Goal: Information Seeking & Learning: Learn about a topic

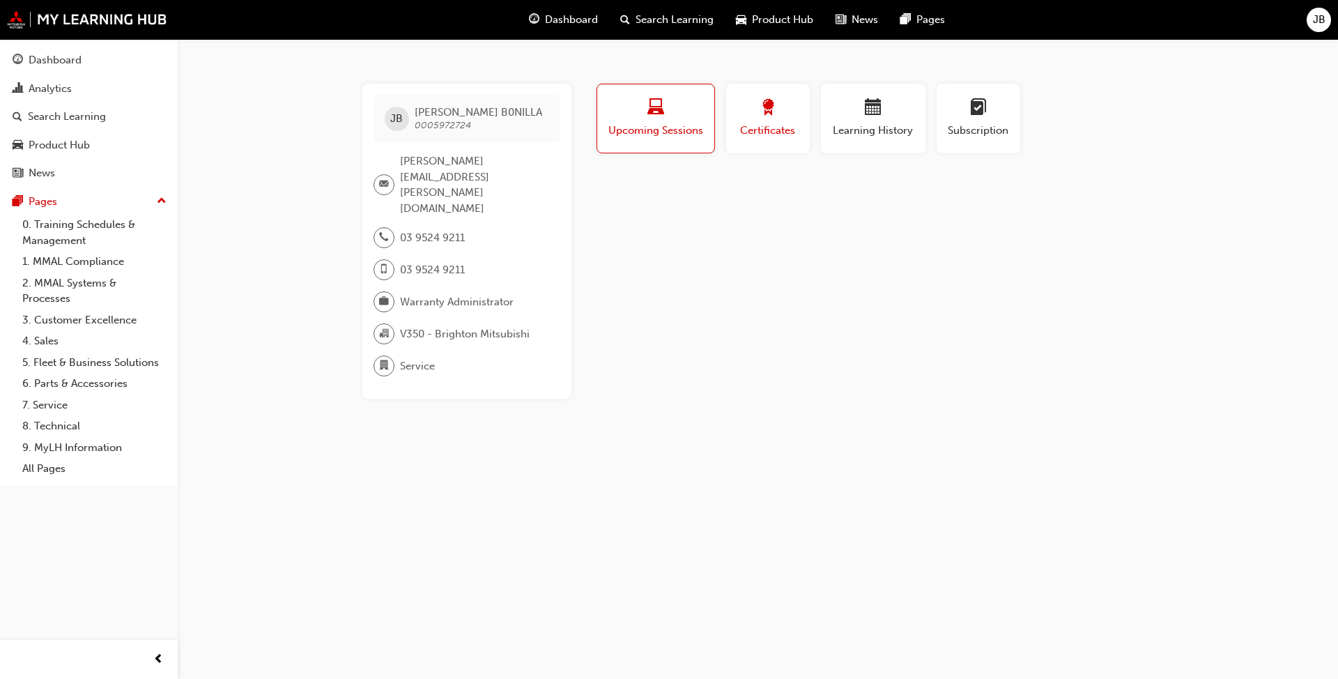
click at [745, 133] on span "Certificates" at bounding box center [768, 131] width 63 height 16
click at [645, 95] on button "Upcoming Sessions" at bounding box center [656, 119] width 119 height 70
click at [85, 222] on link "0. Training Schedules & Management" at bounding box center [94, 232] width 155 height 37
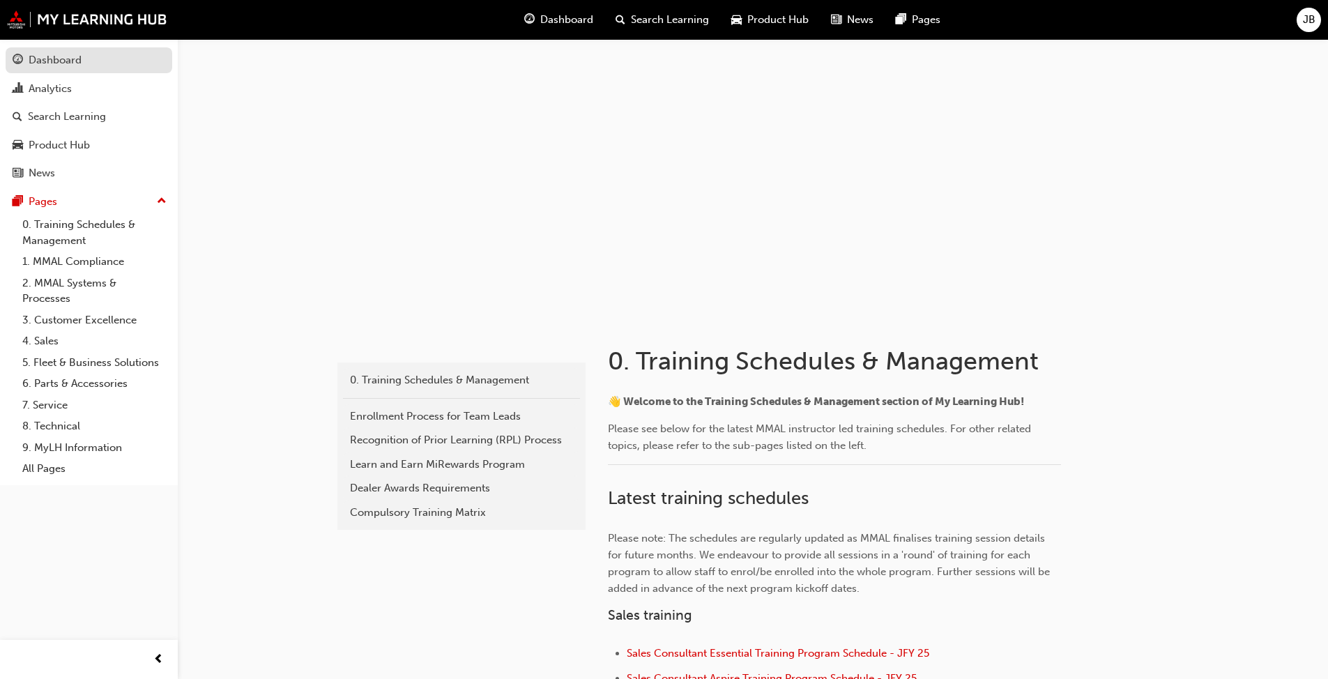
click at [52, 56] on div "Dashboard" at bounding box center [55, 60] width 53 height 16
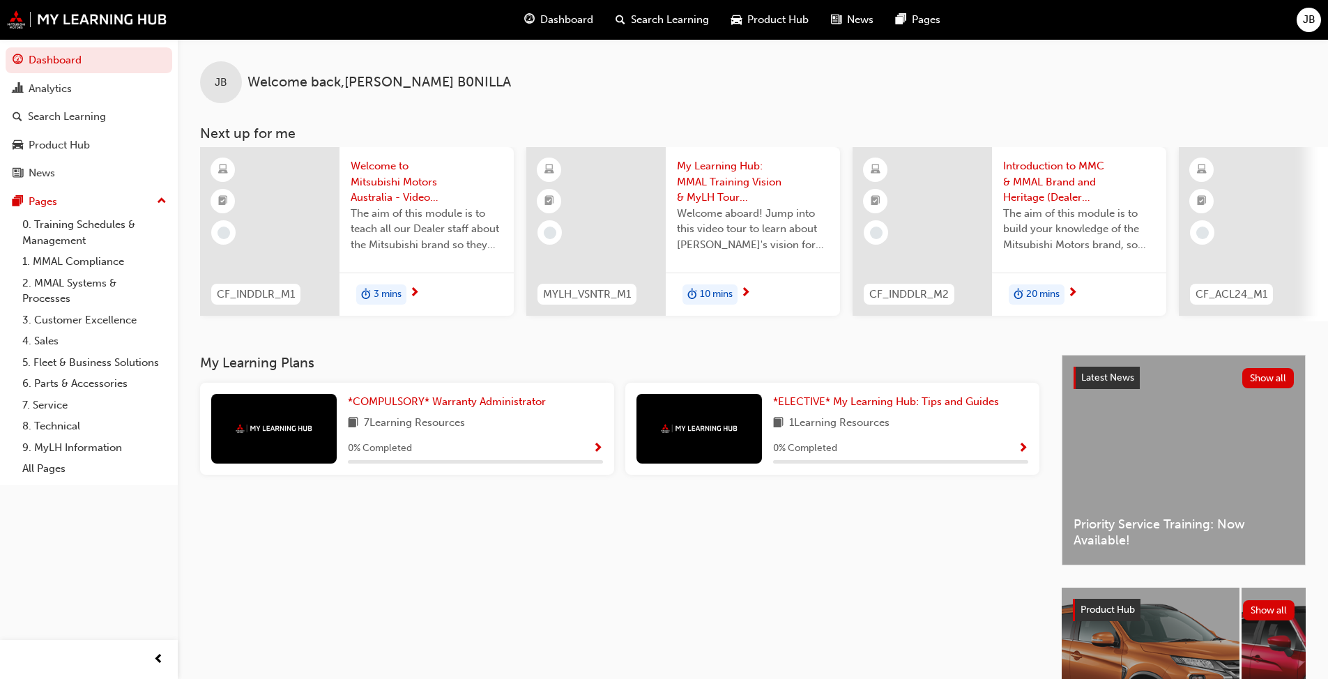
click at [405, 183] on span "Welcome to Mitsubishi Motors Australia - Video (Dealer Induction)" at bounding box center [427, 181] width 152 height 47
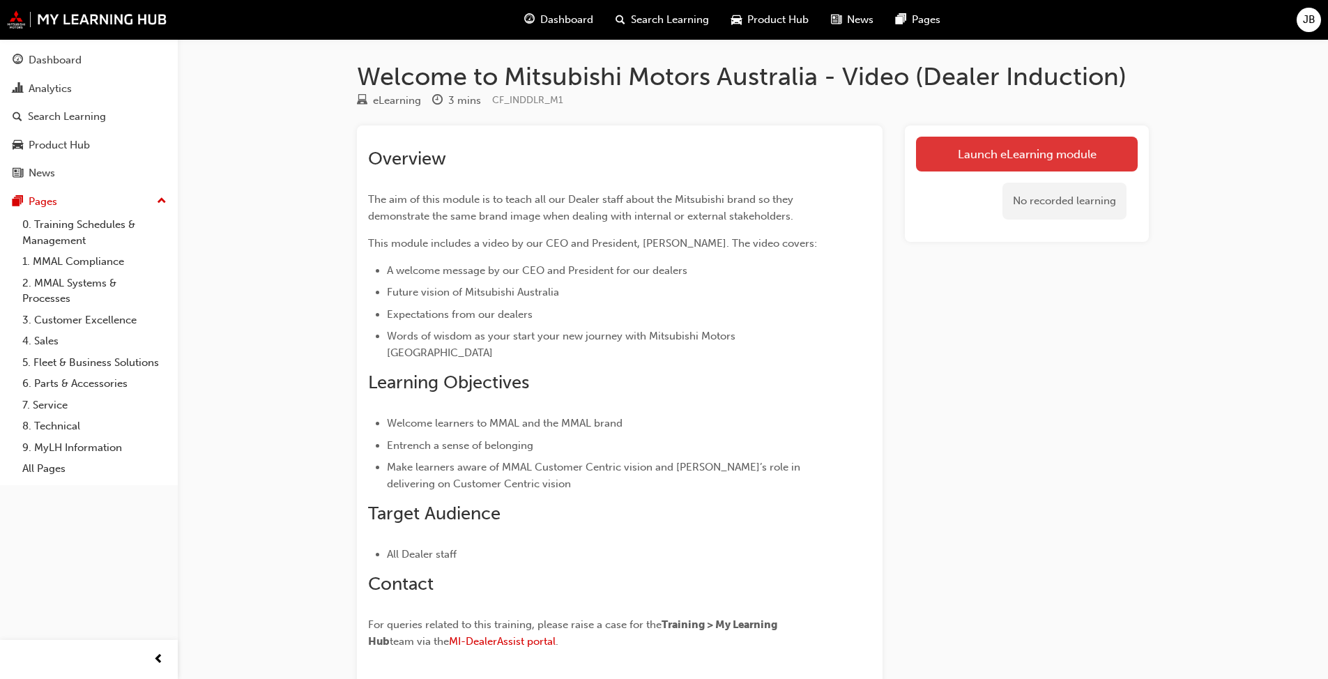
click at [989, 167] on link "Launch eLearning module" at bounding box center [1027, 154] width 222 height 35
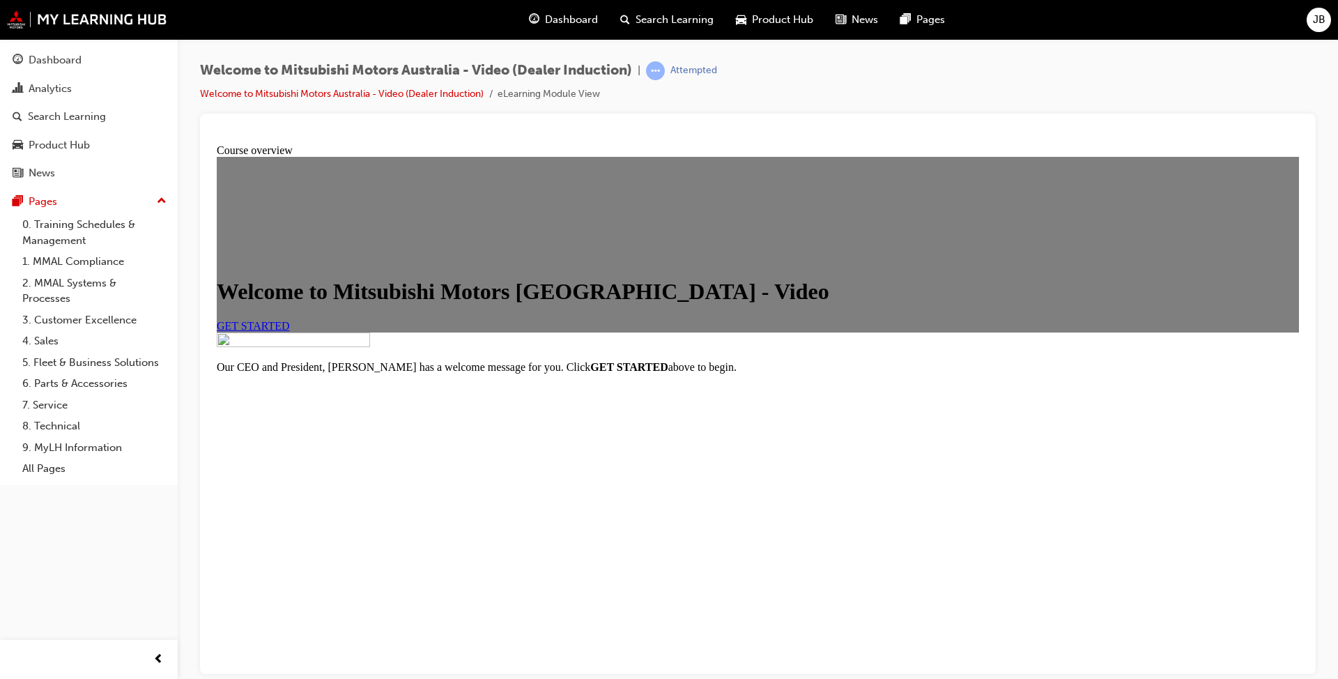
scroll to position [121, 0]
click at [290, 323] on link "GET STARTED" at bounding box center [253, 325] width 73 height 12
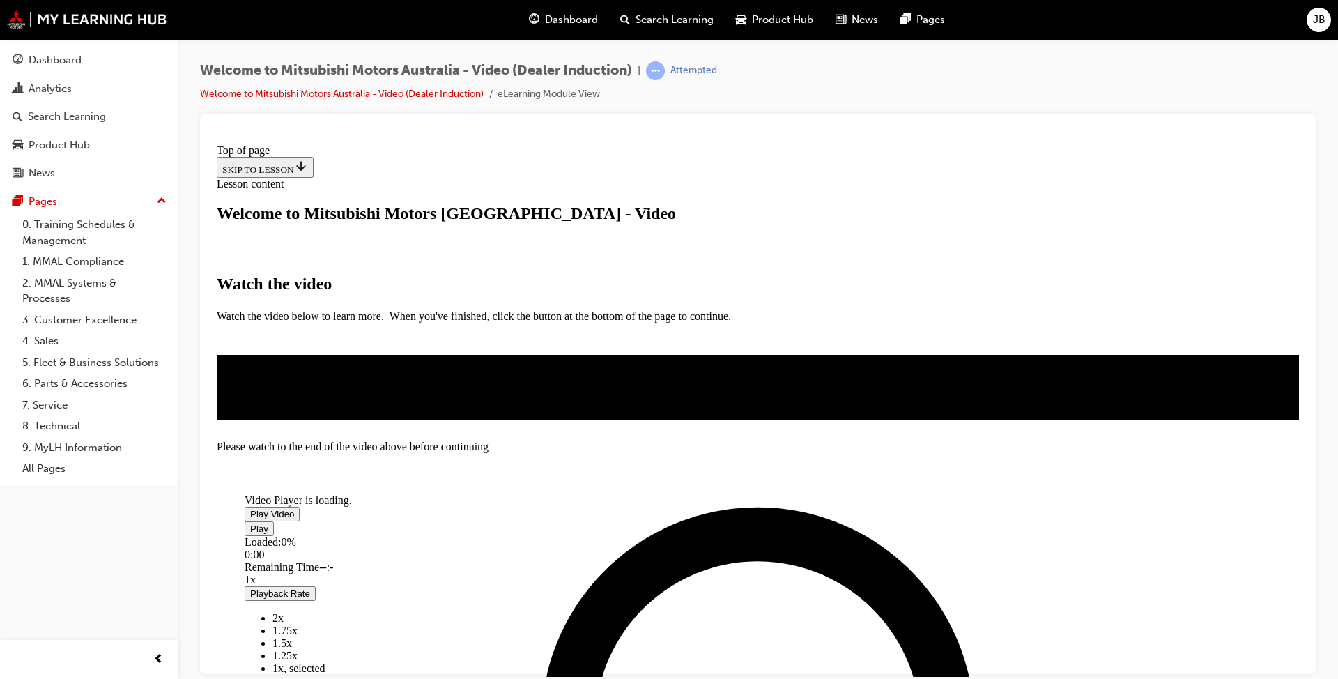
click at [250, 508] on span "Video player" at bounding box center [250, 513] width 0 height 10
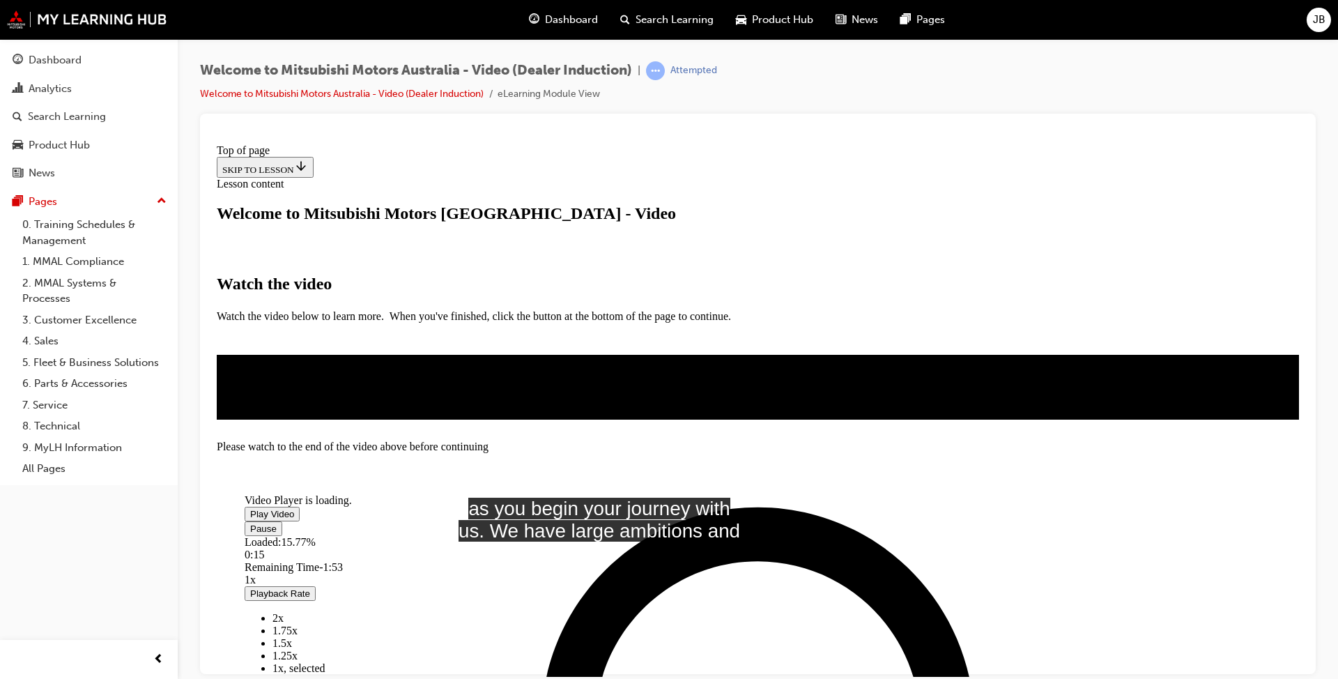
click at [454, 386] on video "Video player" at bounding box center [349, 438] width 209 height 105
click at [250, 508] on span "Video player" at bounding box center [250, 513] width 0 height 10
click at [100, 565] on div "Dashboard Analytics Search Learning Product Hub News Pages Pages 0. Training Sc…" at bounding box center [89, 322] width 178 height 644
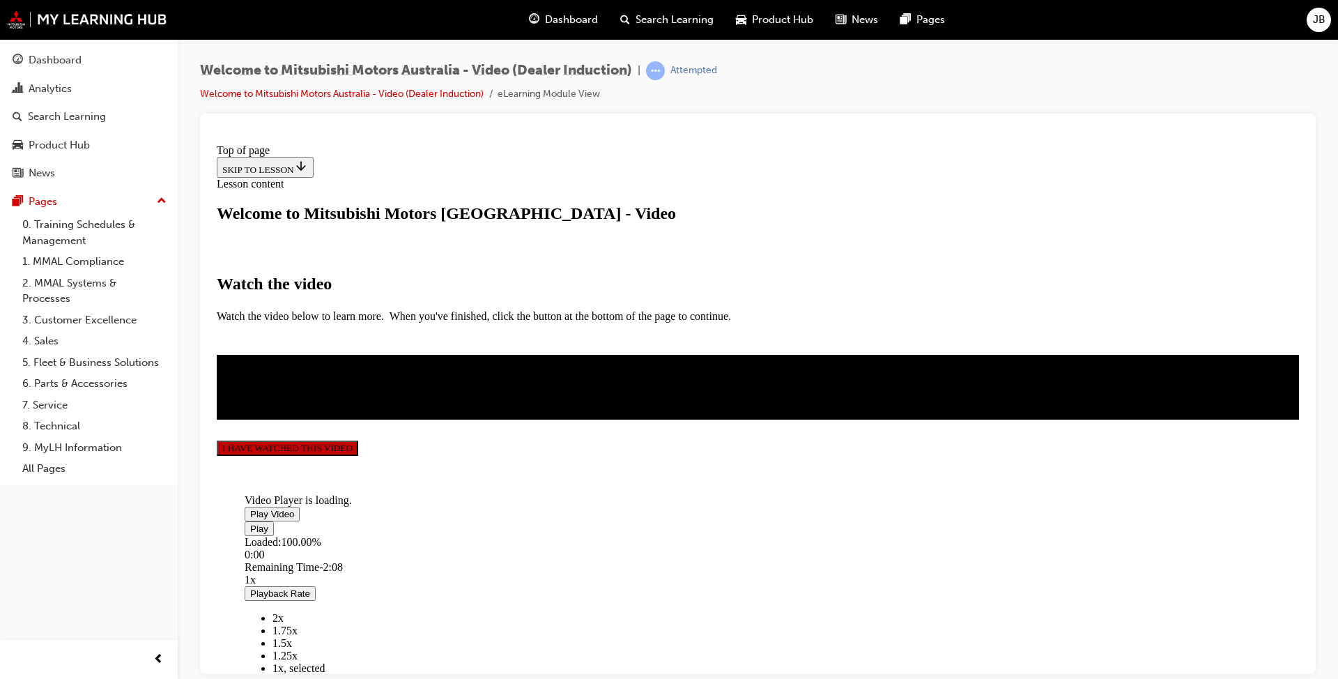
click at [358, 455] on button "I HAVE WATCHED THIS VIDEO" at bounding box center [288, 447] width 142 height 15
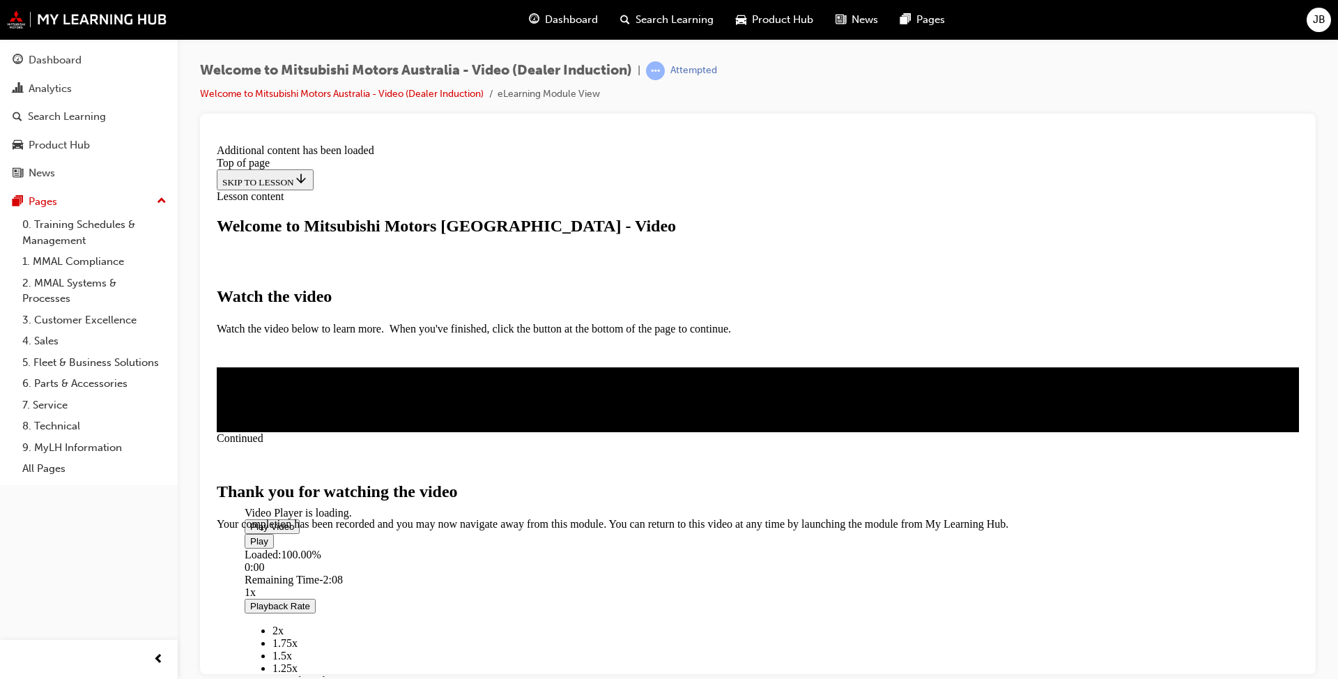
scroll to position [399, 0]
click at [303, 583] on span "CLOSE MODULE" at bounding box center [260, 589] width 86 height 12
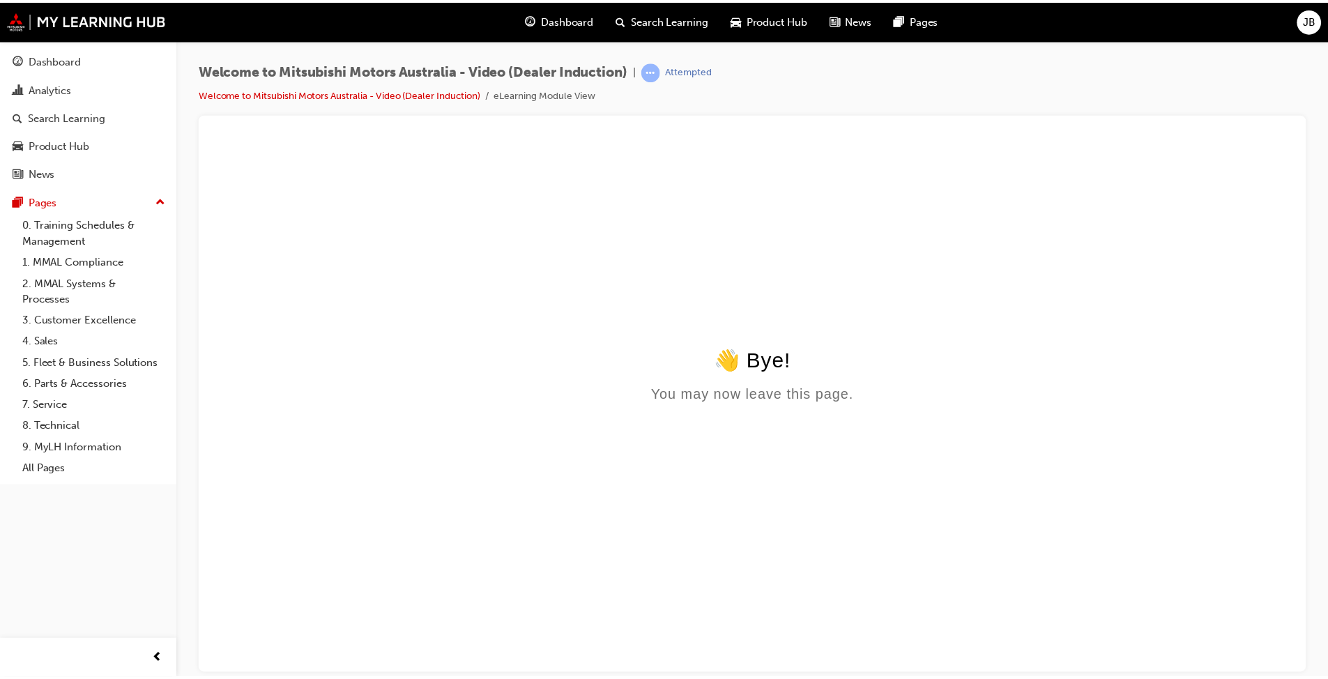
scroll to position [0, 0]
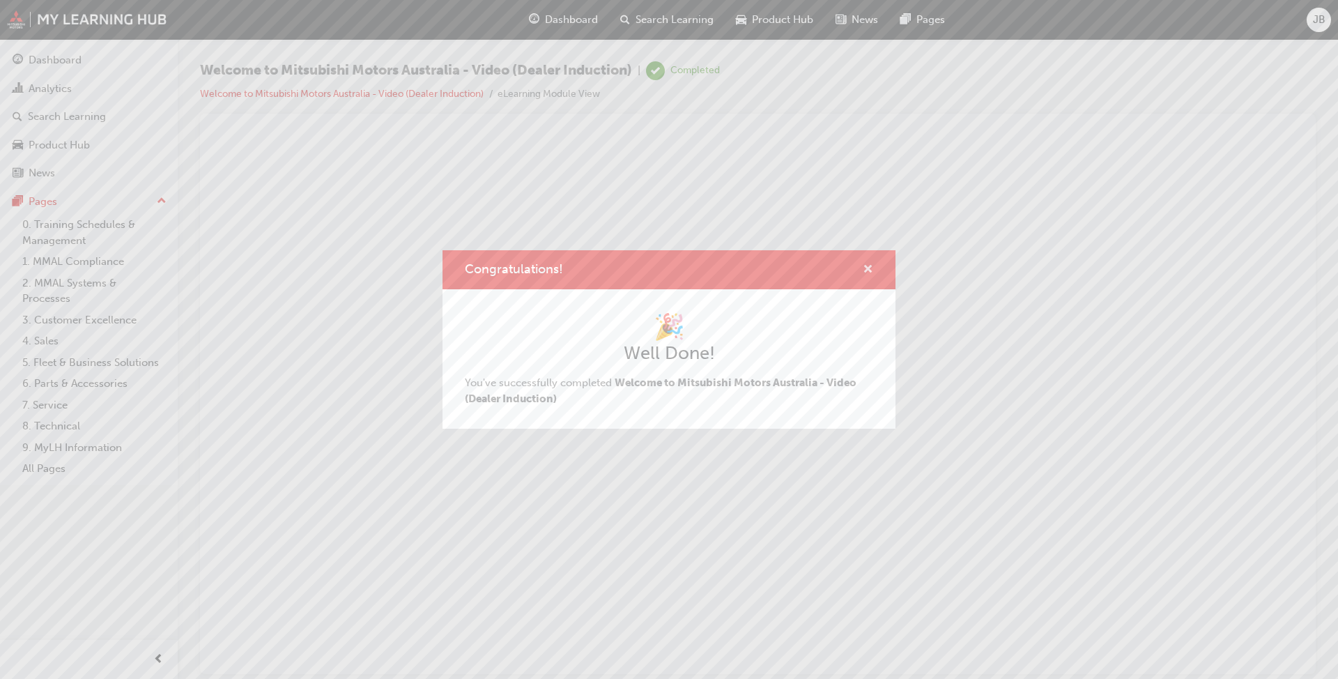
click at [868, 270] on span "cross-icon" at bounding box center [868, 270] width 10 height 13
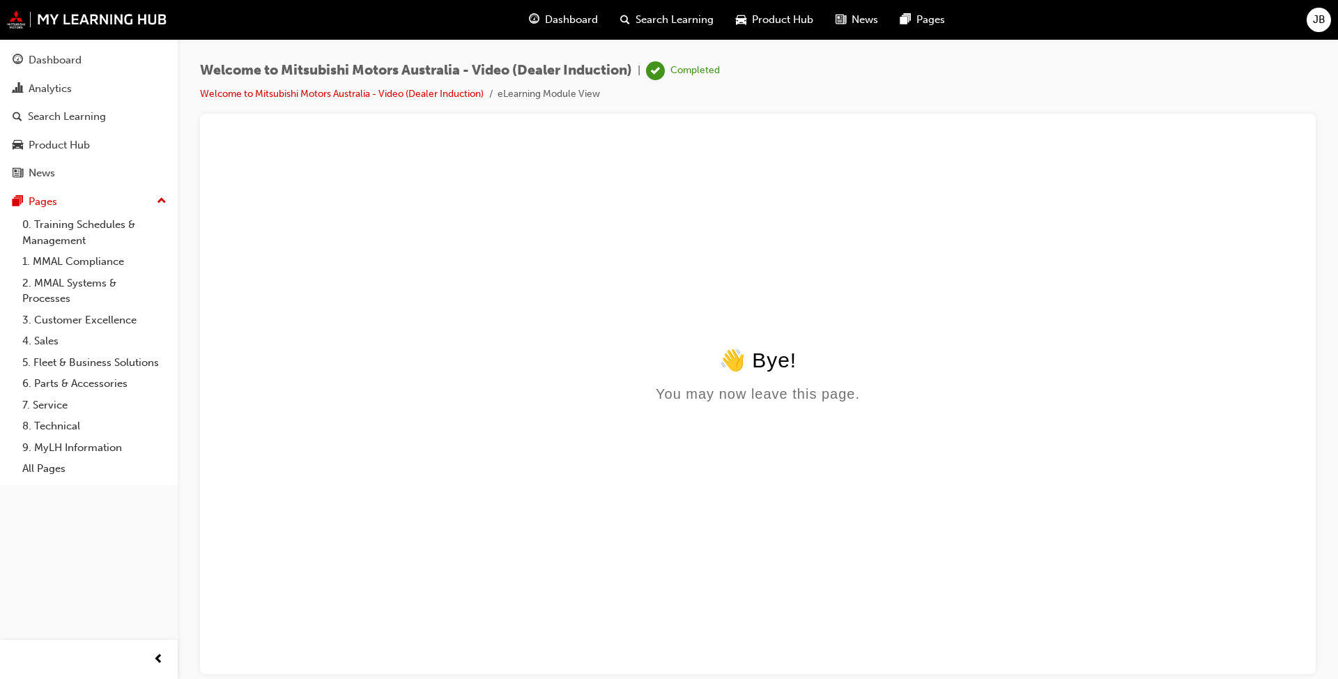
drag, startPoint x: 791, startPoint y: 310, endPoint x: 785, endPoint y: 305, distance: 7.4
click html "👋 Bye! You may now leave this page."
click at [105, 66] on div "Dashboard" at bounding box center [89, 60] width 153 height 17
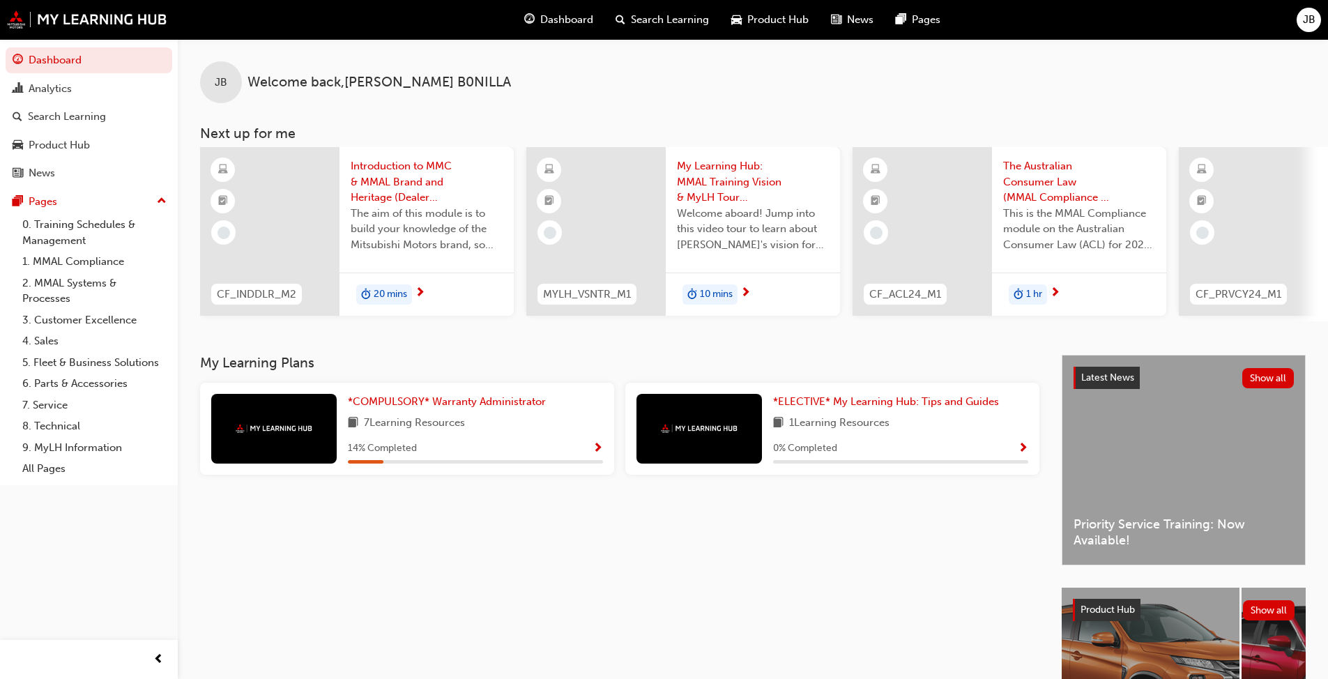
click at [282, 445] on div at bounding box center [273, 429] width 125 height 70
click at [390, 402] on span "*COMPULSORY* Warranty Administrator" at bounding box center [447, 401] width 198 height 13
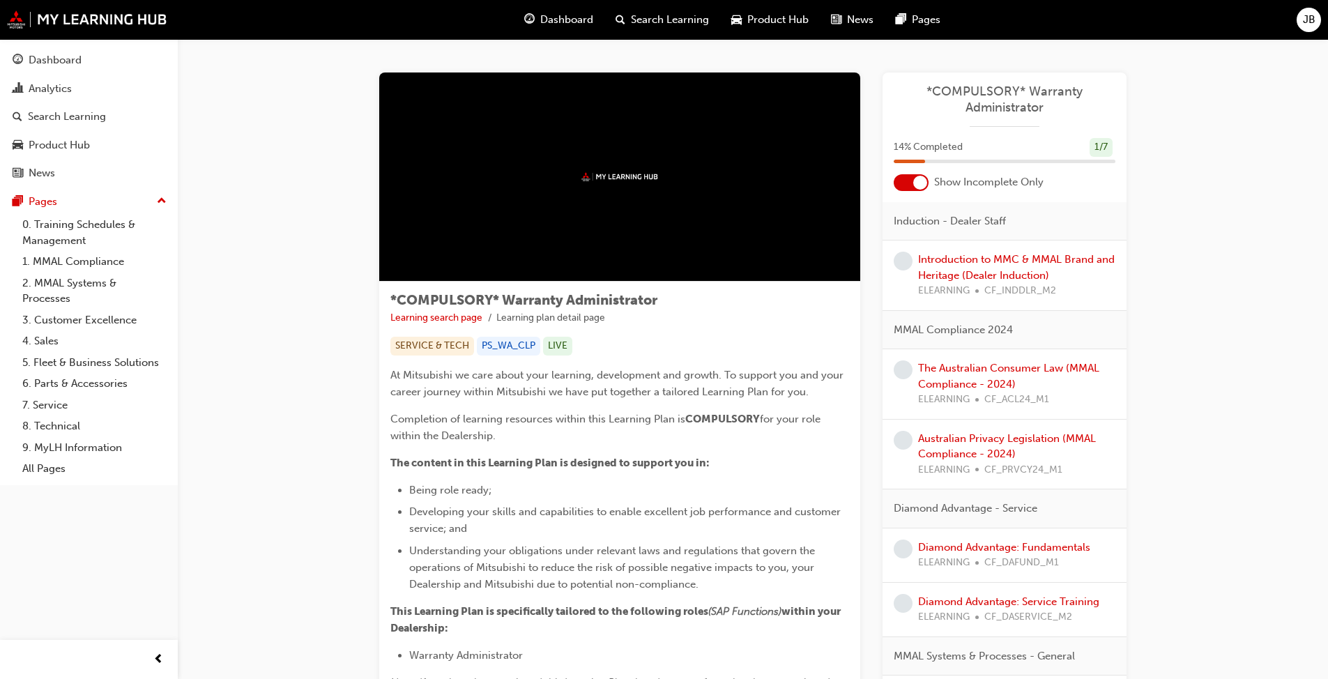
click at [986, 267] on div "Introduction to MMC & MMAL Brand and Heritage (Dealer Induction) ELEARNING CF_I…" at bounding box center [1016, 275] width 197 height 47
click at [986, 259] on link "Introduction to MMC & MMAL Brand and Heritage (Dealer Induction)" at bounding box center [1016, 267] width 197 height 29
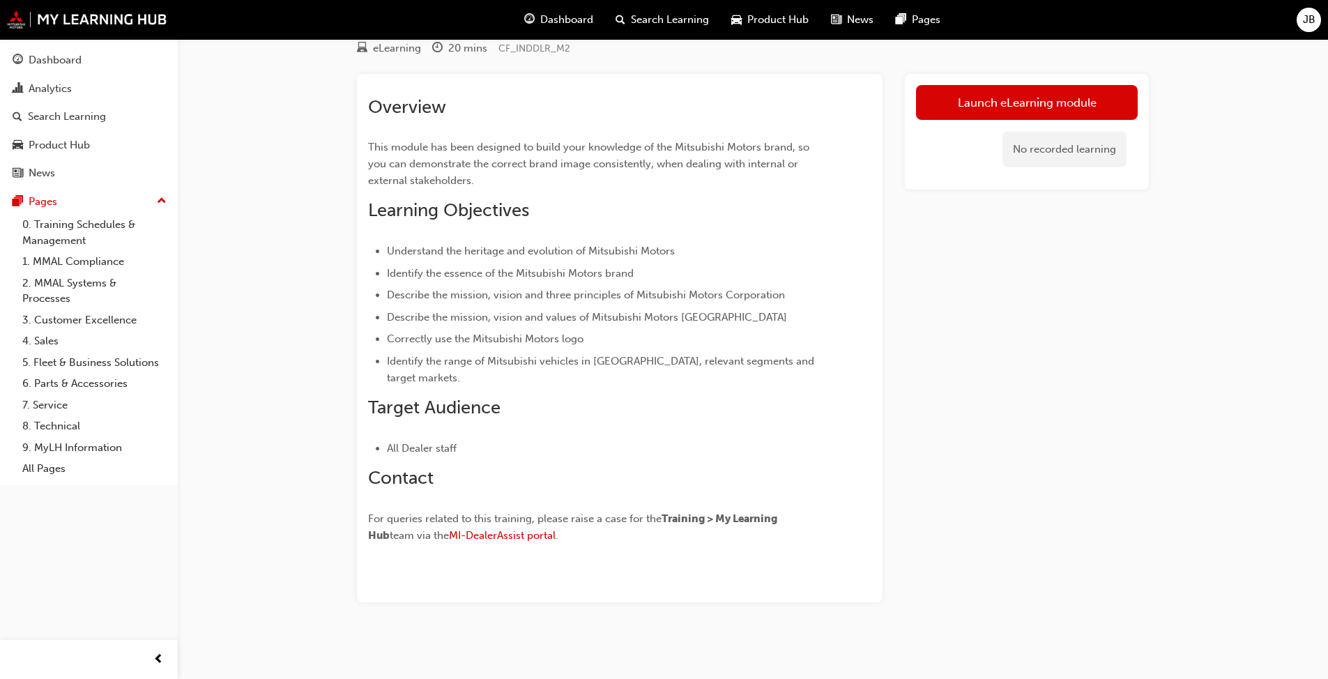
scroll to position [85, 0]
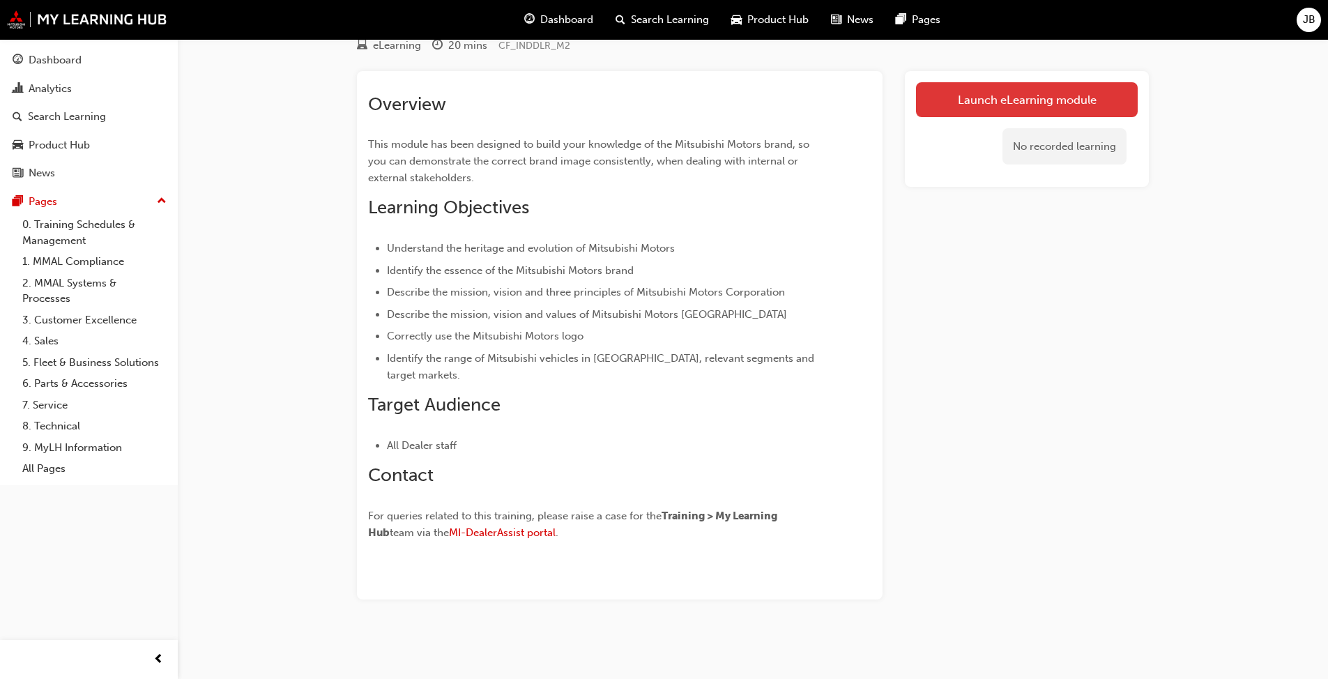
click at [1051, 103] on link "Launch eLearning module" at bounding box center [1027, 99] width 222 height 35
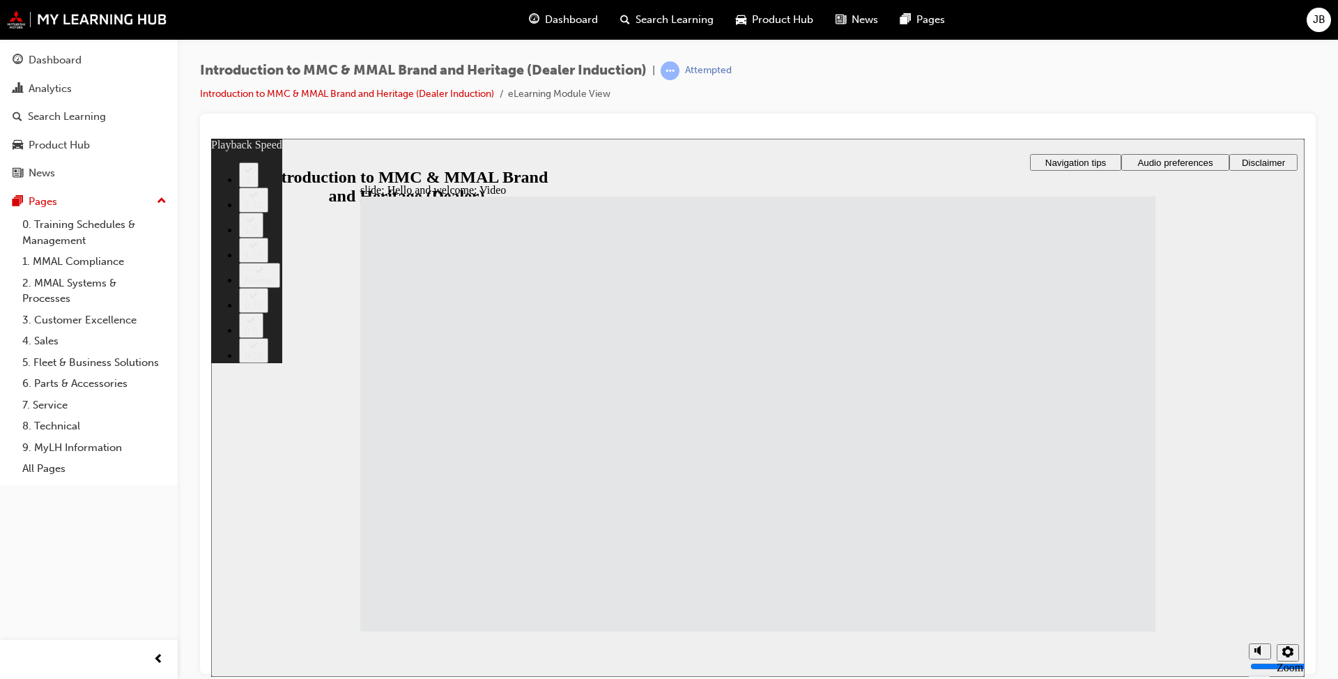
type input "33"
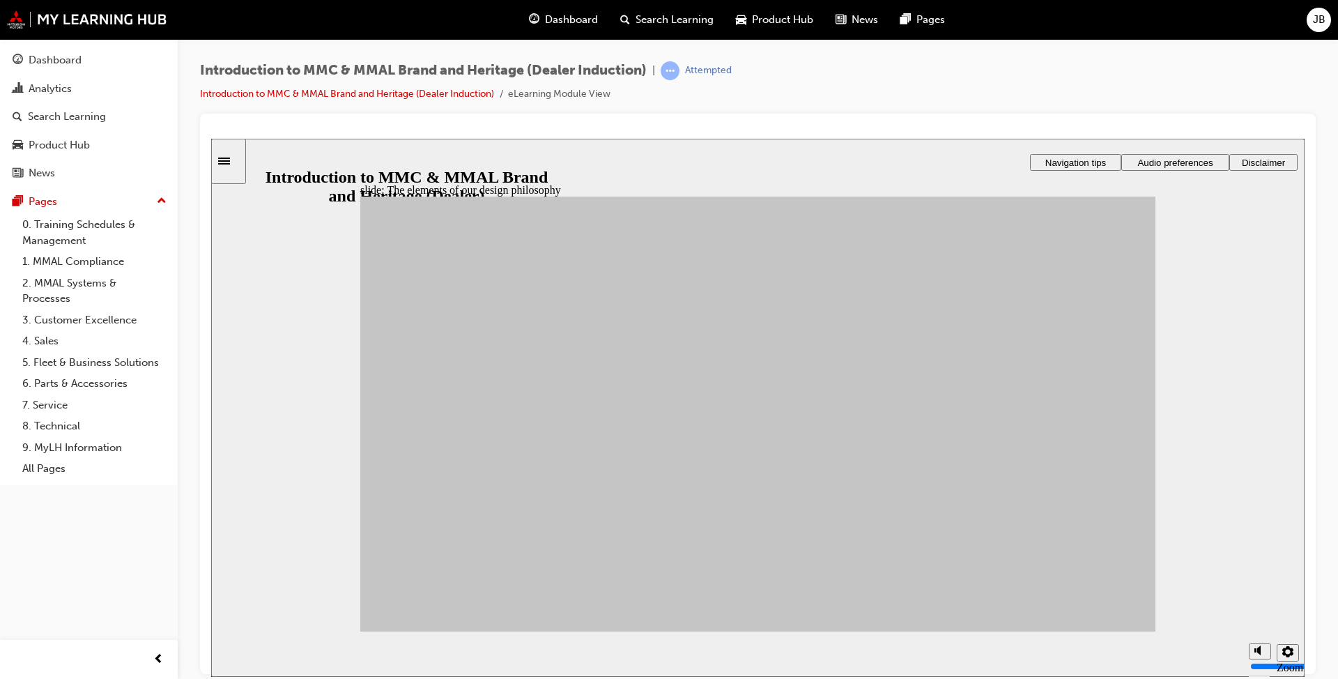
drag, startPoint x: 476, startPoint y: 414, endPoint x: 979, endPoint y: 358, distance: 506.5
drag, startPoint x: 558, startPoint y: 408, endPoint x: 838, endPoint y: 360, distance: 283.7
drag, startPoint x: 680, startPoint y: 423, endPoint x: 986, endPoint y: 375, distance: 309.1
drag, startPoint x: 657, startPoint y: 471, endPoint x: 836, endPoint y: 429, distance: 184.1
drag, startPoint x: 653, startPoint y: 542, endPoint x: 657, endPoint y: 533, distance: 10.6
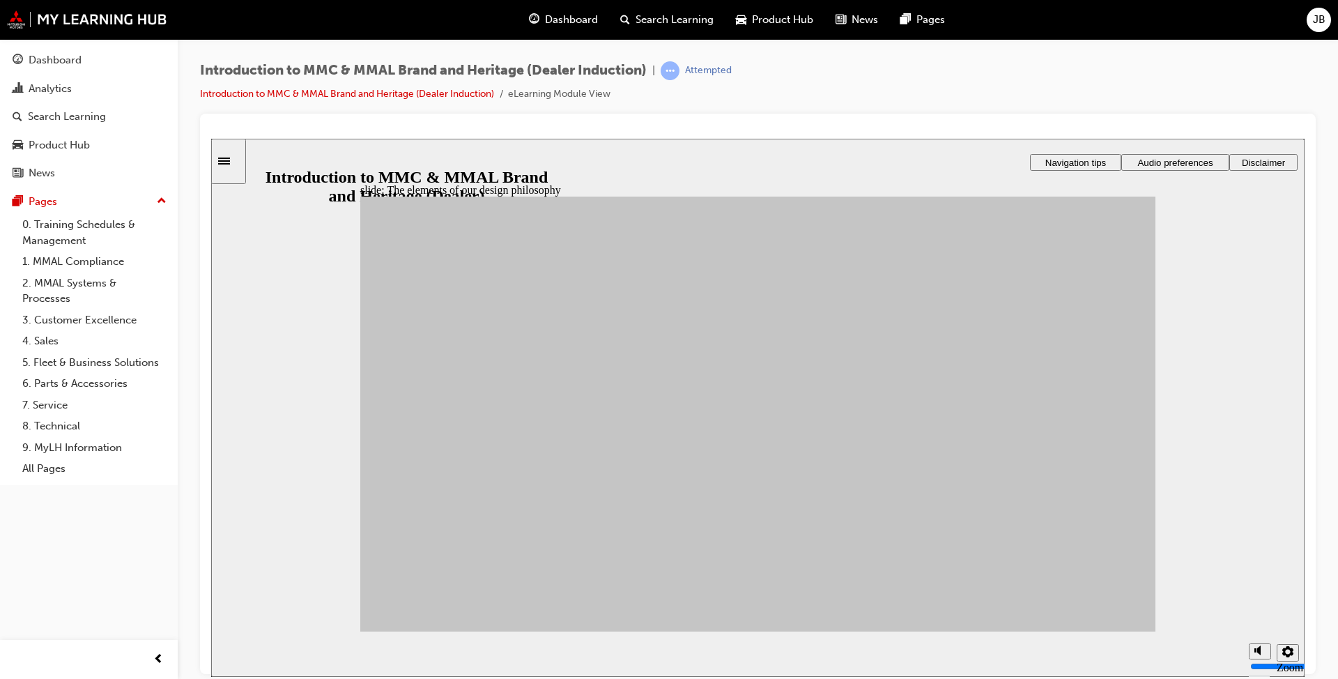
drag, startPoint x: 542, startPoint y: 547, endPoint x: 855, endPoint y: 459, distance: 324.2
drag, startPoint x: 455, startPoint y: 529, endPoint x: 977, endPoint y: 403, distance: 537.2
drag, startPoint x: 450, startPoint y: 477, endPoint x: 975, endPoint y: 400, distance: 530.5
drag, startPoint x: 444, startPoint y: 475, endPoint x: 837, endPoint y: 470, distance: 392.5
drag, startPoint x: 540, startPoint y: 453, endPoint x: 848, endPoint y: 459, distance: 308.2
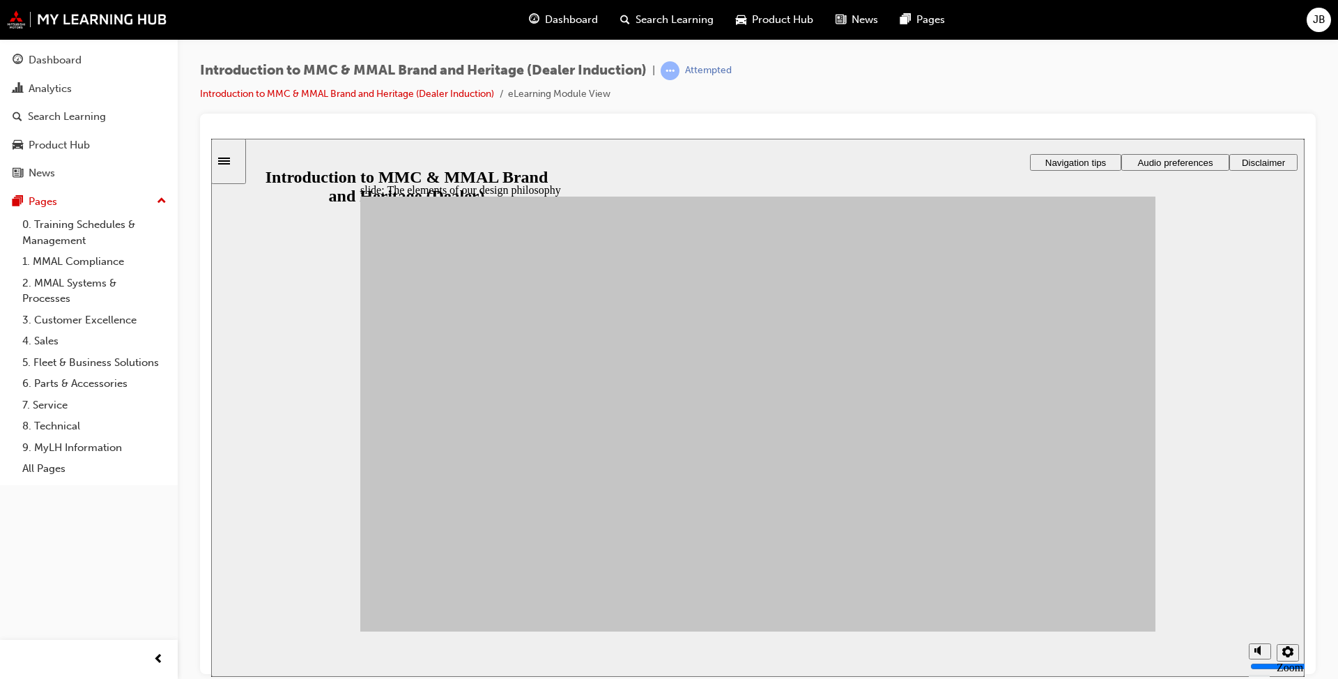
drag, startPoint x: 565, startPoint y: 501, endPoint x: 975, endPoint y: 409, distance: 419.4
drag, startPoint x: 650, startPoint y: 540, endPoint x: 971, endPoint y: 369, distance: 364.3
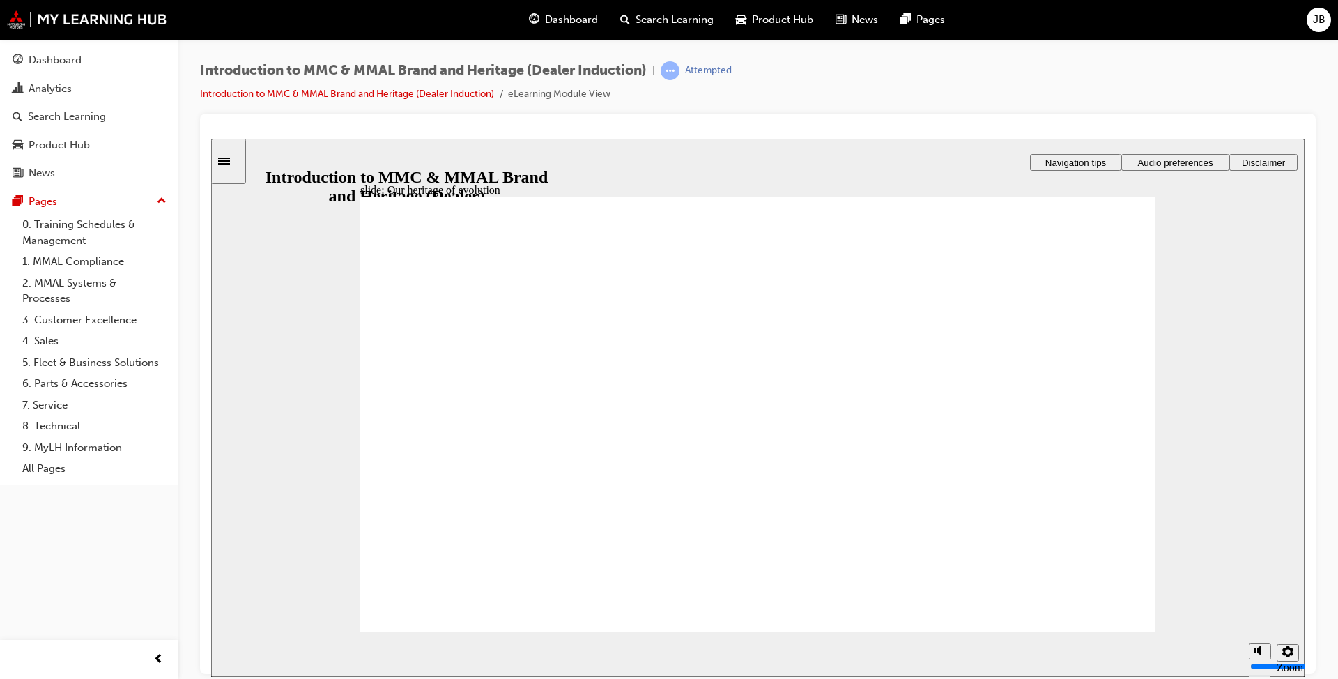
drag, startPoint x: 1061, startPoint y: 497, endPoint x: 1067, endPoint y: 479, distance: 19.2
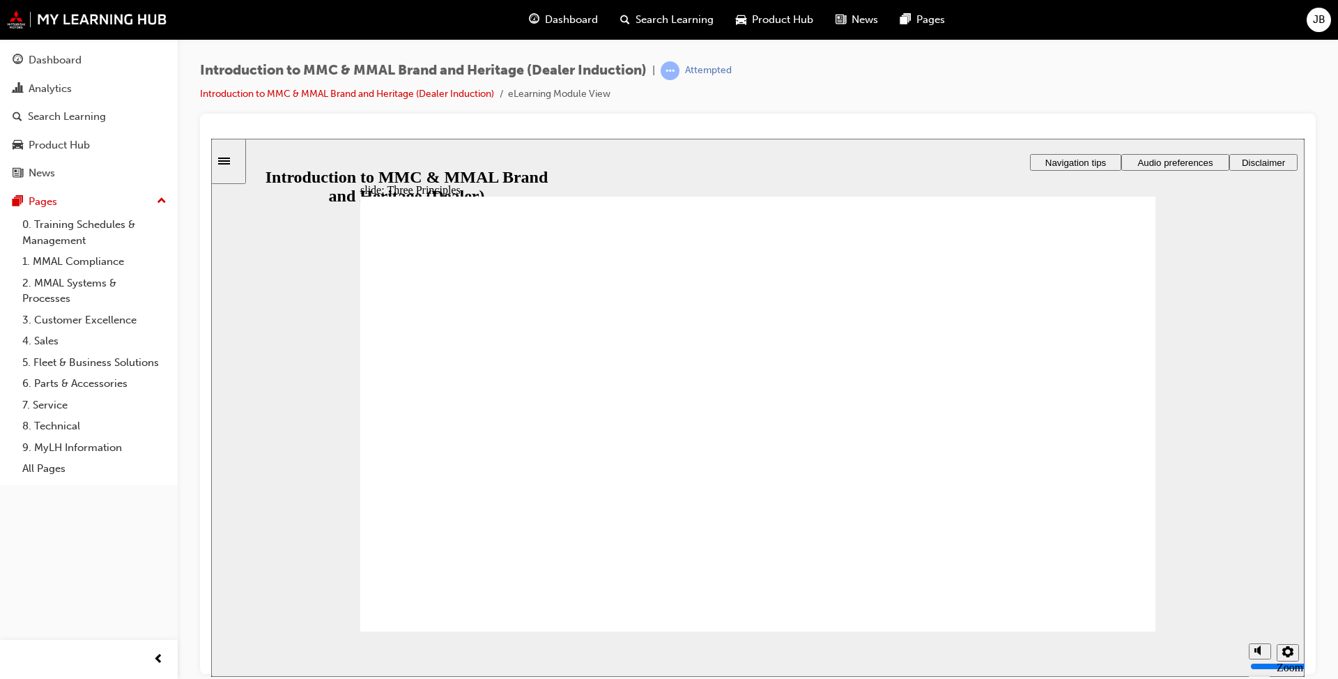
drag, startPoint x: 504, startPoint y: 372, endPoint x: 512, endPoint y: 422, distance: 50.9
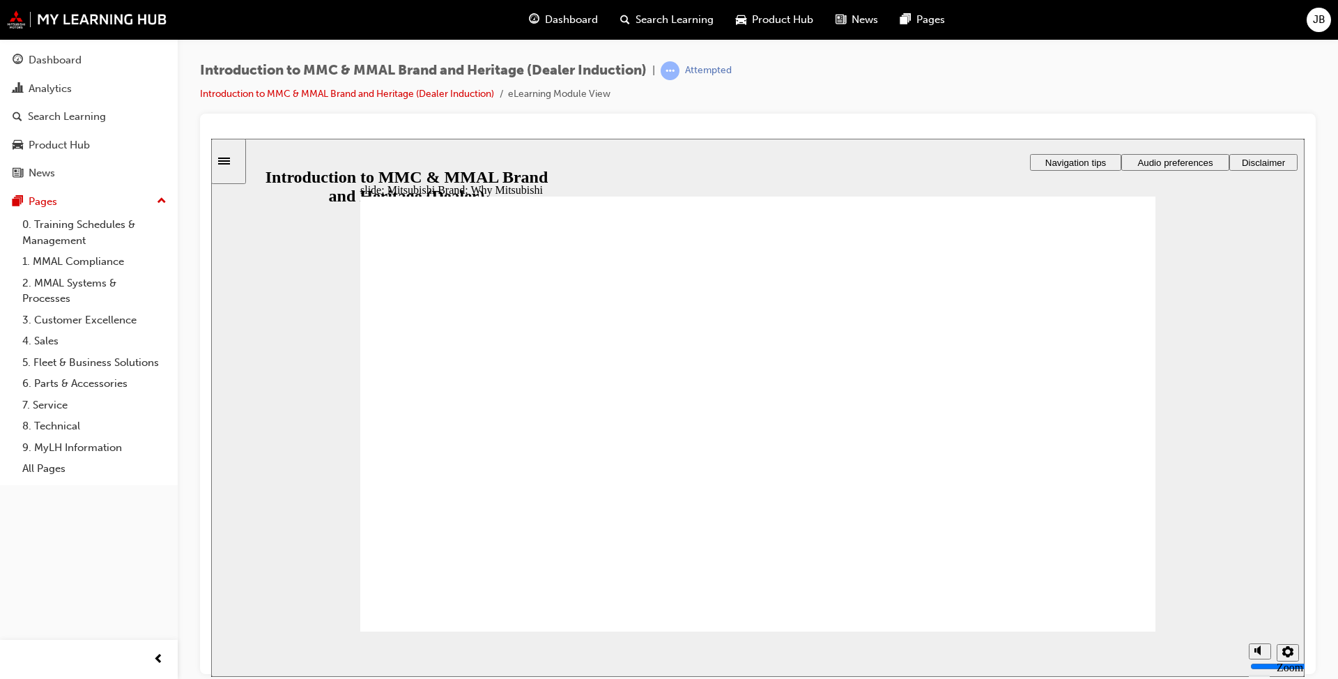
drag, startPoint x: 524, startPoint y: 525, endPoint x: 600, endPoint y: 419, distance: 130.4
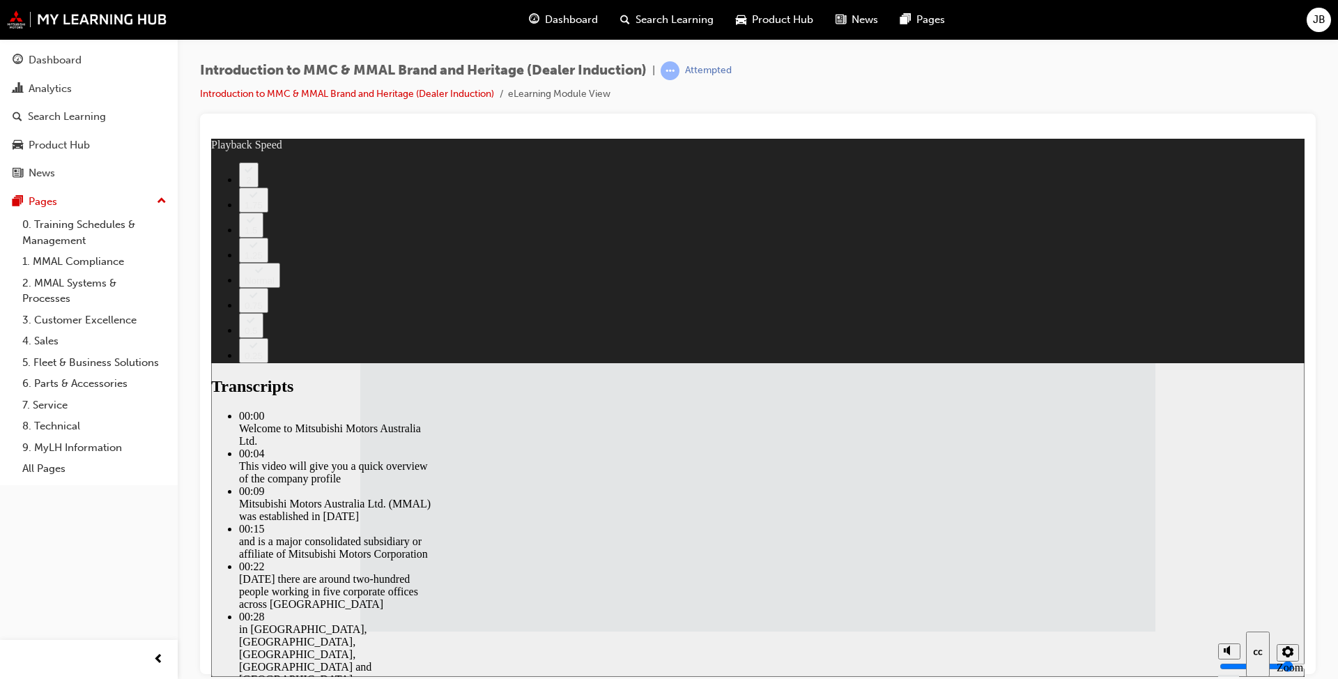
type input "112"
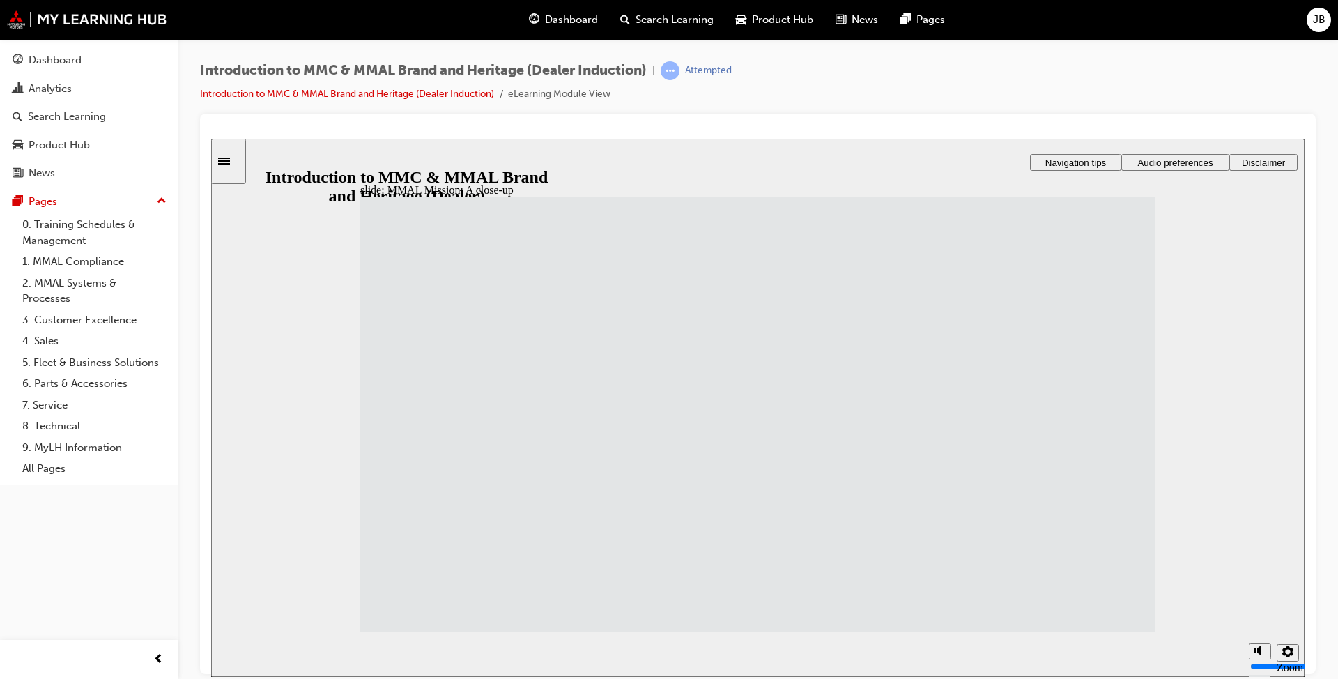
drag, startPoint x: 1045, startPoint y: 402, endPoint x: 1085, endPoint y: 407, distance: 40.8
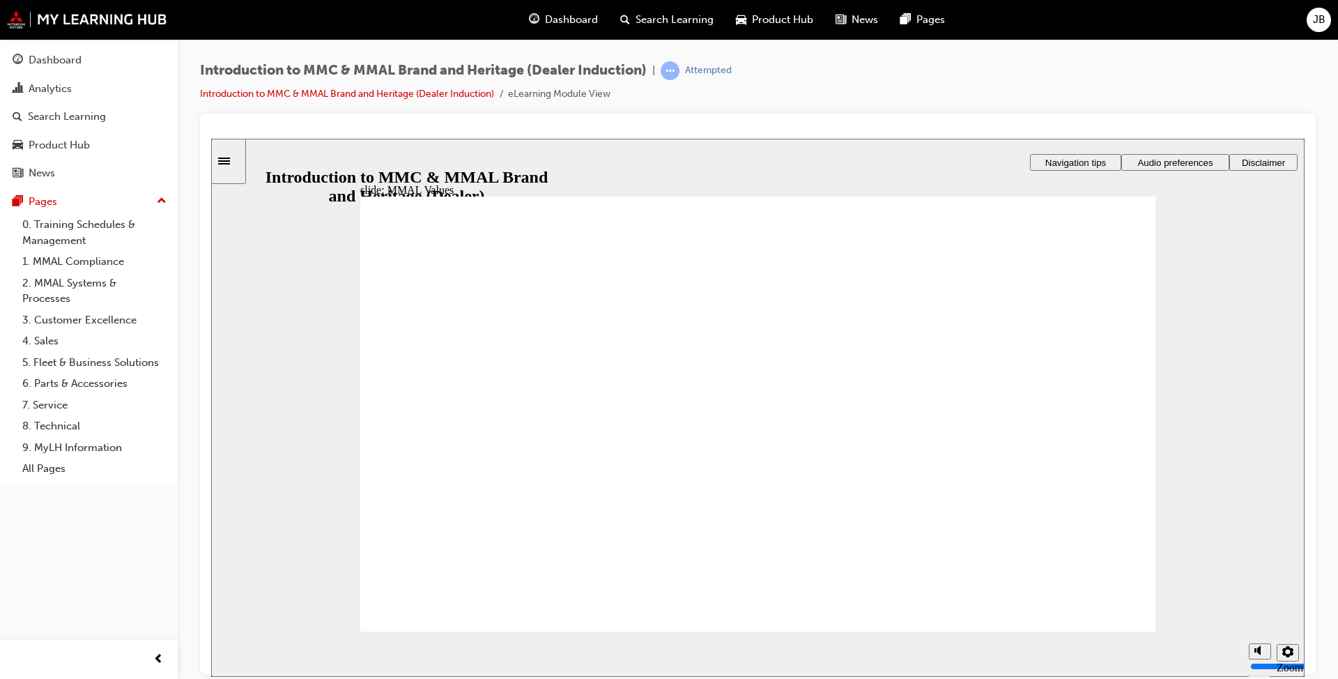
drag, startPoint x: 825, startPoint y: 402, endPoint x: 699, endPoint y: 451, distance: 136.2
drag, startPoint x: 1074, startPoint y: 394, endPoint x: 950, endPoint y: 441, distance: 132.8
drag, startPoint x: 950, startPoint y: 398, endPoint x: 938, endPoint y: 466, distance: 69.5
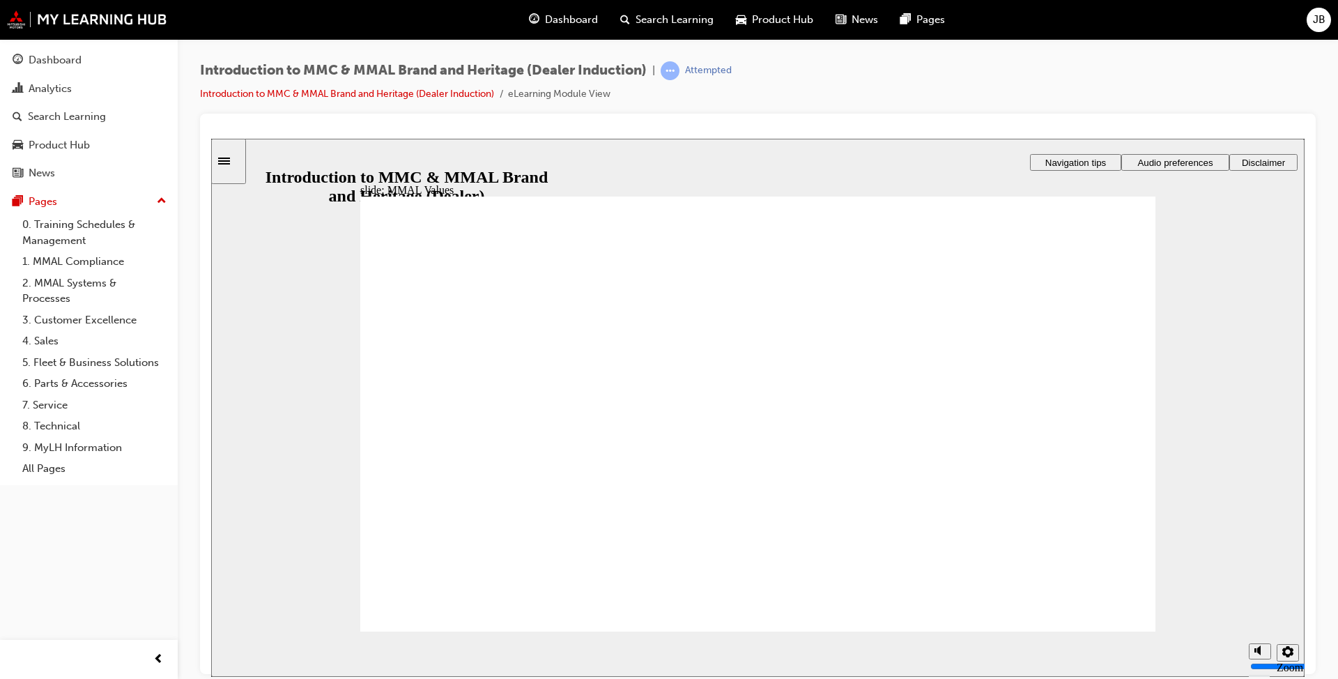
drag, startPoint x: 1071, startPoint y: 450, endPoint x: 1073, endPoint y: 466, distance: 16.9
drag, startPoint x: 473, startPoint y: 415, endPoint x: 436, endPoint y: 434, distance: 42.4
drag, startPoint x: 457, startPoint y: 401, endPoint x: 679, endPoint y: 452, distance: 227.6
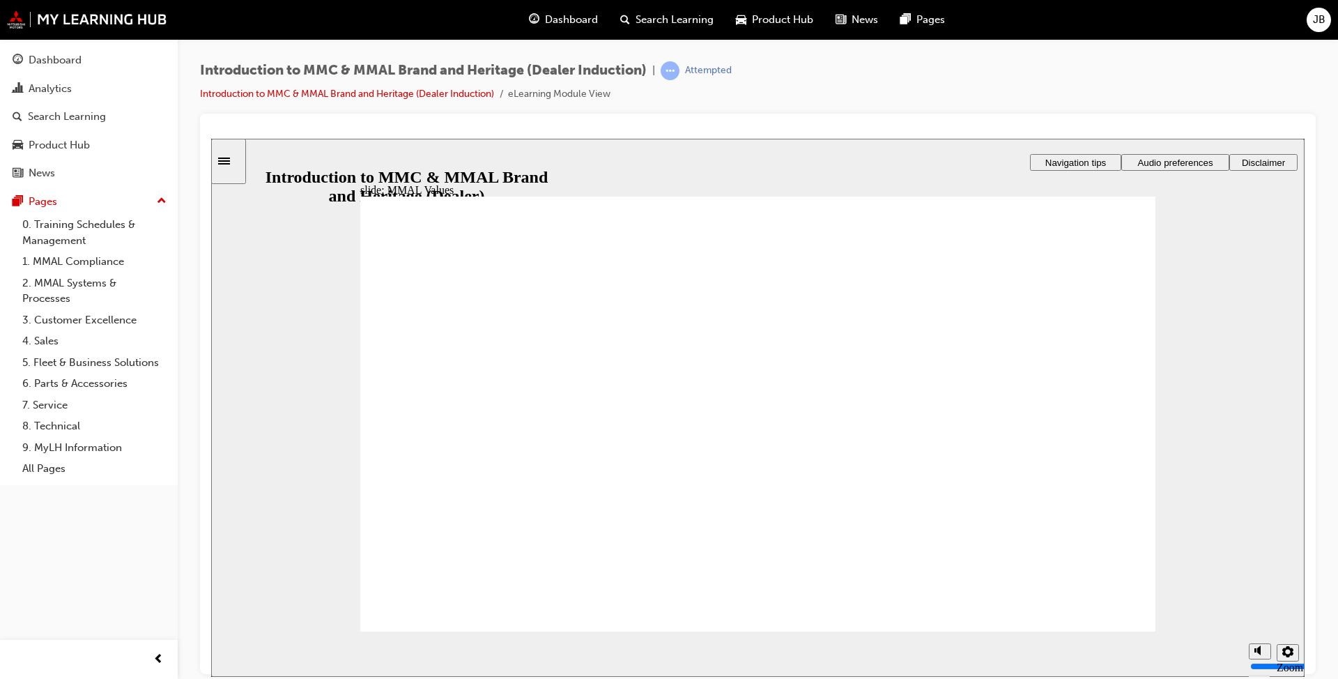
drag, startPoint x: 831, startPoint y: 397, endPoint x: 564, endPoint y: 450, distance: 272.3
drag, startPoint x: 720, startPoint y: 404, endPoint x: 966, endPoint y: 445, distance: 248.8
drag, startPoint x: 1058, startPoint y: 396, endPoint x: 1048, endPoint y: 454, distance: 58.7
drag, startPoint x: 611, startPoint y: 401, endPoint x: 1073, endPoint y: 452, distance: 464.3
drag, startPoint x: 966, startPoint y: 398, endPoint x: 1067, endPoint y: 459, distance: 118.2
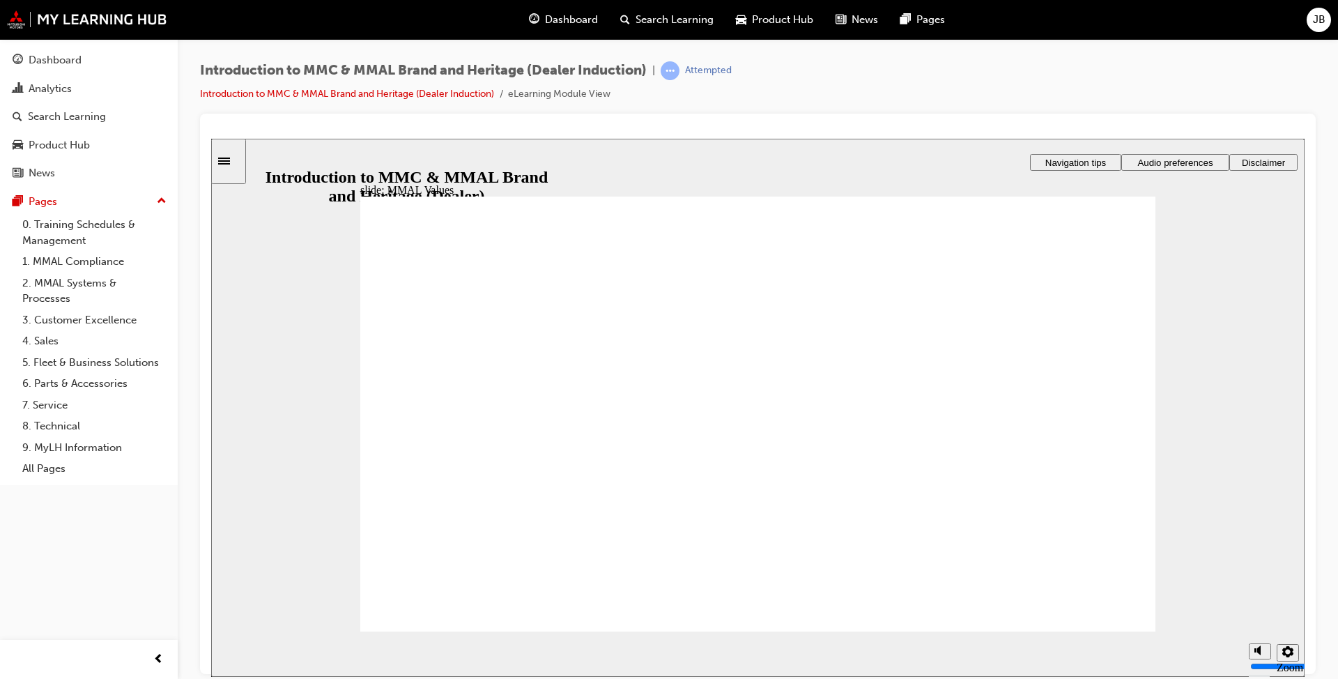
drag, startPoint x: 1056, startPoint y: 397, endPoint x: 414, endPoint y: 443, distance: 643.8
drag, startPoint x: 603, startPoint y: 411, endPoint x: 489, endPoint y: 455, distance: 121.6
drag, startPoint x: 1002, startPoint y: 412, endPoint x: 821, endPoint y: 434, distance: 181.8
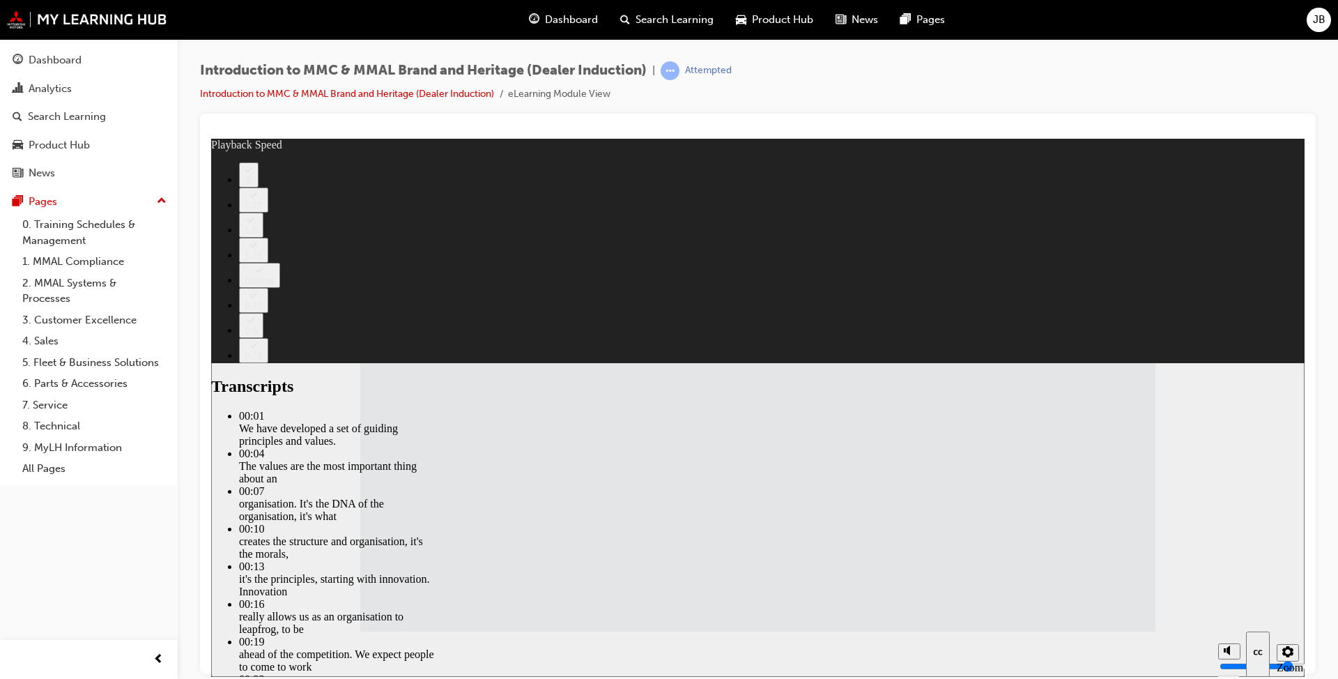
type input "120"
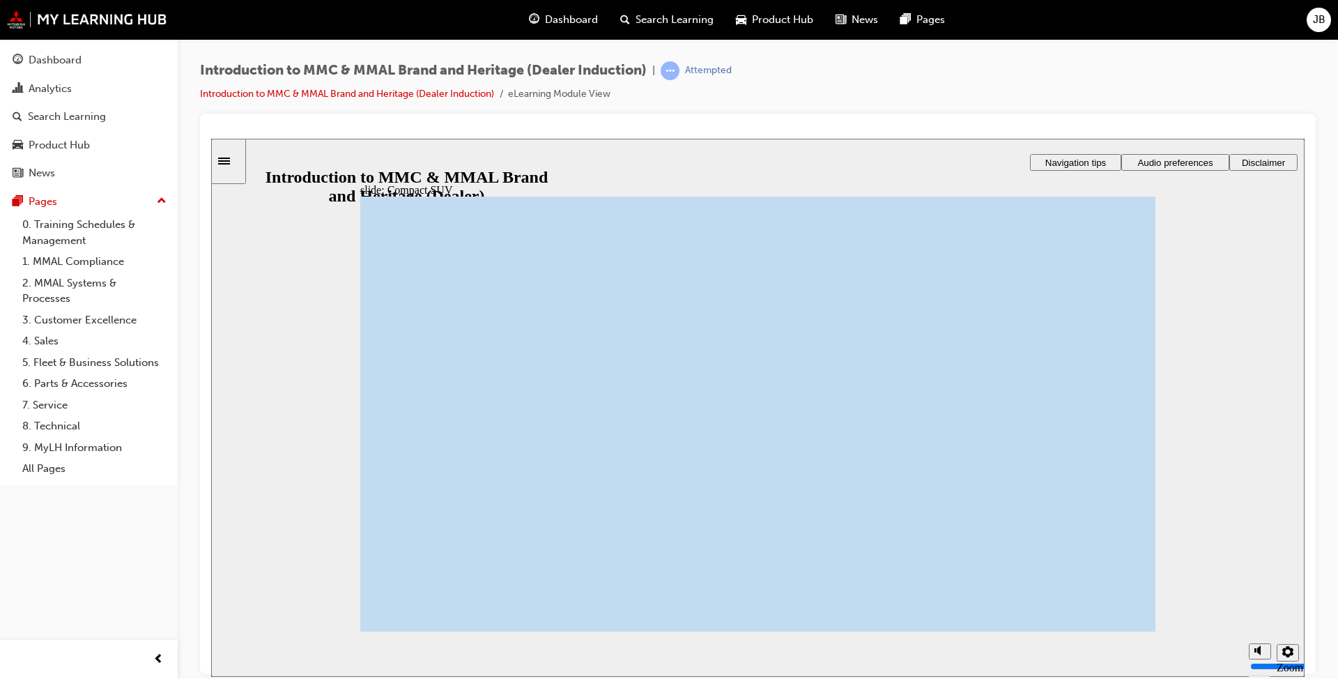
drag, startPoint x: 629, startPoint y: 564, endPoint x: 617, endPoint y: 554, distance: 15.8
drag, startPoint x: 617, startPoint y: 553, endPoint x: 671, endPoint y: 517, distance: 64.4
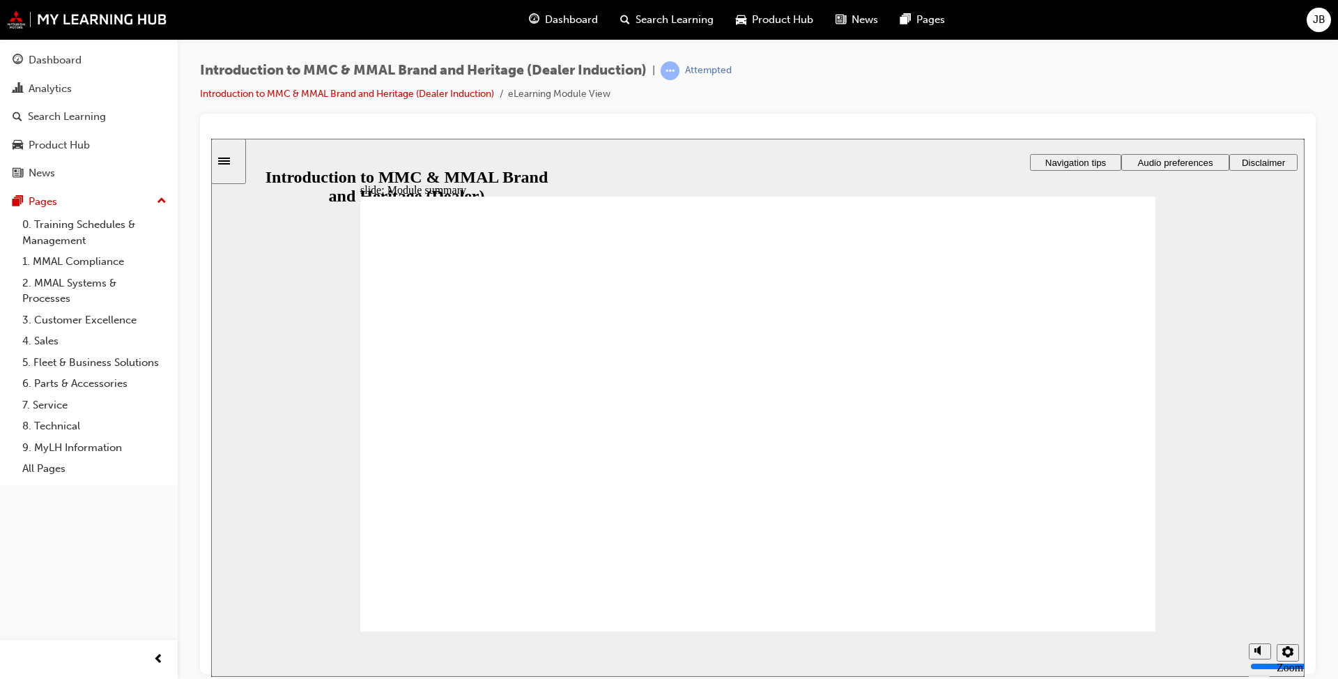
checkbox input "true"
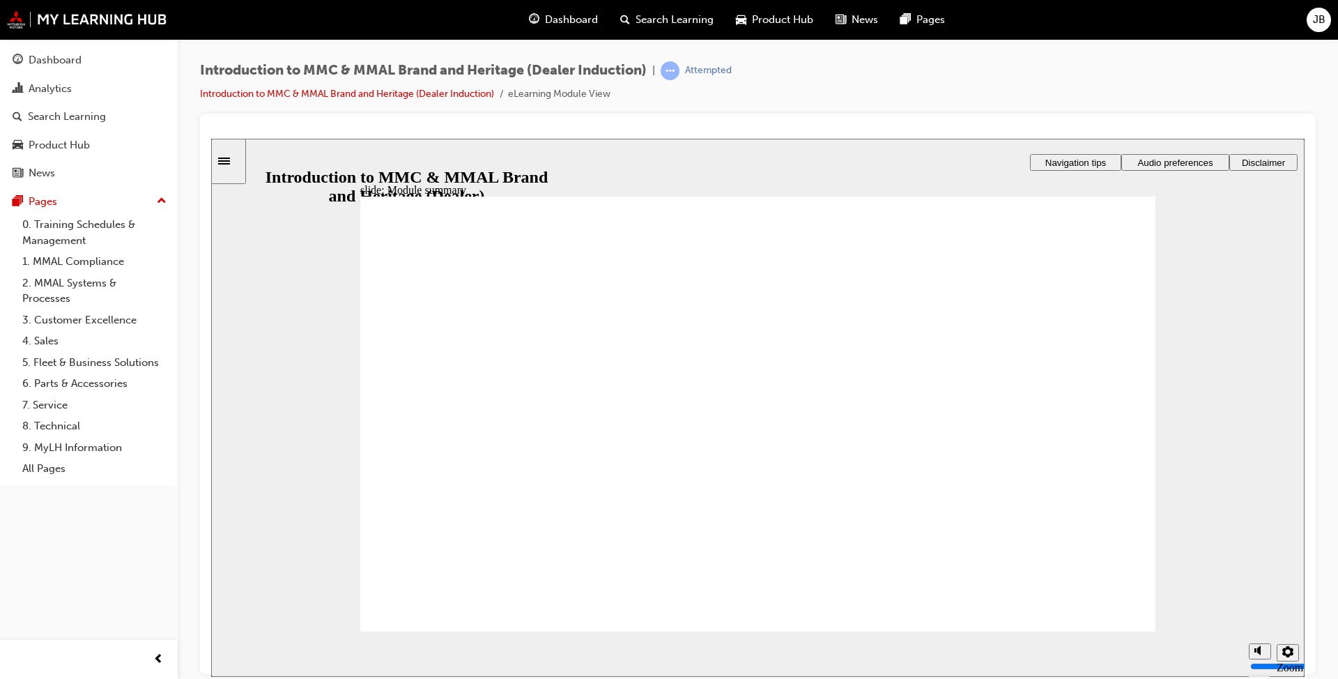
checkbox input "true"
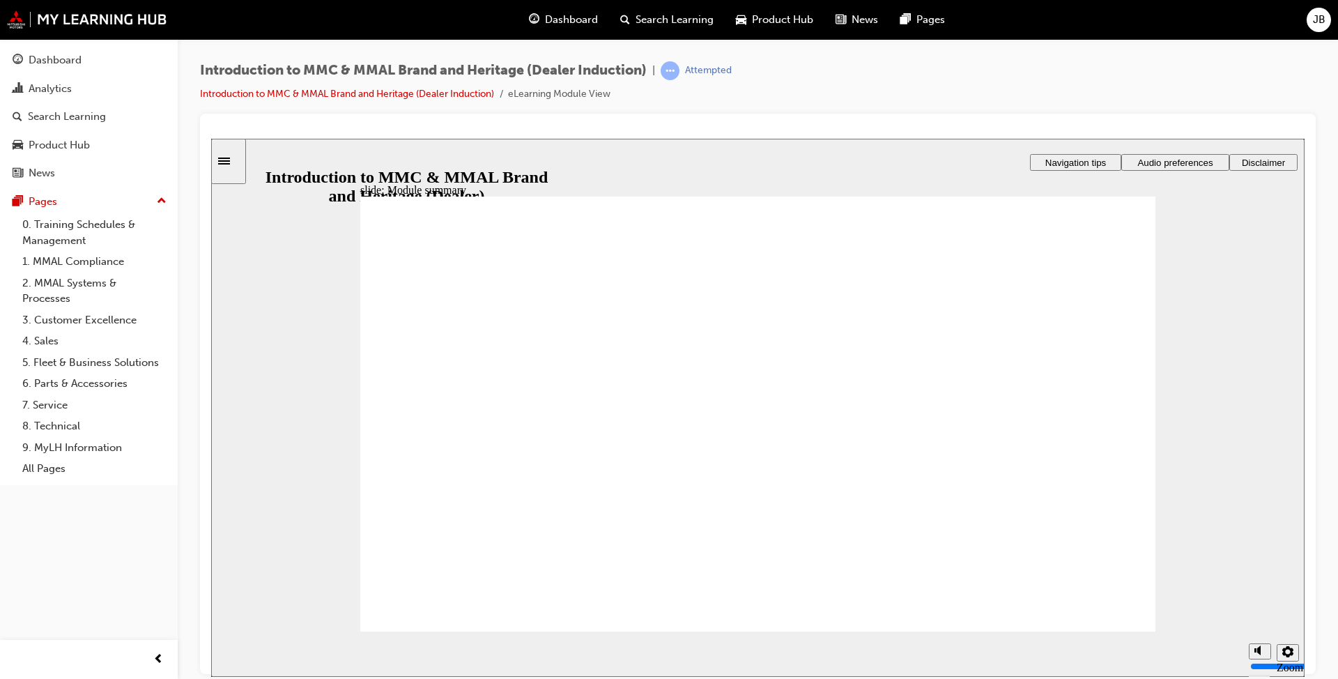
checkbox input "true"
radio input "true"
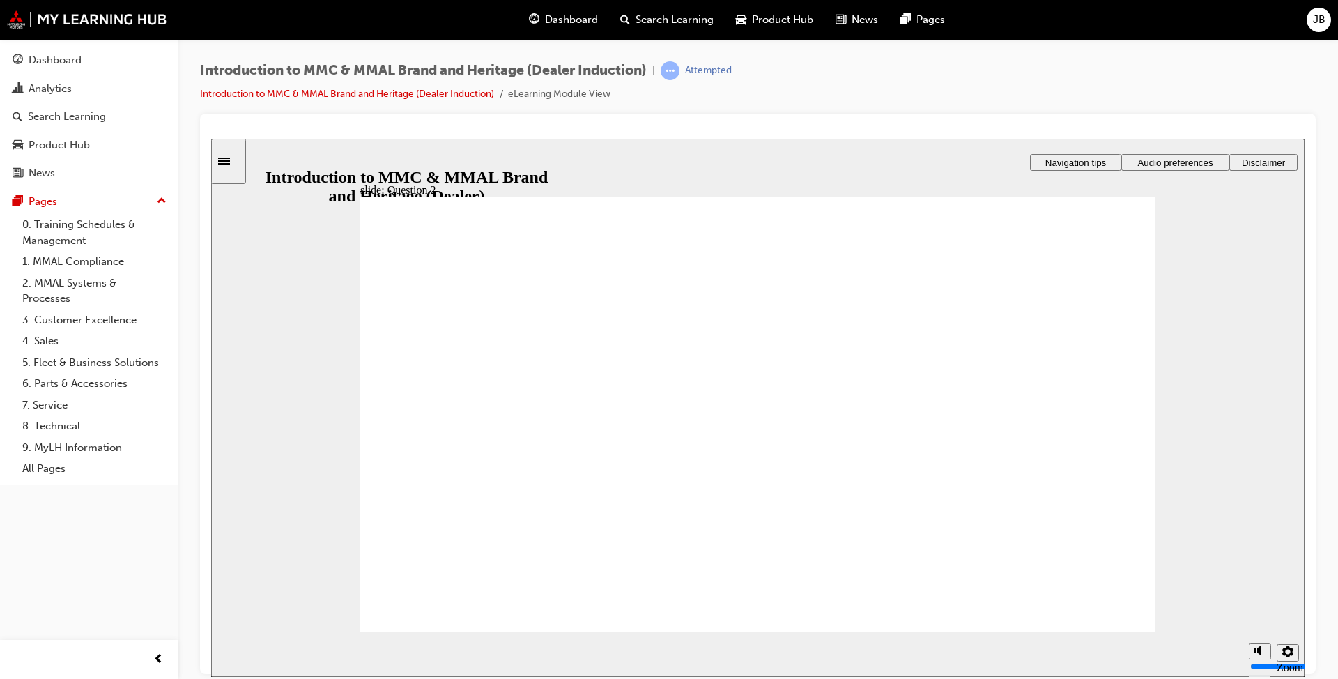
radio input "true"
drag, startPoint x: 975, startPoint y: 494, endPoint x: 1067, endPoint y: 501, distance: 91.6
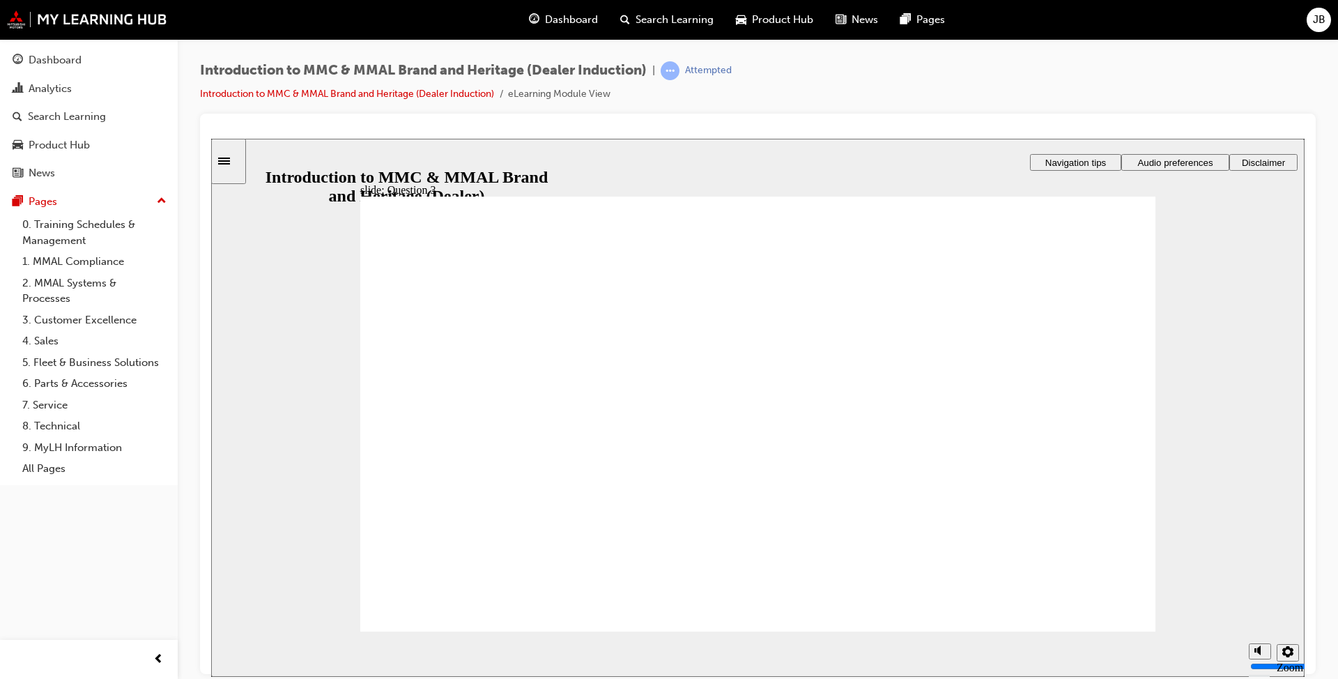
drag, startPoint x: 394, startPoint y: 453, endPoint x: 392, endPoint y: 461, distance: 7.9
drag, startPoint x: 897, startPoint y: 555, endPoint x: 905, endPoint y: 555, distance: 8.4
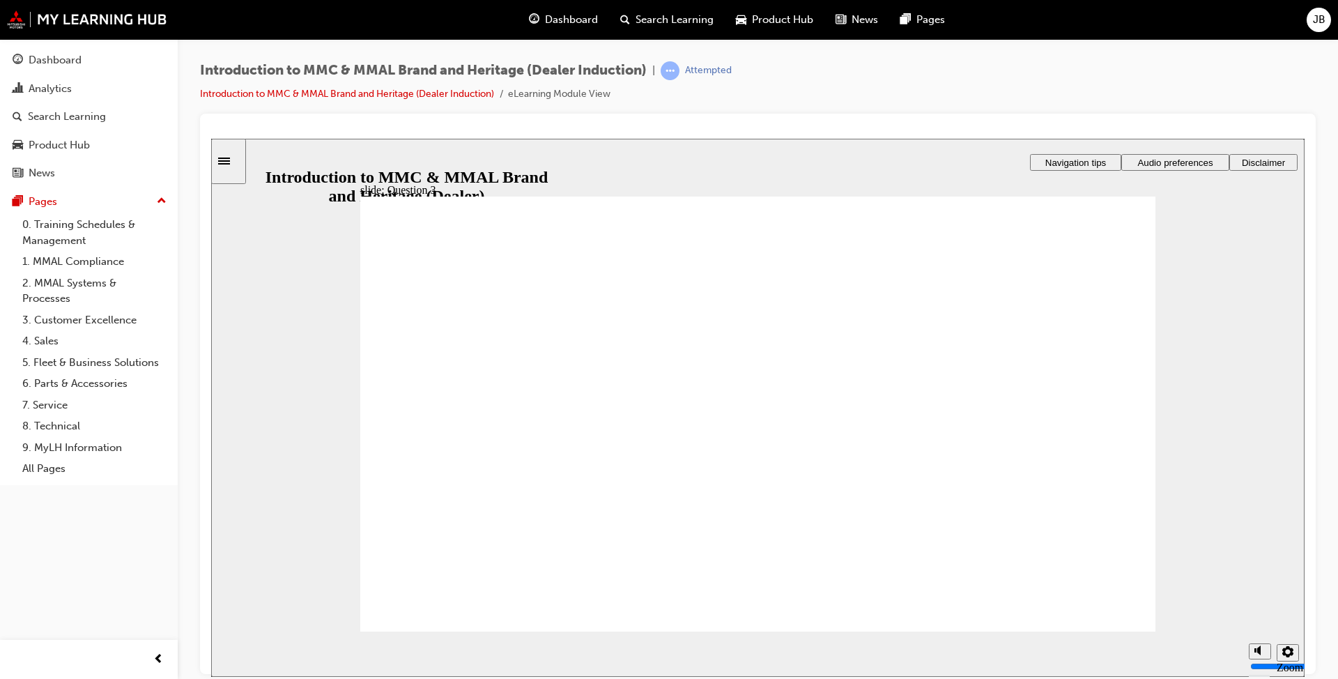
drag, startPoint x: 534, startPoint y: 553, endPoint x: 501, endPoint y: 571, distance: 37.4
radio input "true"
checkbox input "true"
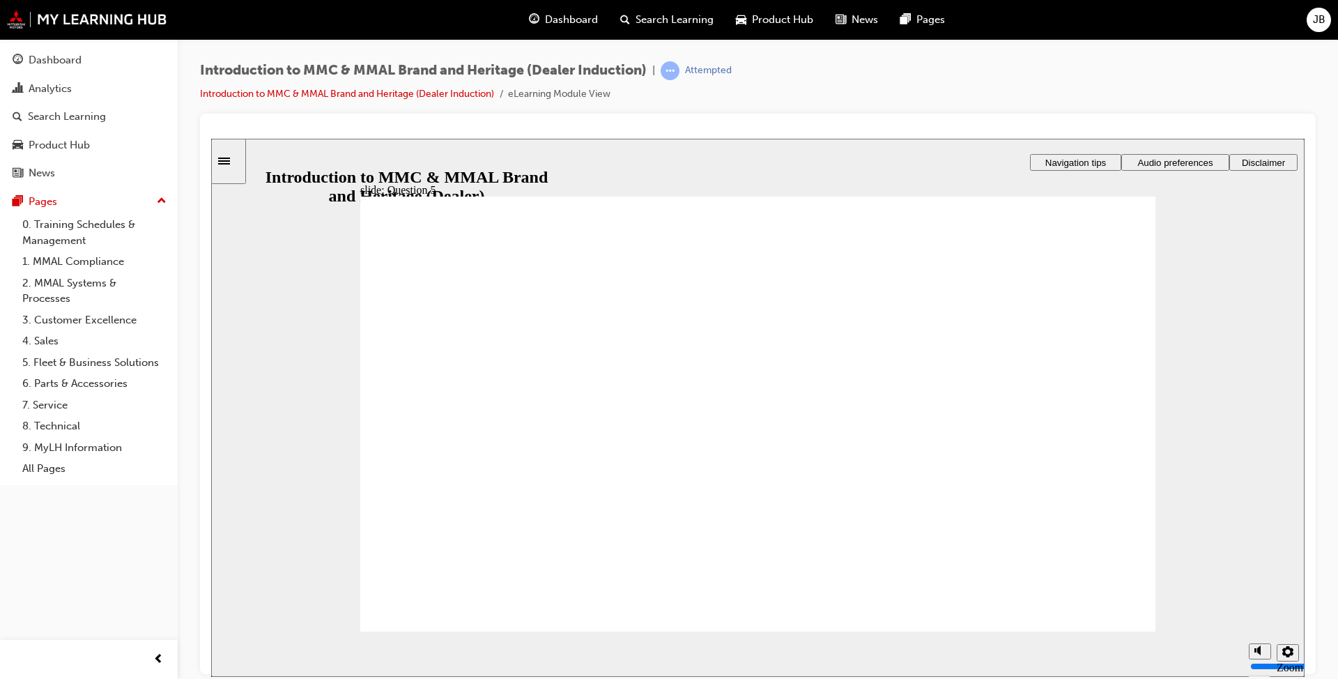
checkbox input "true"
drag, startPoint x: 670, startPoint y: 580, endPoint x: 641, endPoint y: 570, distance: 30.9
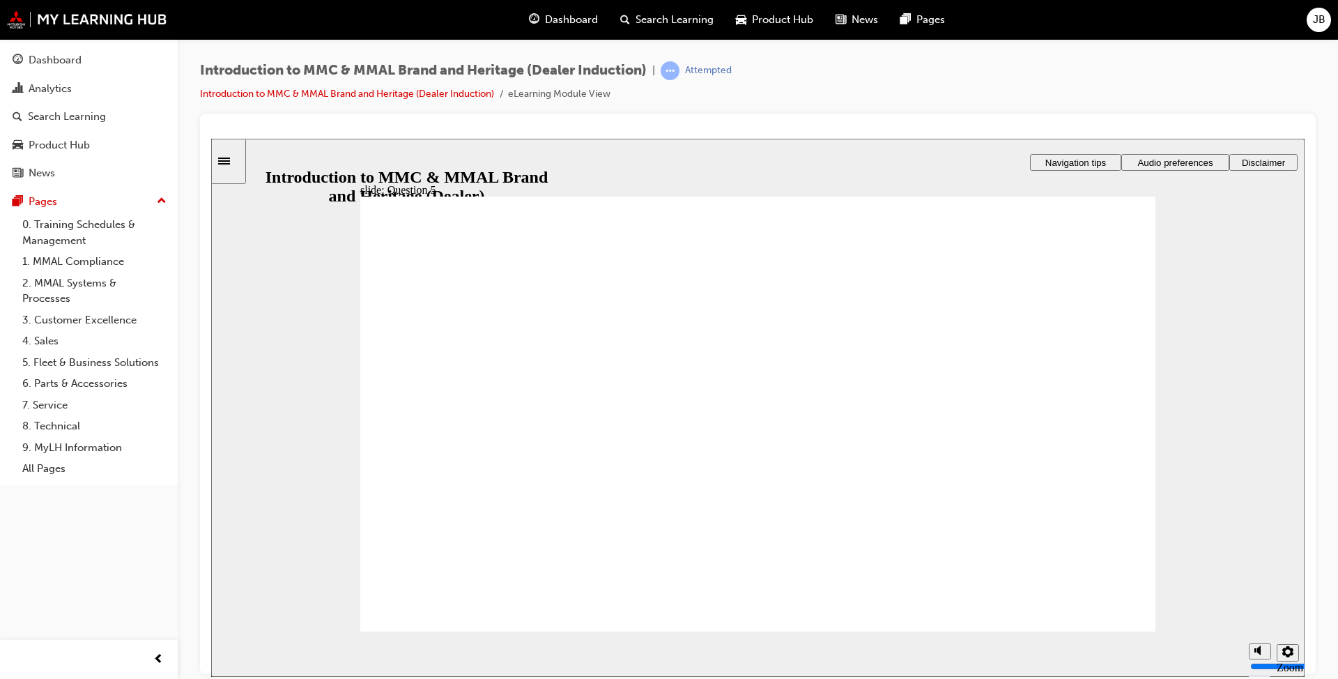
checkbox input "true"
drag, startPoint x: 740, startPoint y: 353, endPoint x: 753, endPoint y: 367, distance: 18.7
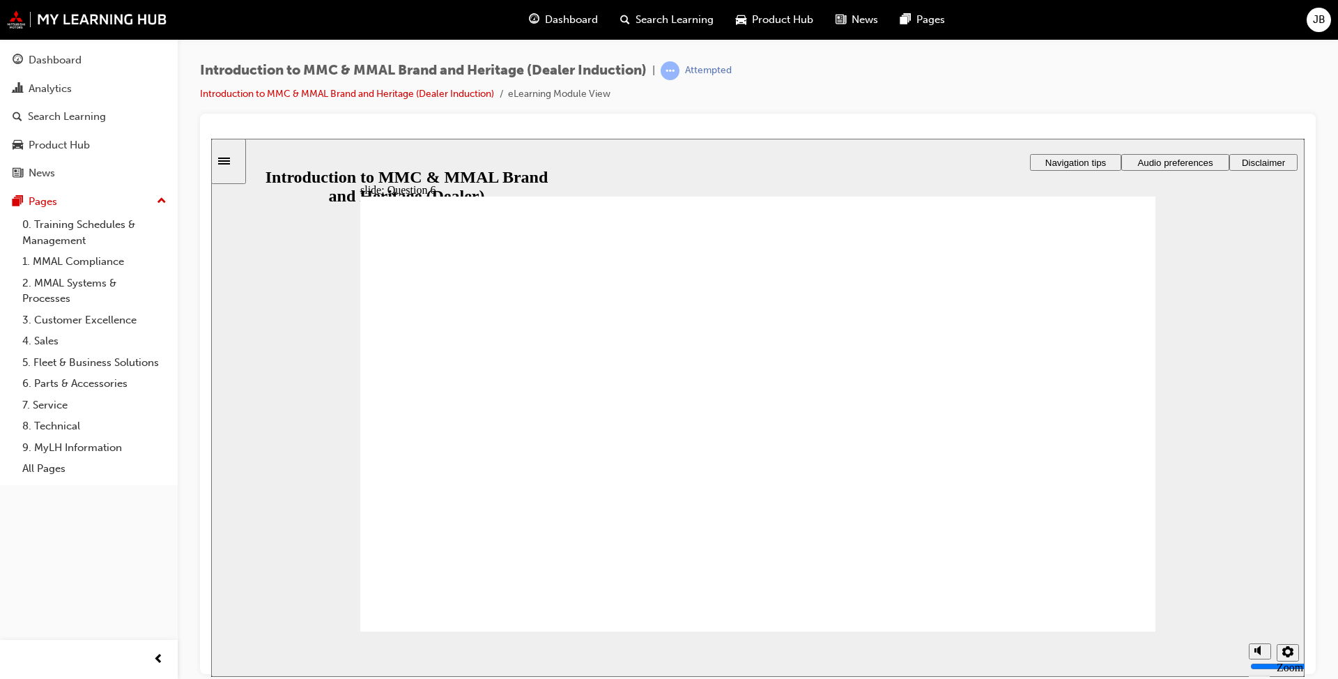
radio input "false"
radio input "true"
drag, startPoint x: 711, startPoint y: 541, endPoint x: 752, endPoint y: 540, distance: 41.1
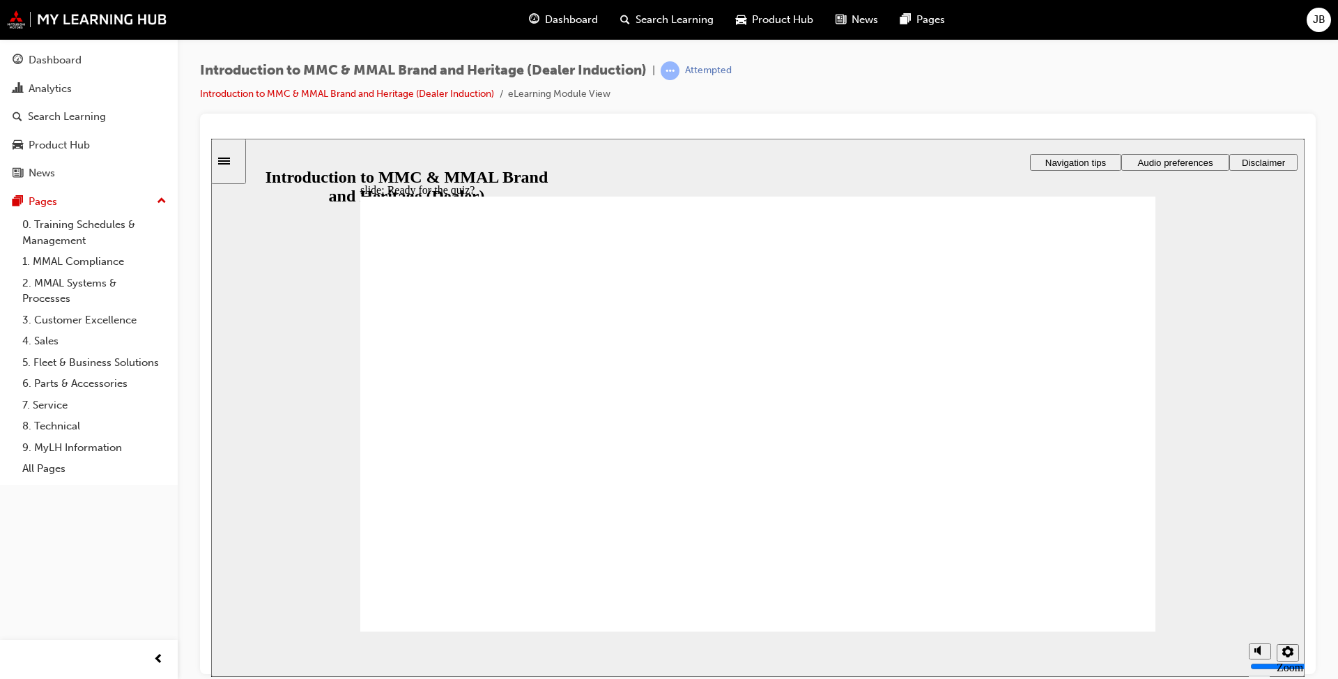
drag, startPoint x: 701, startPoint y: 464, endPoint x: 674, endPoint y: 487, distance: 35.1
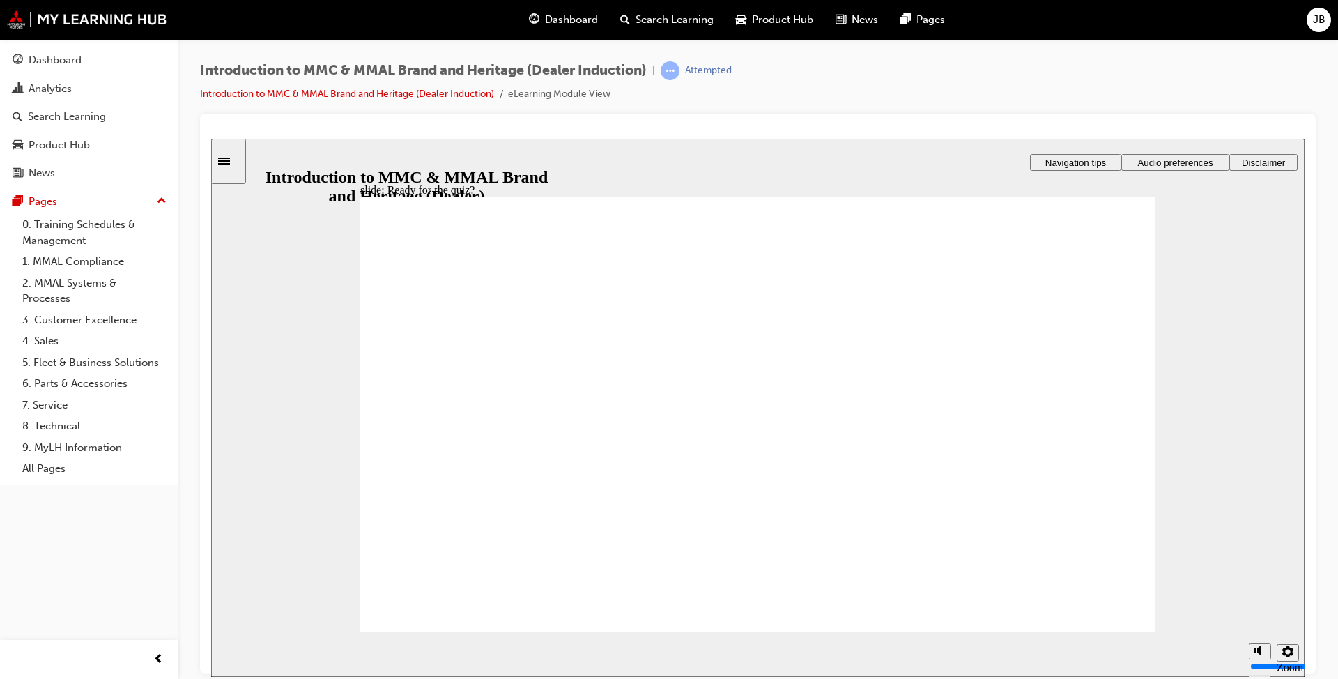
radio input "true"
drag, startPoint x: 492, startPoint y: 537, endPoint x: 469, endPoint y: 595, distance: 62.9
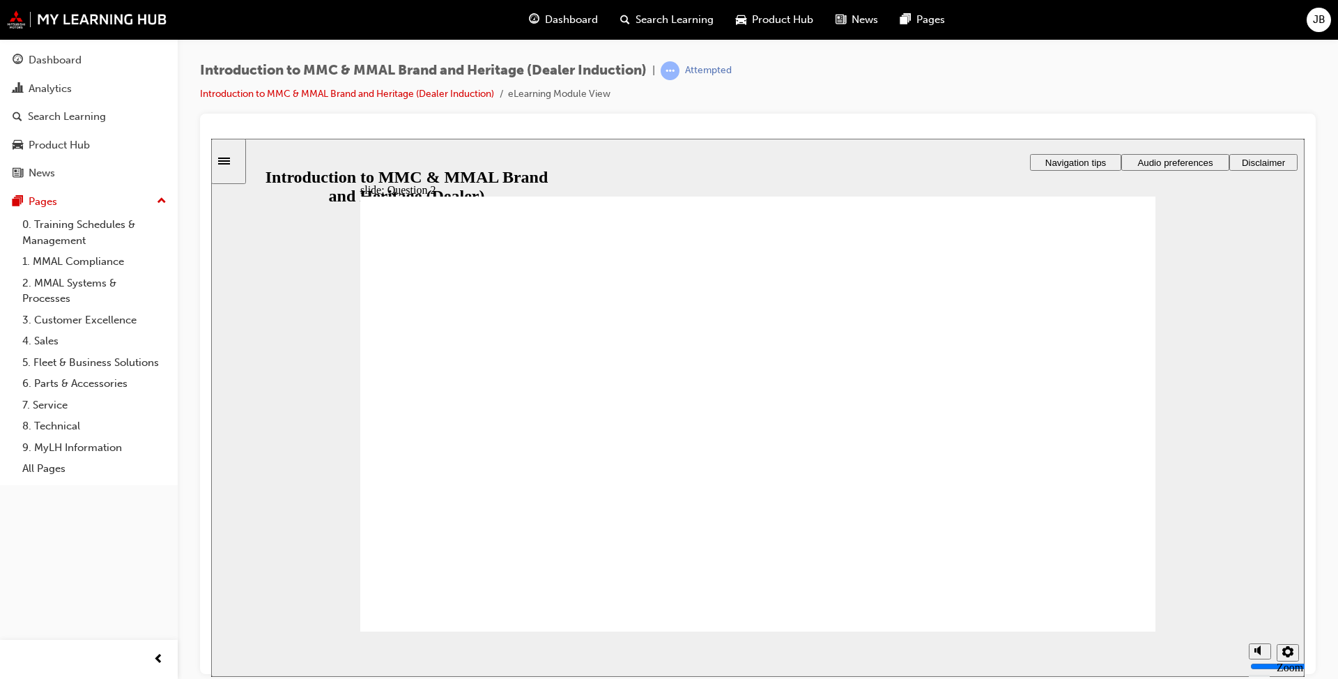
radio input "false"
radio input "true"
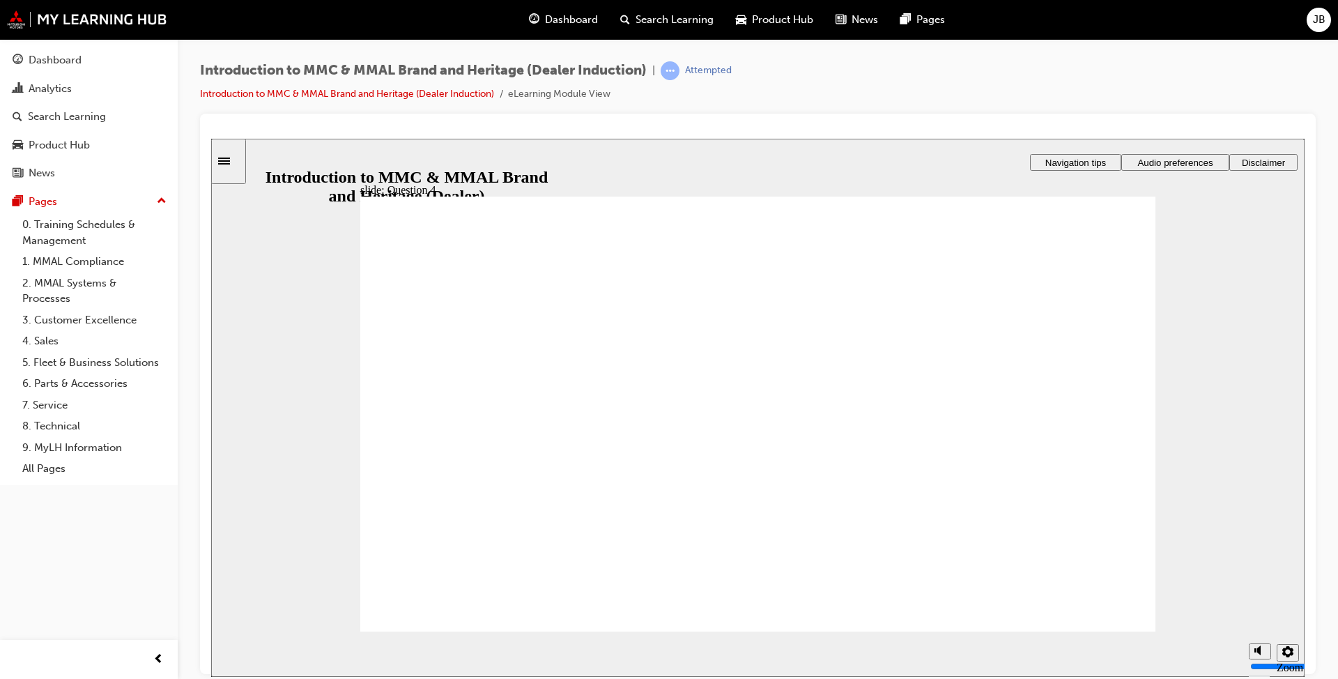
drag, startPoint x: 1106, startPoint y: 617, endPoint x: 435, endPoint y: 457, distance: 690.2
radio input "true"
click at [1090, 640] on section "Playback Speed 2 1.75 1.5 1.25 0.75" at bounding box center [758, 653] width 1094 height 45
checkbox input "true"
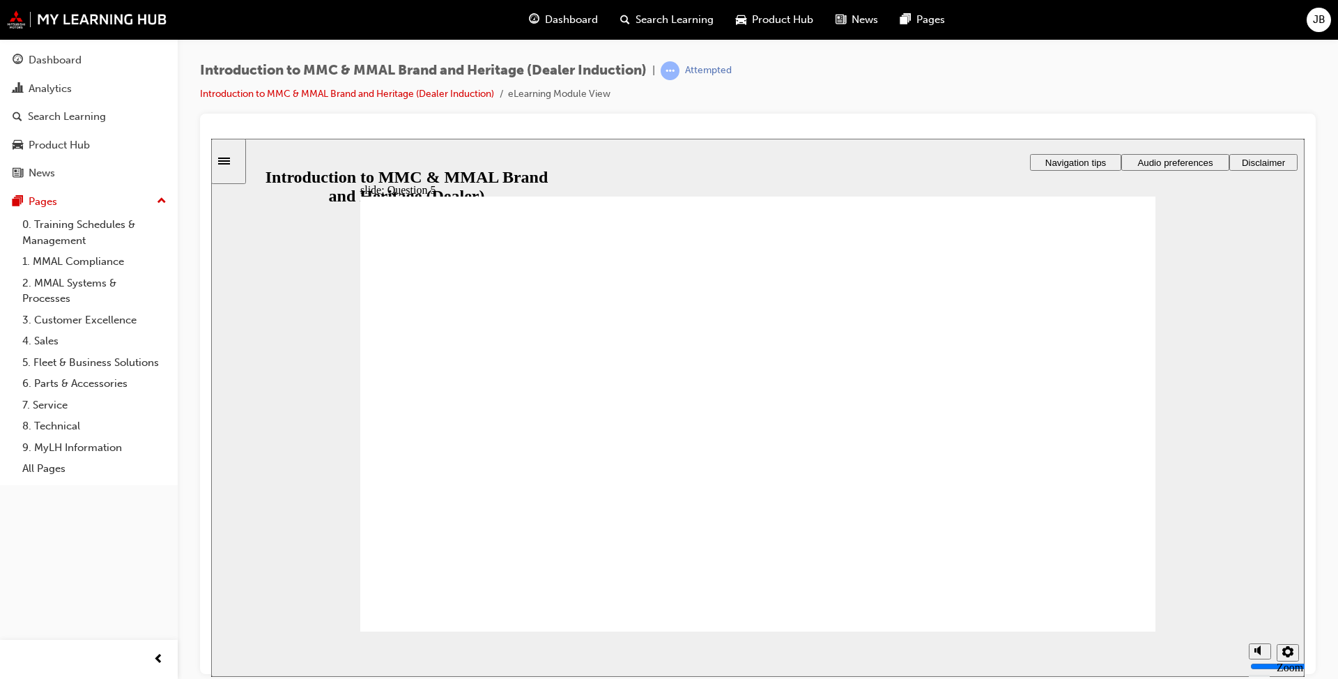
checkbox input "true"
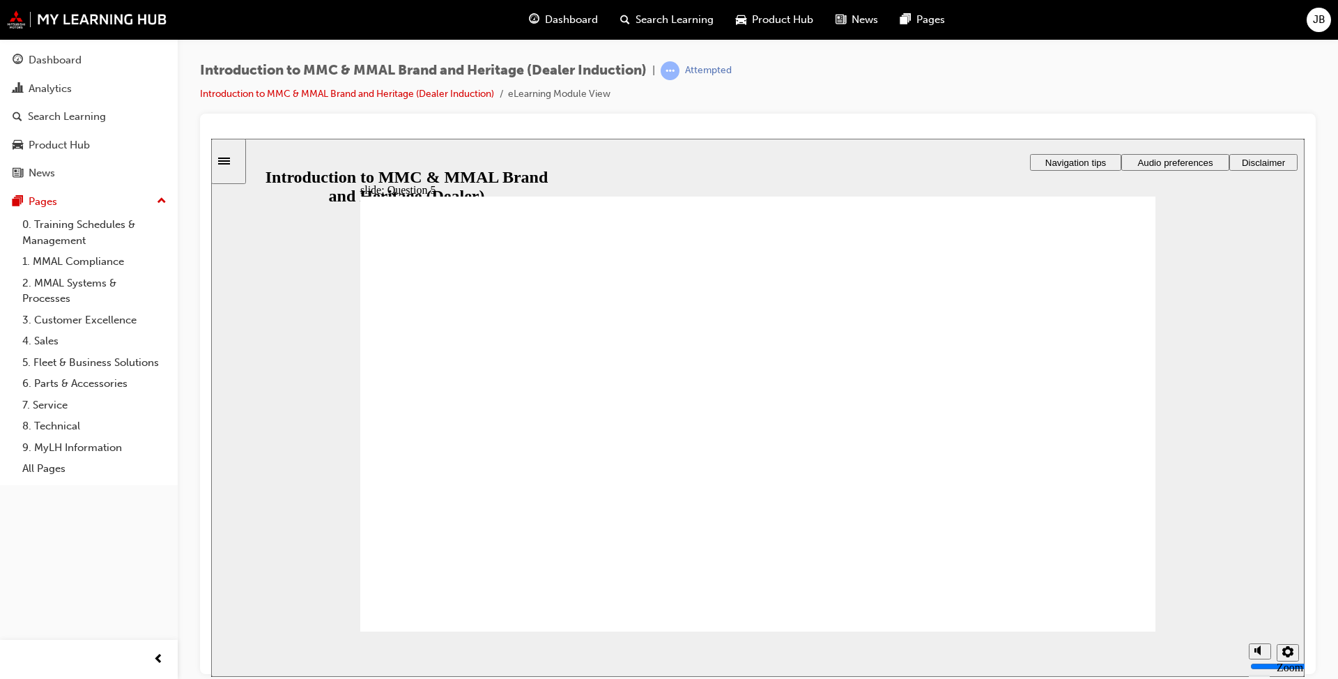
drag, startPoint x: 627, startPoint y: 564, endPoint x: 541, endPoint y: 576, distance: 87.3
radio input "true"
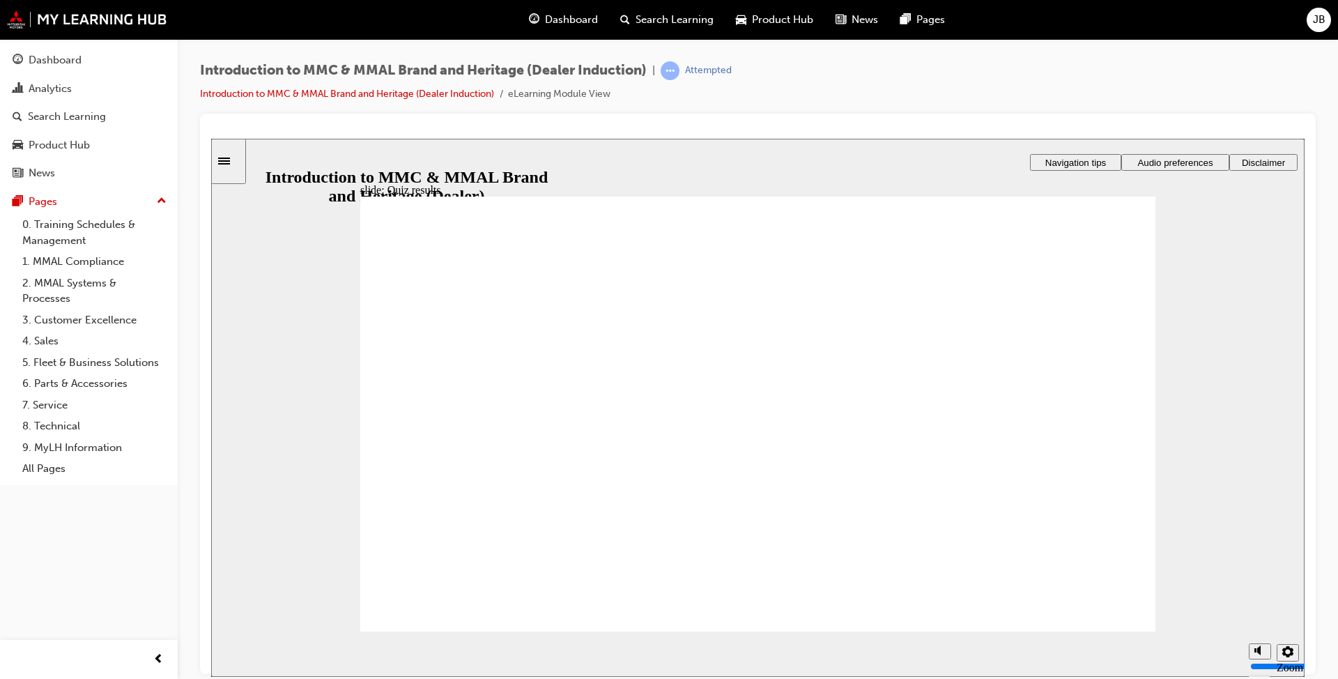
radio input "true"
drag, startPoint x: 376, startPoint y: 543, endPoint x: 428, endPoint y: 577, distance: 61.5
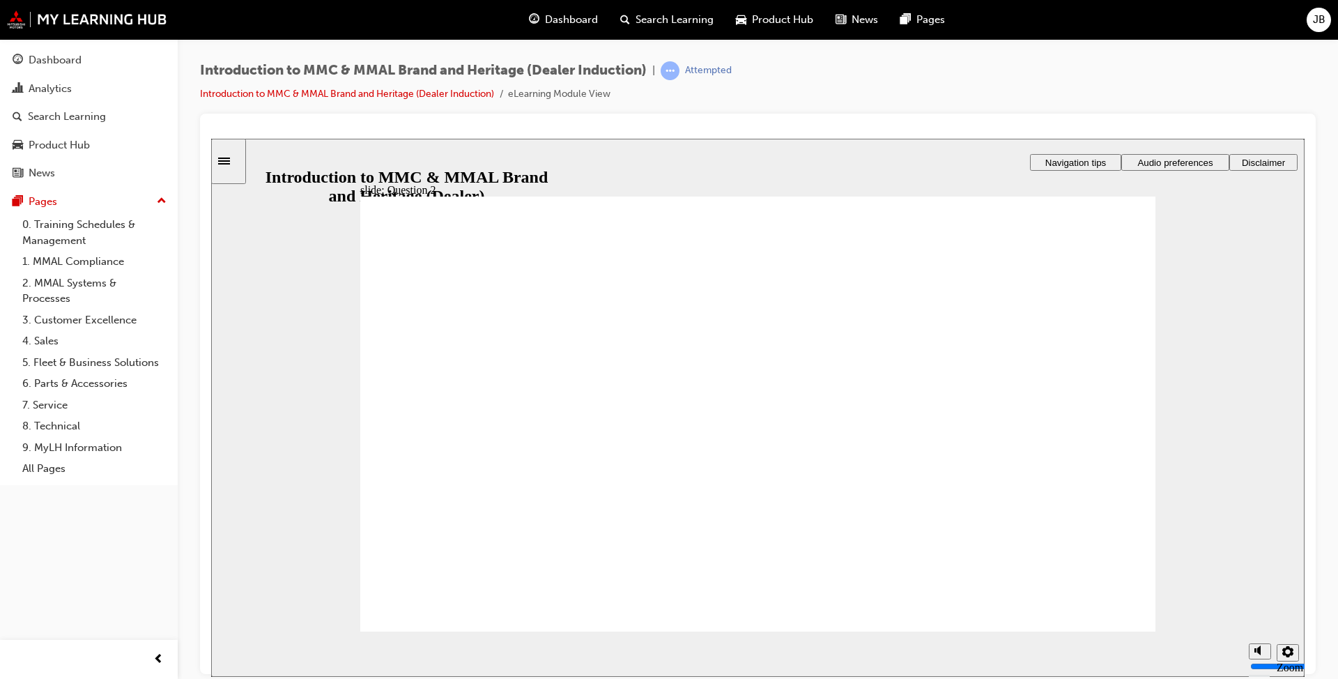
radio input "true"
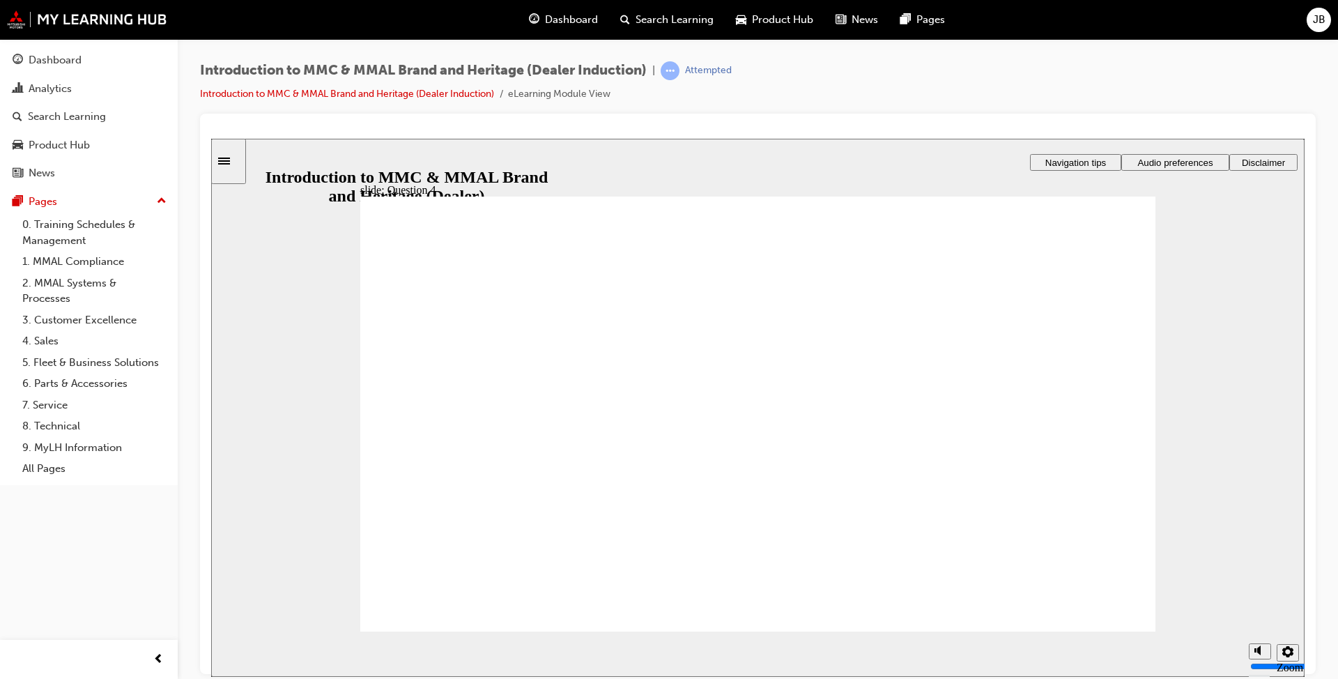
checkbox input "true"
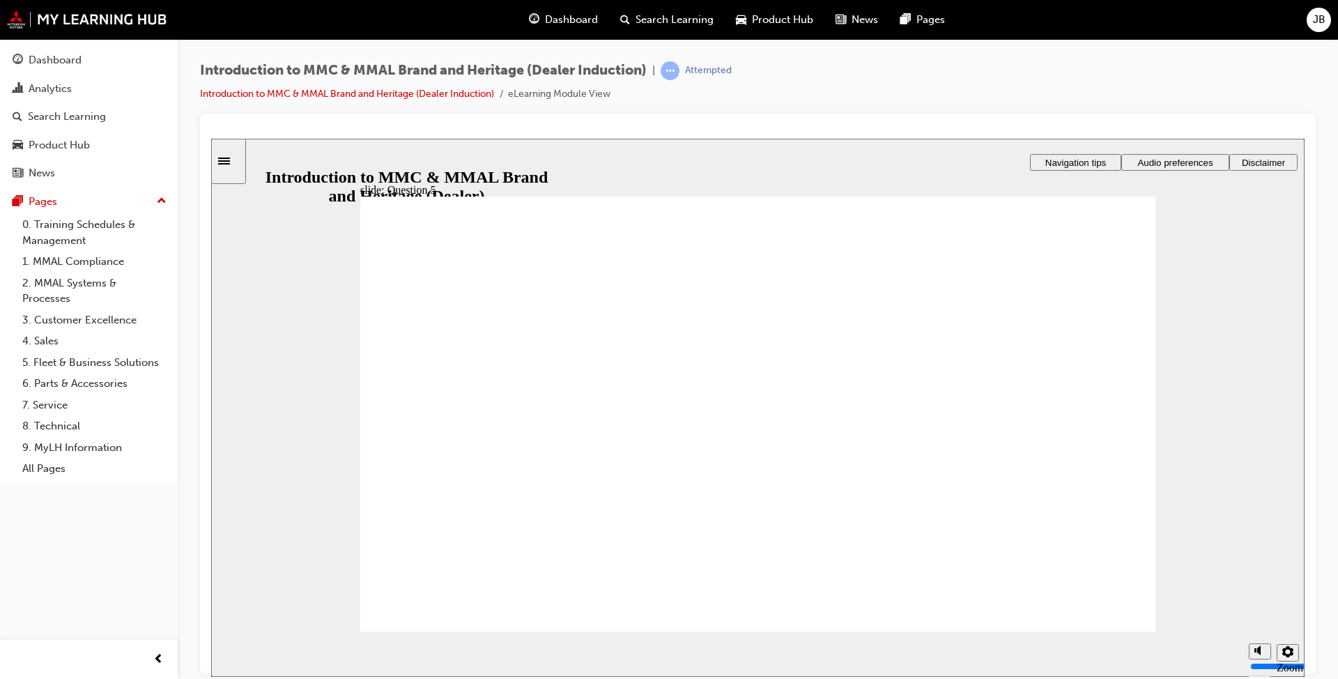
drag, startPoint x: 443, startPoint y: 531, endPoint x: 589, endPoint y: 494, distance: 150.8
checkbox input "true"
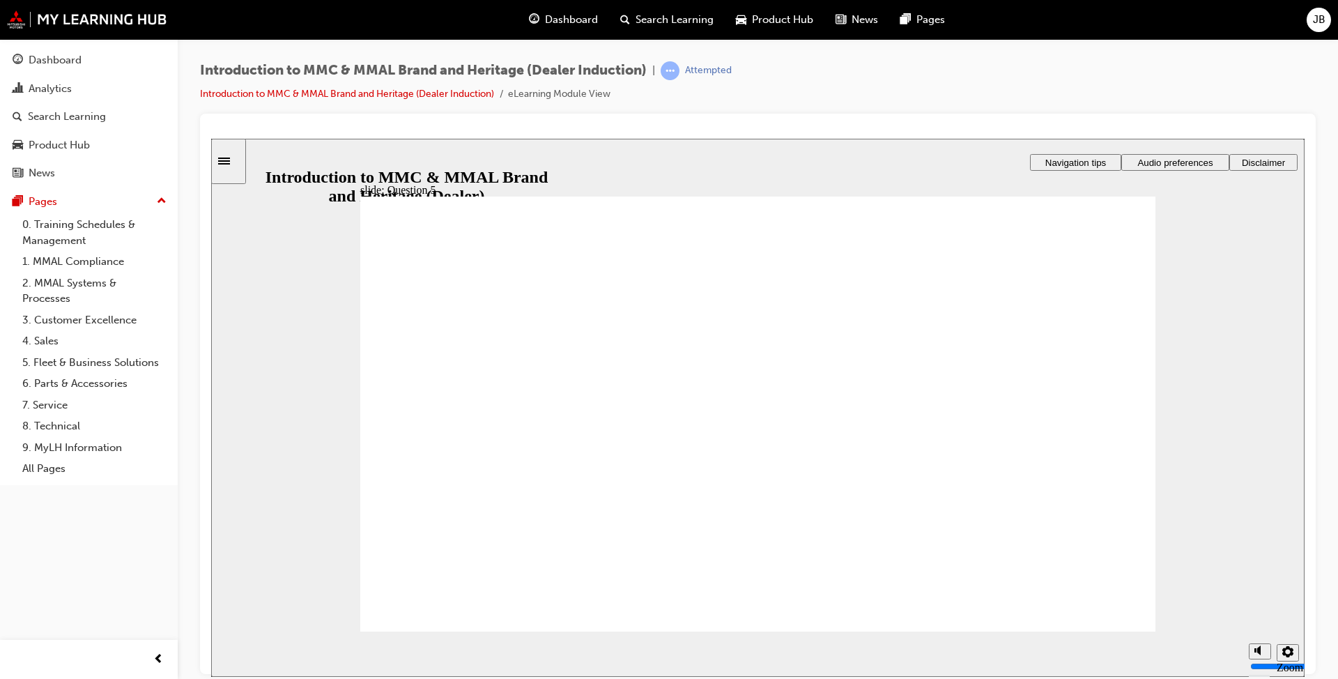
radio input "true"
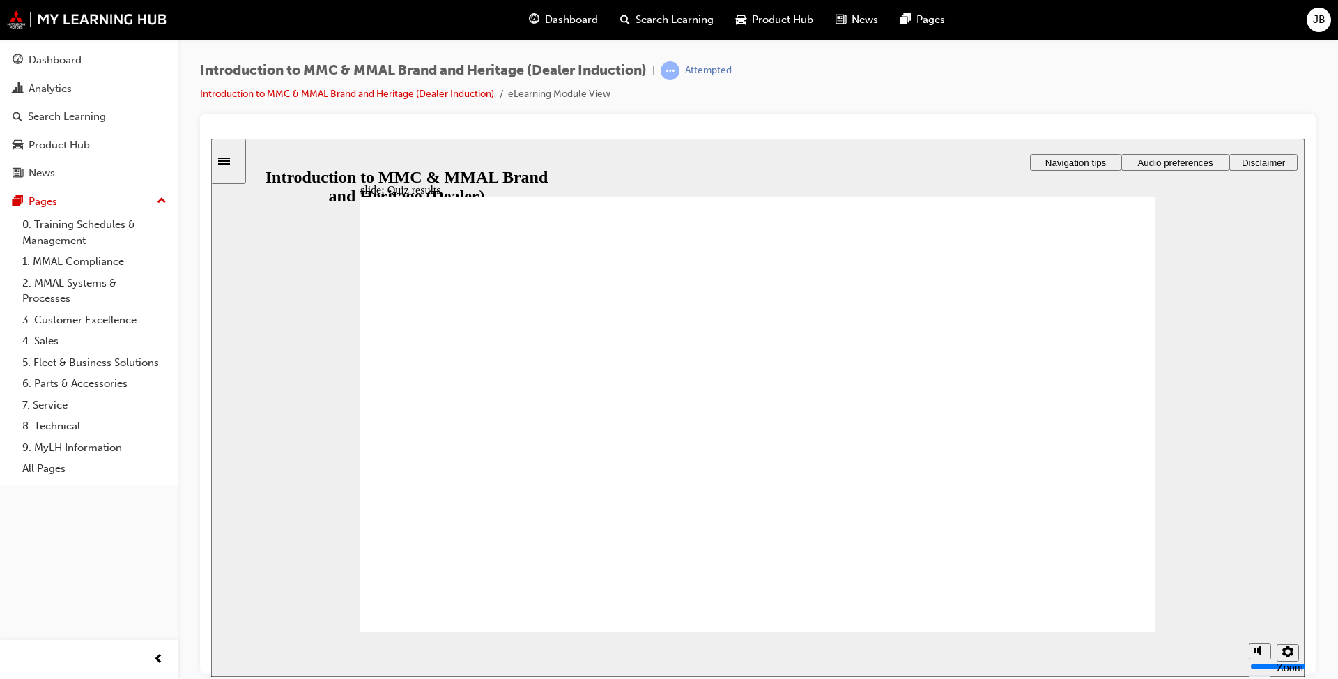
radio input "true"
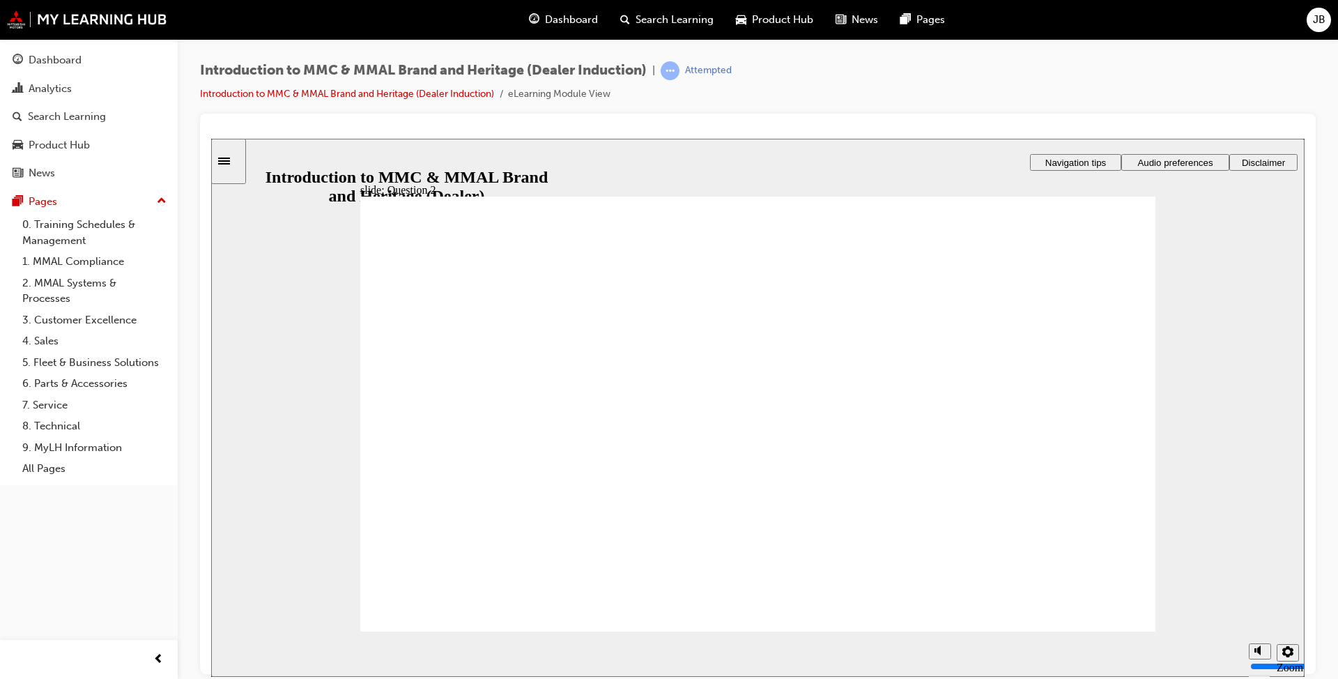
drag, startPoint x: 441, startPoint y: 529, endPoint x: 429, endPoint y: 596, distance: 68.0
radio input "true"
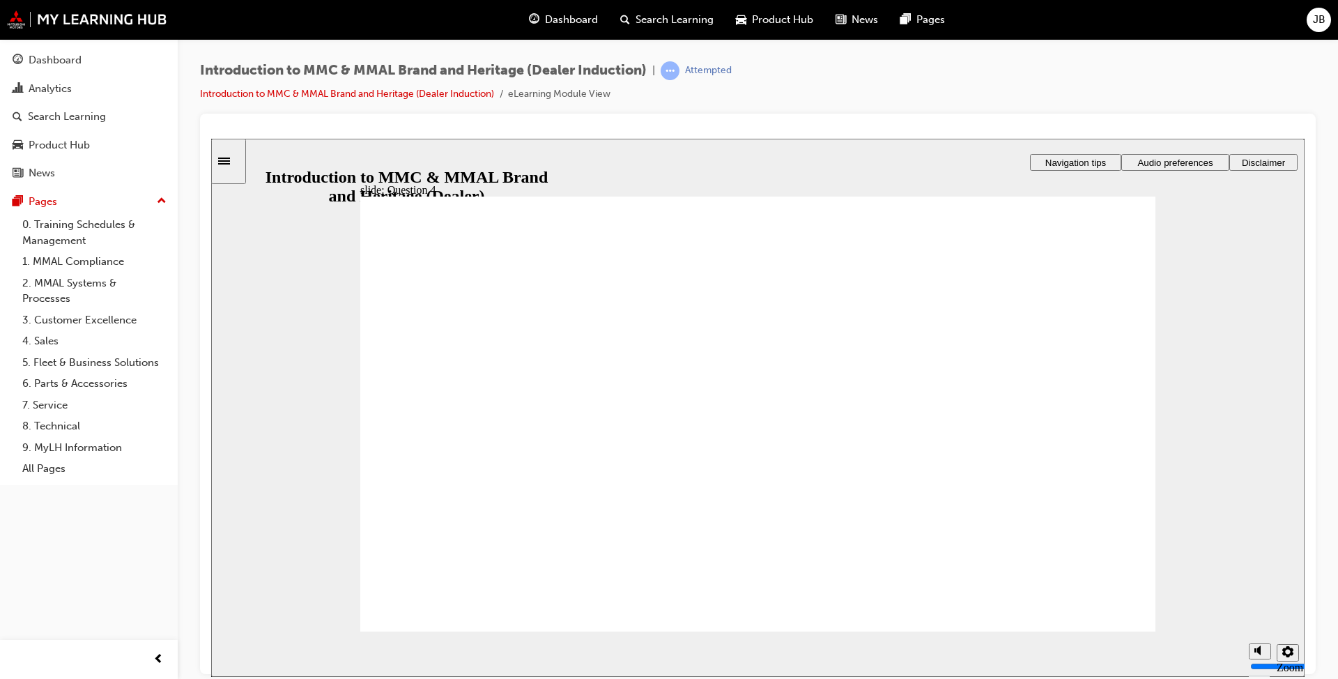
drag, startPoint x: 462, startPoint y: 418, endPoint x: 462, endPoint y: 443, distance: 25.8
checkbox input "true"
drag, startPoint x: 462, startPoint y: 462, endPoint x: 449, endPoint y: 521, distance: 60.7
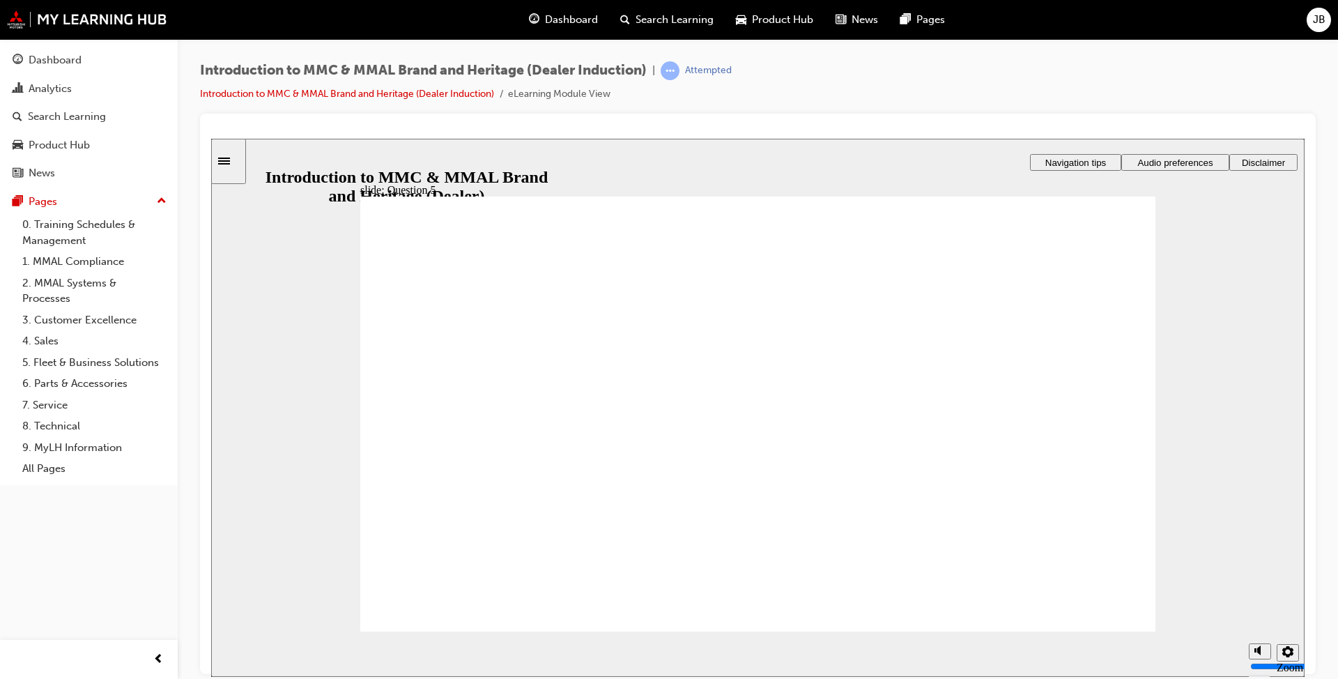
checkbox input "true"
drag, startPoint x: 447, startPoint y: 539, endPoint x: 649, endPoint y: 407, distance: 241.3
checkbox input "true"
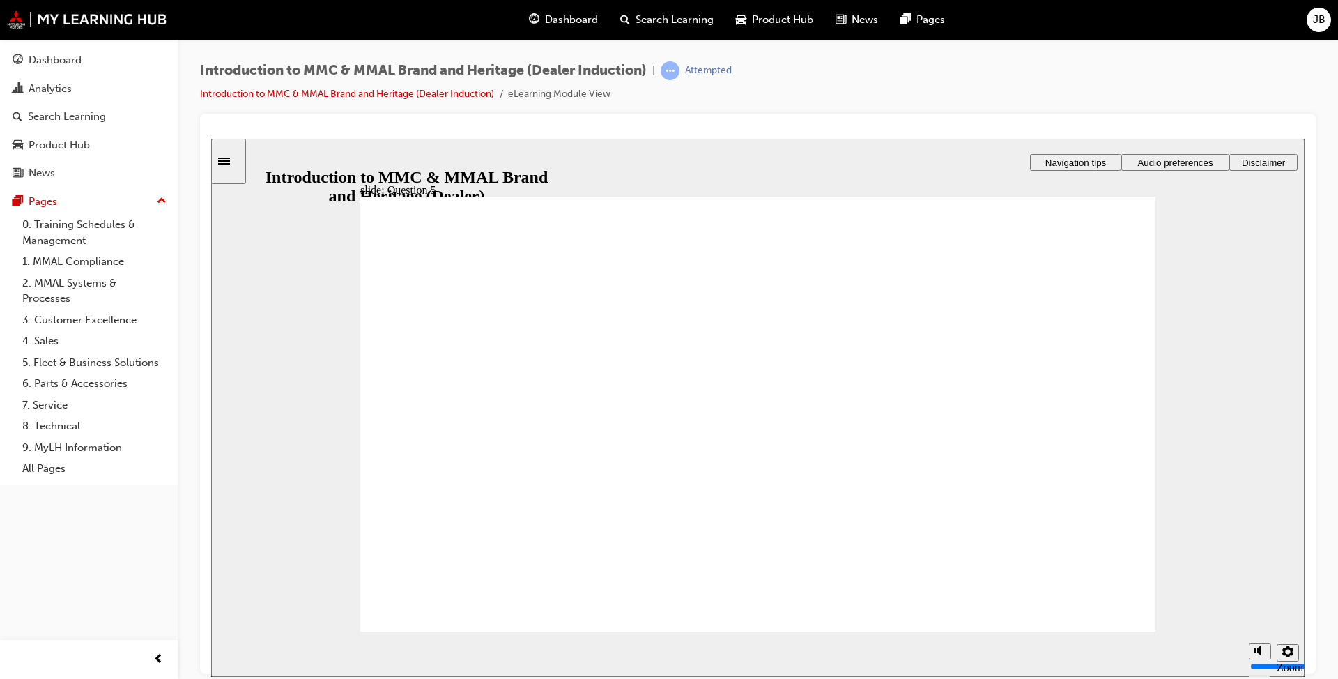
radio input "true"
drag, startPoint x: 563, startPoint y: 542, endPoint x: 576, endPoint y: 492, distance: 51.9
radio input "true"
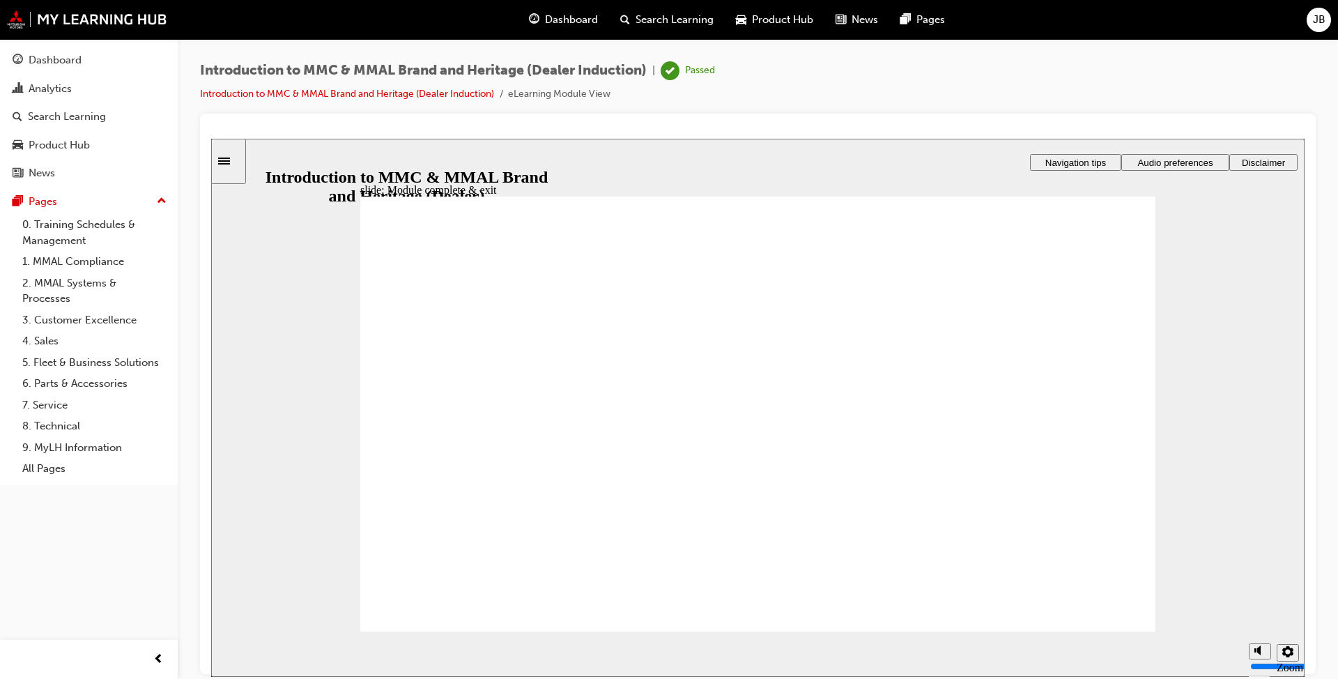
click at [63, 201] on div "Pages" at bounding box center [89, 201] width 153 height 17
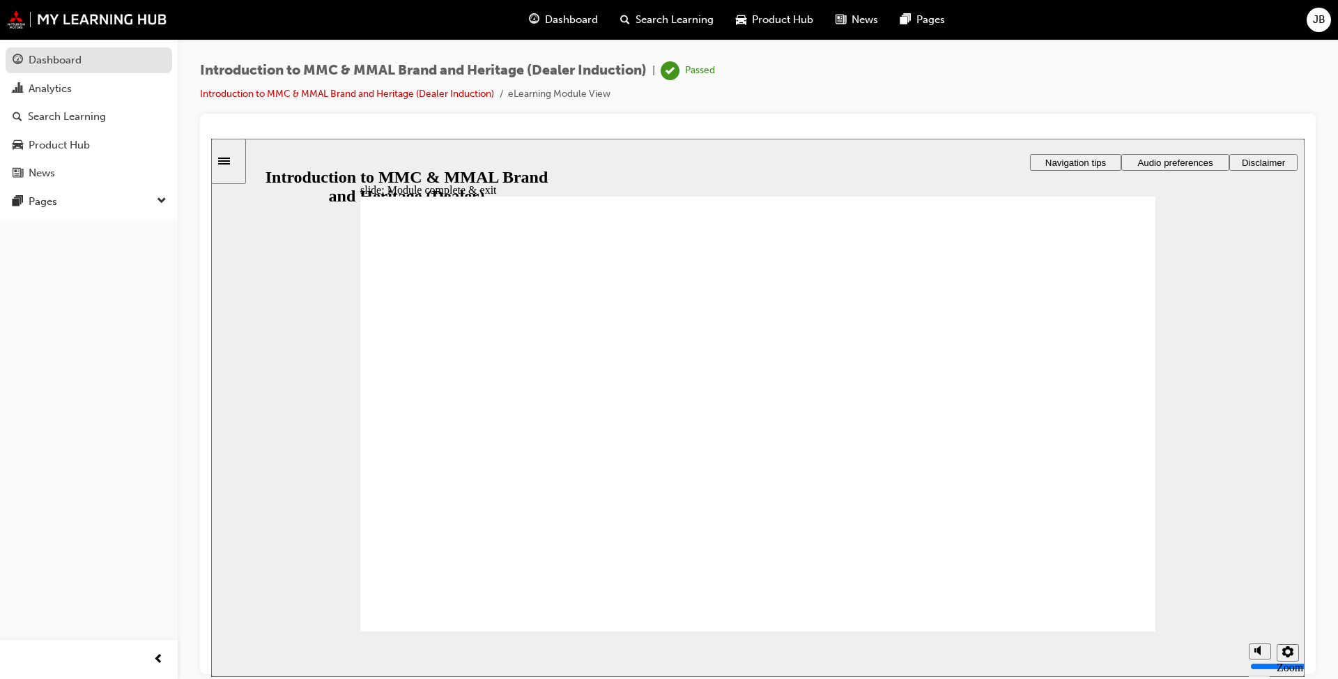
click at [79, 63] on div "Dashboard" at bounding box center [55, 60] width 53 height 16
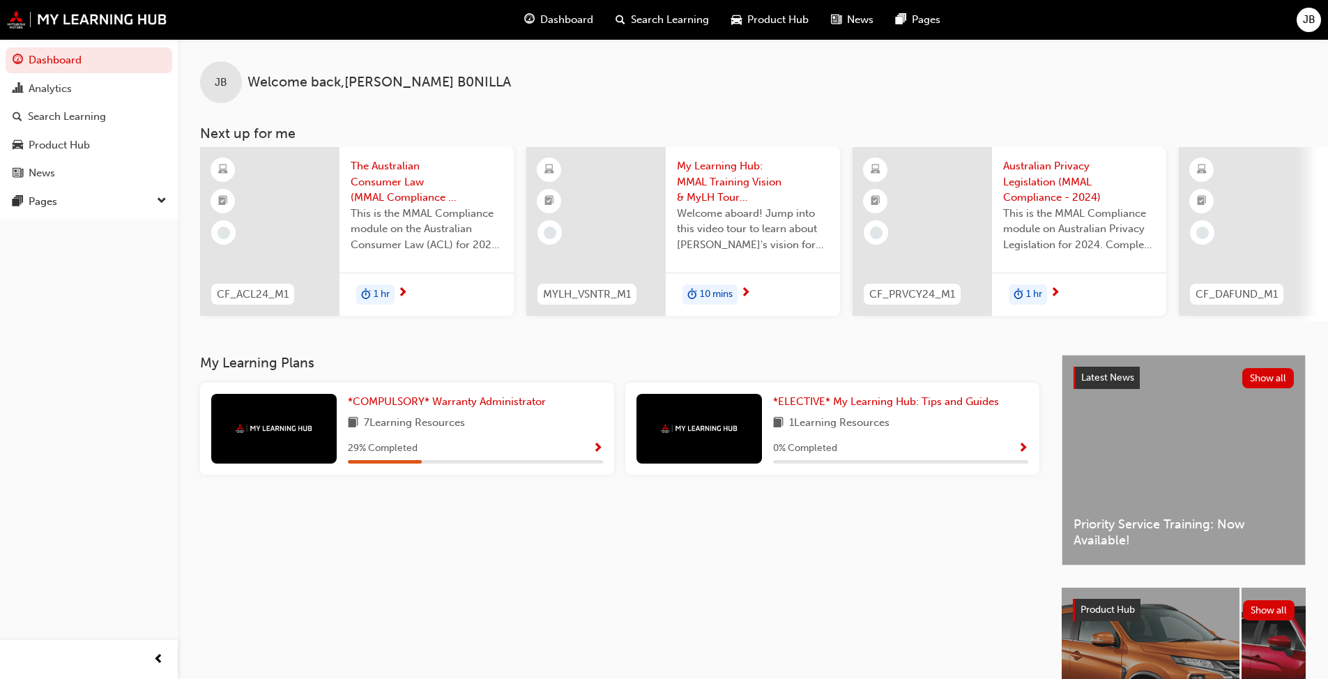
click at [892, 593] on div "My Learning Plans *COMPULSORY* Warranty Administrator 7 Learning Resources 29 %…" at bounding box center [631, 571] width 862 height 432
click at [494, 424] on div "7 Learning Resources" at bounding box center [475, 423] width 255 height 17
click at [732, 205] on div "My Learning Hub: MMAL Training Vision & MyLH Tour (Elective) Welcome aboard! Ju…" at bounding box center [753, 209] width 174 height 125
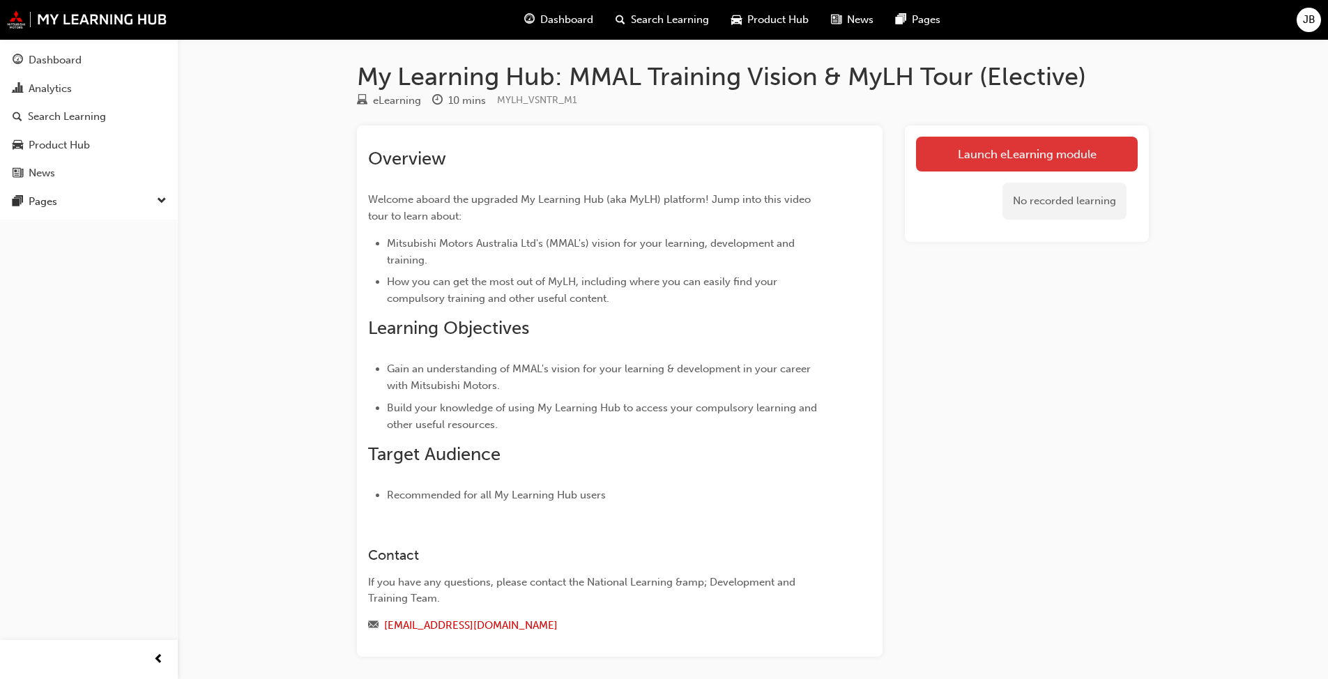
click at [1033, 148] on link "Launch eLearning module" at bounding box center [1027, 154] width 222 height 35
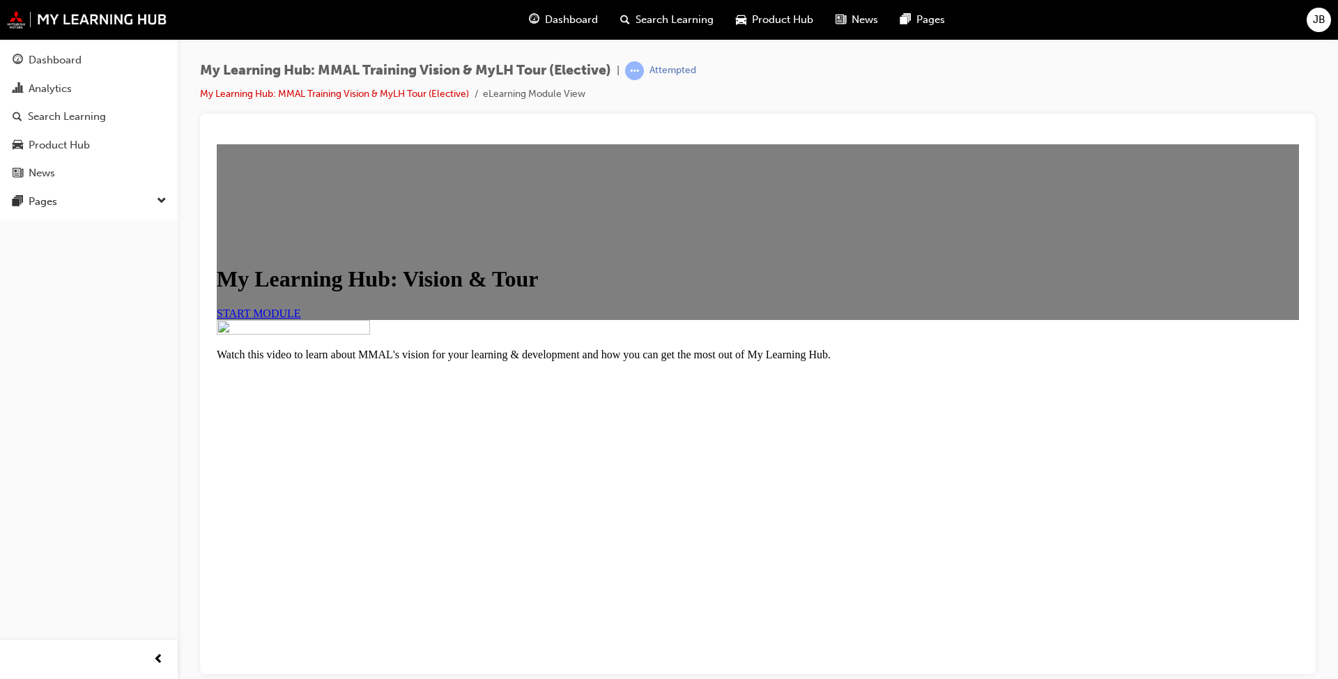
scroll to position [123, 0]
click at [301, 319] on link "START MODULE" at bounding box center [259, 313] width 84 height 12
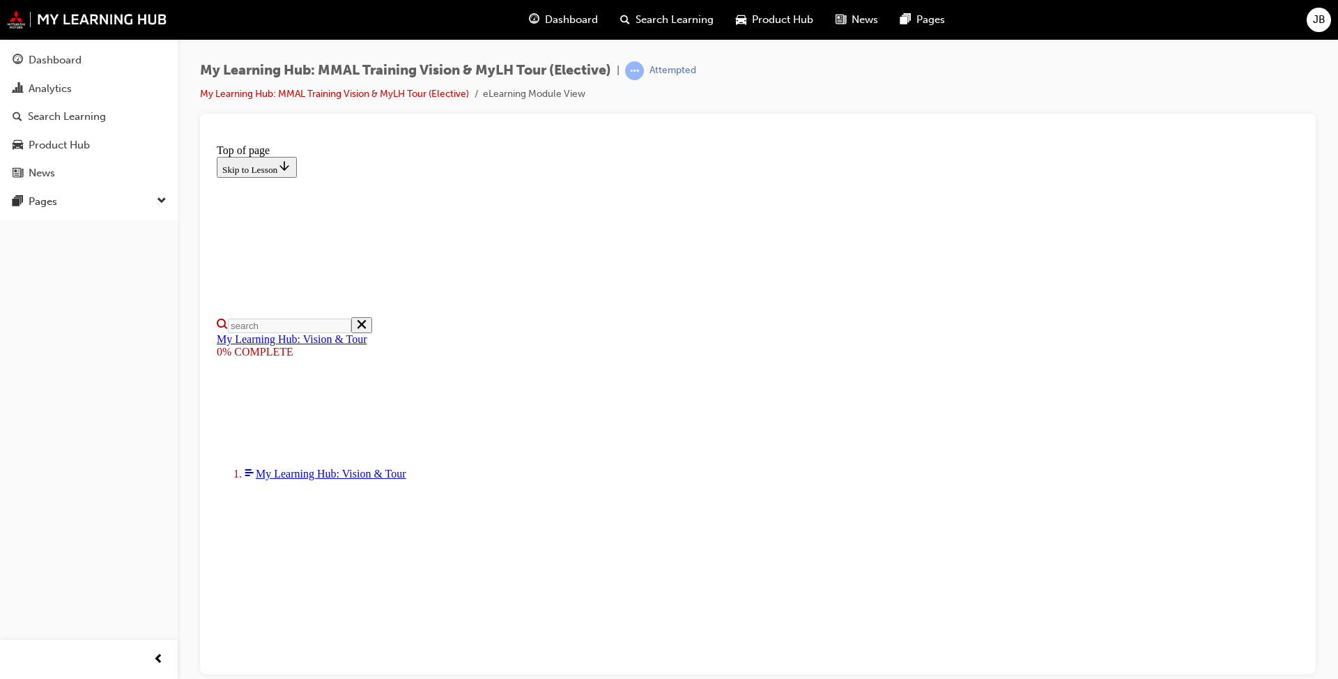
scroll to position [279, 0]
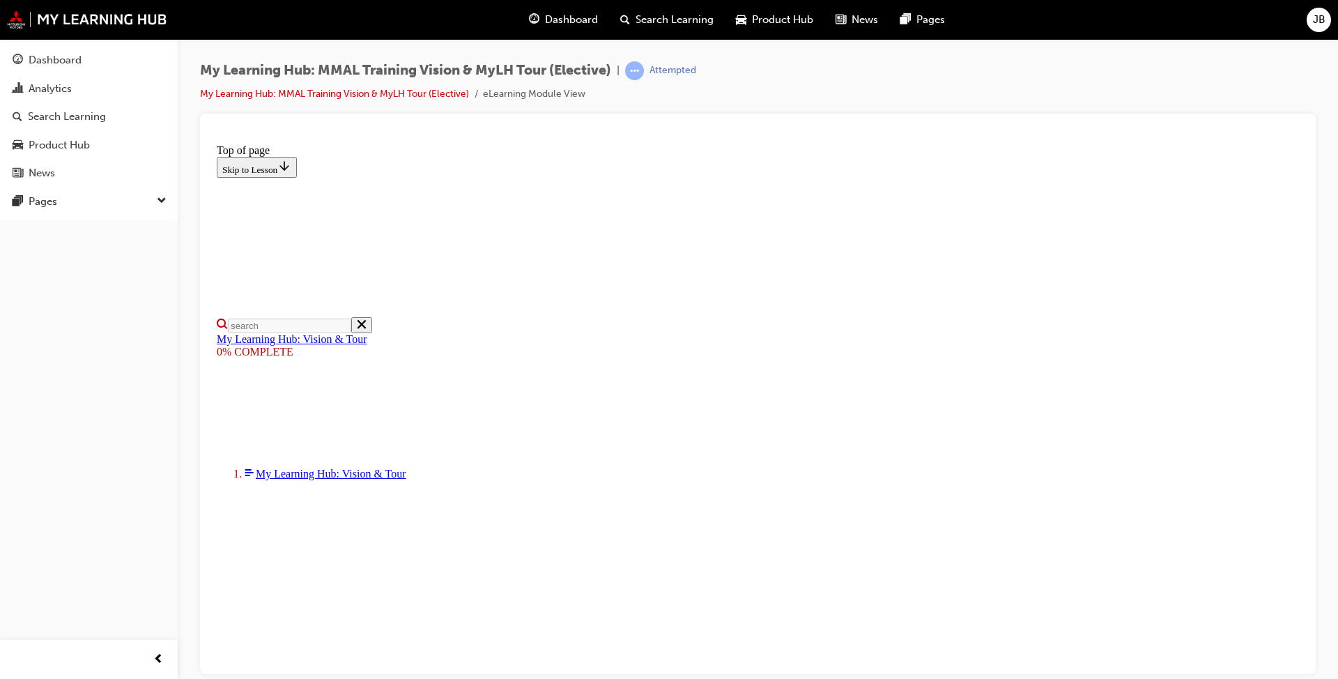
scroll to position [139, 0]
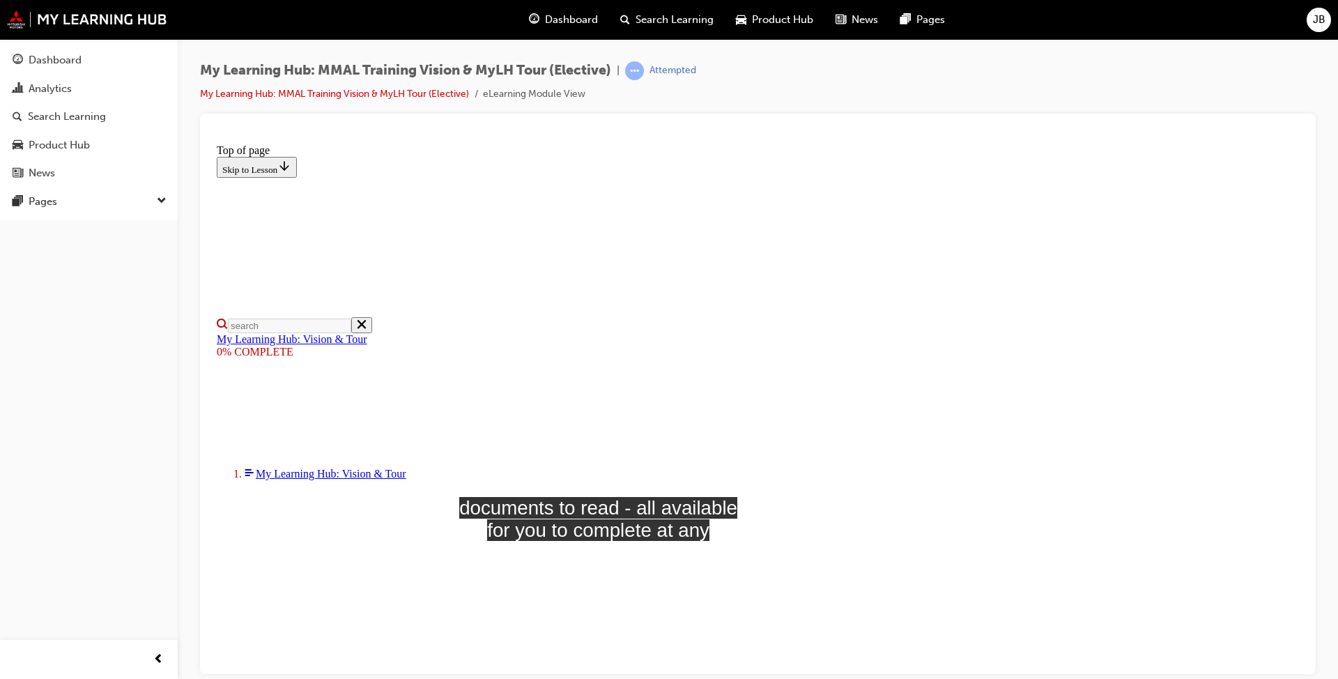
drag, startPoint x: 714, startPoint y: 607, endPoint x: 494, endPoint y: 601, distance: 220.4
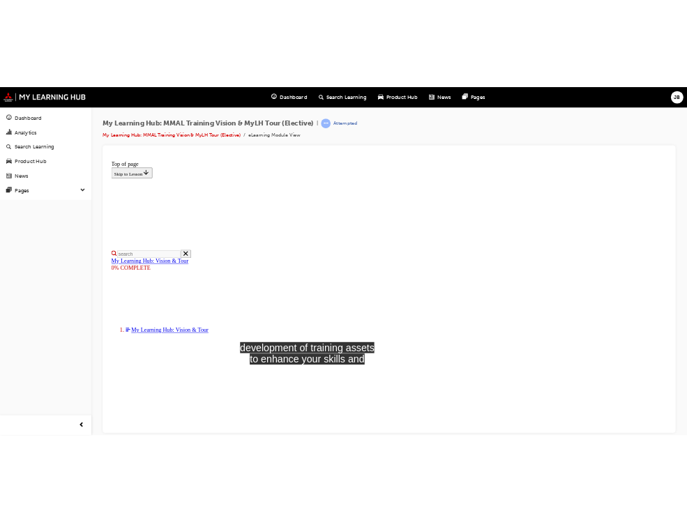
scroll to position [208, 0]
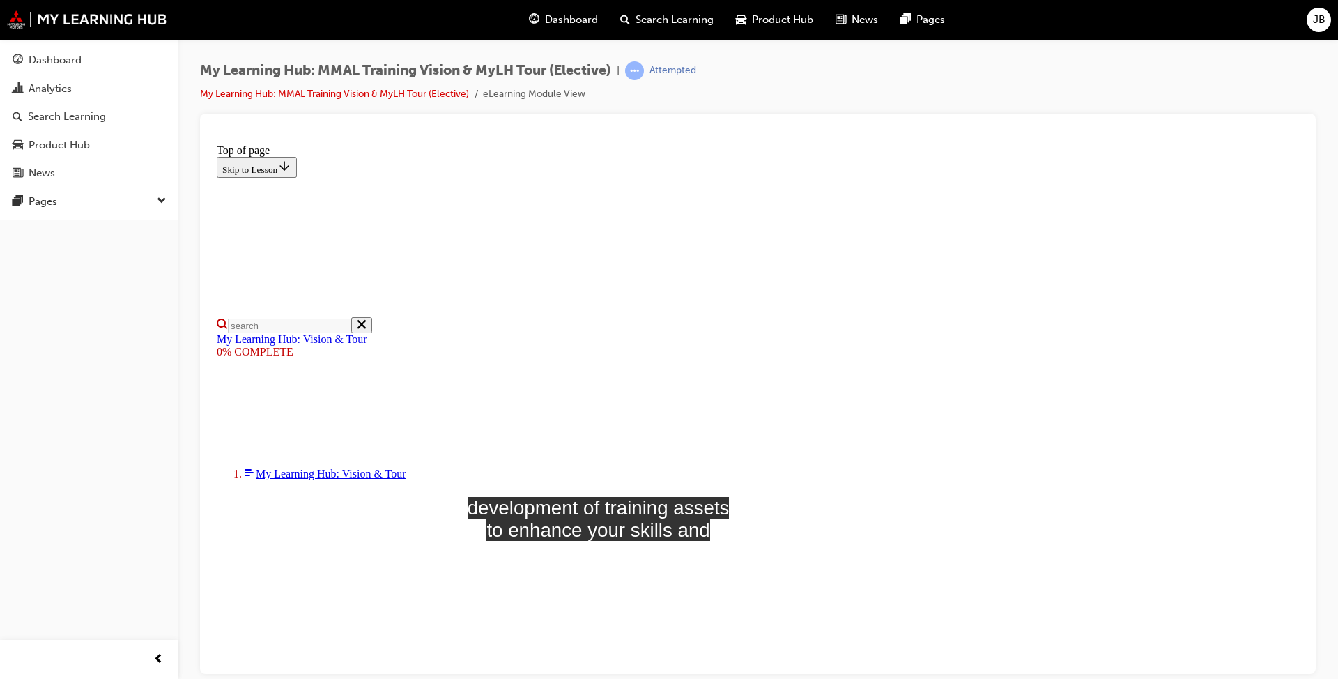
drag, startPoint x: 449, startPoint y: 541, endPoint x: 653, endPoint y: 551, distance: 204.5
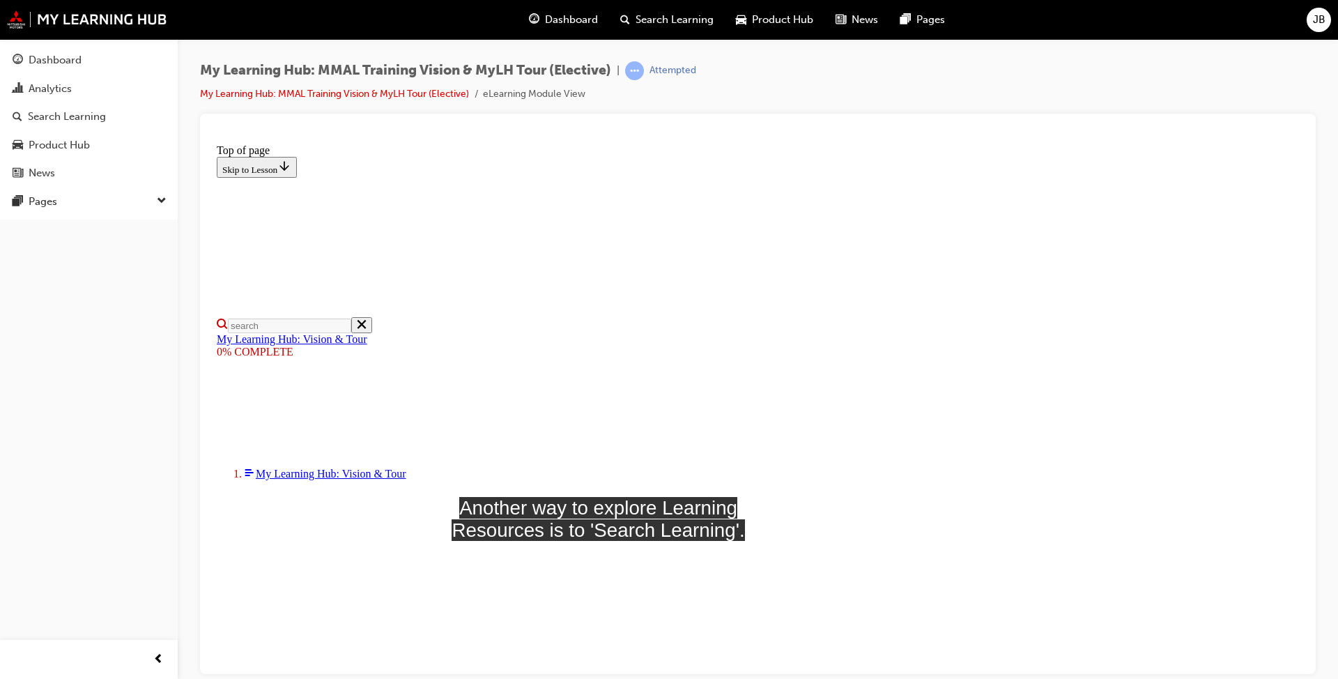
click at [705, 79] on div "My Learning Hub: MMAL Training Vision & MyLH Tour (Elective) | Attempted My Lea…" at bounding box center [758, 87] width 1116 height 52
click at [360, 91] on link "My Learning Hub: MMAL Training Vision & MyLH Tour (Elective)" at bounding box center [334, 94] width 269 height 12
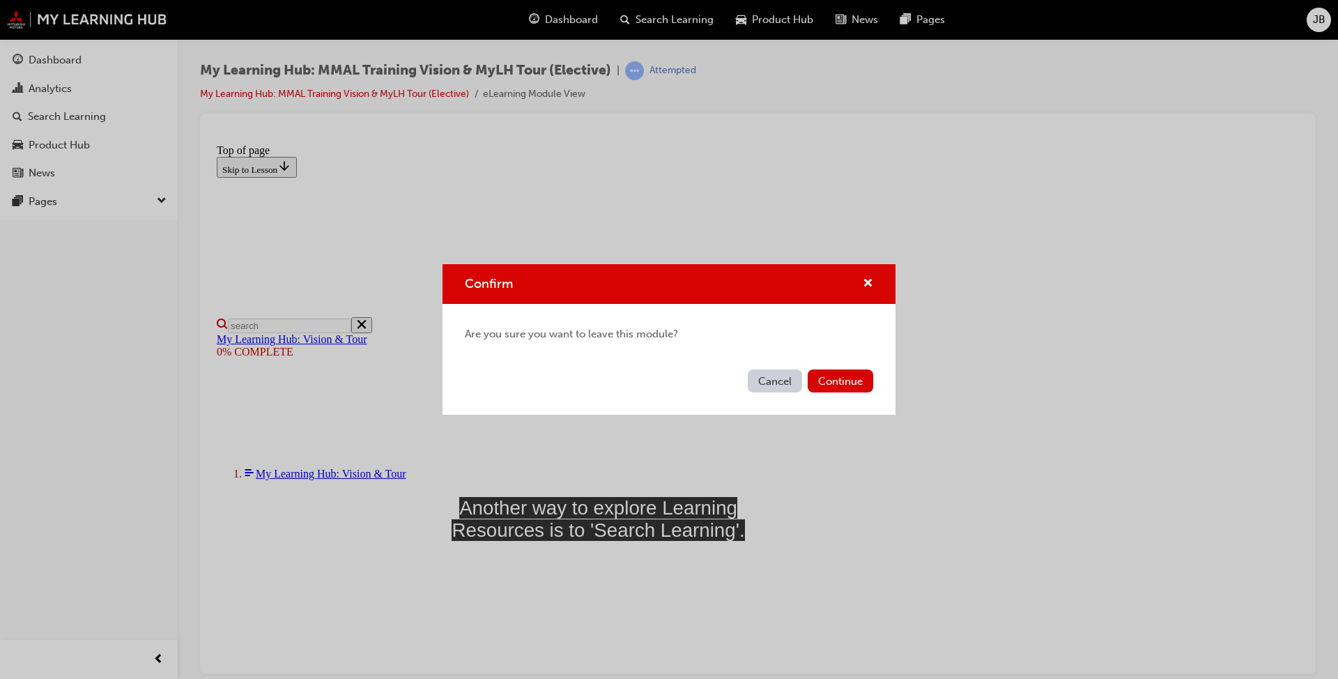
click at [872, 270] on div "Confirm" at bounding box center [669, 284] width 453 height 40
click at [871, 280] on span "cross-icon" at bounding box center [868, 284] width 10 height 13
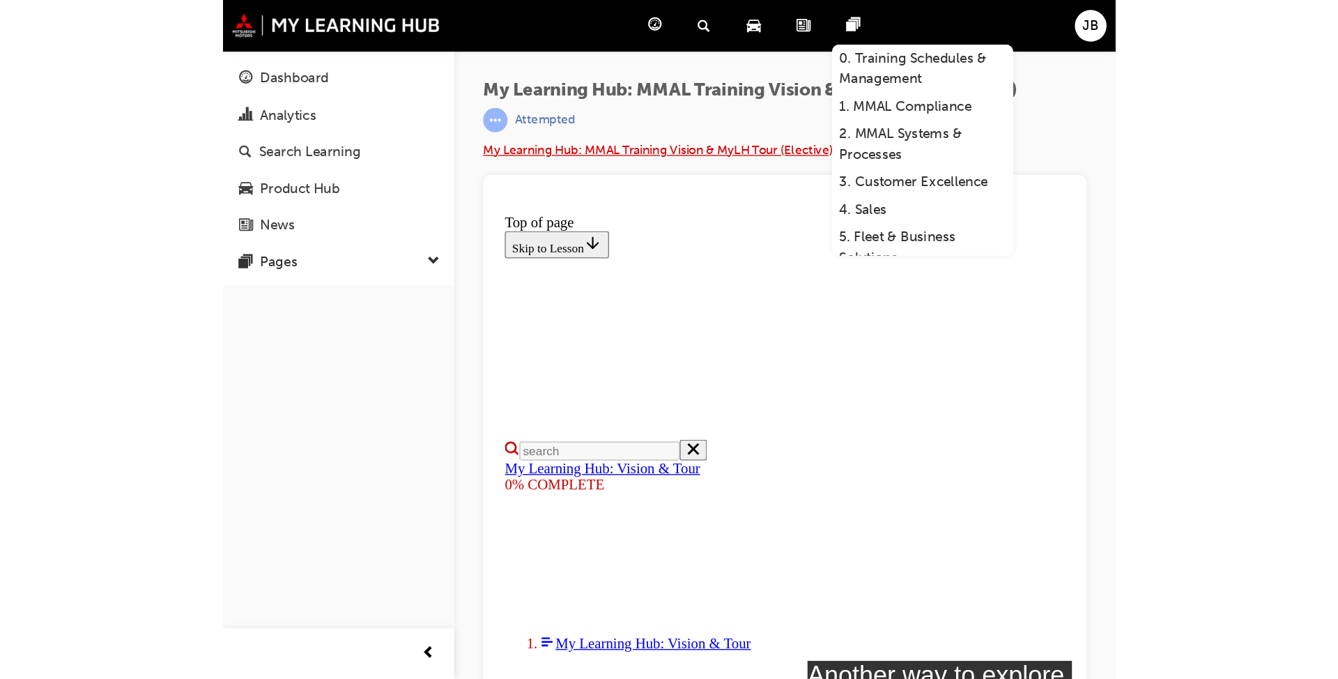
scroll to position [212, 0]
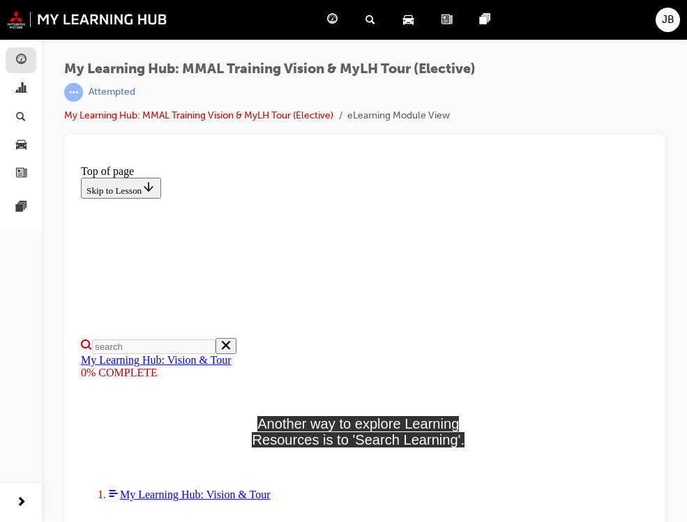
click at [10, 56] on link "button" at bounding box center [21, 60] width 31 height 26
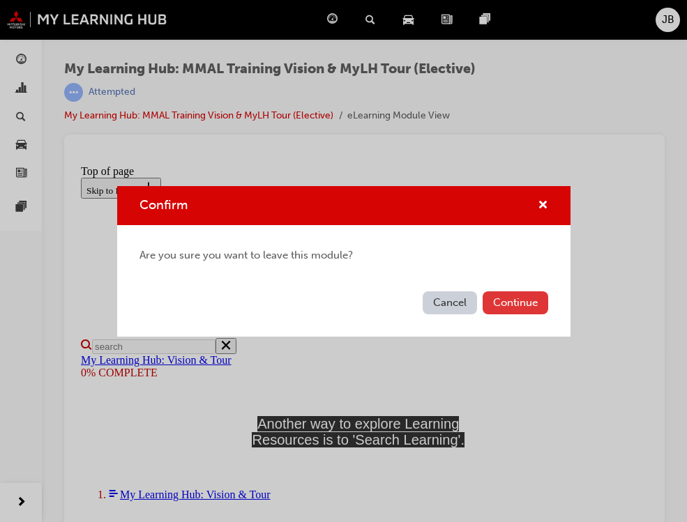
click at [508, 311] on button "Continue" at bounding box center [515, 302] width 66 height 23
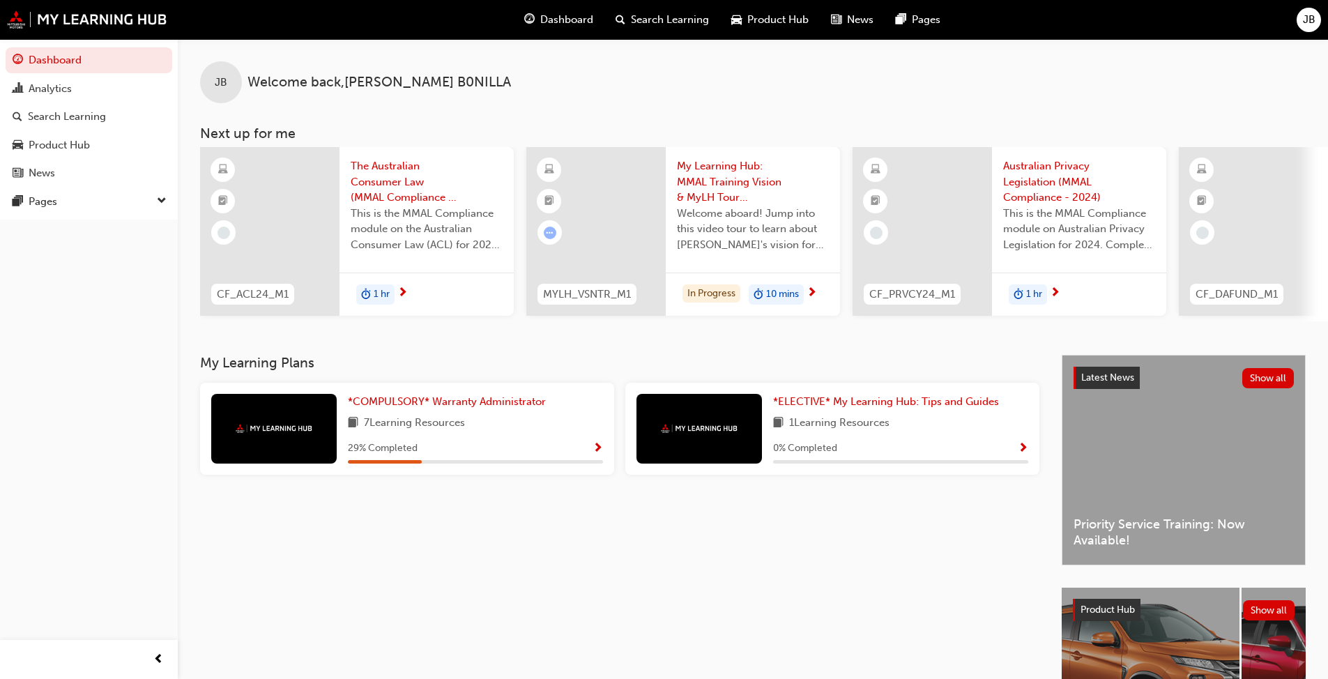
click at [712, 170] on span "My Learning Hub: MMAL Training Vision & MyLH Tour (Elective)" at bounding box center [753, 181] width 152 height 47
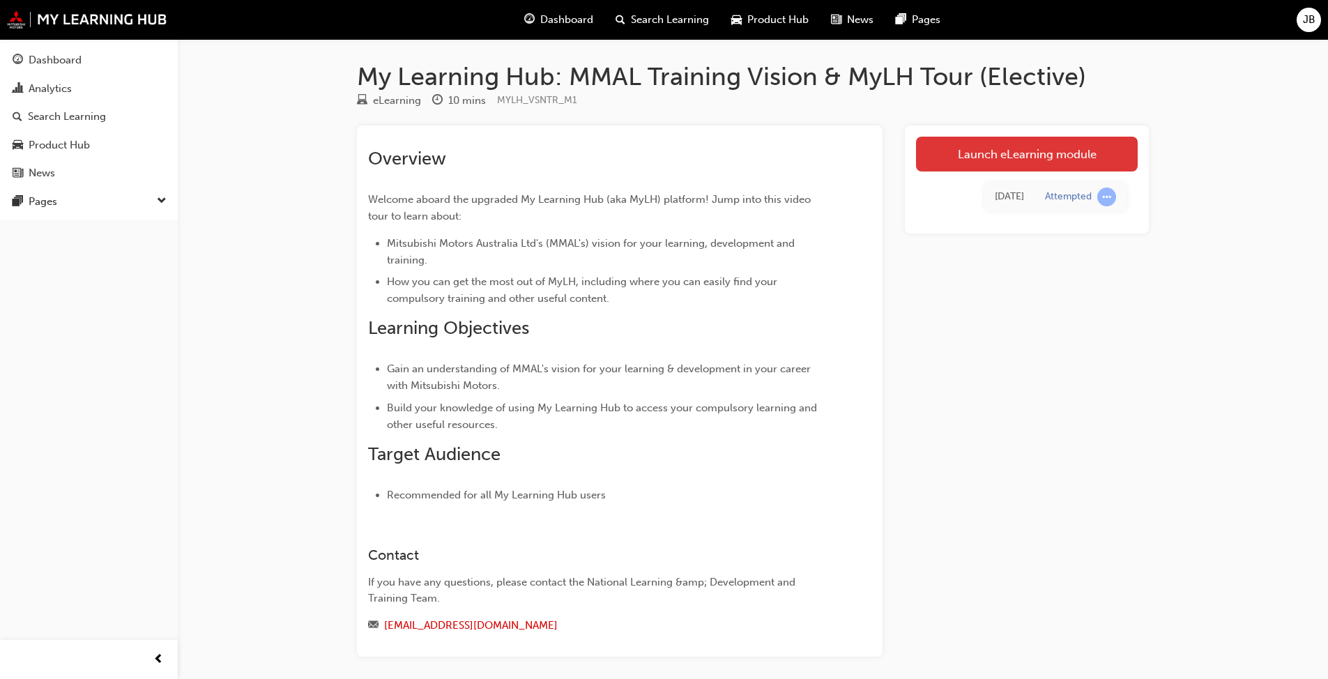
click at [1016, 151] on link "Launch eLearning module" at bounding box center [1027, 154] width 222 height 35
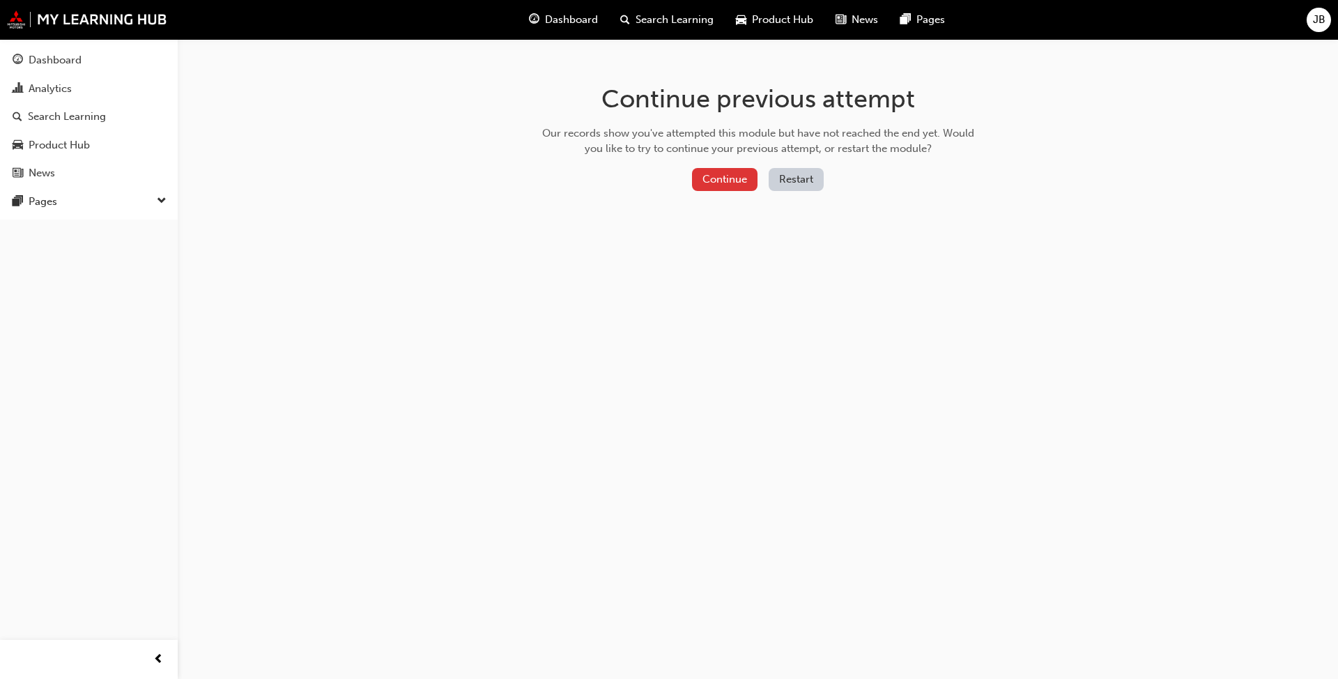
click at [727, 169] on button "Continue" at bounding box center [725, 179] width 66 height 23
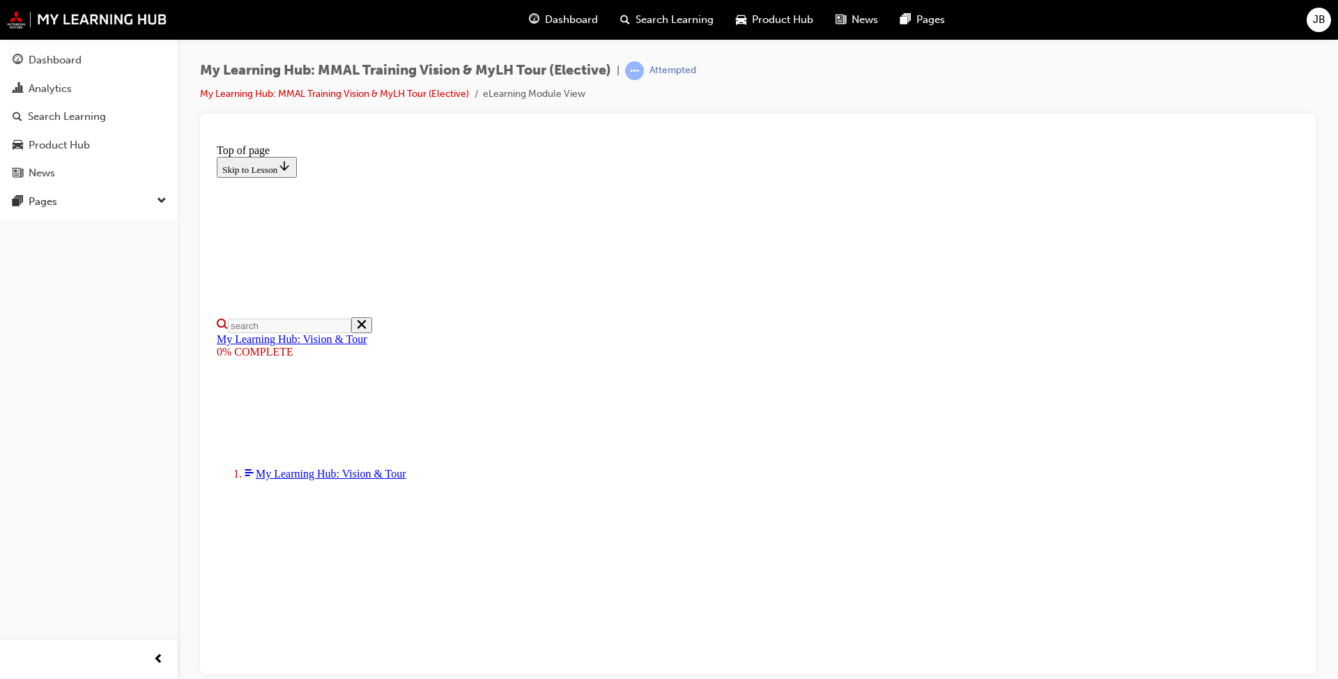
scroll to position [139, 0]
click at [98, 443] on div "Dashboard Analytics Search Learning Product Hub News Pages Pages" at bounding box center [89, 322] width 178 height 644
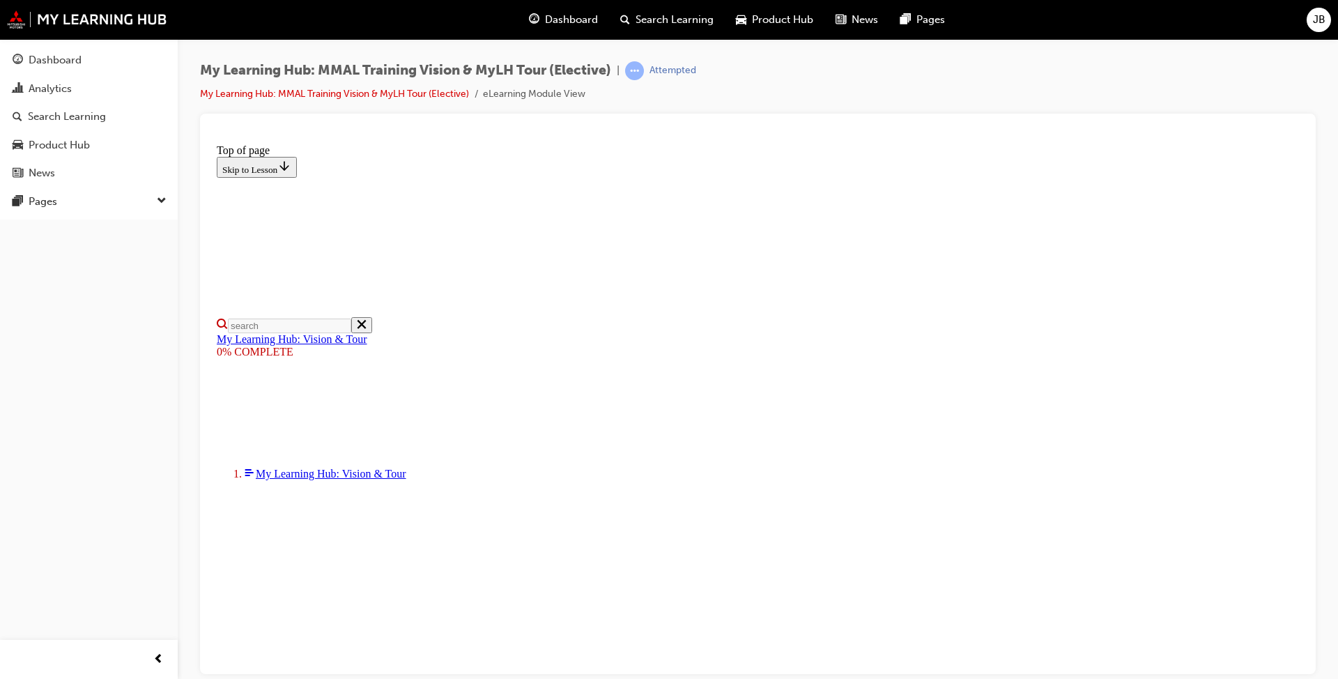
click at [144, 432] on div "Dashboard Analytics Search Learning Product Hub News Pages Pages" at bounding box center [89, 322] width 178 height 644
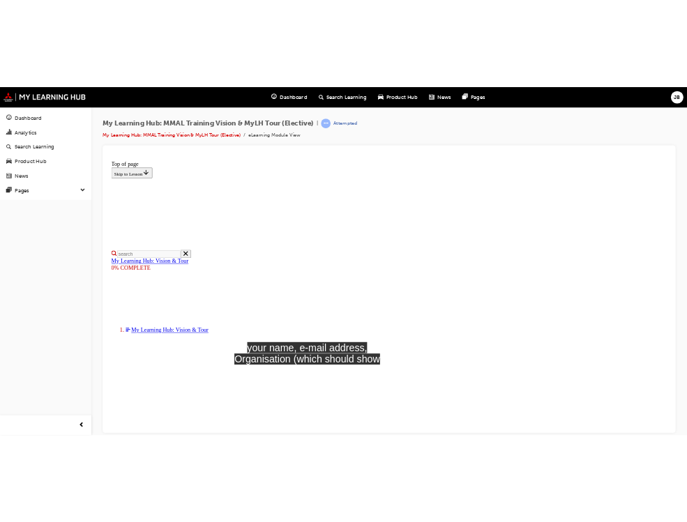
scroll to position [209, 0]
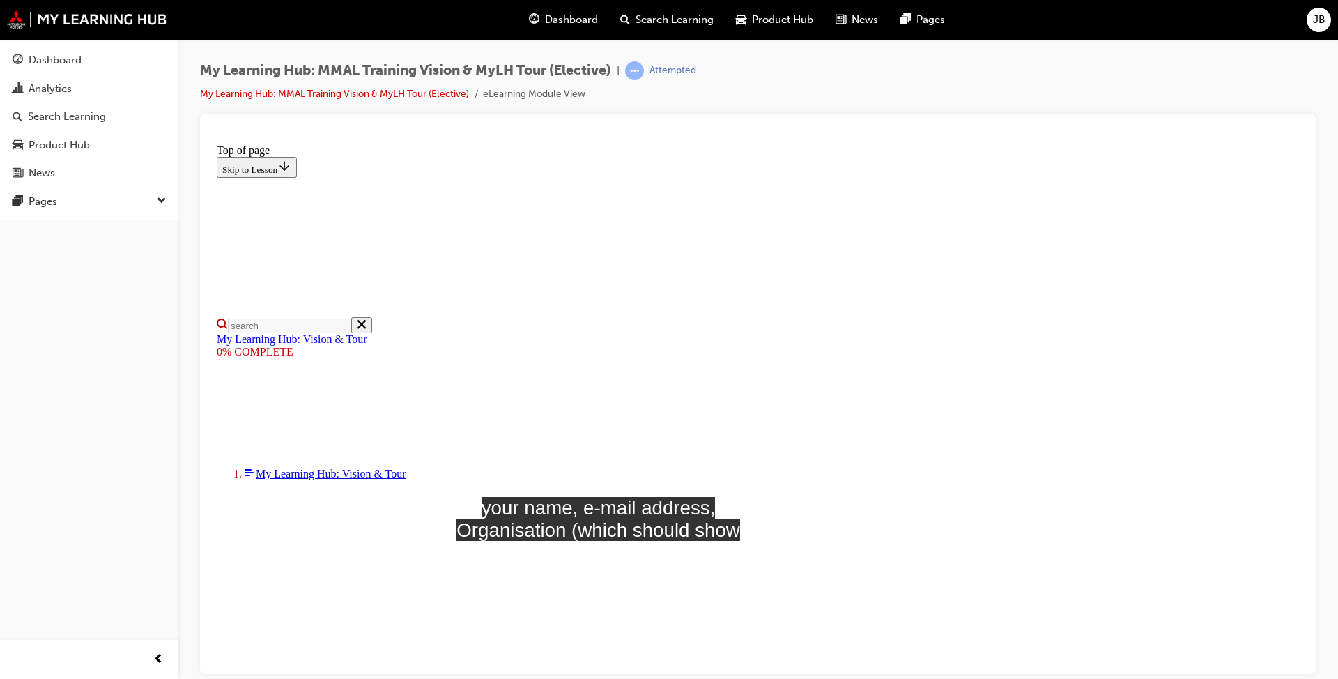
click at [1010, 94] on div "My Learning Hub: MMAL Training Vision & MyLH Tour (Elective) | Attempted My Lea…" at bounding box center [758, 87] width 1116 height 52
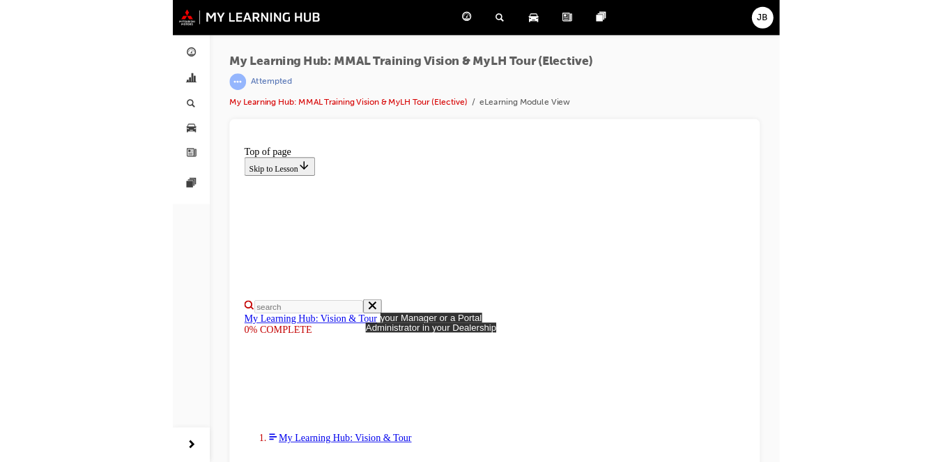
scroll to position [213, 0]
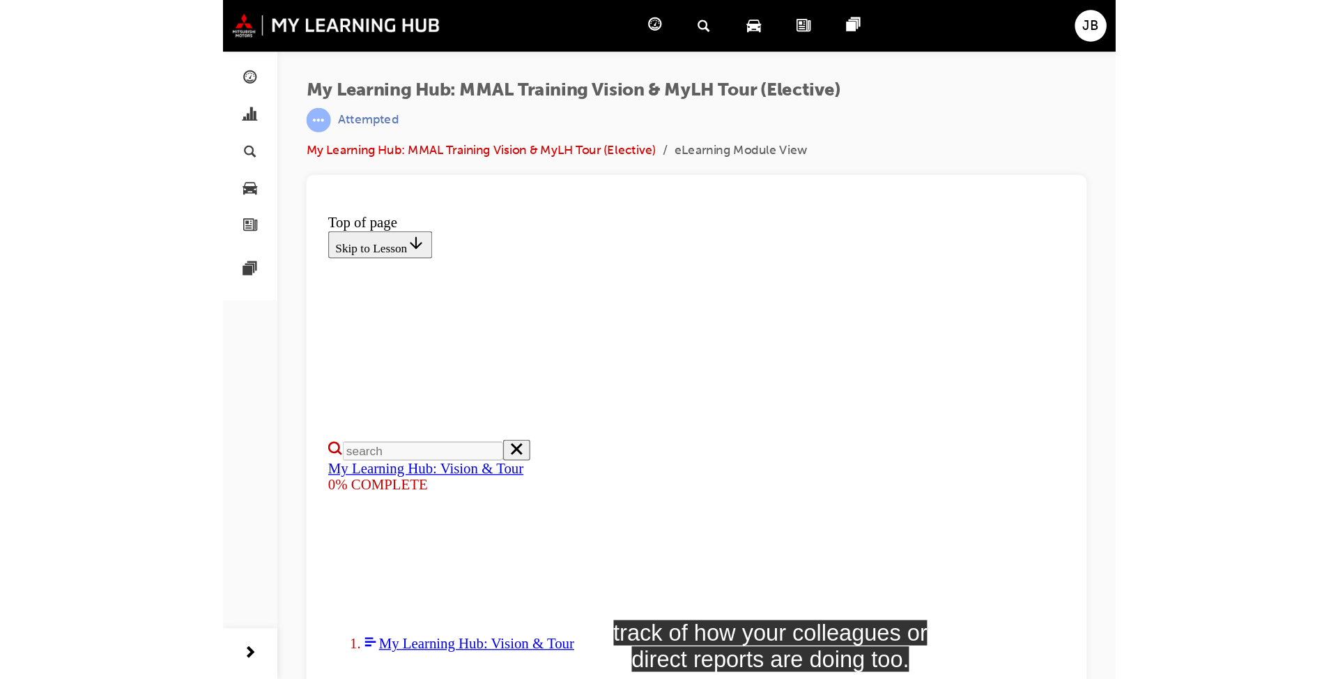
scroll to position [217, 0]
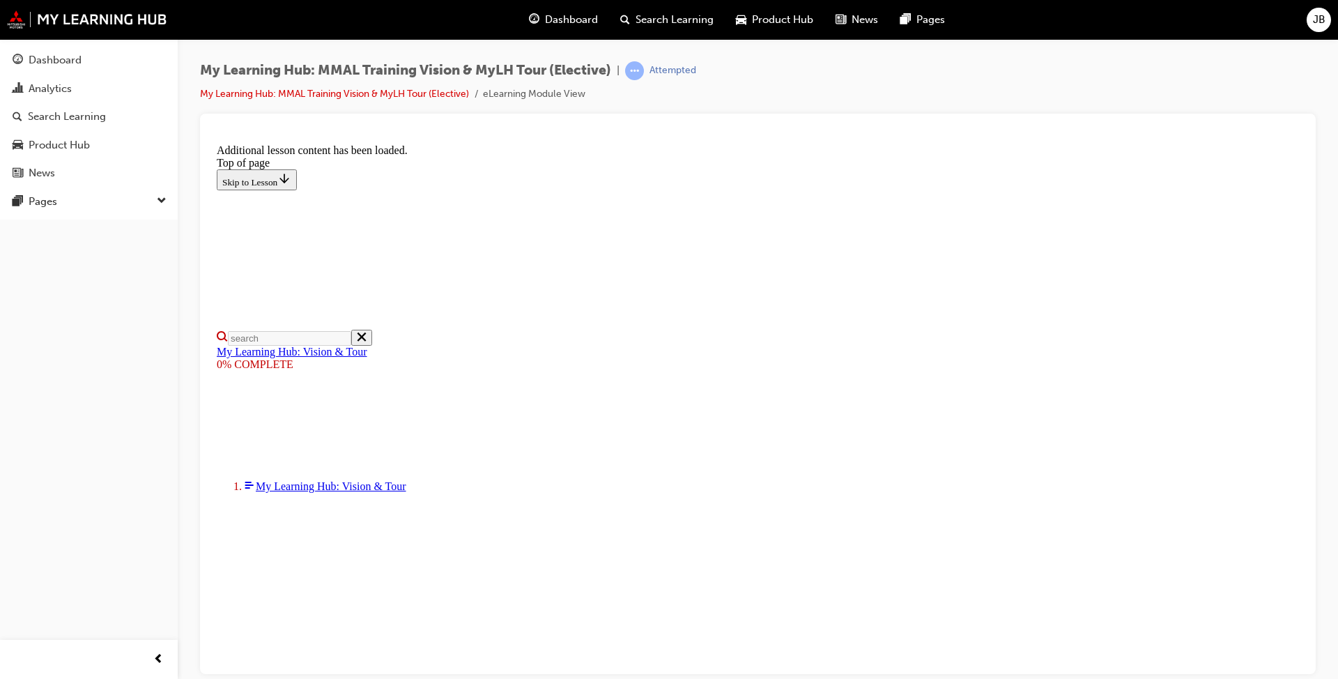
scroll to position [399, 0]
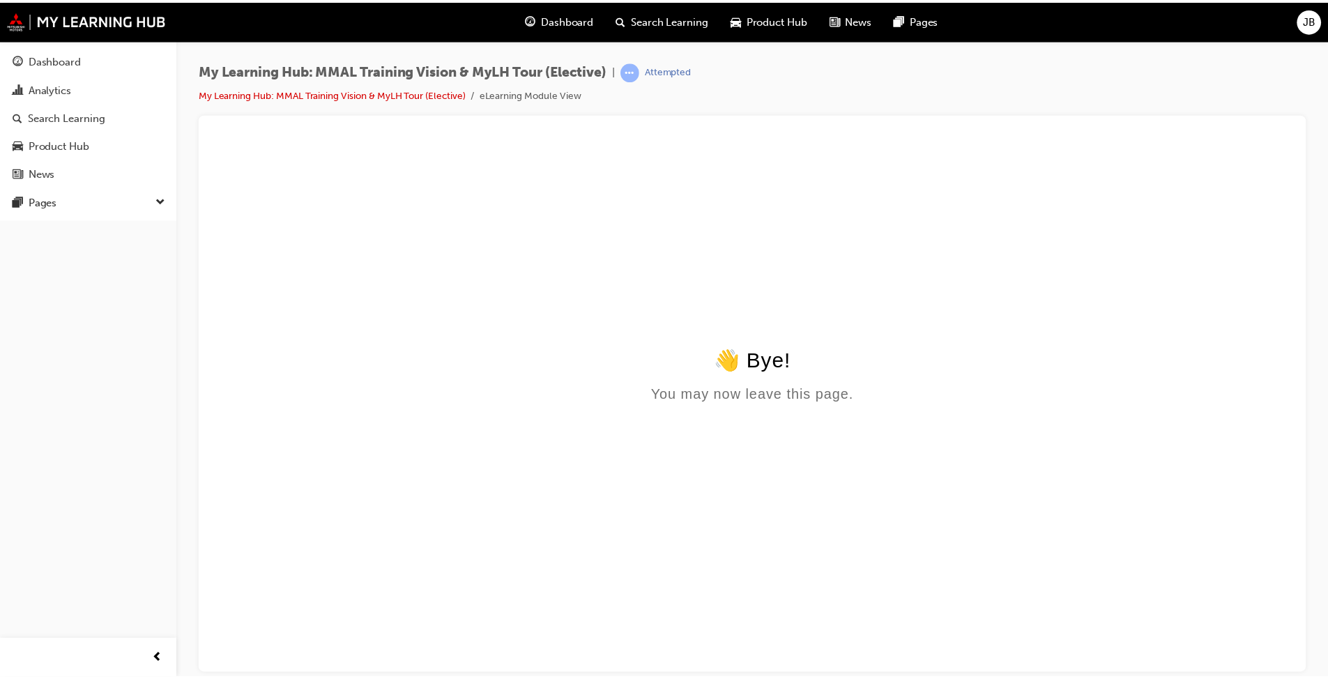
scroll to position [0, 0]
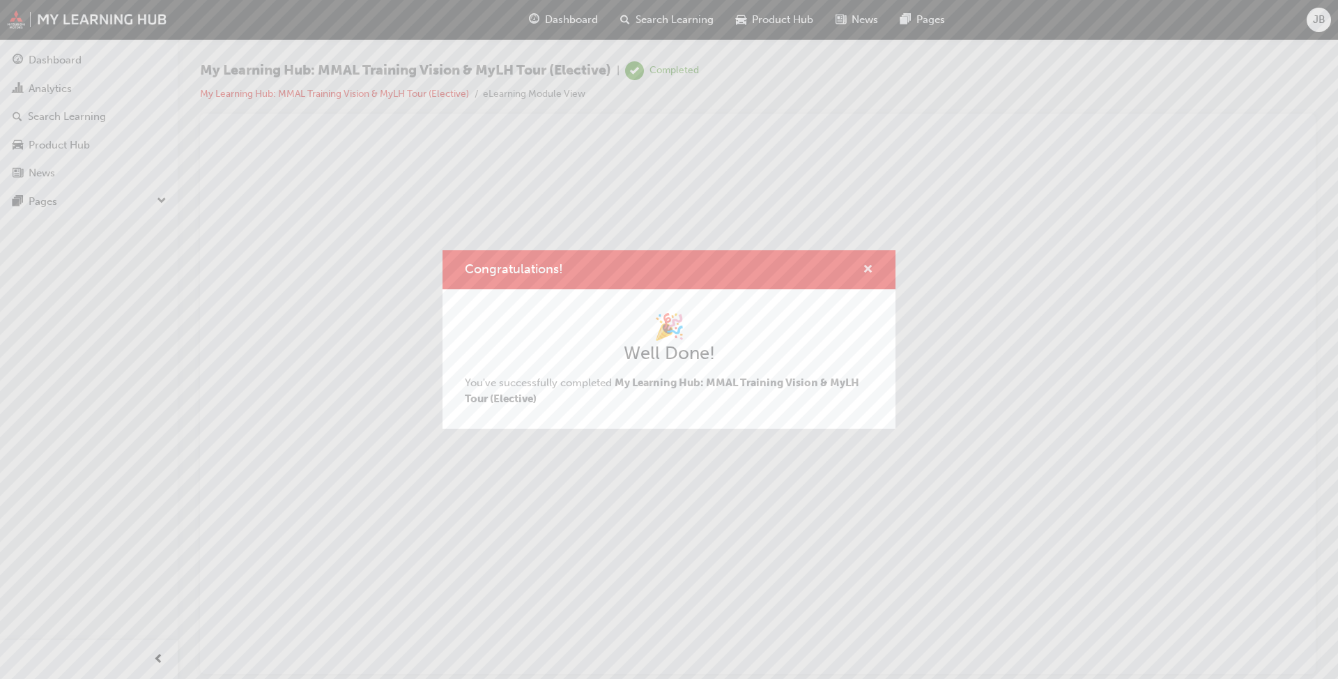
click at [870, 269] on span "cross-icon" at bounding box center [868, 270] width 10 height 13
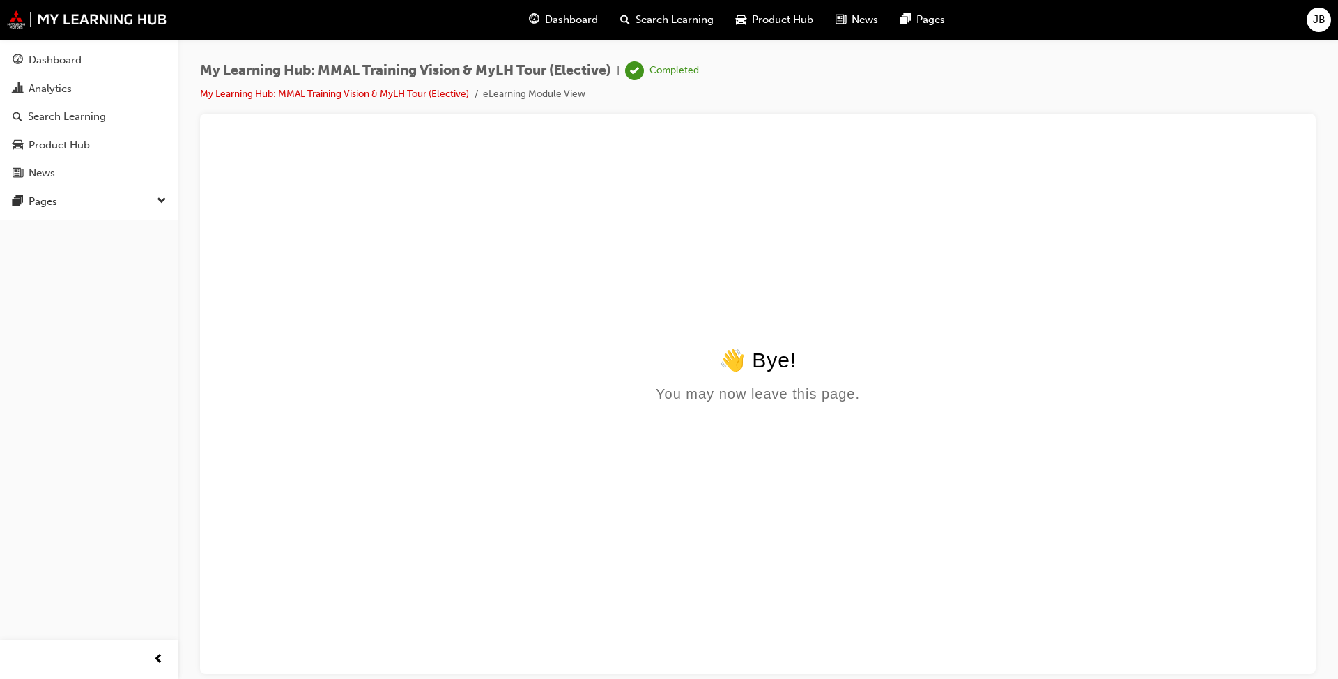
drag, startPoint x: 888, startPoint y: 253, endPoint x: 738, endPoint y: 162, distance: 175.7
click html "👋 Bye! You may now leave this page."
click at [569, 15] on span "Dashboard" at bounding box center [571, 20] width 53 height 16
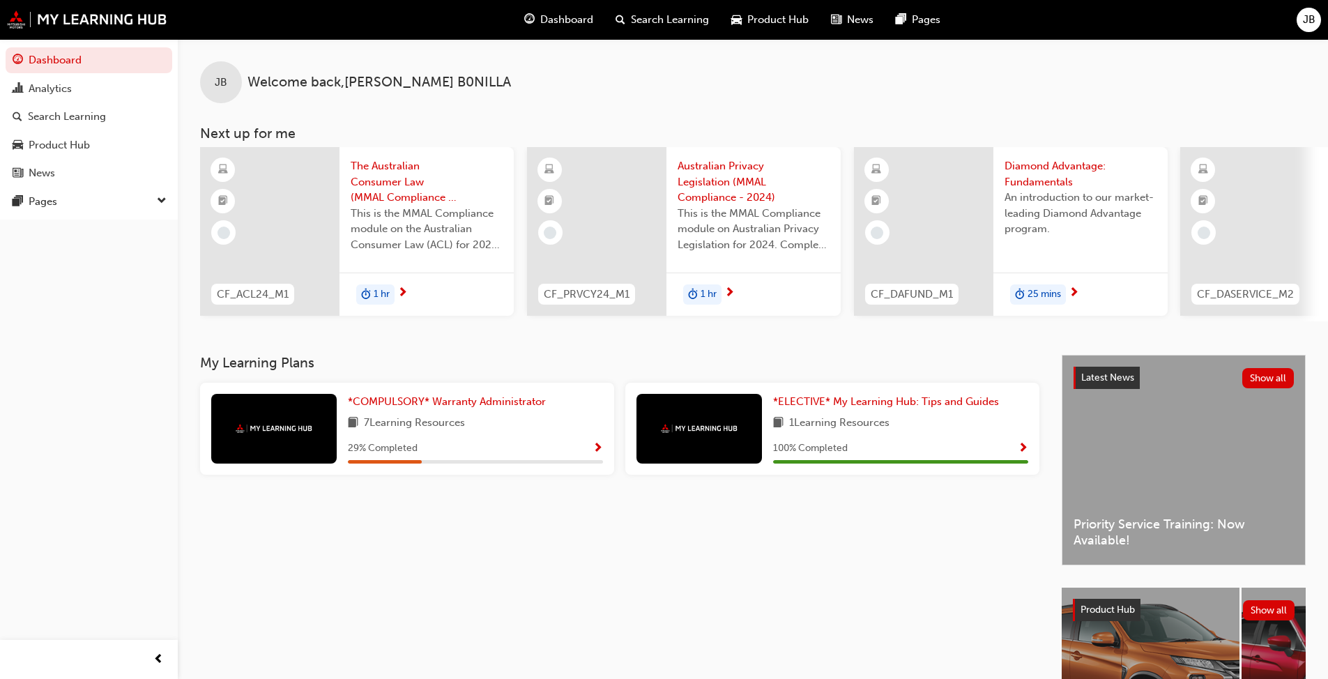
drag, startPoint x: 845, startPoint y: 320, endPoint x: 897, endPoint y: 320, distance: 52.3
click at [897, 320] on div "CF_ACL24_M1 The Australian Consumer Law (MMAL Compliance - 2024) This is the MM…" at bounding box center [1015, 234] width 1631 height 174
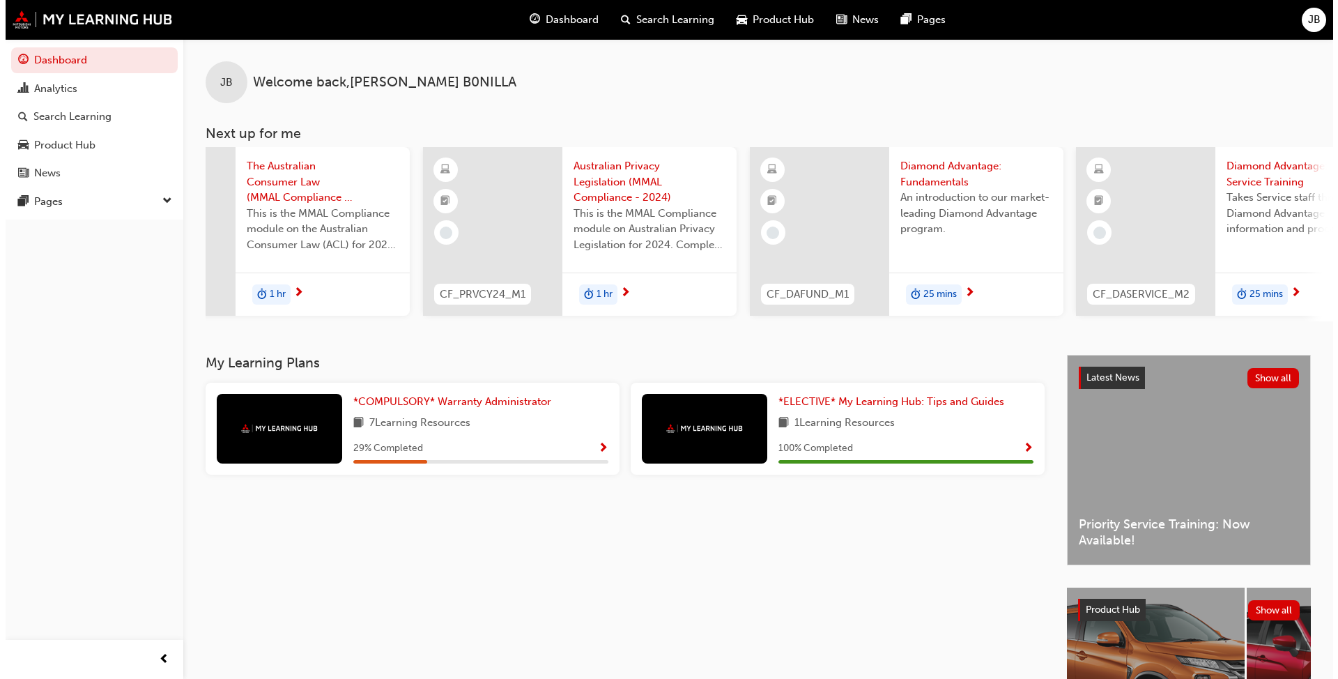
scroll to position [0, 111]
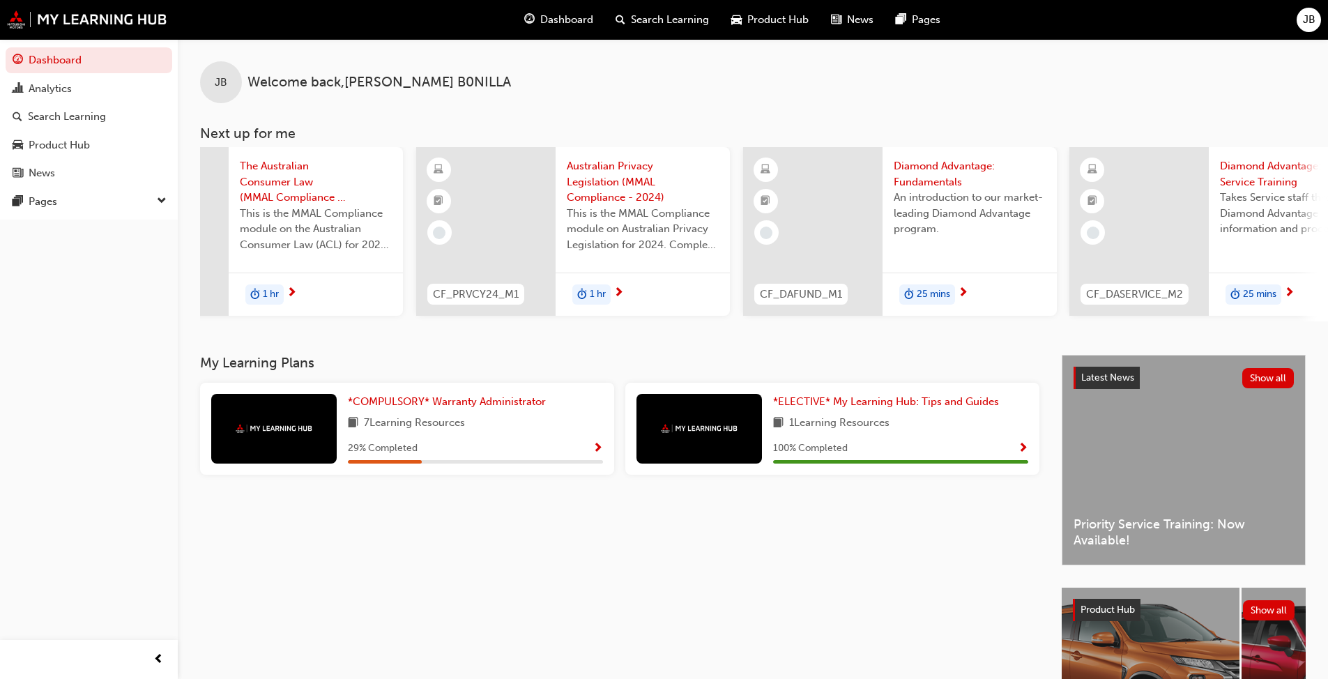
click at [926, 169] on span "Diamond Advantage: Fundamentals" at bounding box center [970, 173] width 152 height 31
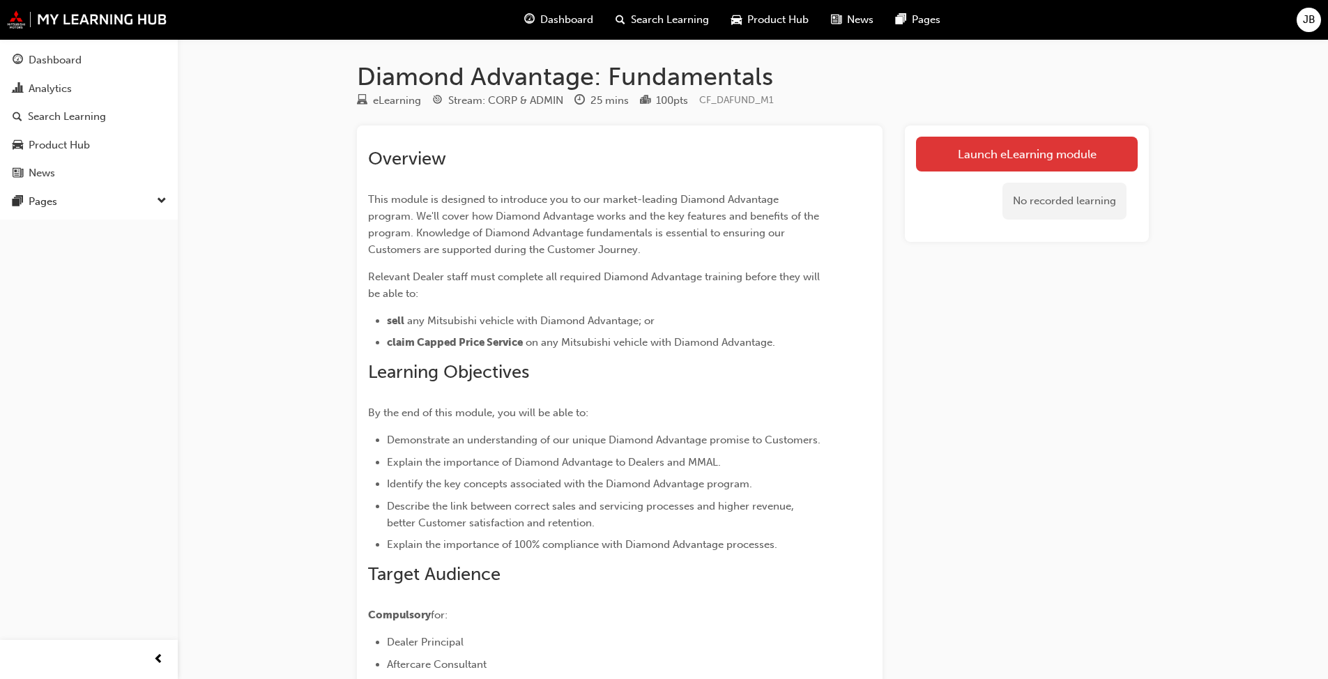
click at [1026, 160] on link "Launch eLearning module" at bounding box center [1027, 154] width 222 height 35
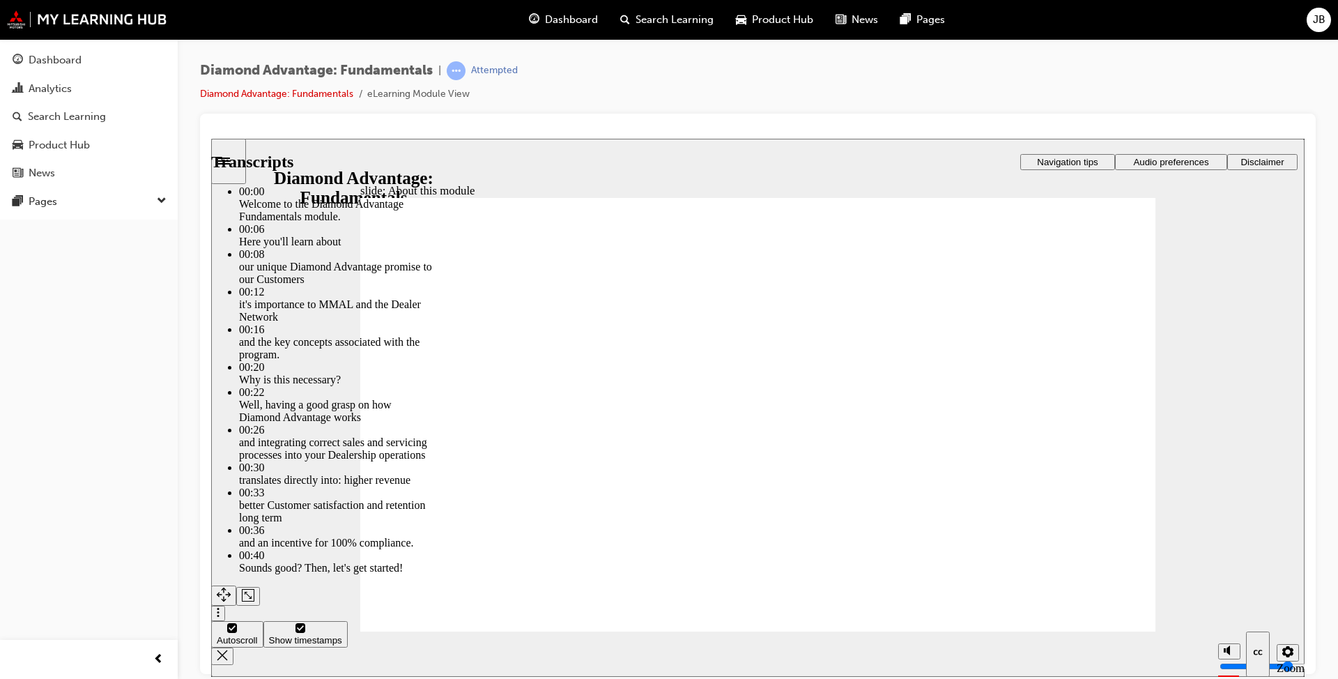
type input "45"
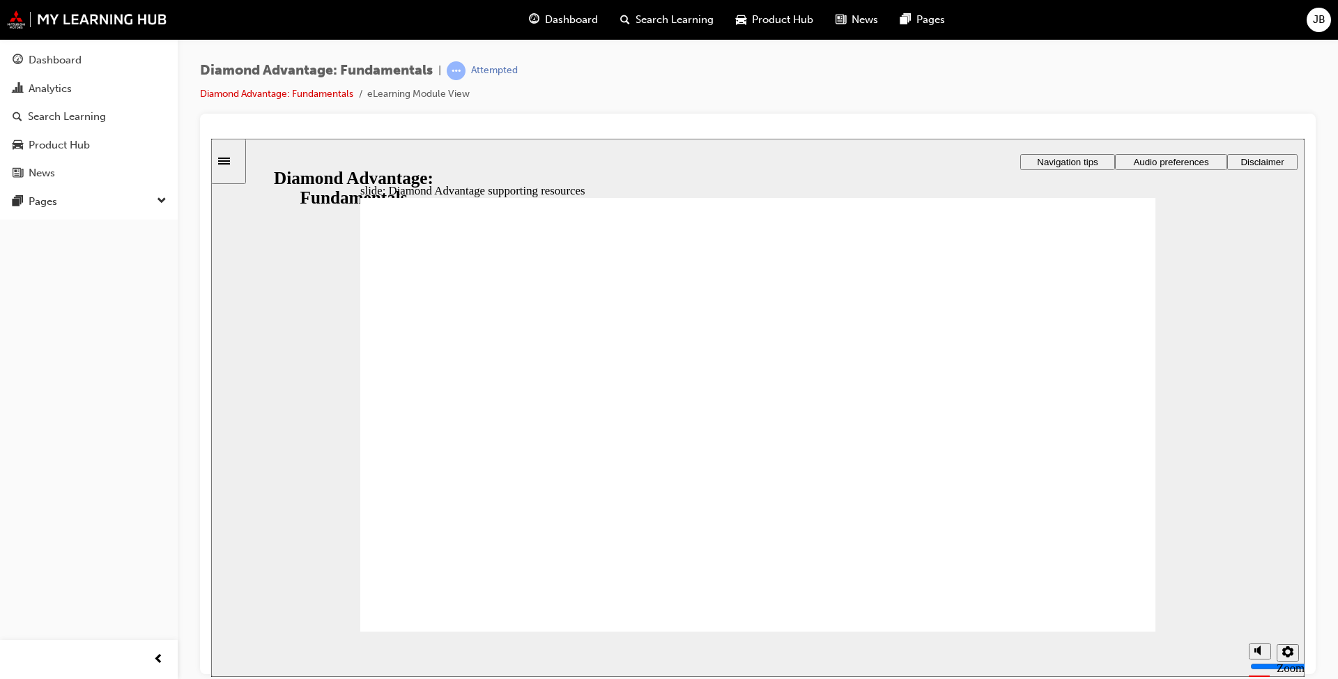
drag, startPoint x: 881, startPoint y: 432, endPoint x: 1028, endPoint y: 311, distance: 190.1
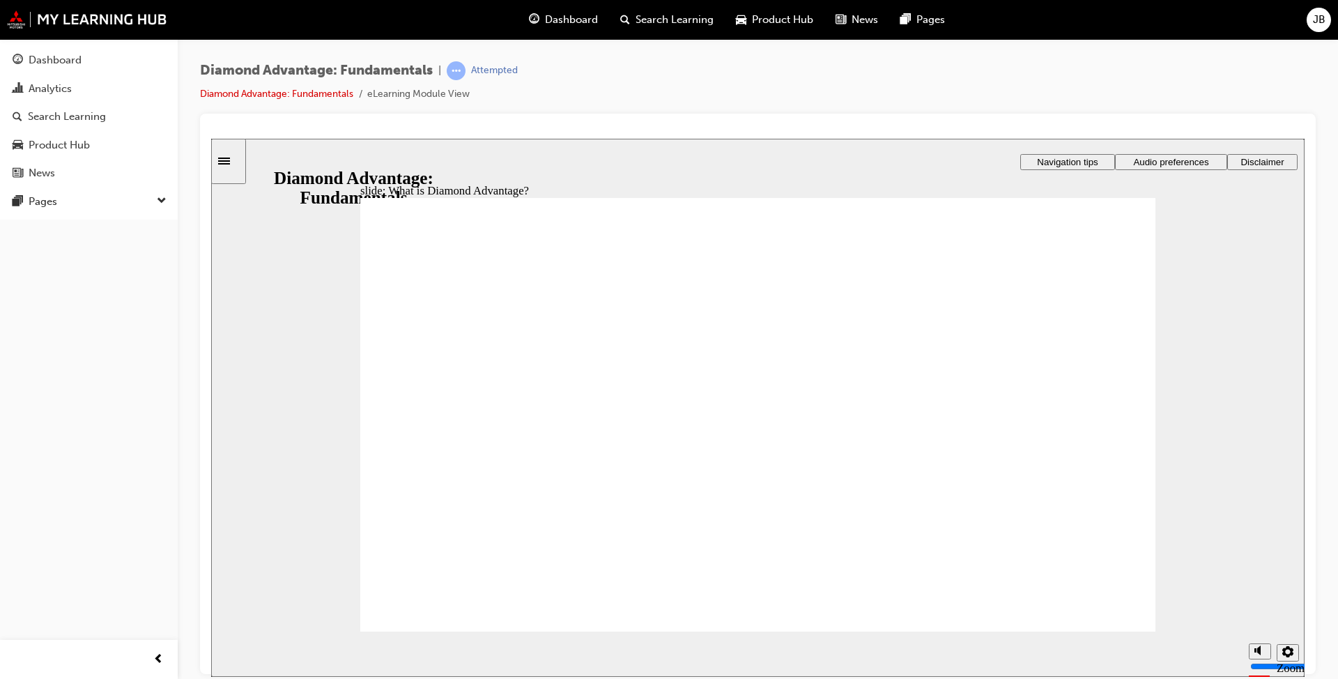
drag, startPoint x: 1118, startPoint y: 272, endPoint x: 1118, endPoint y: 280, distance: 7.7
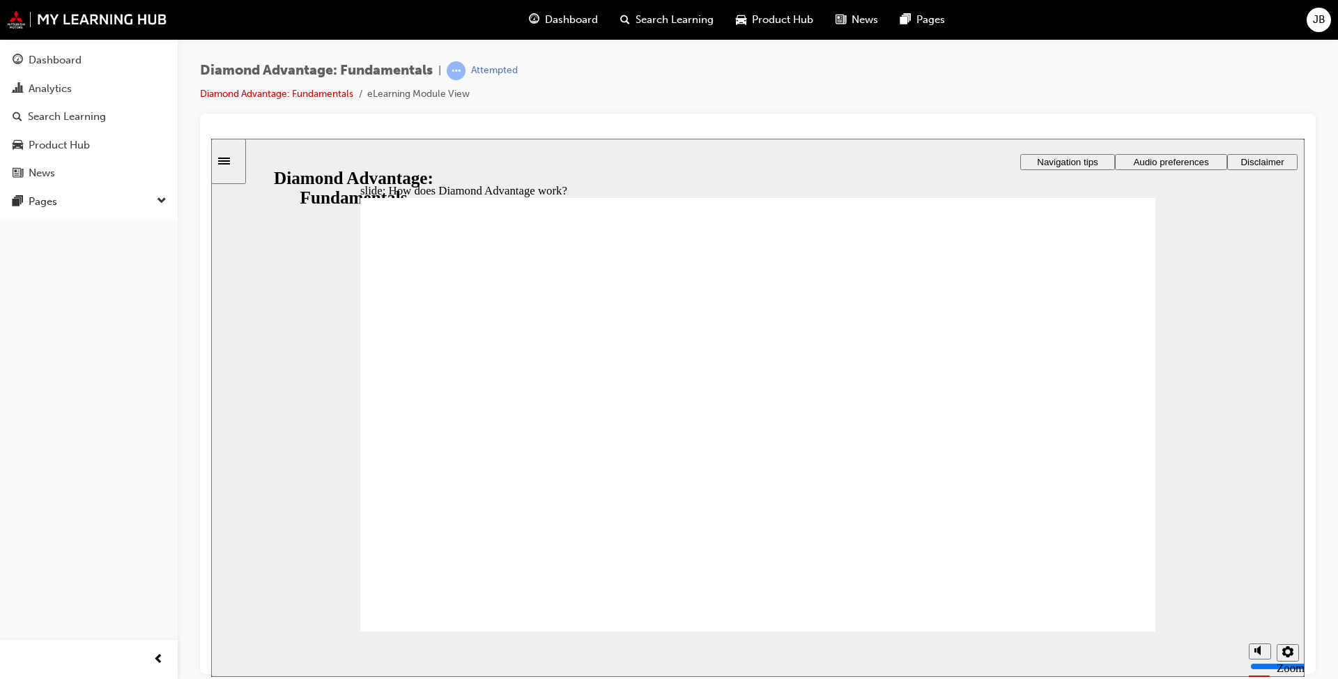
drag, startPoint x: 1076, startPoint y: 488, endPoint x: 1058, endPoint y: 448, distance: 44.3
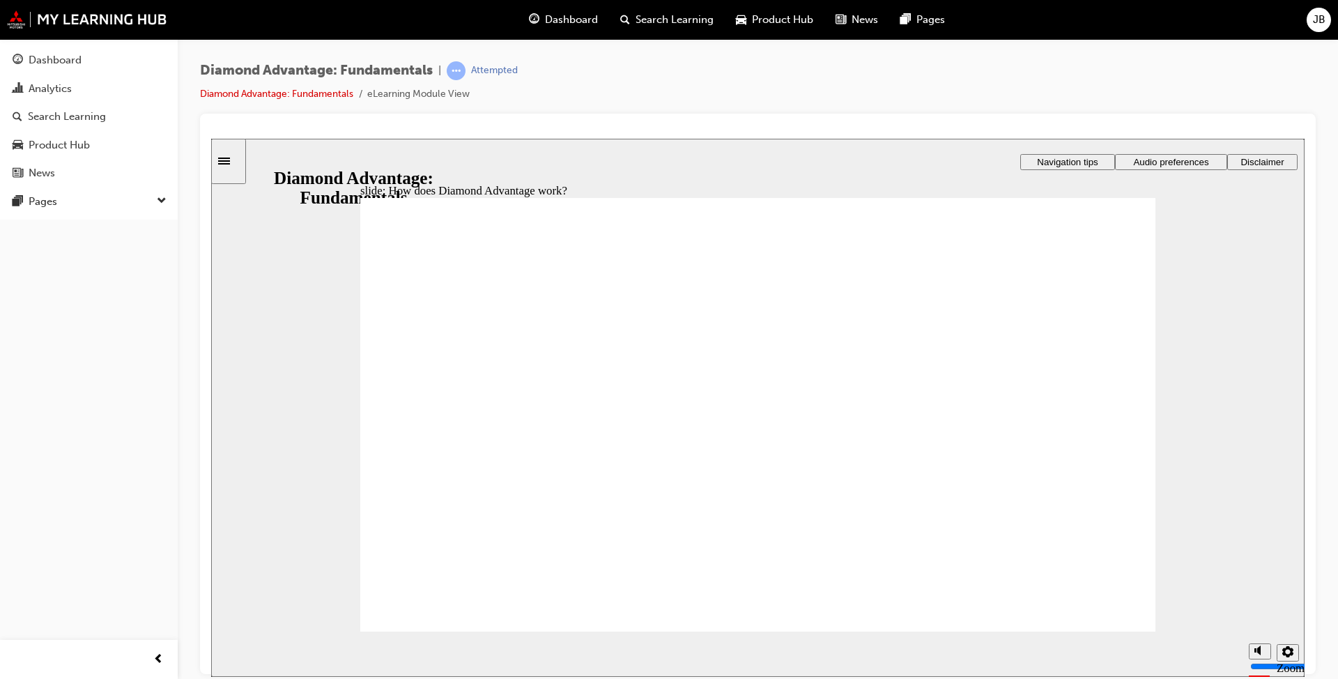
drag, startPoint x: 1035, startPoint y: 499, endPoint x: 1039, endPoint y: 472, distance: 27.5
drag, startPoint x: 1114, startPoint y: 312, endPoint x: 1113, endPoint y: 325, distance: 13.3
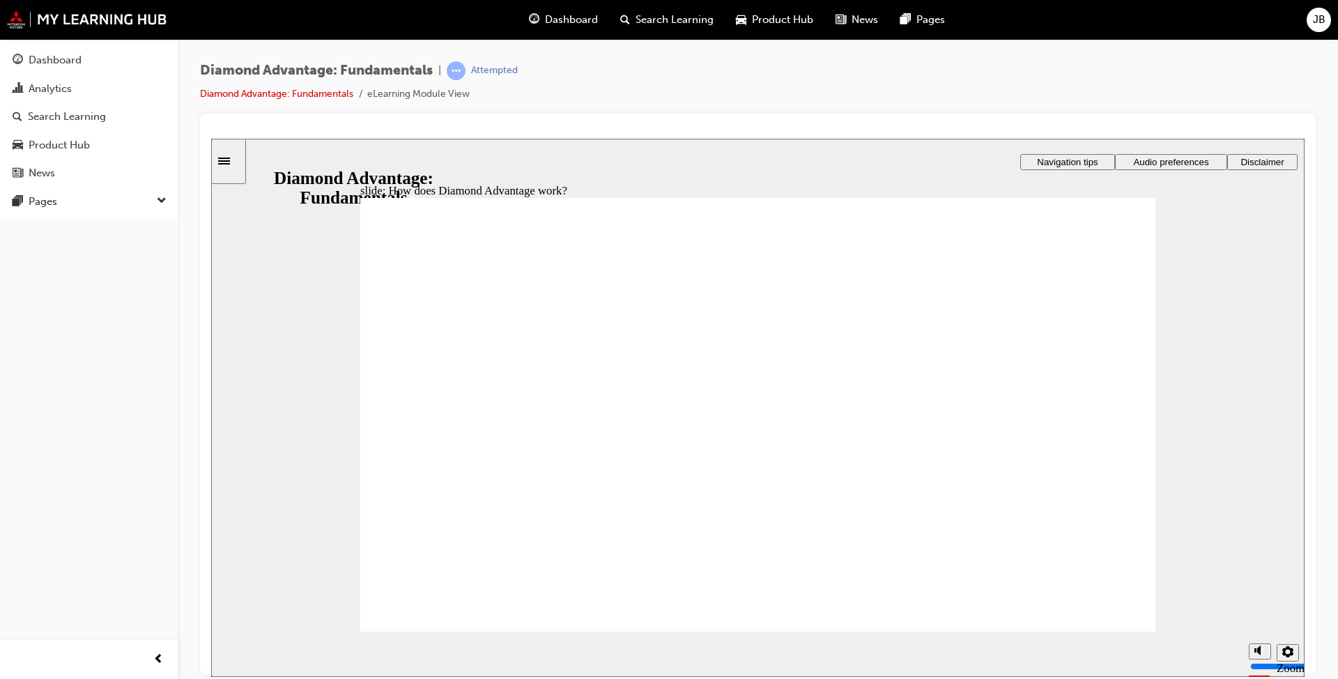
drag, startPoint x: 1111, startPoint y: 300, endPoint x: 800, endPoint y: 322, distance: 312.4
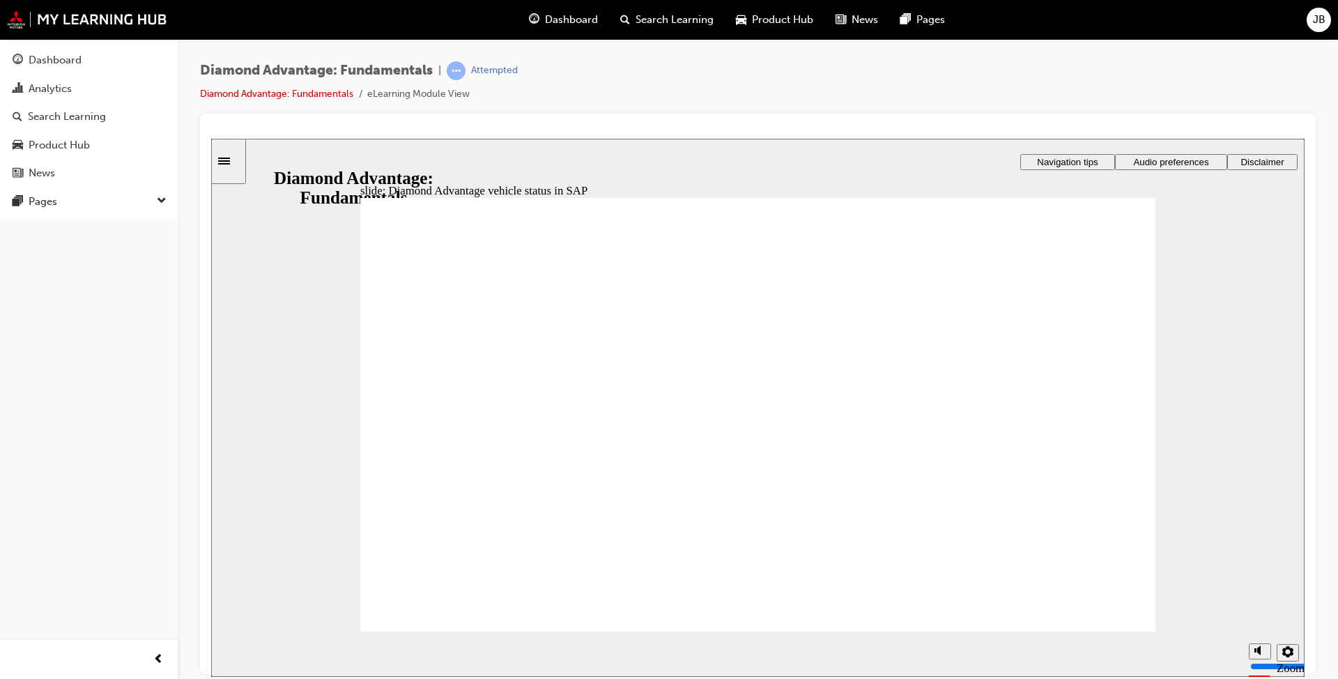
drag, startPoint x: 1104, startPoint y: 632, endPoint x: 1106, endPoint y: 619, distance: 12.9
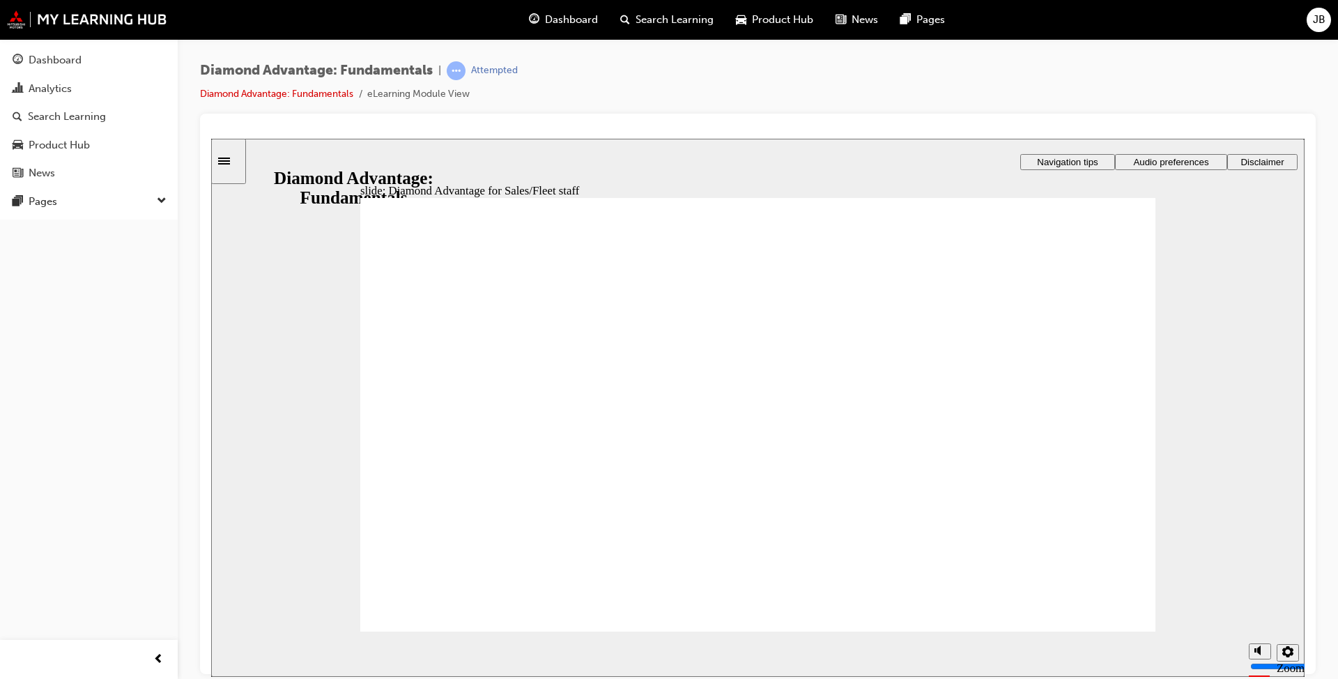
click at [1104, 630] on div "slide: Diamond Advantage for Sales/Fleet staff Rectangle 1 Rectangle 3 Diamond …" at bounding box center [758, 407] width 1094 height 538
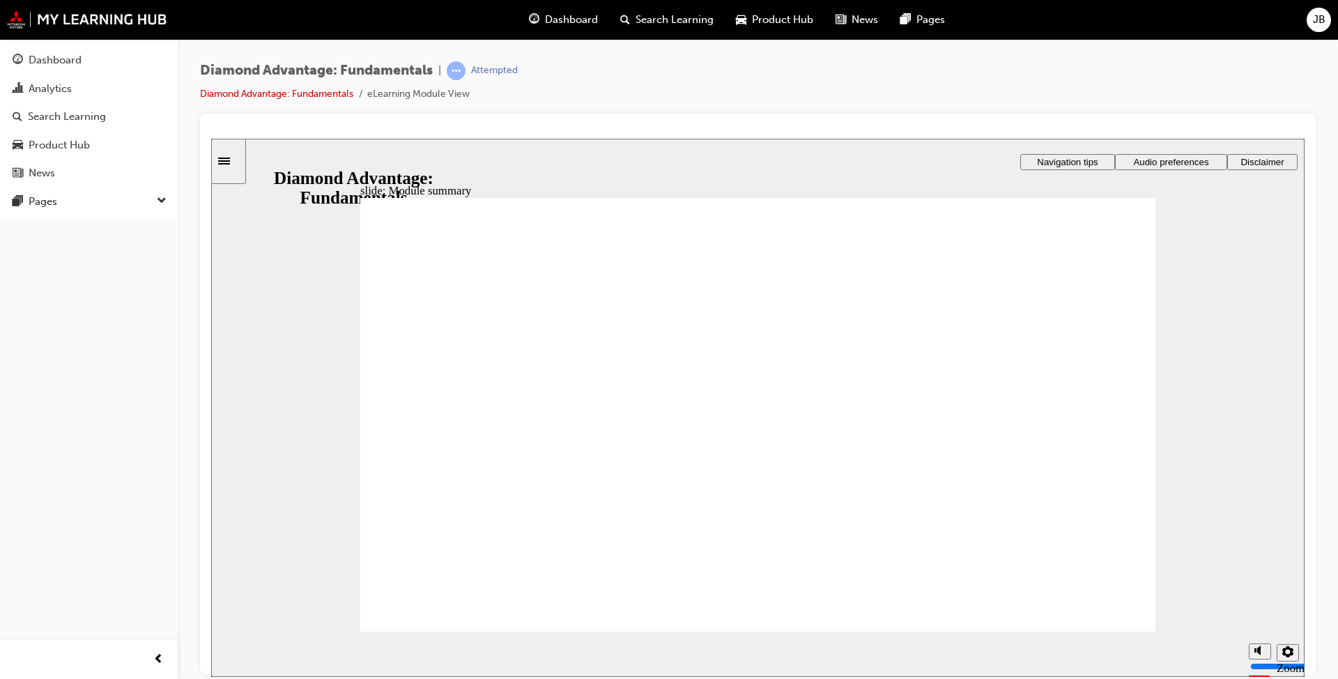
checkbox input "true"
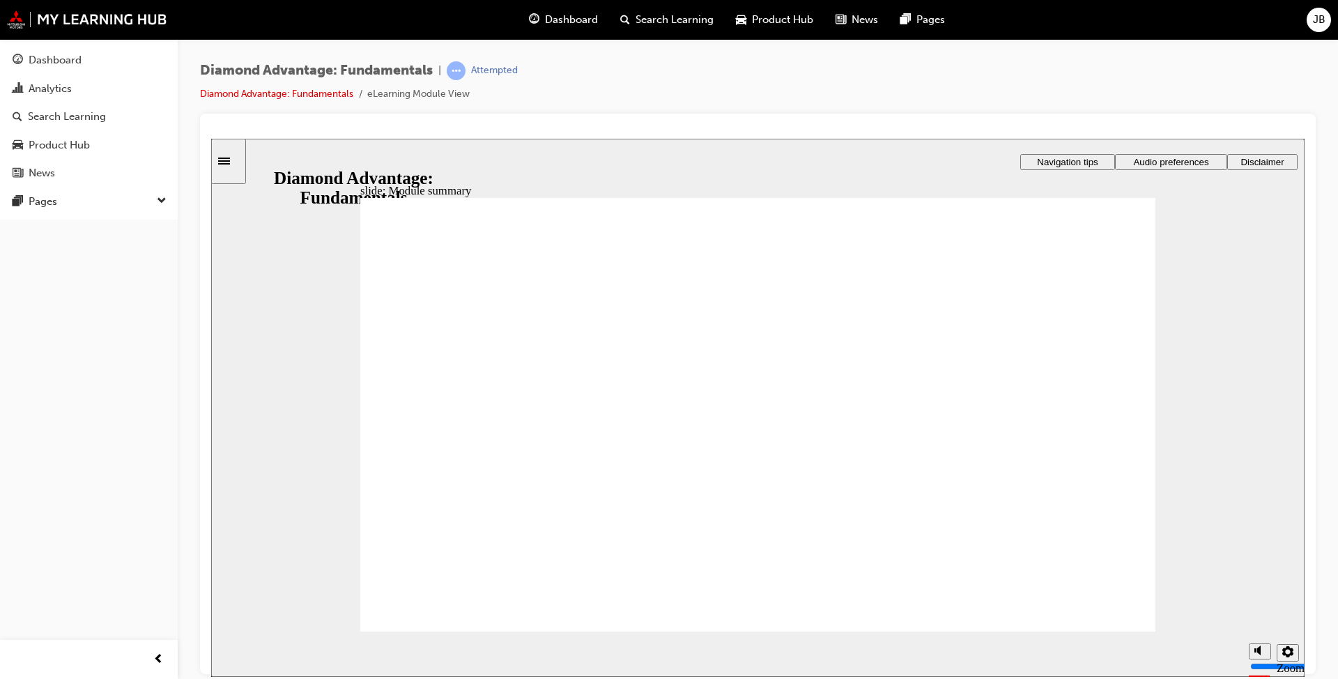
checkbox input "true"
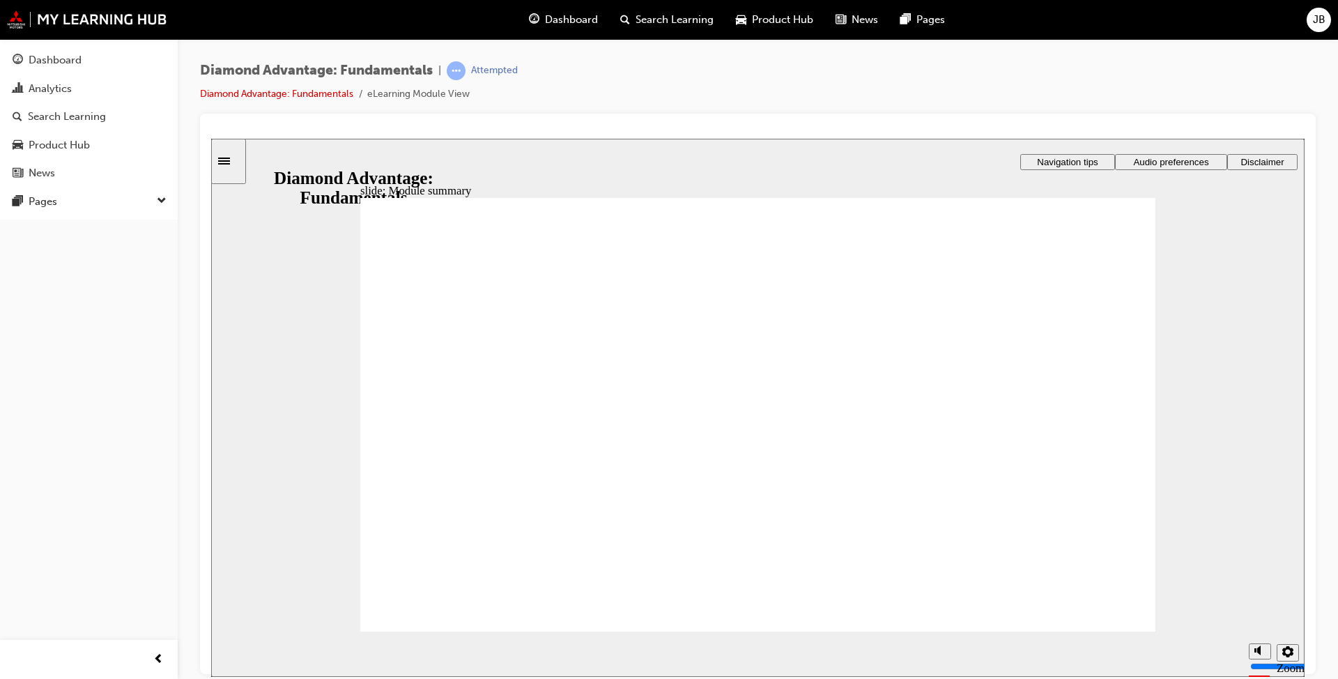
checkbox input "true"
drag, startPoint x: 1004, startPoint y: 404, endPoint x: 777, endPoint y: 459, distance: 234.0
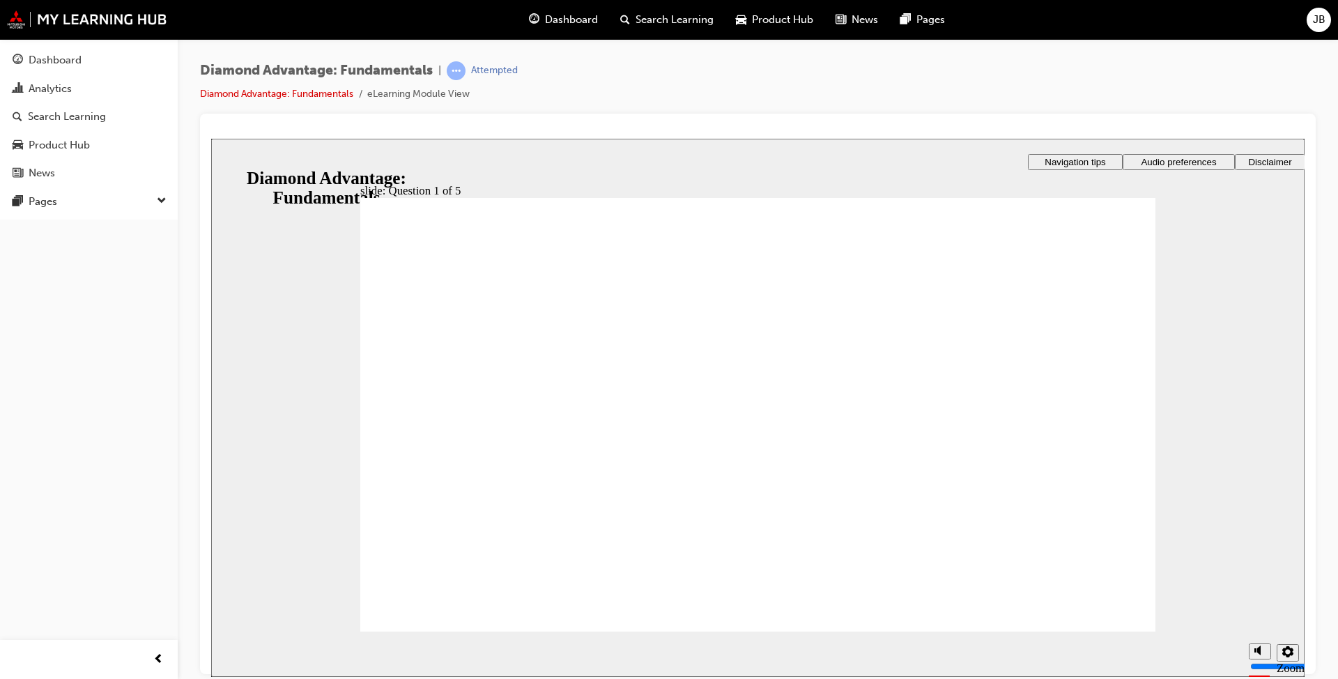
drag, startPoint x: 797, startPoint y: 540, endPoint x: 584, endPoint y: 484, distance: 220.0
drag, startPoint x: 1020, startPoint y: 513, endPoint x: 1028, endPoint y: 478, distance: 36.4
drag, startPoint x: 670, startPoint y: 524, endPoint x: 833, endPoint y: 485, distance: 167.9
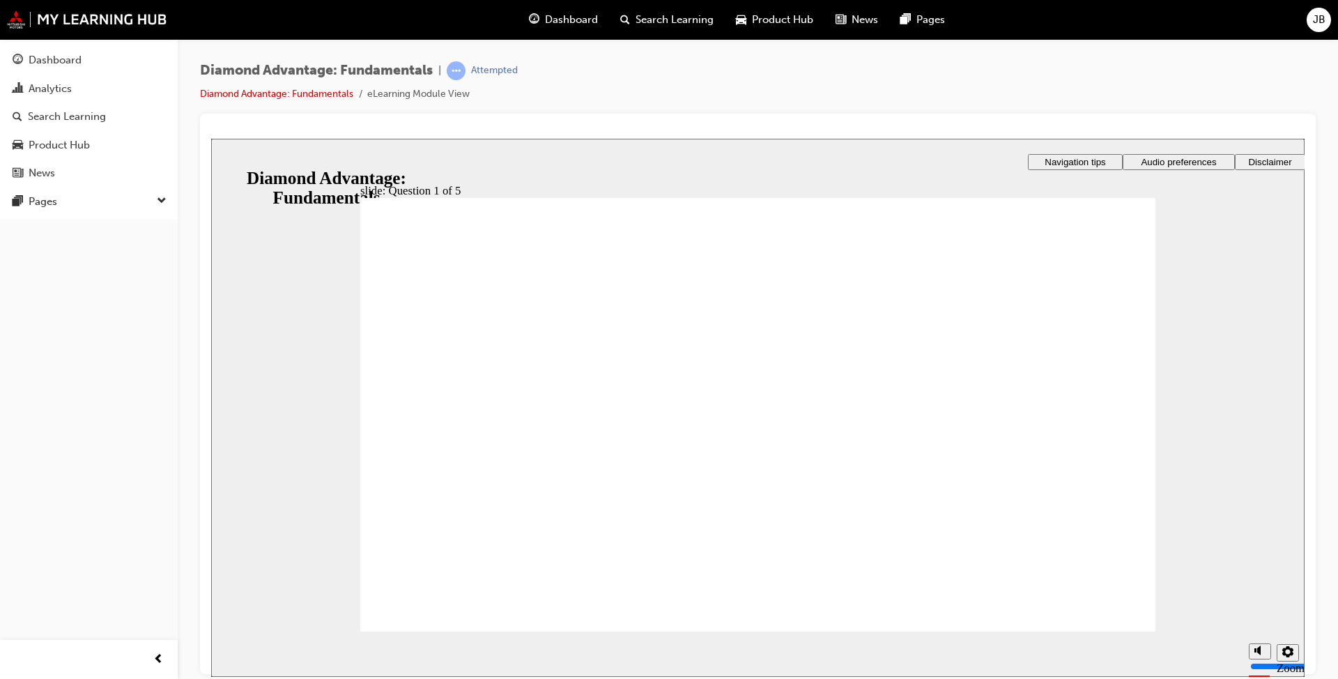
drag, startPoint x: 1062, startPoint y: 557, endPoint x: 1065, endPoint y: 576, distance: 19.1
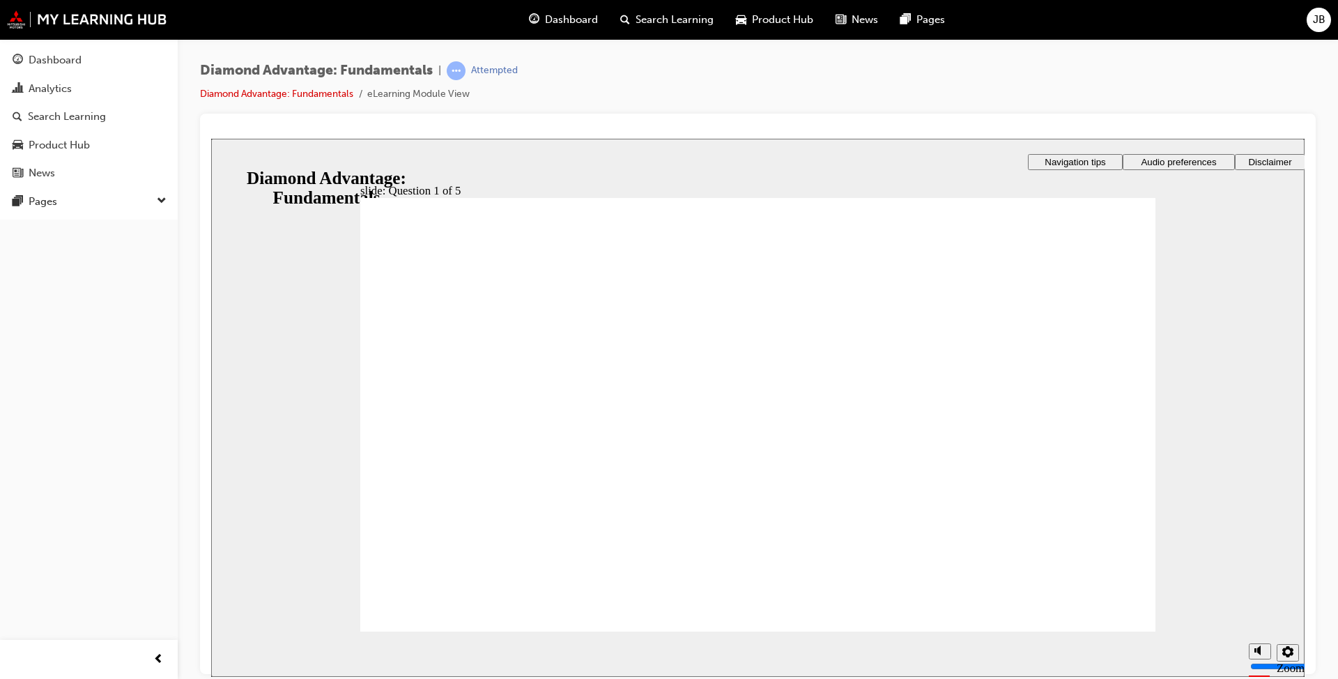
radio input "true"
drag, startPoint x: 647, startPoint y: 534, endPoint x: 496, endPoint y: 514, distance: 151.8
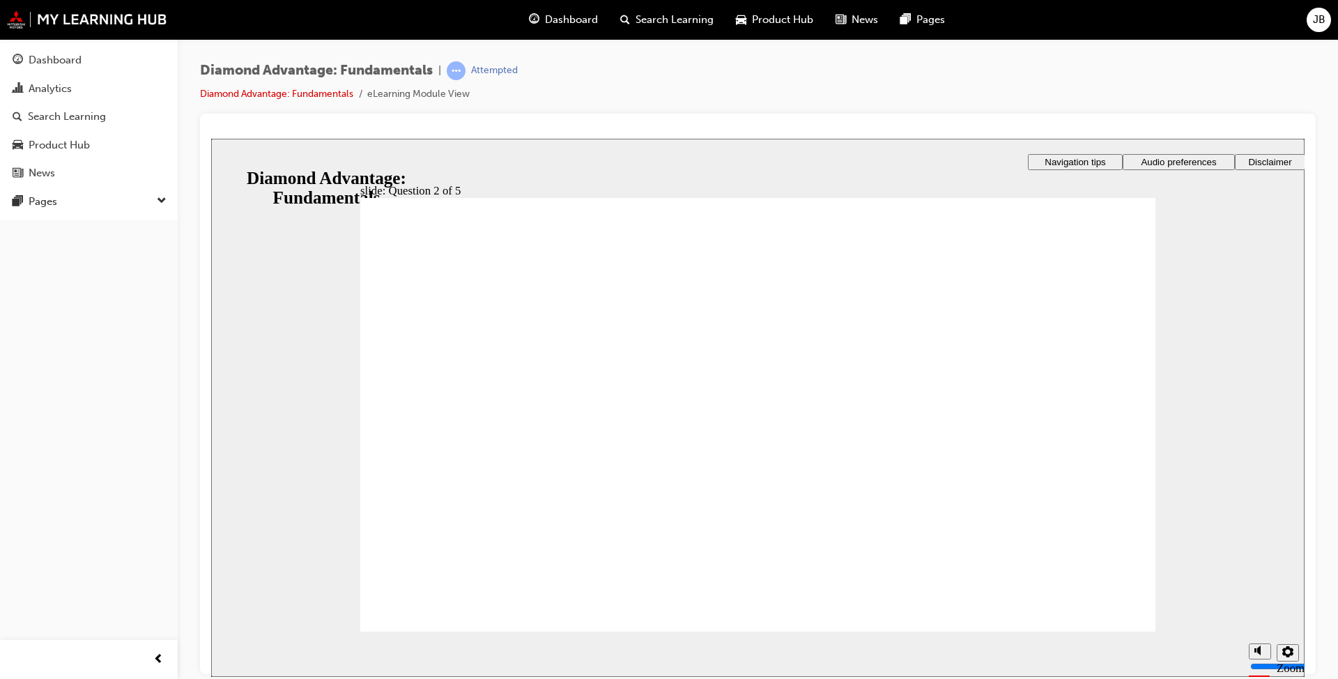
drag, startPoint x: 715, startPoint y: 415, endPoint x: 723, endPoint y: 418, distance: 9.1
radio input "false"
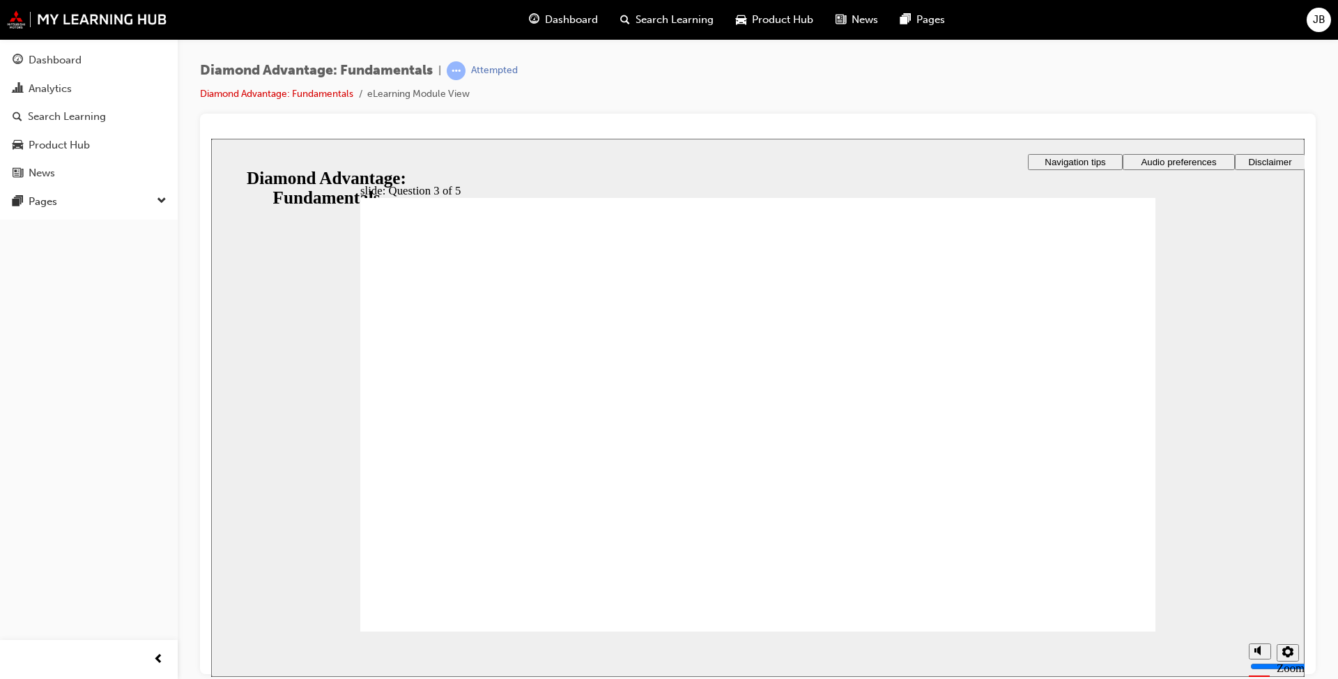
radio input "true"
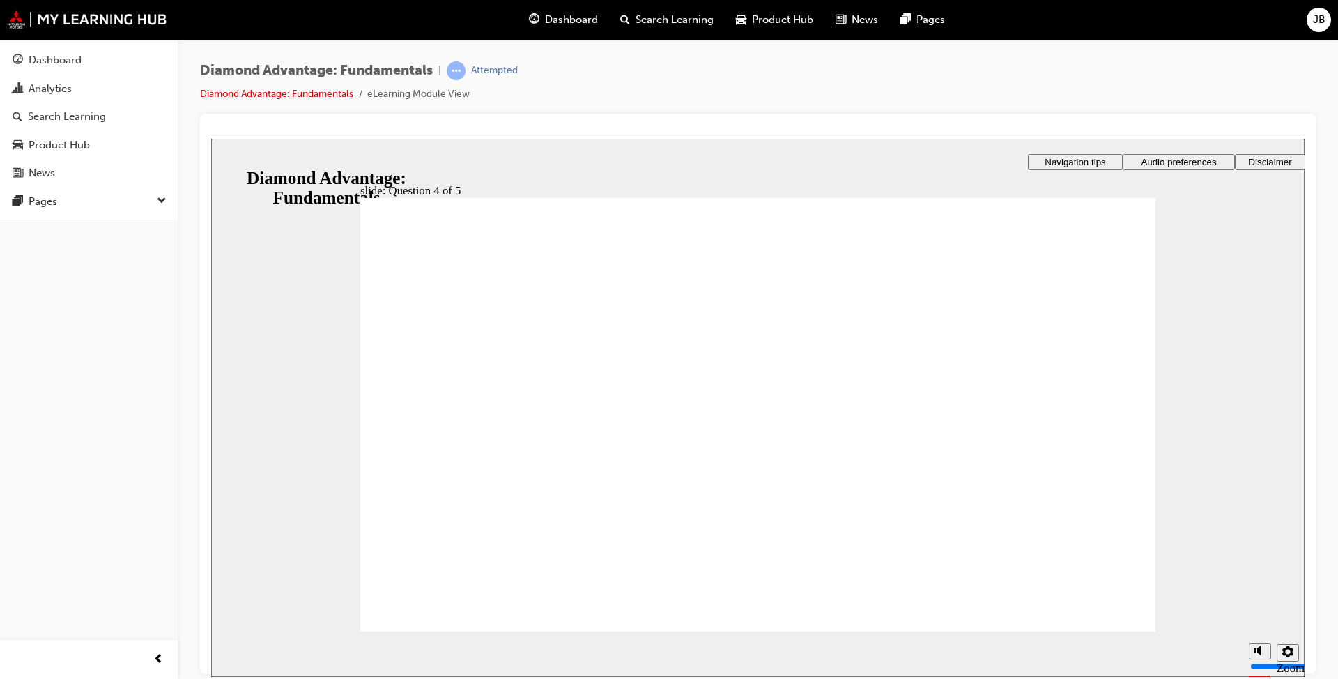
checkbox input "true"
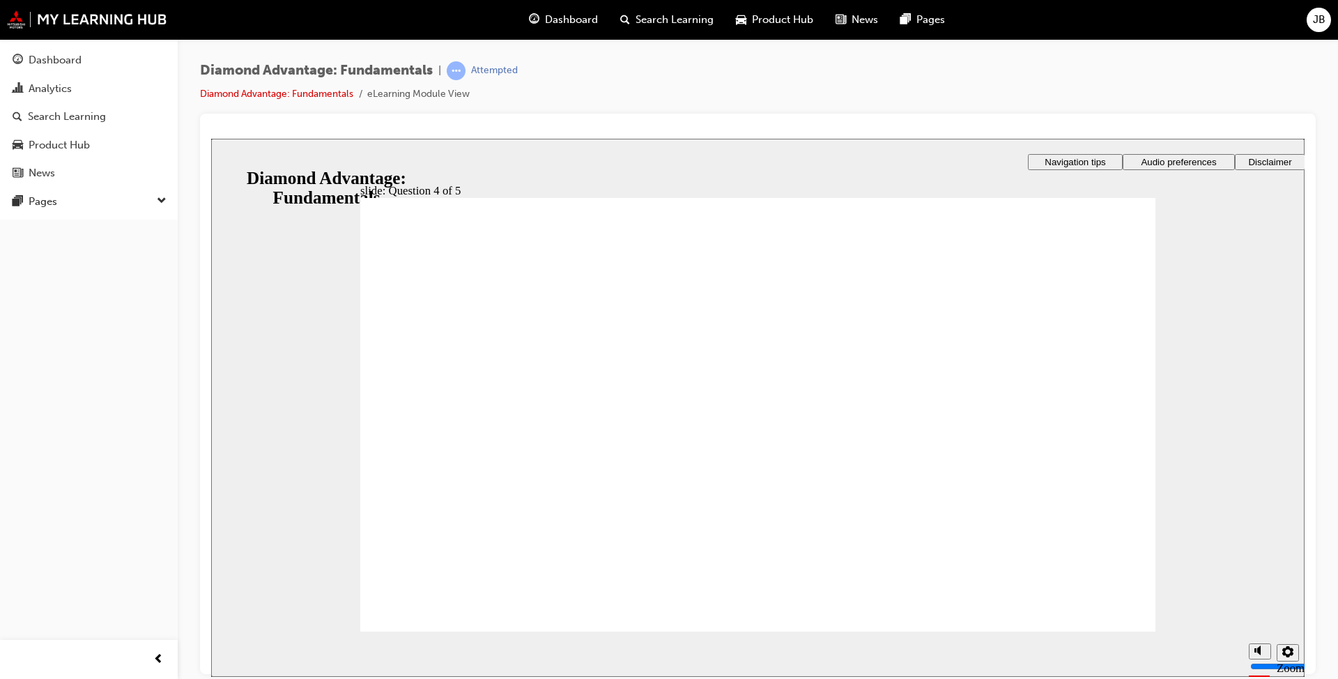
drag, startPoint x: 830, startPoint y: 464, endPoint x: 758, endPoint y: 462, distance: 71.9
drag, startPoint x: 593, startPoint y: 434, endPoint x: 580, endPoint y: 438, distance: 13.0
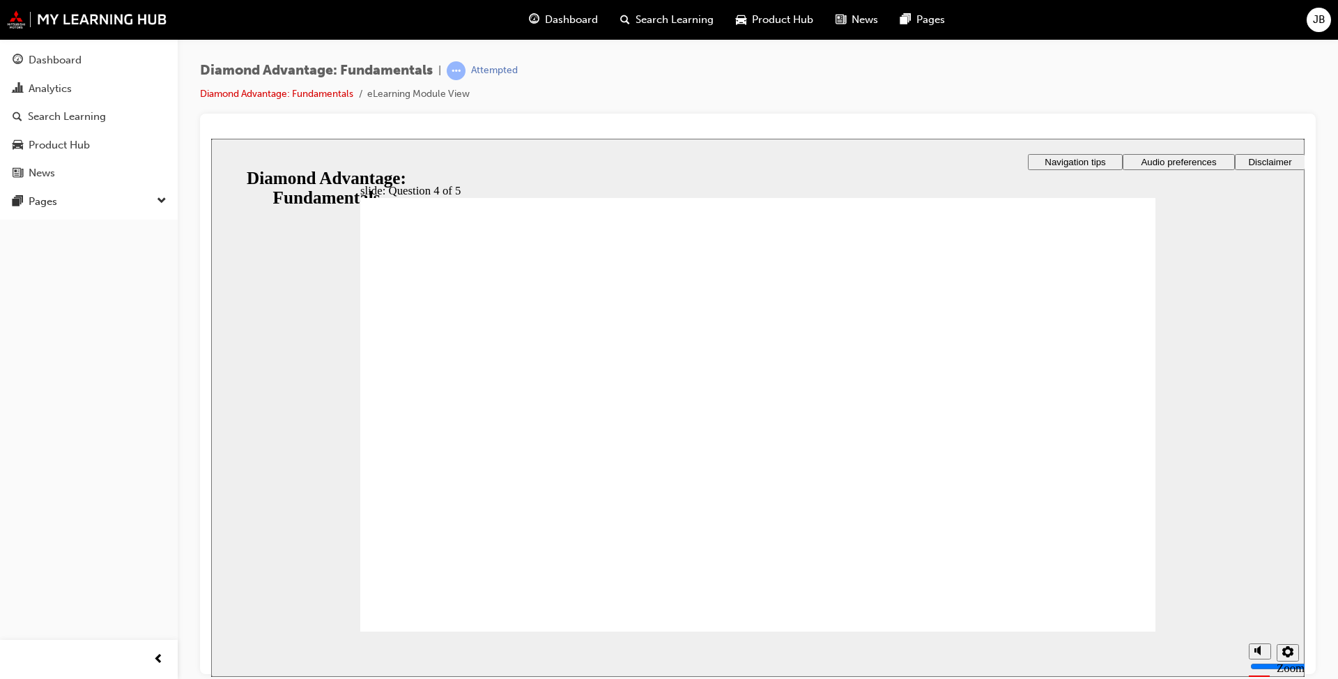
drag, startPoint x: 540, startPoint y: 432, endPoint x: 540, endPoint y: 445, distance: 13.2
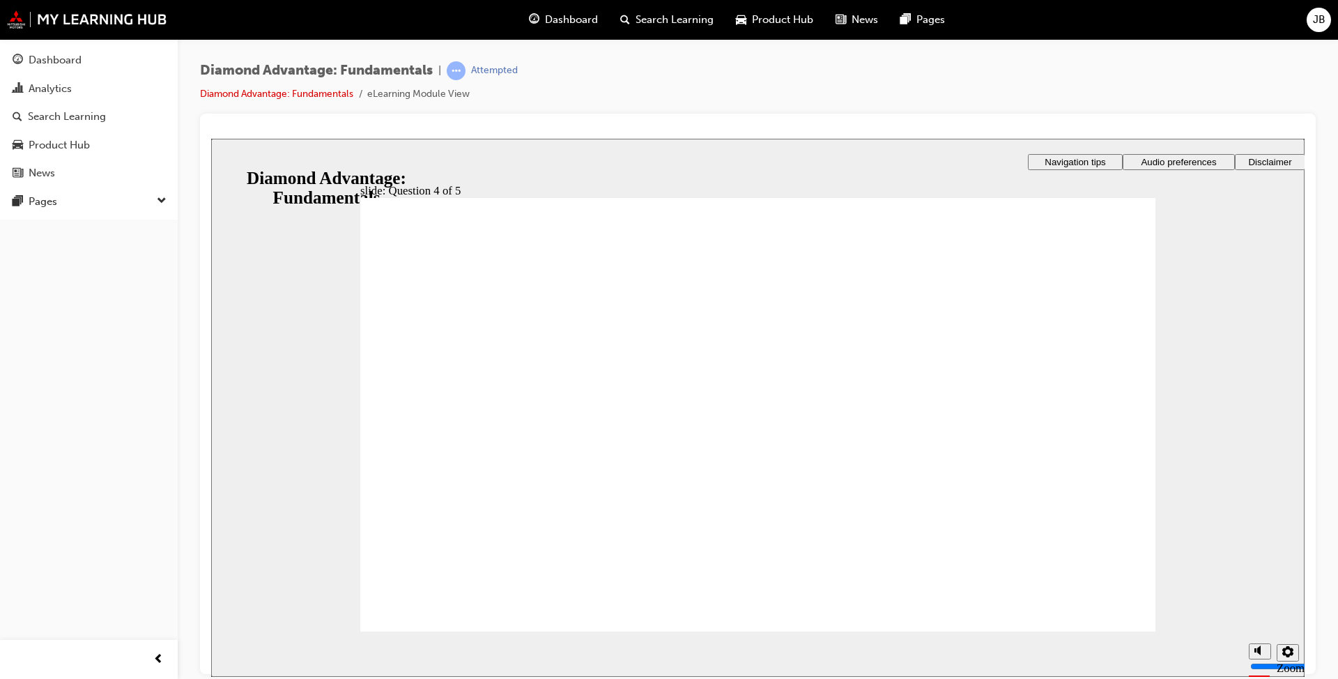
drag, startPoint x: 537, startPoint y: 485, endPoint x: 631, endPoint y: 488, distance: 93.5
radio input "true"
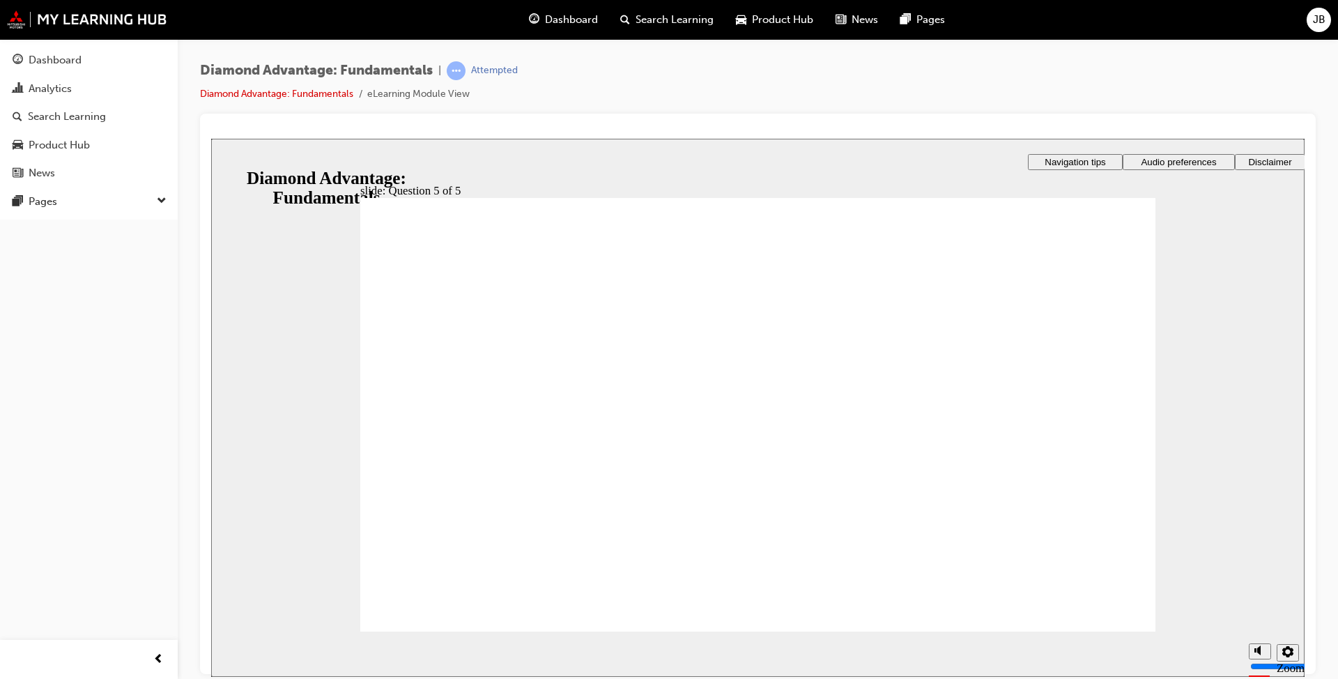
drag, startPoint x: 908, startPoint y: 492, endPoint x: 812, endPoint y: 565, distance: 120.5
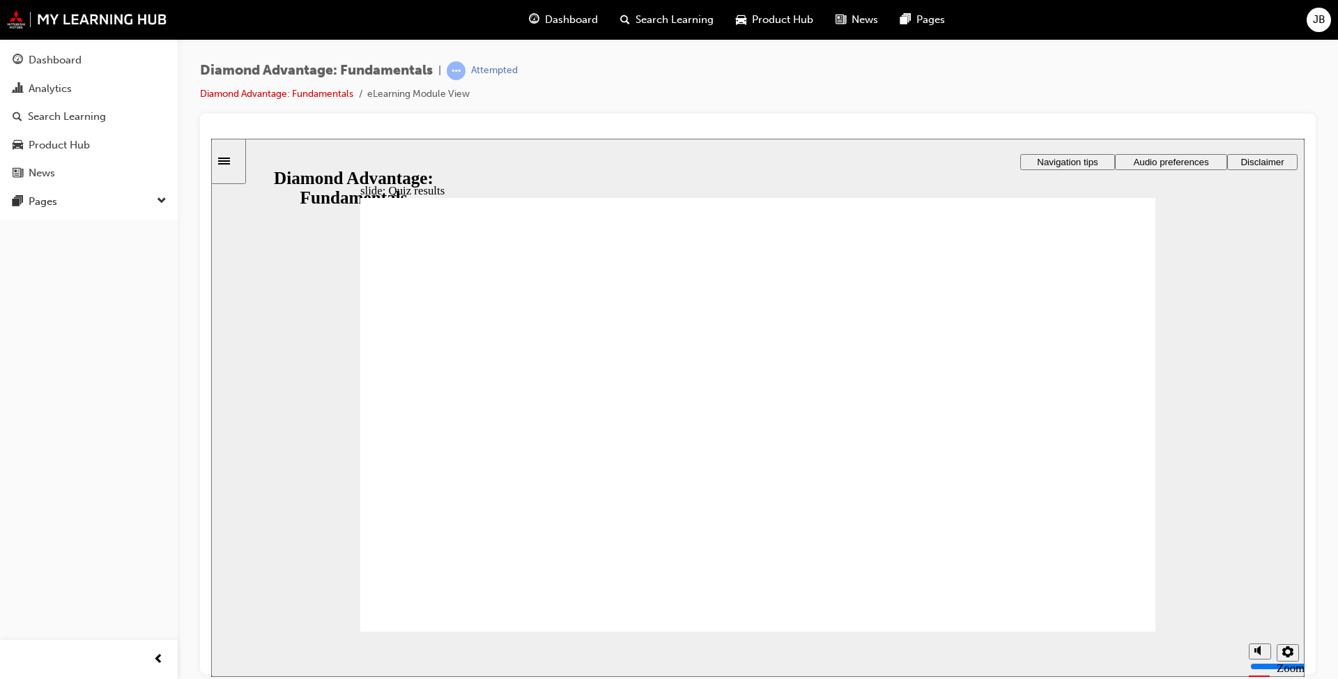
drag, startPoint x: 949, startPoint y: 538, endPoint x: 783, endPoint y: 477, distance: 177.5
drag, startPoint x: 806, startPoint y: 537, endPoint x: 603, endPoint y: 485, distance: 209.5
drag, startPoint x: 597, startPoint y: 537, endPoint x: 1005, endPoint y: 482, distance: 410.9
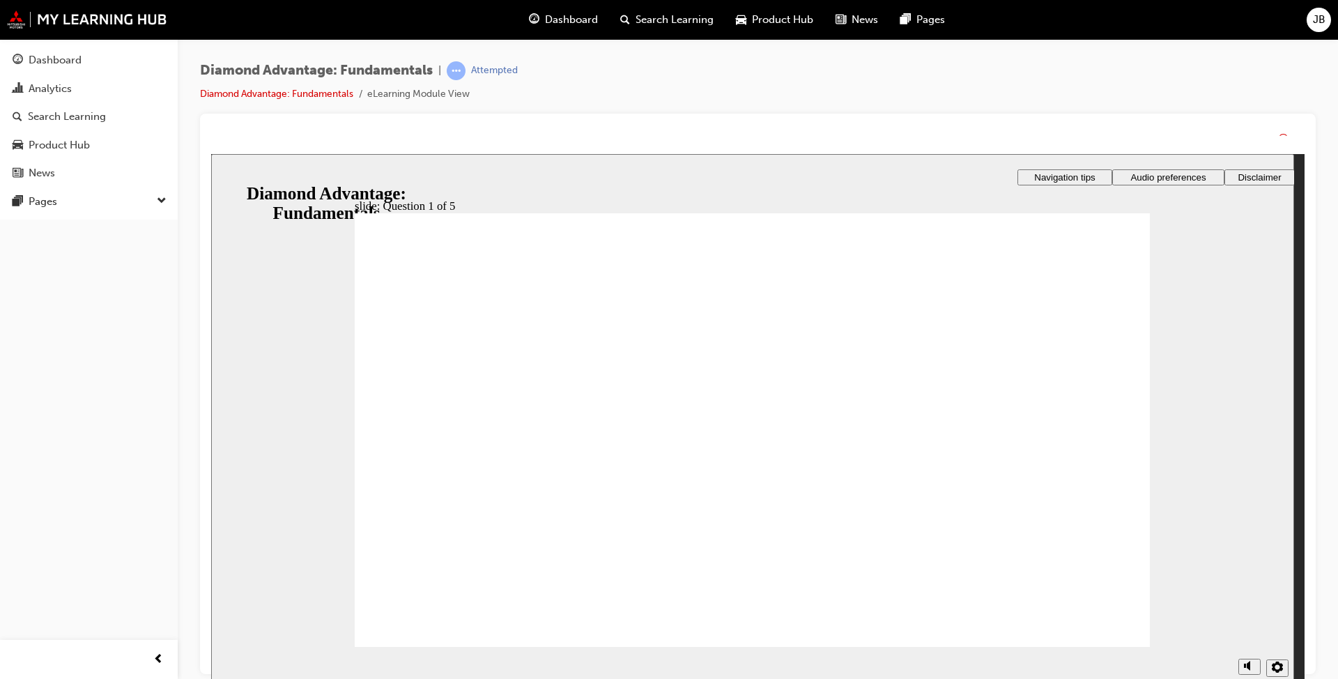
drag, startPoint x: 755, startPoint y: 526, endPoint x: 756, endPoint y: 543, distance: 16.7
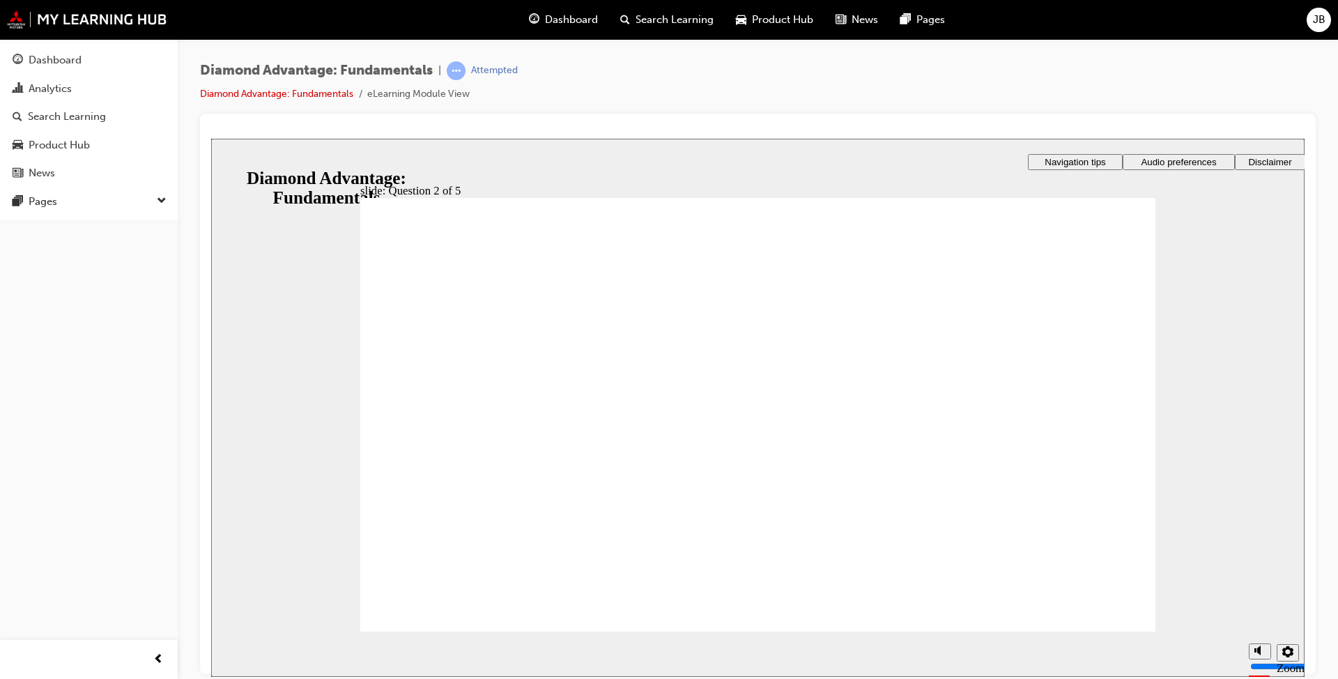
radio input "true"
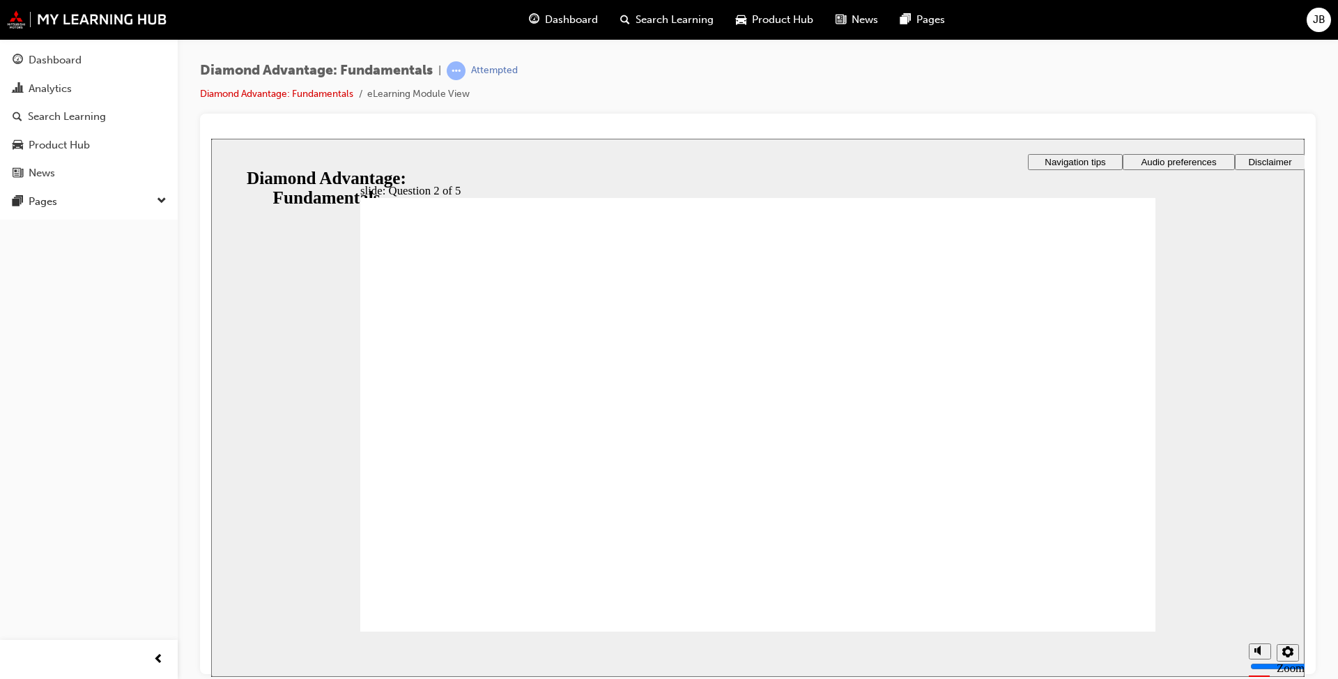
radio input "true"
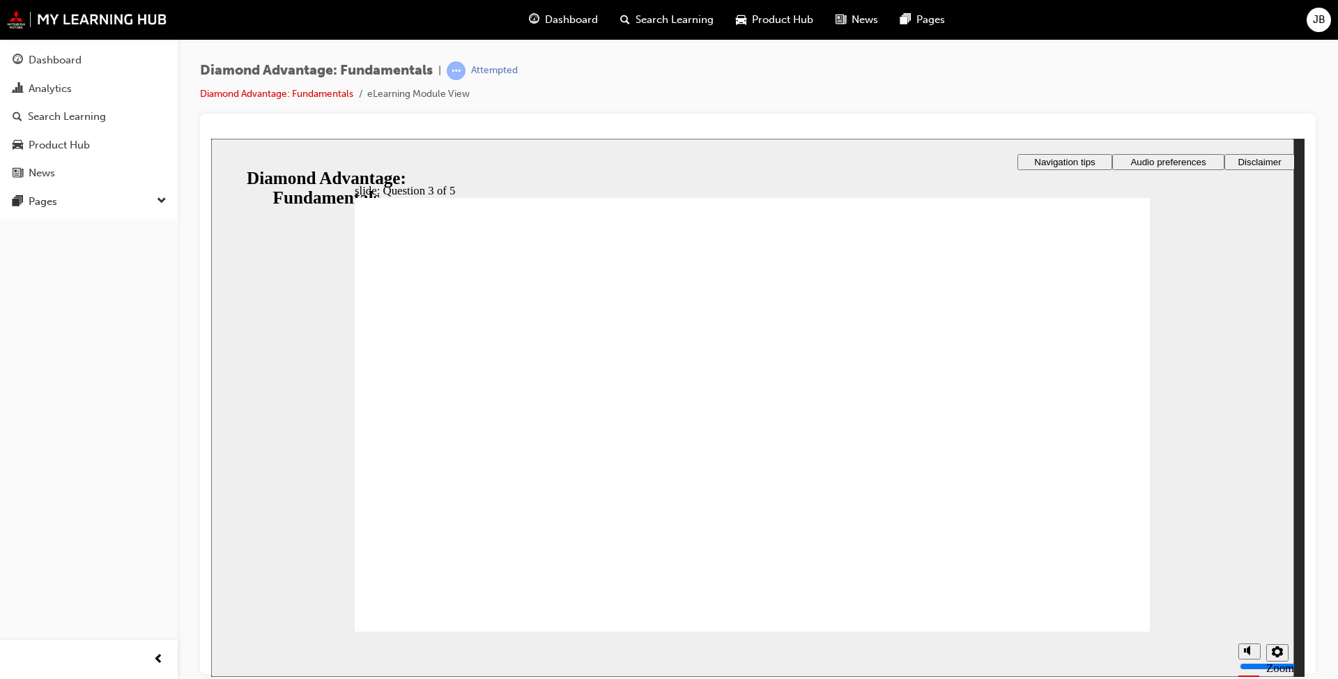
drag, startPoint x: 809, startPoint y: 510, endPoint x: 810, endPoint y: 494, distance: 15.4
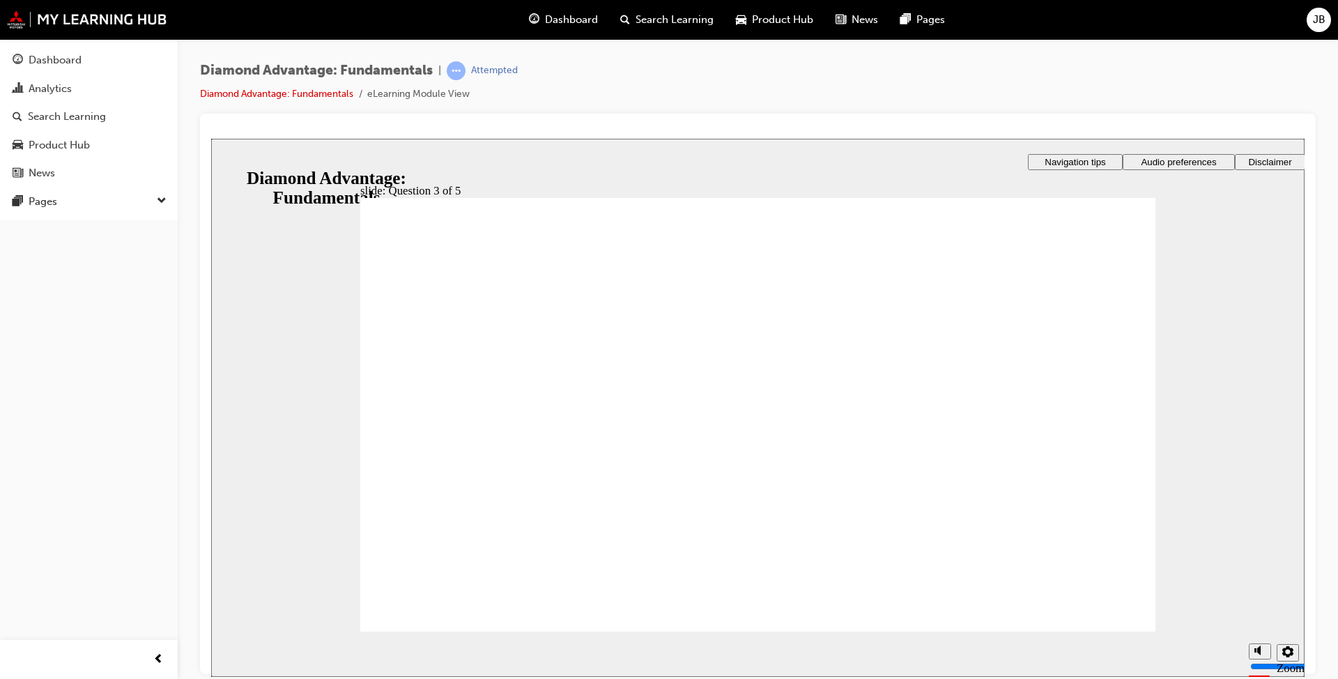
checkbox input "true"
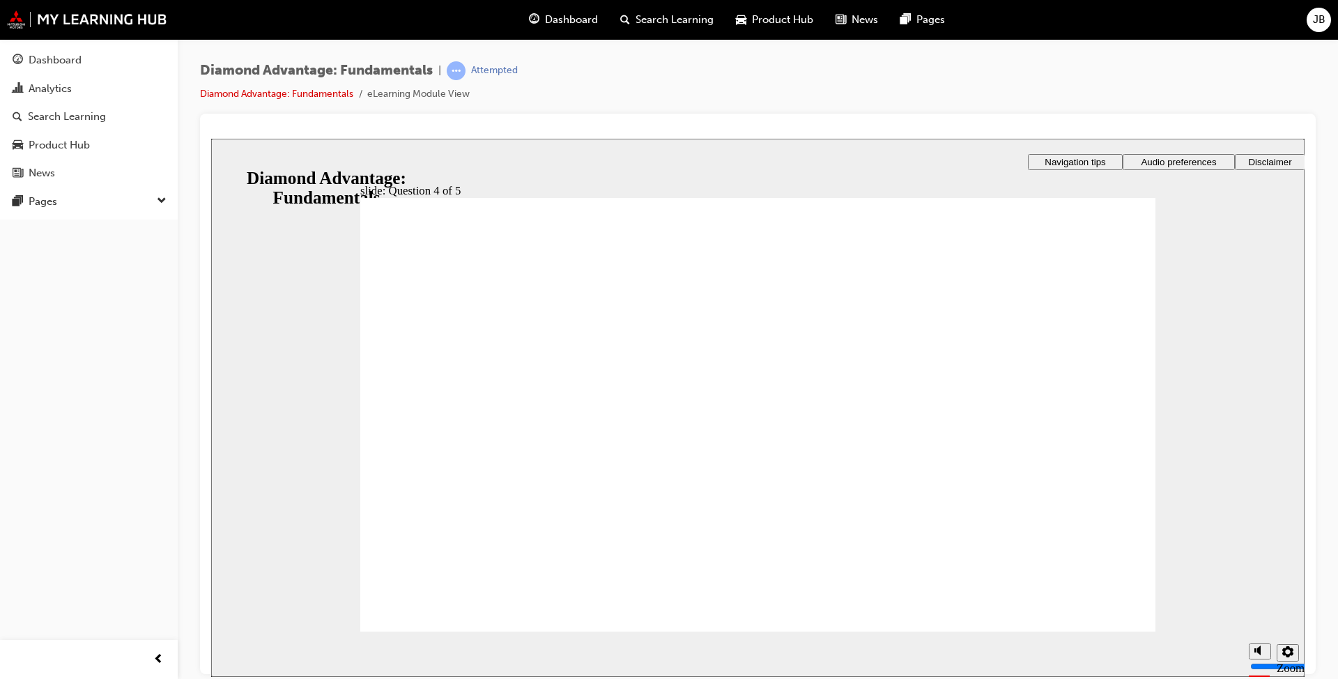
checkbox input "true"
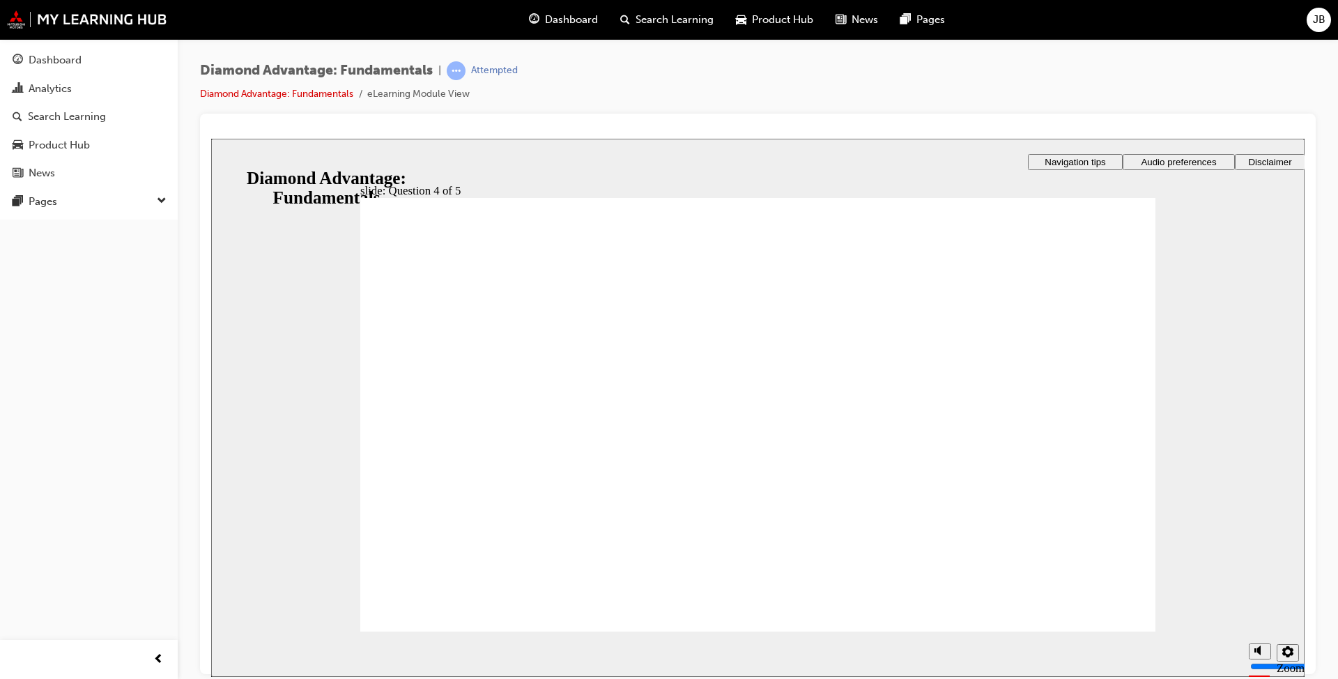
drag, startPoint x: 856, startPoint y: 408, endPoint x: 846, endPoint y: 416, distance: 13.4
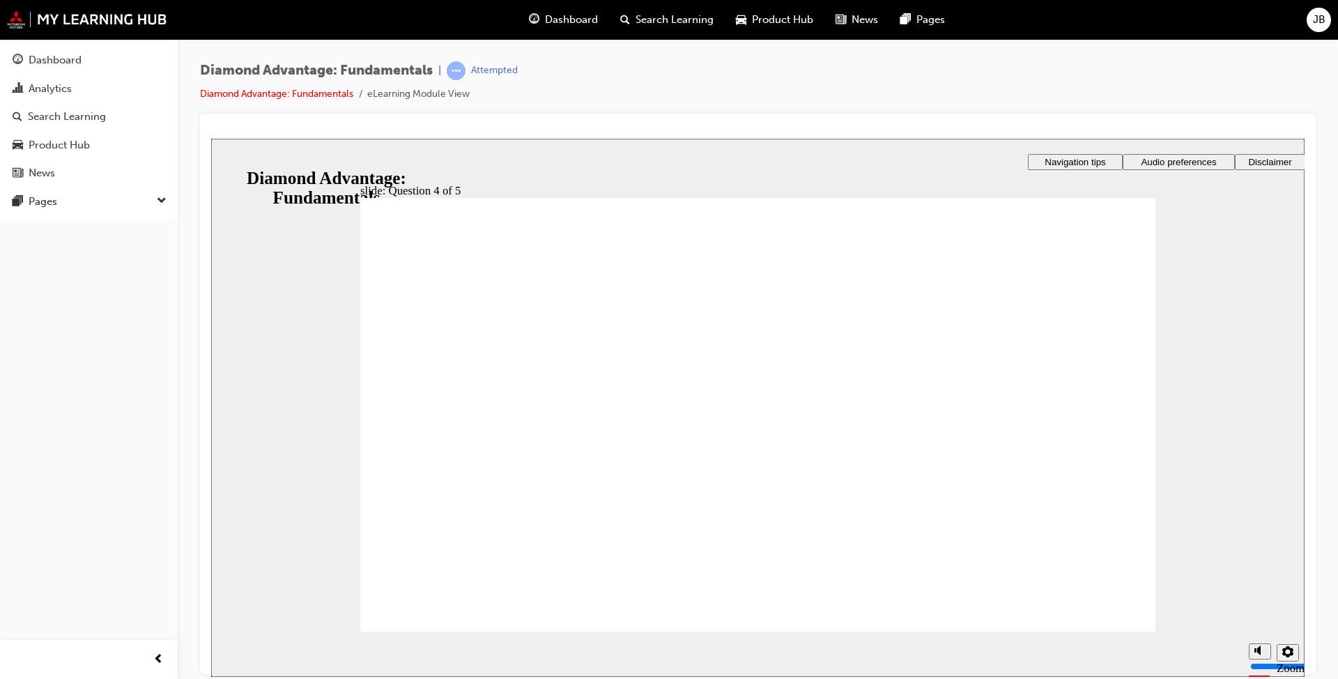
checkbox input "true"
checkbox input "false"
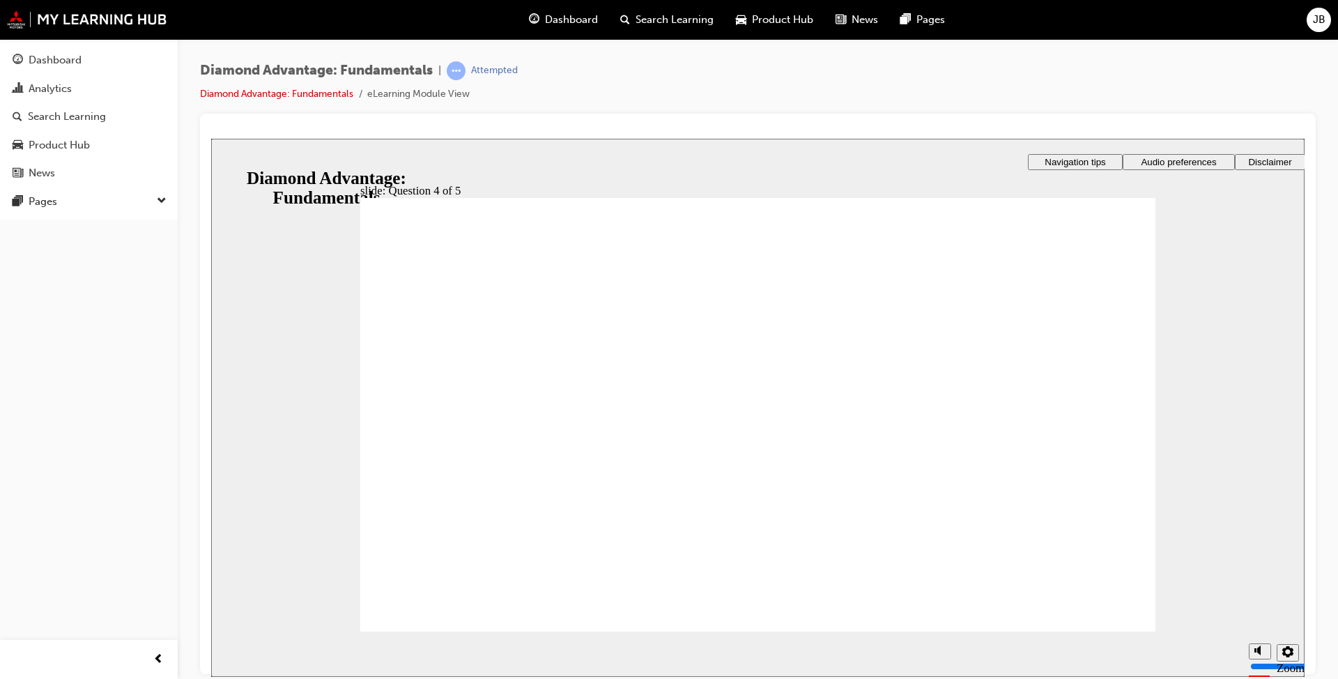
drag, startPoint x: 381, startPoint y: 476, endPoint x: 805, endPoint y: 517, distance: 425.8
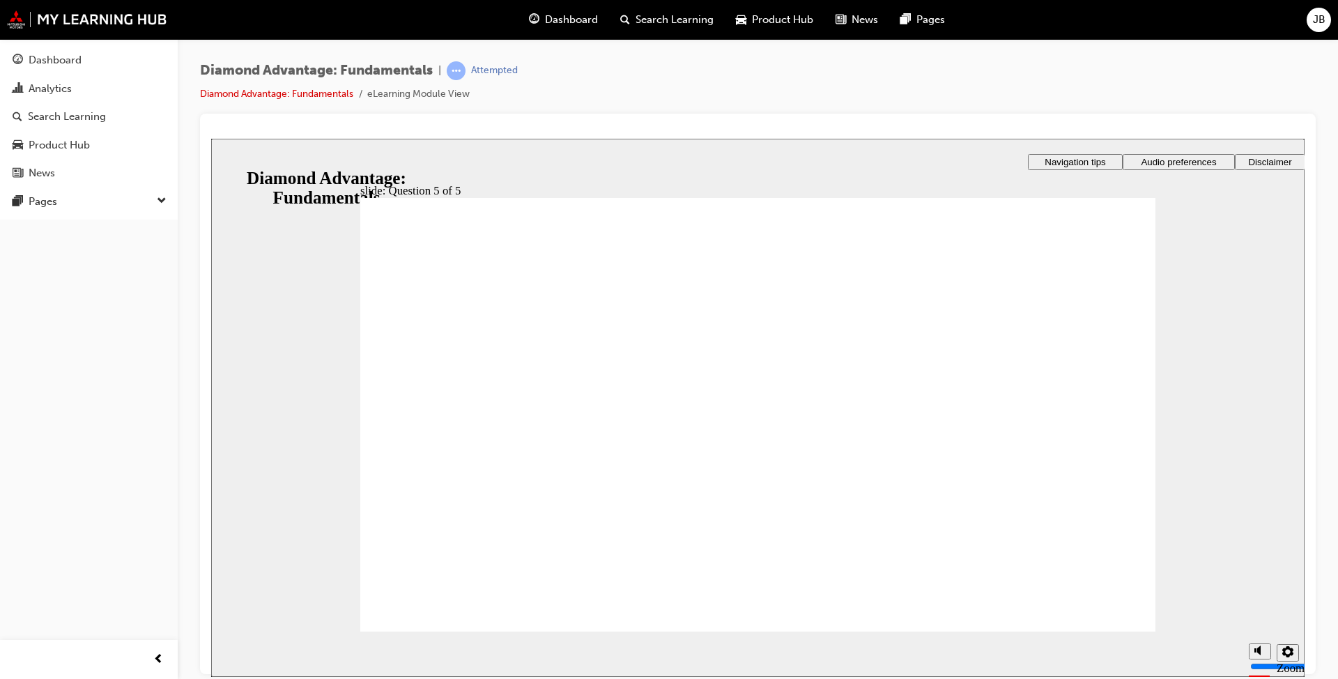
drag, startPoint x: 403, startPoint y: 374, endPoint x: 676, endPoint y: 519, distance: 308.4
radio input "true"
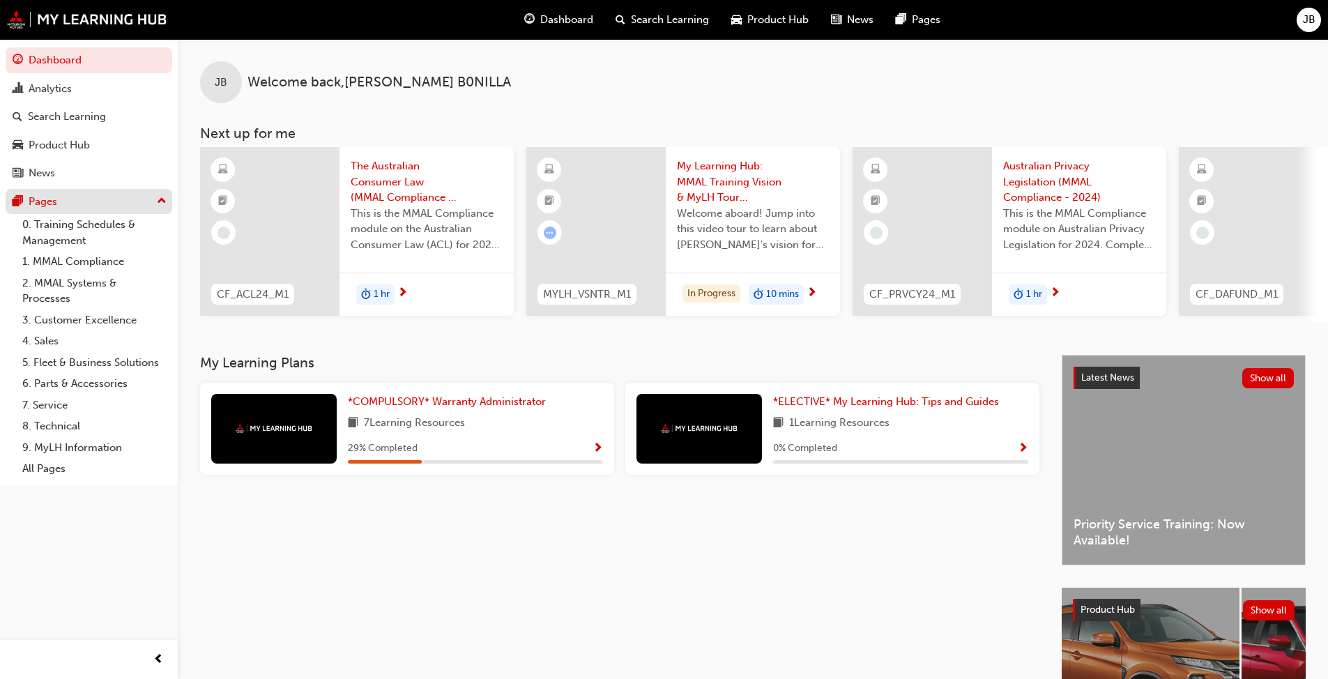
click at [75, 193] on div "Pages" at bounding box center [89, 201] width 153 height 17
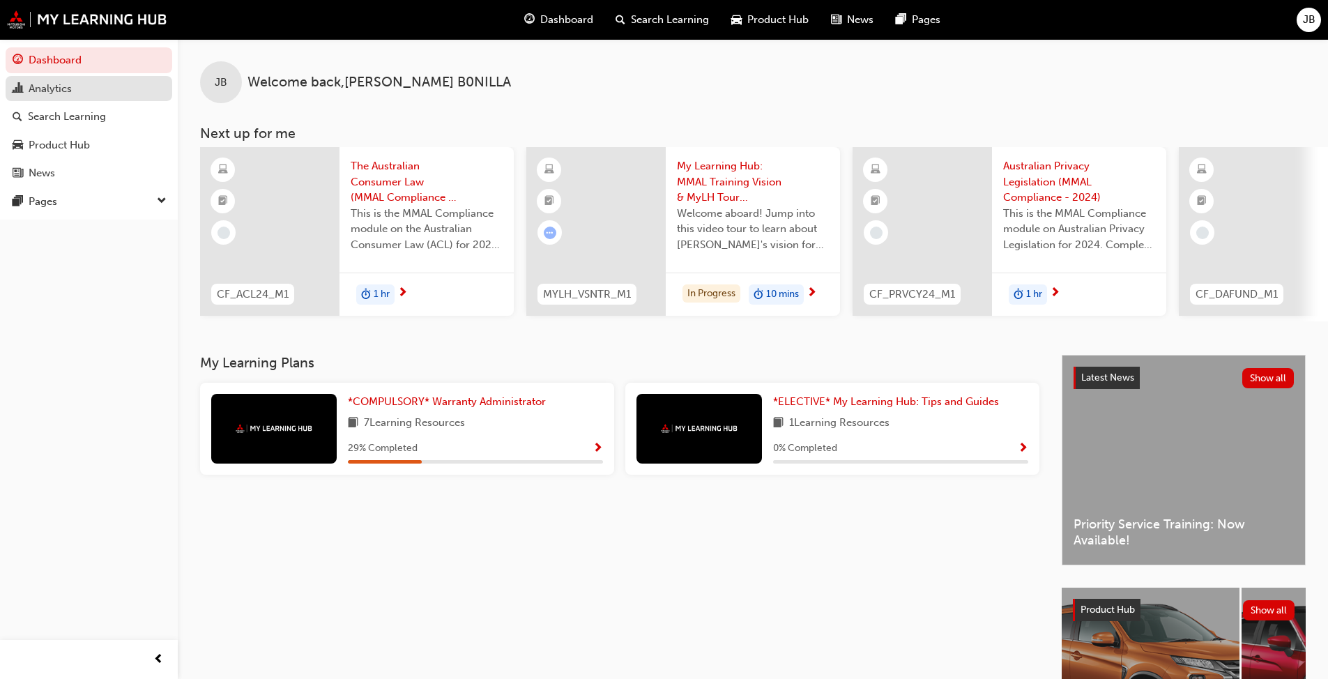
click at [99, 86] on div "Analytics" at bounding box center [89, 88] width 153 height 17
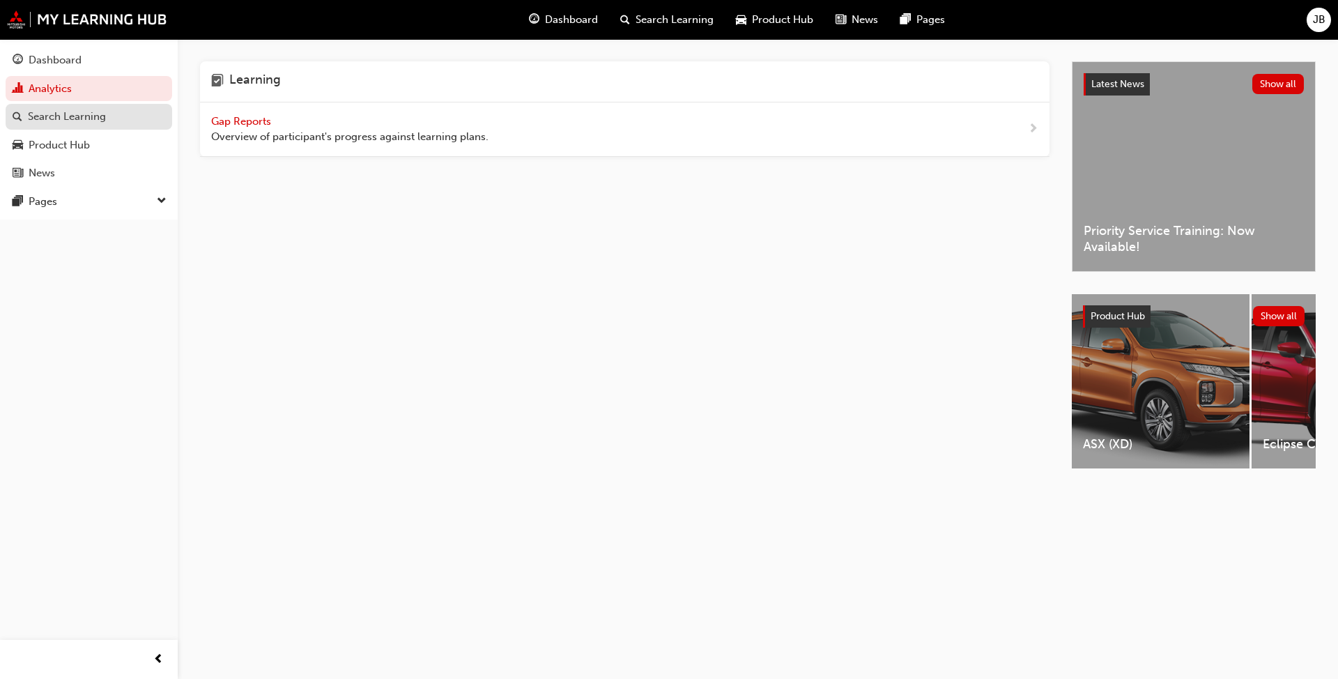
click at [78, 123] on div "Search Learning" at bounding box center [67, 117] width 78 height 16
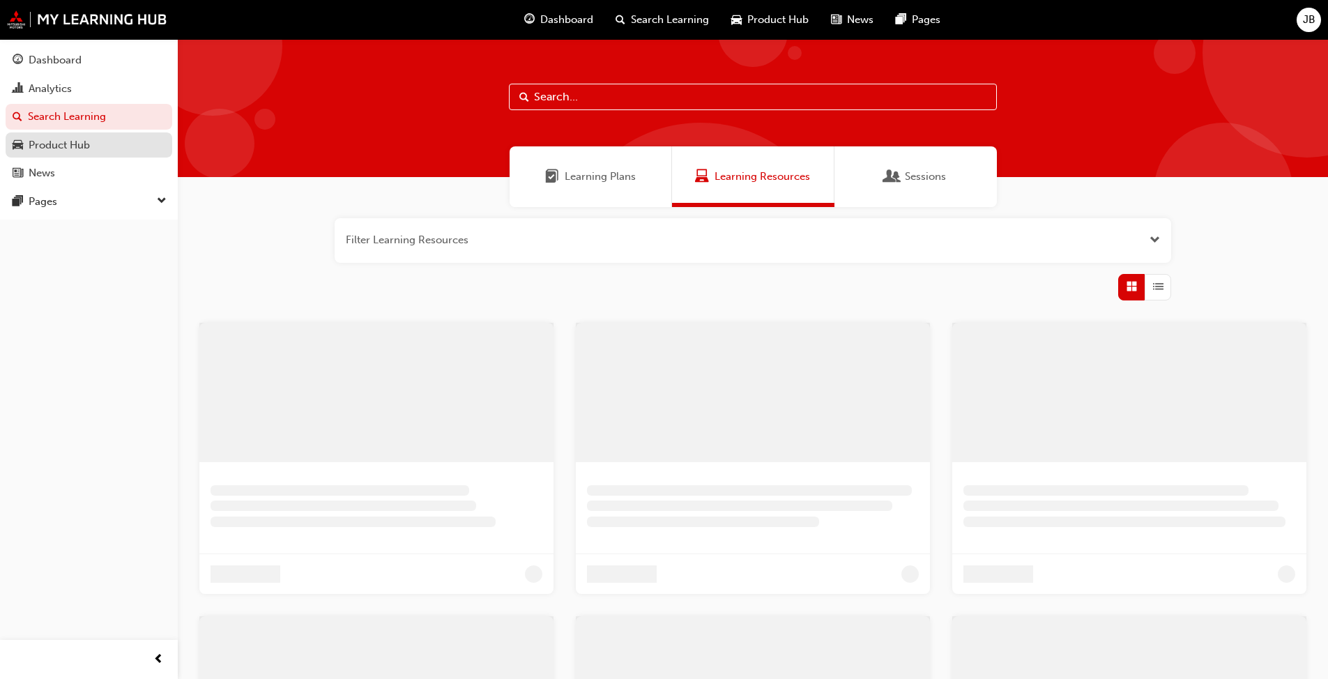
click at [94, 151] on div "Product Hub" at bounding box center [89, 145] width 153 height 17
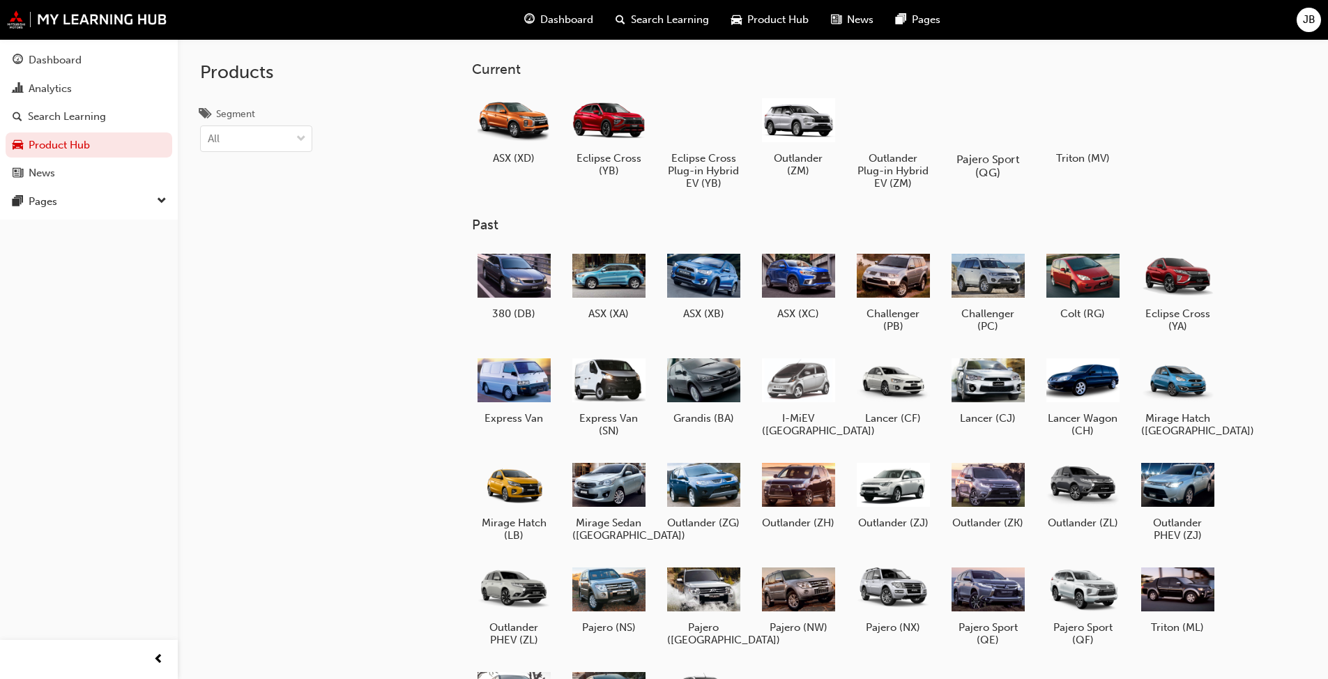
click at [696, 154] on h5 "Pajero Sport (QG)" at bounding box center [987, 166] width 77 height 26
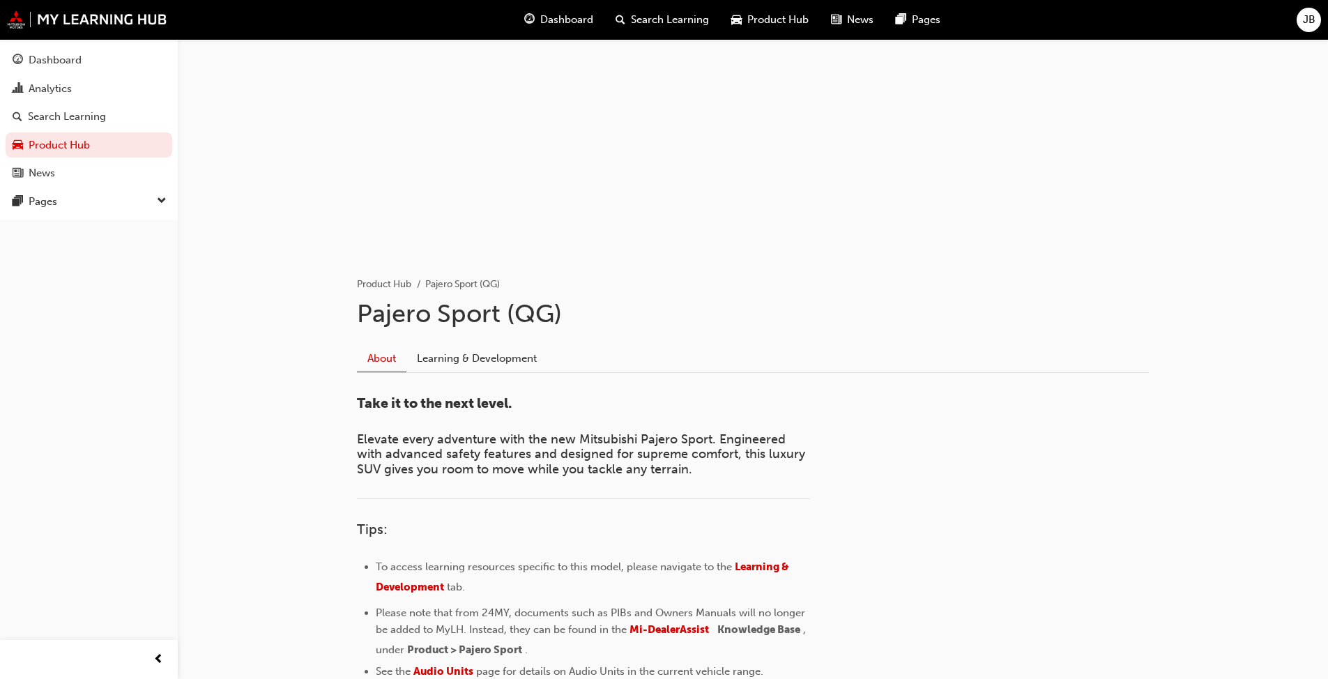
scroll to position [181, 0]
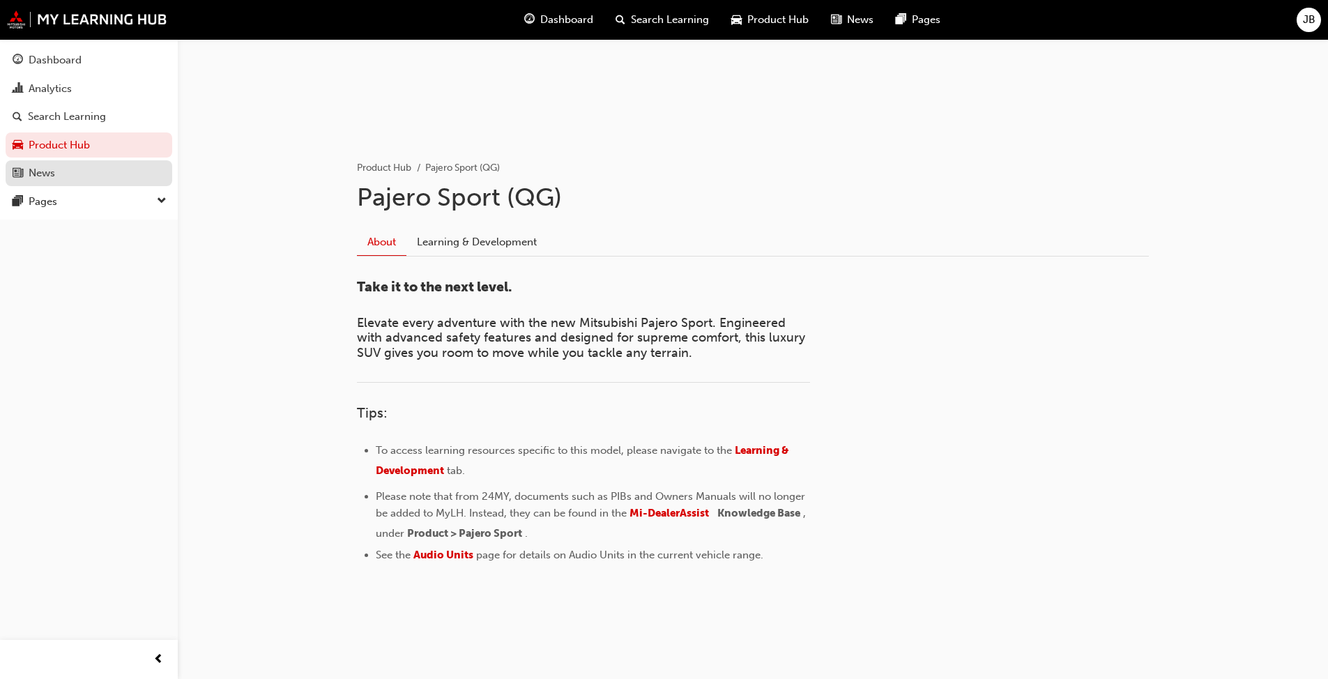
click at [85, 169] on div "News" at bounding box center [89, 173] width 153 height 17
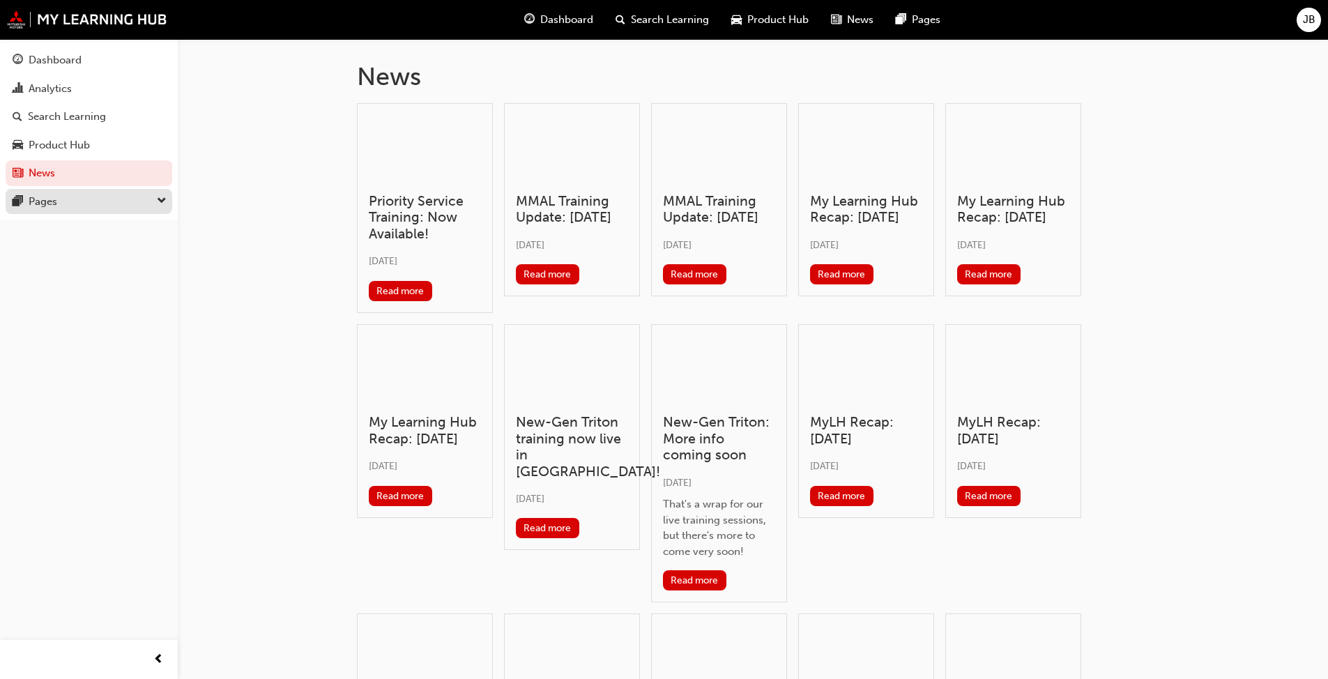
click at [105, 207] on div "Pages" at bounding box center [89, 201] width 153 height 17
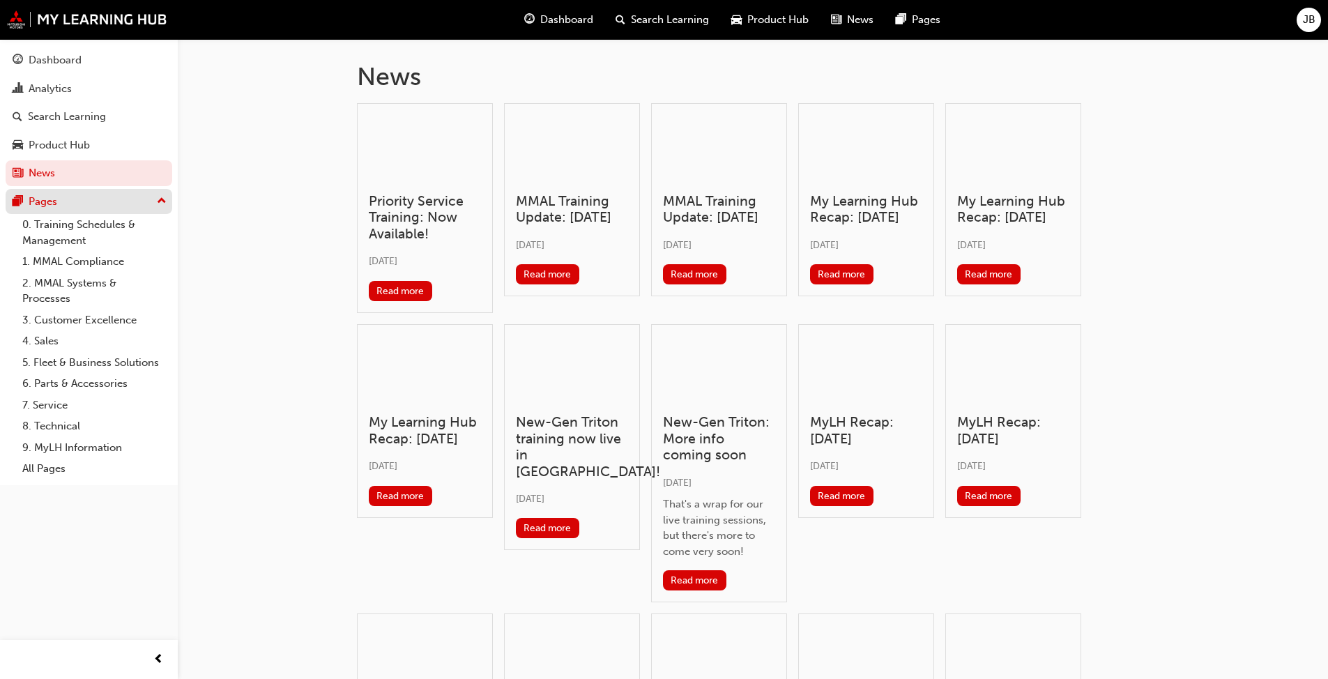
click at [106, 207] on div "Pages" at bounding box center [89, 201] width 153 height 17
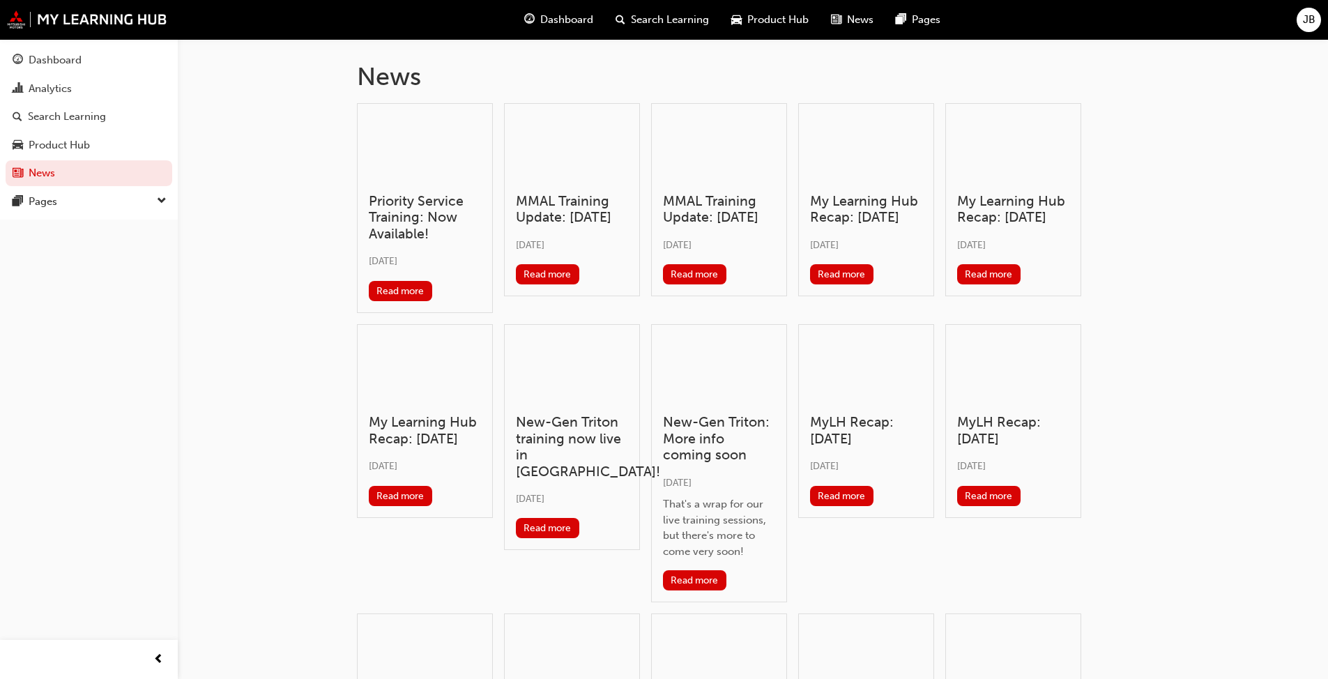
click at [527, 18] on span "guage-icon" at bounding box center [529, 19] width 10 height 17
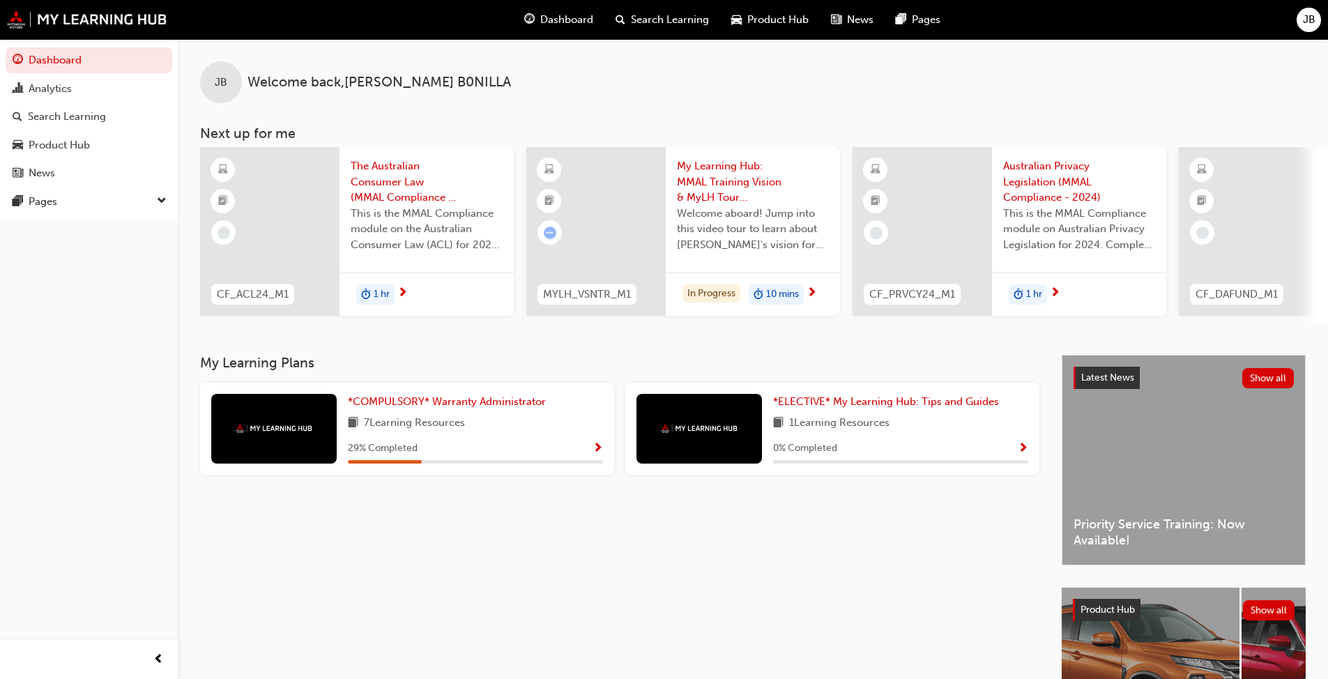
click at [640, 20] on span "Search Learning" at bounding box center [670, 20] width 78 height 16
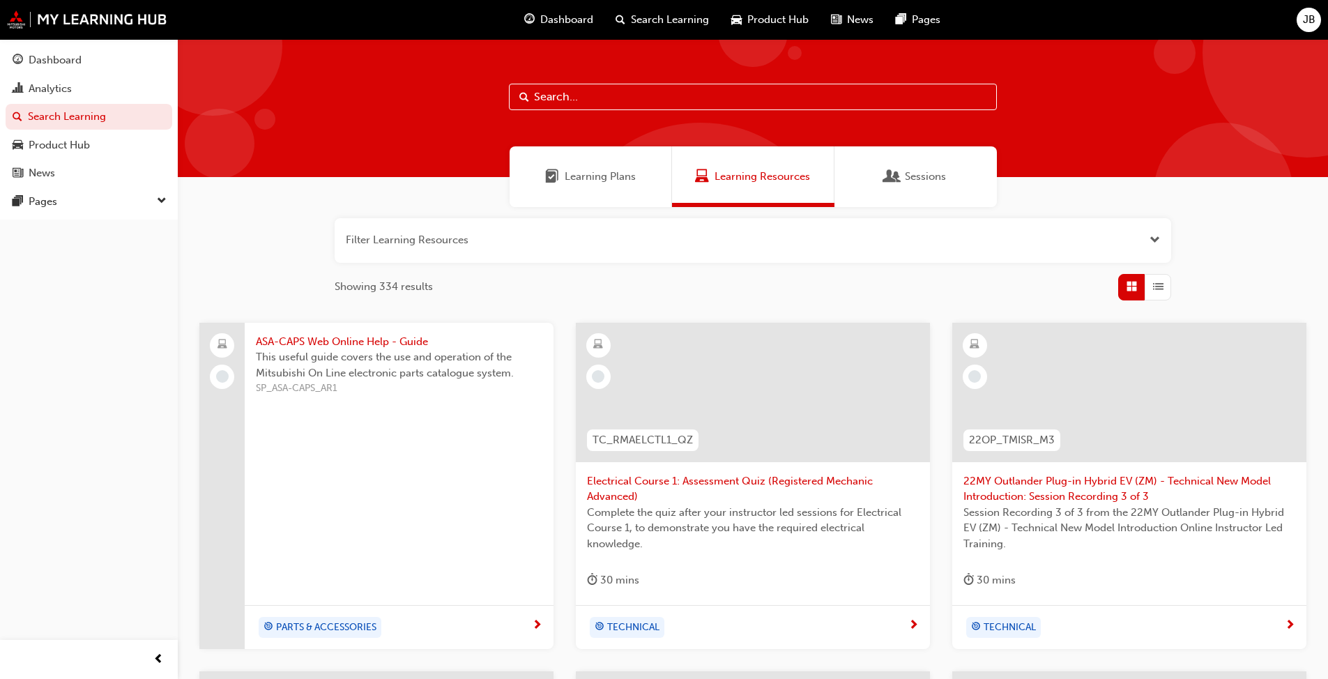
click at [696, 24] on span "Product Hub" at bounding box center [777, 20] width 61 height 16
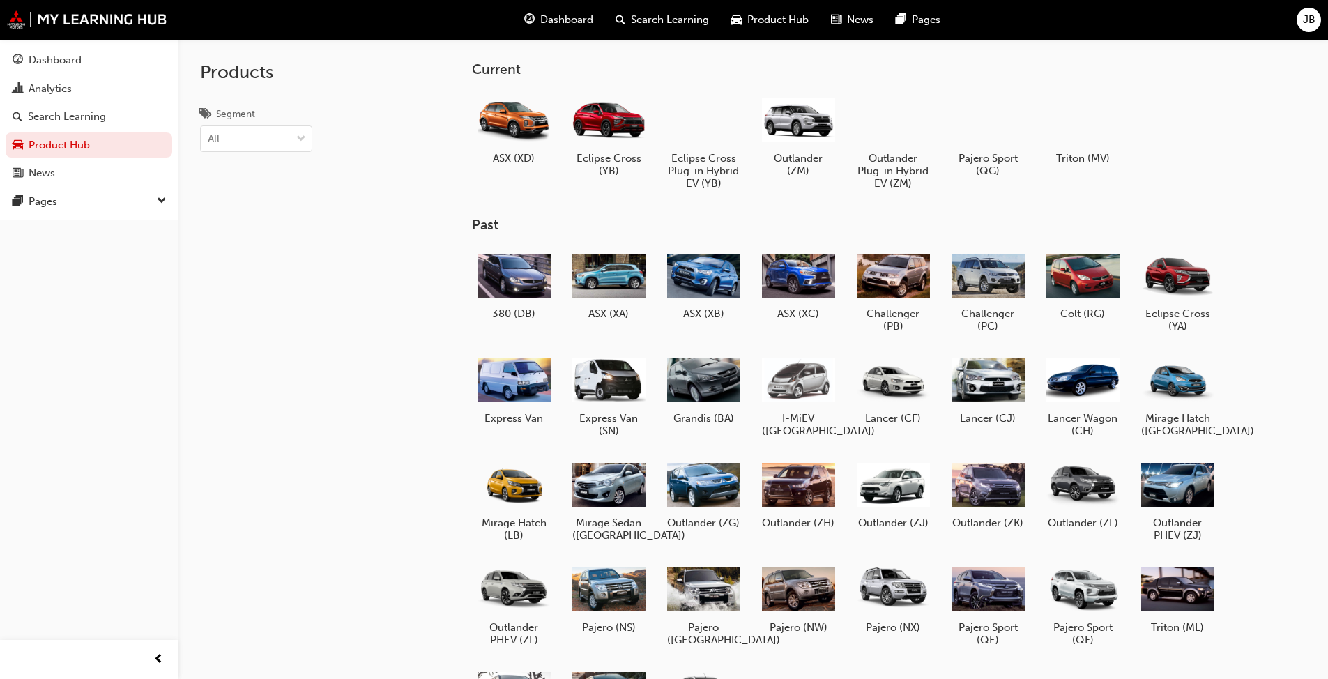
click at [696, 19] on span "News" at bounding box center [860, 20] width 26 height 16
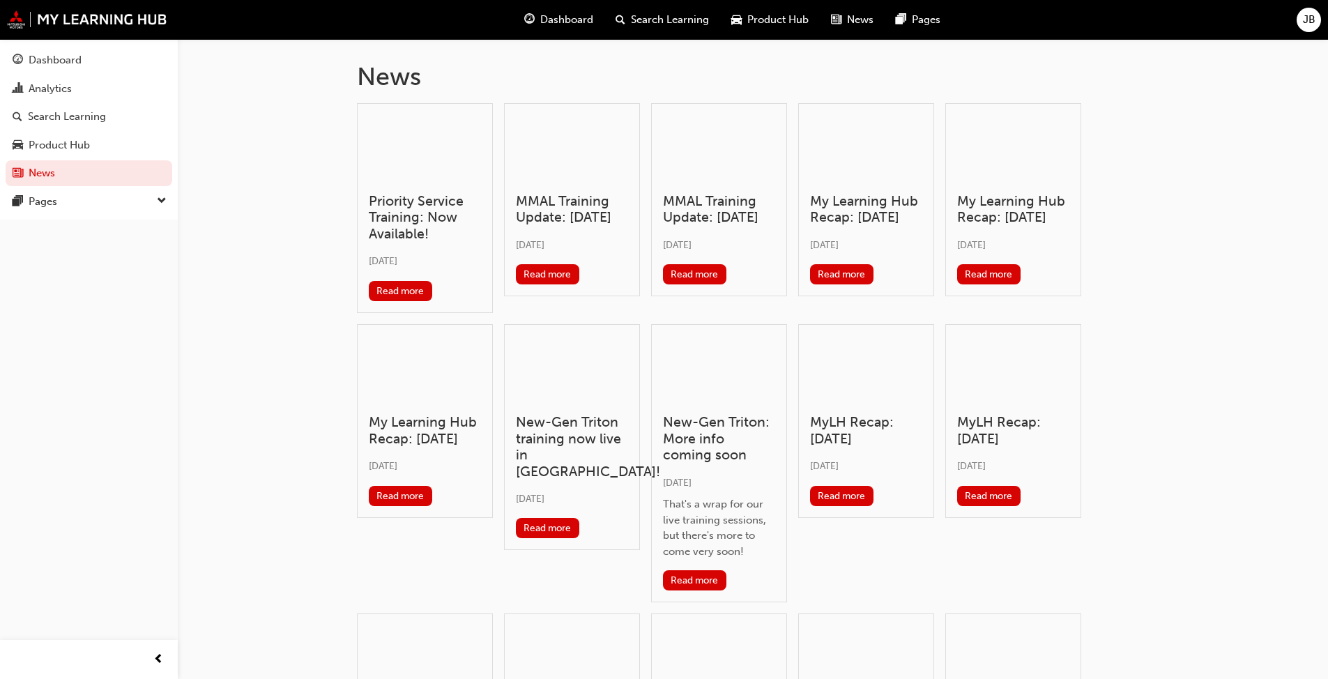
click at [696, 22] on span "JB" at bounding box center [1309, 20] width 13 height 16
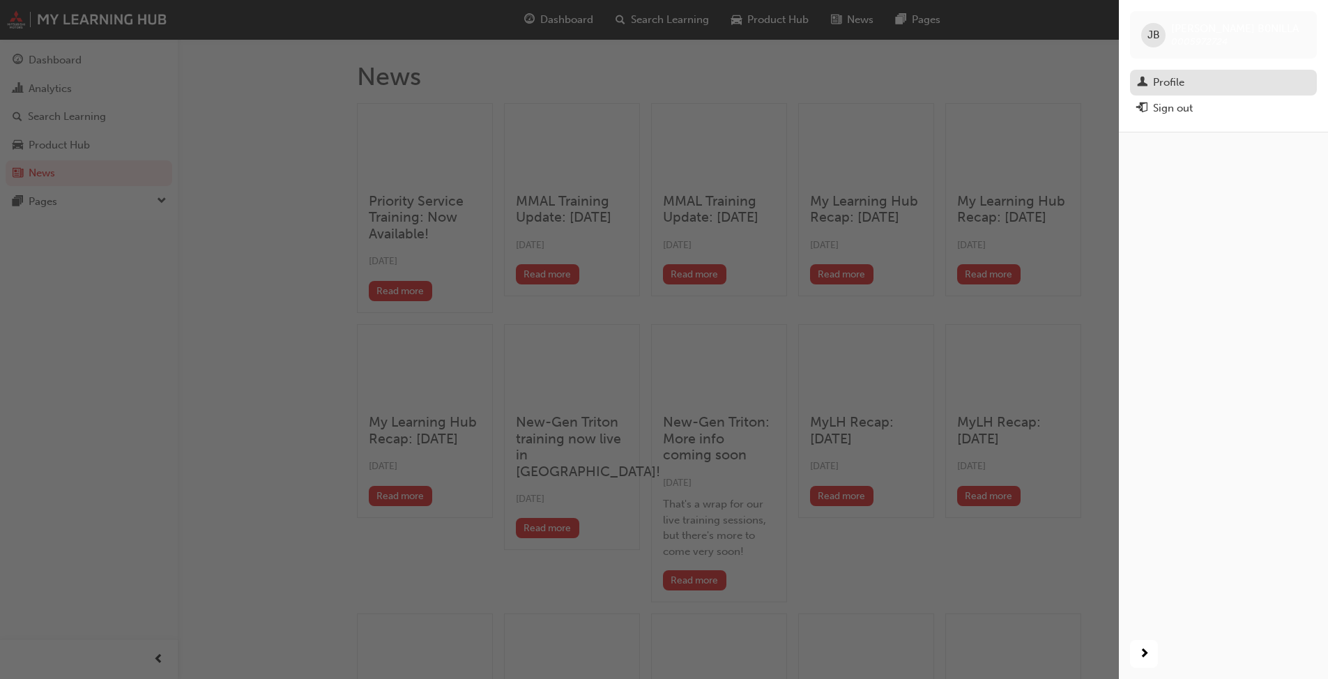
click at [696, 77] on div "Profile" at bounding box center [1168, 83] width 31 height 16
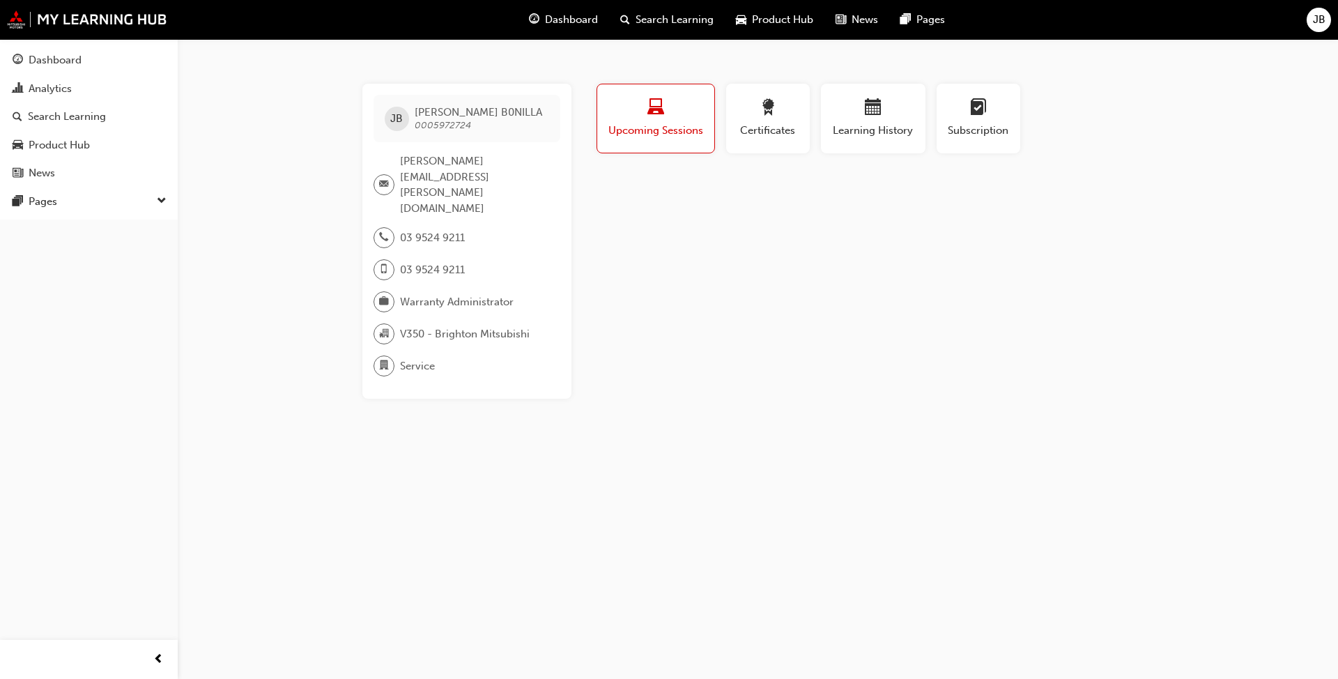
click at [696, 274] on div "Profile Upcoming Sessions Certificates Learning History Subscription JB JUAN B0…" at bounding box center [874, 241] width 560 height 315
click at [696, 117] on div "button" at bounding box center [768, 110] width 63 height 22
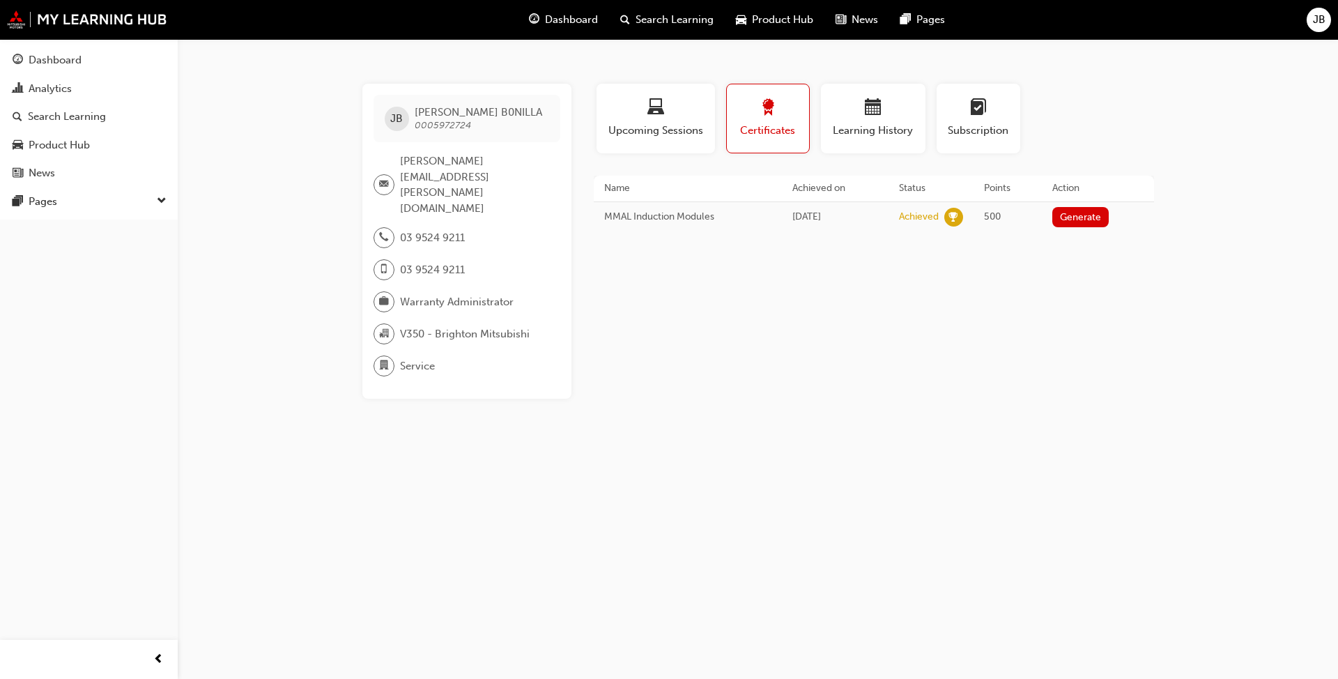
drag, startPoint x: 885, startPoint y: 455, endPoint x: 909, endPoint y: 429, distance: 35.0
click at [696, 455] on div "JB JUAN B0NILLA 0005972724 juan.bonilla@brightonauto.com.au 03 9524 9211 03 952…" at bounding box center [669, 339] width 1338 height 679
click at [696, 222] on span "500" at bounding box center [992, 217] width 17 height 12
click at [696, 117] on span "calendar-icon" at bounding box center [873, 108] width 17 height 19
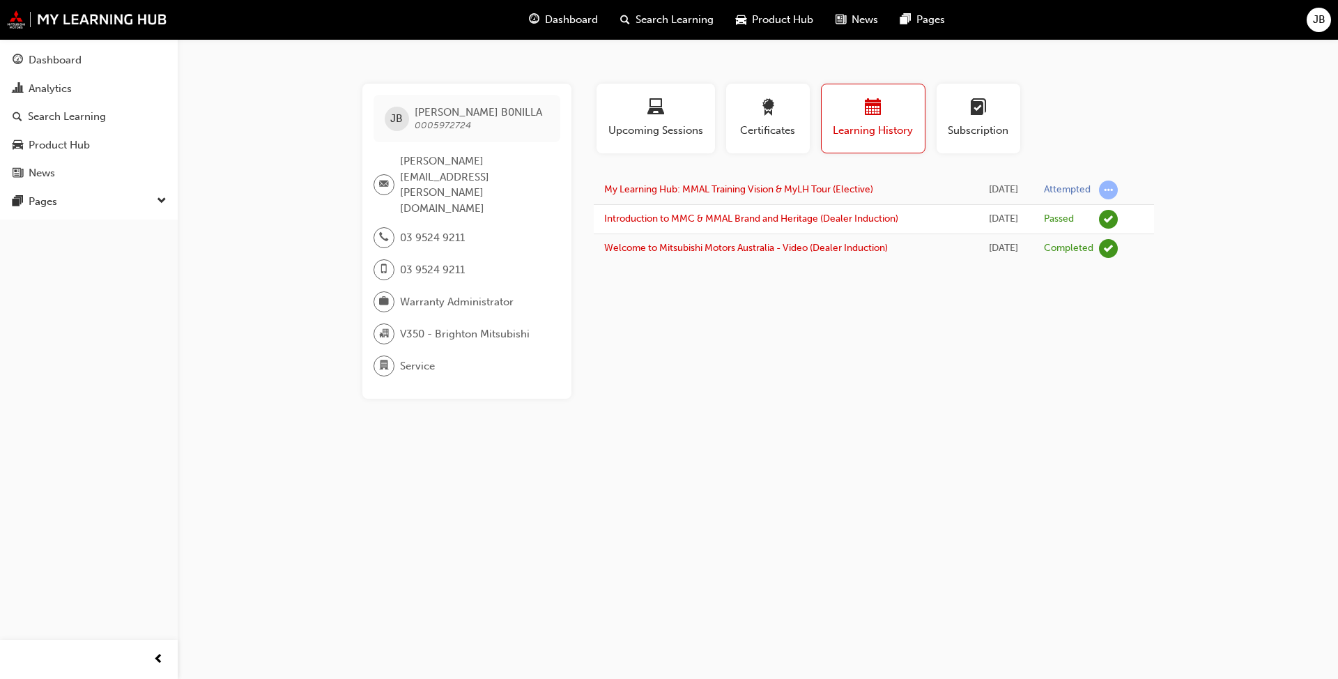
click at [696, 349] on div "Profile Upcoming Sessions Certificates Learning History Subscription JB JUAN B0…" at bounding box center [874, 241] width 560 height 315
click at [696, 110] on span "learningplan-icon" at bounding box center [978, 108] width 17 height 19
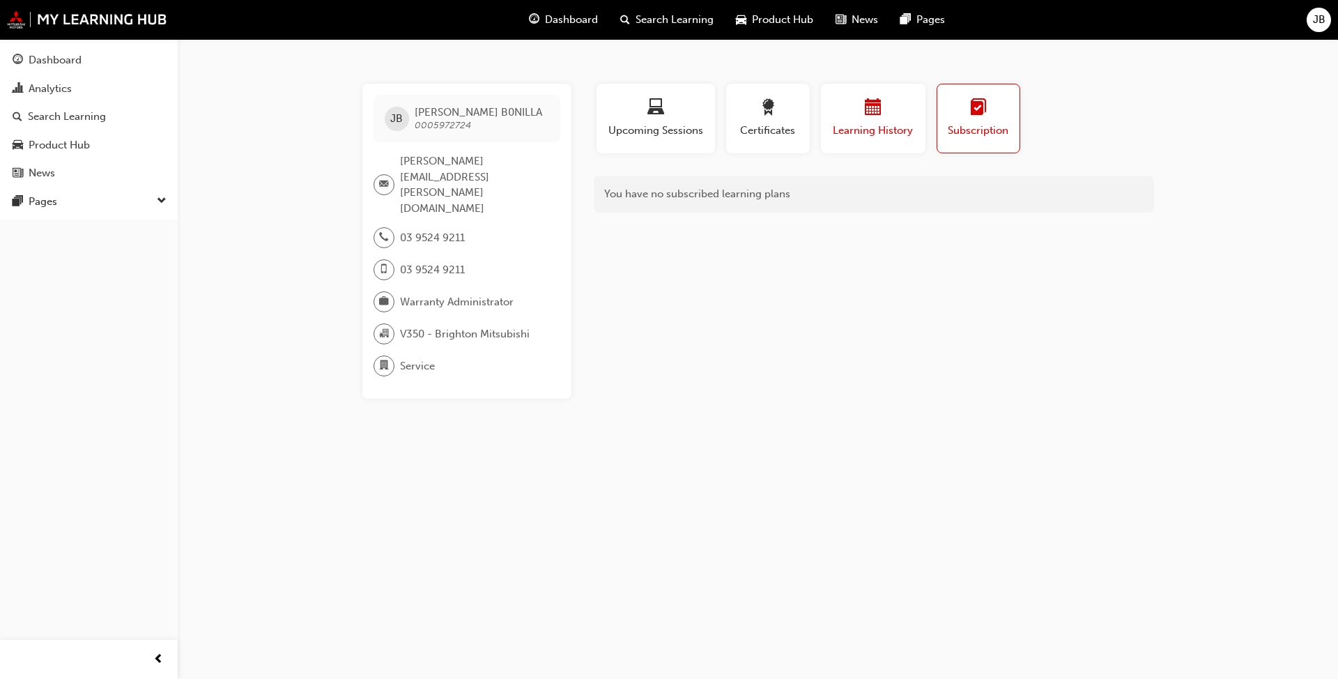
click at [696, 112] on span "calendar-icon" at bounding box center [873, 108] width 17 height 19
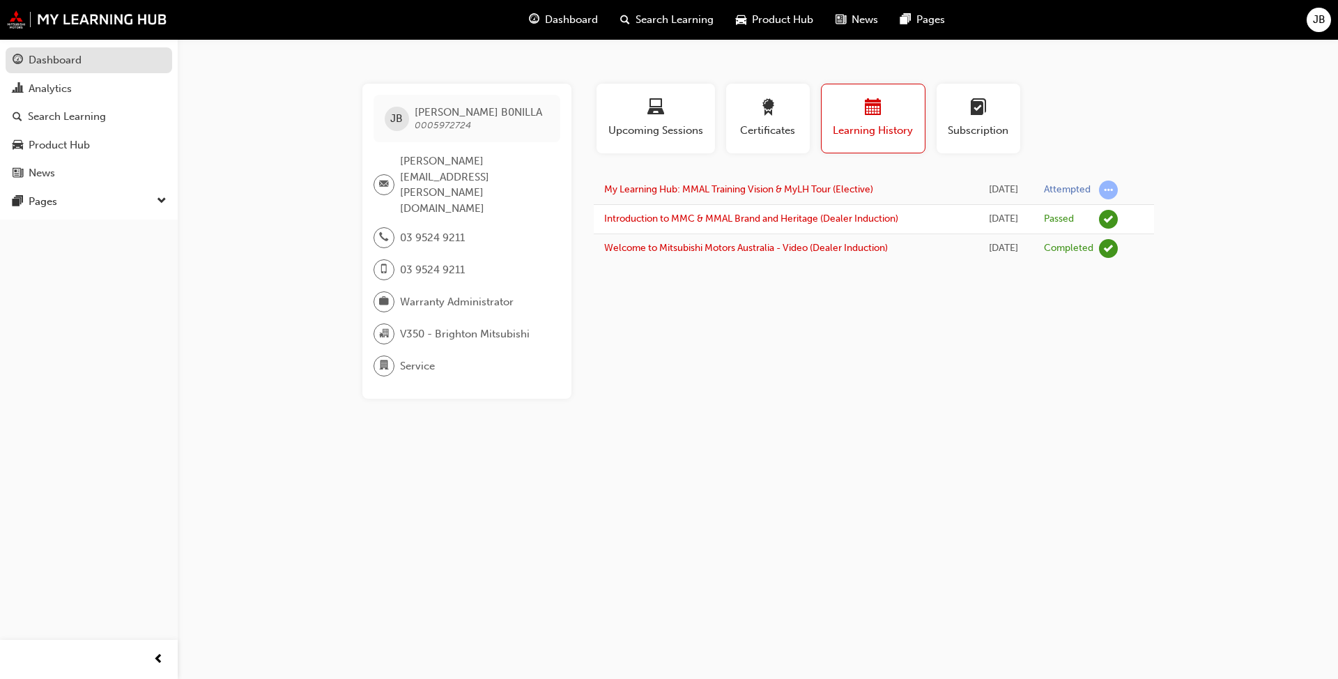
click at [68, 58] on div "Dashboard" at bounding box center [55, 60] width 53 height 16
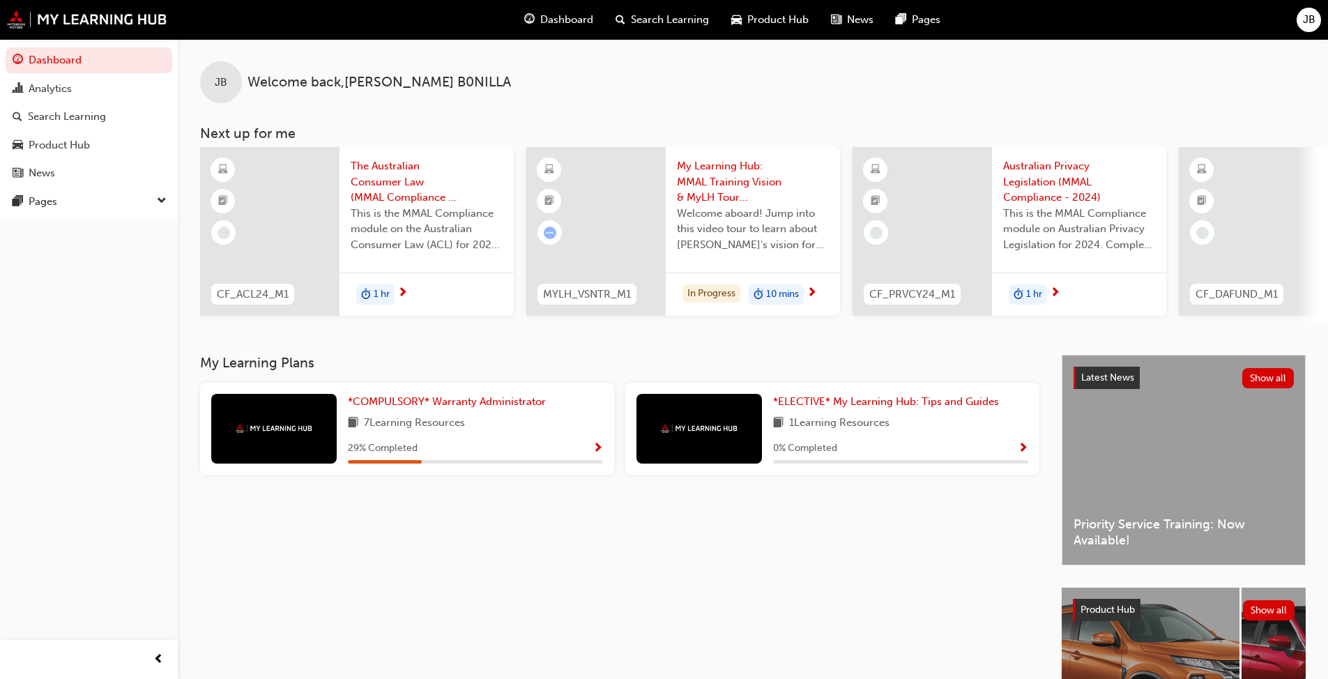
click at [696, 497] on div "My Learning Plans *COMPULSORY* Warranty Administrator 7 Learning Resources 29 %…" at bounding box center [631, 571] width 862 height 432
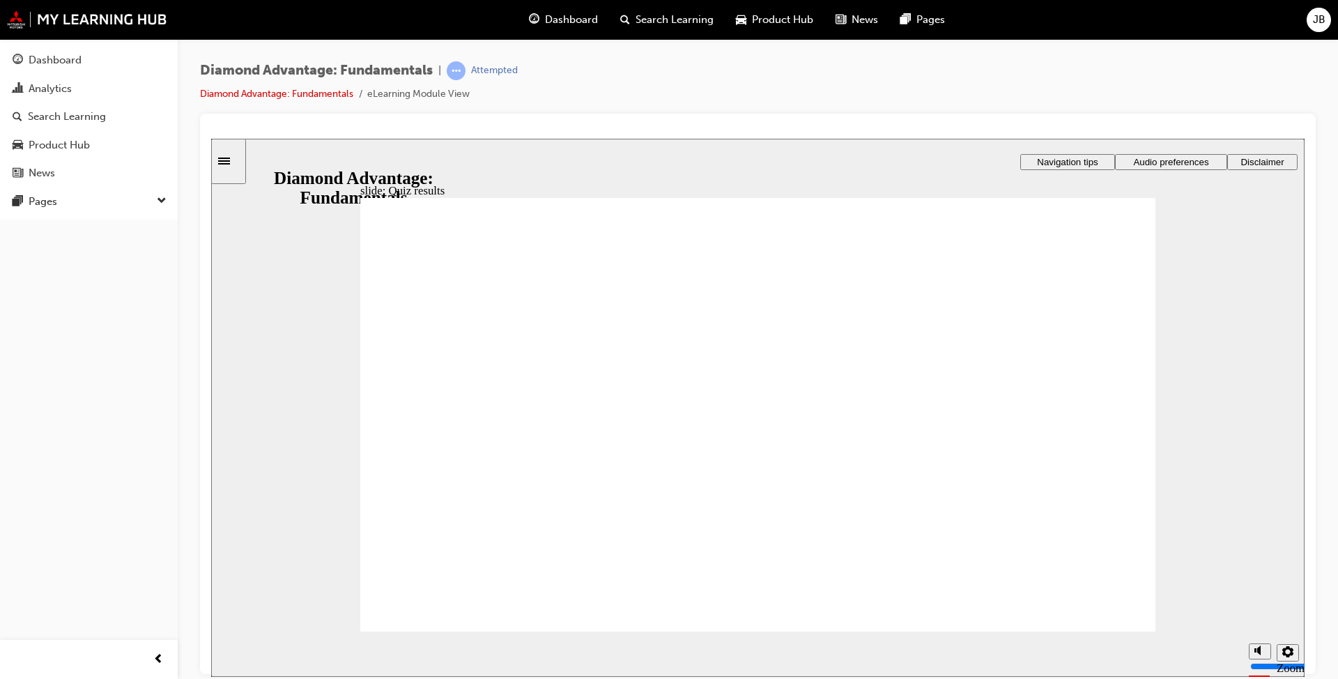
drag, startPoint x: 777, startPoint y: 428, endPoint x: 866, endPoint y: 509, distance: 120.4
drag, startPoint x: 921, startPoint y: 533, endPoint x: 656, endPoint y: 469, distance: 272.4
drag, startPoint x: 553, startPoint y: 393, endPoint x: 644, endPoint y: 479, distance: 125.3
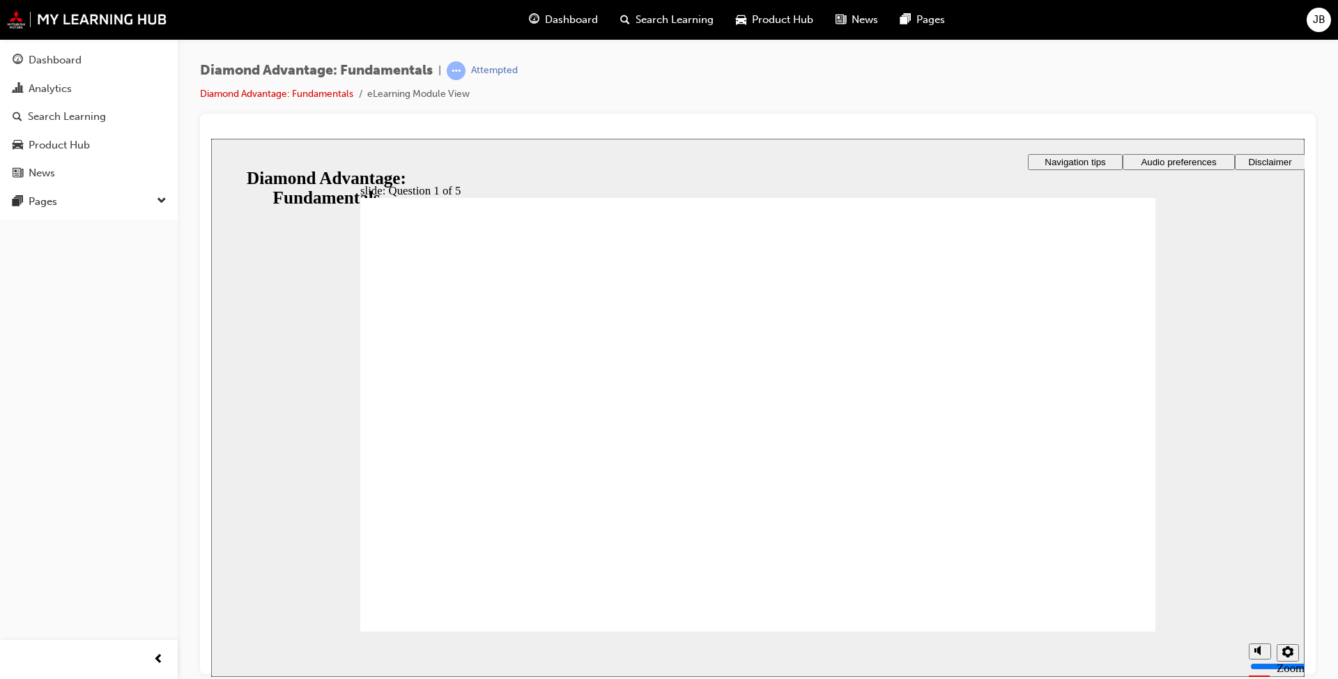
drag, startPoint x: 716, startPoint y: 542, endPoint x: 567, endPoint y: 485, distance: 159.5
drag, startPoint x: 577, startPoint y: 538, endPoint x: 982, endPoint y: 475, distance: 410.0
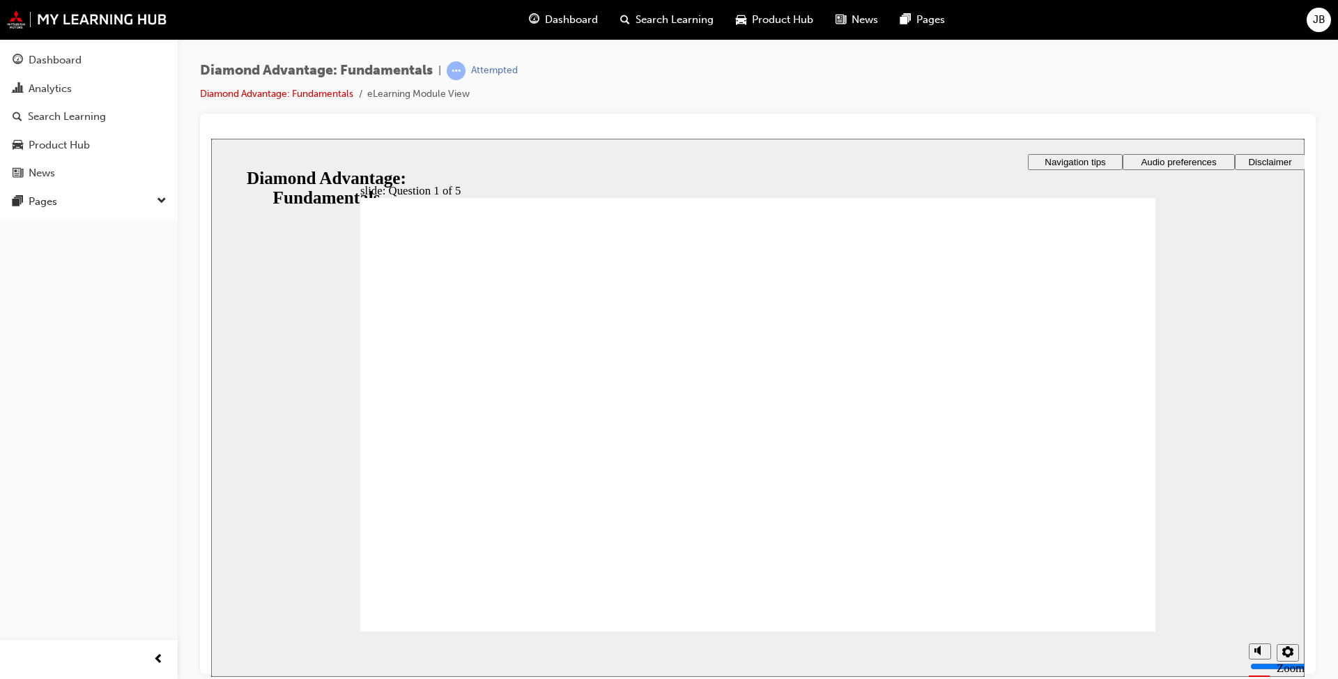
drag, startPoint x: 855, startPoint y: 492, endPoint x: 801, endPoint y: 478, distance: 56.3
radio input "true"
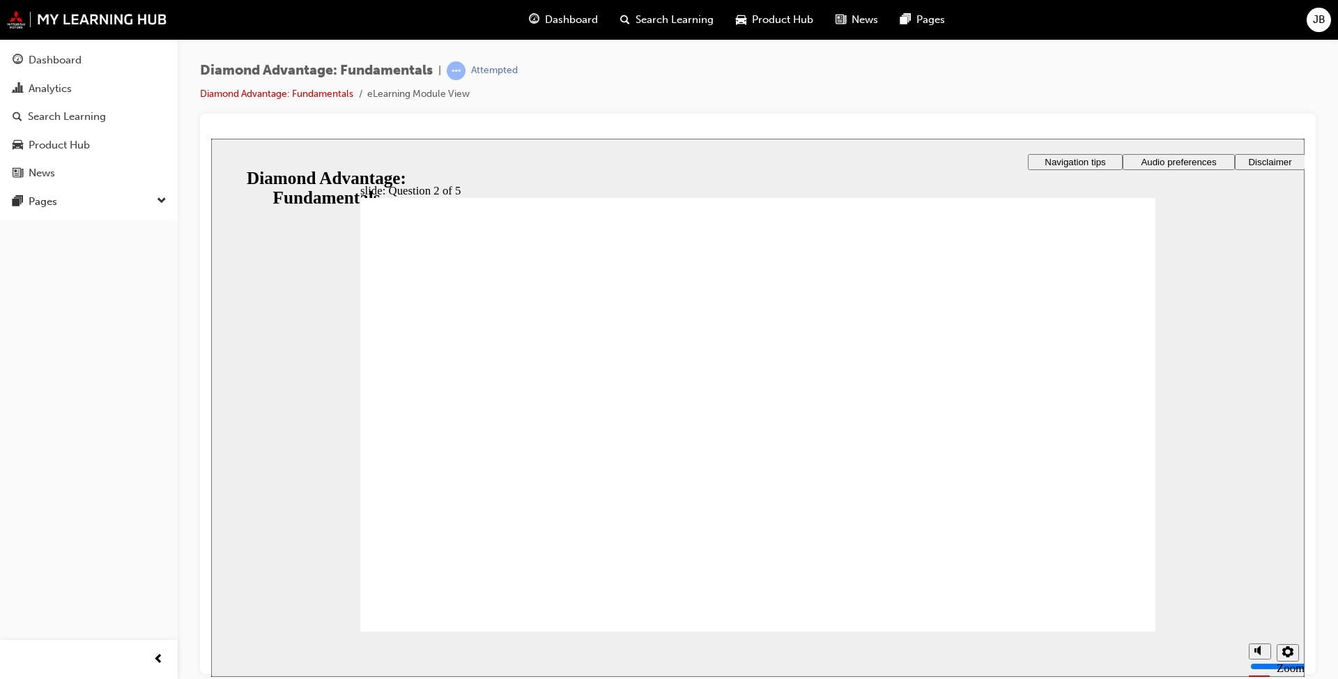
drag, startPoint x: 770, startPoint y: 526, endPoint x: 803, endPoint y: 534, distance: 33.8
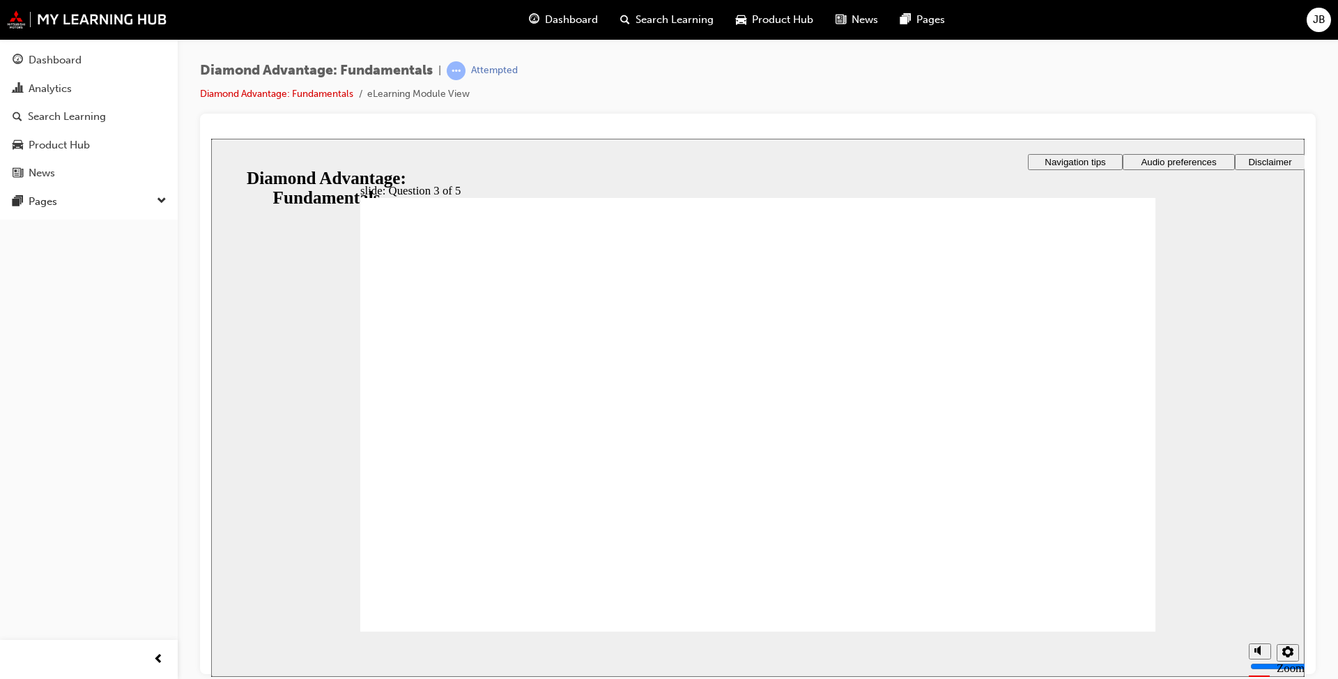
radio input "true"
drag, startPoint x: 898, startPoint y: 450, endPoint x: 597, endPoint y: 344, distance: 319.0
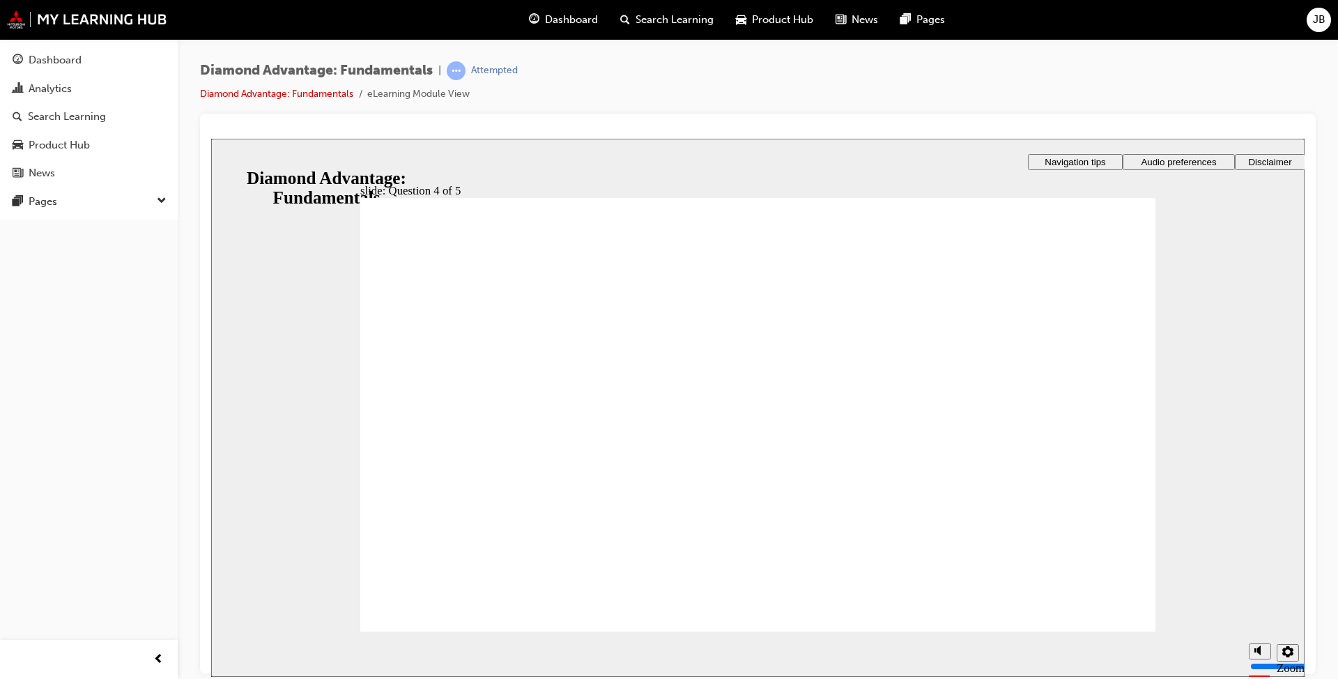
drag, startPoint x: 478, startPoint y: 363, endPoint x: 473, endPoint y: 377, distance: 14.8
checkbox input "true"
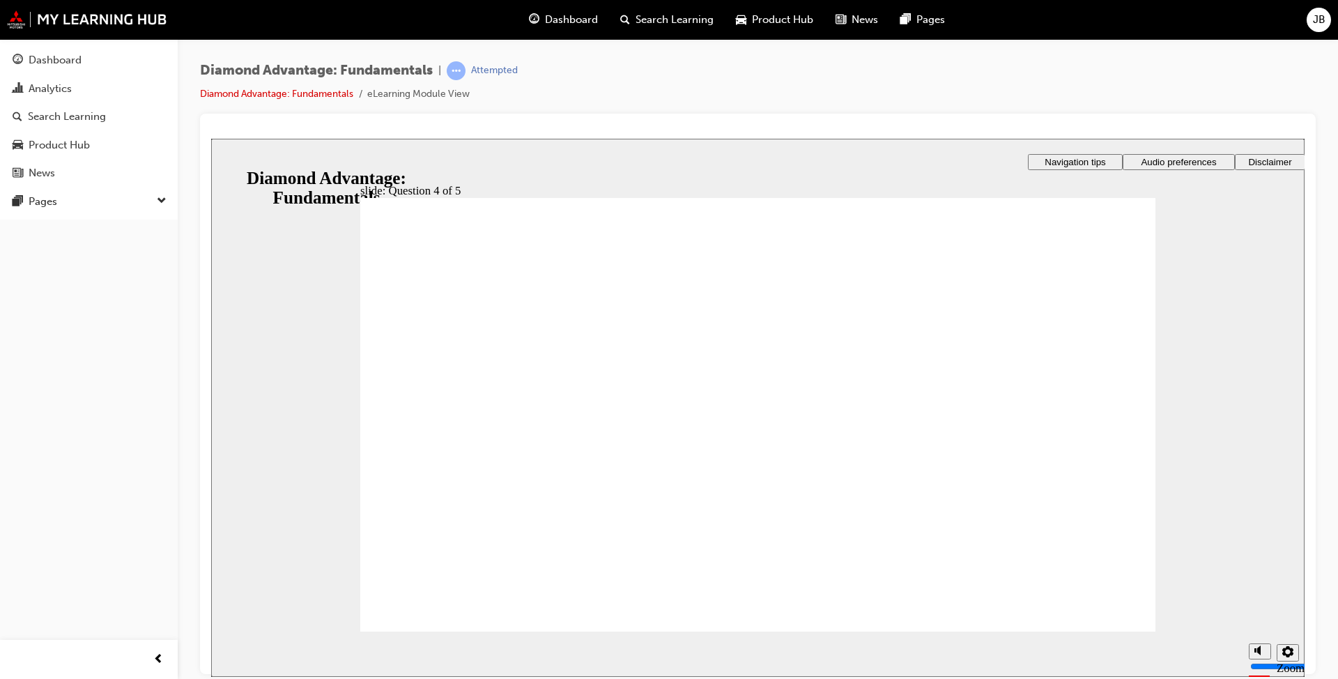
checkbox input "true"
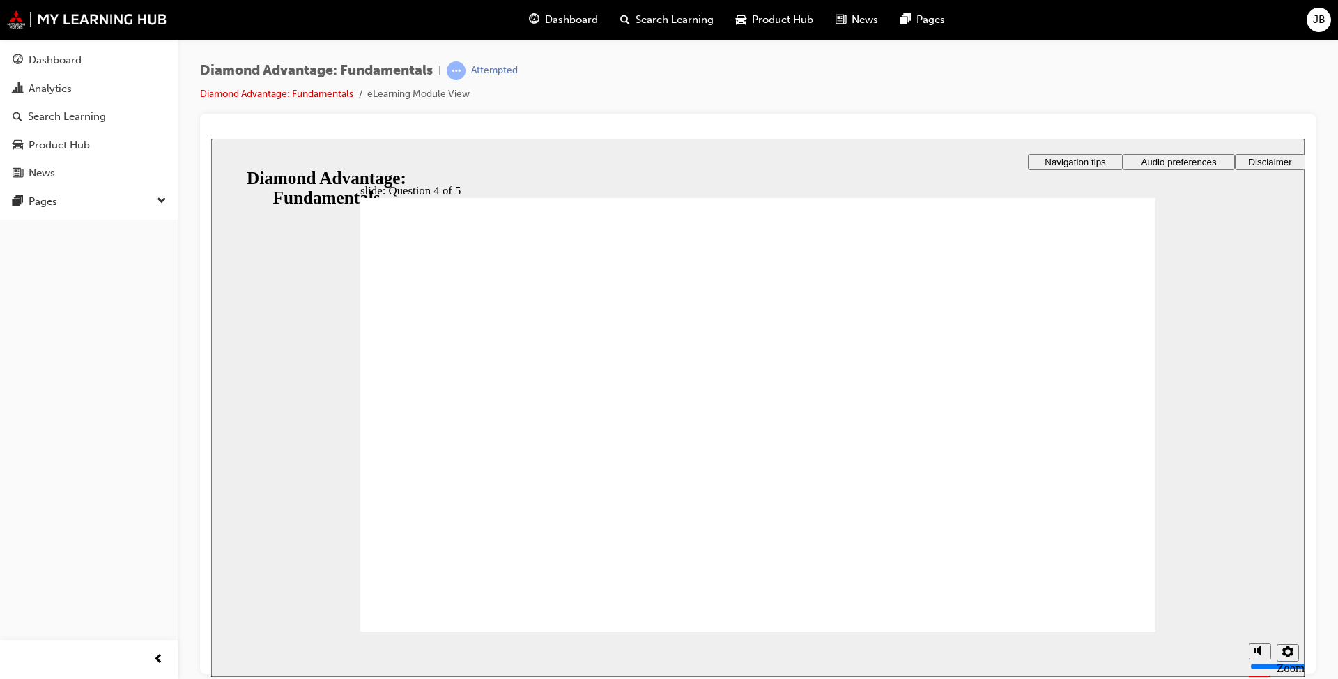
radio input "true"
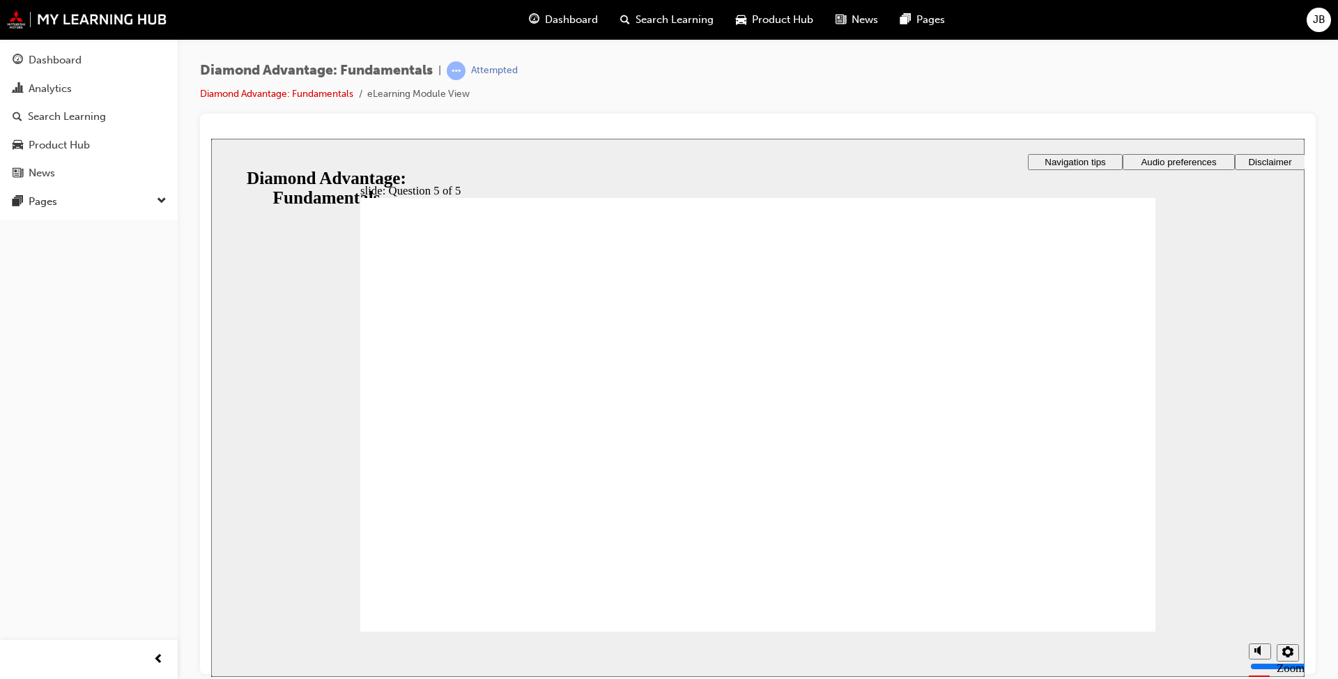
drag, startPoint x: 449, startPoint y: 609, endPoint x: 450, endPoint y: 595, distance: 13.3
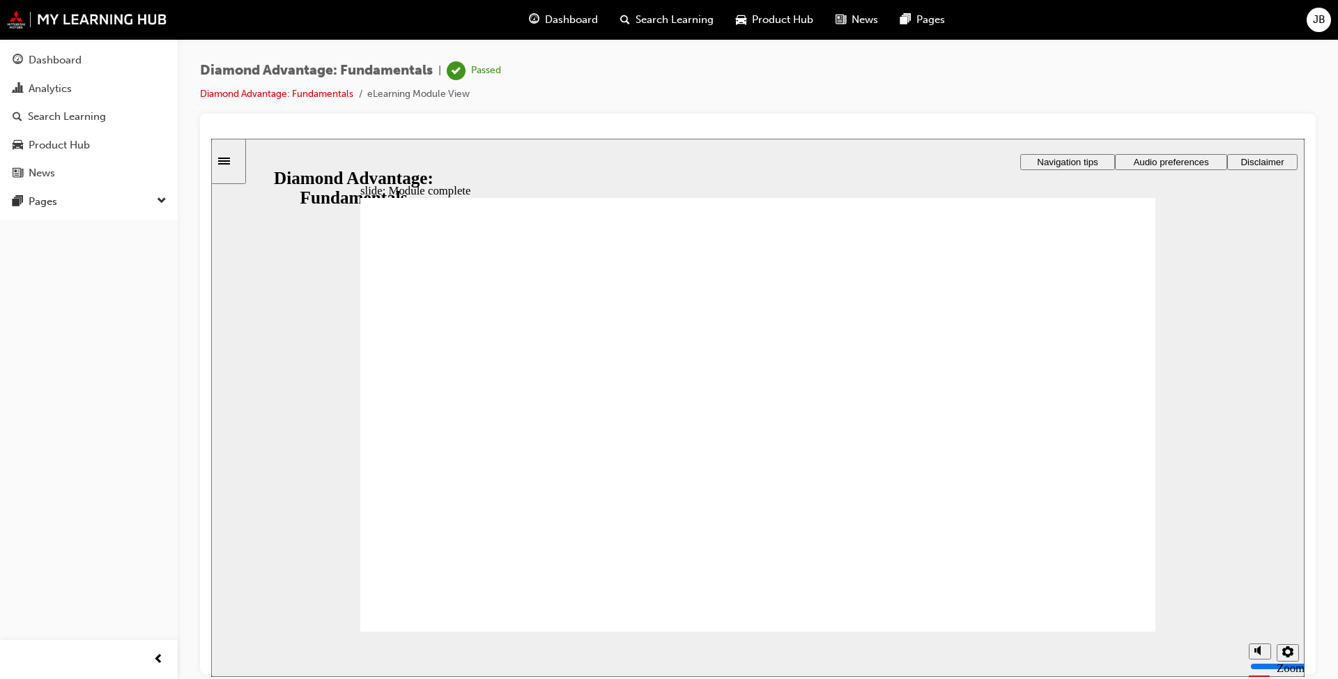
click at [96, 59] on div "Dashboard" at bounding box center [89, 60] width 153 height 17
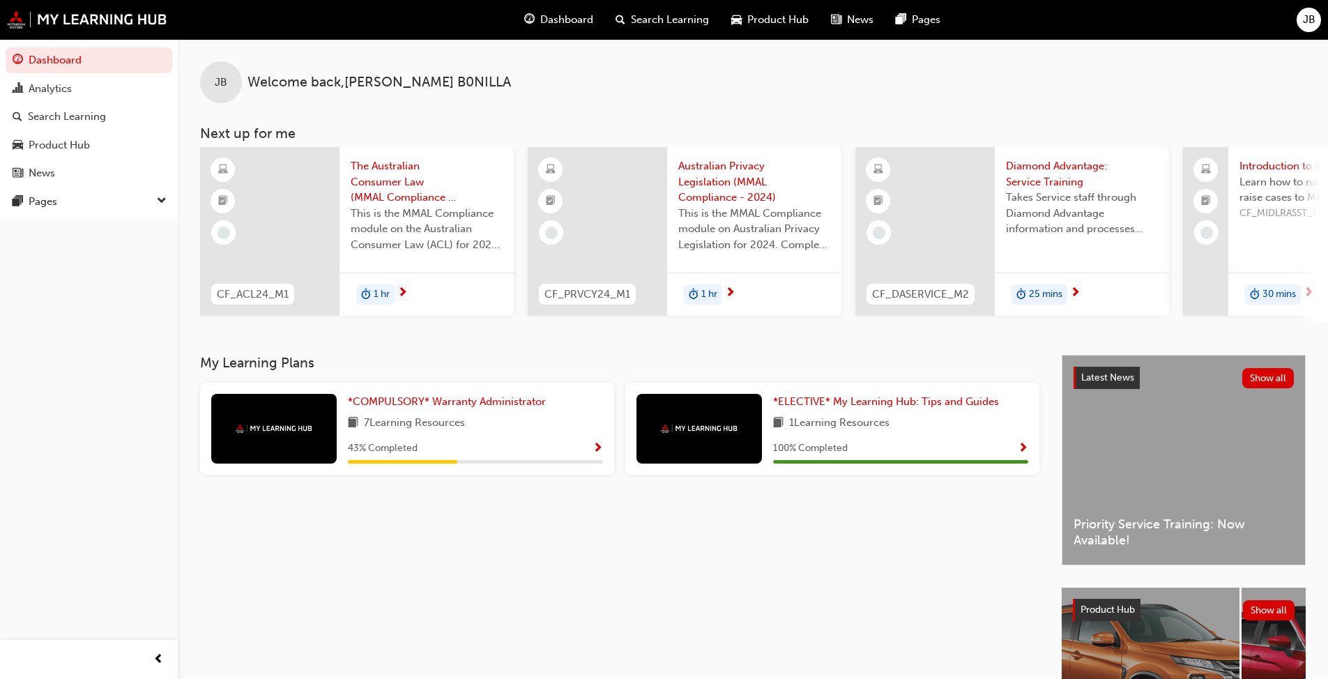
drag, startPoint x: 887, startPoint y: 552, endPoint x: 881, endPoint y: 547, distance: 7.9
click at [887, 552] on div "My Learning Plans *COMPULSORY* Warranty Administrator 7 Learning Resources 43 %…" at bounding box center [631, 571] width 862 height 432
drag, startPoint x: 703, startPoint y: 597, endPoint x: 663, endPoint y: 573, distance: 46.3
click at [696, 593] on div "My Learning Plans *COMPULSORY* Warranty Administrator 7 Learning Resources 43 %…" at bounding box center [631, 571] width 862 height 432
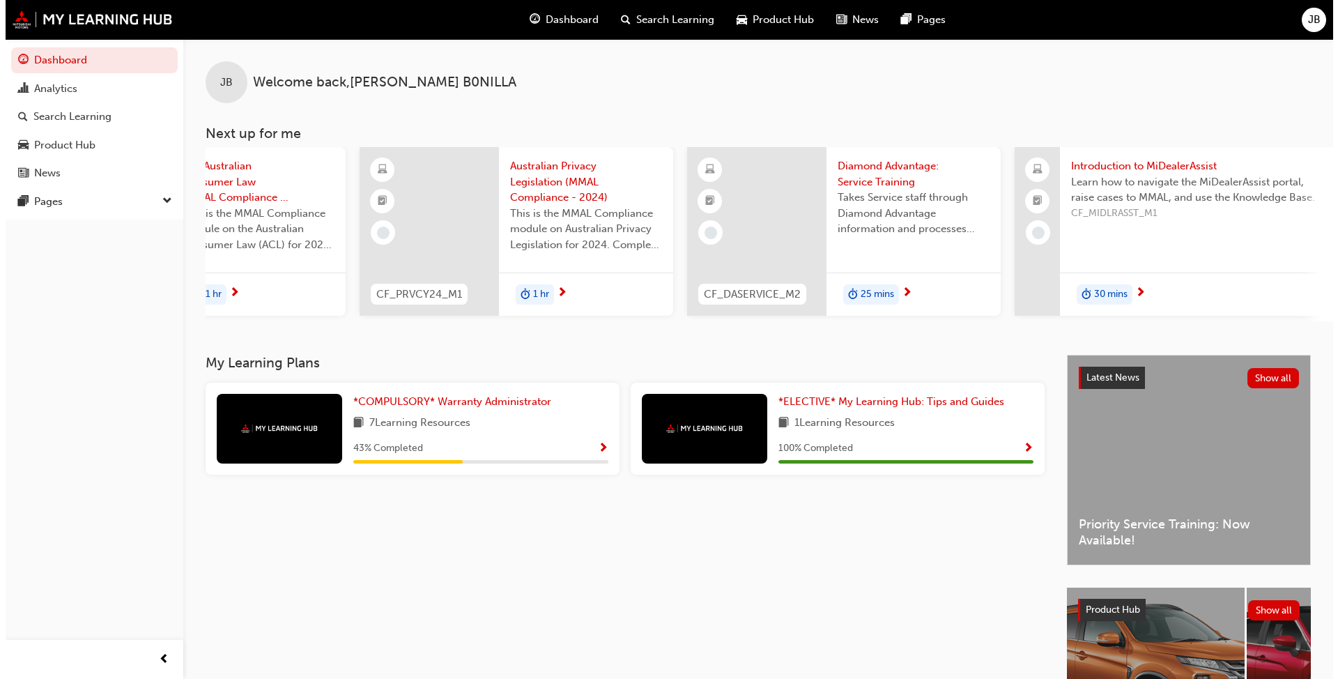
scroll to position [0, 179]
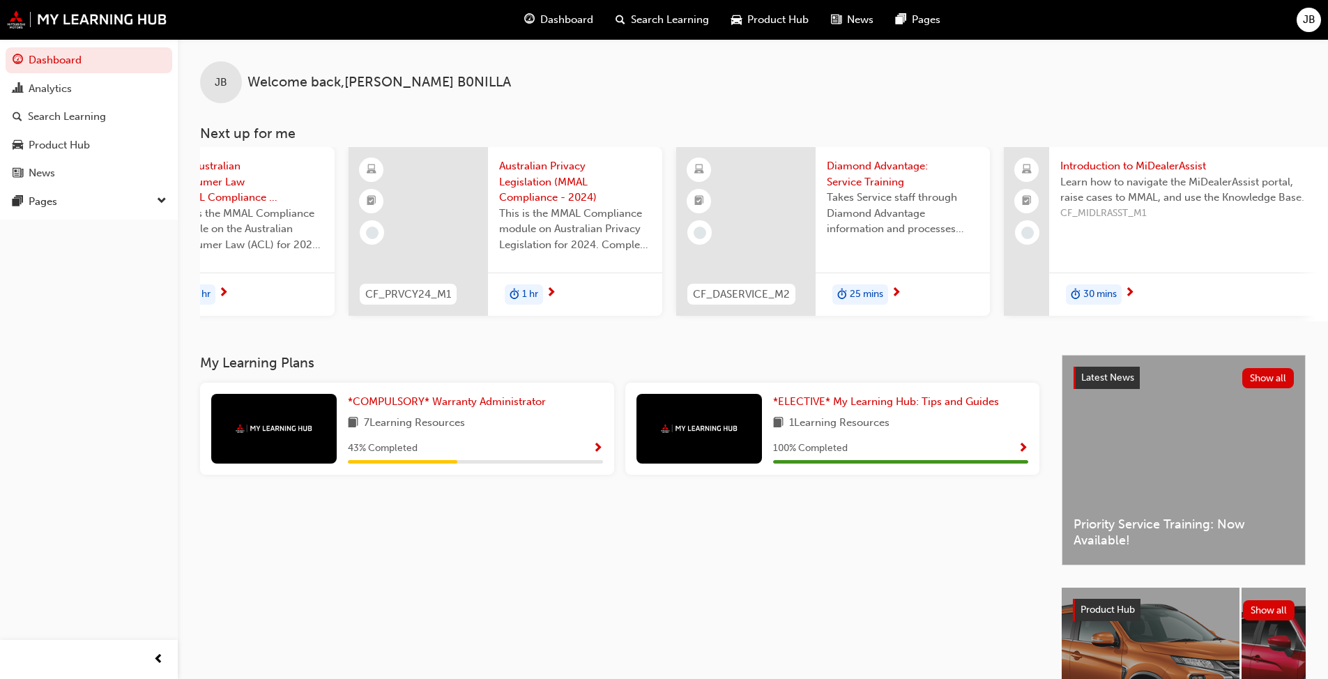
click at [891, 173] on span "Diamond Advantage: Service Training" at bounding box center [903, 173] width 152 height 31
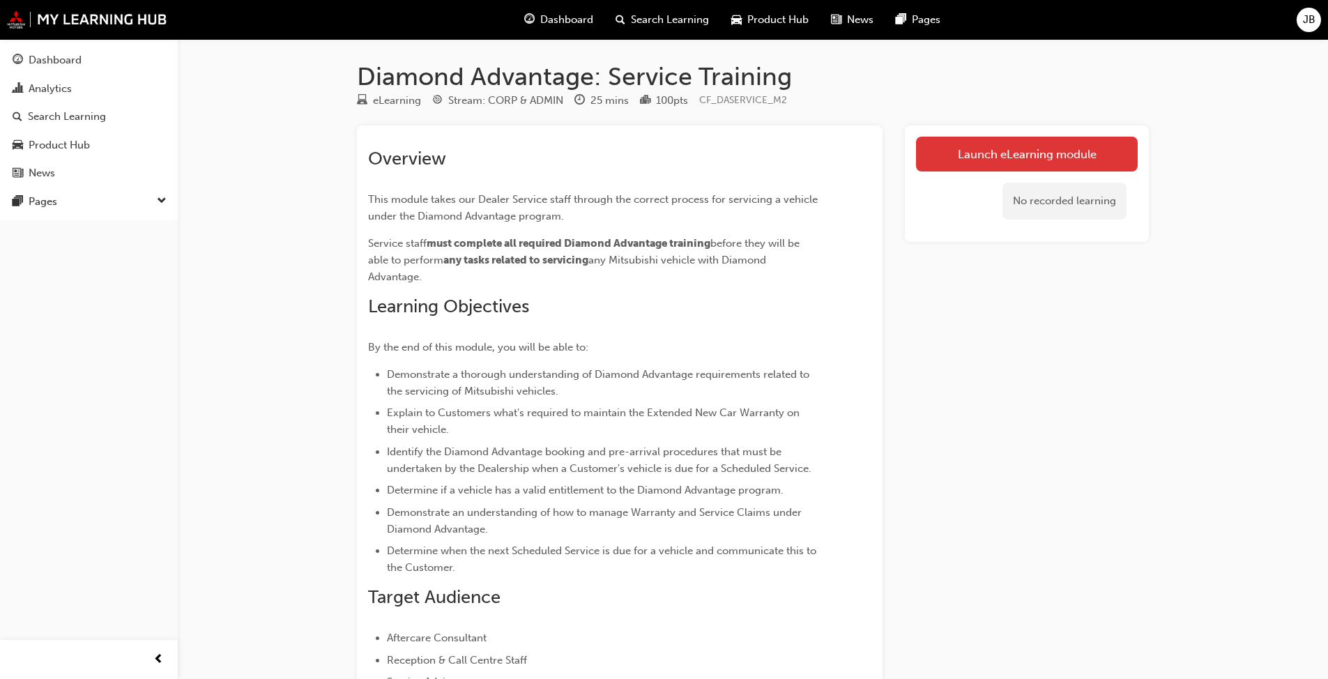
click at [1022, 160] on link "Launch eLearning module" at bounding box center [1027, 154] width 222 height 35
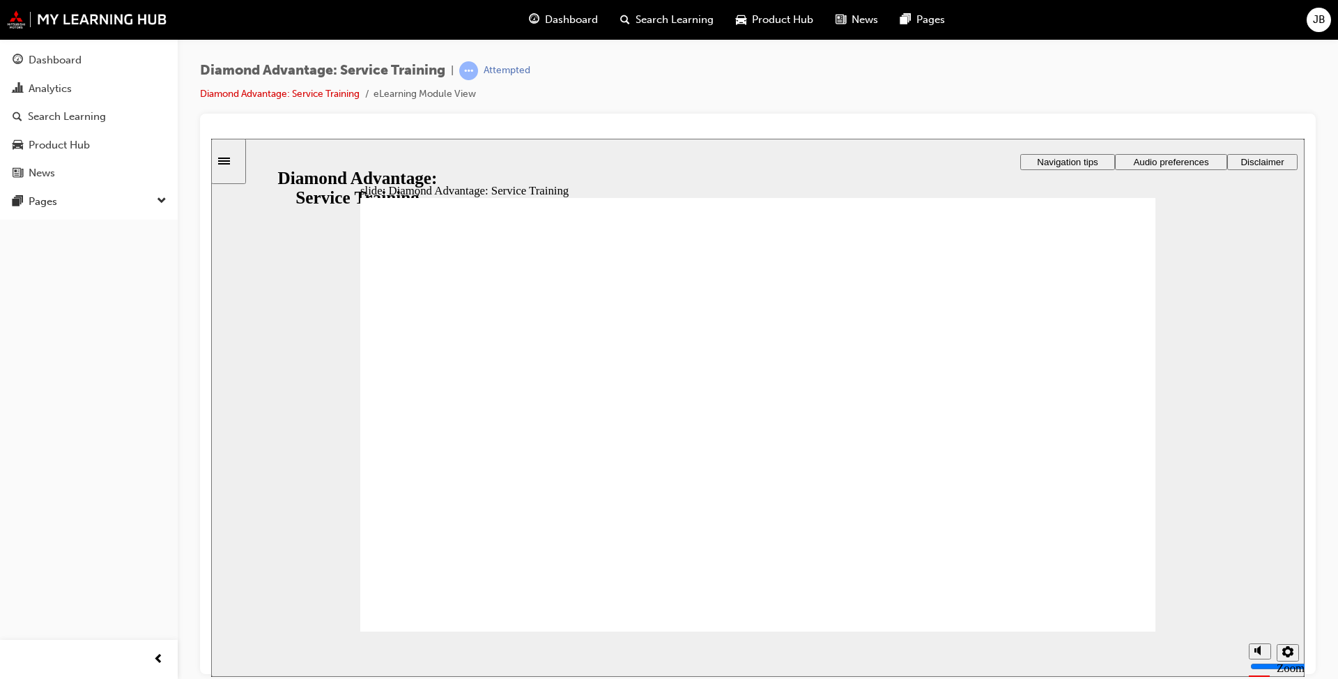
drag, startPoint x: 1042, startPoint y: 517, endPoint x: 1047, endPoint y: 529, distance: 13.1
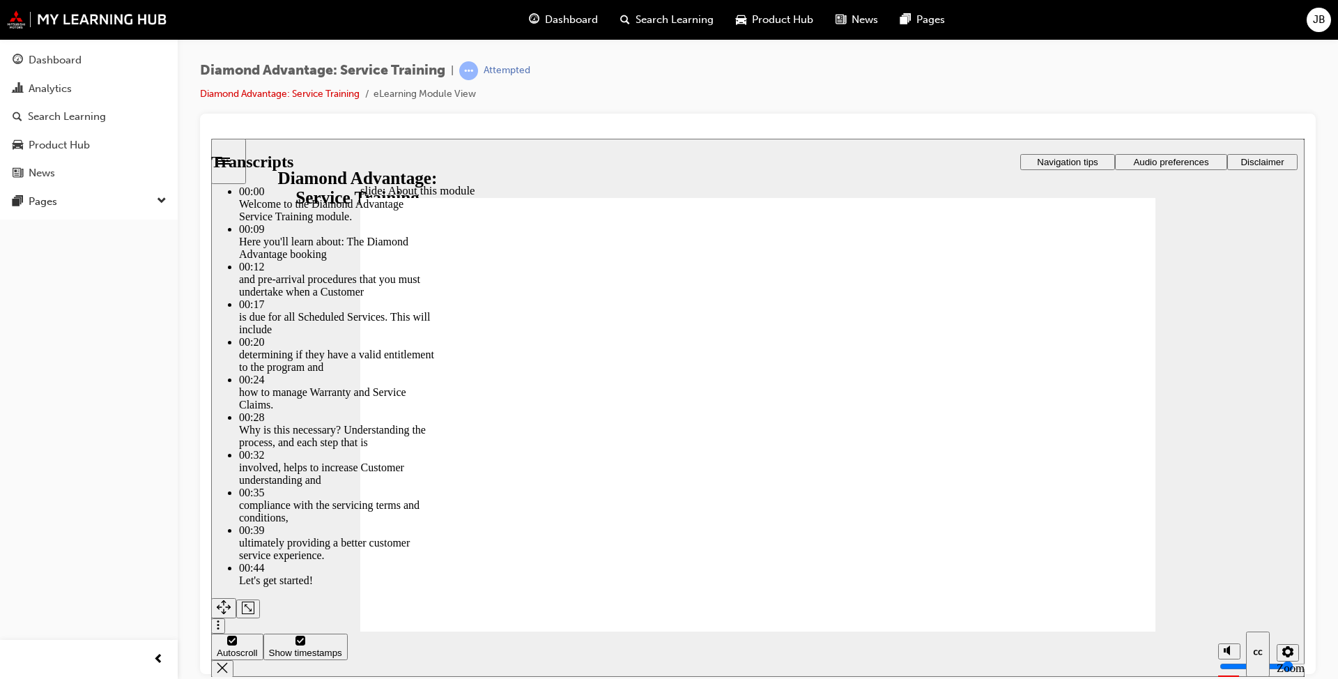
type input "47"
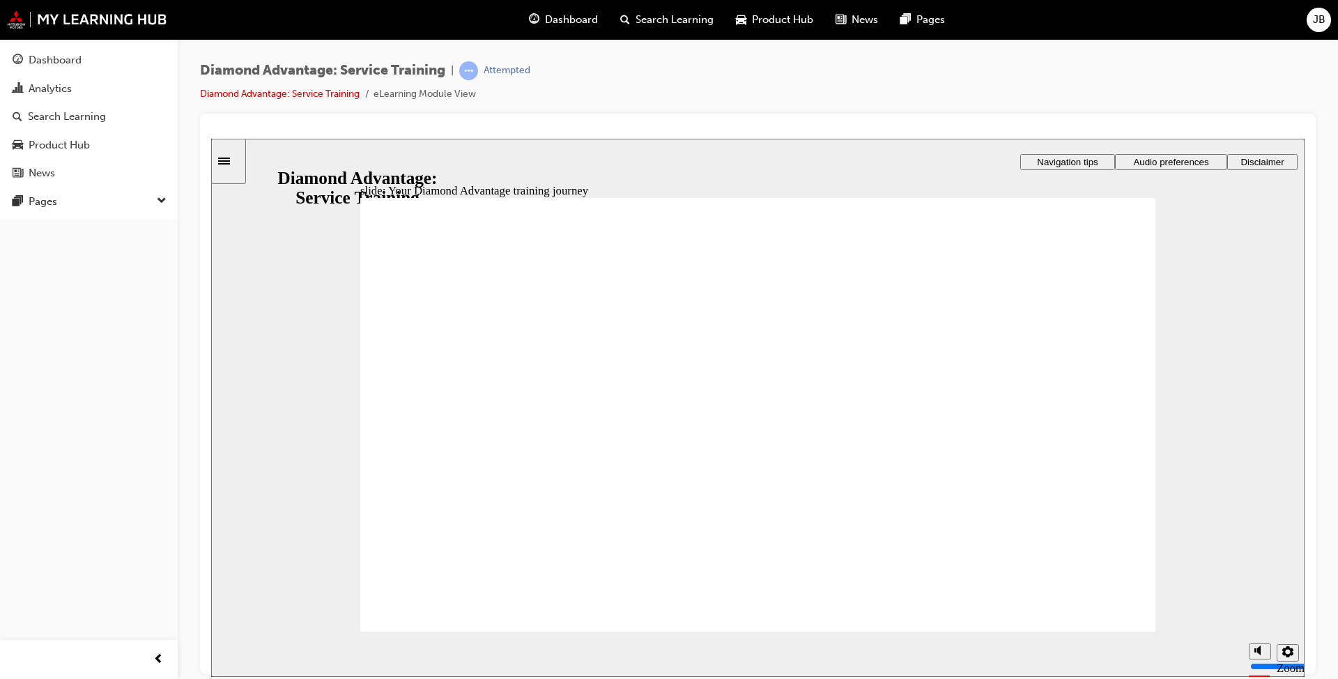
drag, startPoint x: 704, startPoint y: 441, endPoint x: 676, endPoint y: 449, distance: 29.1
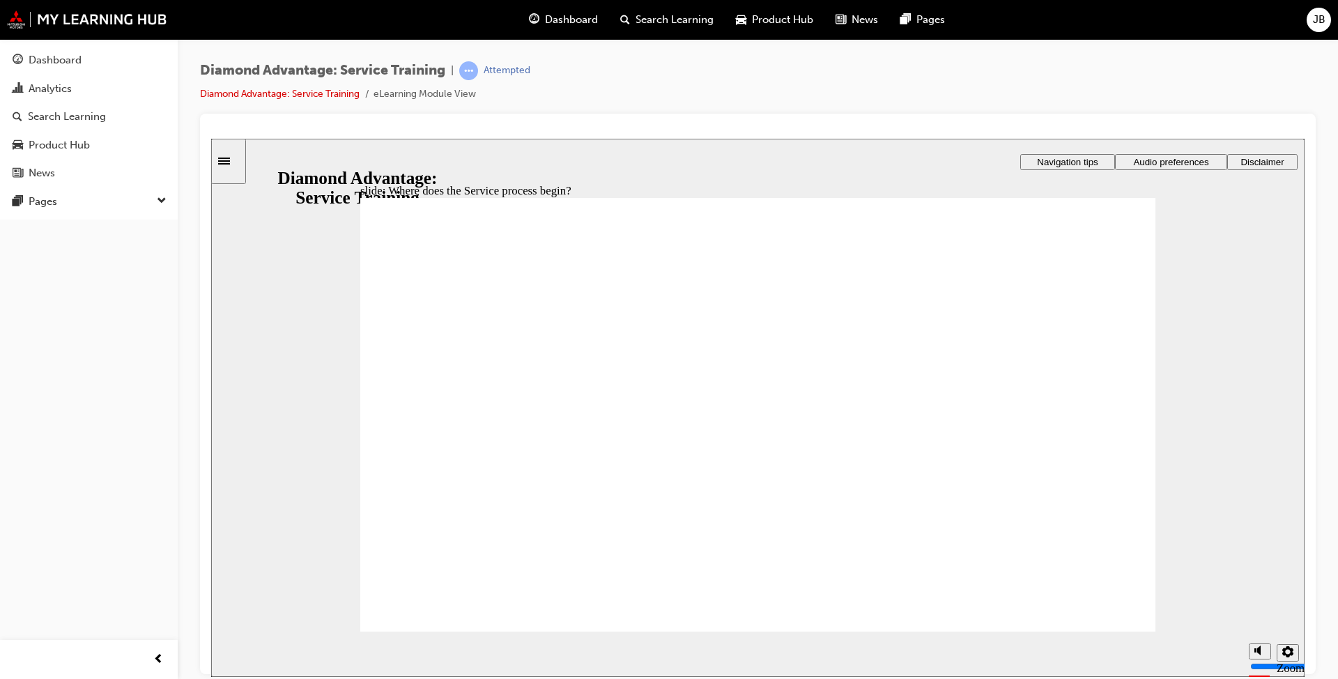
drag, startPoint x: 843, startPoint y: 543, endPoint x: 1036, endPoint y: 379, distance: 253.7
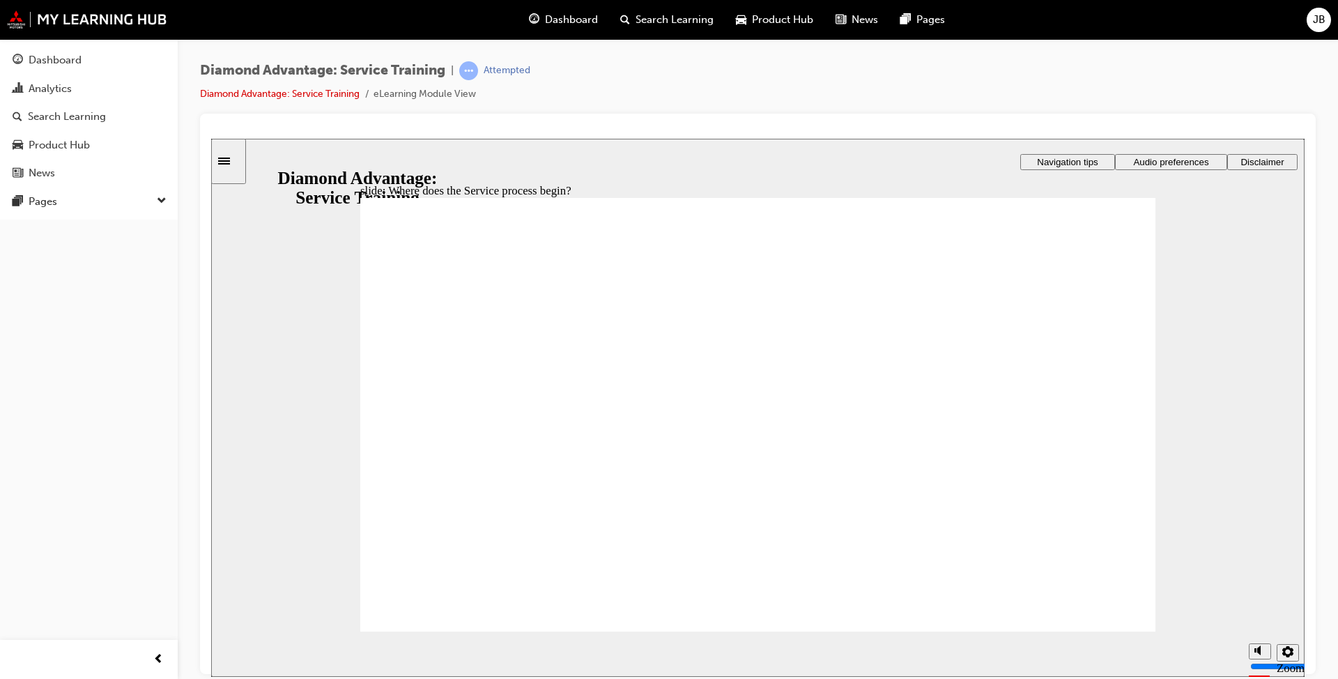
drag, startPoint x: 1104, startPoint y: 383, endPoint x: 1102, endPoint y: 400, distance: 17.6
drag, startPoint x: 924, startPoint y: 432, endPoint x: 920, endPoint y: 441, distance: 10.3
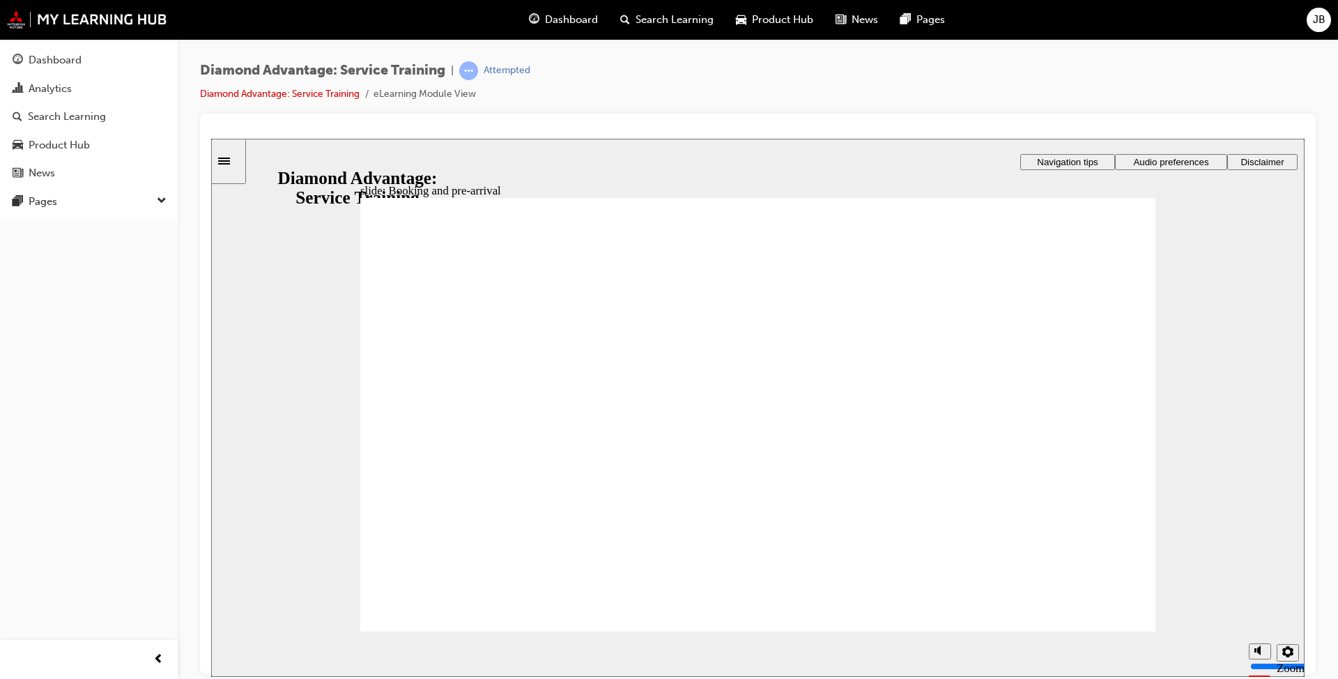
drag, startPoint x: 768, startPoint y: 508, endPoint x: 864, endPoint y: 472, distance: 102.6
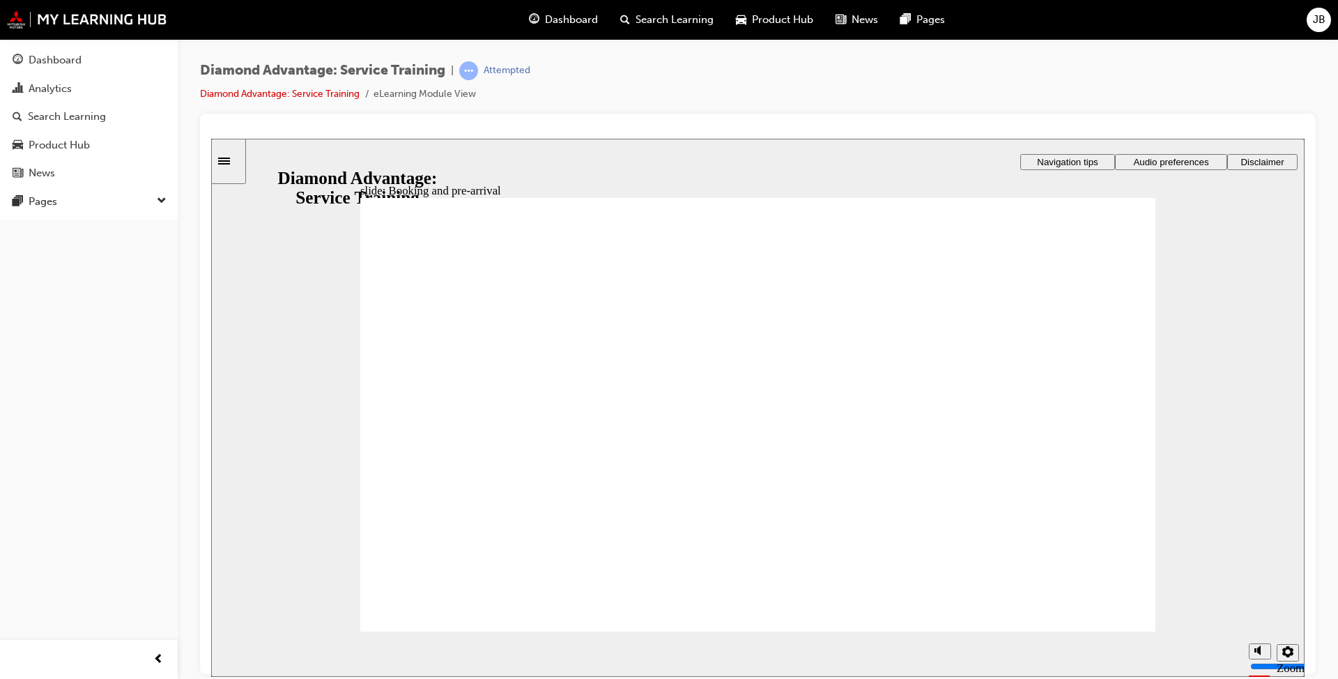
drag, startPoint x: 1072, startPoint y: 381, endPoint x: 1085, endPoint y: 351, distance: 33.1
drag, startPoint x: 1071, startPoint y: 422, endPoint x: 1081, endPoint y: 350, distance: 72.5
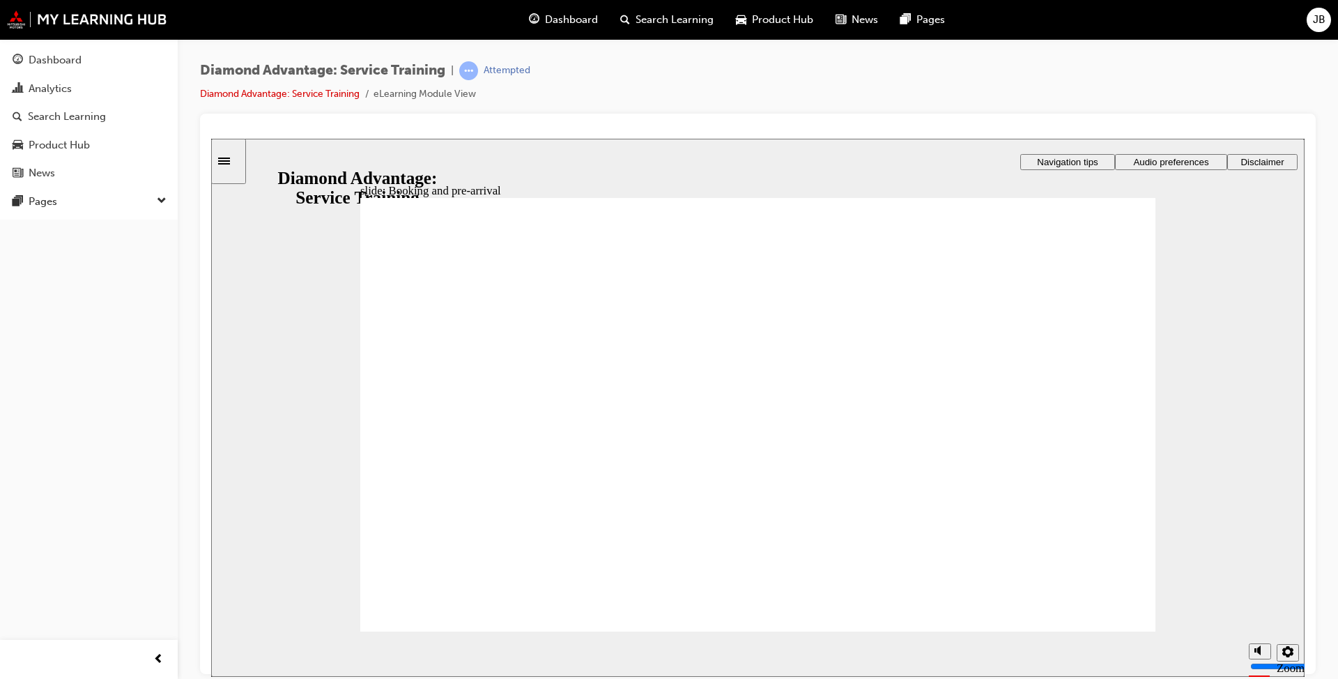
drag, startPoint x: 1067, startPoint y: 525, endPoint x: 1071, endPoint y: 559, distance: 34.3
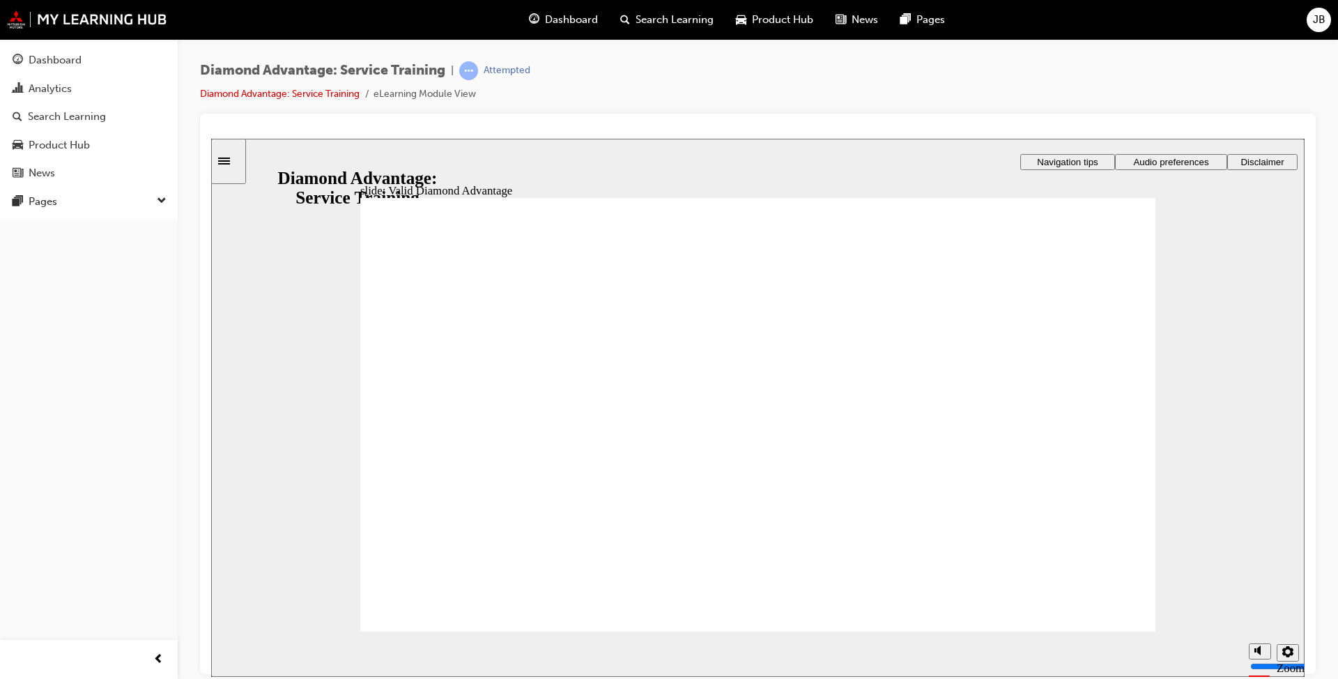
drag, startPoint x: 1049, startPoint y: 462, endPoint x: 1037, endPoint y: 462, distance: 12.6
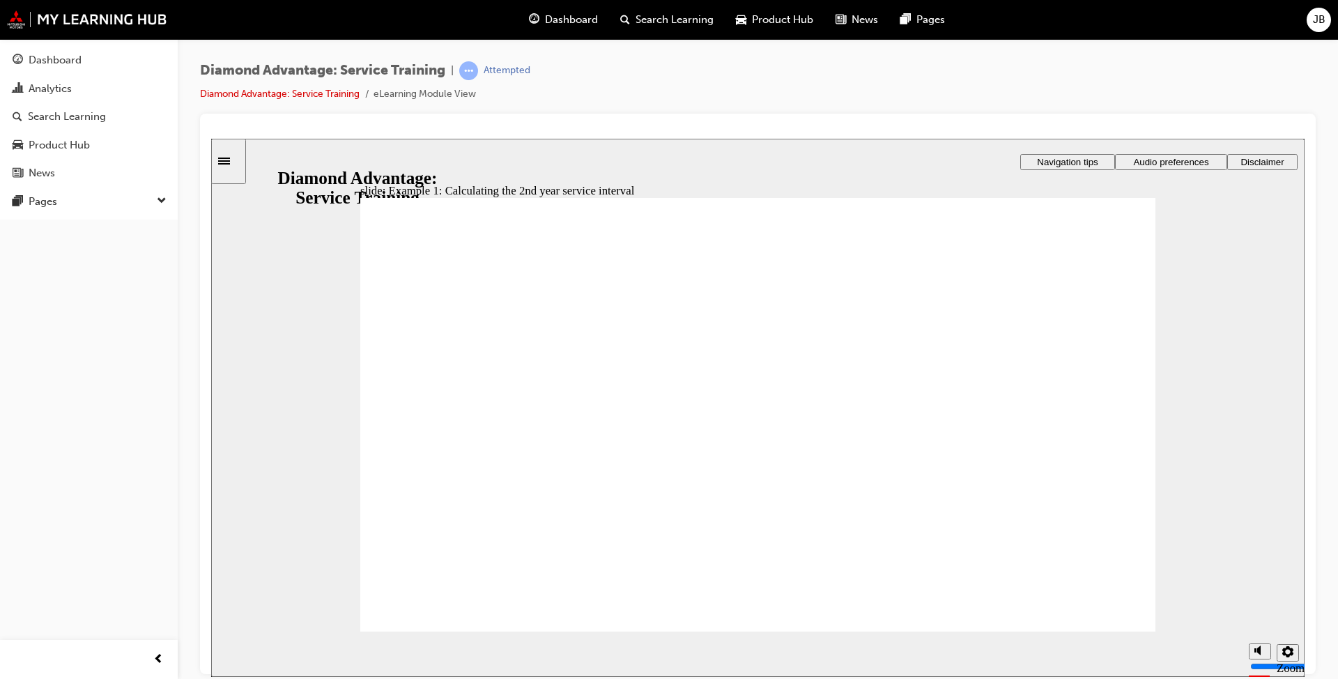
drag, startPoint x: 1114, startPoint y: 366, endPoint x: 1061, endPoint y: 478, distance: 124.1
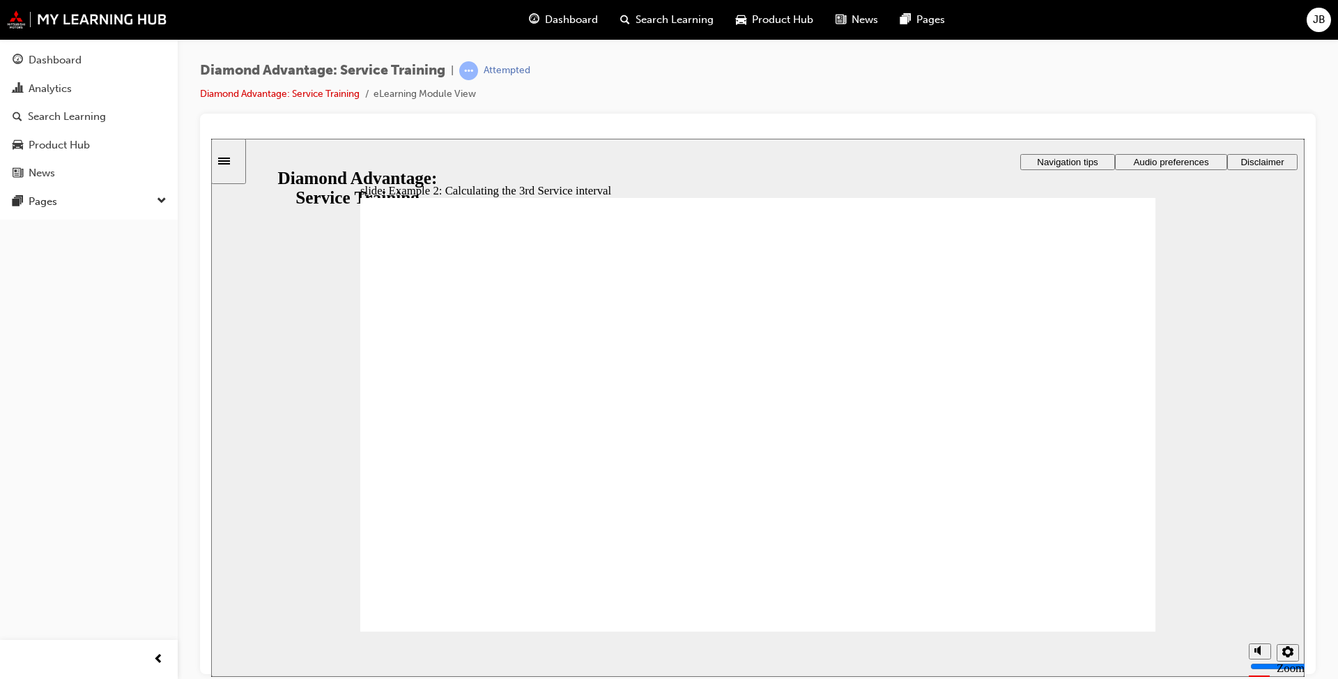
drag, startPoint x: 590, startPoint y: 381, endPoint x: 680, endPoint y: 397, distance: 91.2
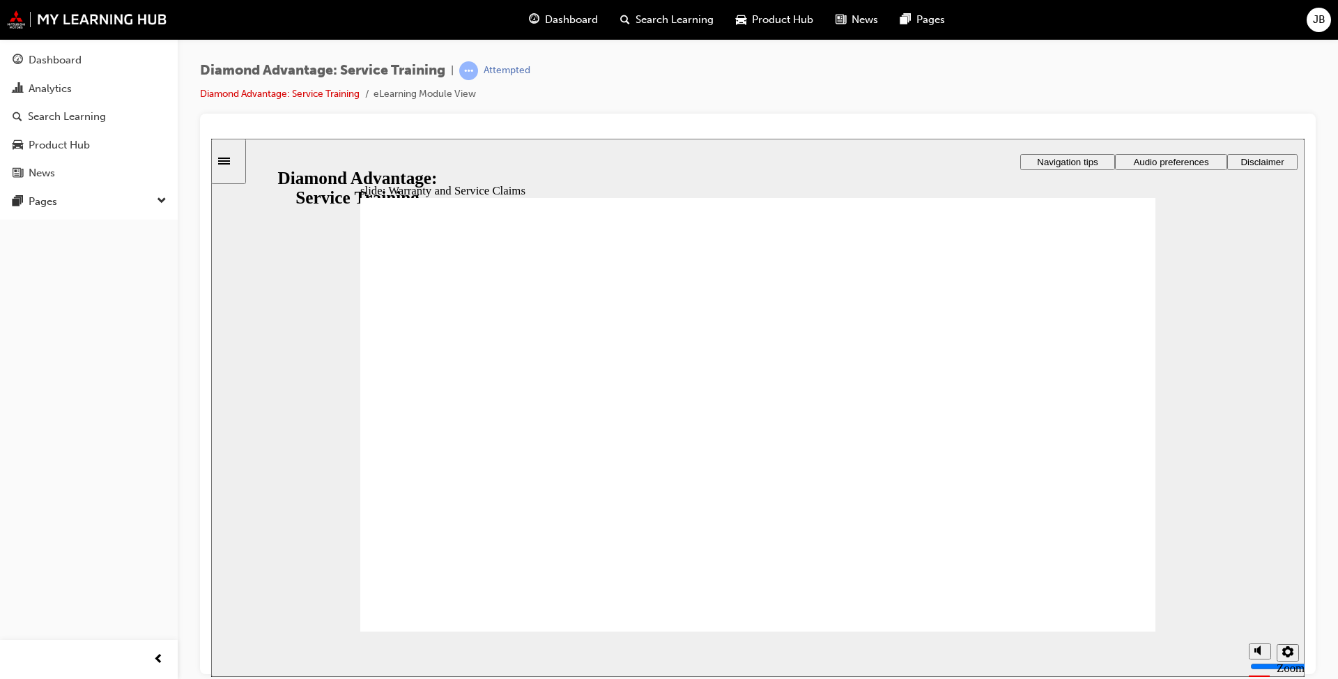
drag, startPoint x: 1068, startPoint y: 539, endPoint x: 1072, endPoint y: 556, distance: 17.9
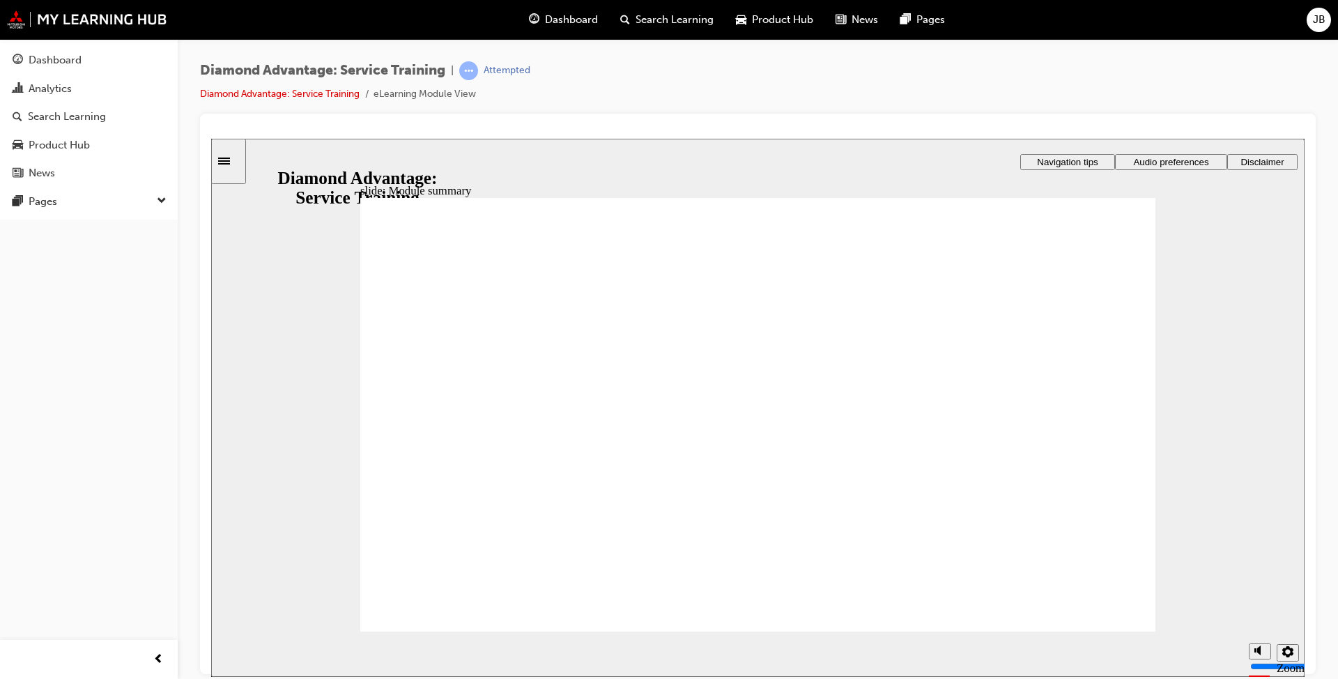
checkbox input "true"
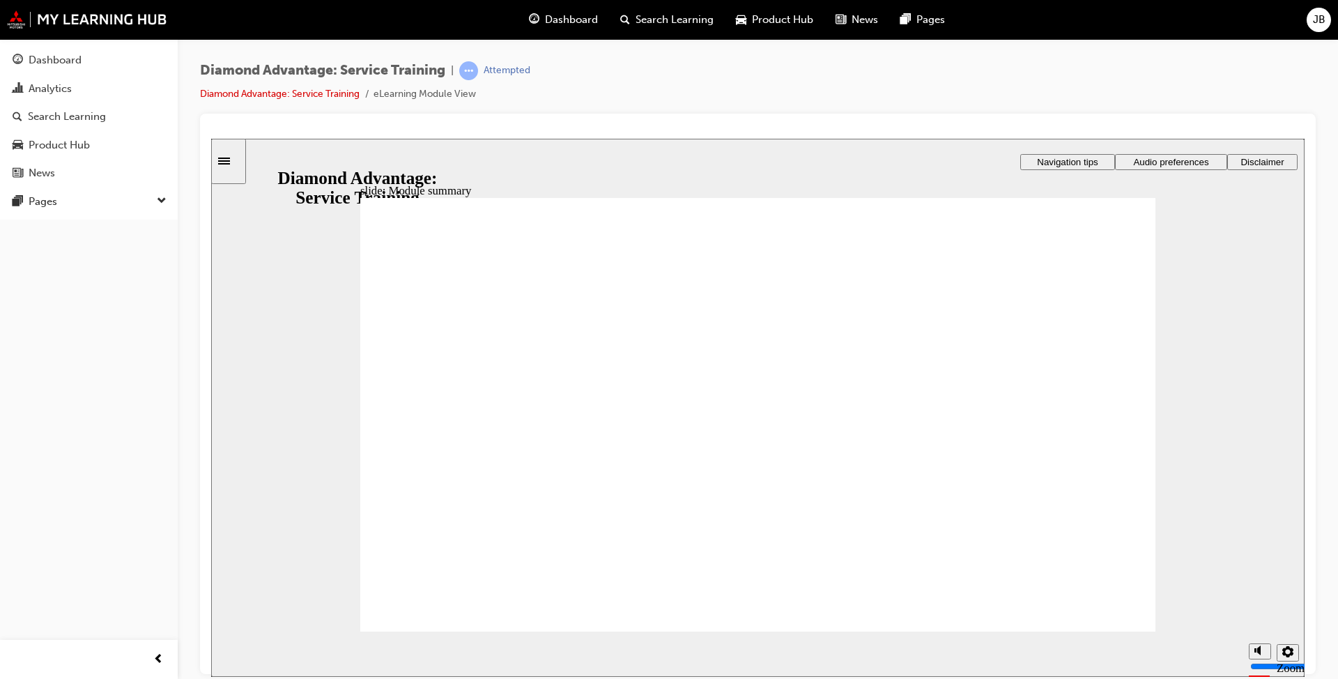
checkbox input "true"
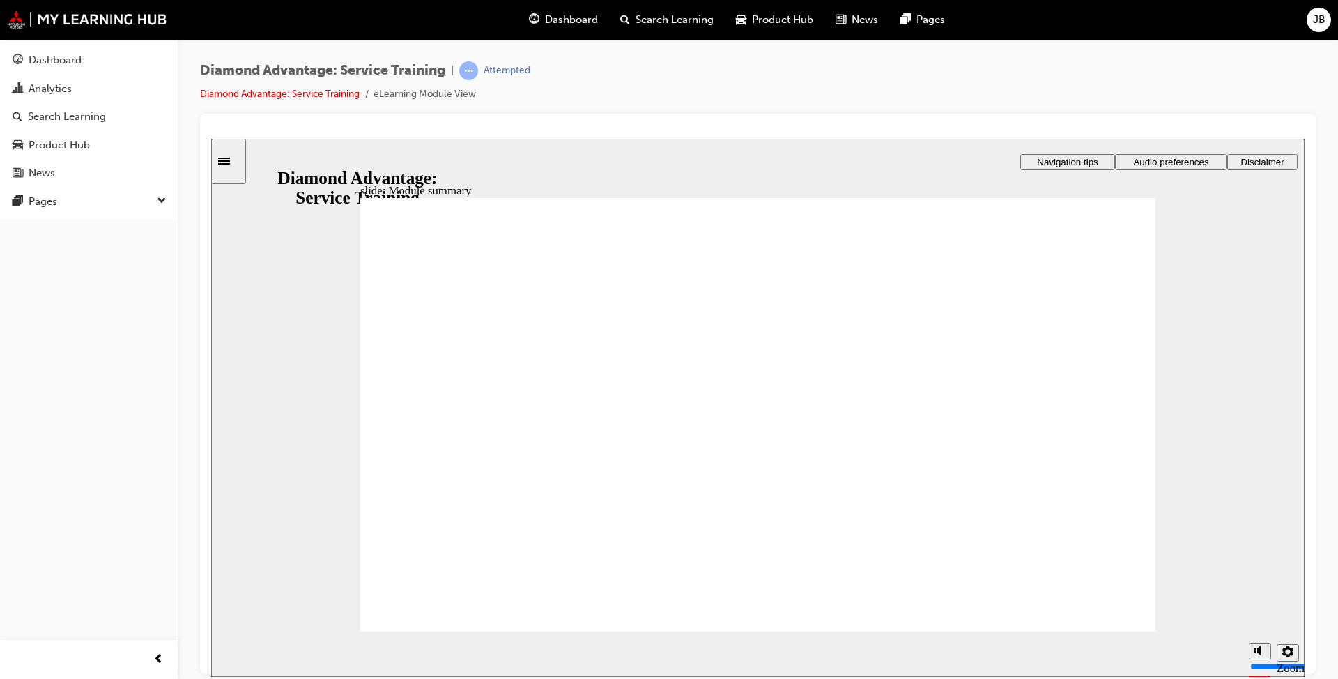
checkbox input "true"
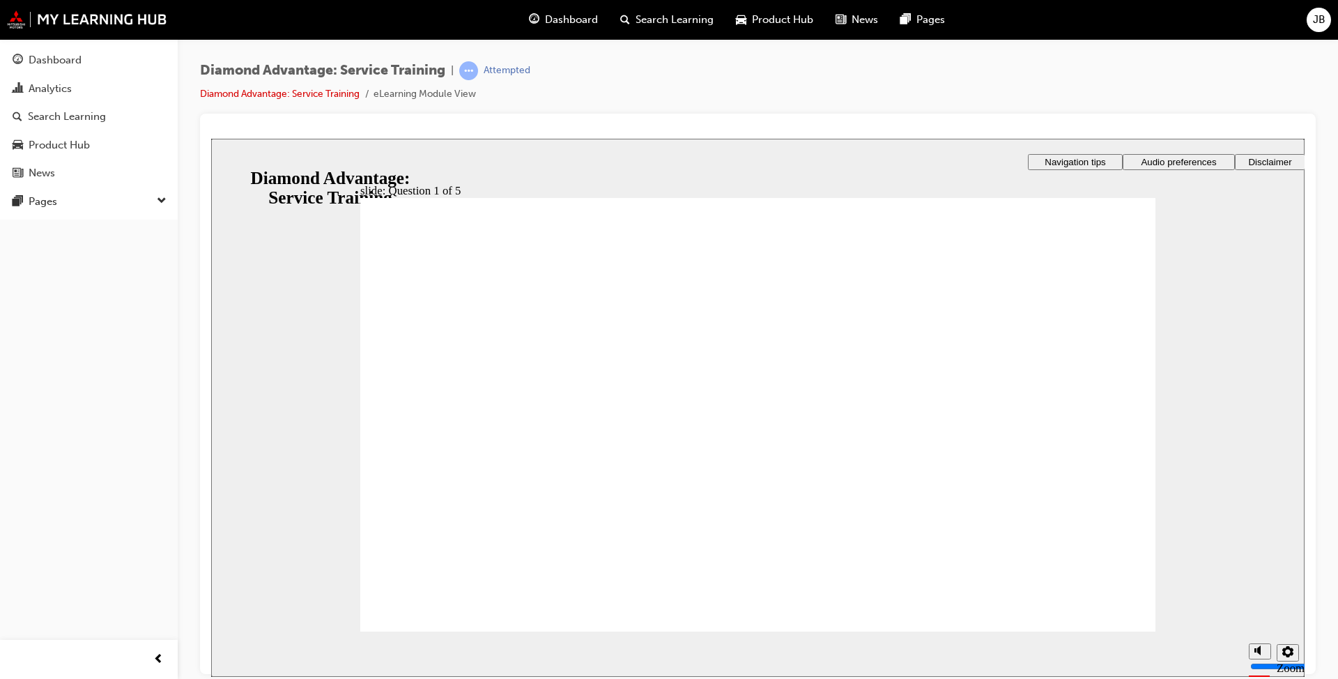
checkbox input "true"
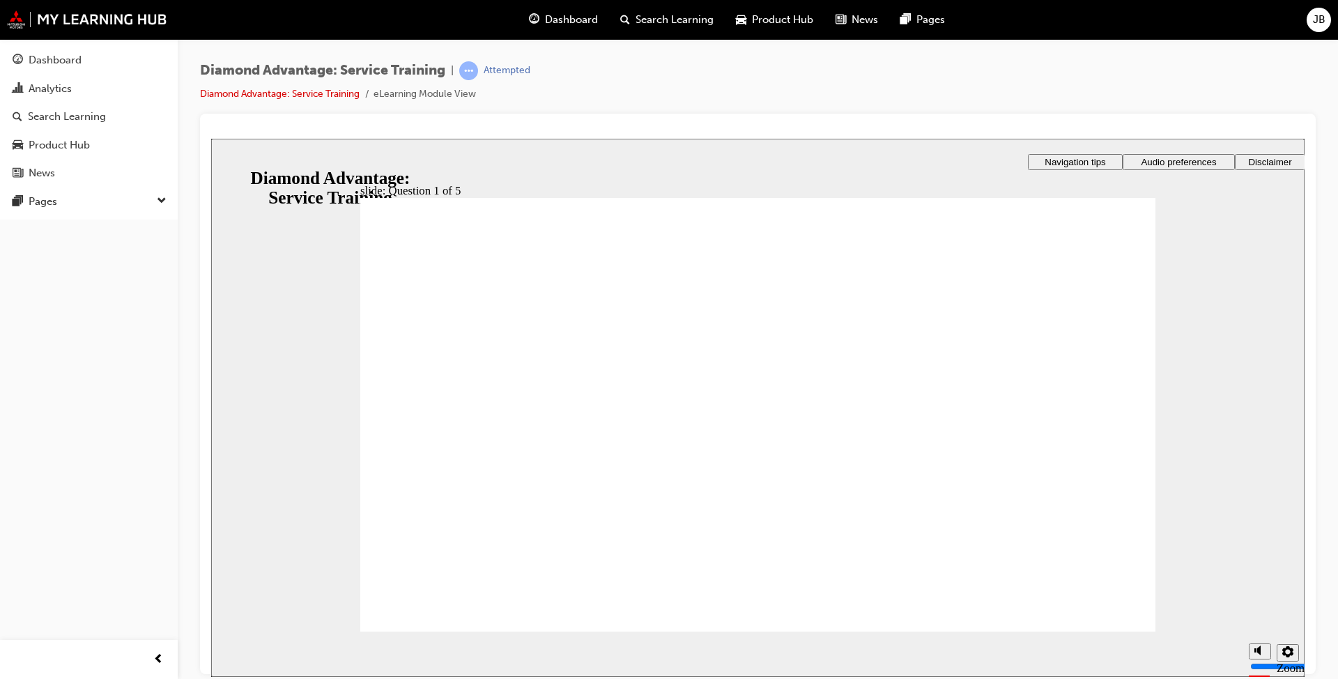
checkbox input "true"
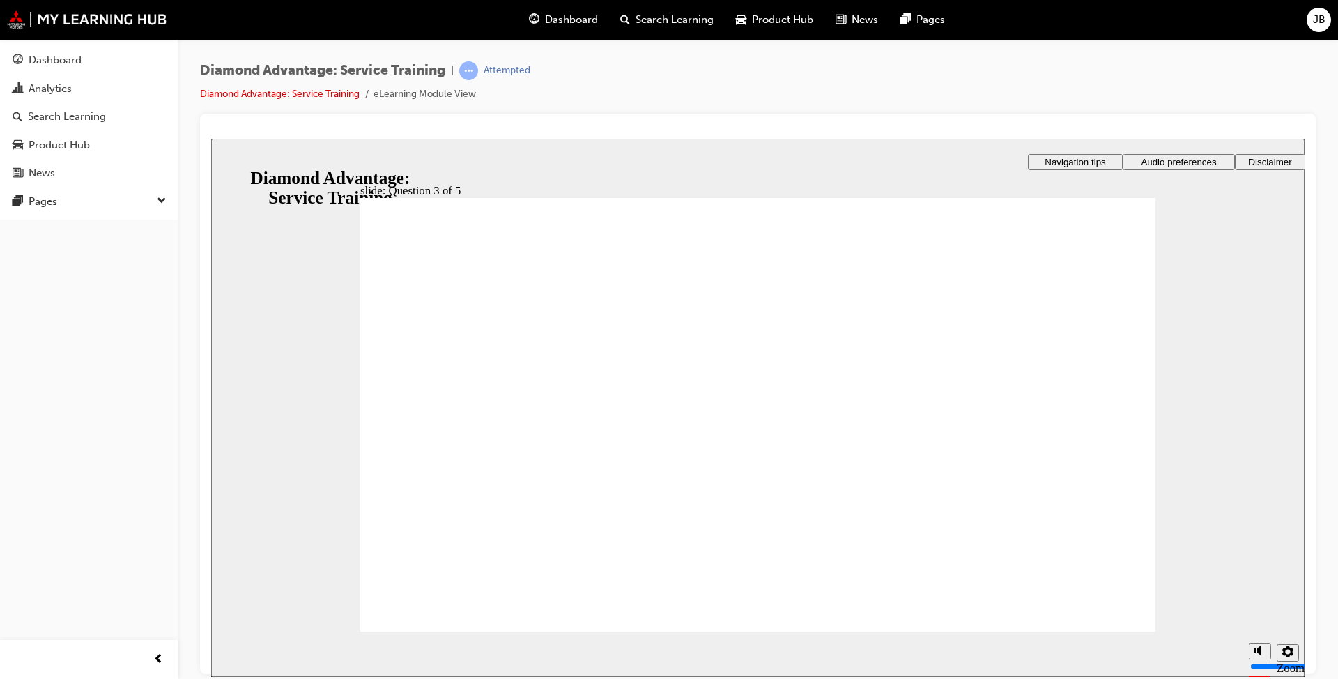
checkbox input "true"
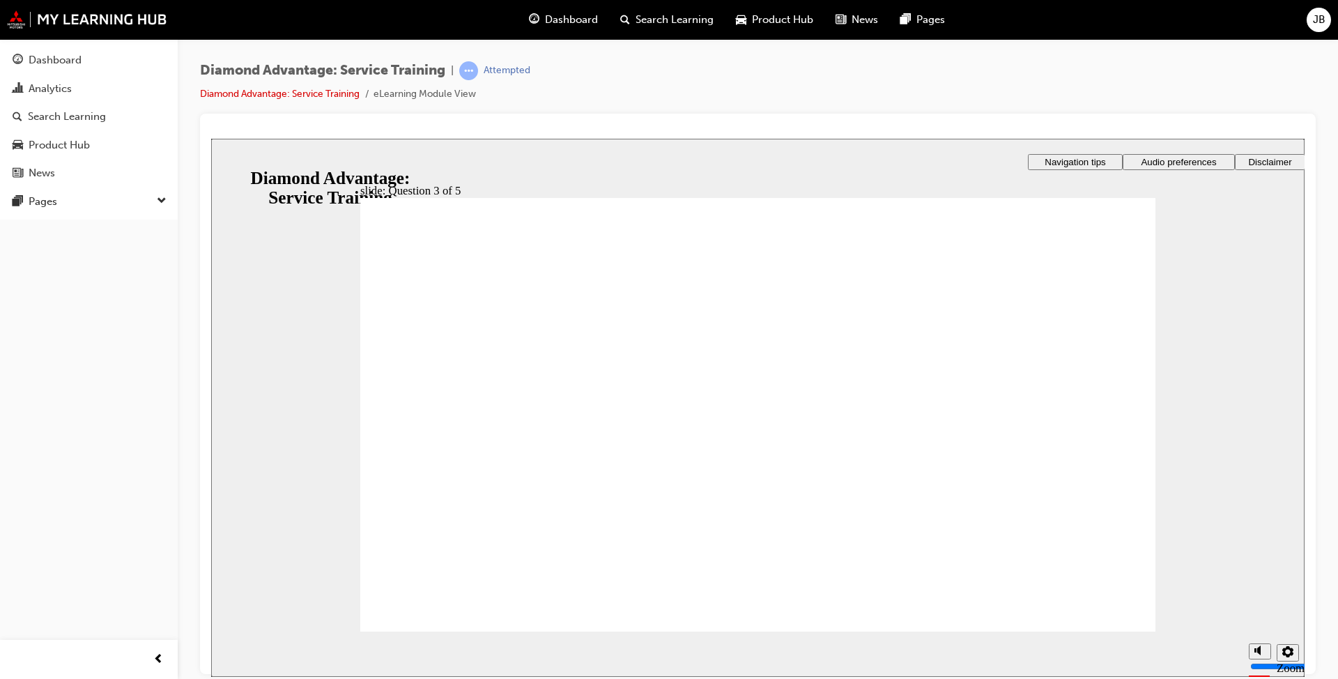
radio input "true"
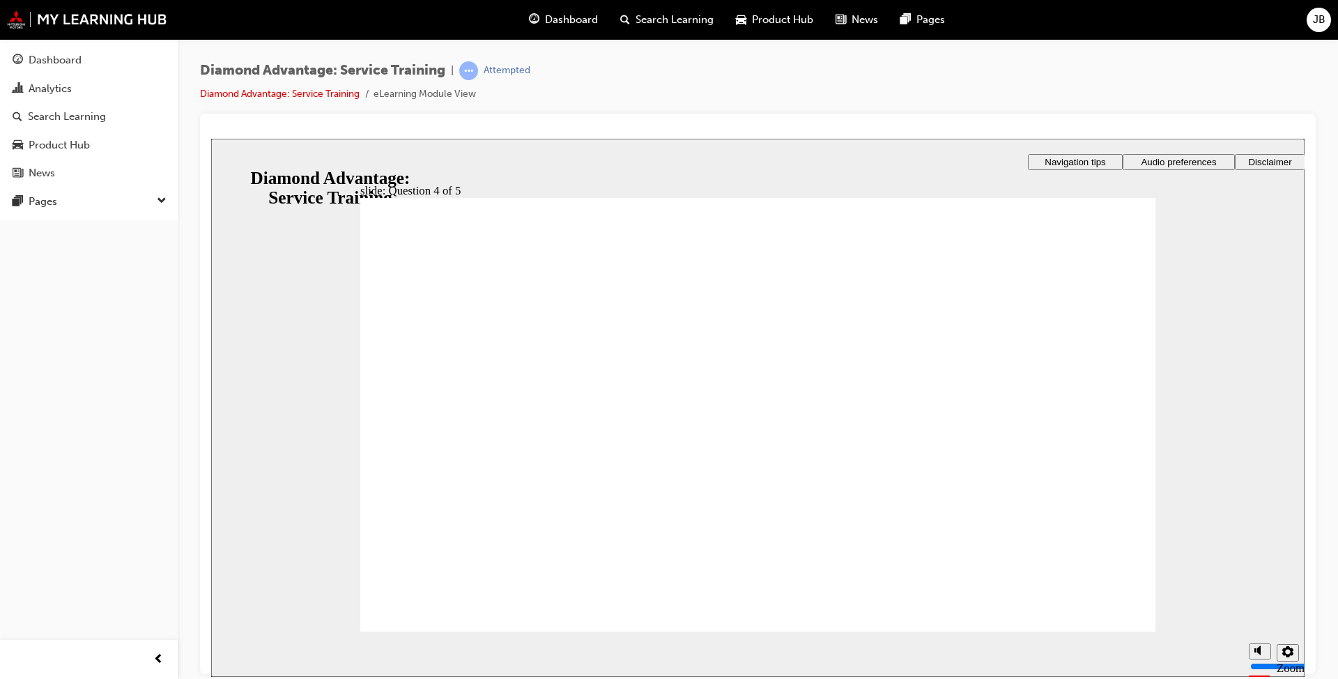
drag, startPoint x: 1015, startPoint y: 503, endPoint x: 1030, endPoint y: 519, distance: 21.7
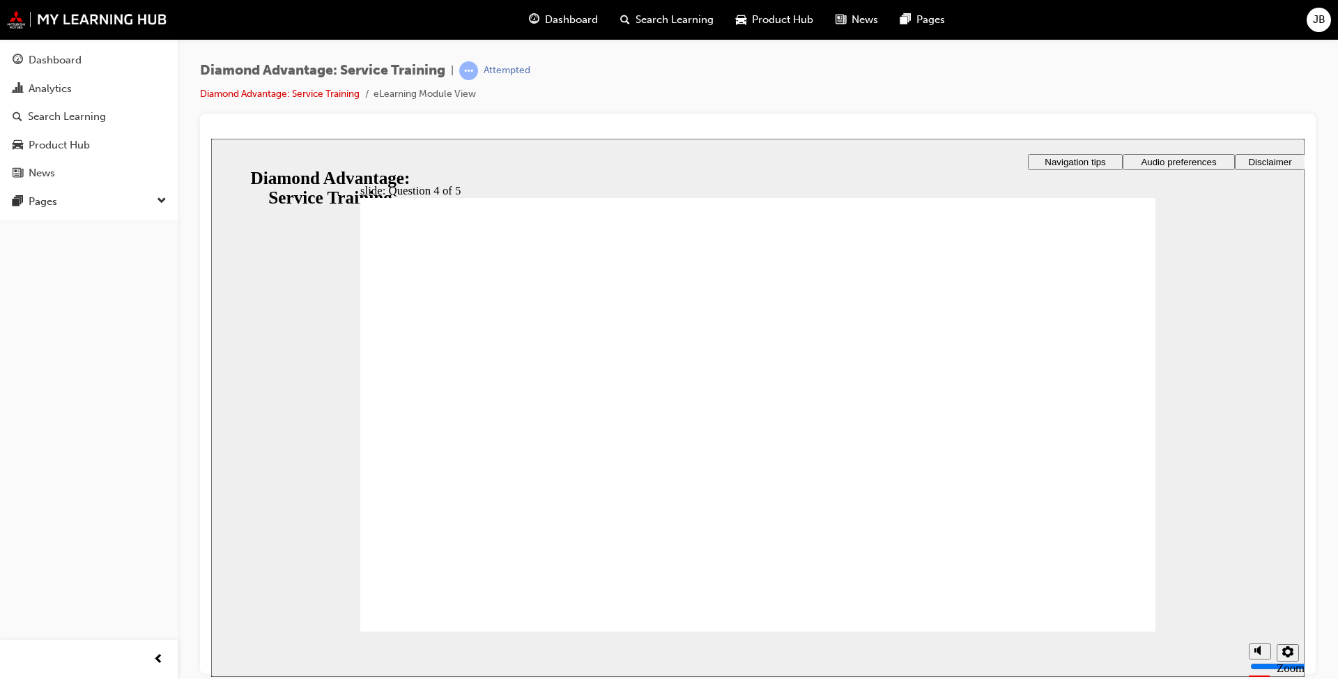
radio input "true"
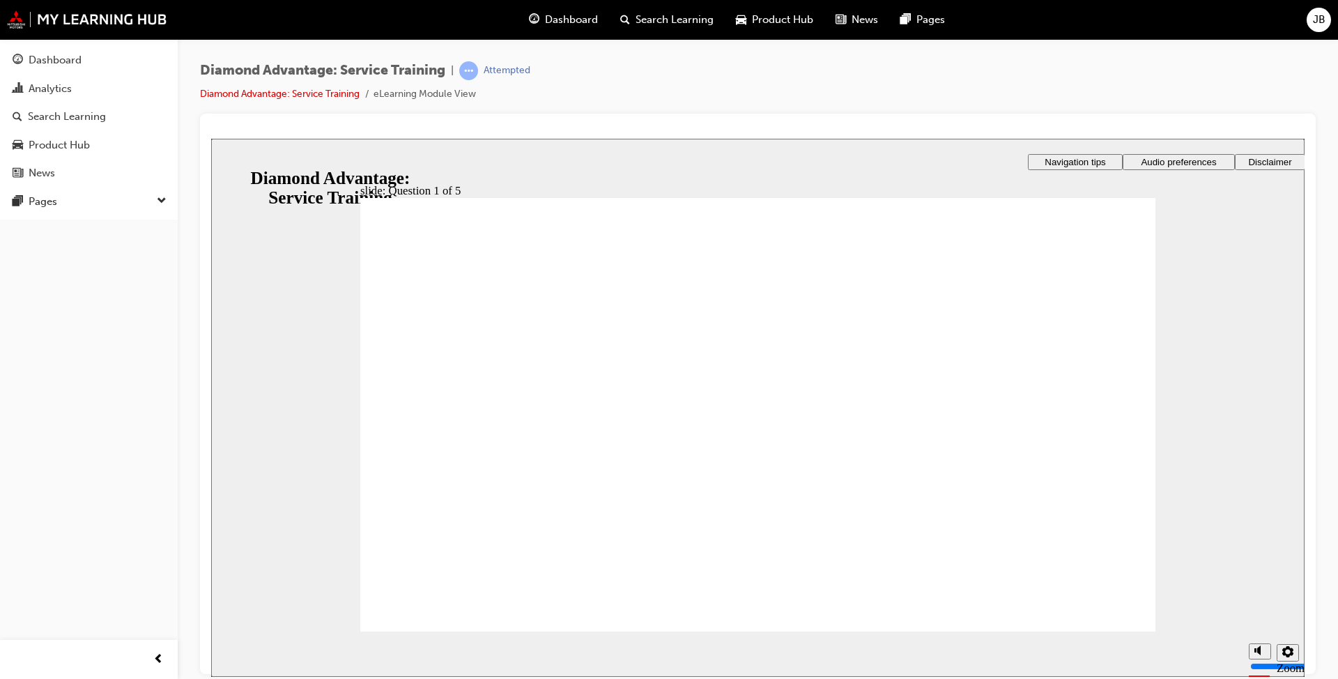
checkbox input "true"
checkbox input "false"
drag, startPoint x: 399, startPoint y: 521, endPoint x: 397, endPoint y: 528, distance: 7.1
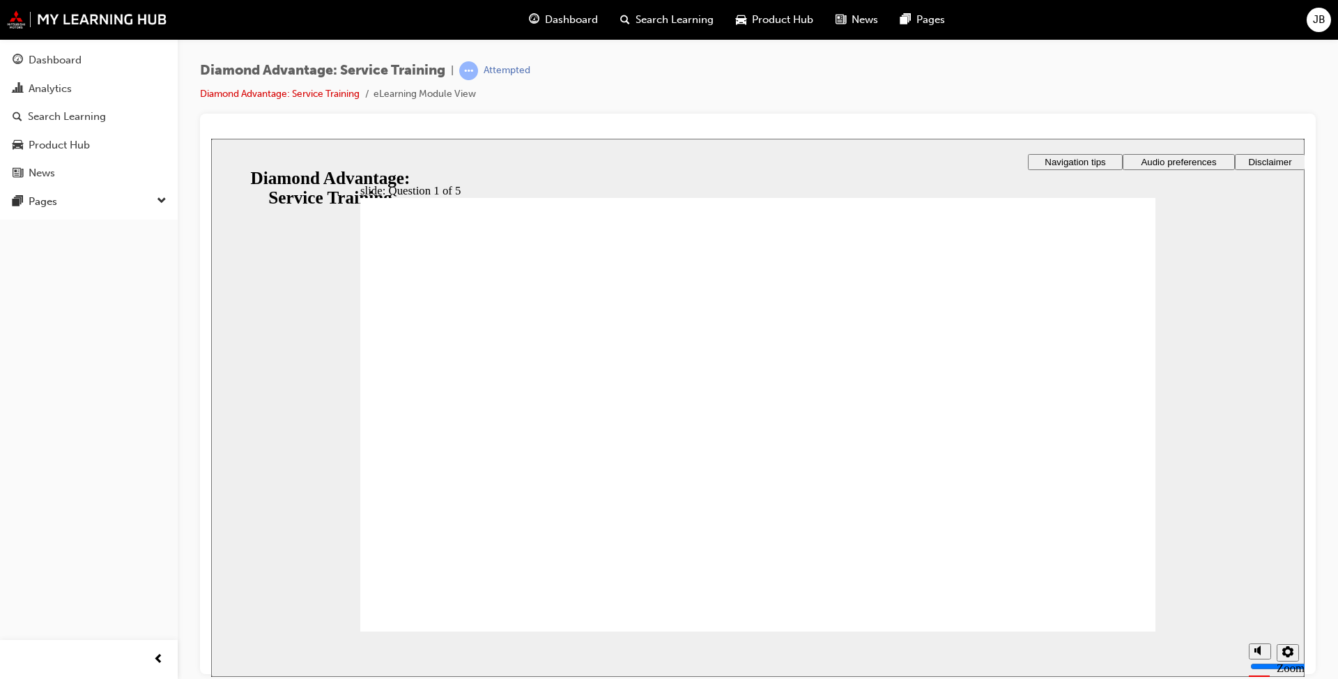
checkbox input "true"
drag, startPoint x: 394, startPoint y: 498, endPoint x: 413, endPoint y: 506, distance: 20.6
checkbox input "true"
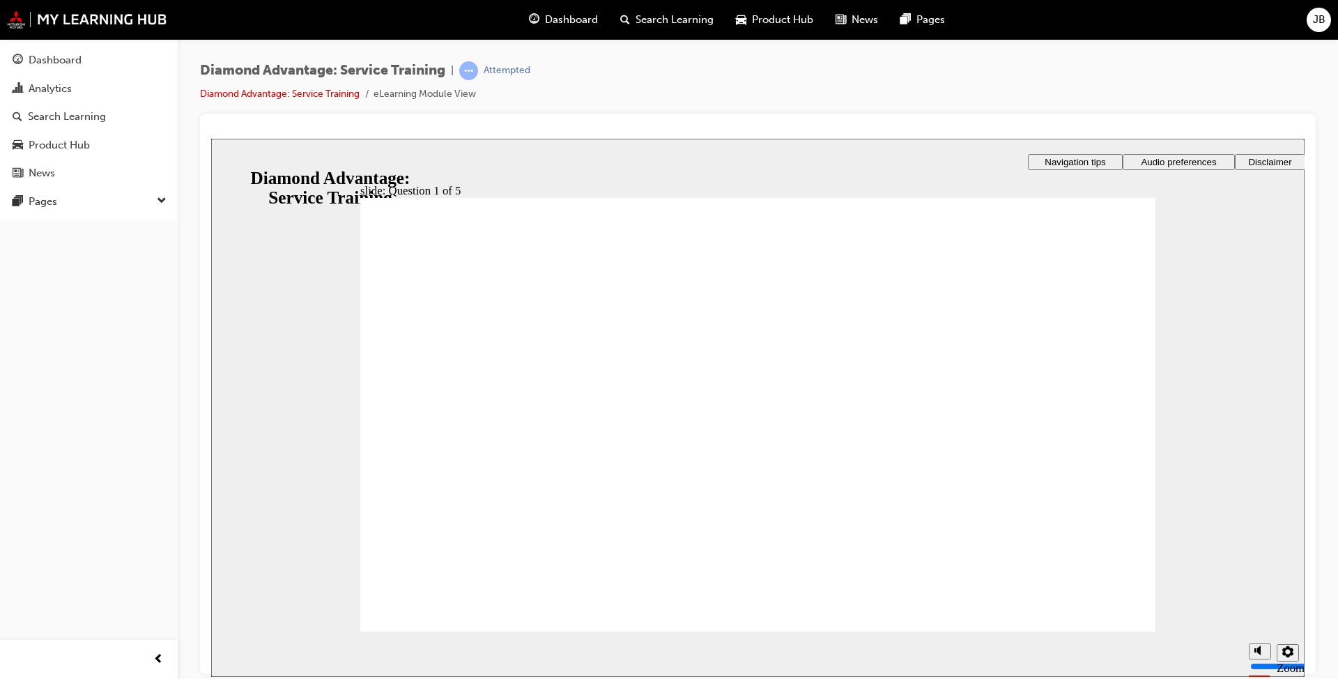
drag, startPoint x: 579, startPoint y: 497, endPoint x: 572, endPoint y: 503, distance: 8.9
checkbox input "true"
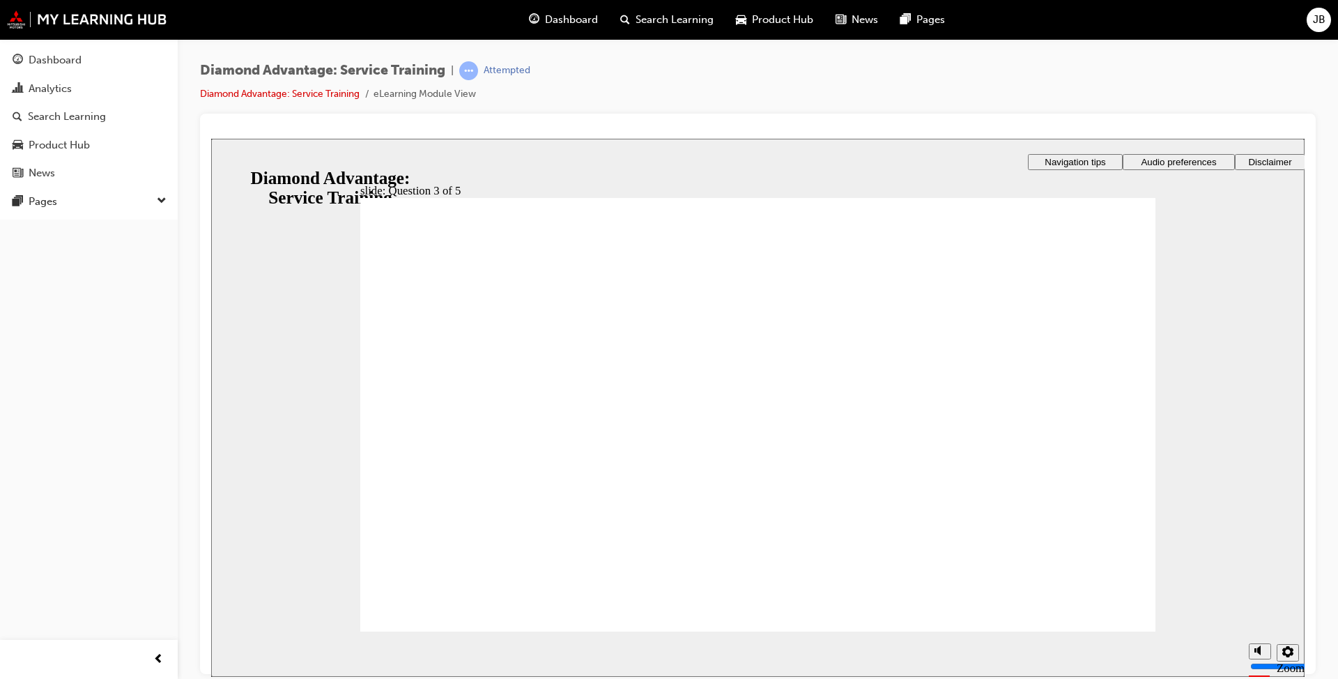
checkbox input "true"
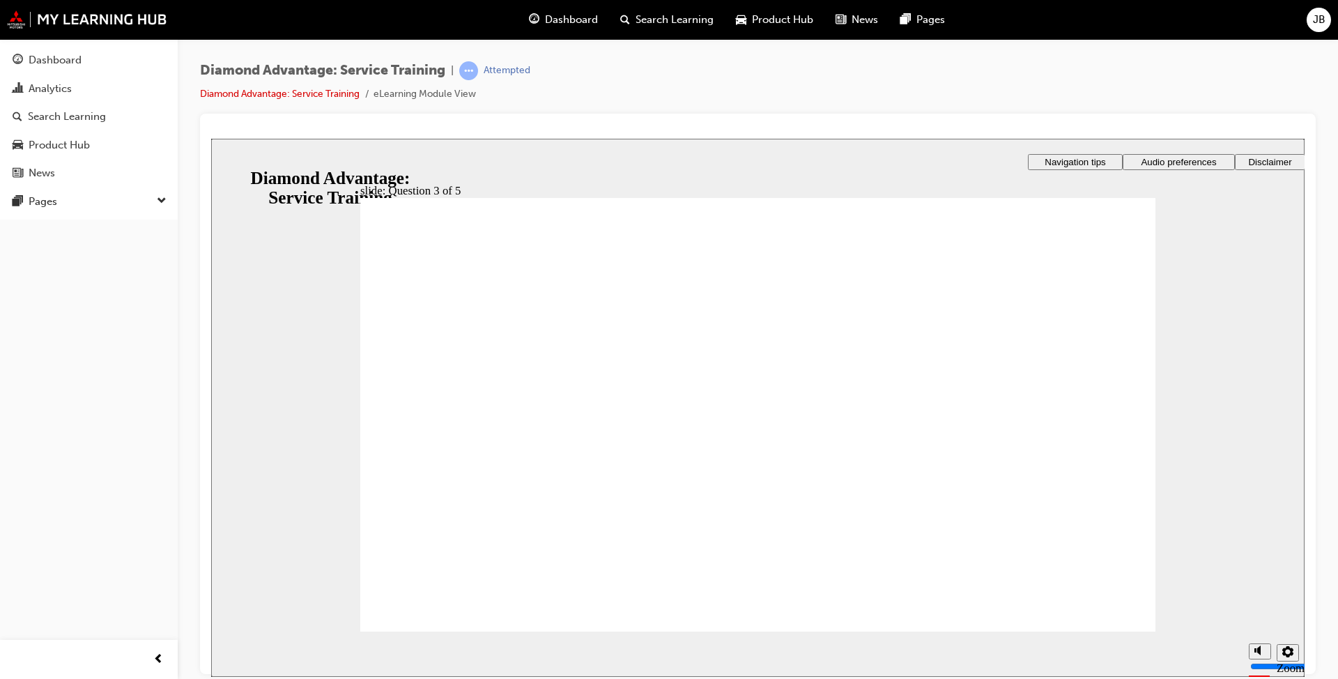
drag, startPoint x: 722, startPoint y: 482, endPoint x: 675, endPoint y: 483, distance: 46.7
checkbox input "false"
checkbox input "true"
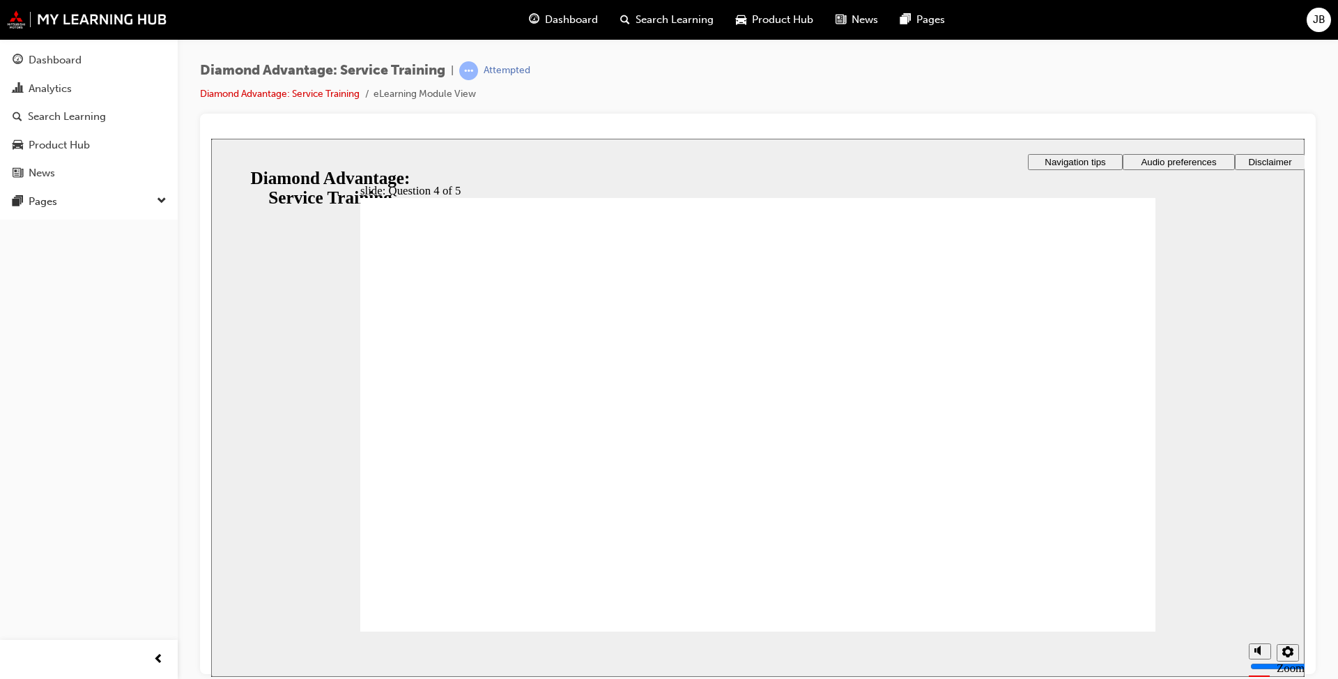
radio input "true"
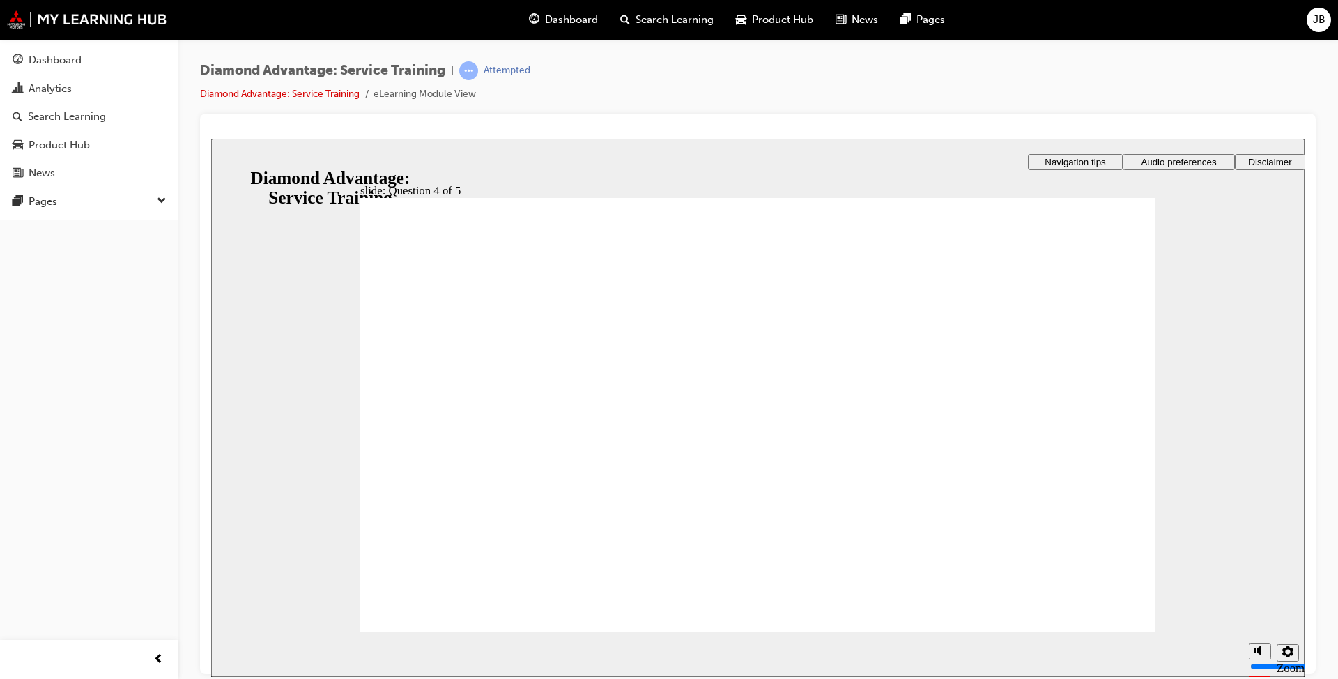
radio input "true"
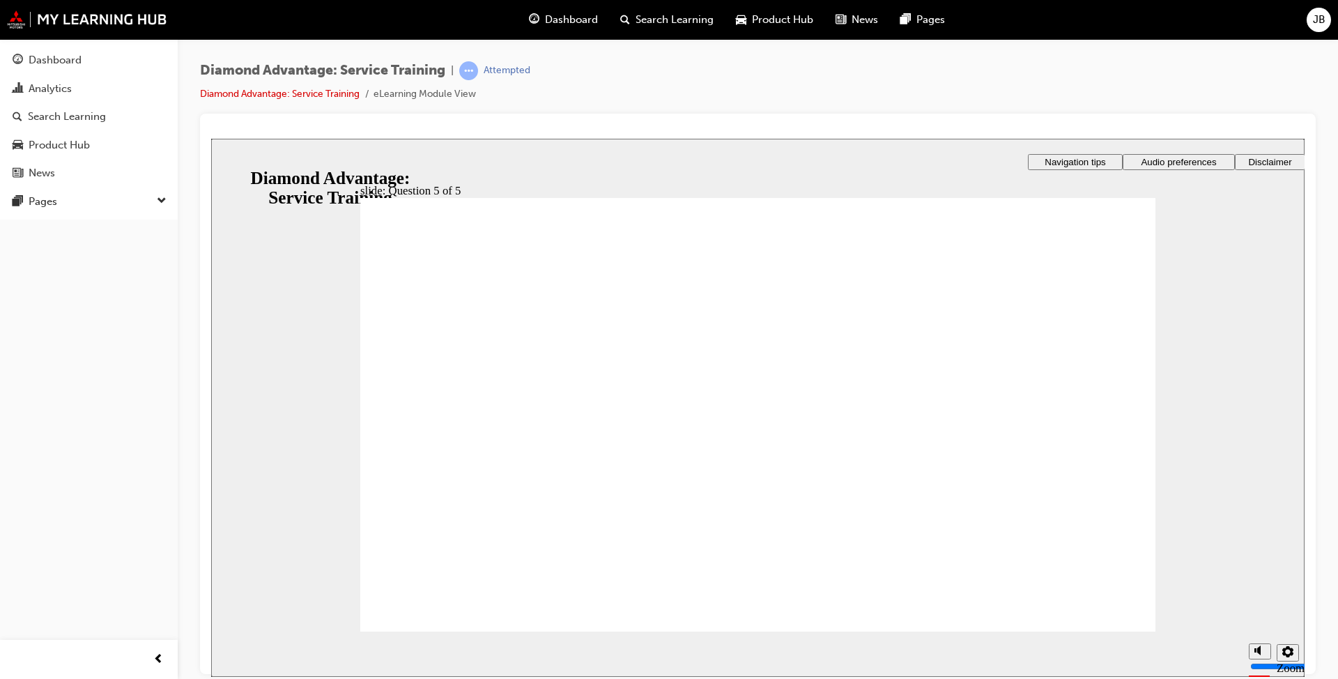
checkbox input "true"
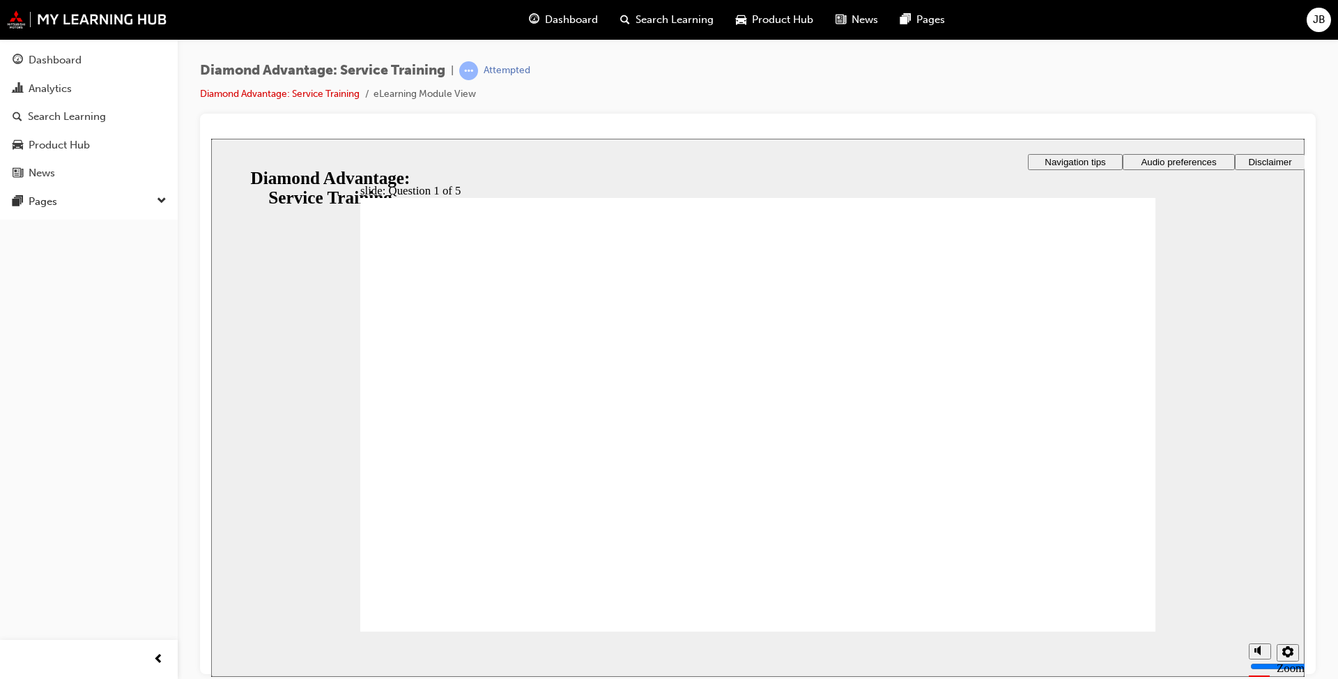
drag, startPoint x: 682, startPoint y: 594, endPoint x: 666, endPoint y: 591, distance: 15.6
checkbox input "true"
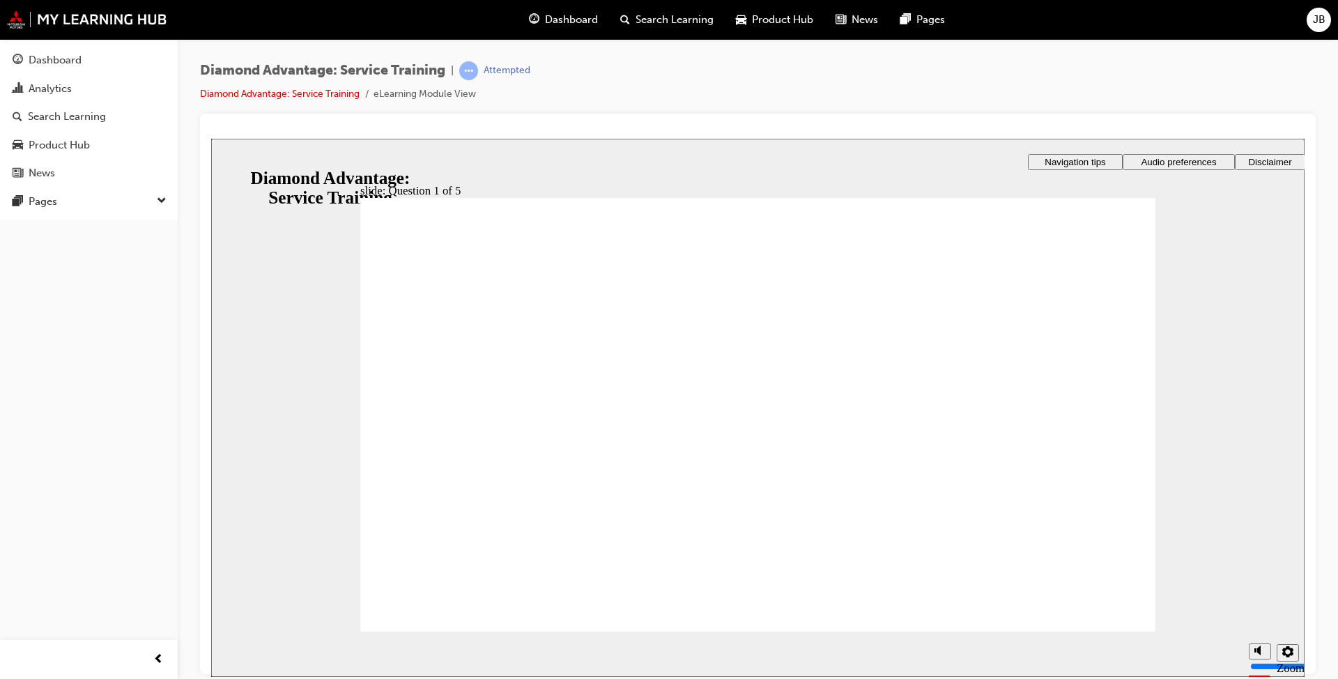
checkbox input "true"
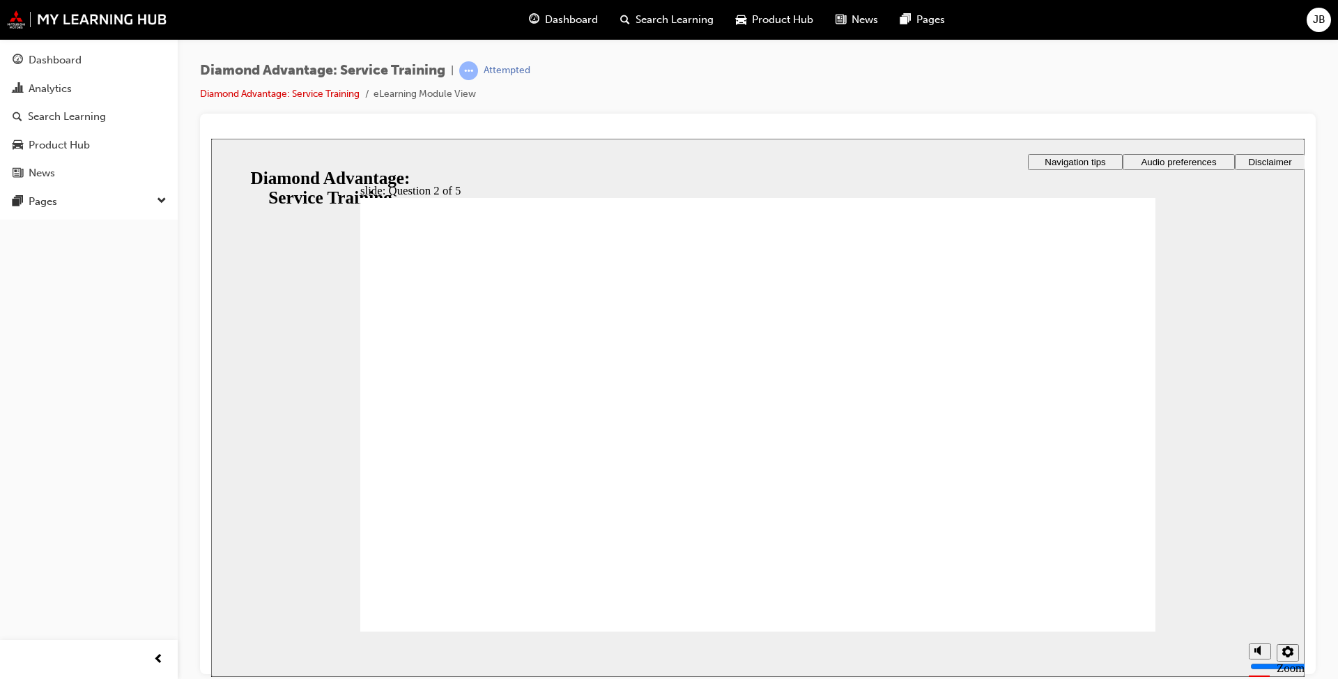
checkbox input "true"
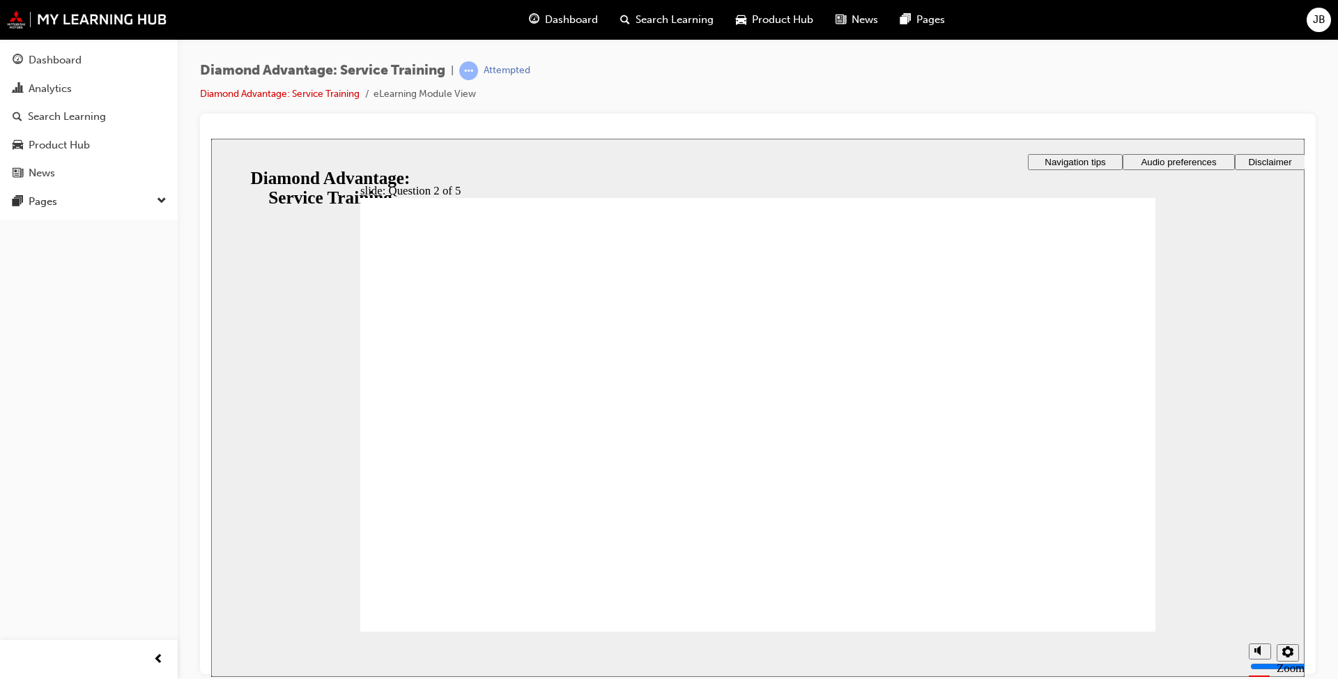
checkbox input "true"
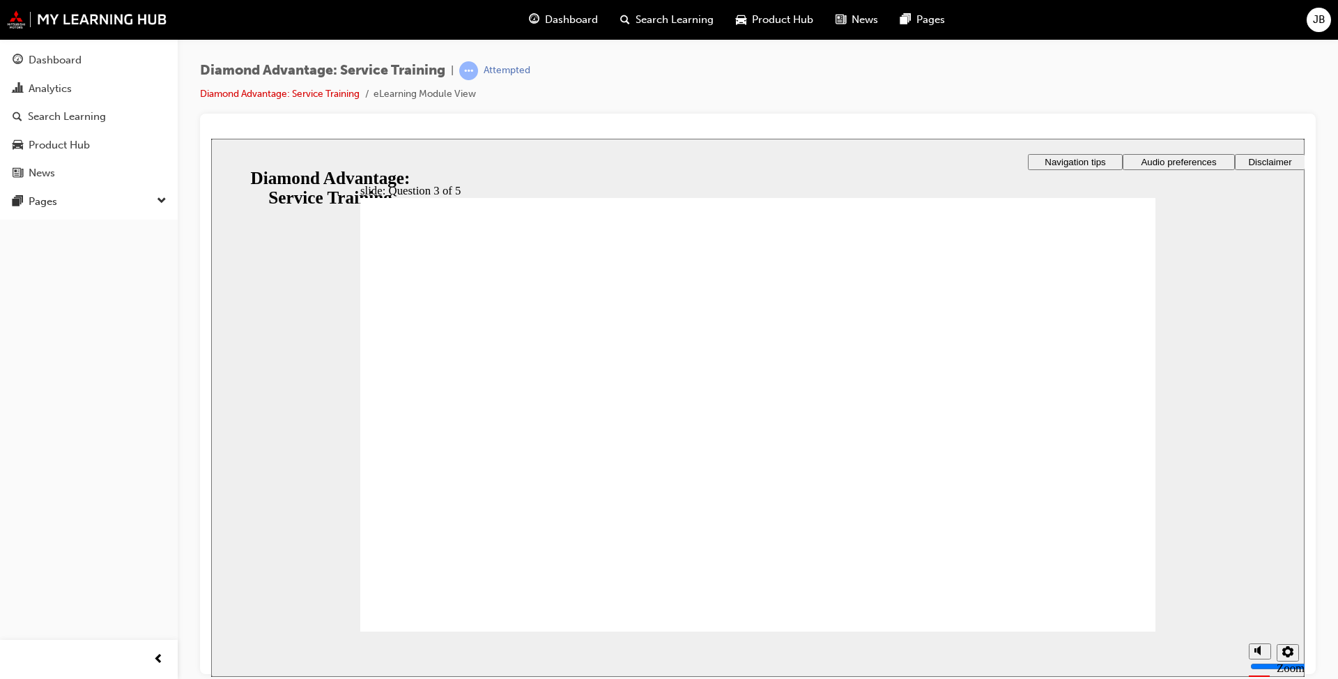
drag, startPoint x: 535, startPoint y: 356, endPoint x: 531, endPoint y: 372, distance: 15.9
checkbox input "true"
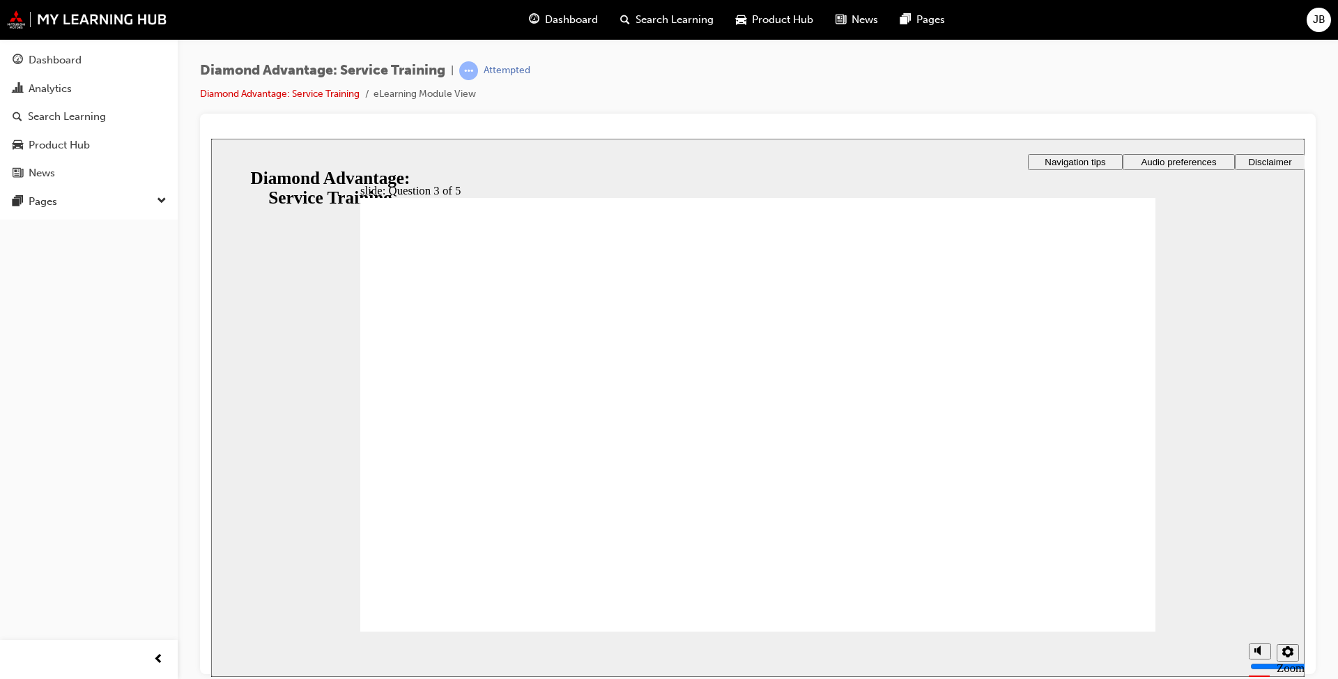
checkbox input "true"
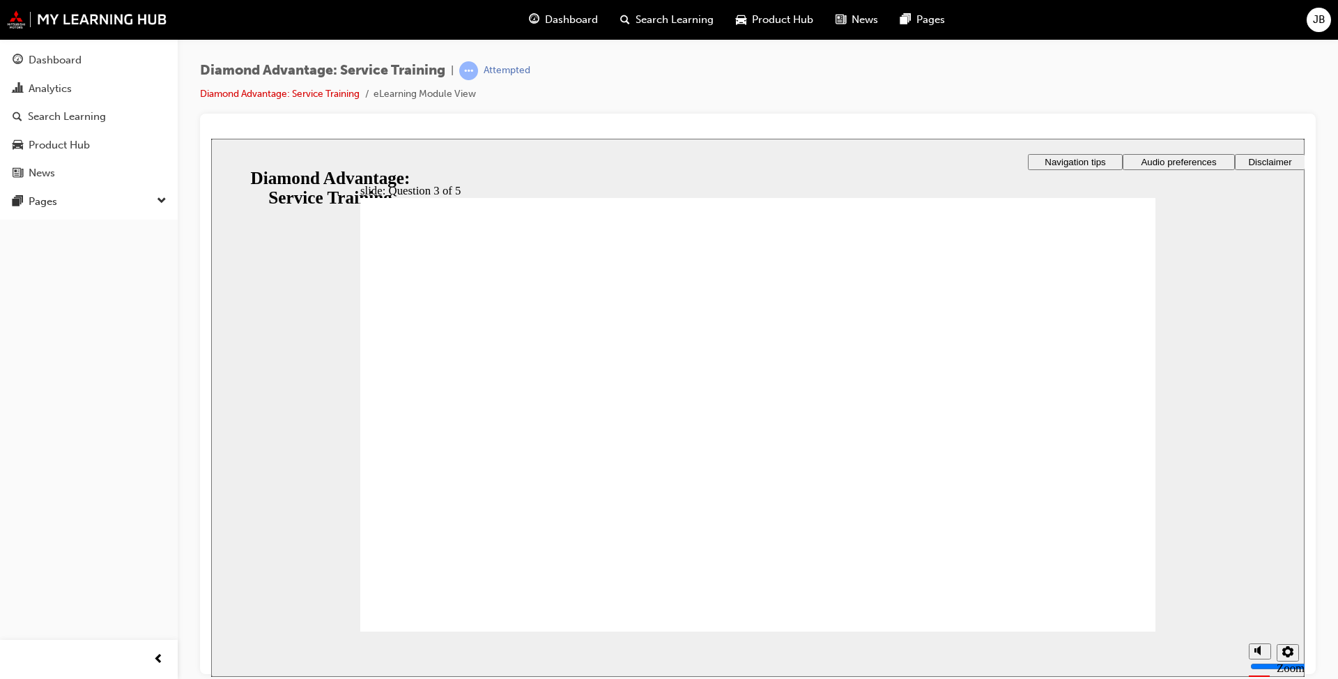
drag, startPoint x: 895, startPoint y: 497, endPoint x: 773, endPoint y: 513, distance: 123.0
radio input "true"
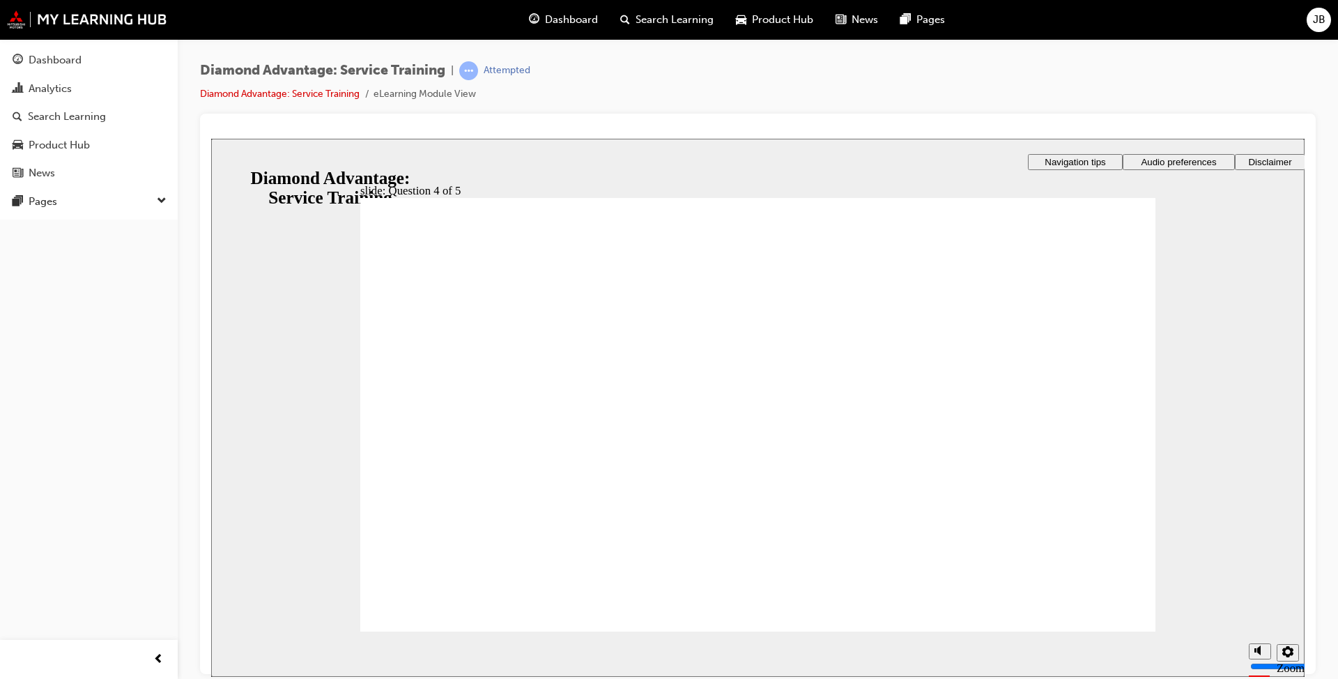
radio input "false"
radio input "true"
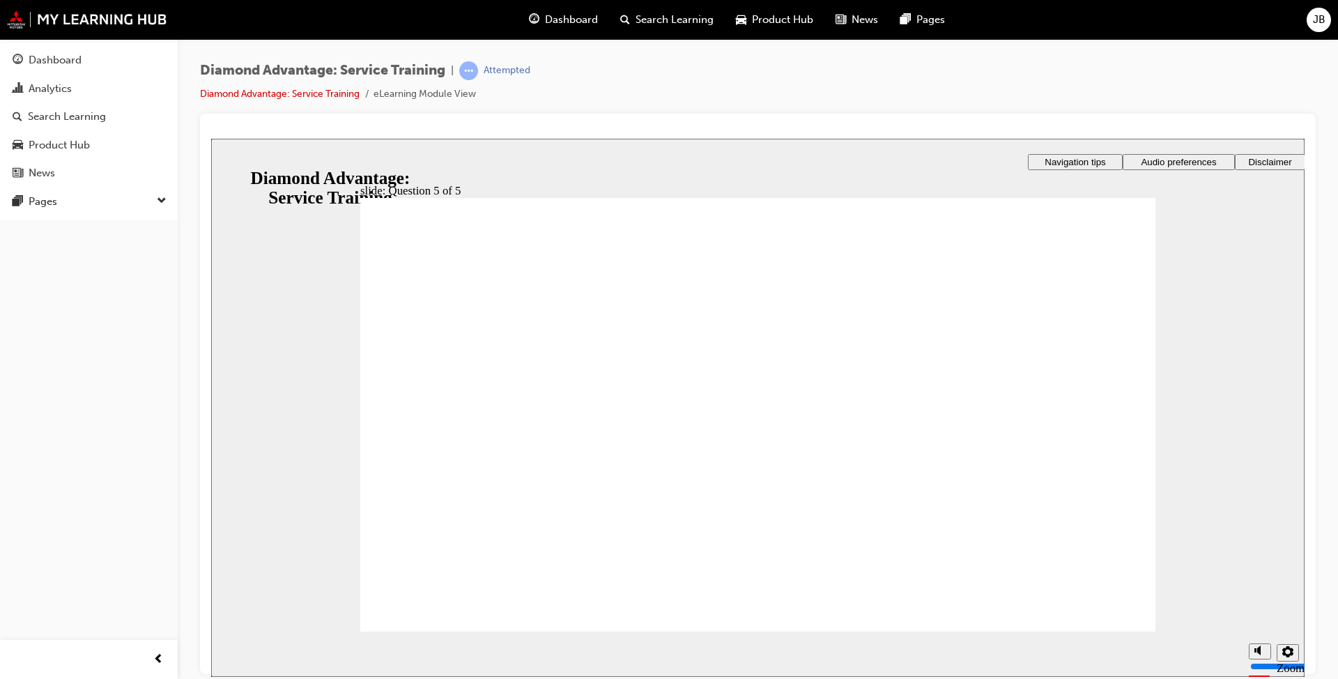
drag, startPoint x: 590, startPoint y: 512, endPoint x: 628, endPoint y: 513, distance: 38.4
drag, startPoint x: 676, startPoint y: 553, endPoint x: 719, endPoint y: 536, distance: 45.7
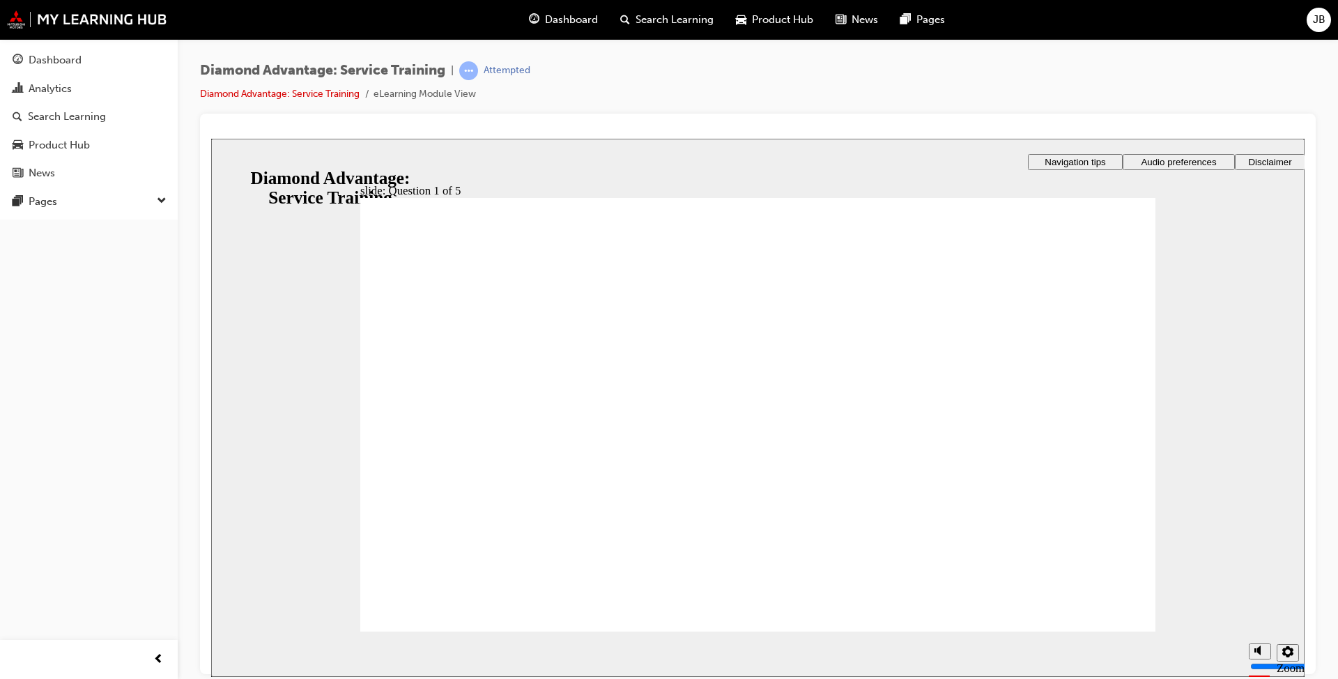
checkbox input "true"
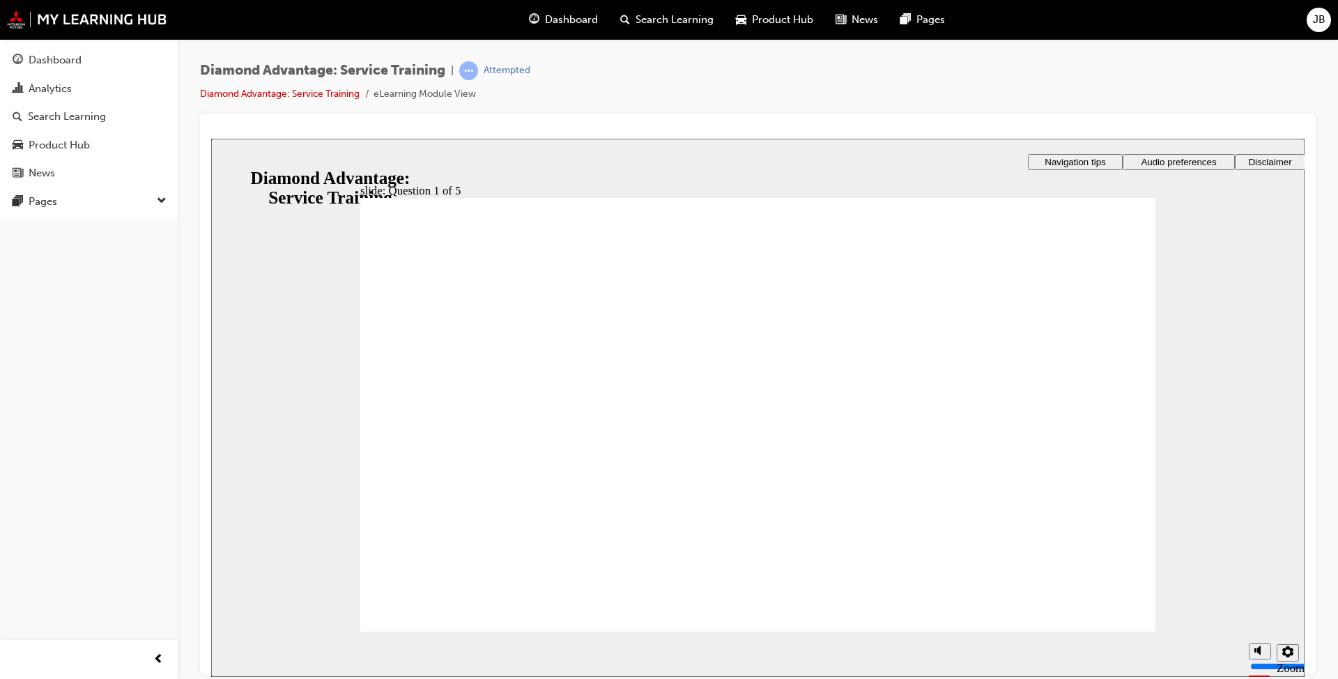
checkbox input "false"
checkbox input "true"
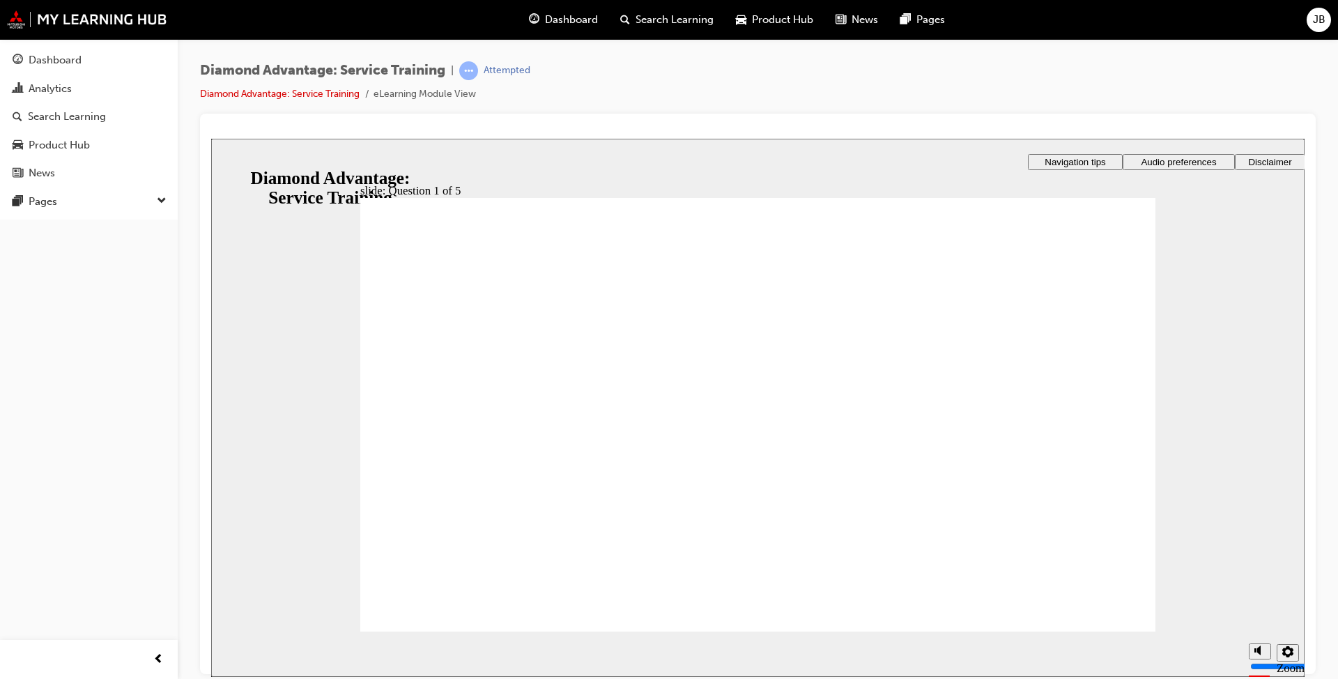
checkbox input "true"
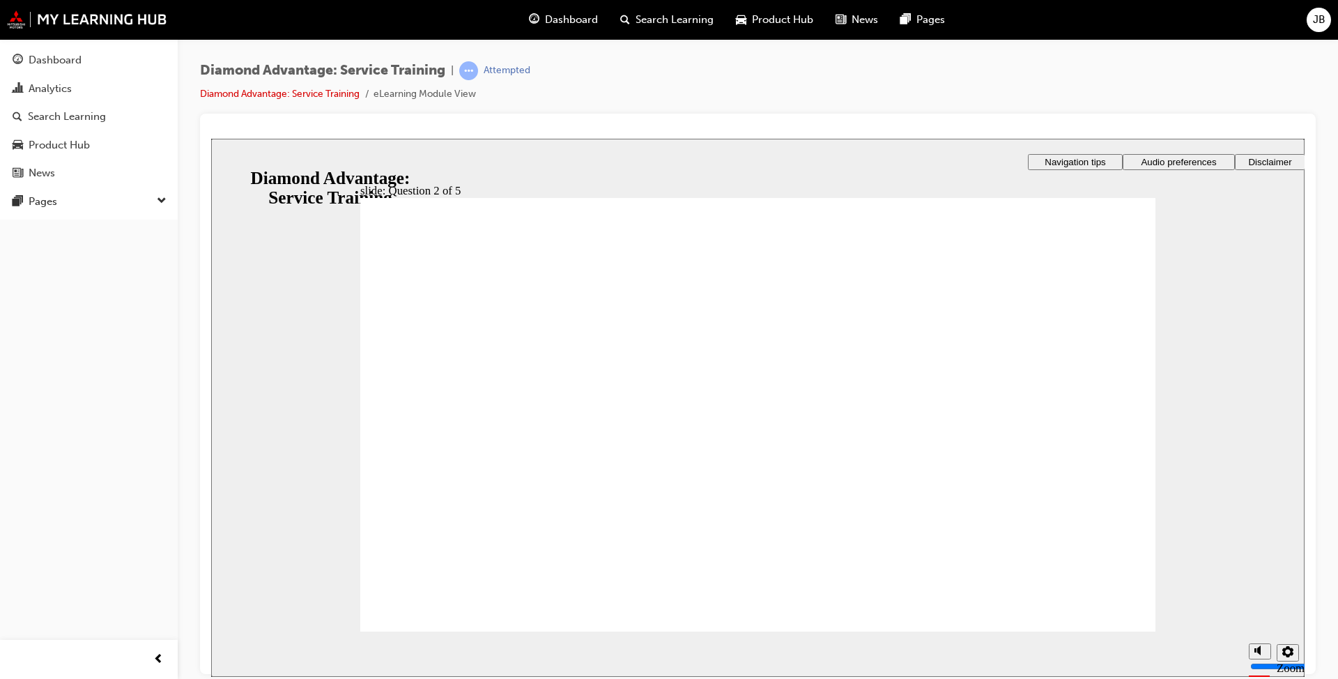
checkbox input "true"
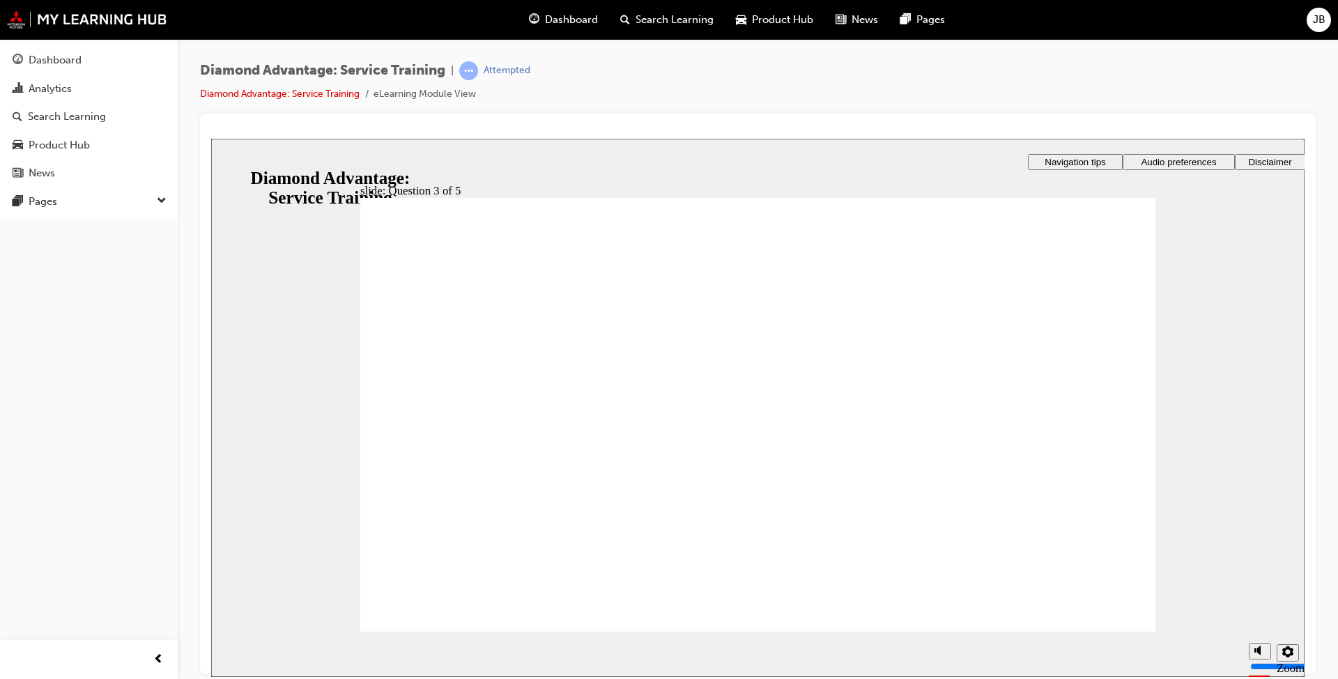
checkbox input "true"
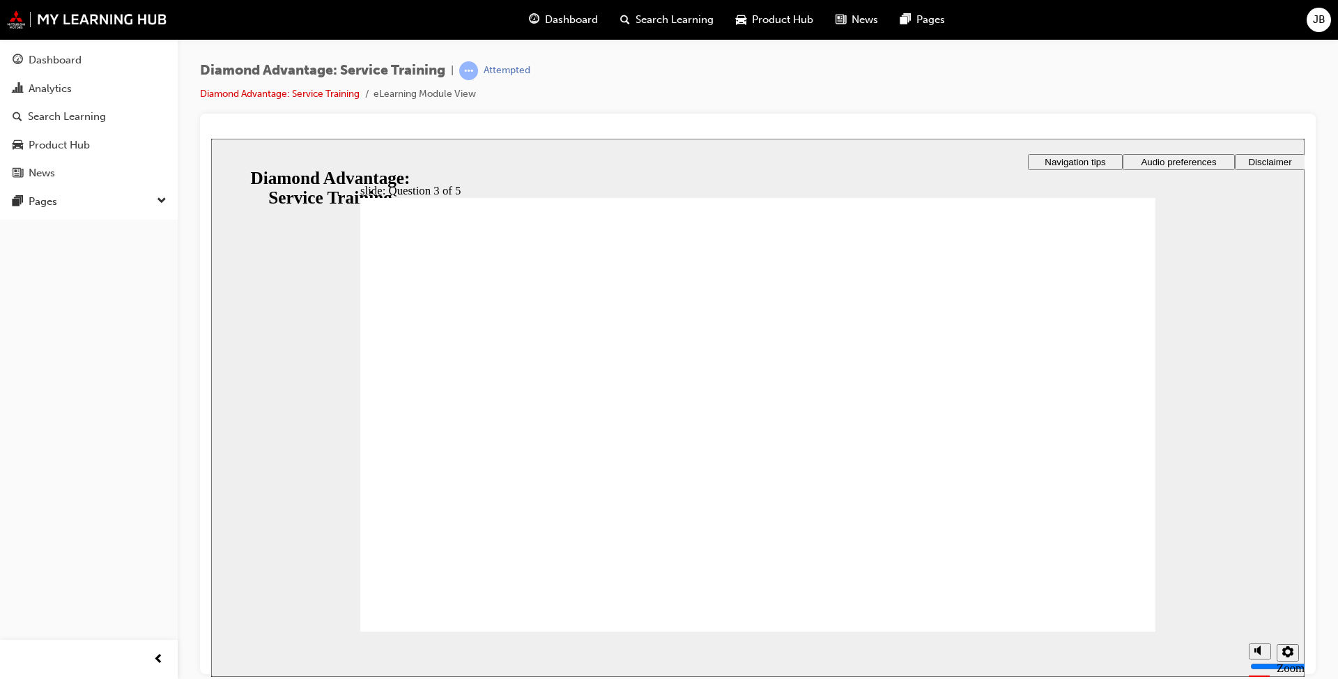
checkbox input "true"
checkbox input "false"
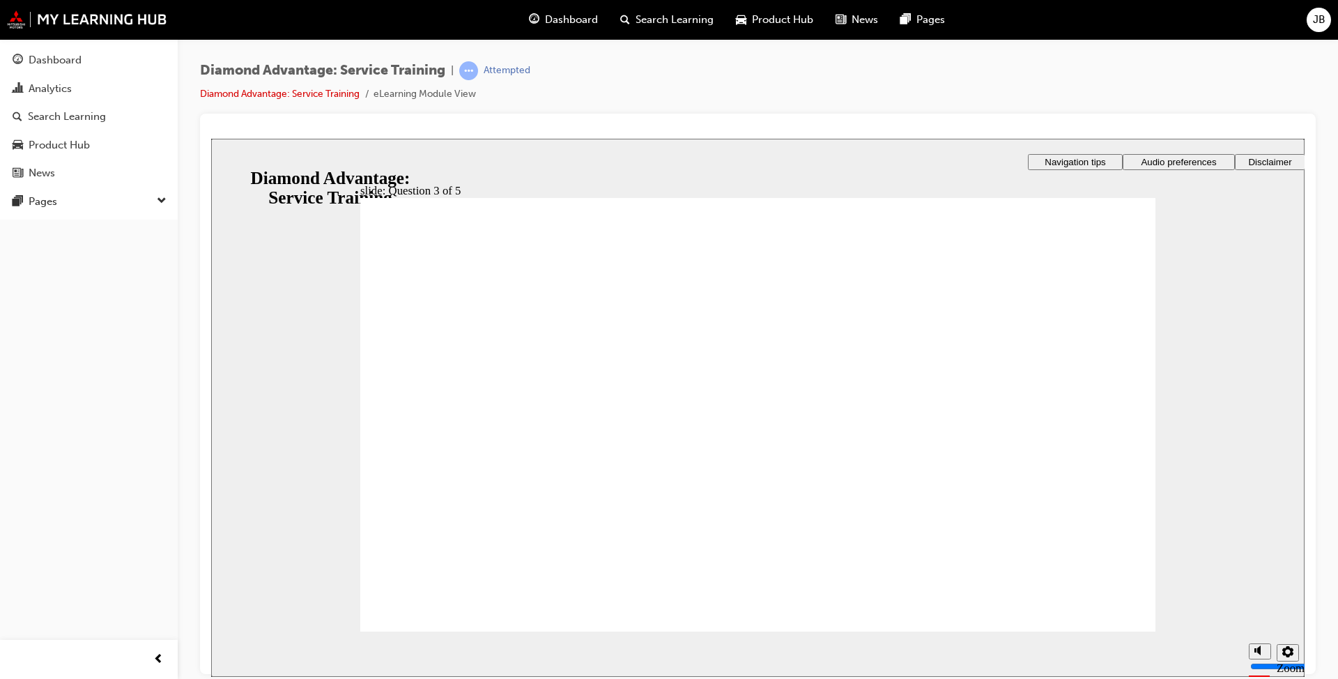
drag, startPoint x: 632, startPoint y: 521, endPoint x: 855, endPoint y: 573, distance: 229.1
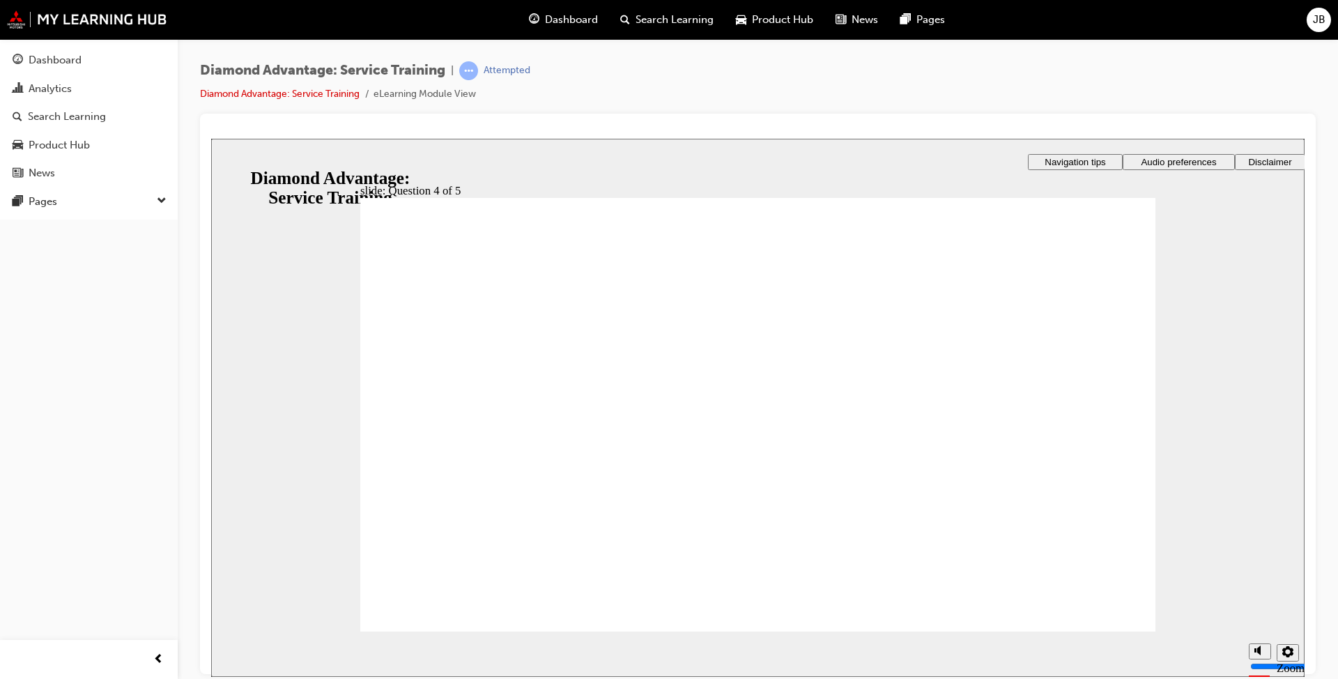
radio input "true"
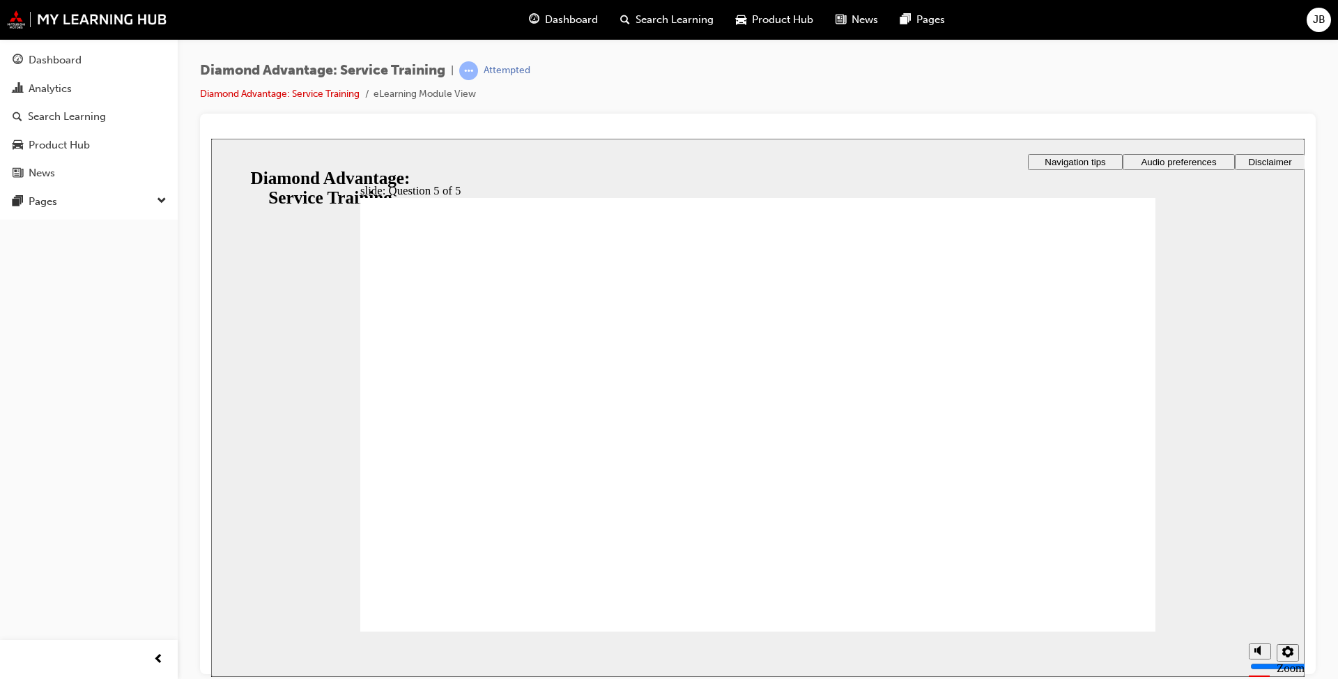
radio input "true"
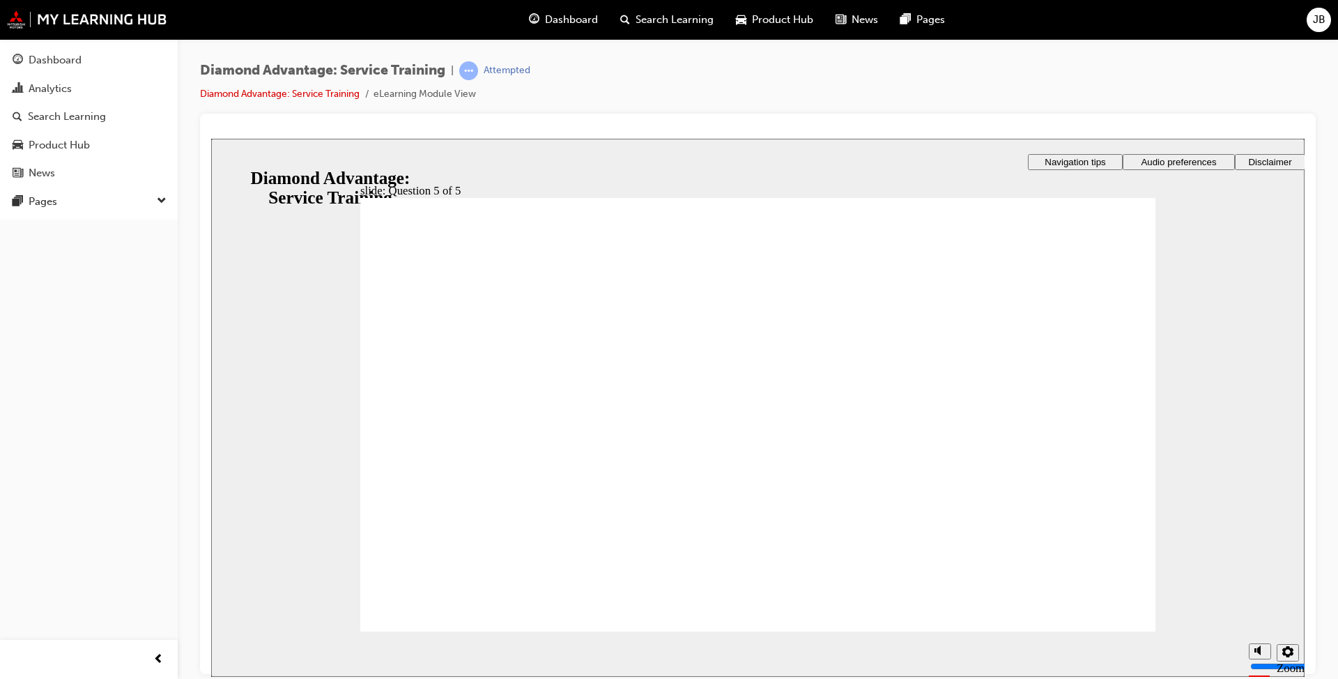
drag, startPoint x: 486, startPoint y: 360, endPoint x: 510, endPoint y: 363, distance: 24.5
drag, startPoint x: 1042, startPoint y: 576, endPoint x: 1069, endPoint y: 579, distance: 27.4
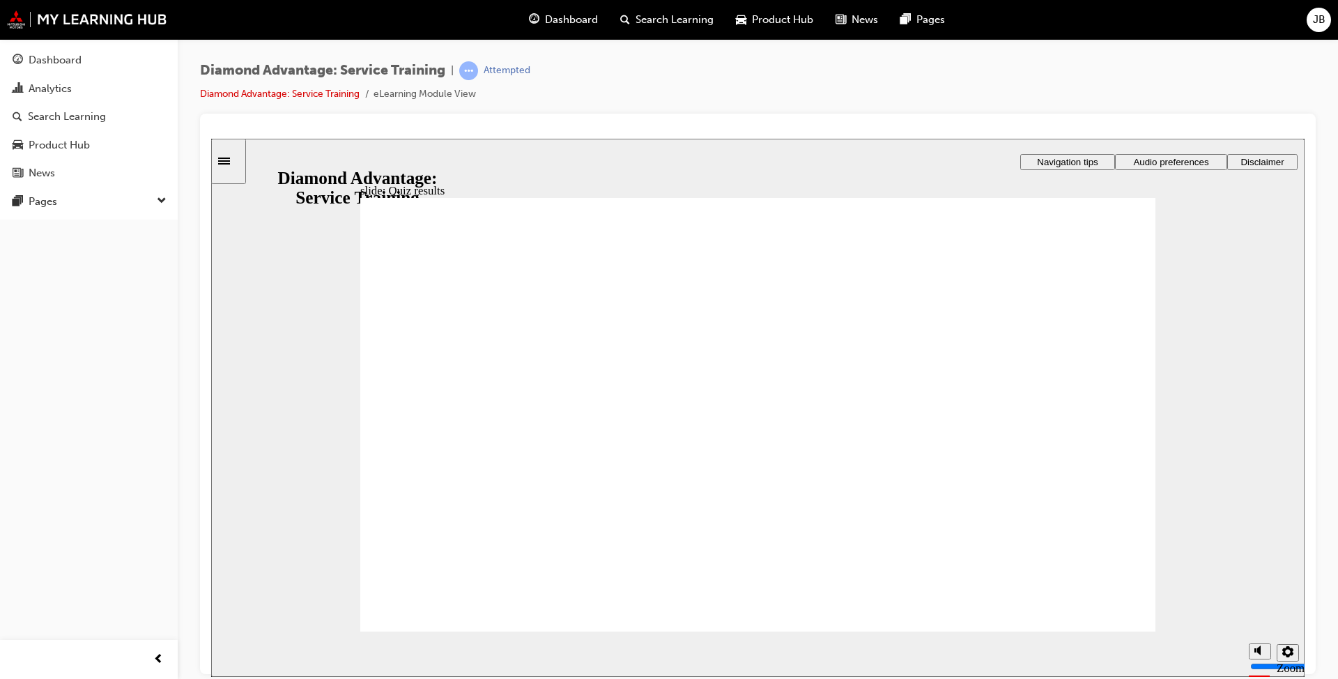
drag, startPoint x: 1050, startPoint y: 621, endPoint x: 1016, endPoint y: 606, distance: 37.4
drag, startPoint x: 664, startPoint y: 238, endPoint x: 832, endPoint y: 199, distance: 172.6
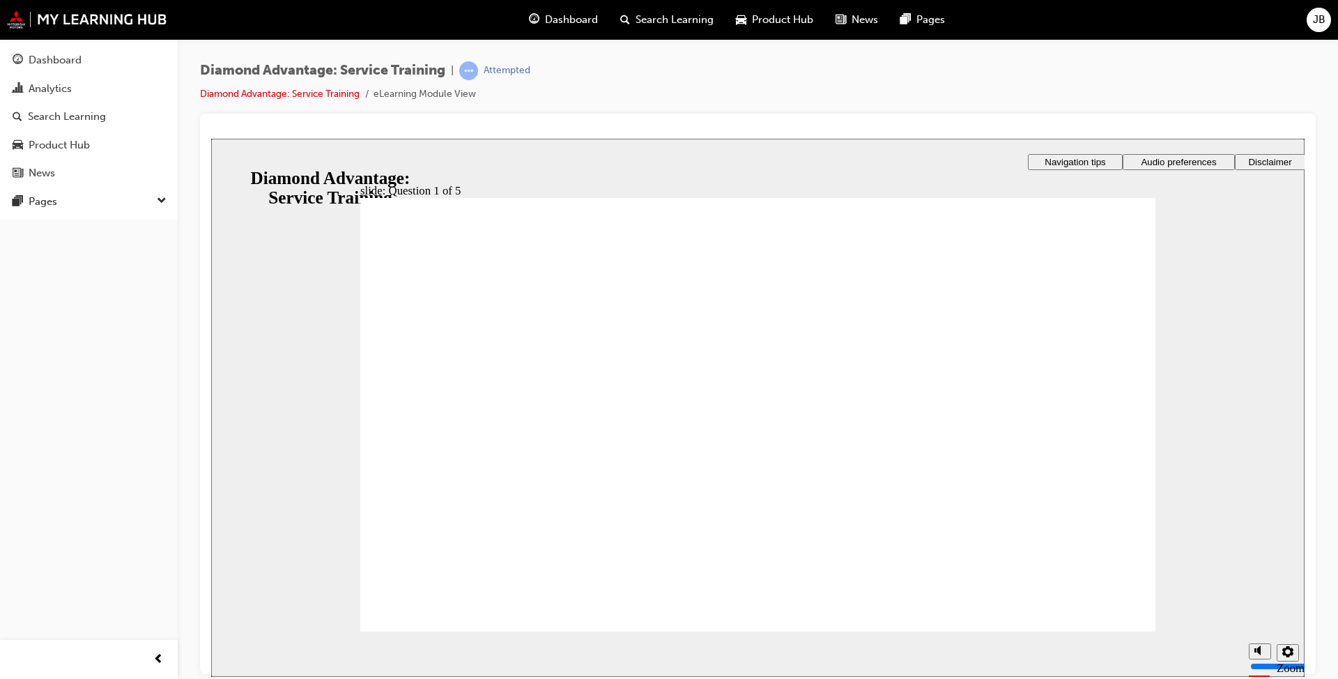
click at [1080, 162] on span "Navigation tips" at bounding box center [1075, 161] width 61 height 10
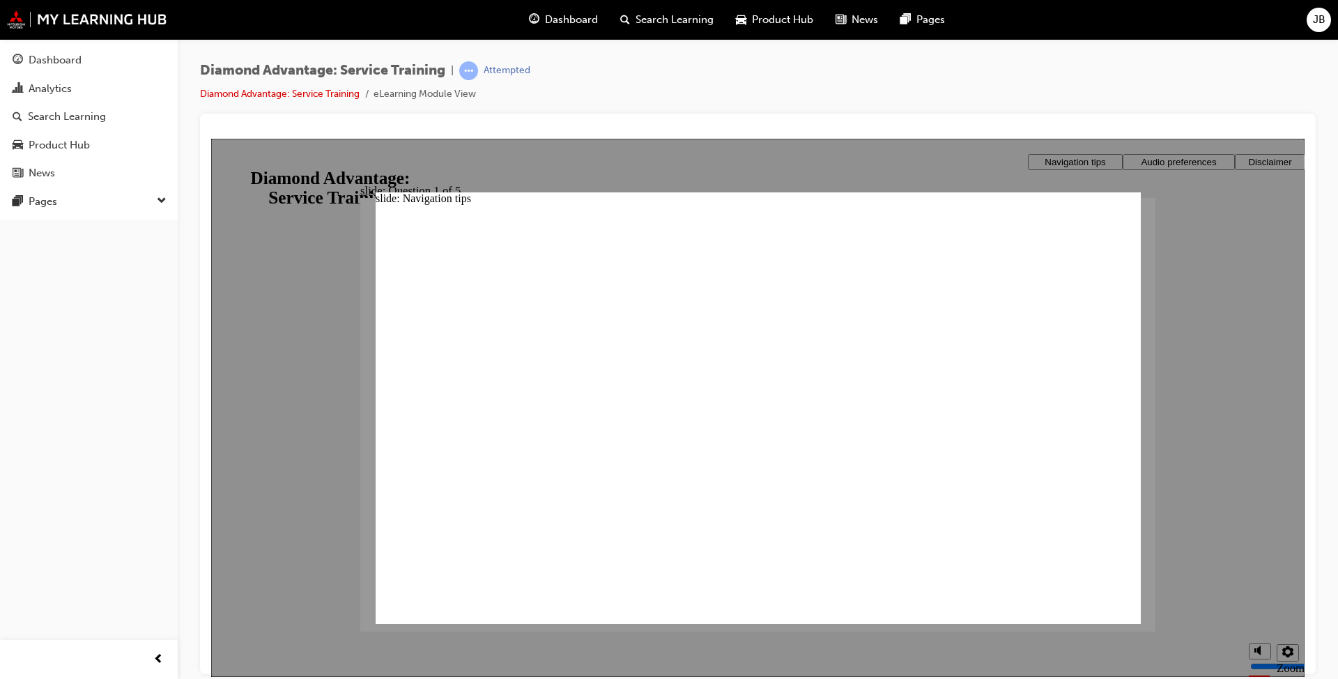
drag, startPoint x: 868, startPoint y: 585, endPoint x: 876, endPoint y: 580, distance: 9.1
drag, startPoint x: 920, startPoint y: 560, endPoint x: 1002, endPoint y: 508, distance: 97.1
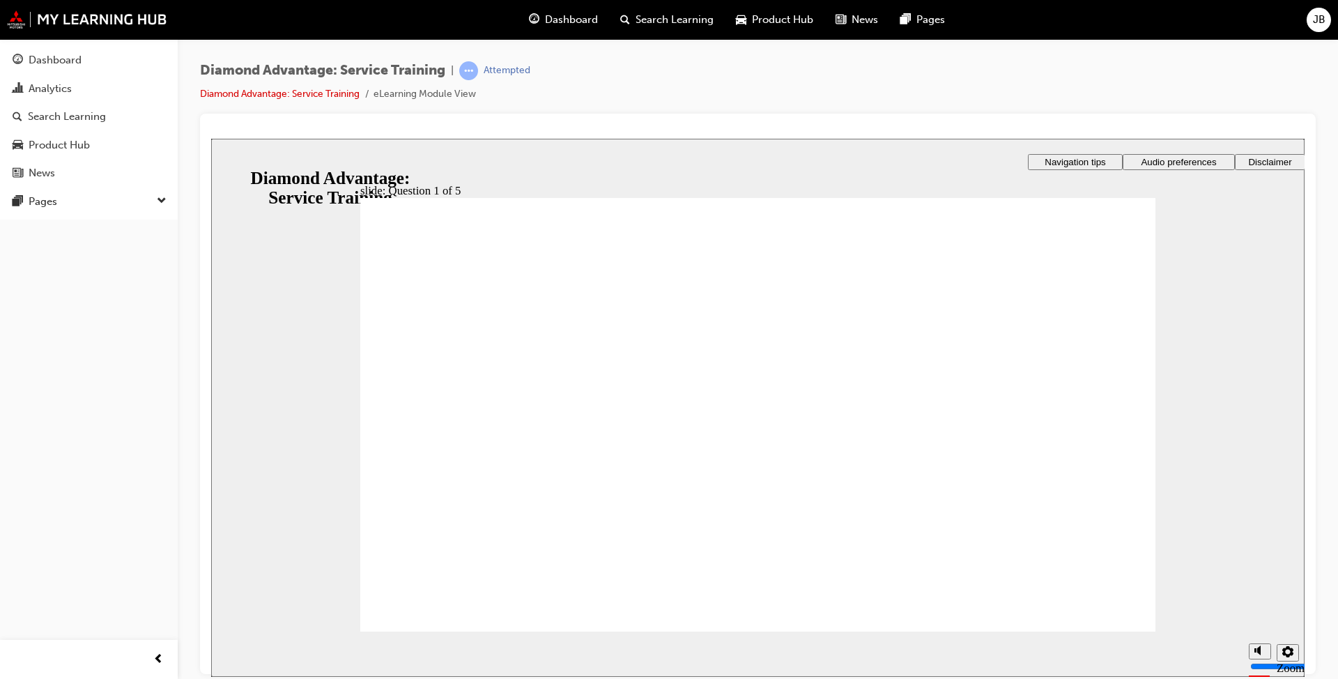
checkbox input "true"
drag, startPoint x: 563, startPoint y: 441, endPoint x: 555, endPoint y: 451, distance: 12.4
checkbox input "true"
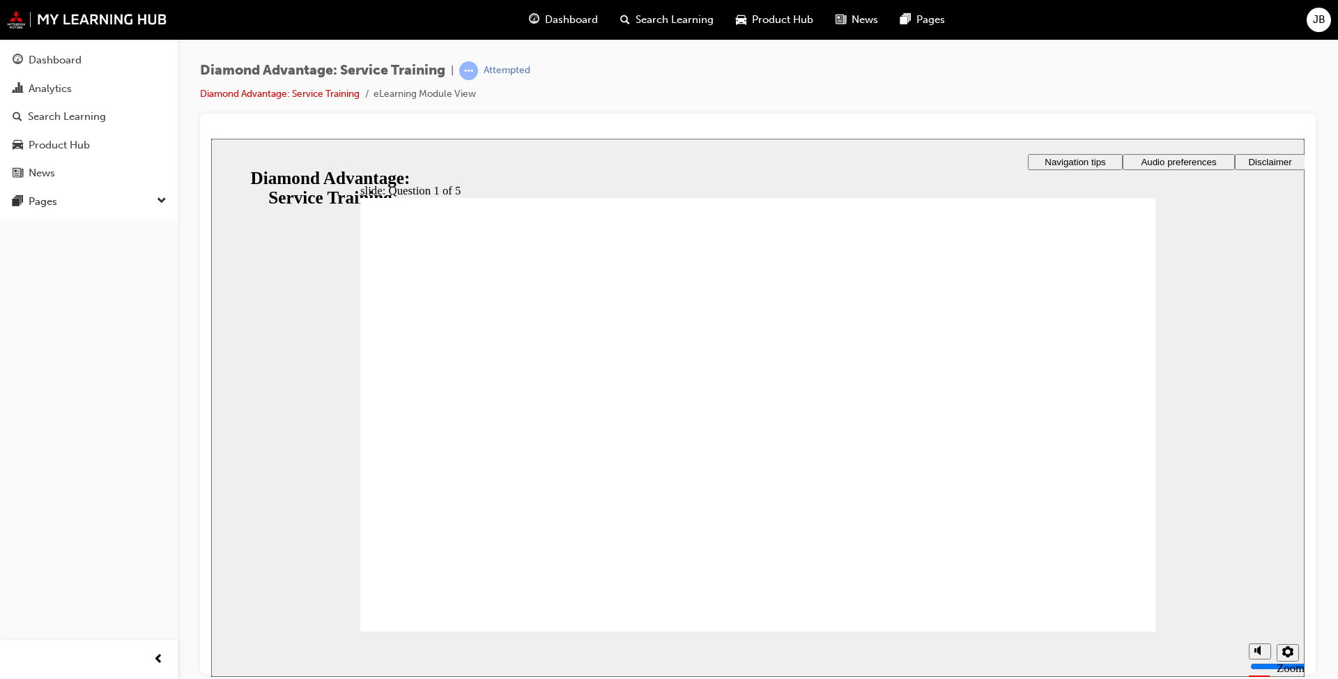
checkbox input "true"
checkbox input "false"
drag, startPoint x: 514, startPoint y: 529, endPoint x: 498, endPoint y: 558, distance: 33.4
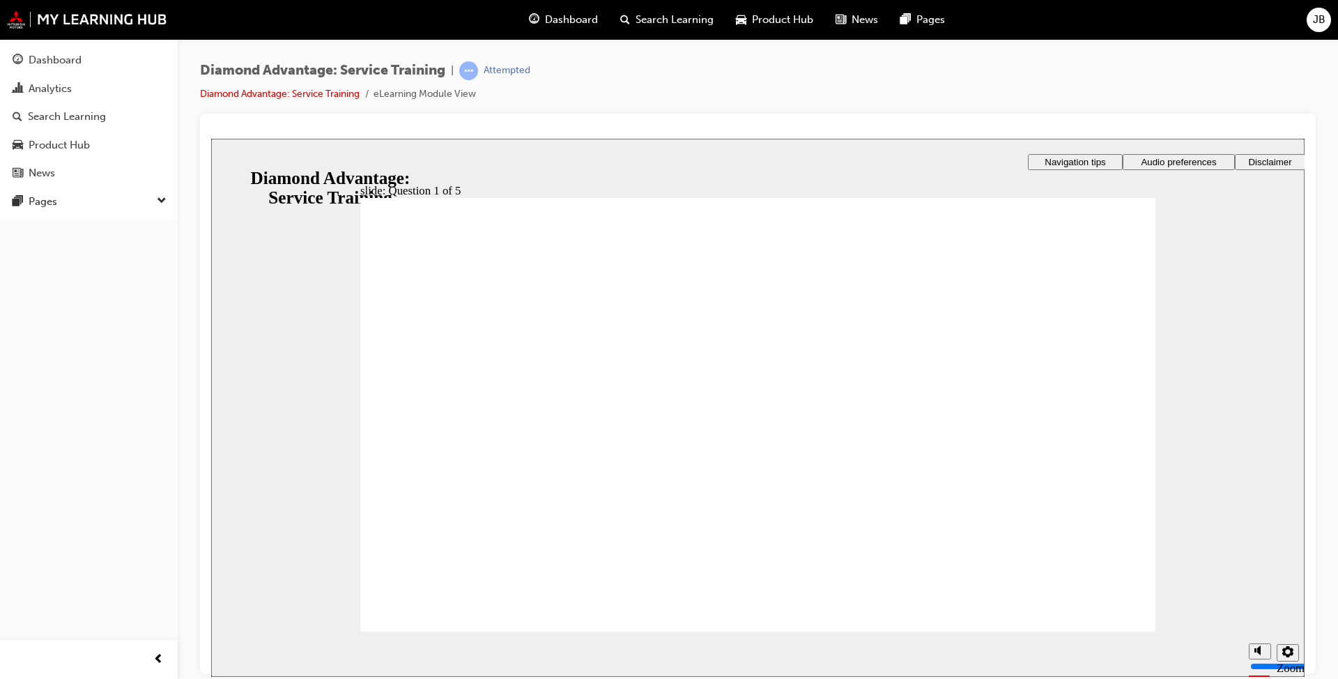
checkbox input "true"
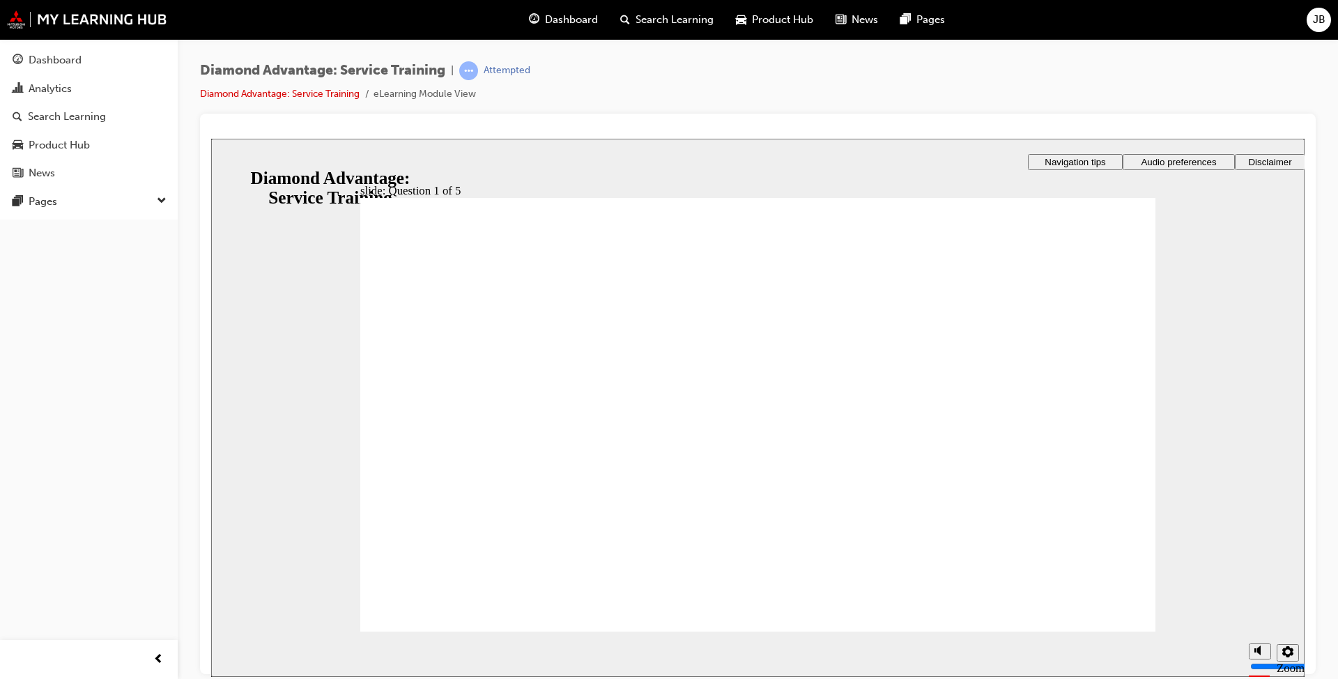
checkbox input "true"
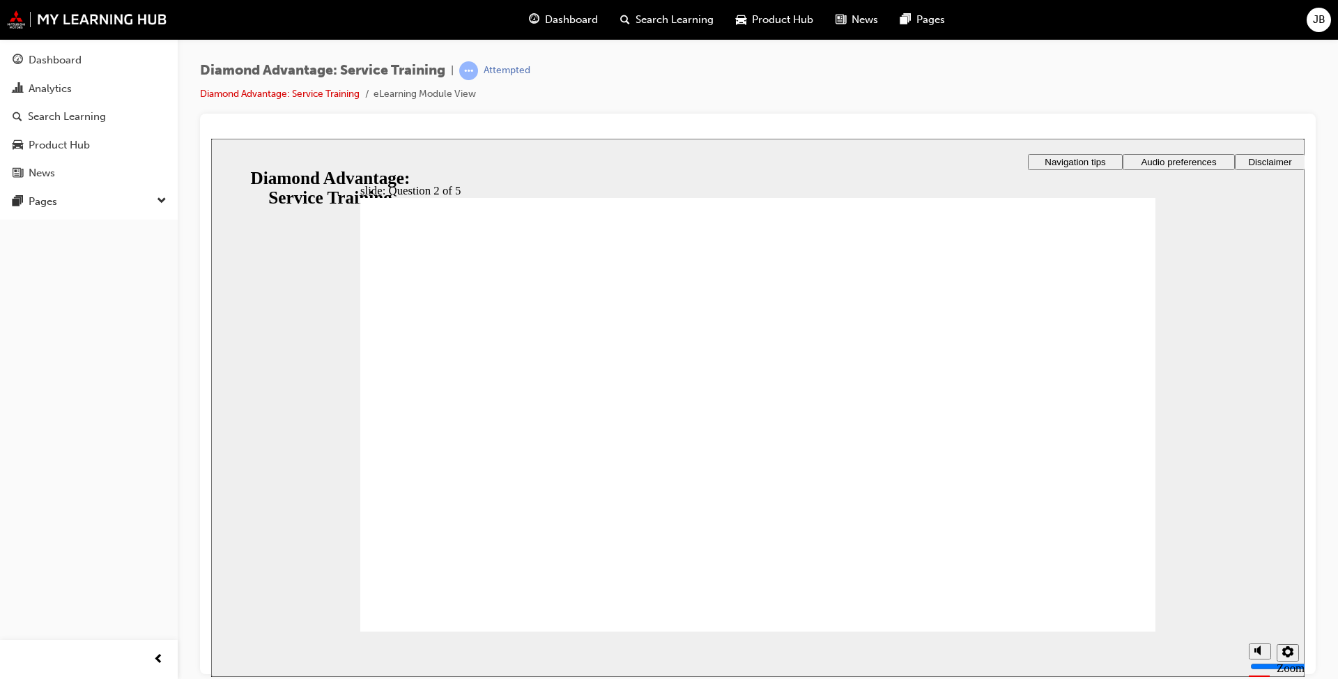
drag, startPoint x: 496, startPoint y: 417, endPoint x: 485, endPoint y: 424, distance: 13.2
checkbox input "true"
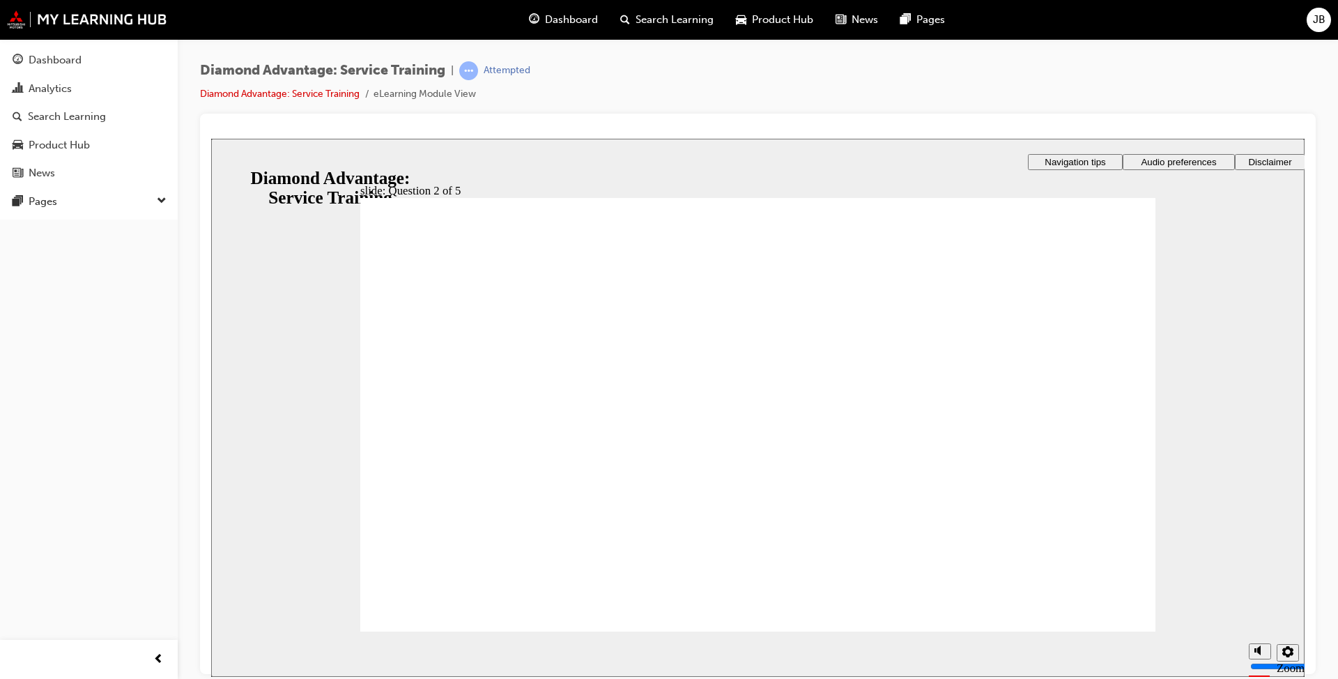
checkbox input "true"
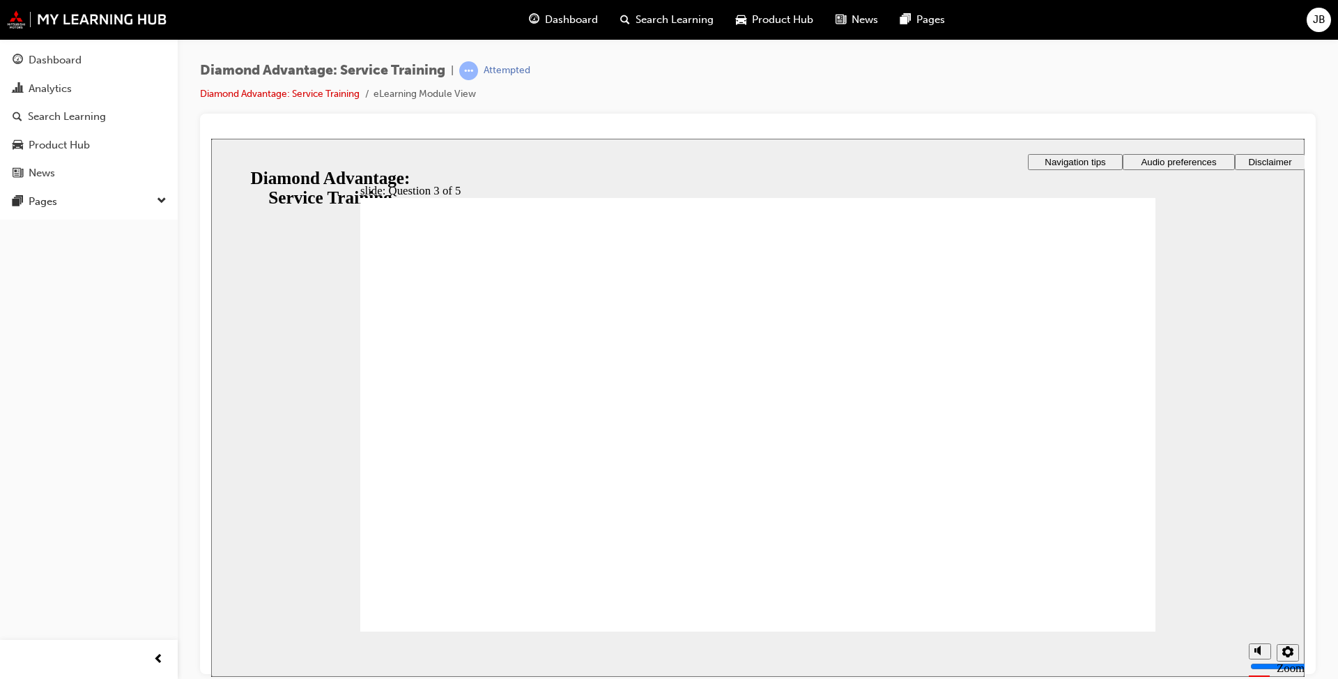
checkbox input "true"
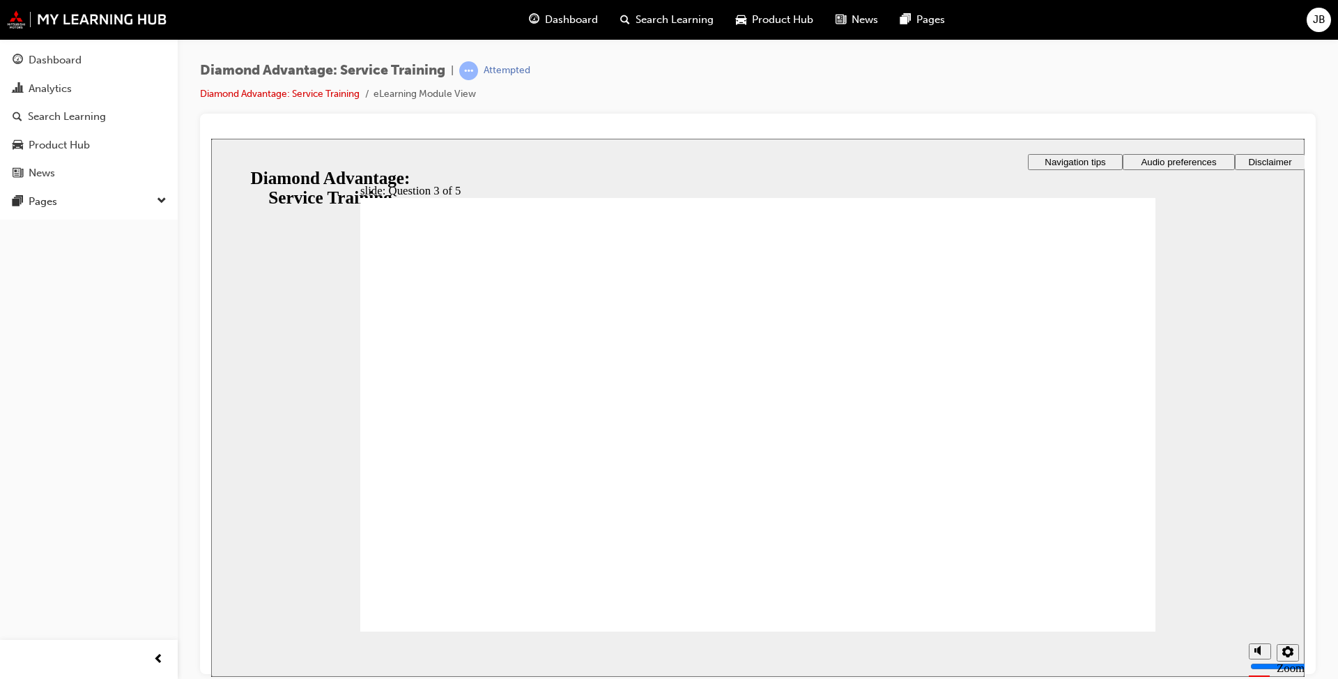
drag, startPoint x: 810, startPoint y: 491, endPoint x: 804, endPoint y: 514, distance: 23.8
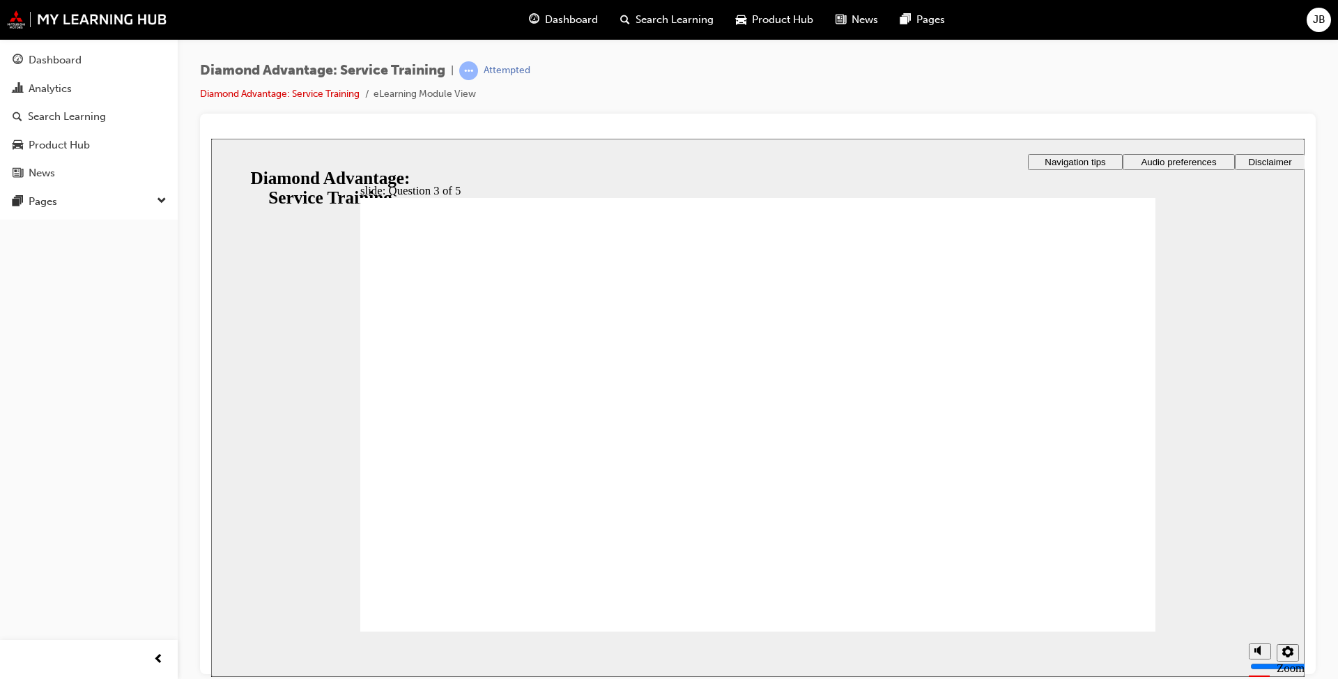
radio input "true"
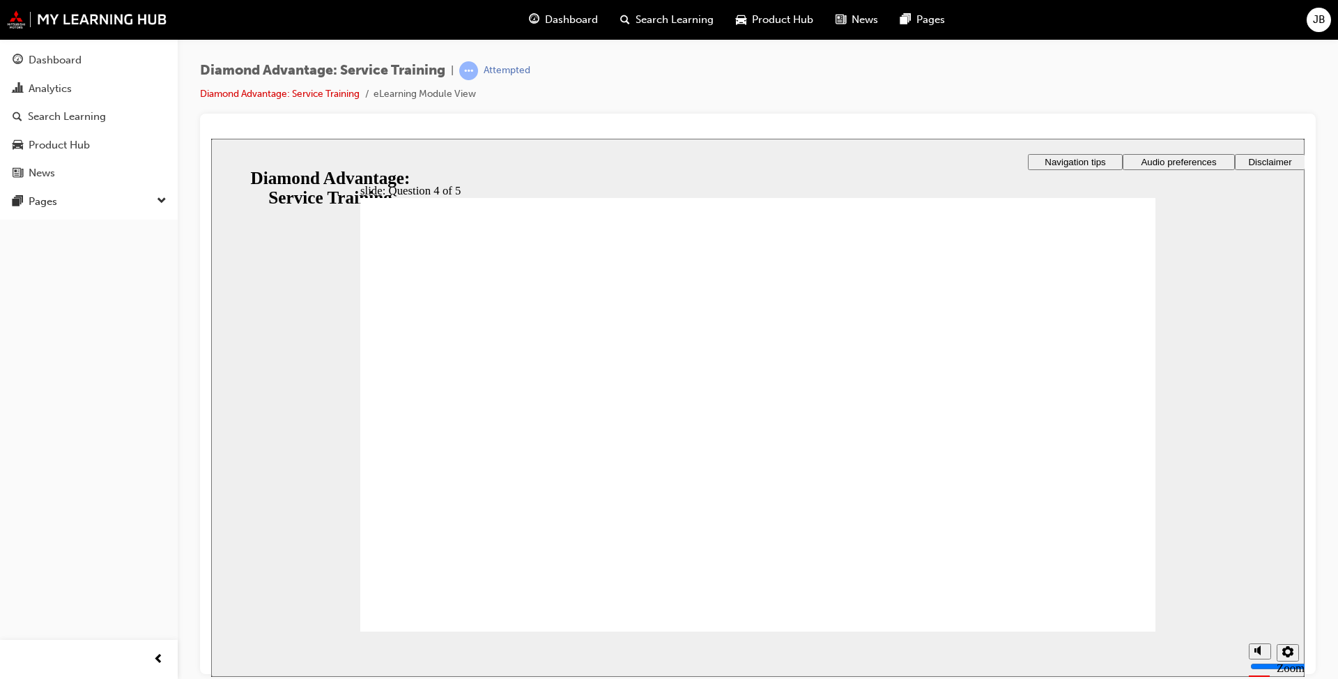
radio input "true"
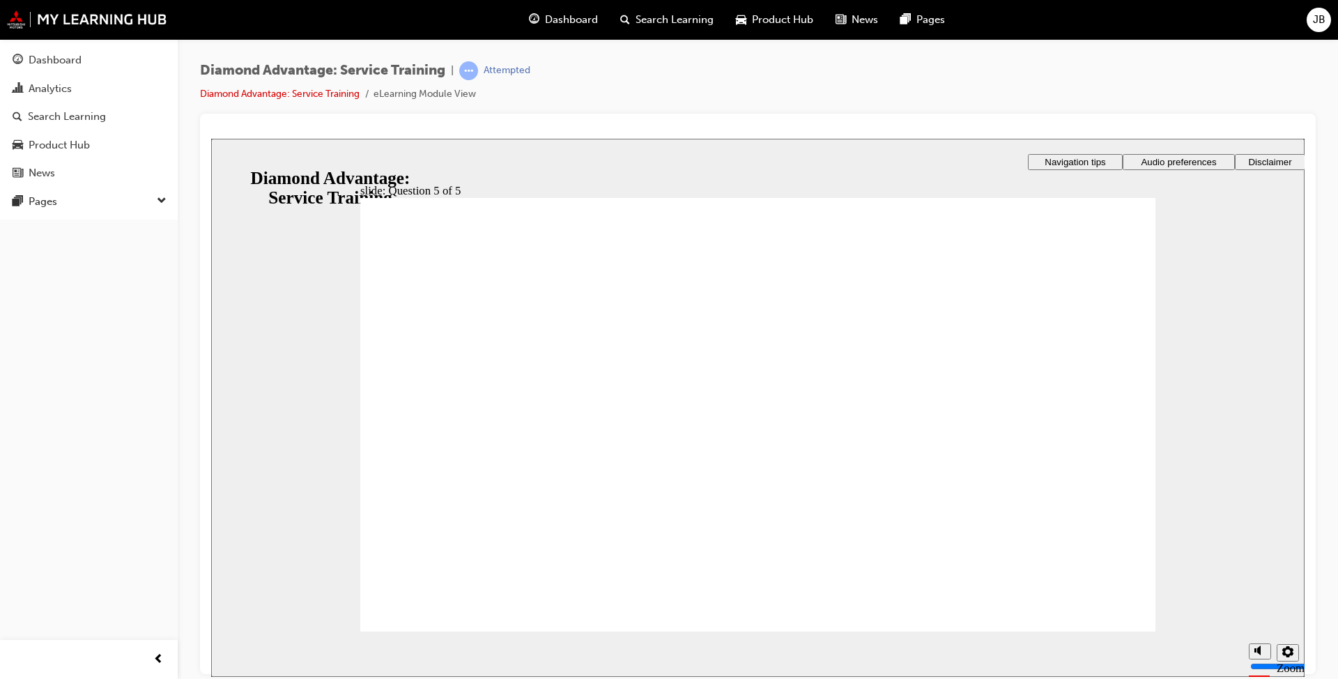
radio input "true"
drag, startPoint x: 735, startPoint y: 526, endPoint x: 734, endPoint y: 512, distance: 14.0
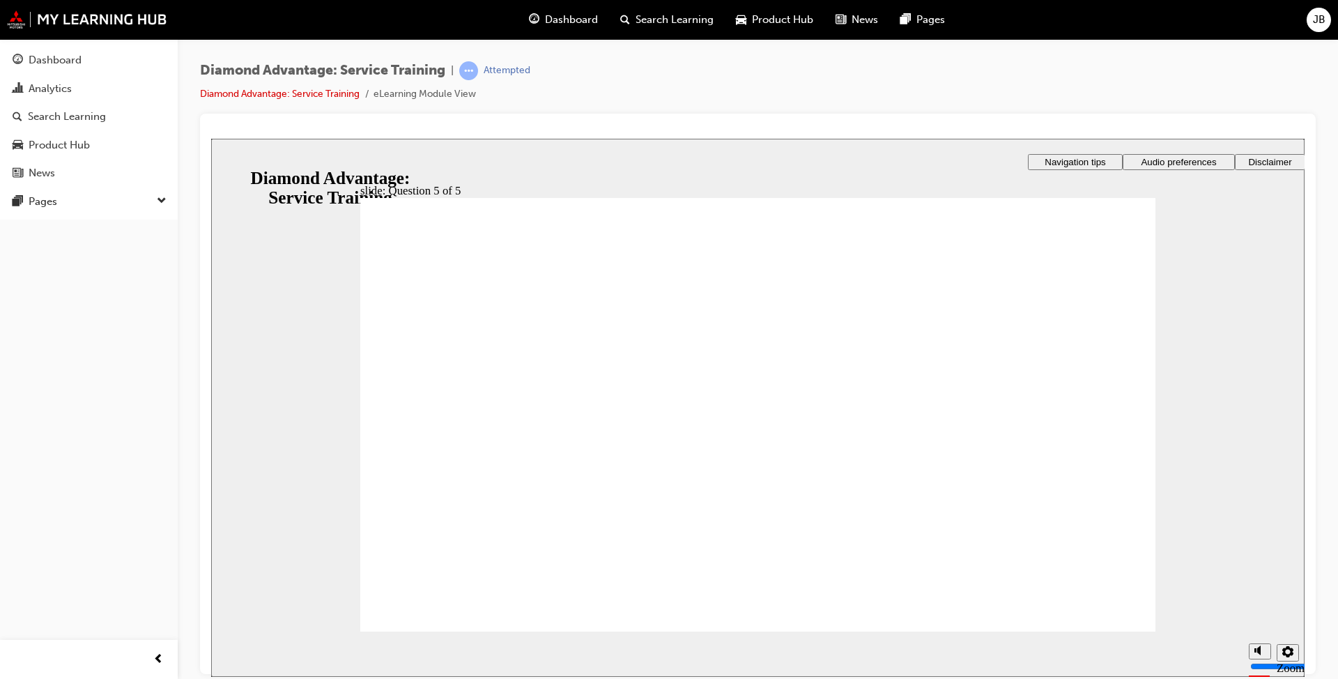
drag, startPoint x: 882, startPoint y: 475, endPoint x: 982, endPoint y: 549, distance: 124.7
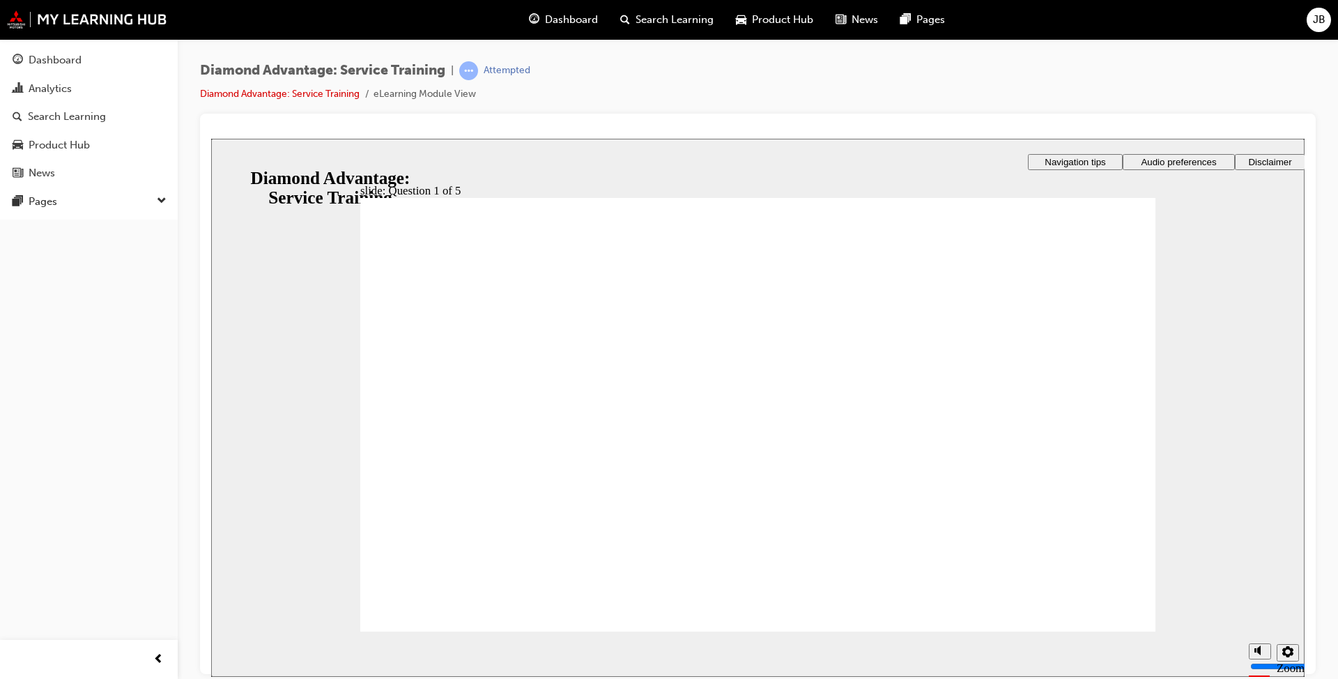
checkbox input "true"
drag, startPoint x: 465, startPoint y: 432, endPoint x: 461, endPoint y: 439, distance: 8.7
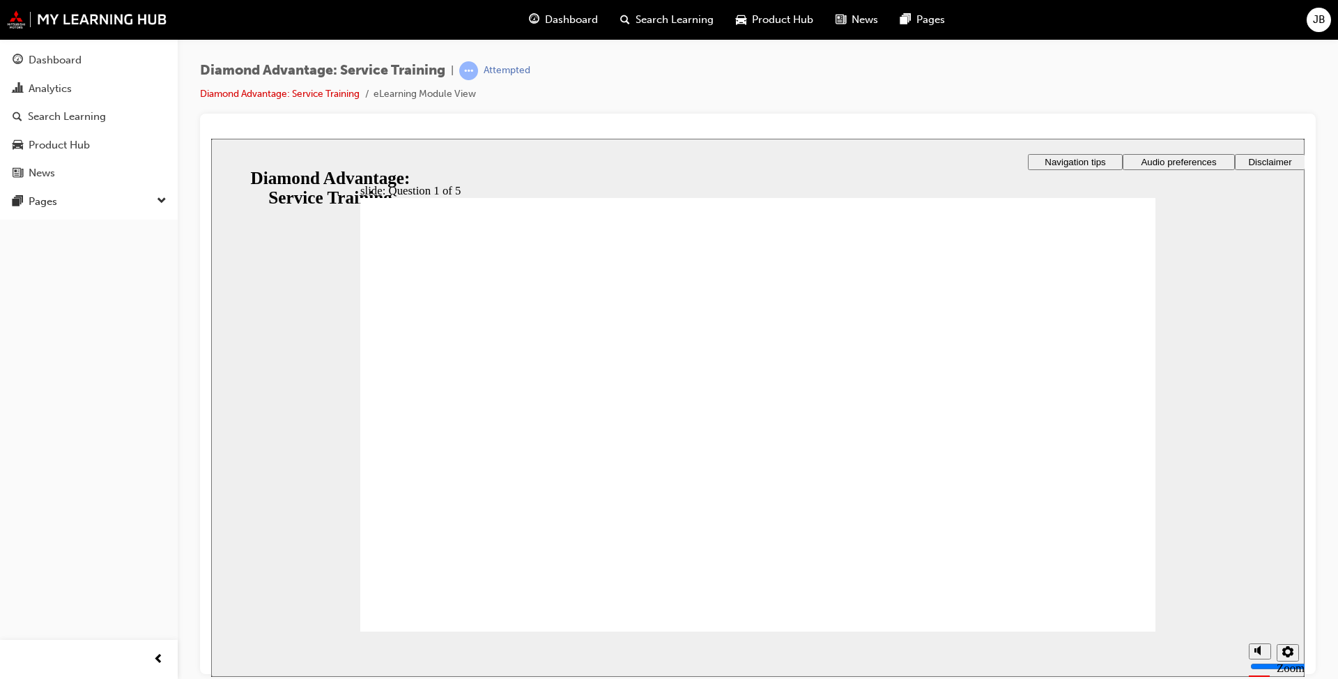
checkbox input "true"
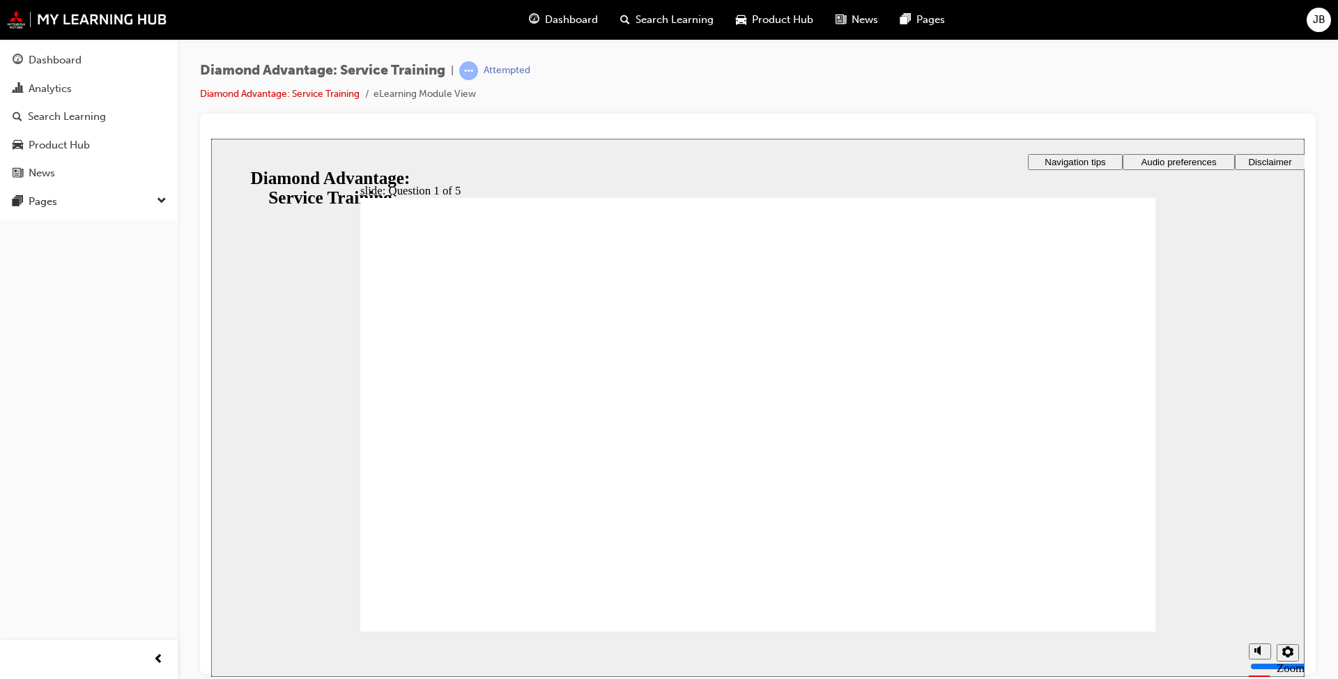
checkbox input "true"
checkbox input "false"
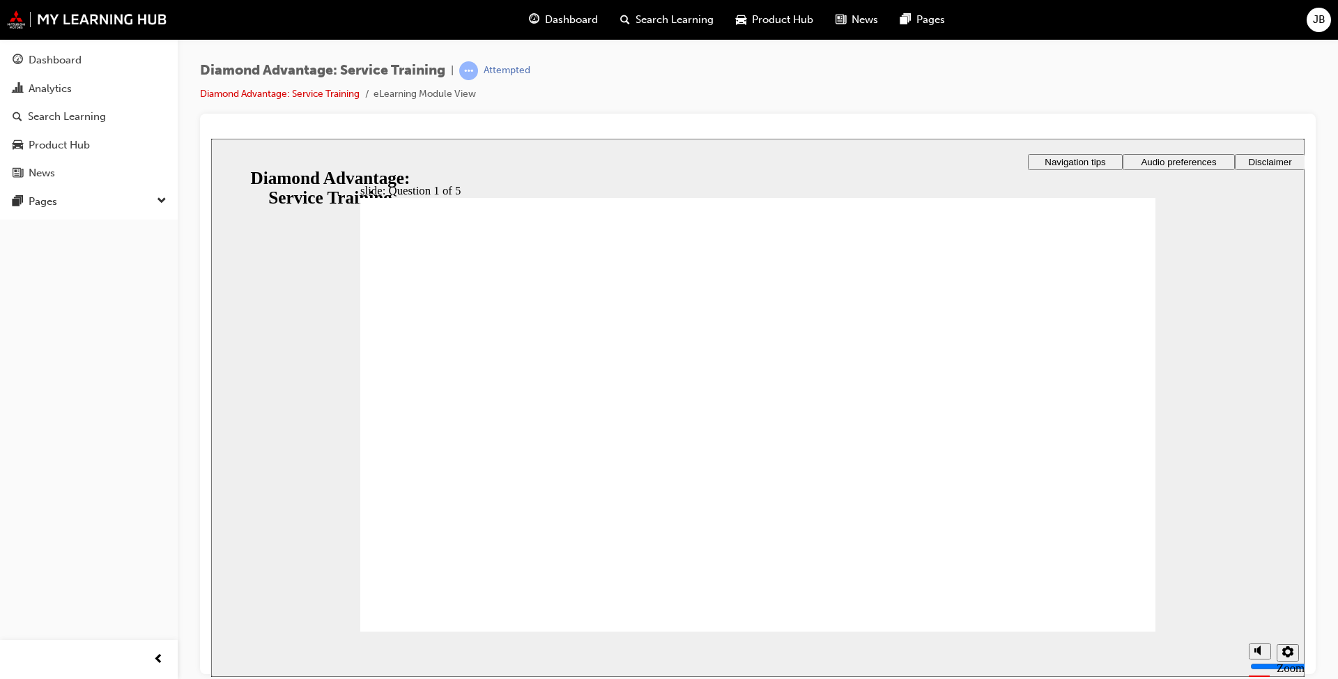
checkbox input "true"
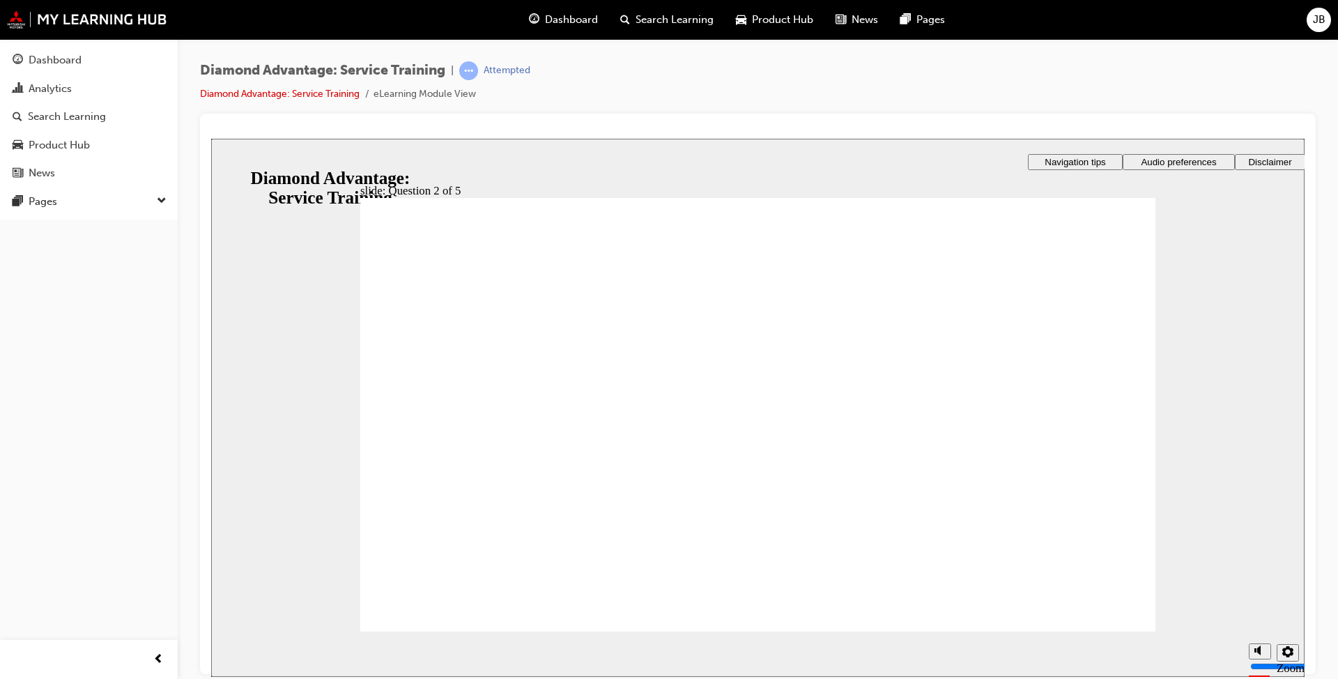
drag, startPoint x: 613, startPoint y: 482, endPoint x: 578, endPoint y: 509, distance: 43.8
checkbox input "true"
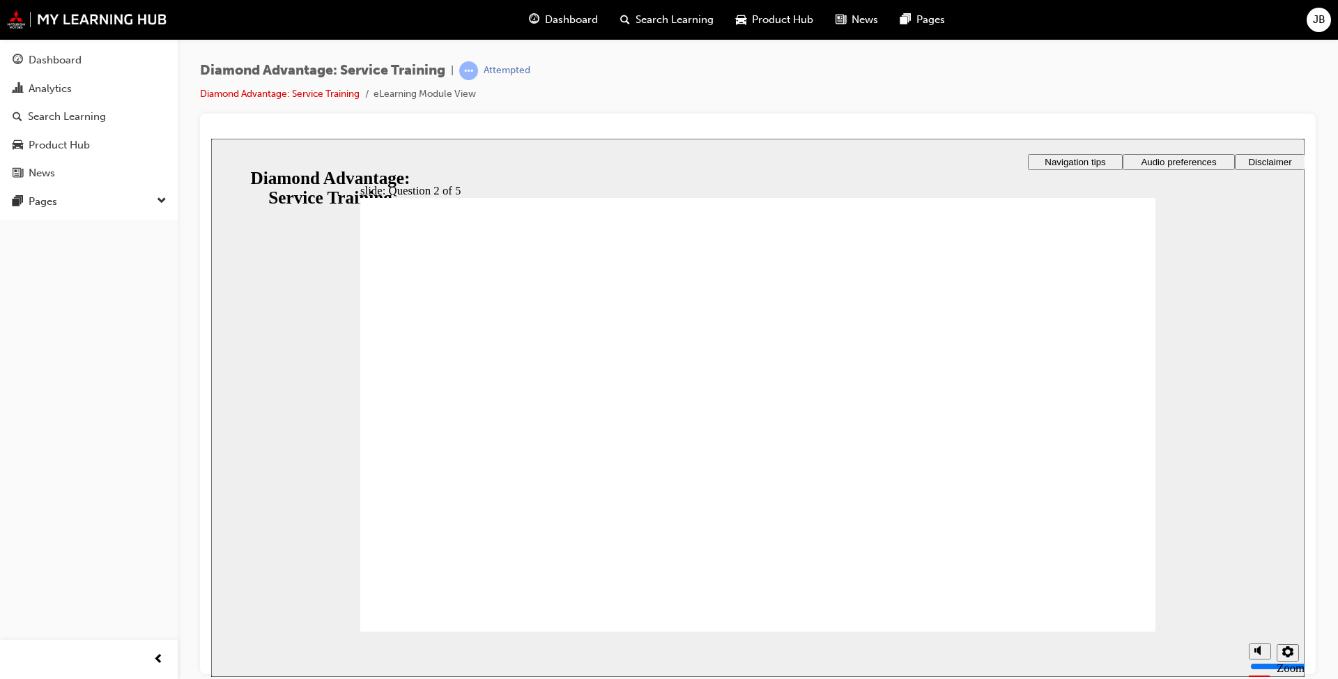
drag, startPoint x: 1081, startPoint y: 397, endPoint x: 1002, endPoint y: 149, distance: 259.5
click at [406, 98] on li "eLearning Module View" at bounding box center [425, 94] width 102 height 16
click at [306, 94] on link "Diamond Advantage: Service Training" at bounding box center [280, 94] width 160 height 12
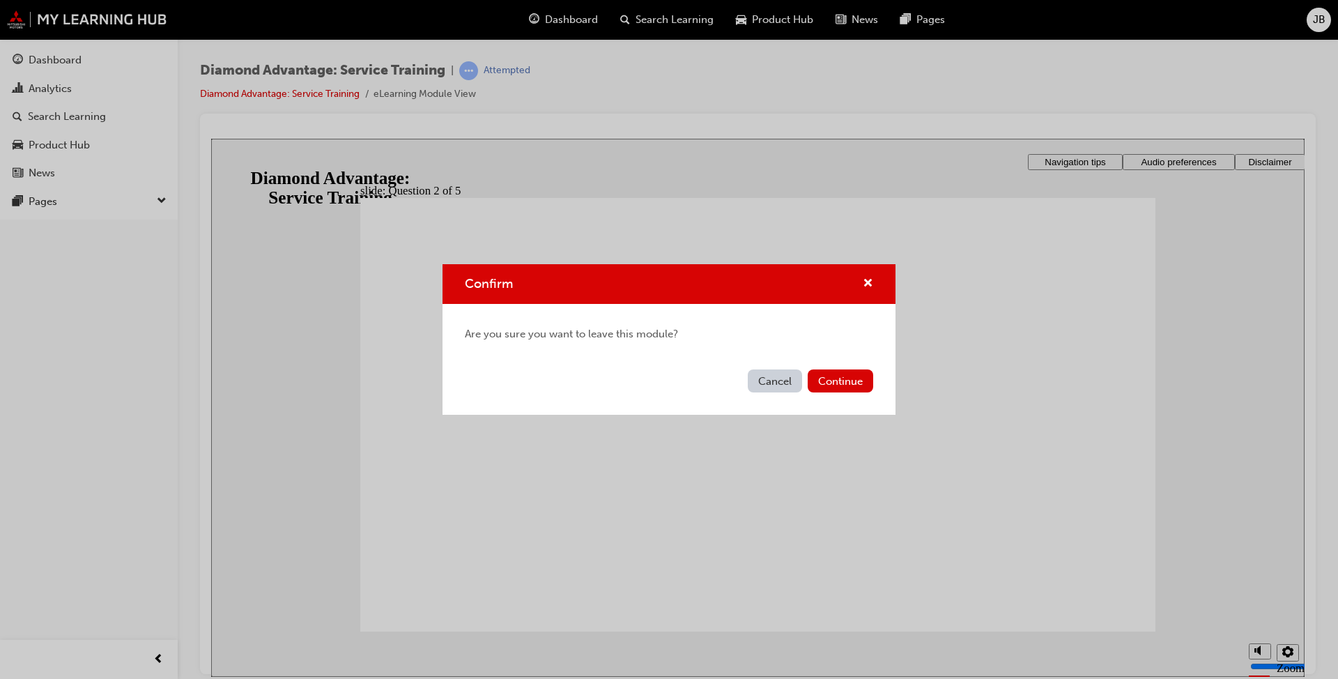
click at [838, 367] on div "Cancel Continue" at bounding box center [669, 389] width 453 height 51
click at [838, 376] on button "Continue" at bounding box center [841, 380] width 66 height 23
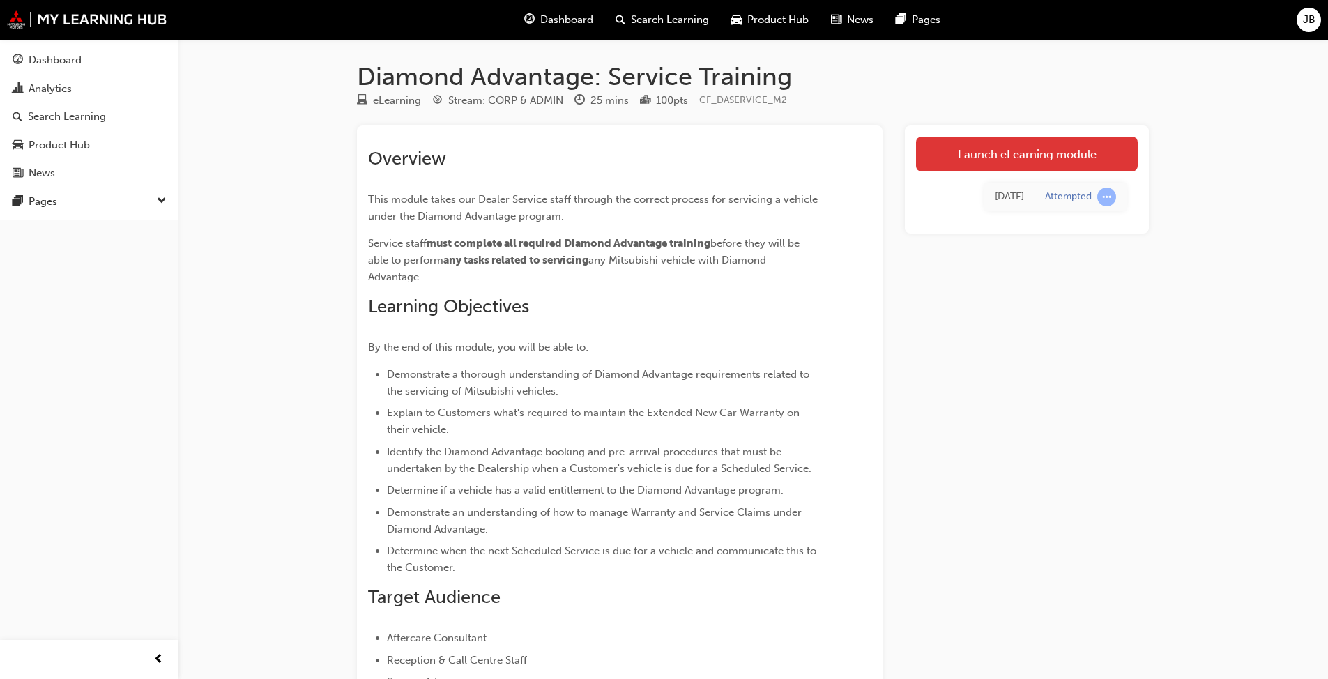
click at [1023, 157] on link "Launch eLearning module" at bounding box center [1027, 154] width 222 height 35
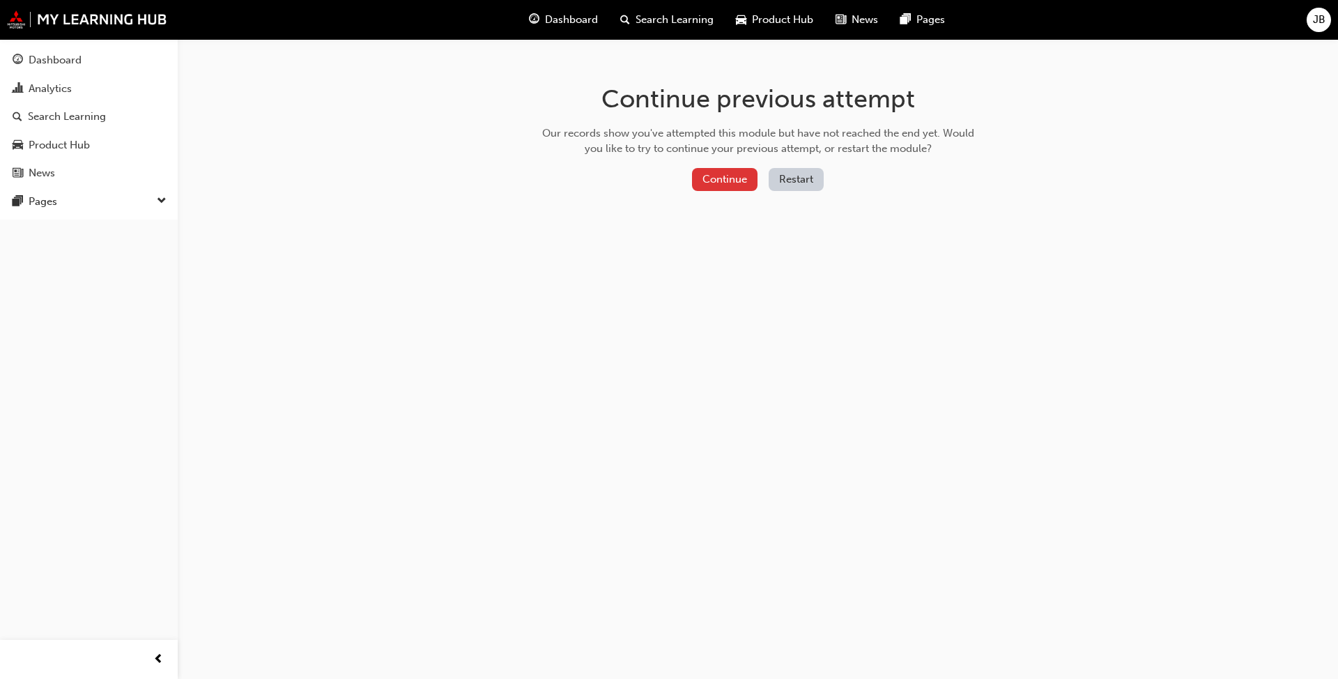
click at [710, 174] on button "Continue" at bounding box center [725, 179] width 66 height 23
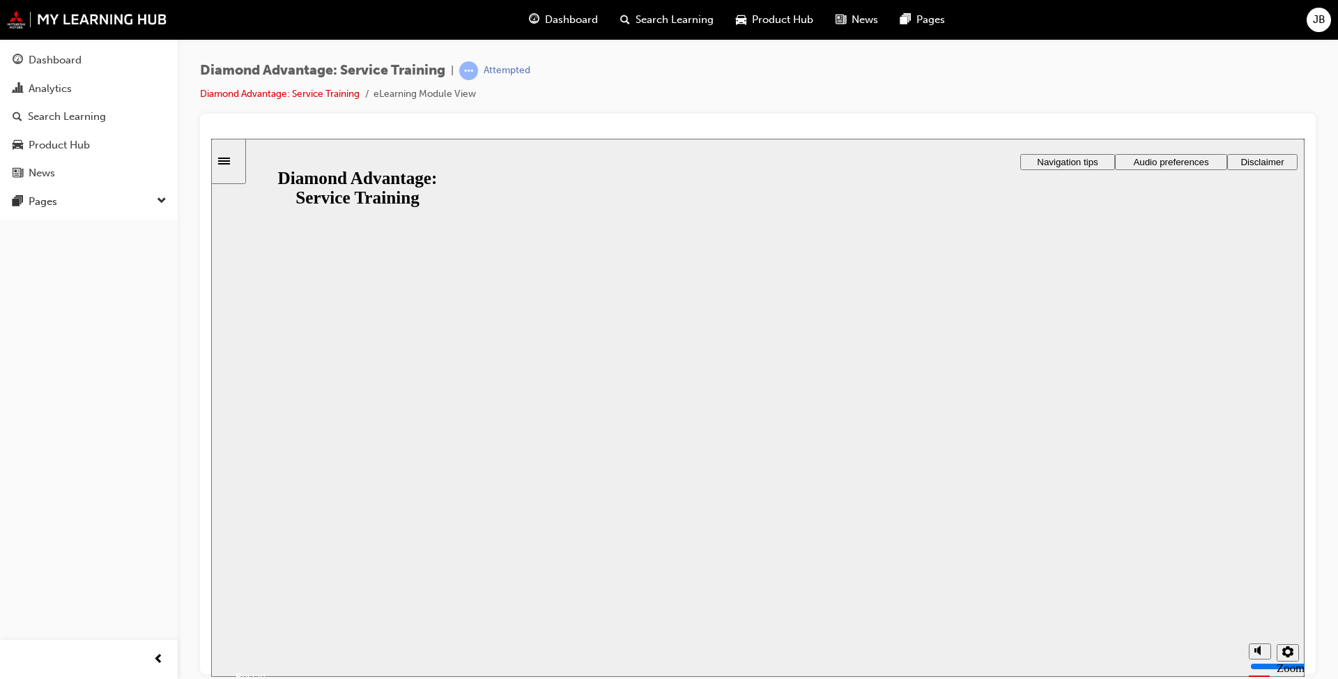
click at [266, 650] on button "Resume" at bounding box center [238, 659] width 55 height 18
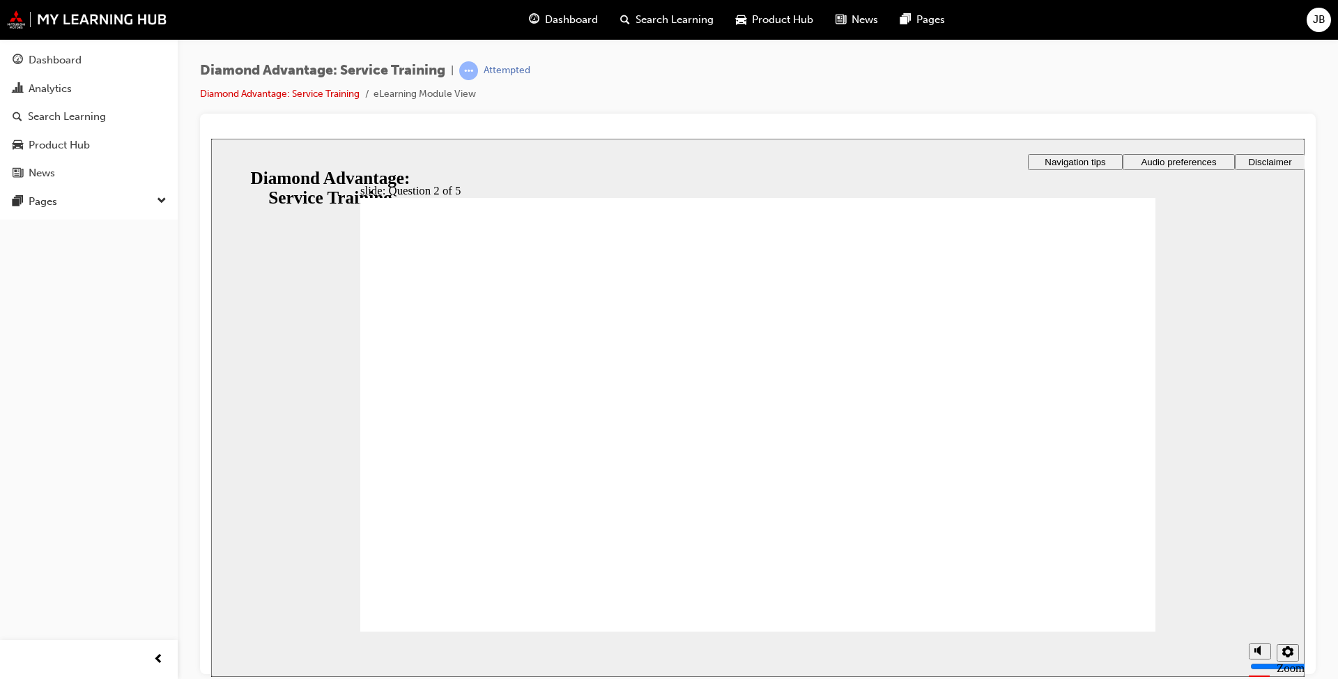
drag, startPoint x: 576, startPoint y: 545, endPoint x: 630, endPoint y: 583, distance: 66.5
drag, startPoint x: 1097, startPoint y: 619, endPoint x: 1090, endPoint y: 609, distance: 11.6
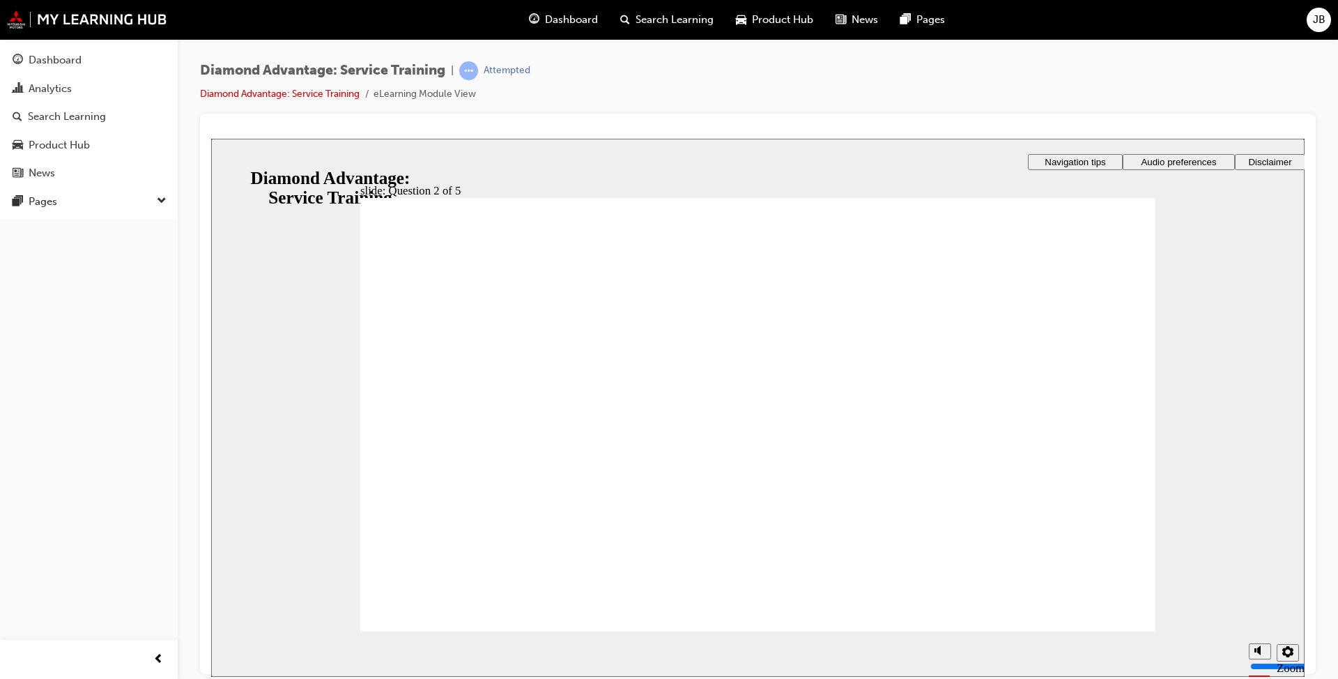
drag, startPoint x: 1094, startPoint y: 612, endPoint x: 1028, endPoint y: 631, distance: 68.9
drag, startPoint x: 1028, startPoint y: 628, endPoint x: 1039, endPoint y: 617, distance: 15.8
drag, startPoint x: 1039, startPoint y: 617, endPoint x: 982, endPoint y: 385, distance: 238.9
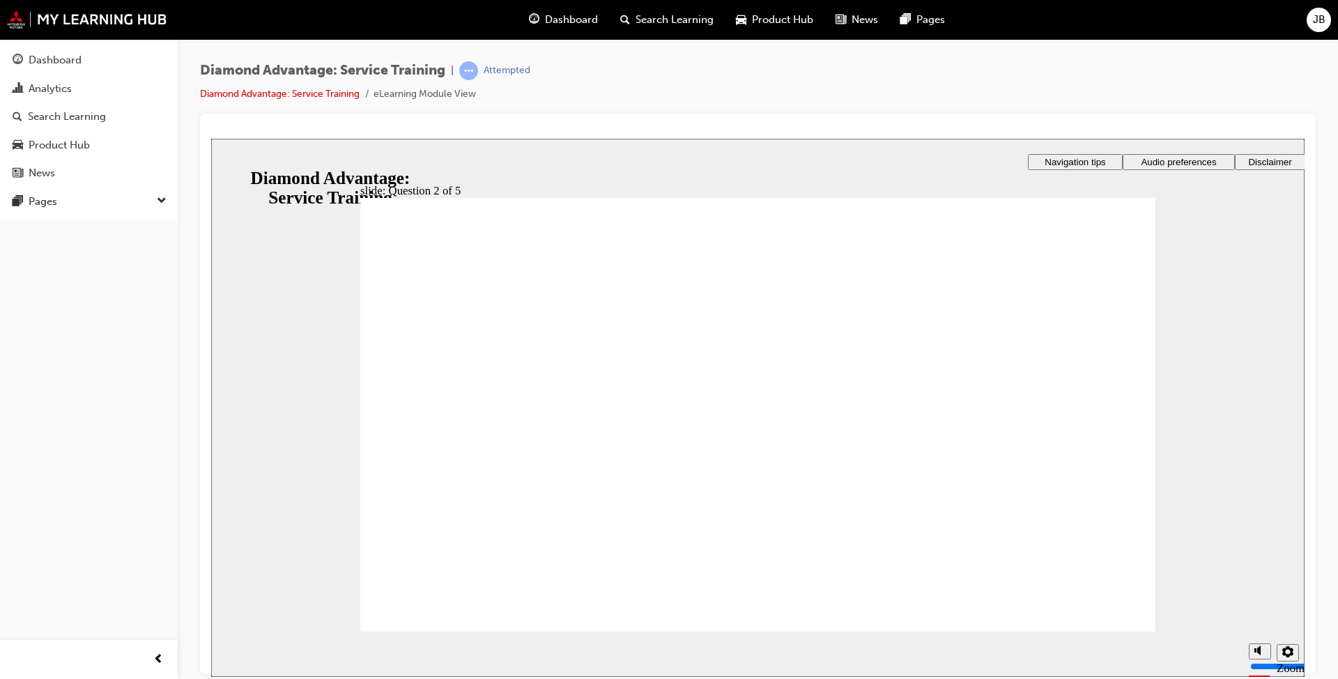
drag, startPoint x: 1019, startPoint y: 356, endPoint x: 908, endPoint y: 356, distance: 110.8
drag, startPoint x: 446, startPoint y: 372, endPoint x: 462, endPoint y: 397, distance: 29.2
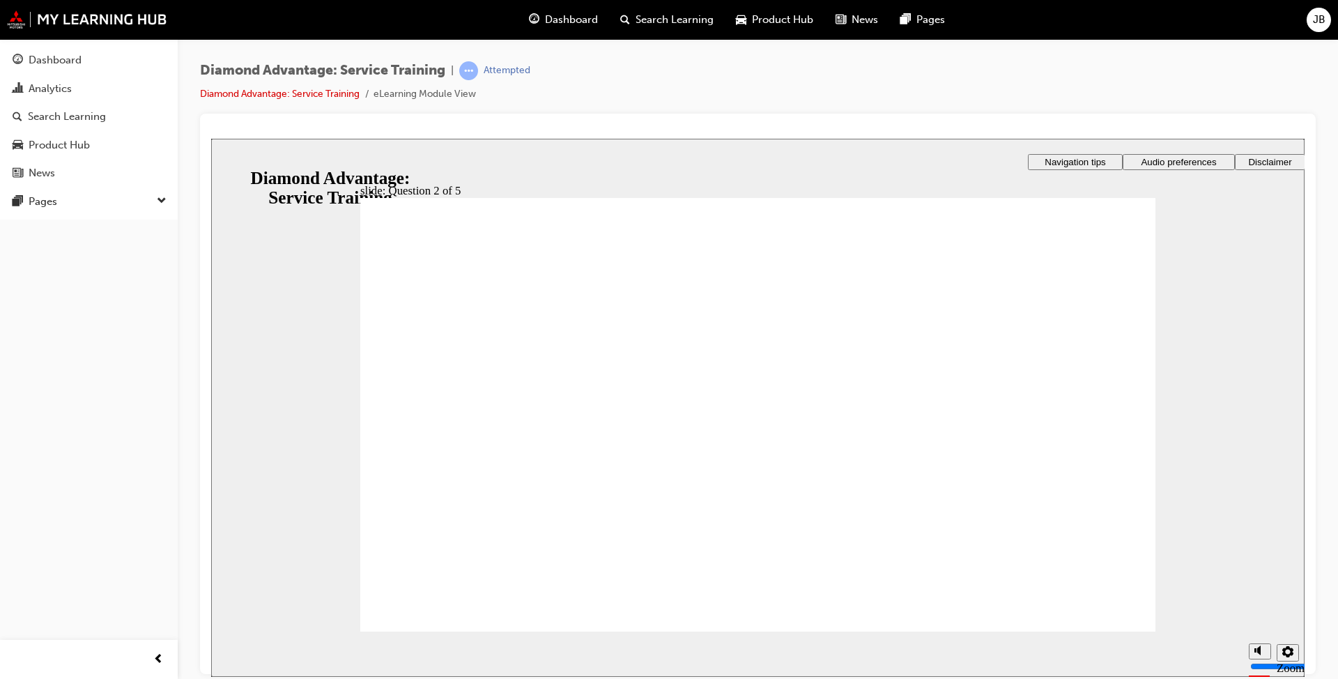
checkbox input "true"
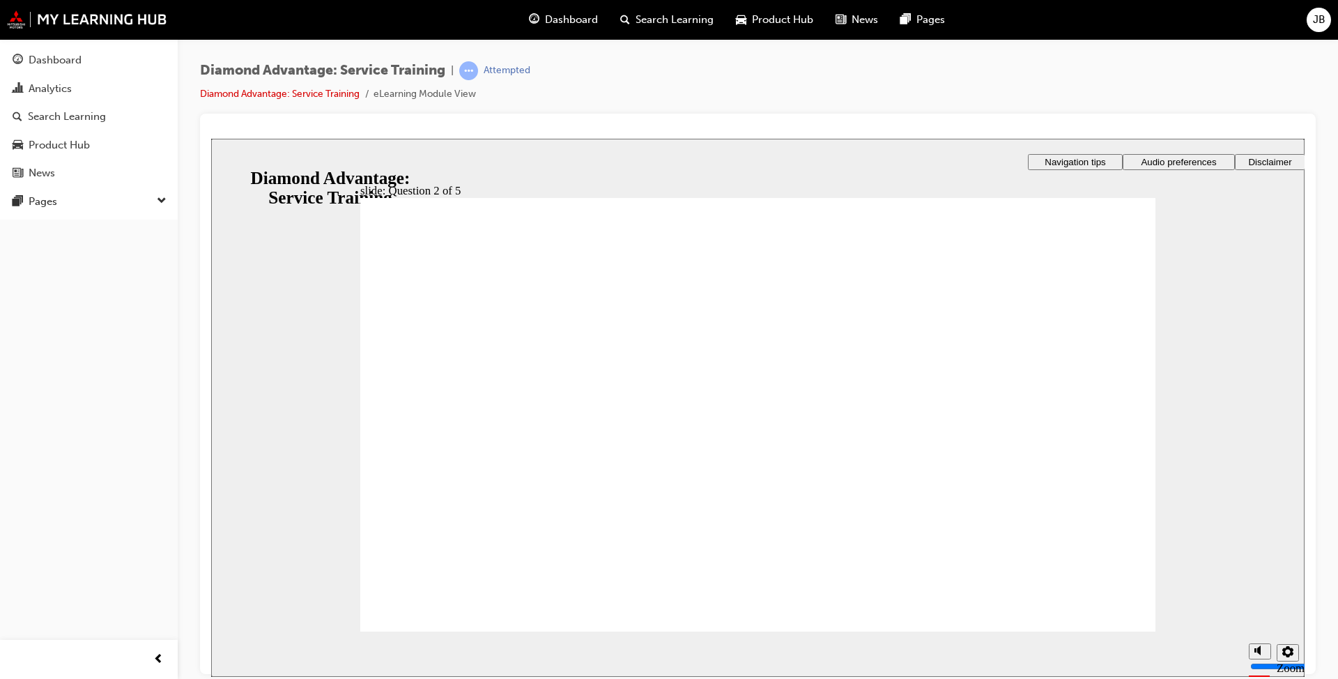
checkbox input "true"
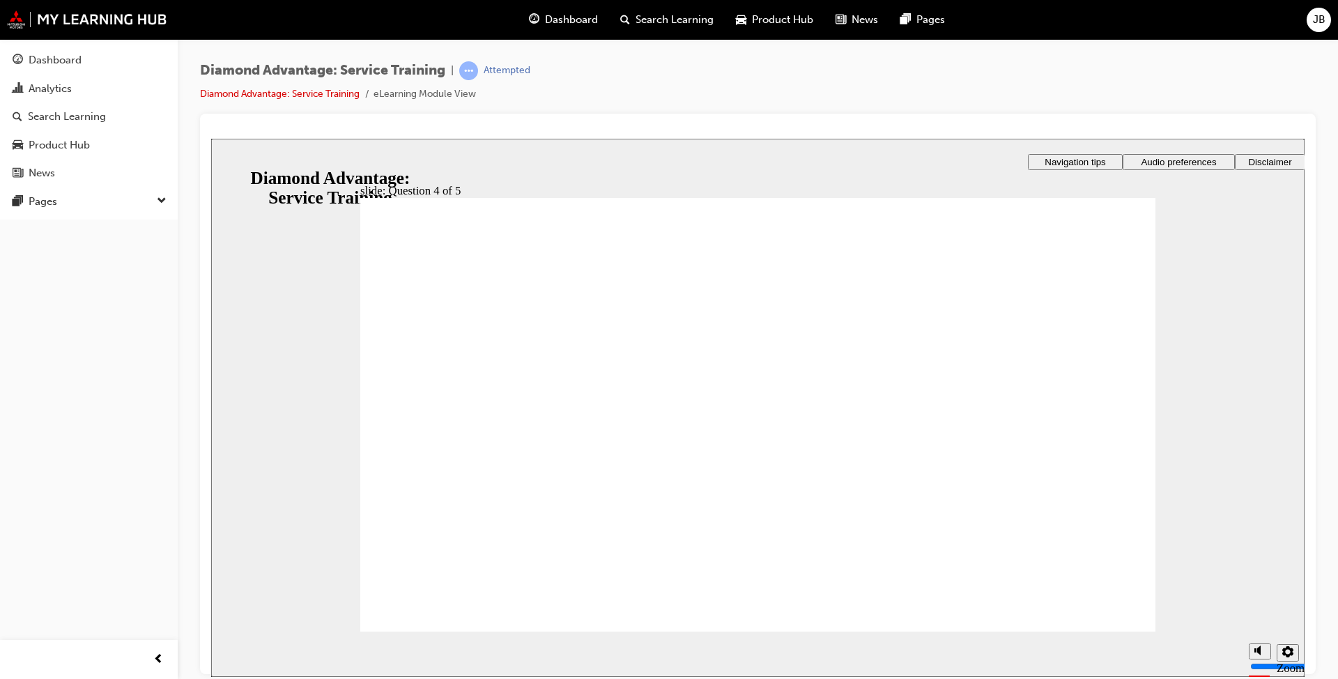
radio input "true"
drag, startPoint x: 784, startPoint y: 521, endPoint x: 787, endPoint y: 529, distance: 8.8
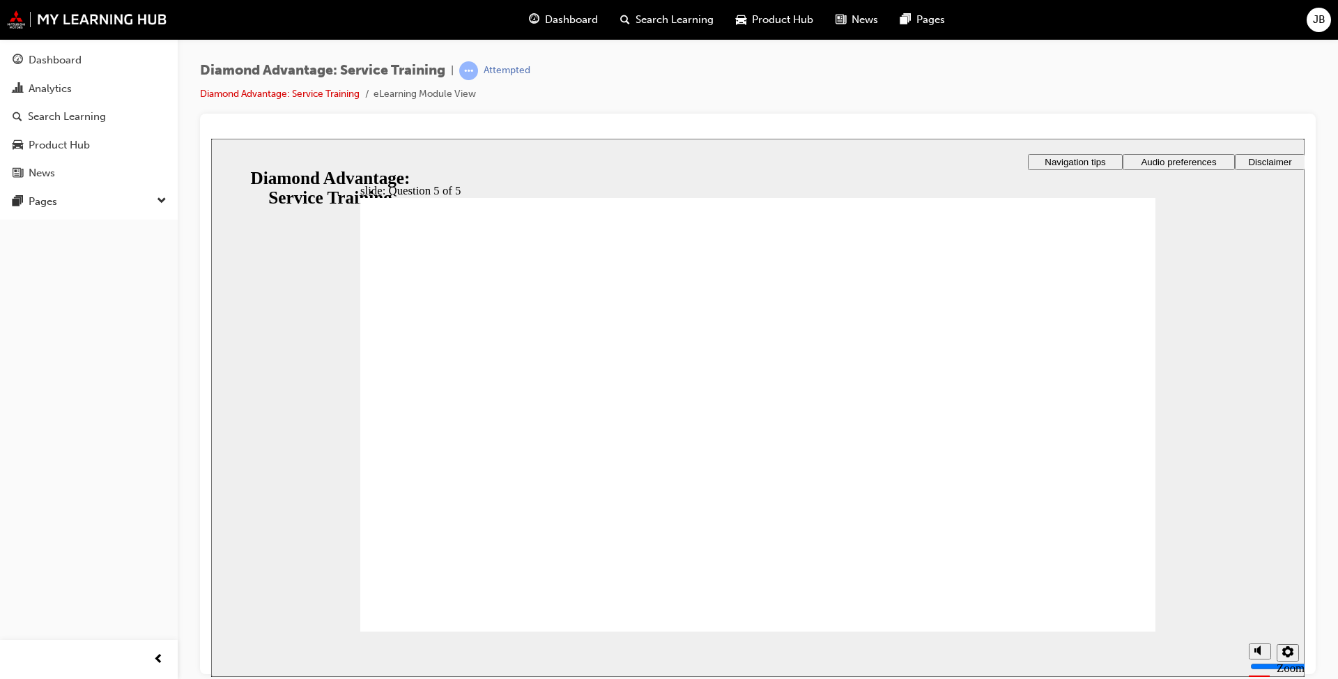
radio input "true"
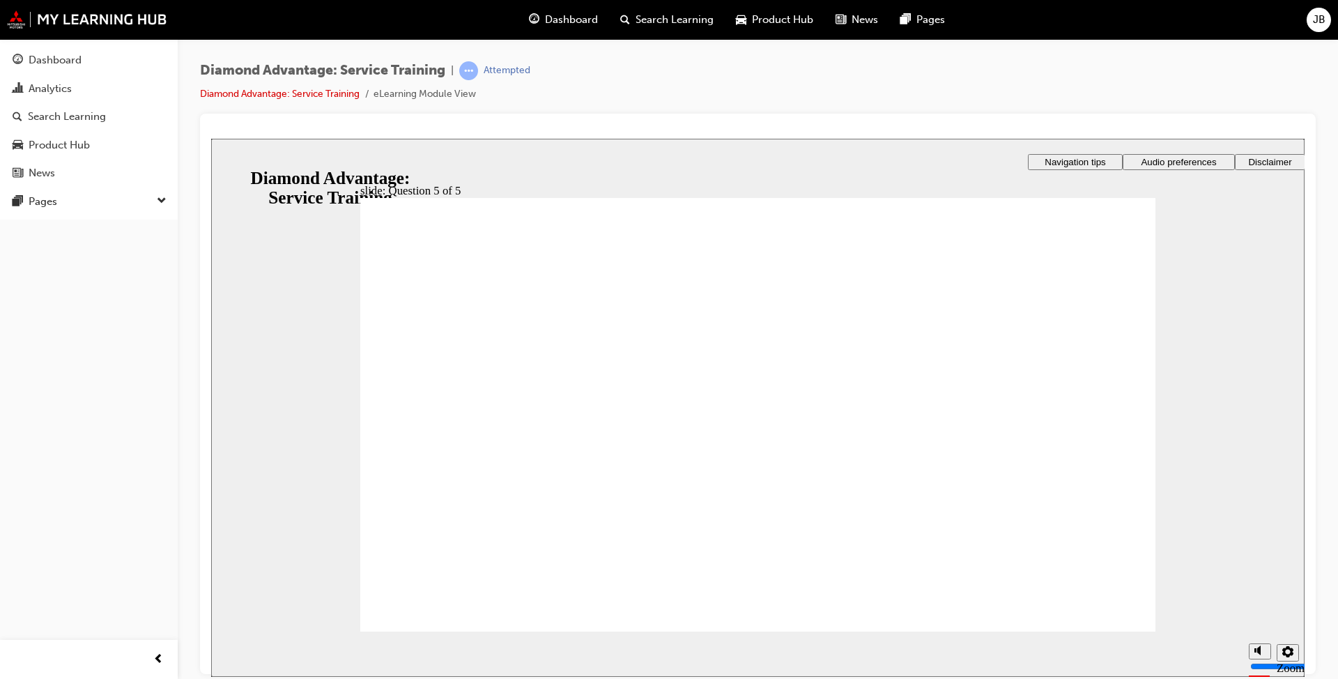
drag, startPoint x: 896, startPoint y: 579, endPoint x: 963, endPoint y: 576, distance: 67.7
drag, startPoint x: 1046, startPoint y: 599, endPoint x: 1051, endPoint y: 590, distance: 10.0
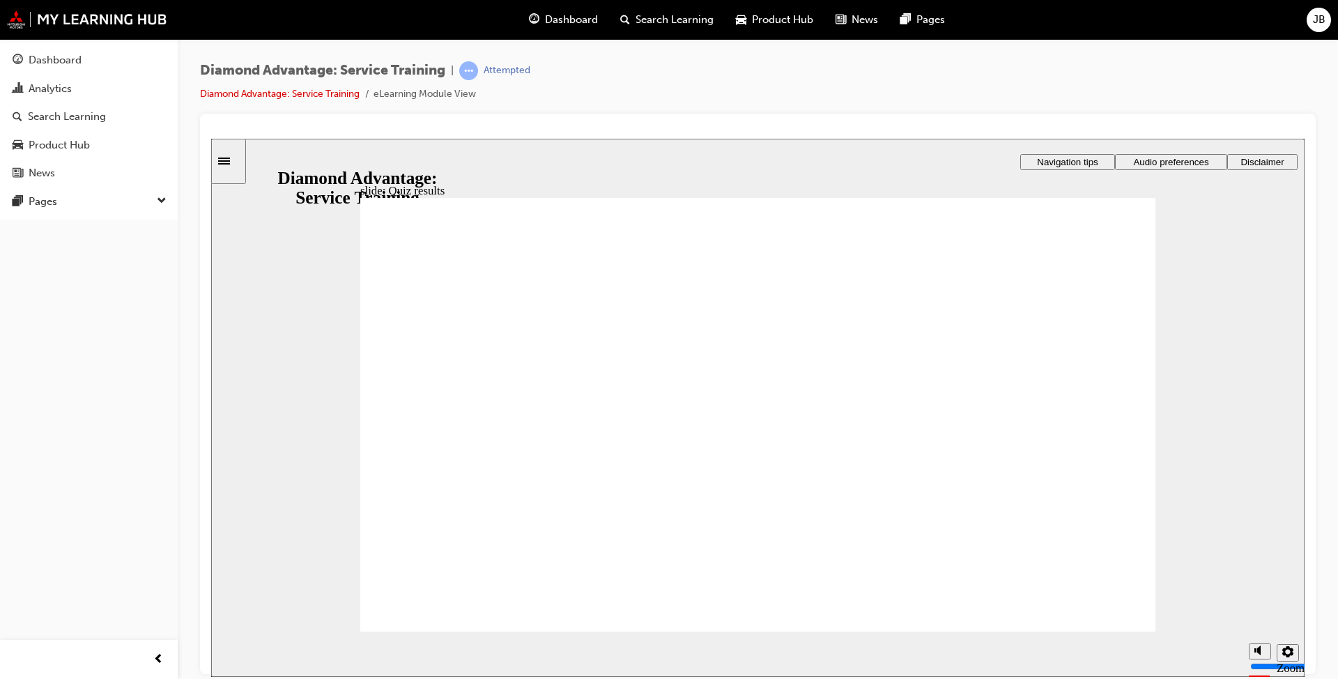
drag, startPoint x: 1028, startPoint y: 607, endPoint x: 1069, endPoint y: 611, distance: 41.3
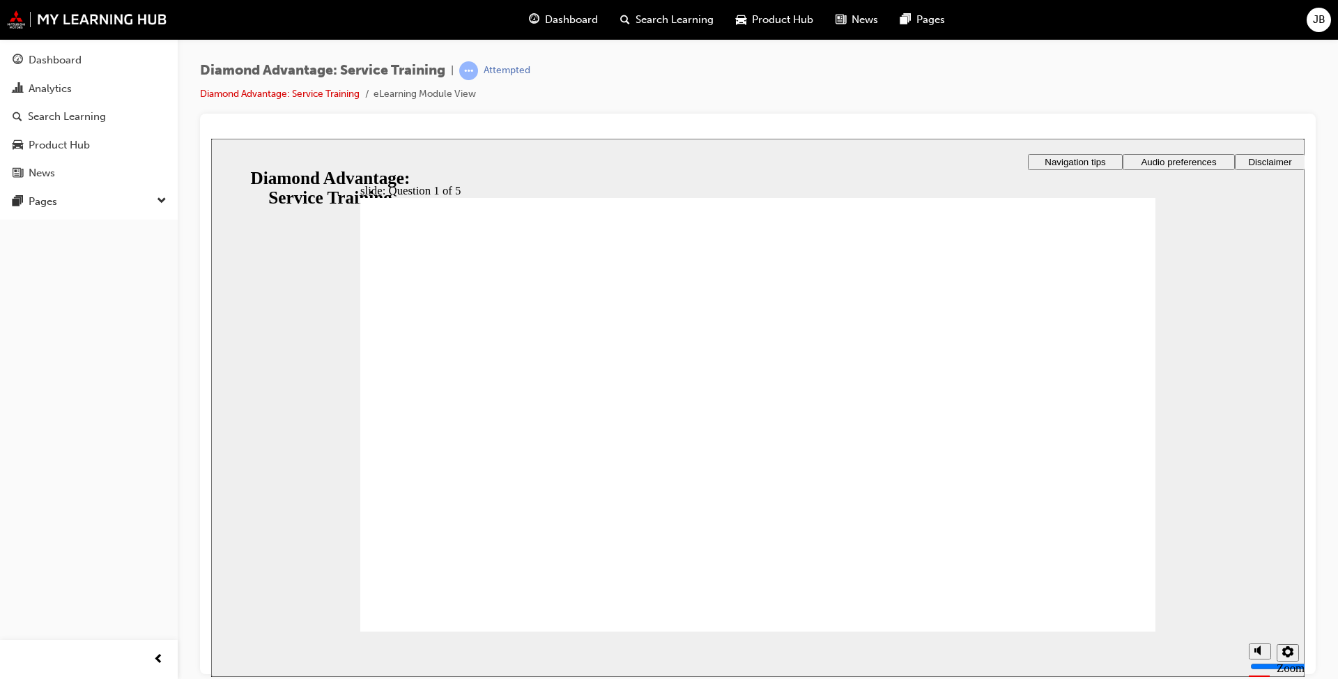
drag, startPoint x: 988, startPoint y: 600, endPoint x: 994, endPoint y: 612, distance: 13.4
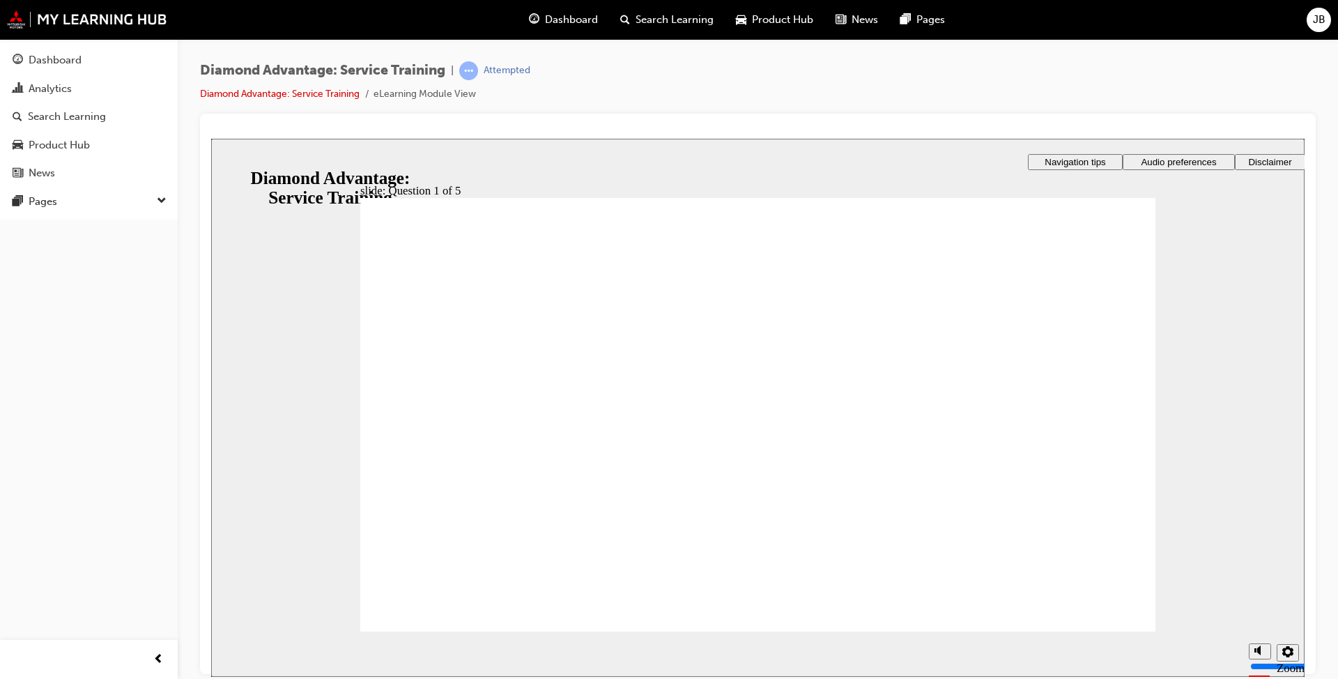
checkbox input "true"
drag, startPoint x: 956, startPoint y: 417, endPoint x: 970, endPoint y: 422, distance: 14.8
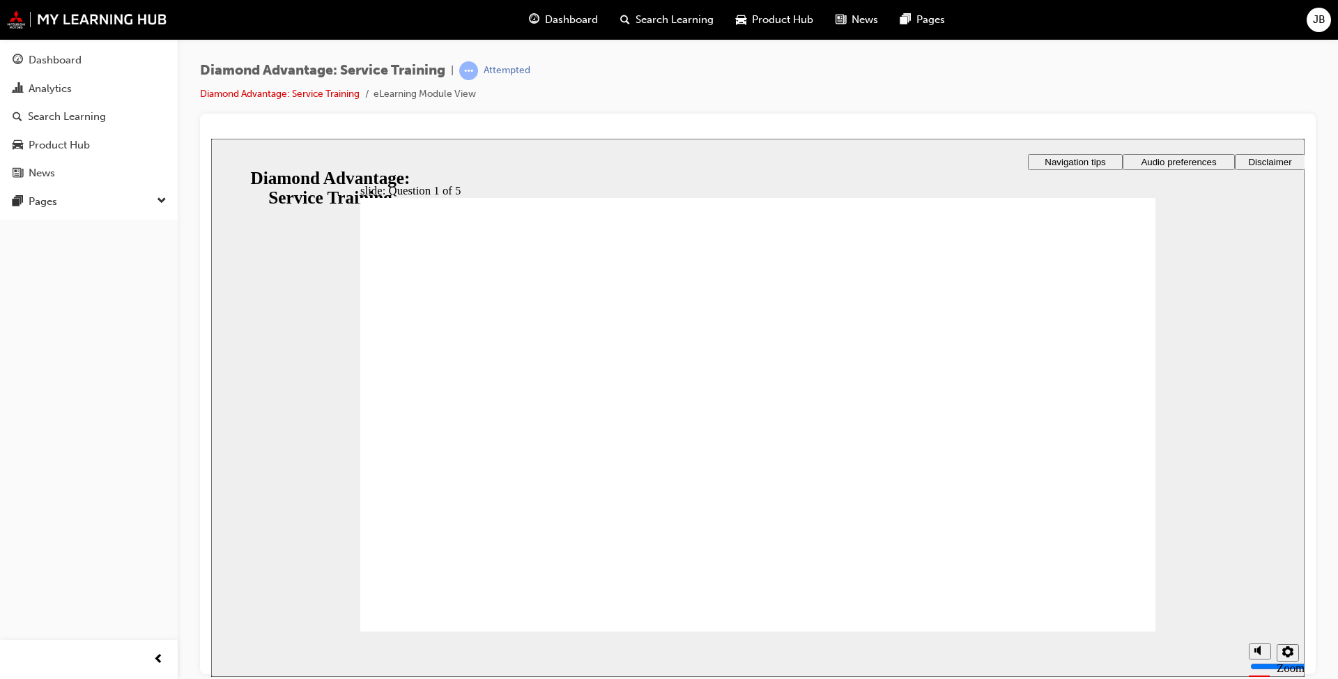
click at [1164, 167] on button "Audio preferences" at bounding box center [1179, 161] width 112 height 16
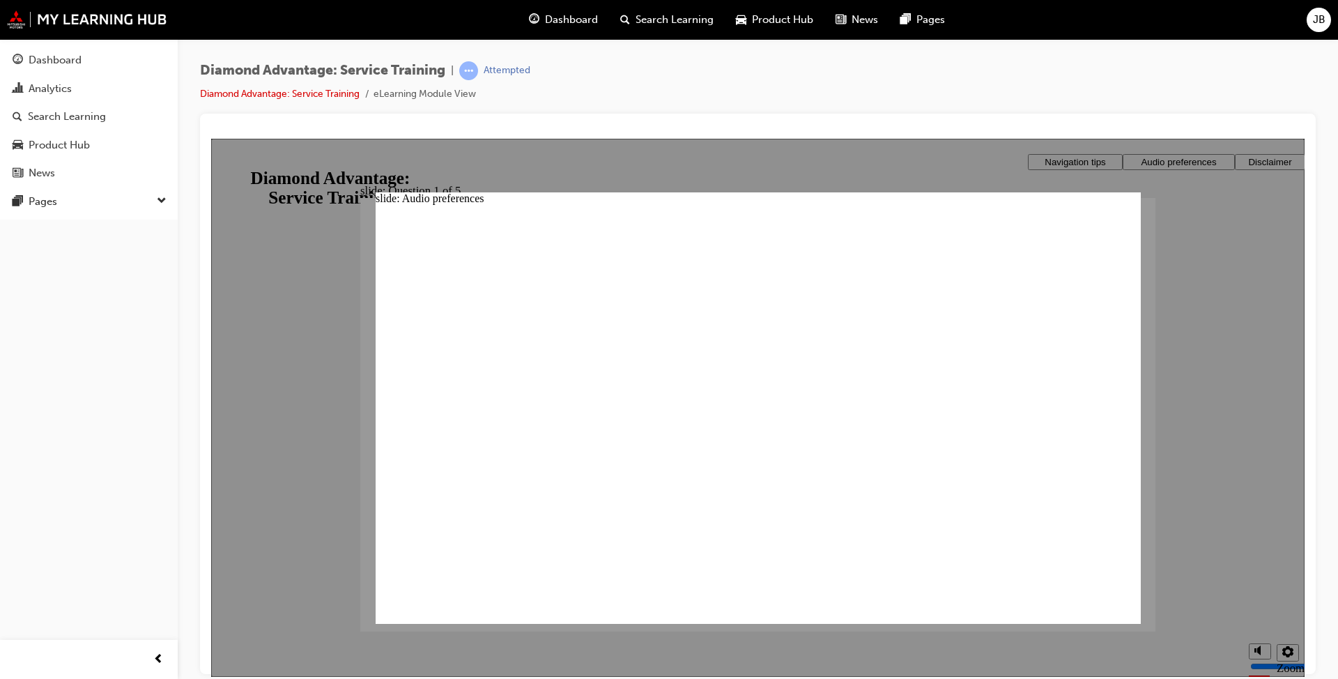
drag, startPoint x: 1138, startPoint y: 227, endPoint x: 1127, endPoint y: 221, distance: 13.4
click at [1134, 226] on div "​20%​ slide: Question 1 of 5 Rectangle 1 Rectangle 3 Question 1 of 5 The Diamon…" at bounding box center [758, 400] width 1094 height 524
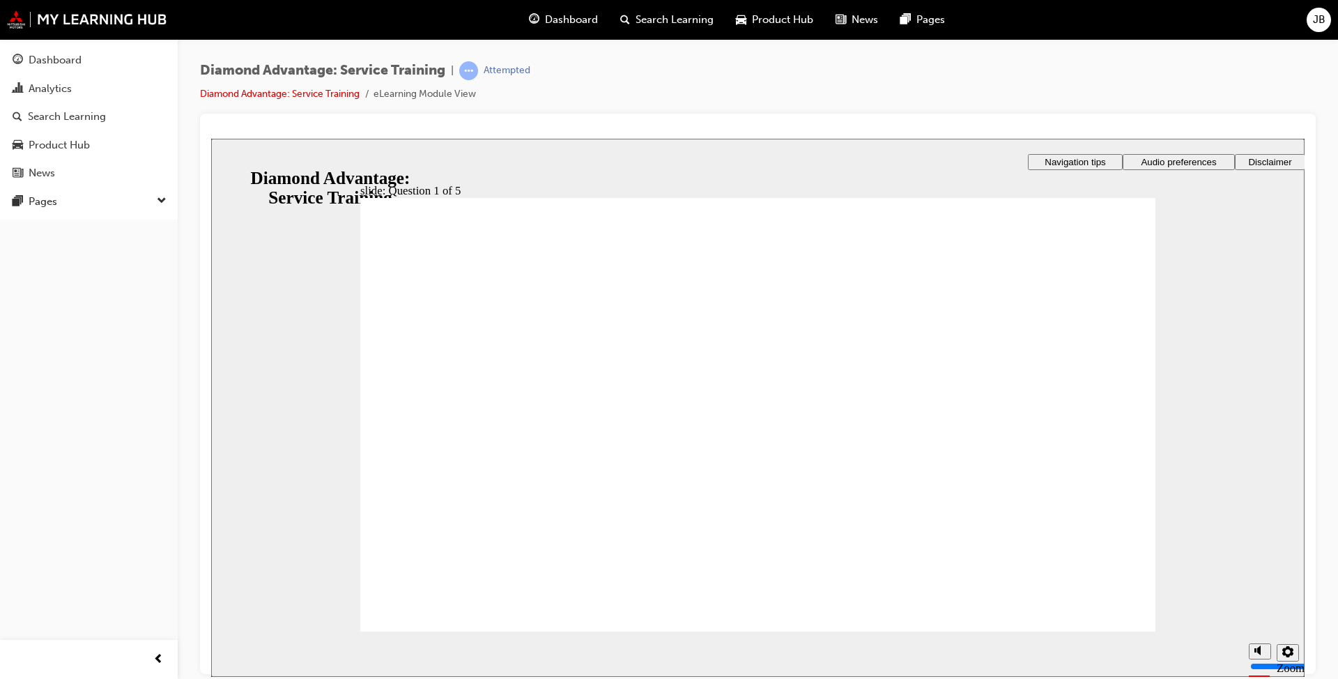
drag, startPoint x: 1056, startPoint y: 147, endPoint x: 1065, endPoint y: 160, distance: 16.0
click at [1056, 150] on div "slide: Question 1 of 5 Rectangle 1 Rectangle 3 Question 1 of 5 The Diamond Adva…" at bounding box center [758, 407] width 1094 height 538
click at [1066, 160] on span "Navigation tips" at bounding box center [1075, 161] width 61 height 10
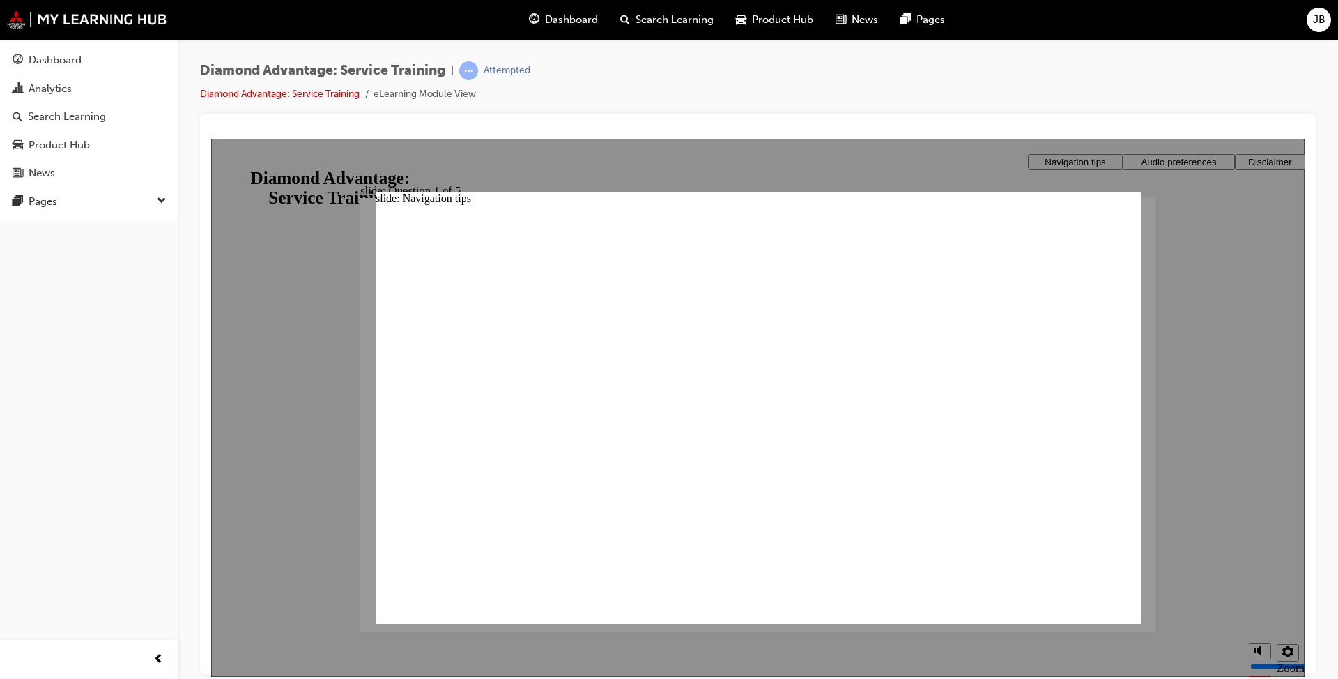
click at [360, 134] on div at bounding box center [758, 132] width 1094 height 14
click at [371, 104] on div "Diamond Advantage: Service Training | Attempted Diamond Advantage: Service Trai…" at bounding box center [758, 87] width 1116 height 52
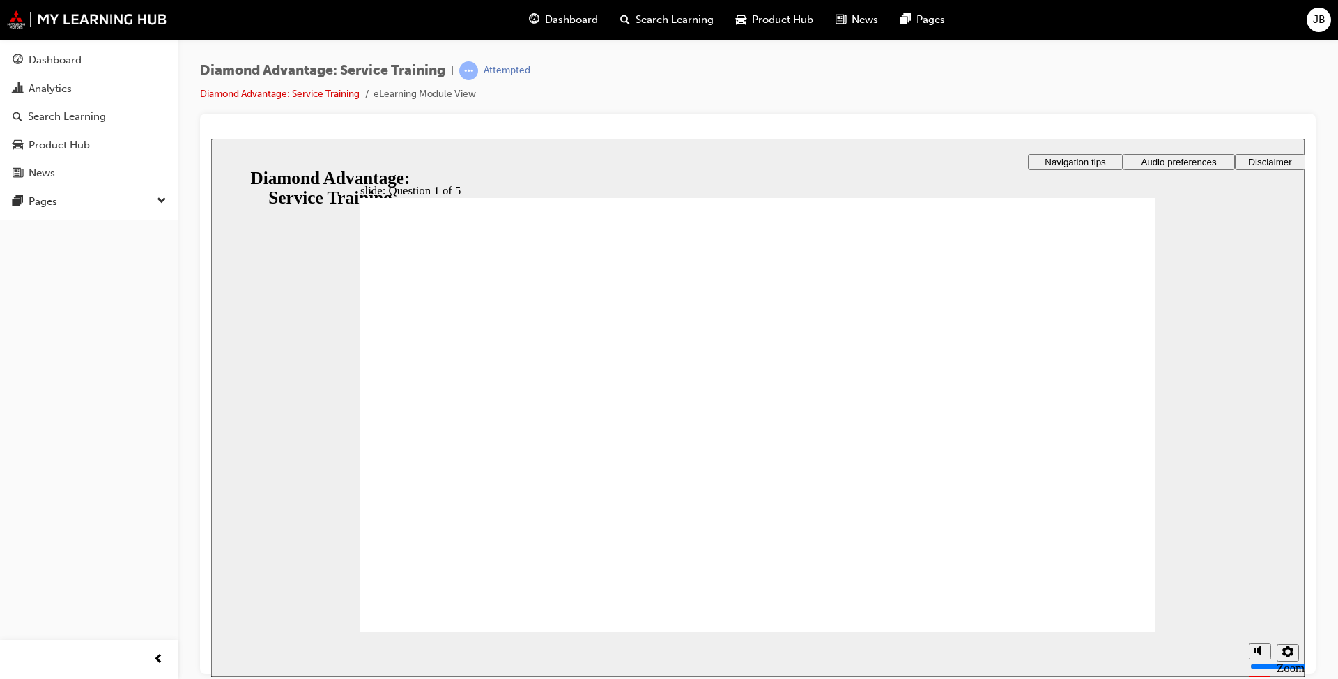
checkbox input "true"
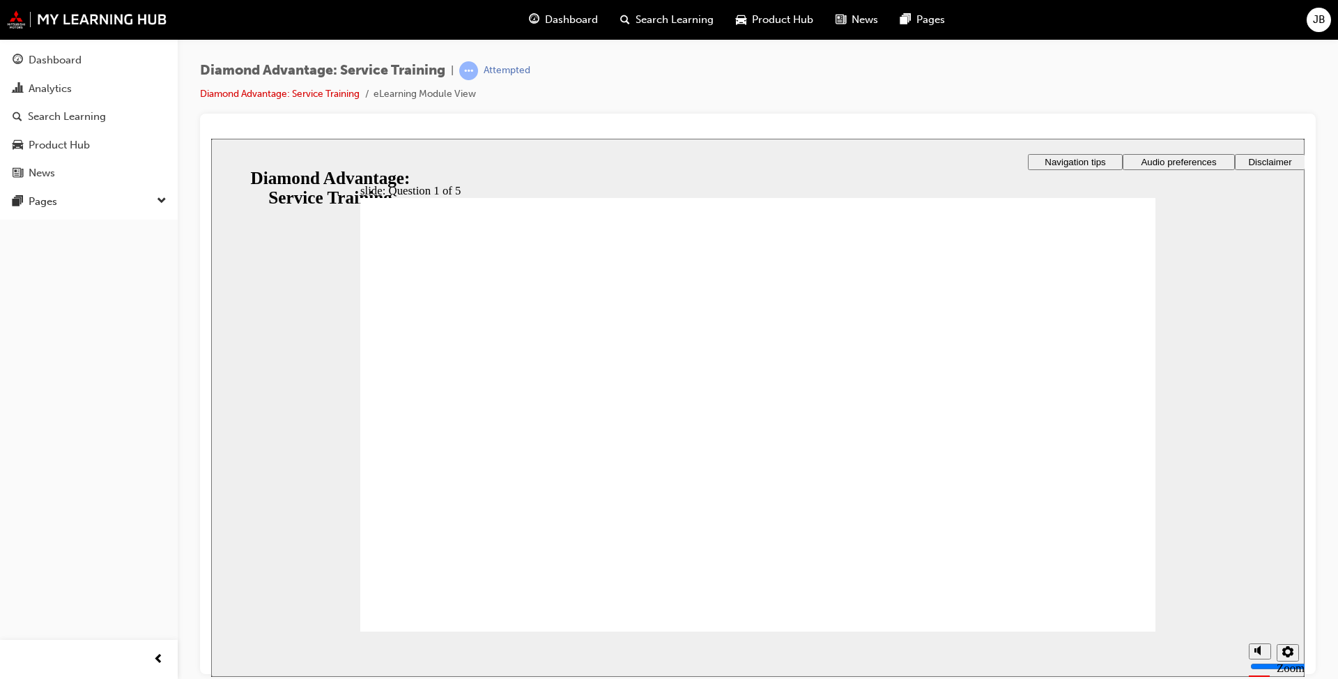
checkbox input "false"
drag, startPoint x: 517, startPoint y: 452, endPoint x: 517, endPoint y: 443, distance: 8.4
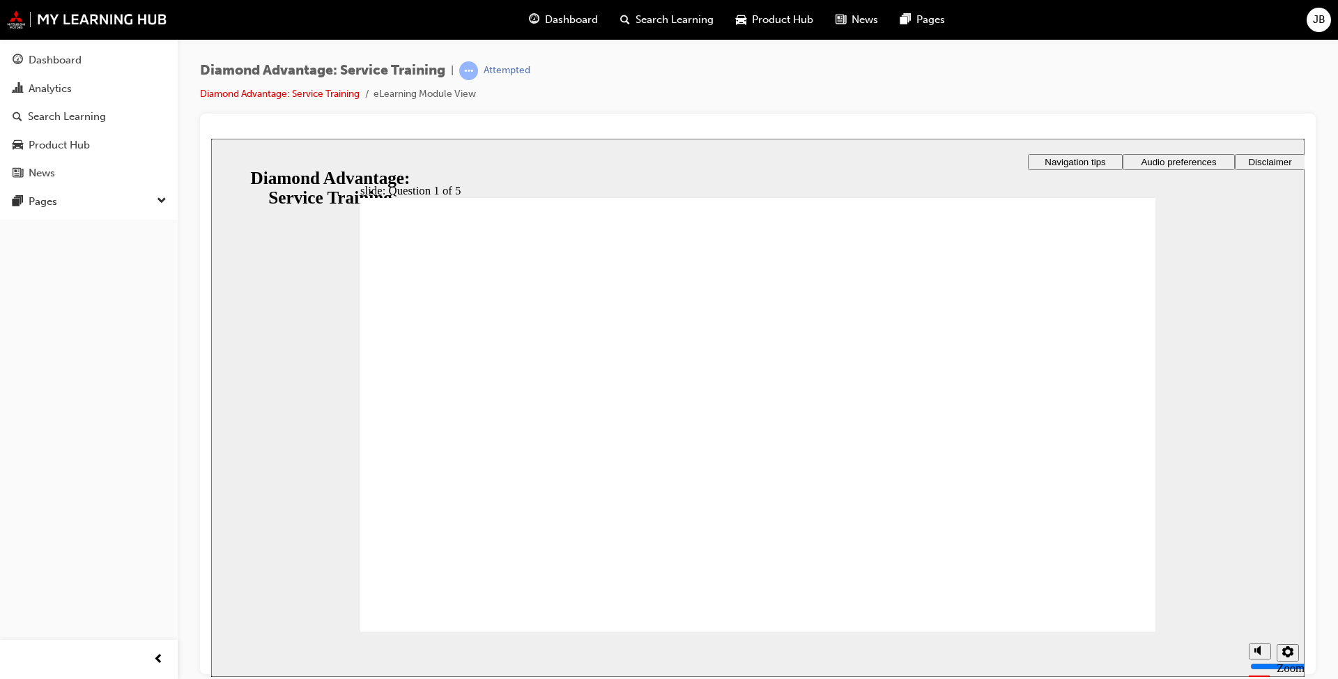
checkbox input "true"
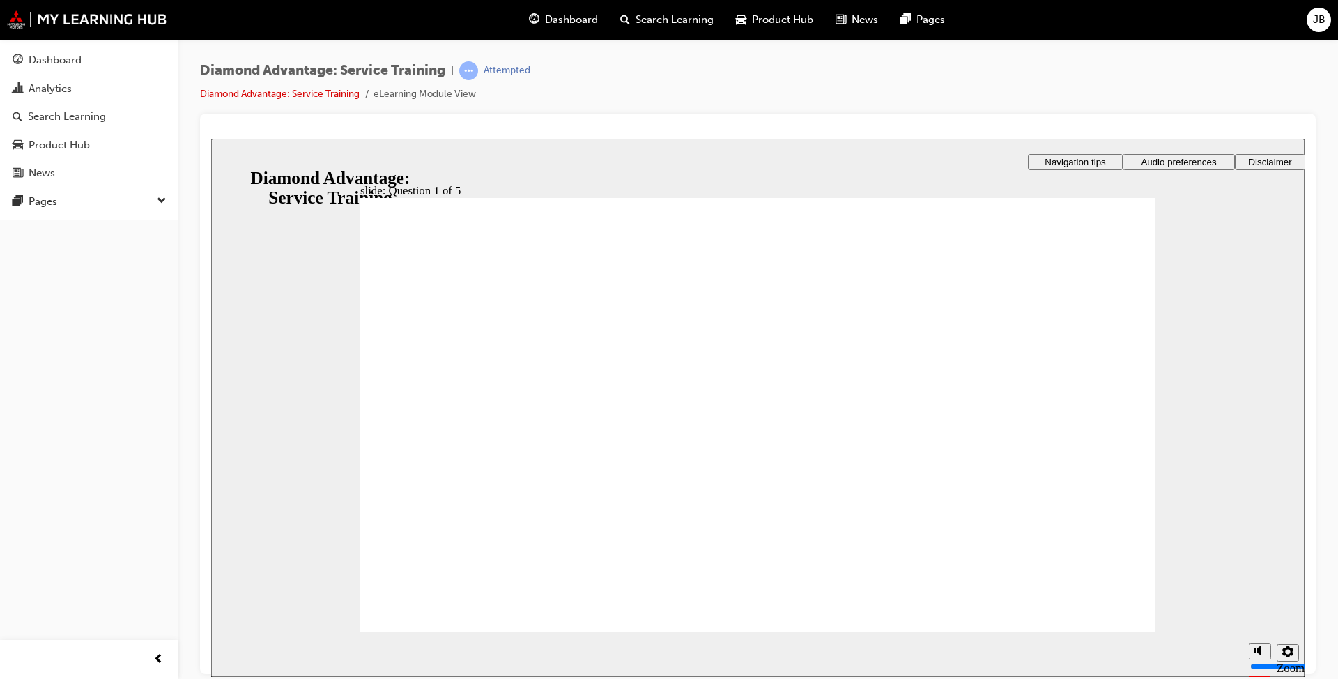
checkbox input "true"
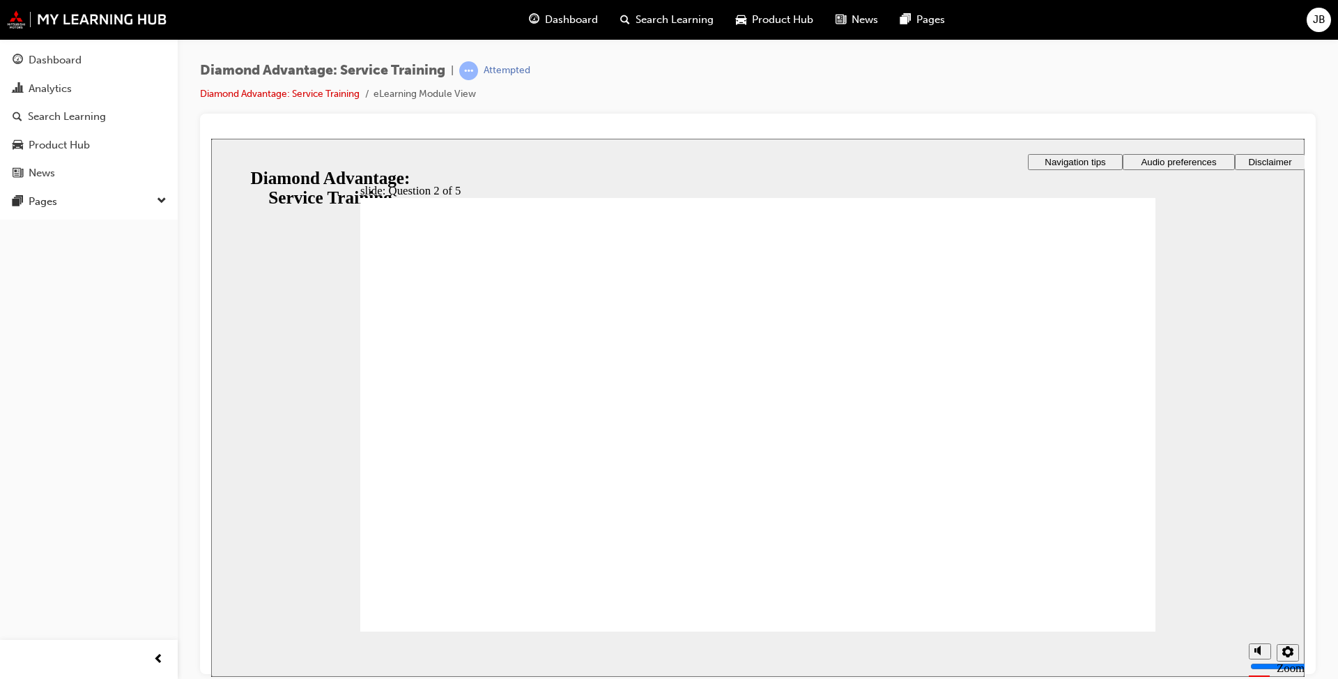
drag, startPoint x: 572, startPoint y: 540, endPoint x: 491, endPoint y: 577, distance: 88.6
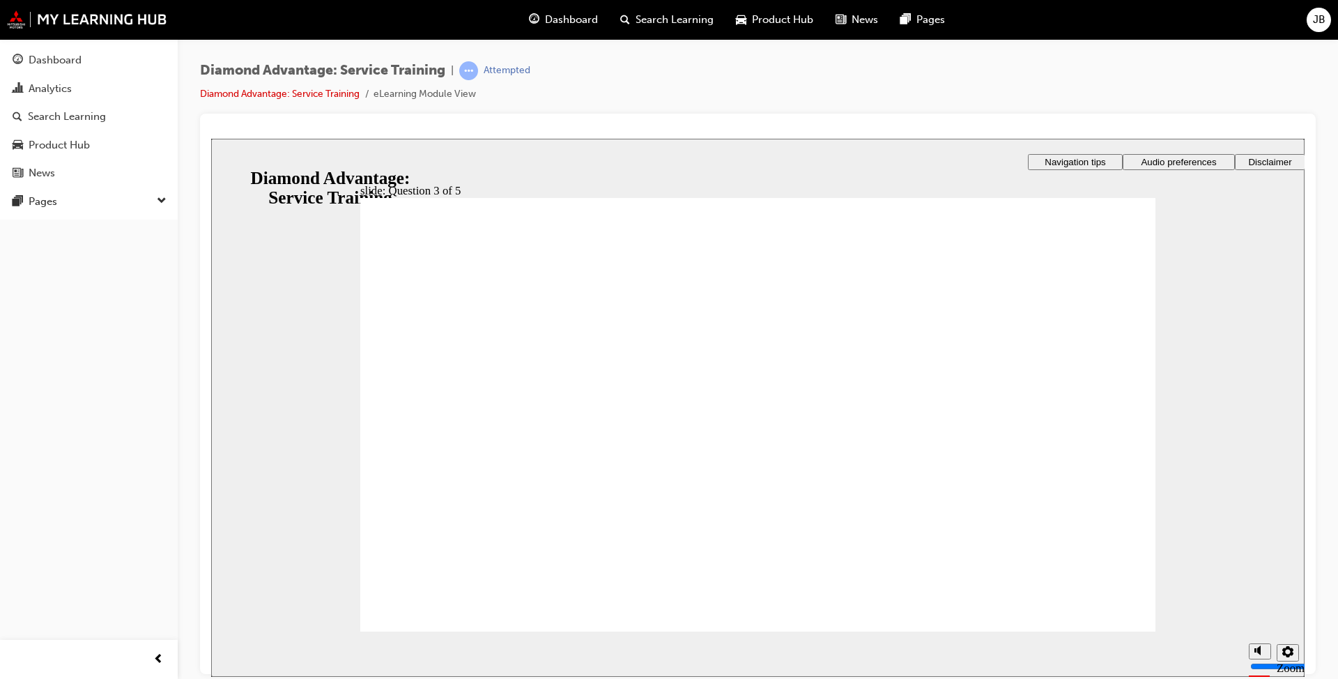
checkbox input "true"
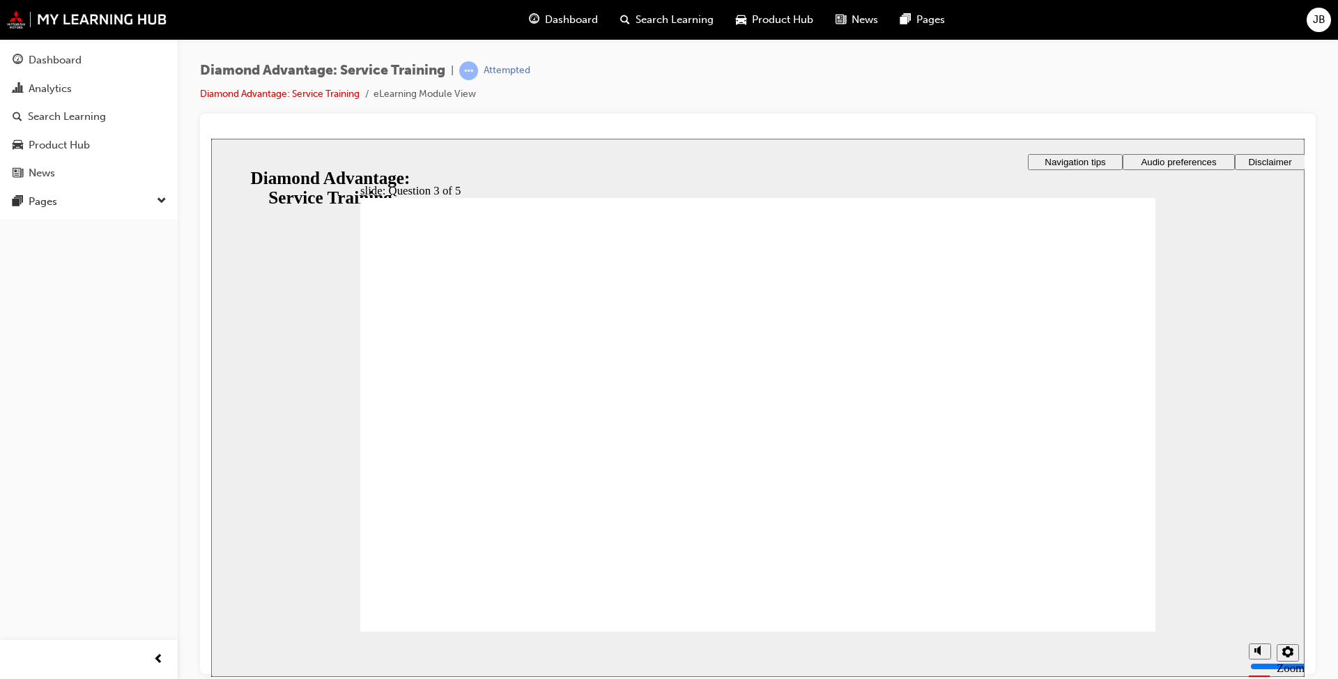
checkbox input "true"
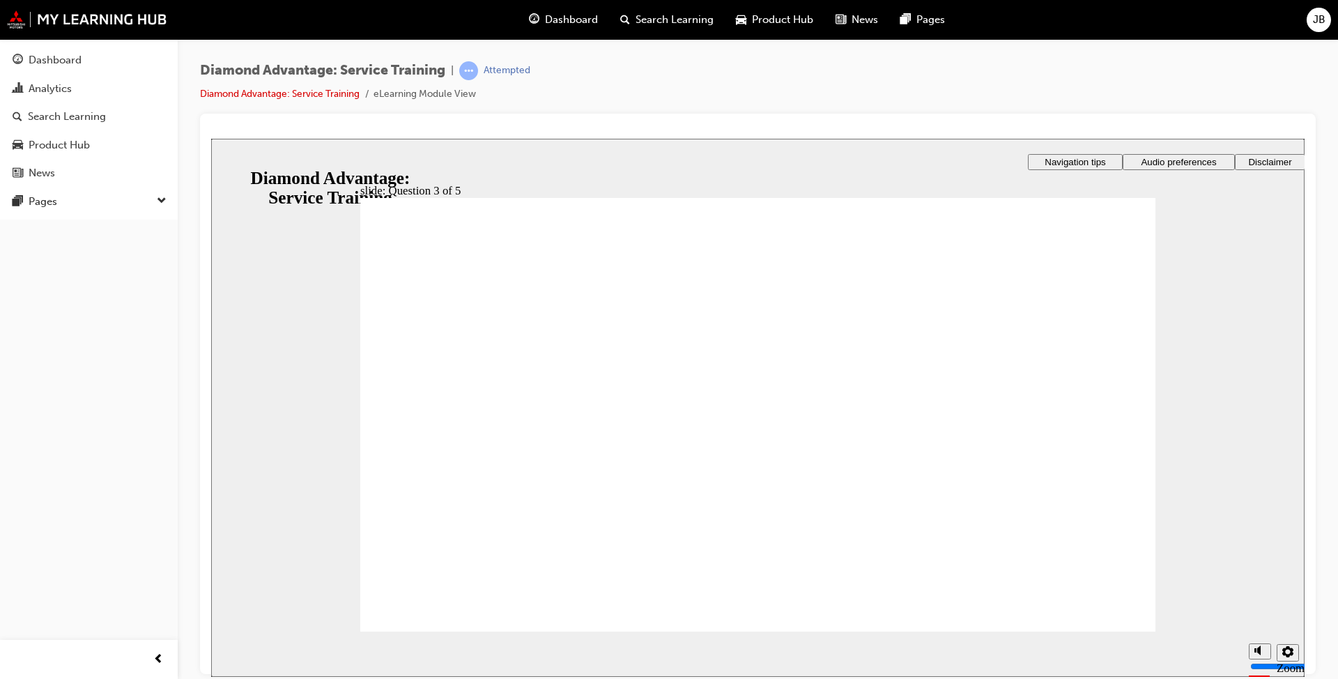
drag, startPoint x: 734, startPoint y: 507, endPoint x: 670, endPoint y: 521, distance: 65.8
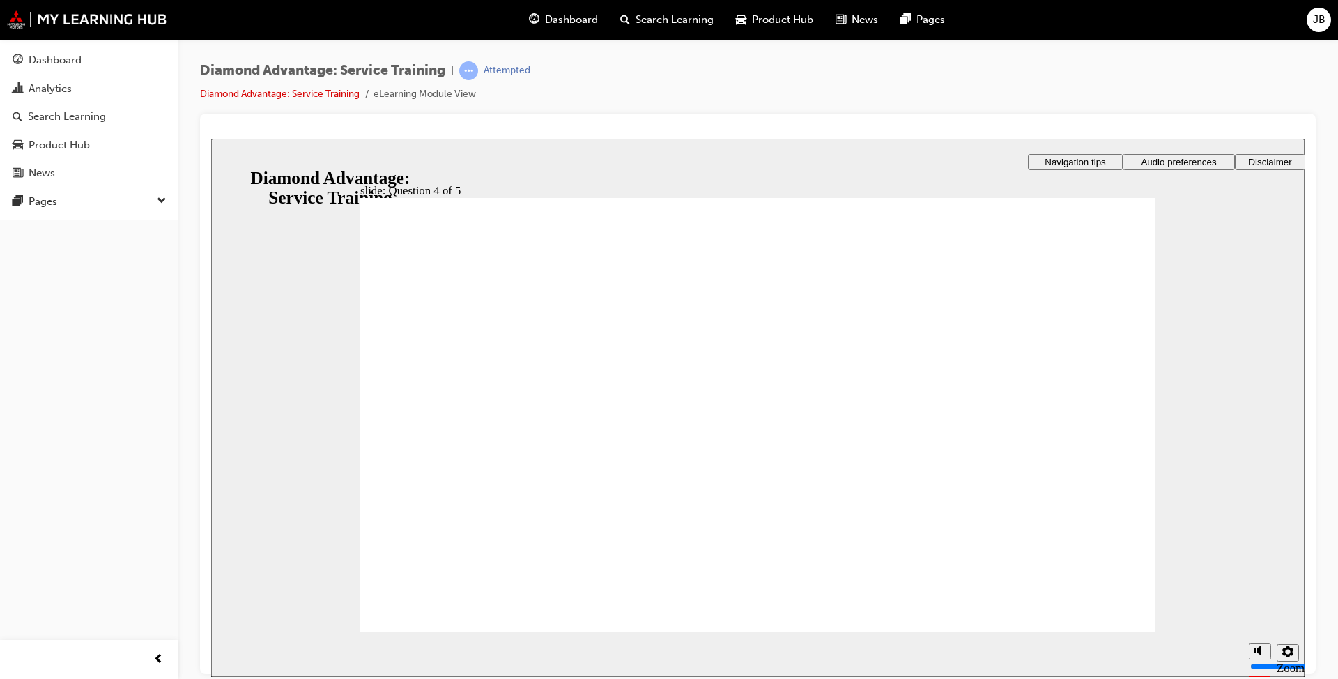
radio input "true"
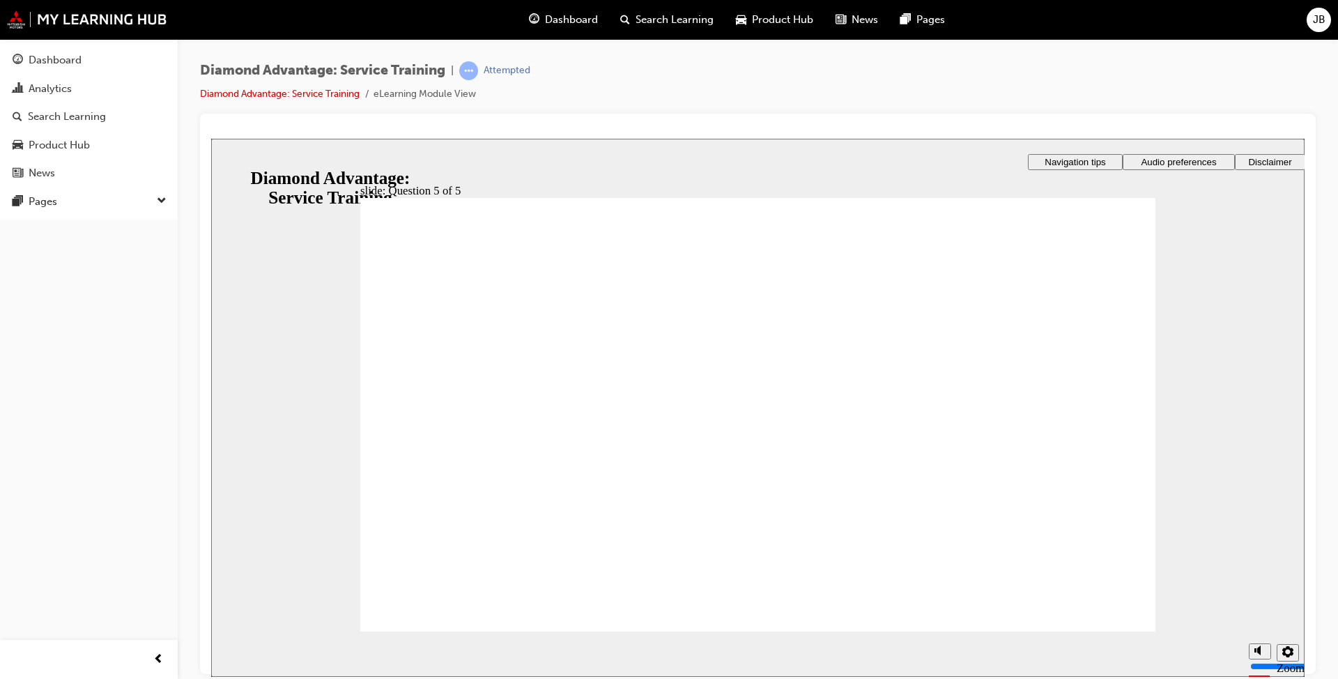
drag, startPoint x: 445, startPoint y: 292, endPoint x: 711, endPoint y: 309, distance: 266.1
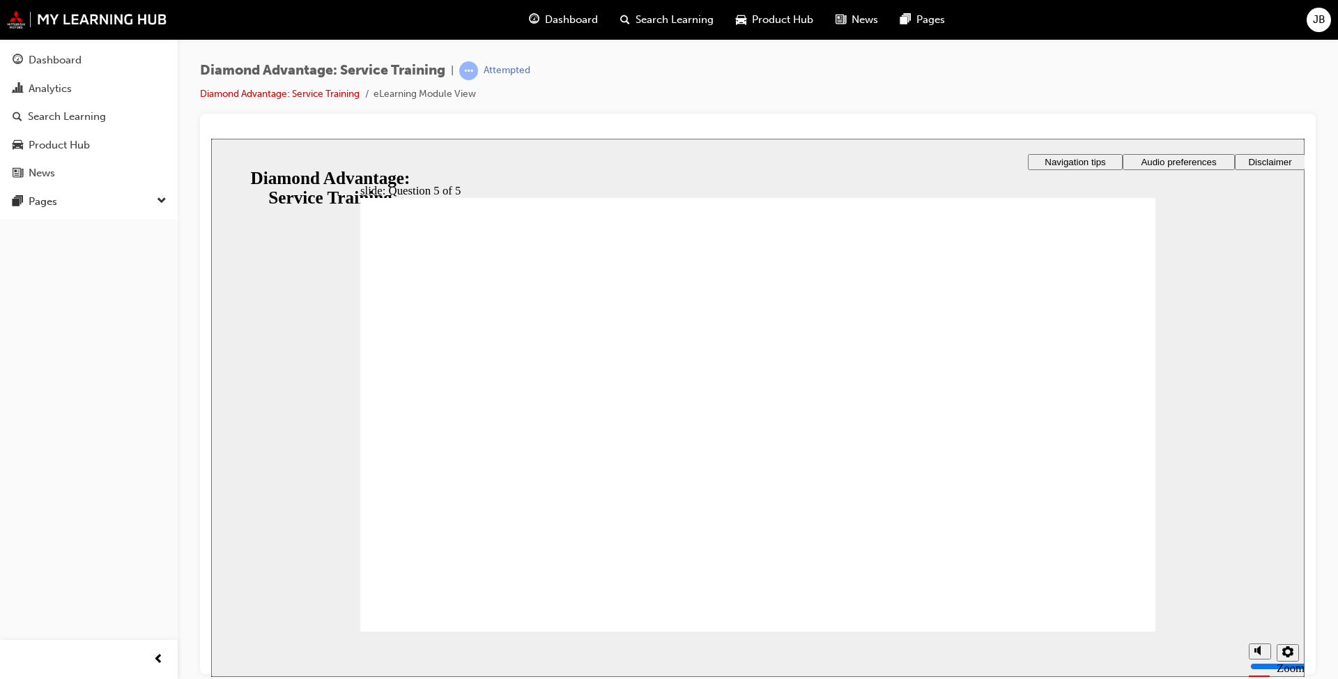
radio input "false"
radio input "true"
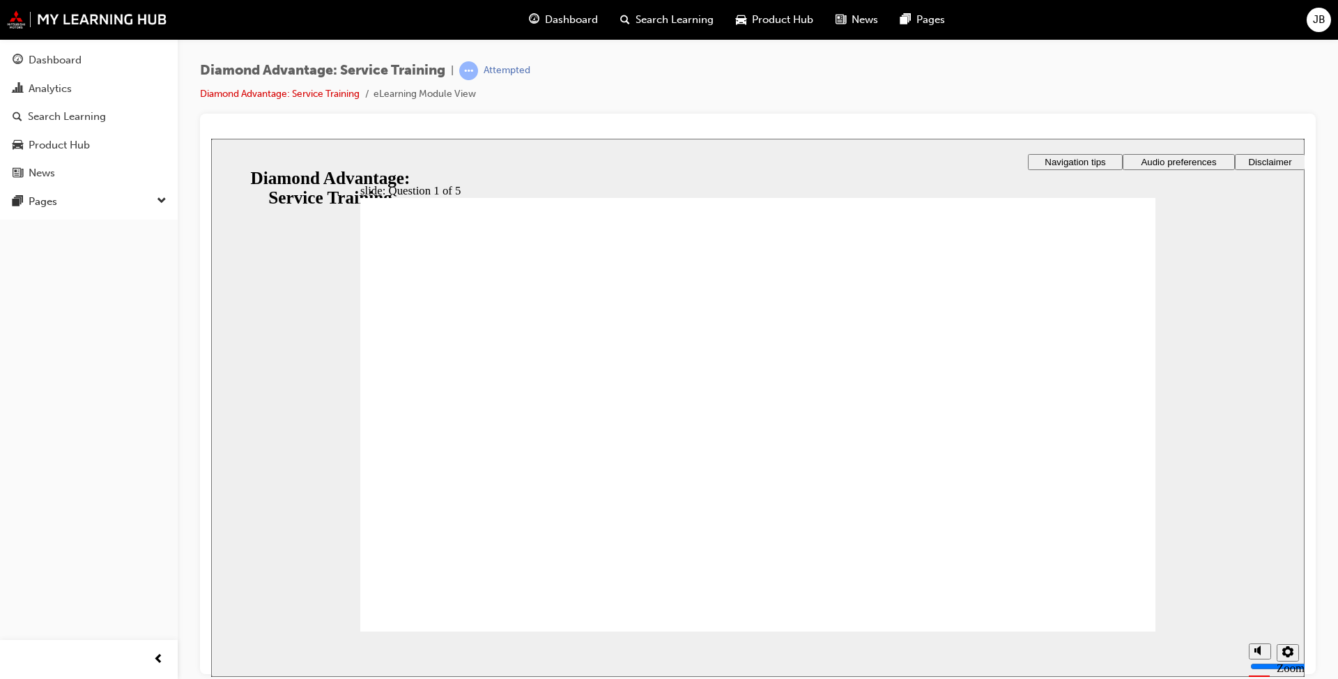
checkbox input "true"
drag, startPoint x: 630, startPoint y: 539, endPoint x: 549, endPoint y: 538, distance: 80.2
checkbox input "false"
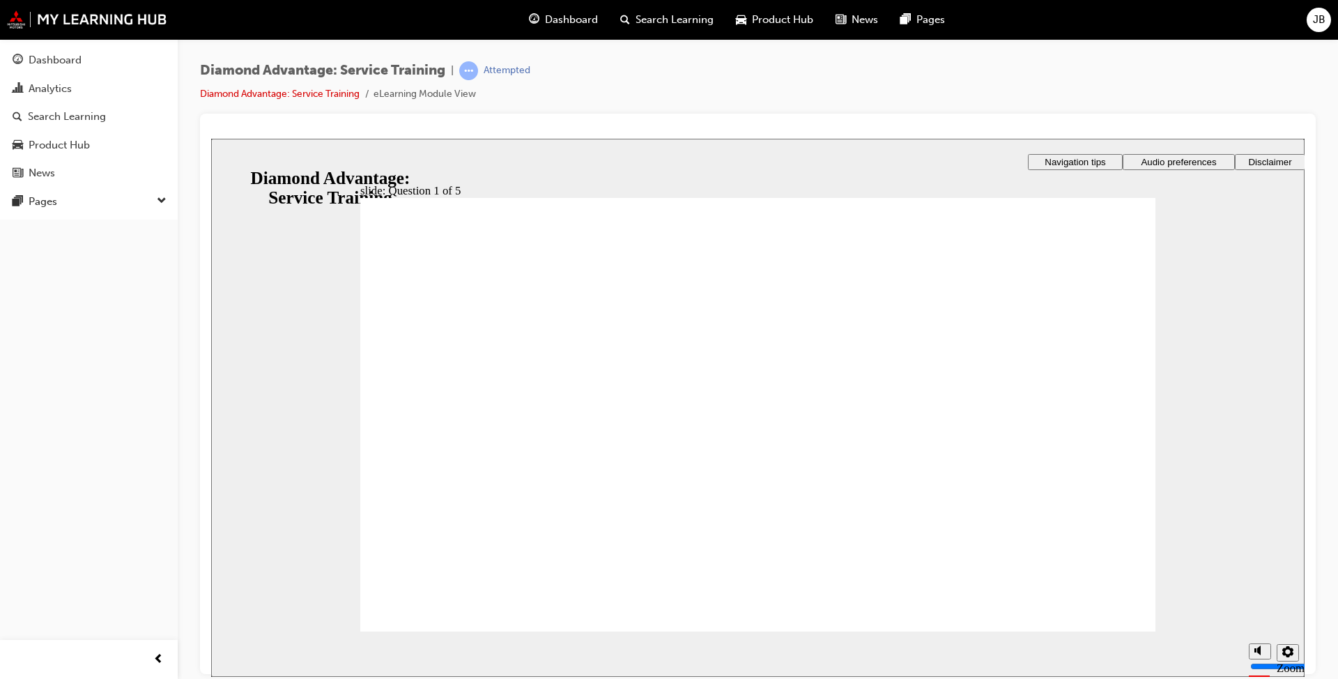
checkbox input "true"
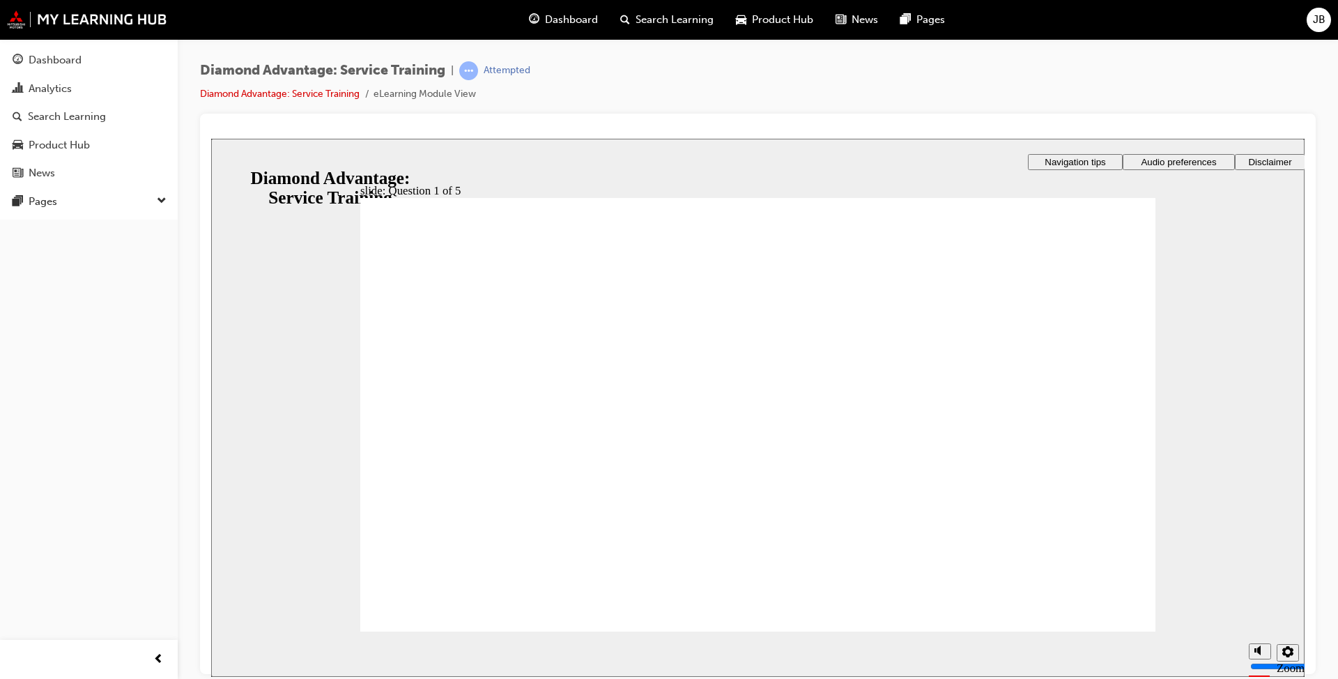
drag, startPoint x: 407, startPoint y: 381, endPoint x: 425, endPoint y: 392, distance: 21.7
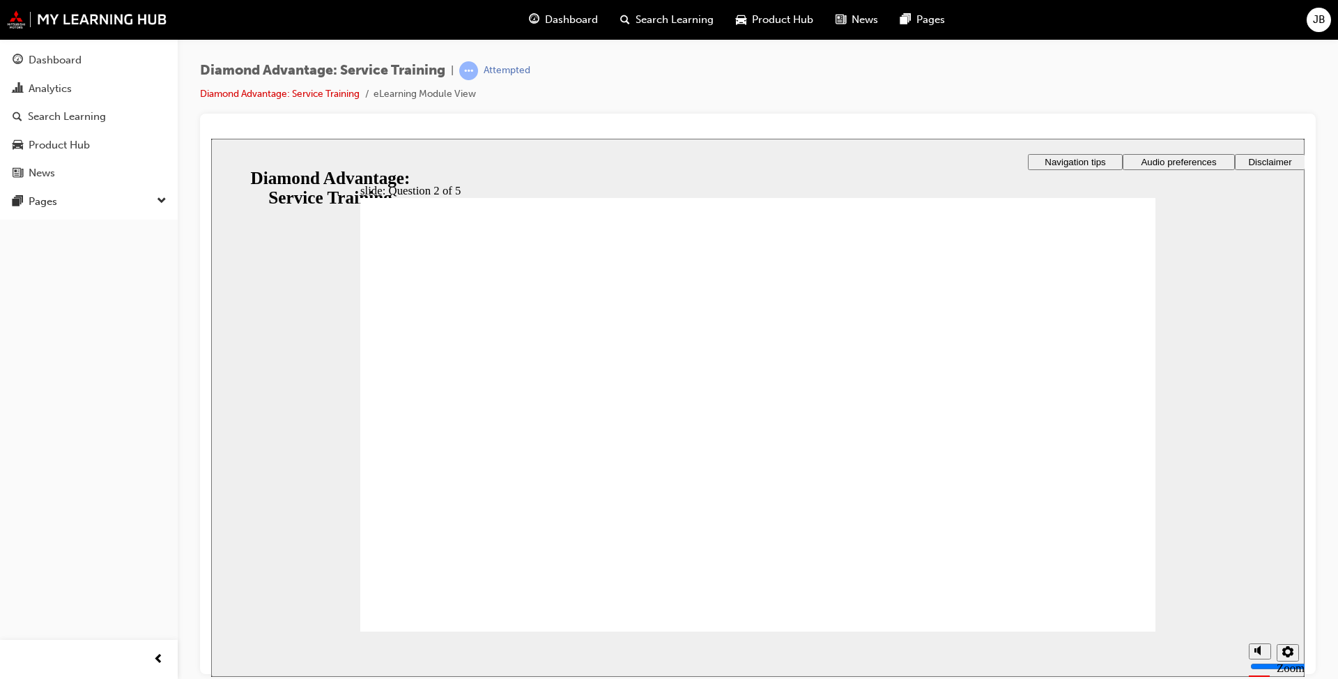
checkbox input "true"
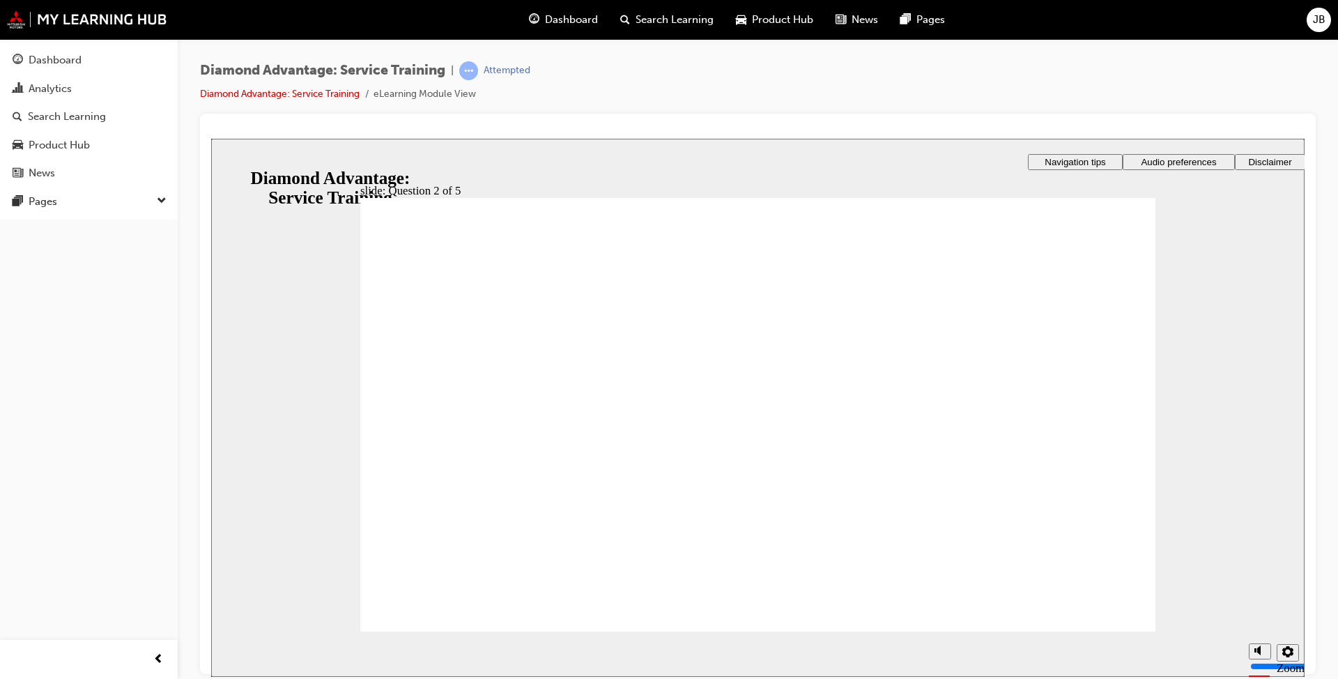
checkbox input "true"
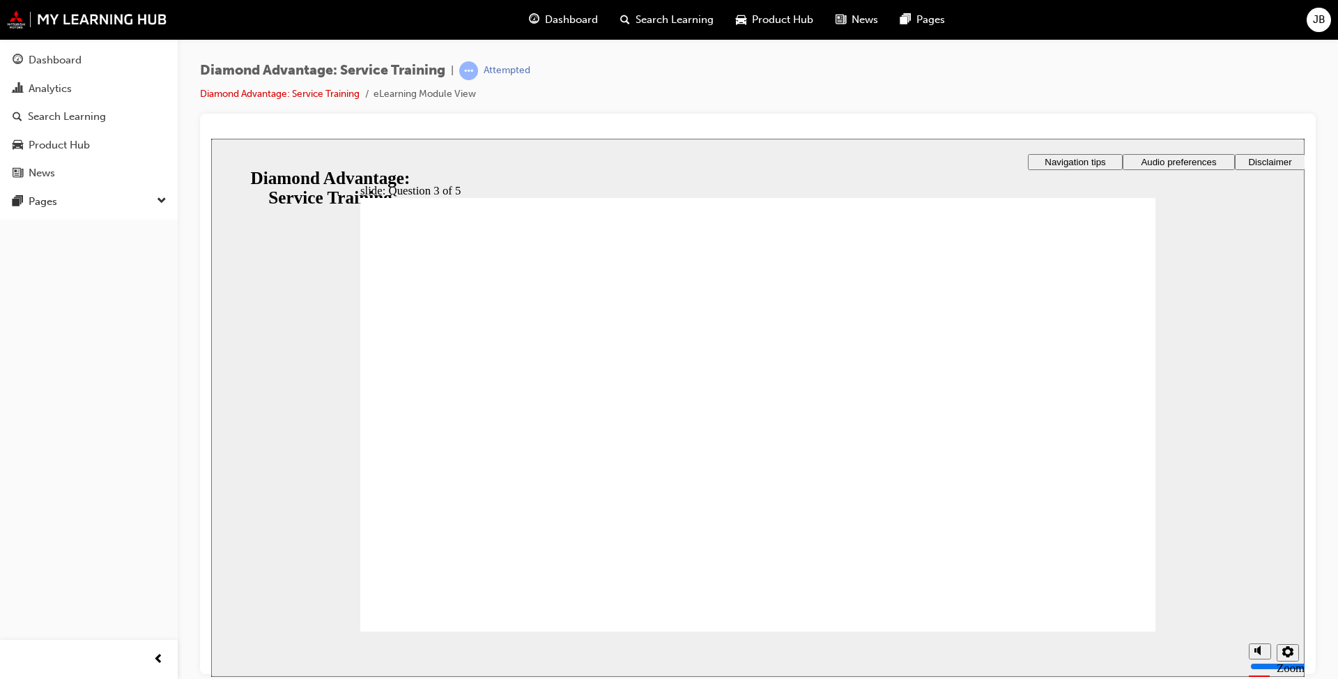
checkbox input "true"
drag, startPoint x: 639, startPoint y: 535, endPoint x: 899, endPoint y: 567, distance: 261.9
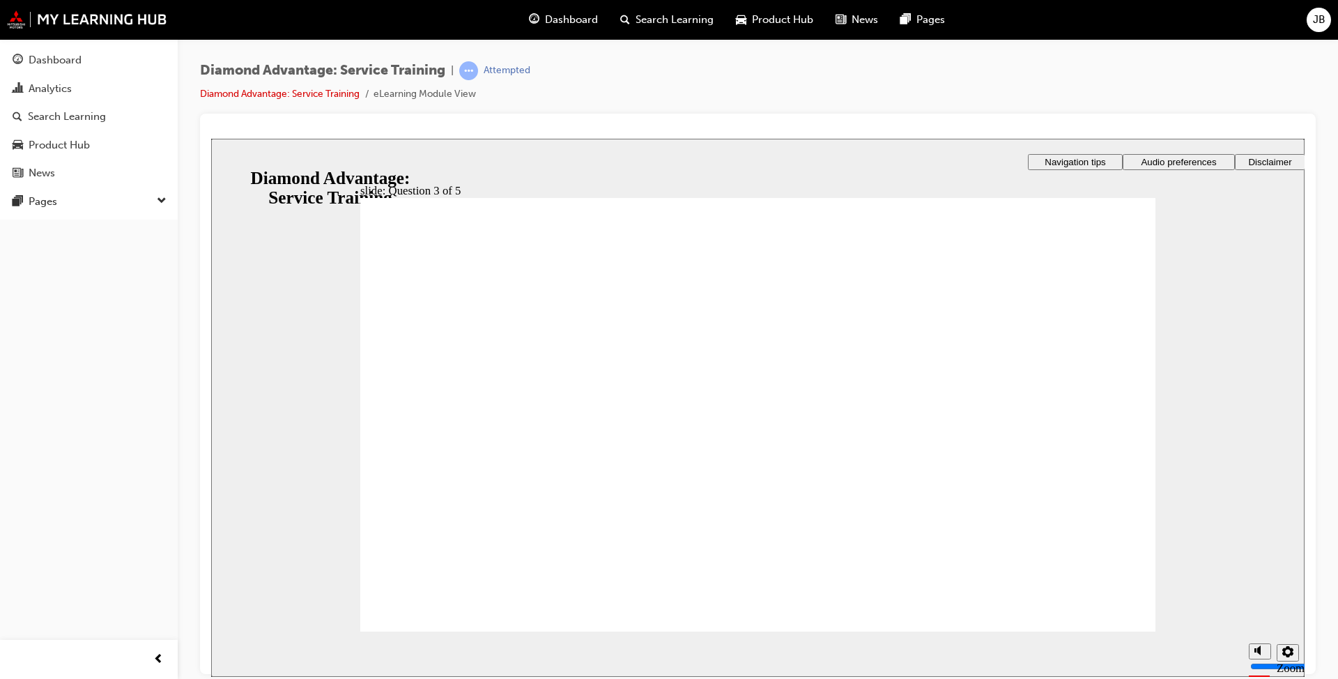
drag, startPoint x: 735, startPoint y: 522, endPoint x: 757, endPoint y: 524, distance: 22.4
radio input "true"
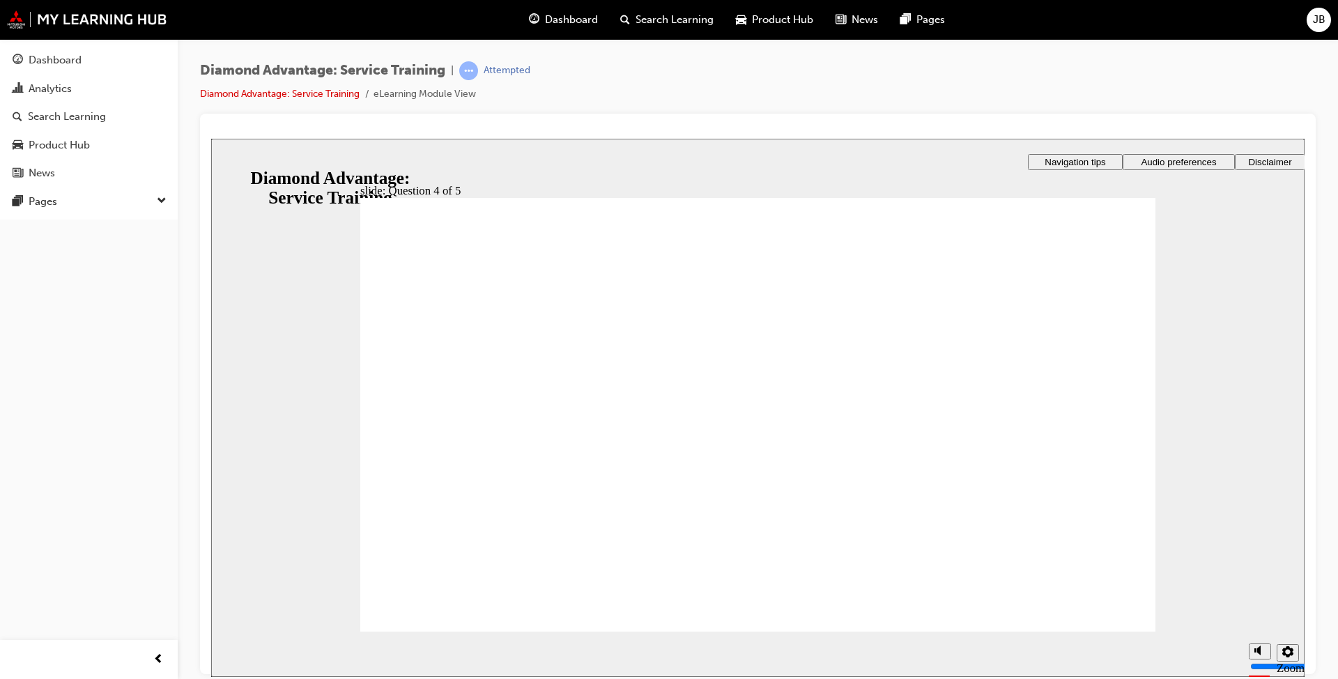
radio input "true"
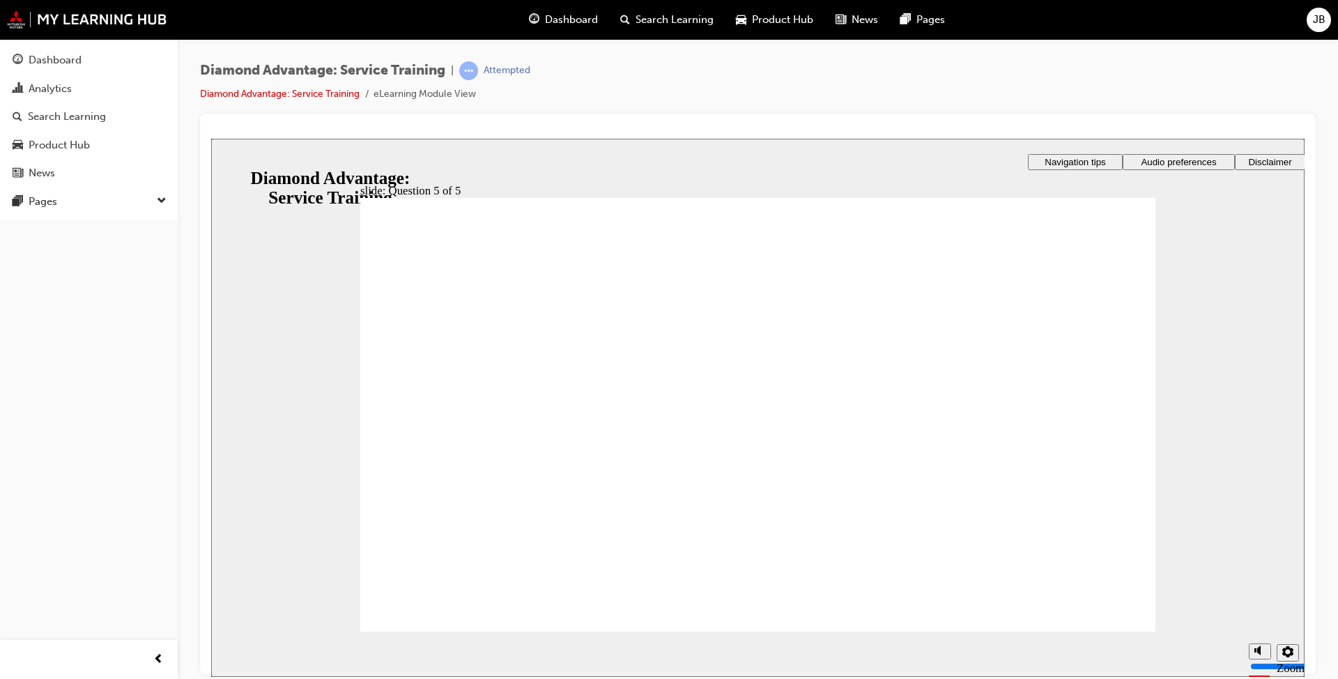
drag, startPoint x: 990, startPoint y: 393, endPoint x: 982, endPoint y: 392, distance: 8.5
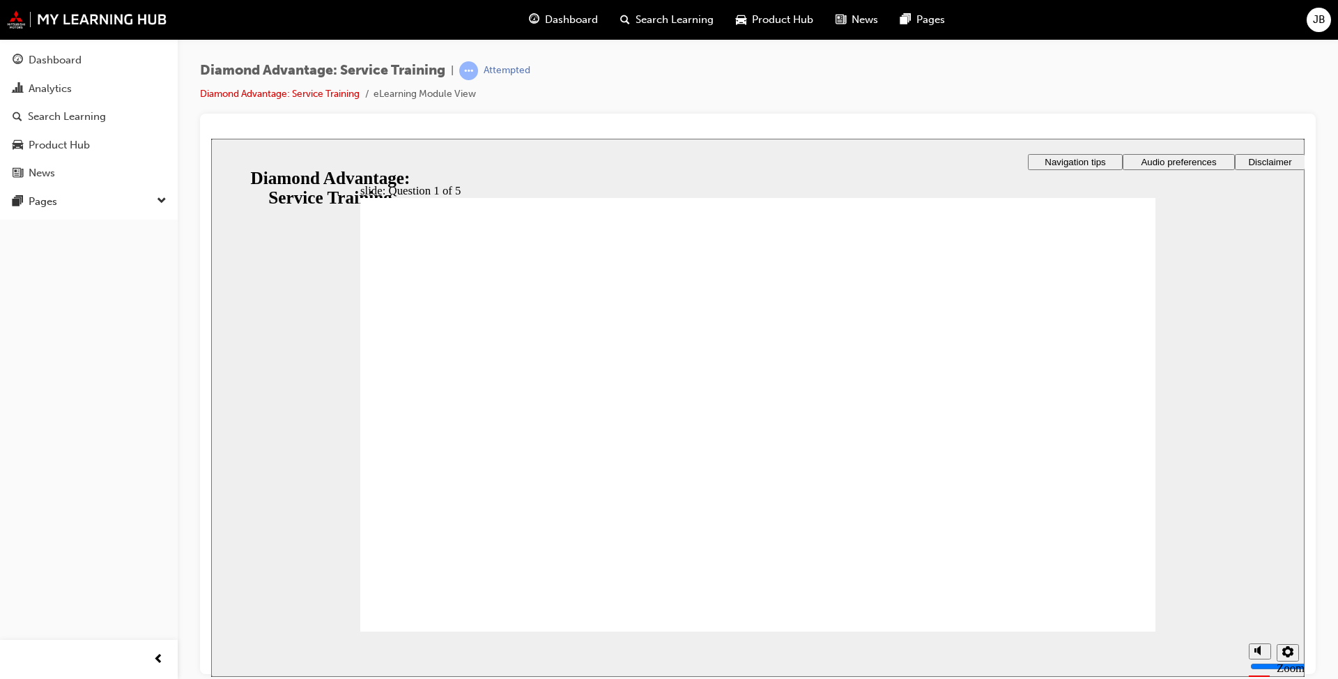
checkbox input "true"
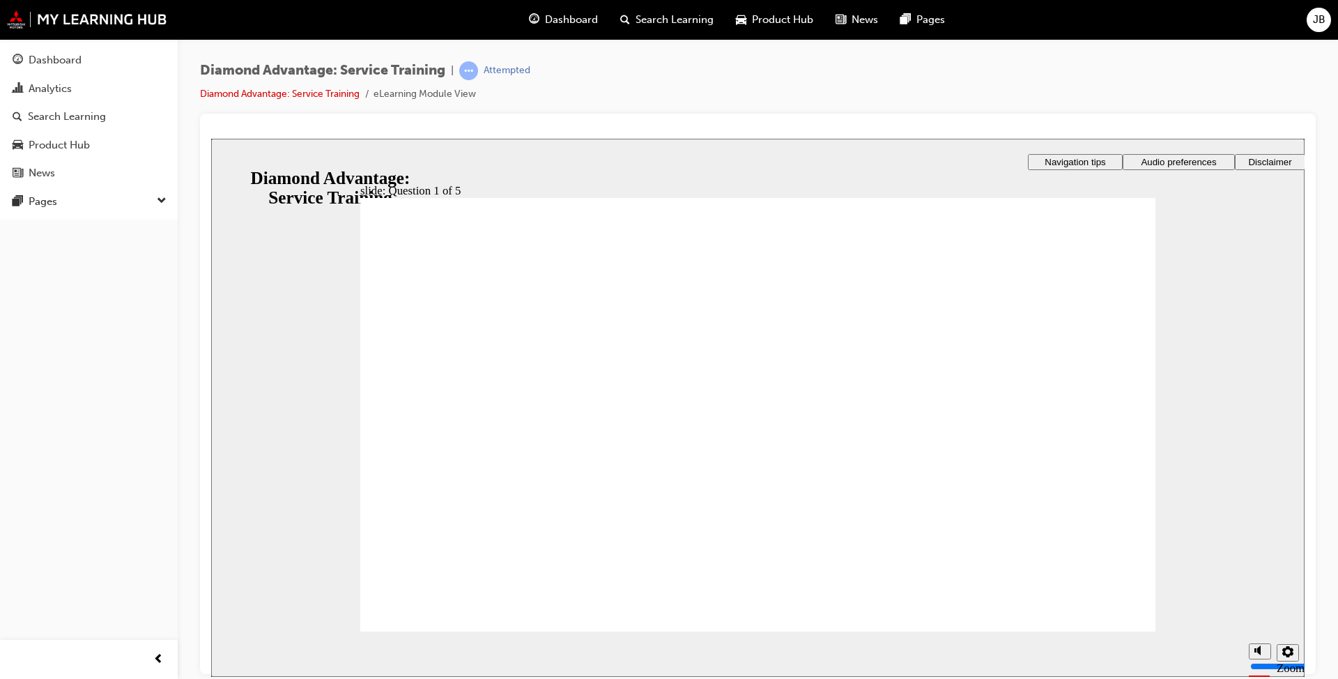
checkbox input "false"
checkbox input "true"
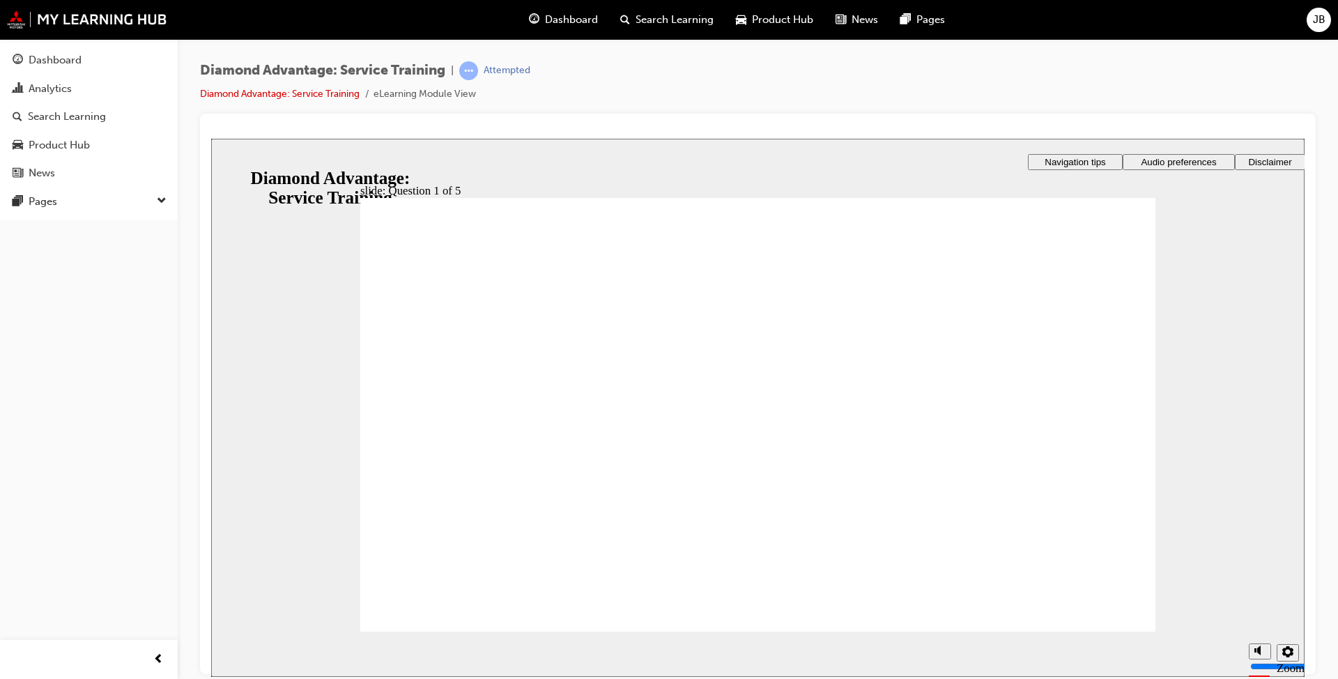
drag, startPoint x: 761, startPoint y: 530, endPoint x: 776, endPoint y: 534, distance: 15.9
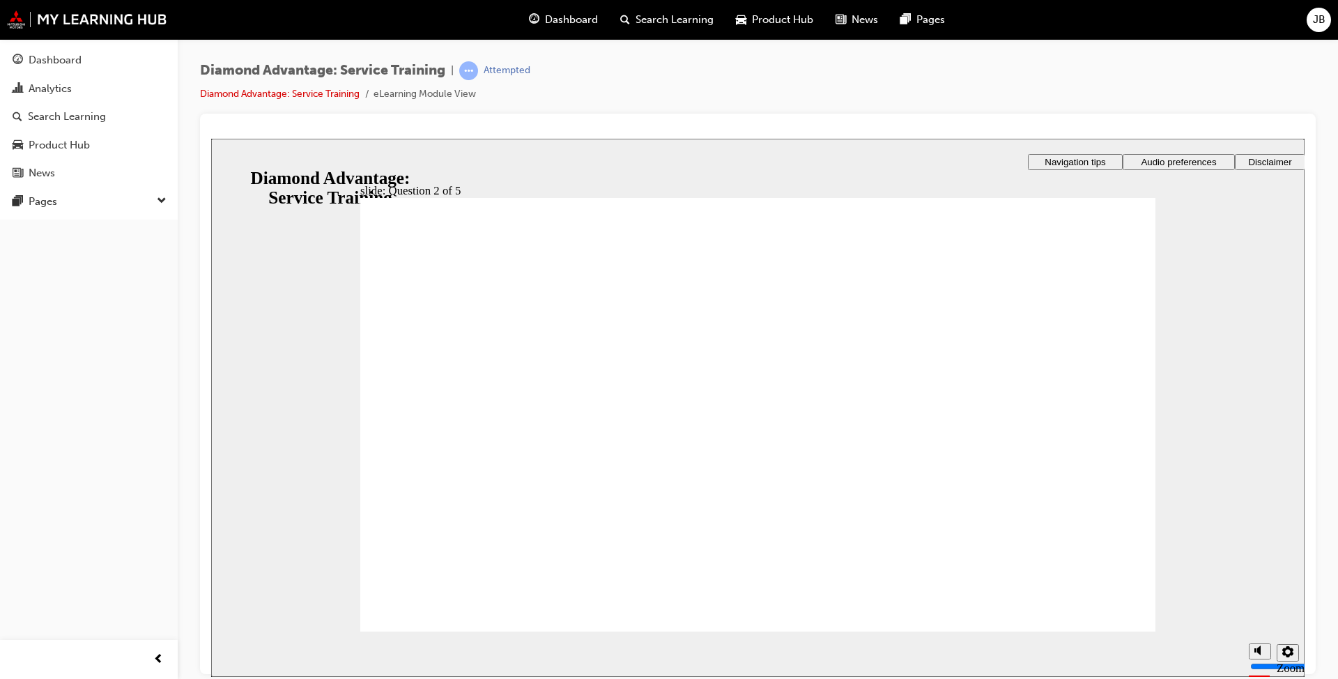
checkbox input "true"
drag, startPoint x: 1094, startPoint y: 610, endPoint x: 948, endPoint y: 639, distance: 149.3
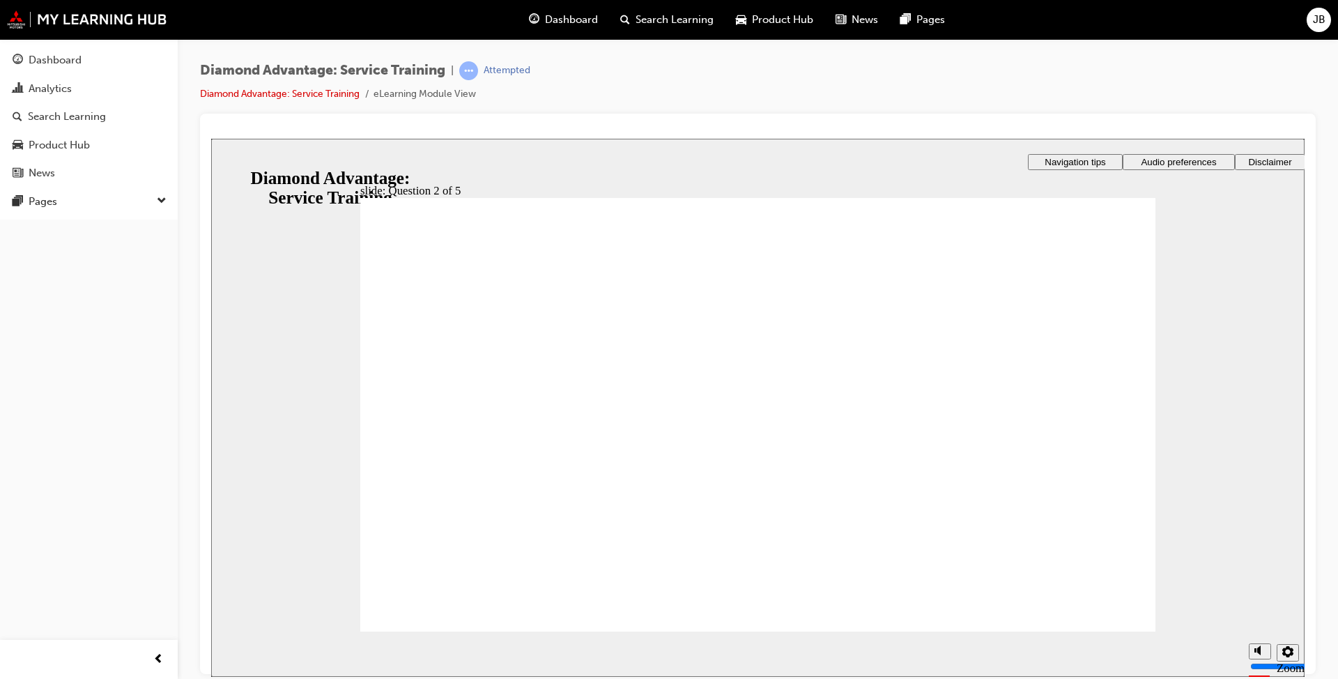
checkbox input "true"
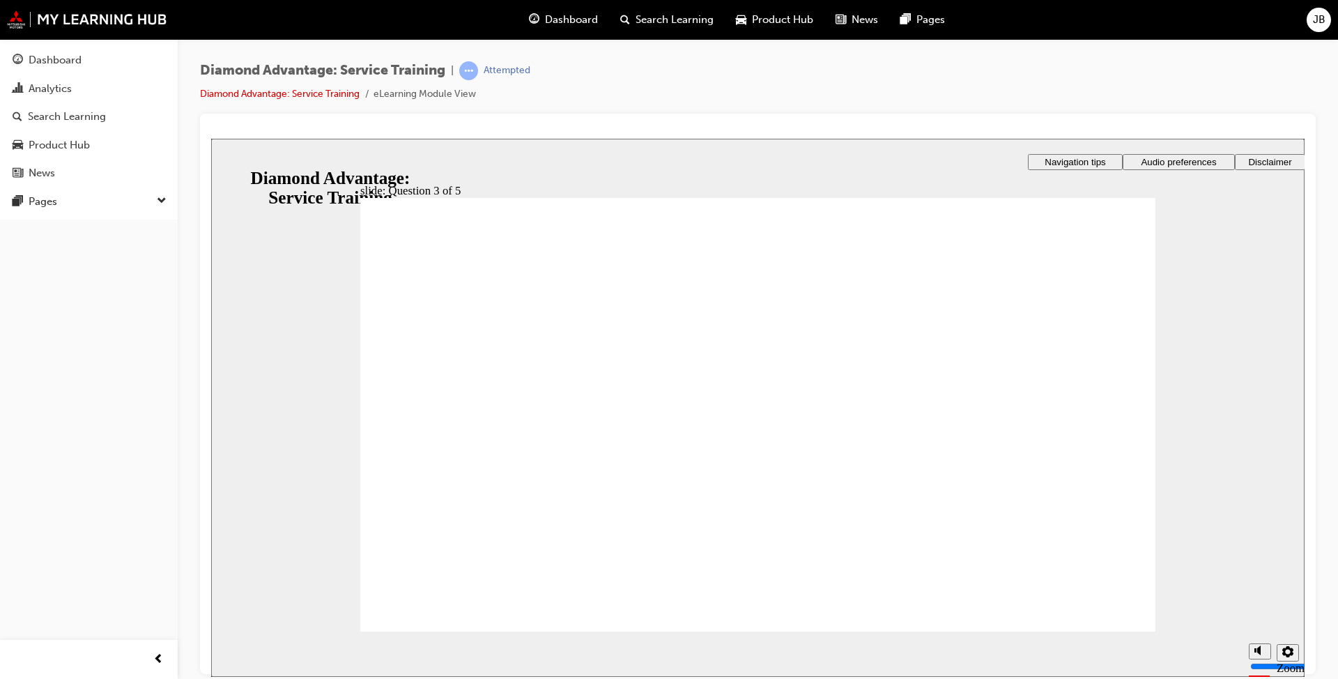
checkbox input "true"
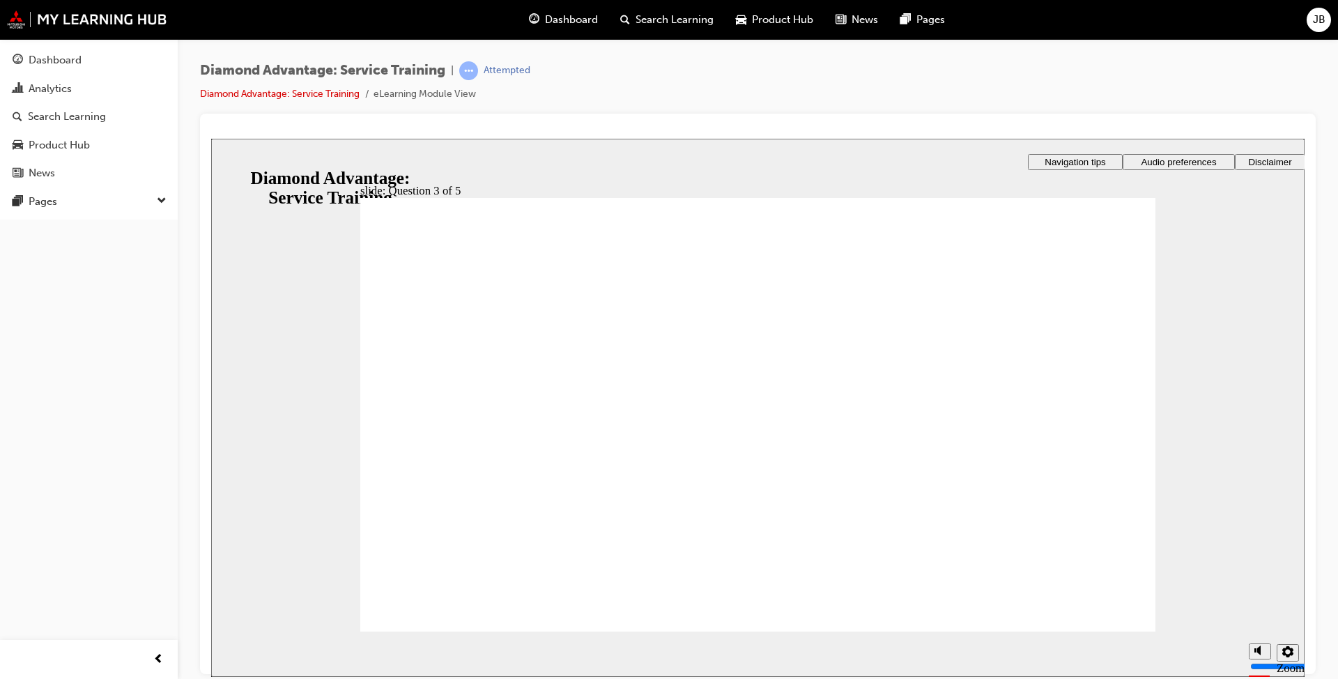
drag, startPoint x: 767, startPoint y: 504, endPoint x: 766, endPoint y: 514, distance: 9.8
drag, startPoint x: 763, startPoint y: 521, endPoint x: 743, endPoint y: 536, distance: 25.0
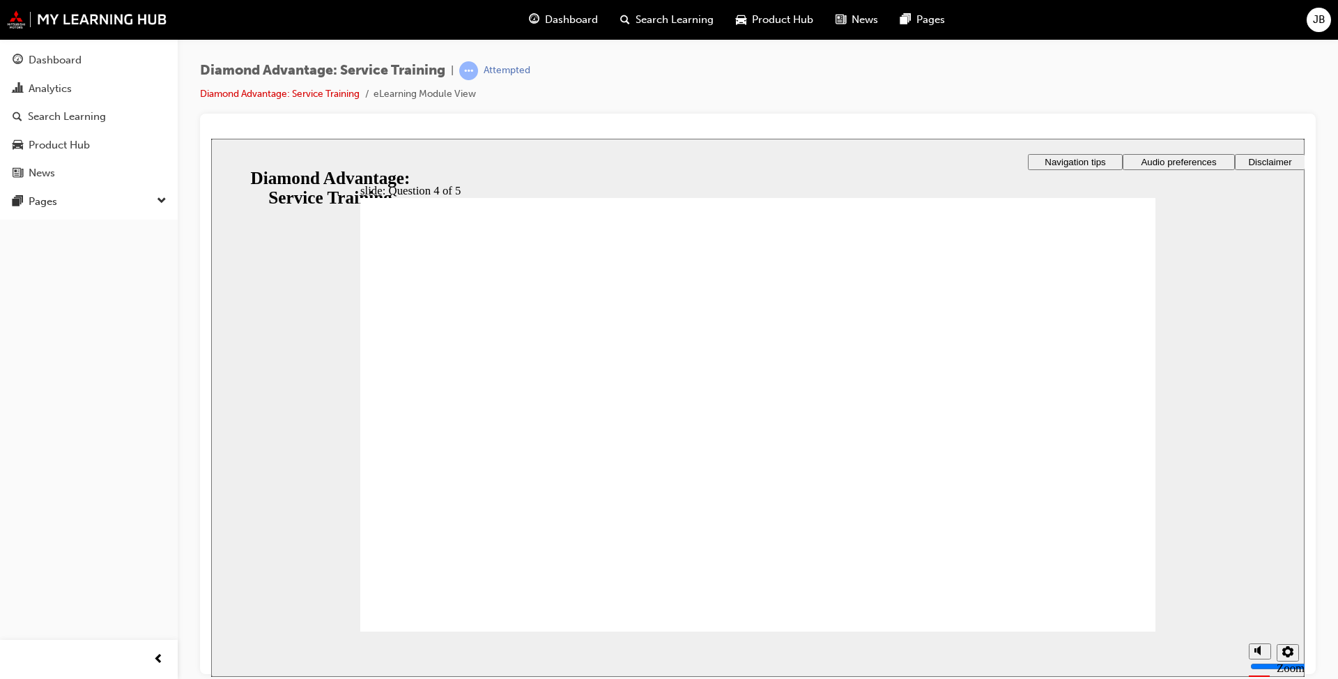
drag, startPoint x: 706, startPoint y: 511, endPoint x: 732, endPoint y: 532, distance: 33.2
radio input "true"
drag, startPoint x: 733, startPoint y: 517, endPoint x: 913, endPoint y: 597, distance: 197.8
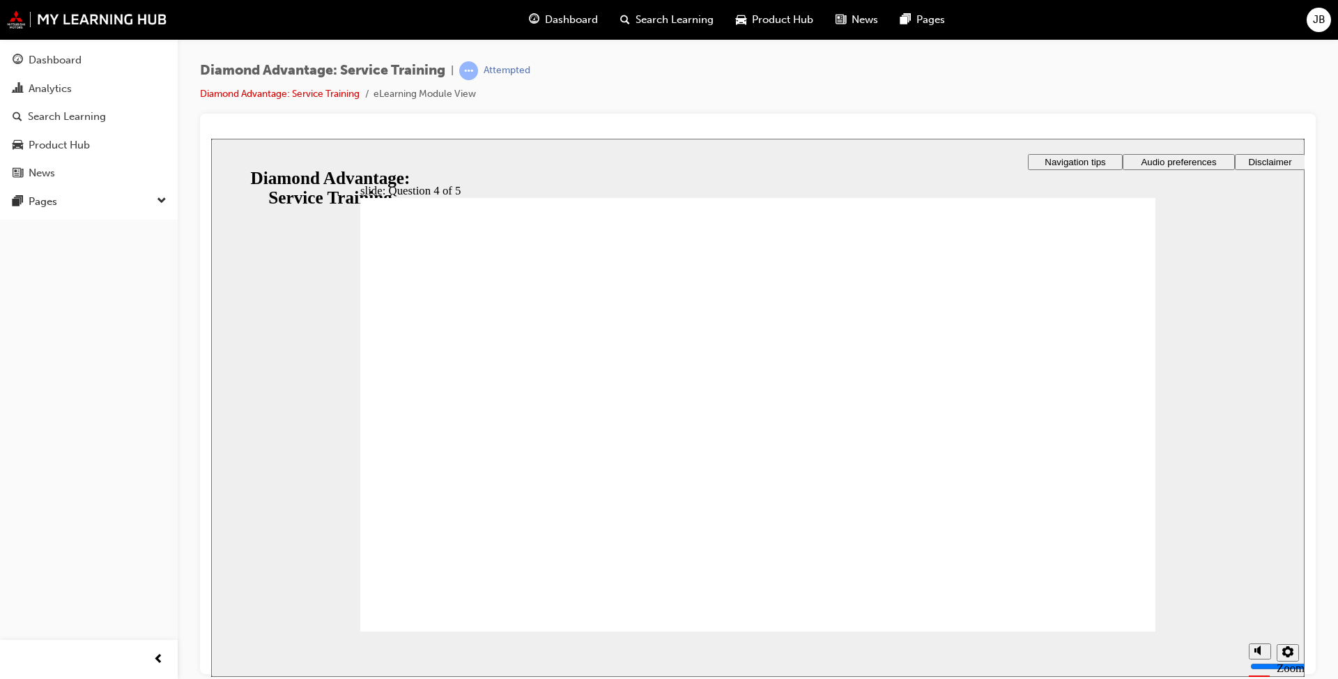
drag, startPoint x: 404, startPoint y: 401, endPoint x: 432, endPoint y: 503, distance: 106.4
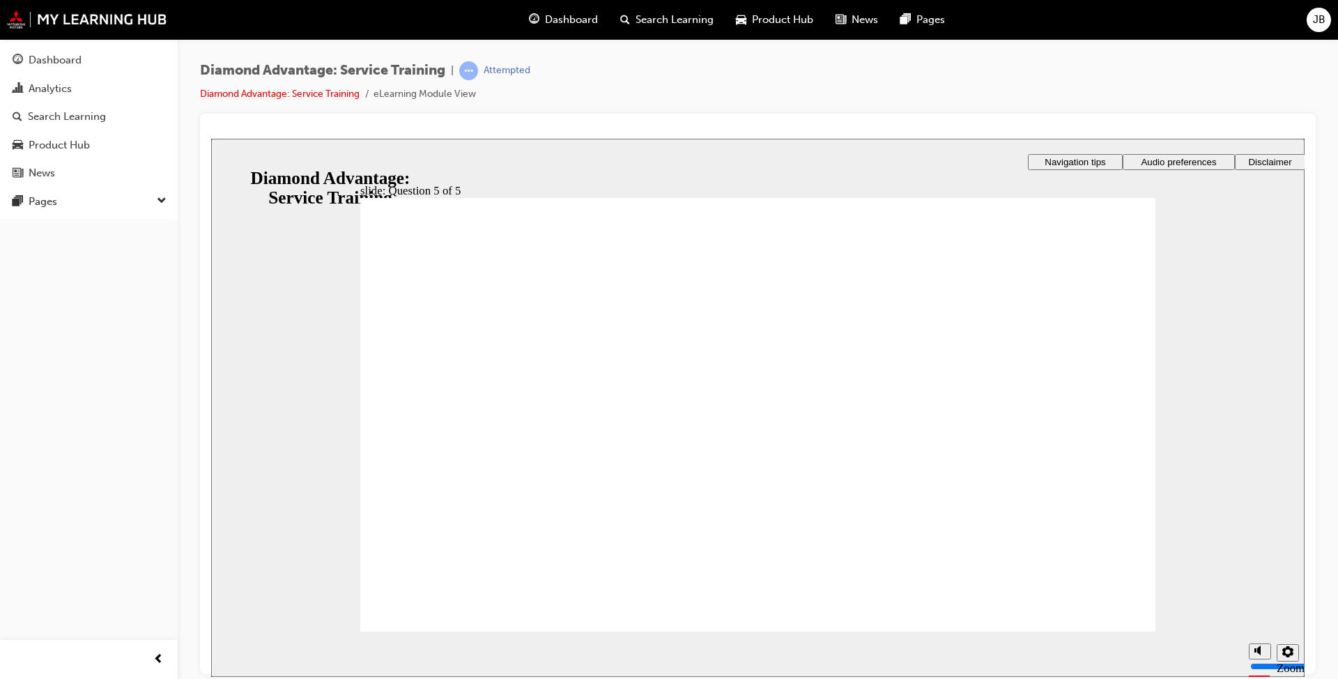
radio input "true"
drag, startPoint x: 783, startPoint y: 528, endPoint x: 972, endPoint y: 597, distance: 201.1
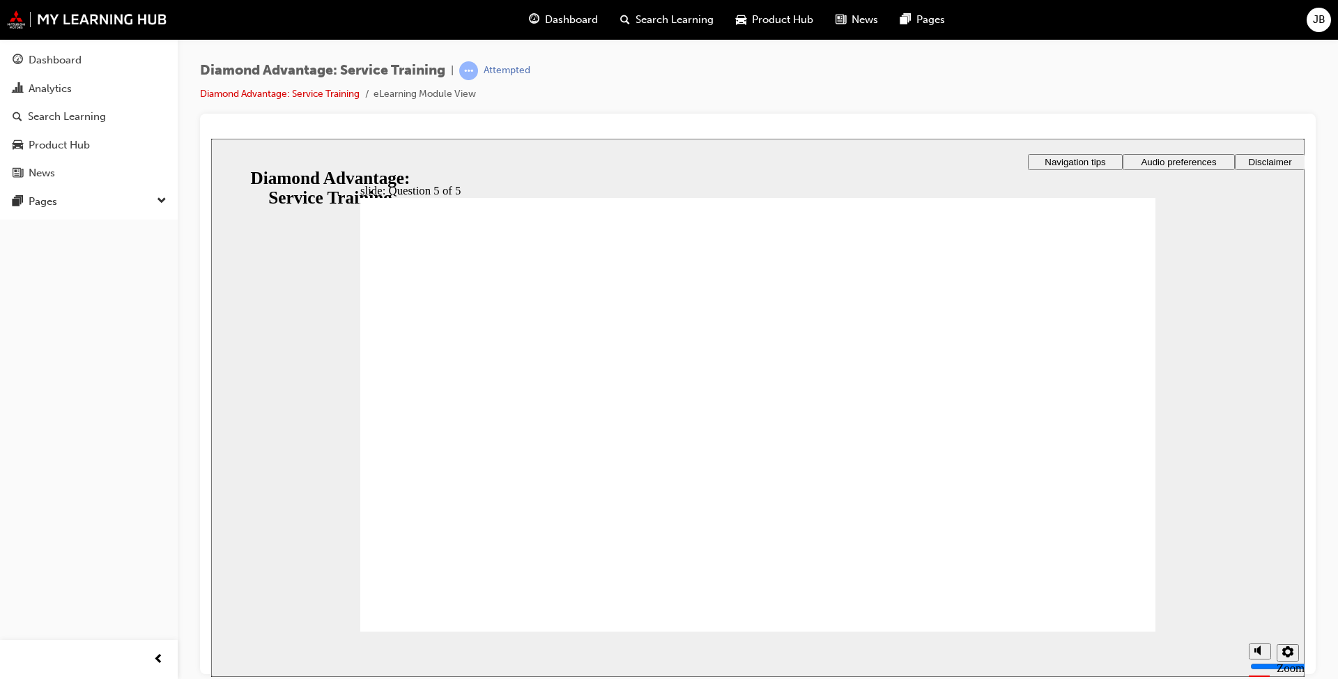
checkbox input "true"
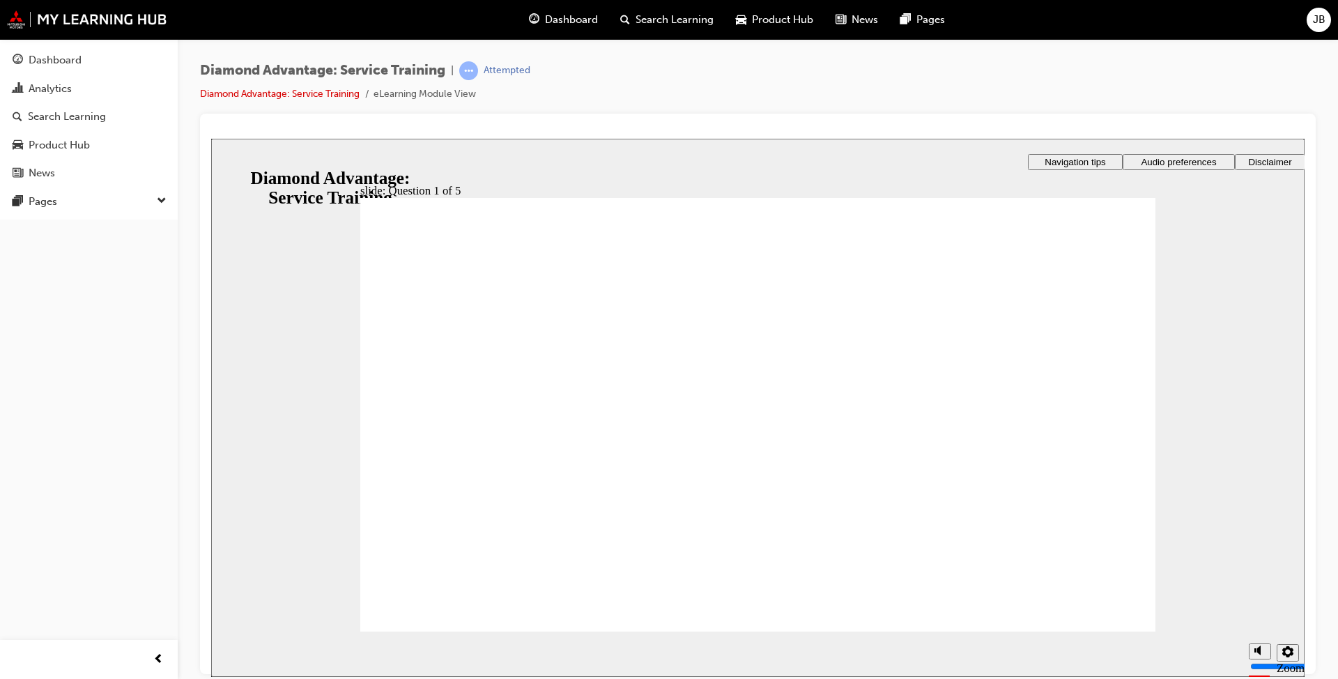
checkbox input "true"
drag, startPoint x: 468, startPoint y: 473, endPoint x: 475, endPoint y: 487, distance: 15.3
checkbox input "true"
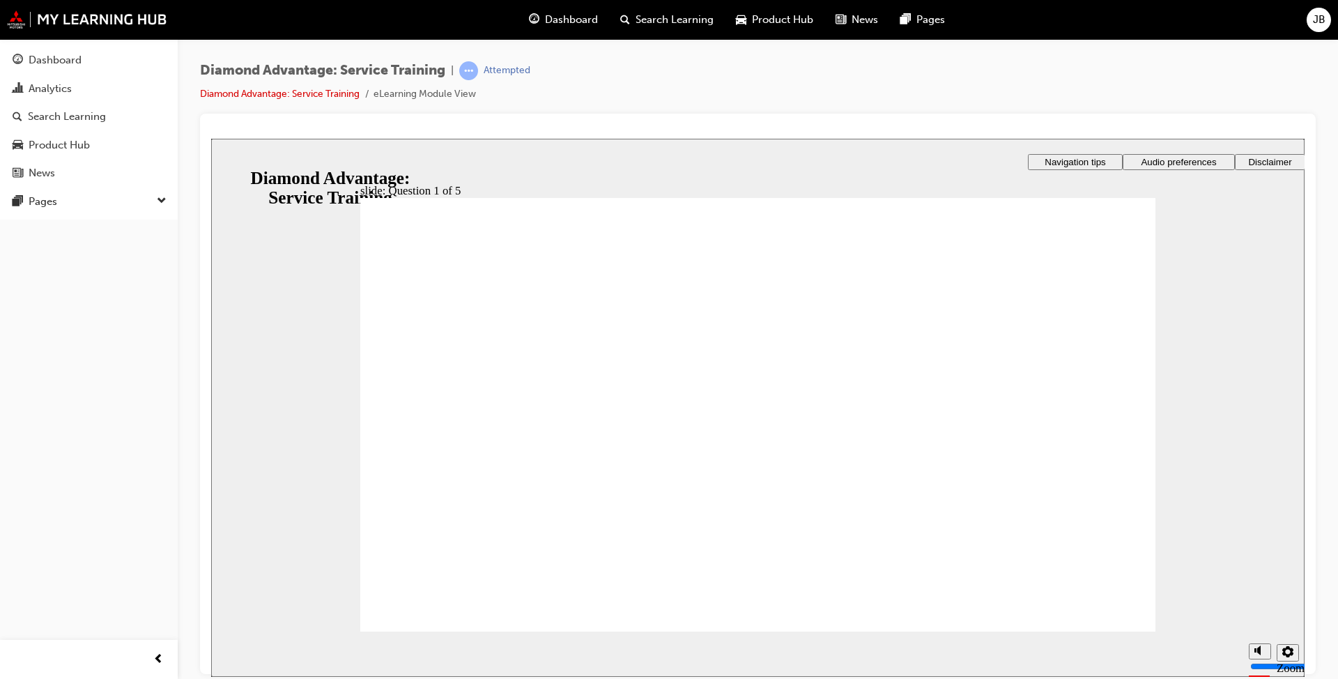
checkbox input "true"
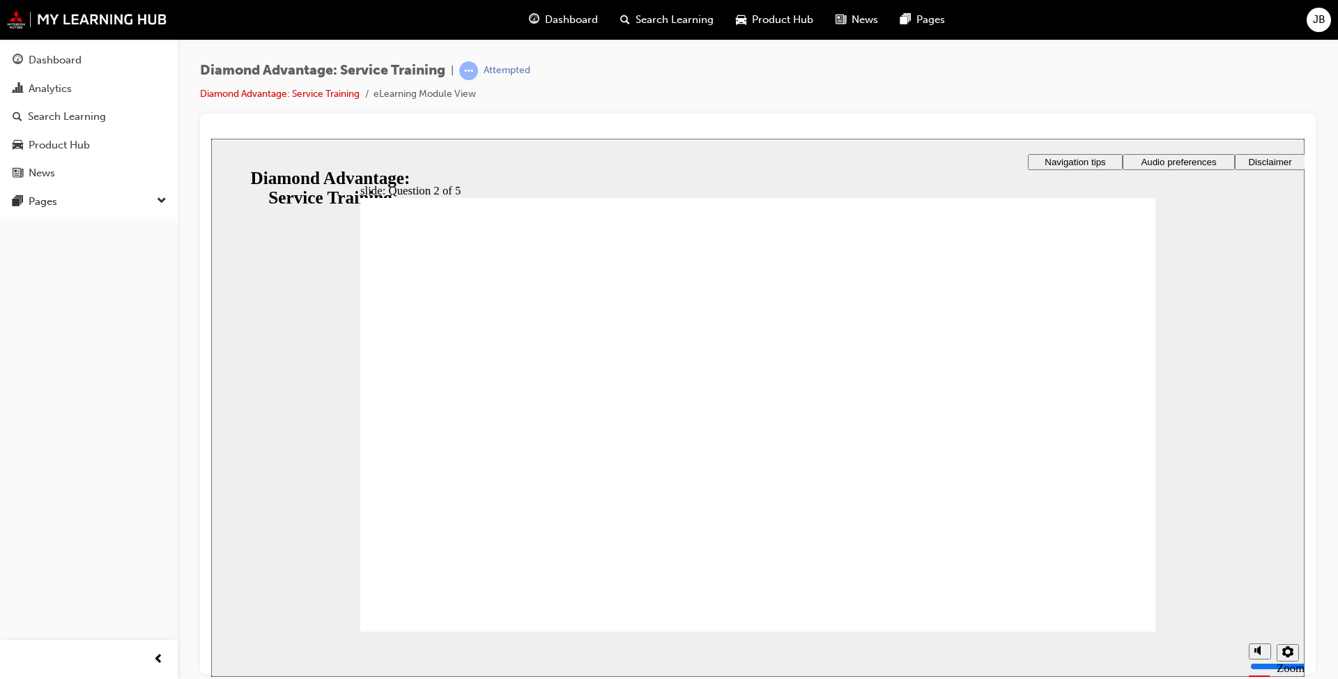
checkbox input "true"
drag, startPoint x: 767, startPoint y: 496, endPoint x: 769, endPoint y: 530, distance: 34.2
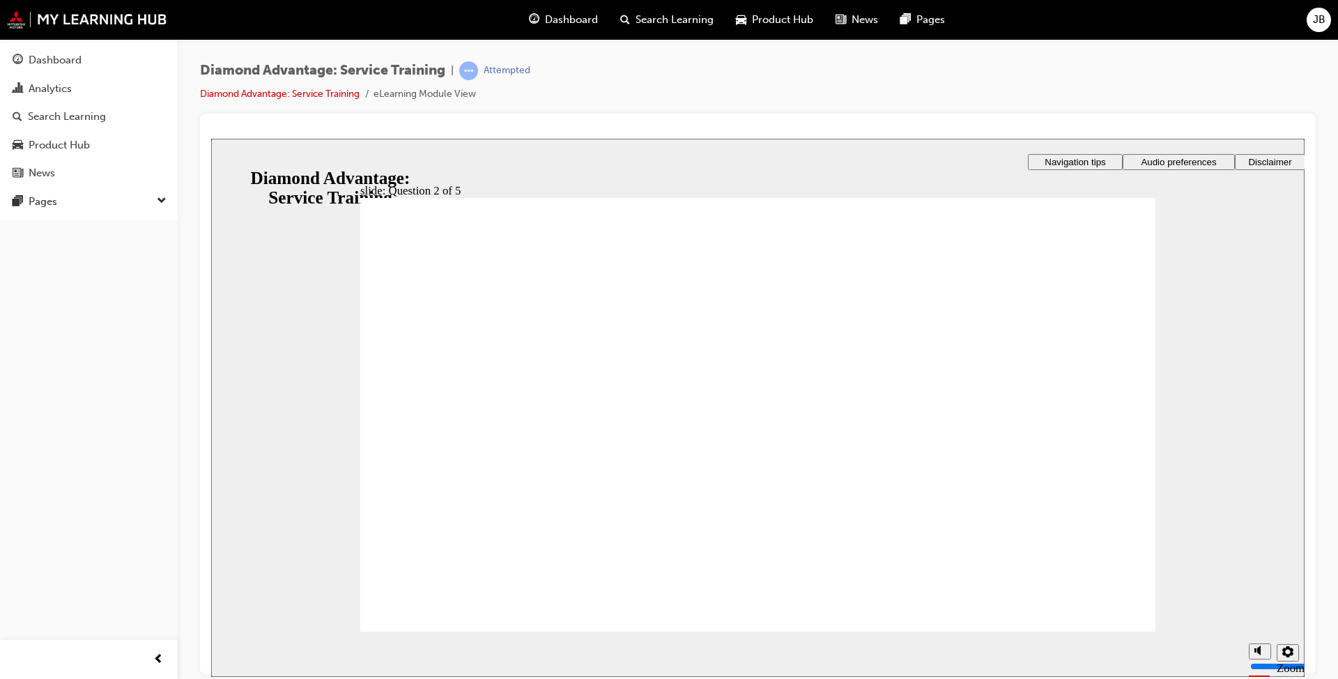
checkbox input "true"
drag, startPoint x: 611, startPoint y: 390, endPoint x: 600, endPoint y: 418, distance: 30.7
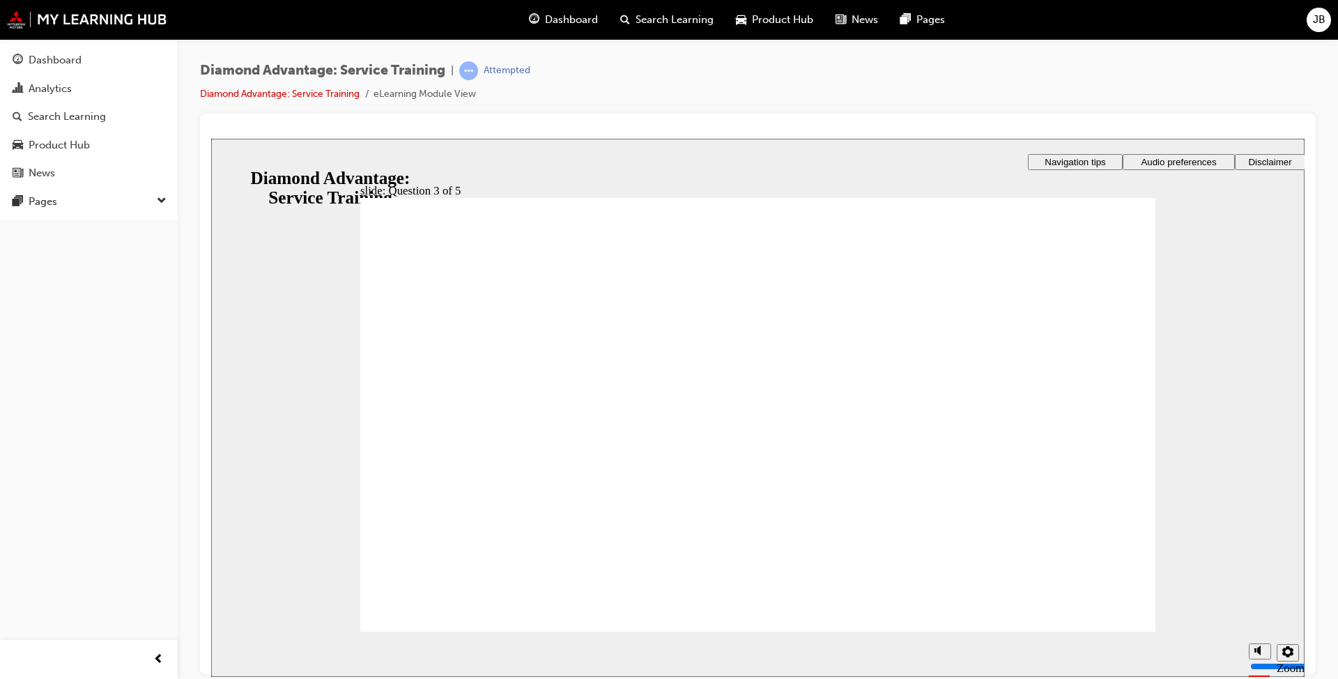
checkbox input "true"
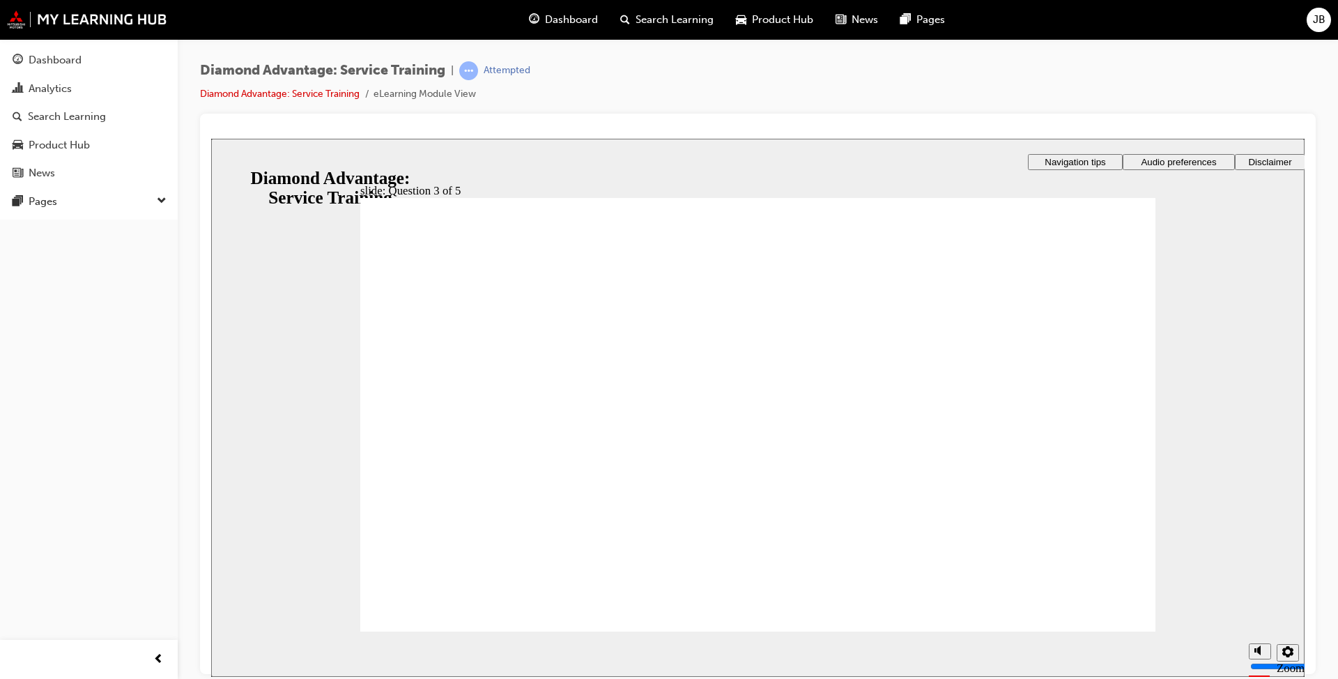
radio input "true"
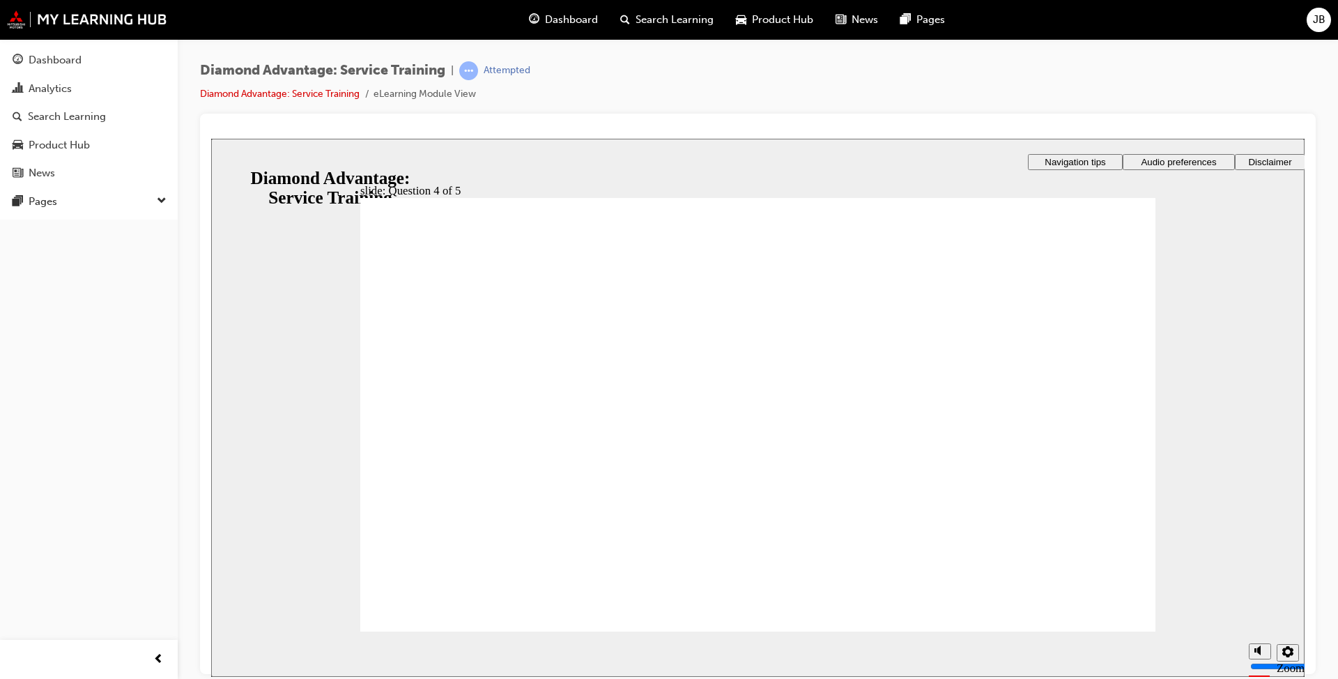
drag, startPoint x: 498, startPoint y: 384, endPoint x: 498, endPoint y: 406, distance: 22.3
radio input "true"
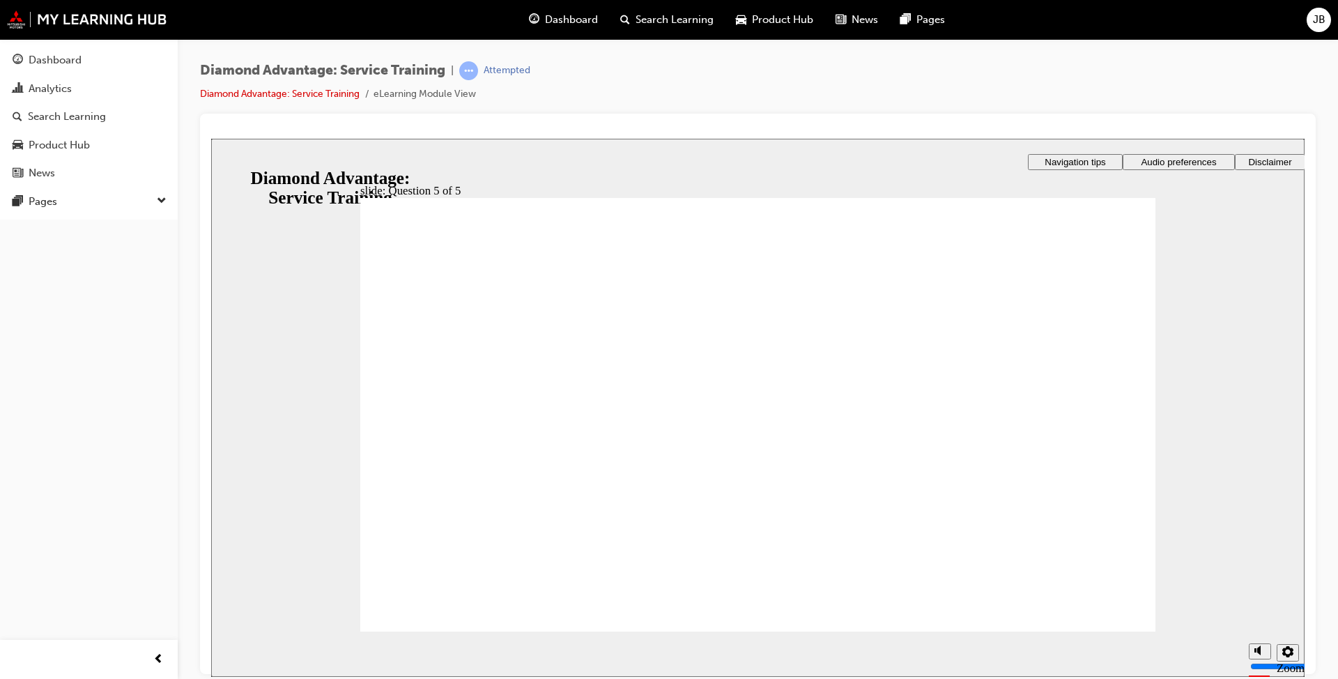
checkbox input "true"
drag, startPoint x: 487, startPoint y: 464, endPoint x: 487, endPoint y: 489, distance: 24.4
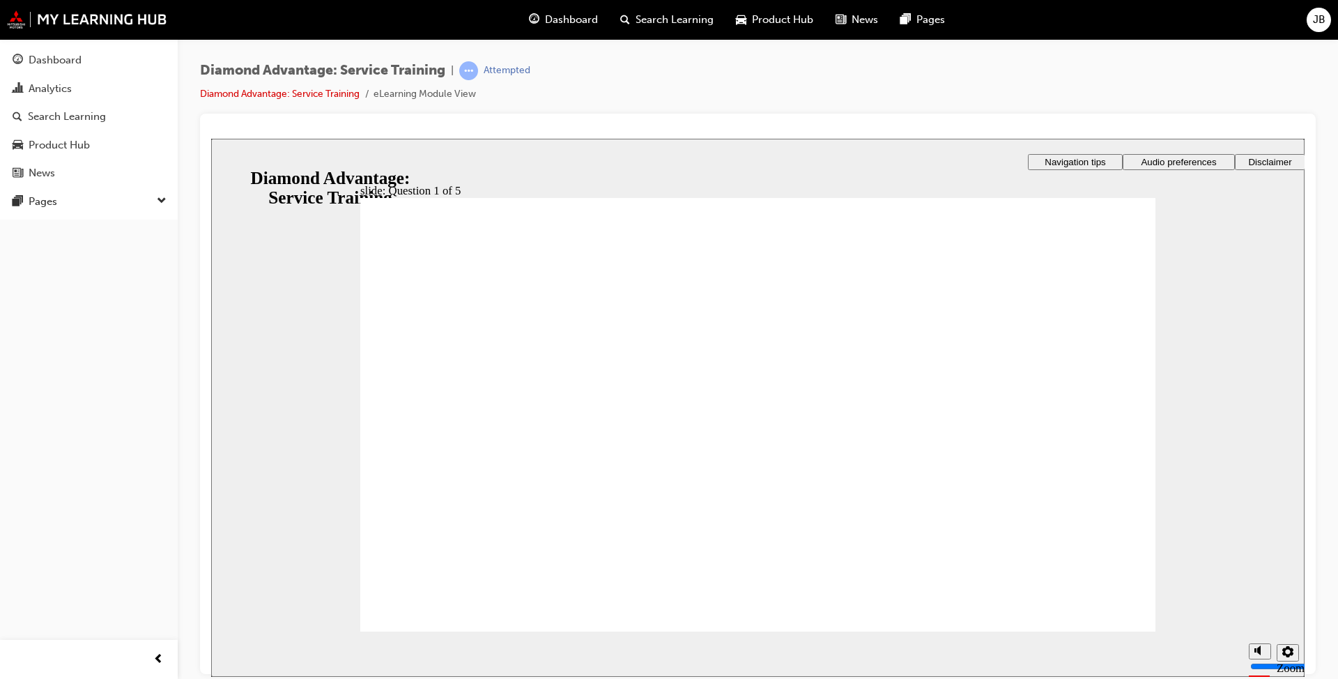
checkbox input "true"
drag, startPoint x: 832, startPoint y: 518, endPoint x: 821, endPoint y: 528, distance: 14.3
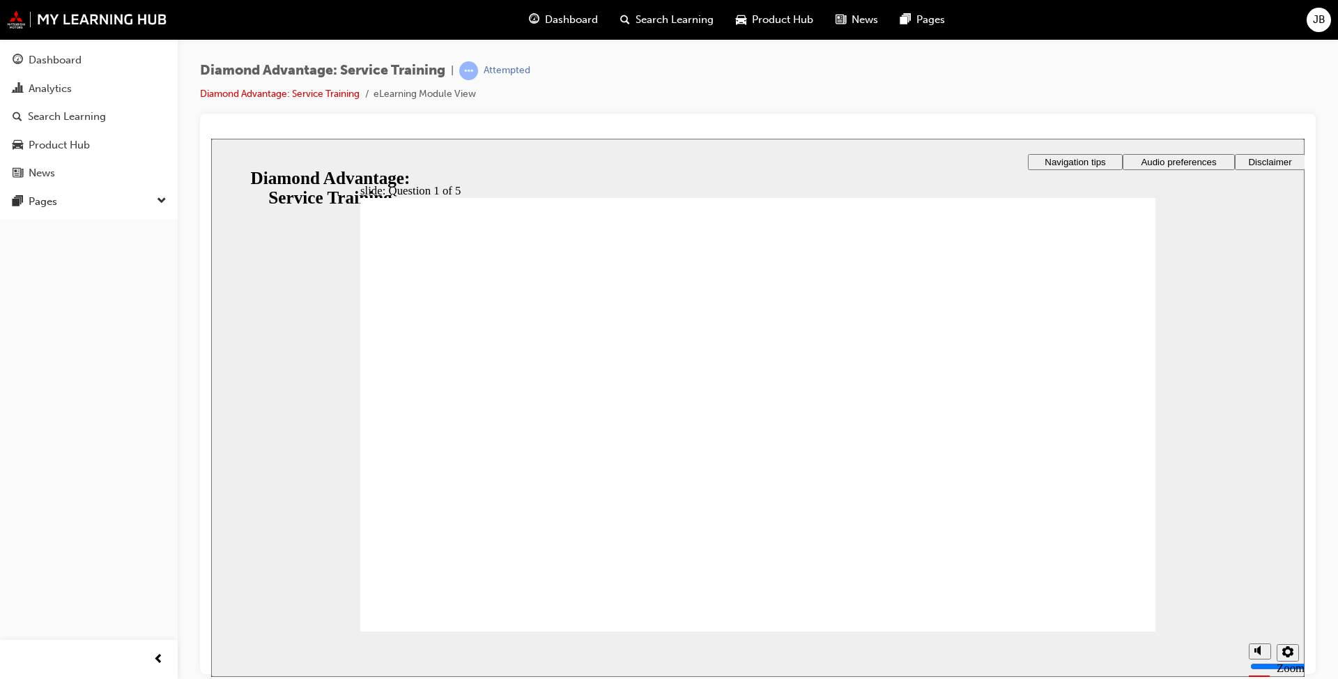
checkbox input "true"
checkbox input "false"
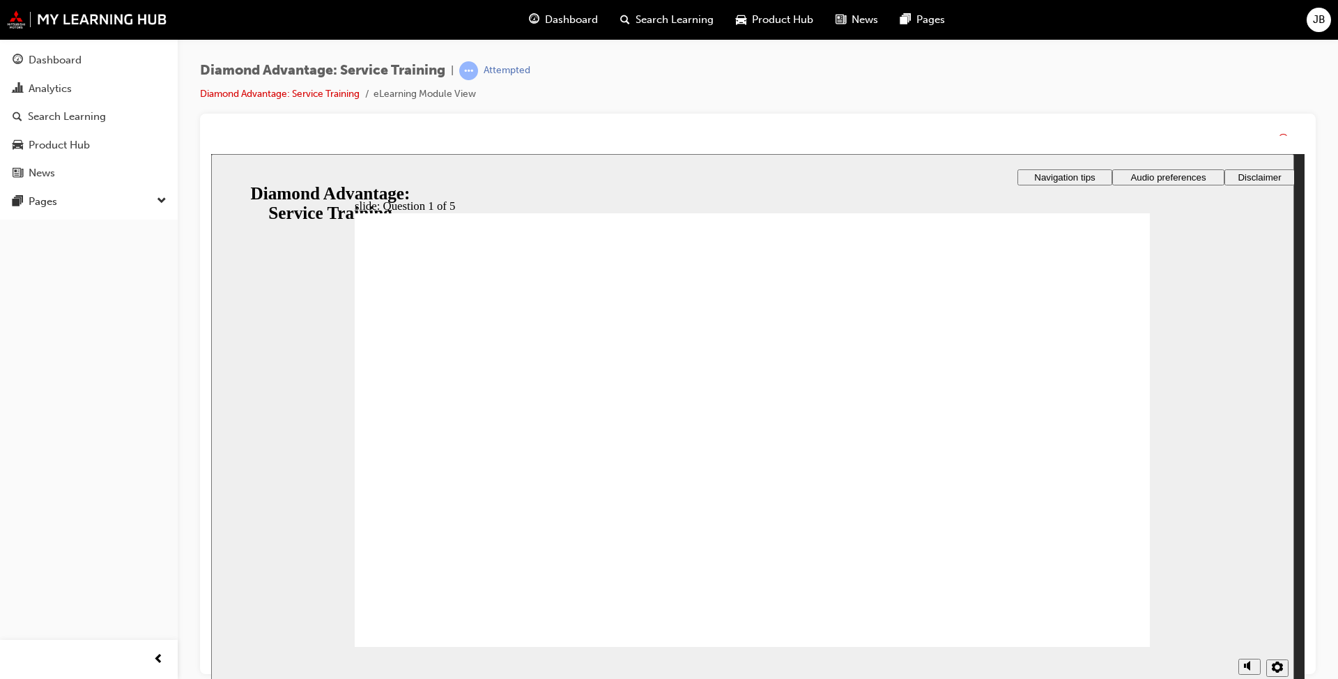
drag, startPoint x: 758, startPoint y: 524, endPoint x: 758, endPoint y: 539, distance: 15.3
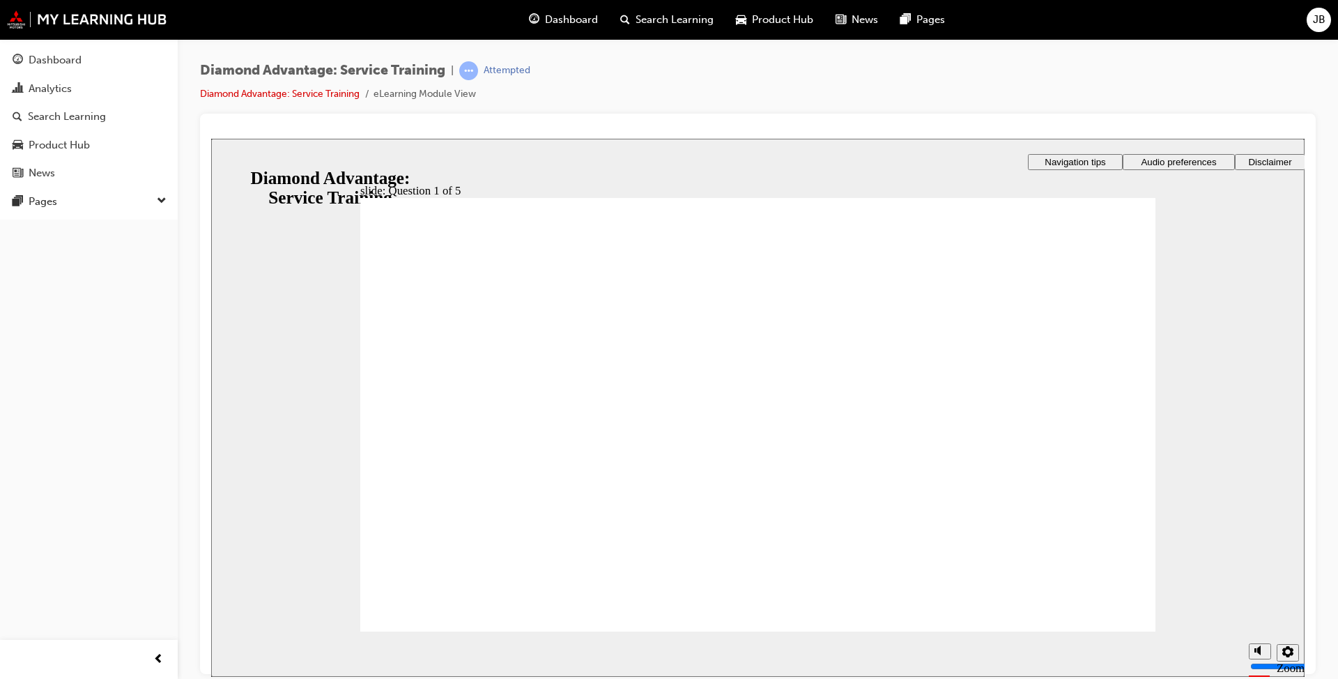
click at [327, 96] on link "Diamond Advantage: Service Training" at bounding box center [280, 94] width 160 height 12
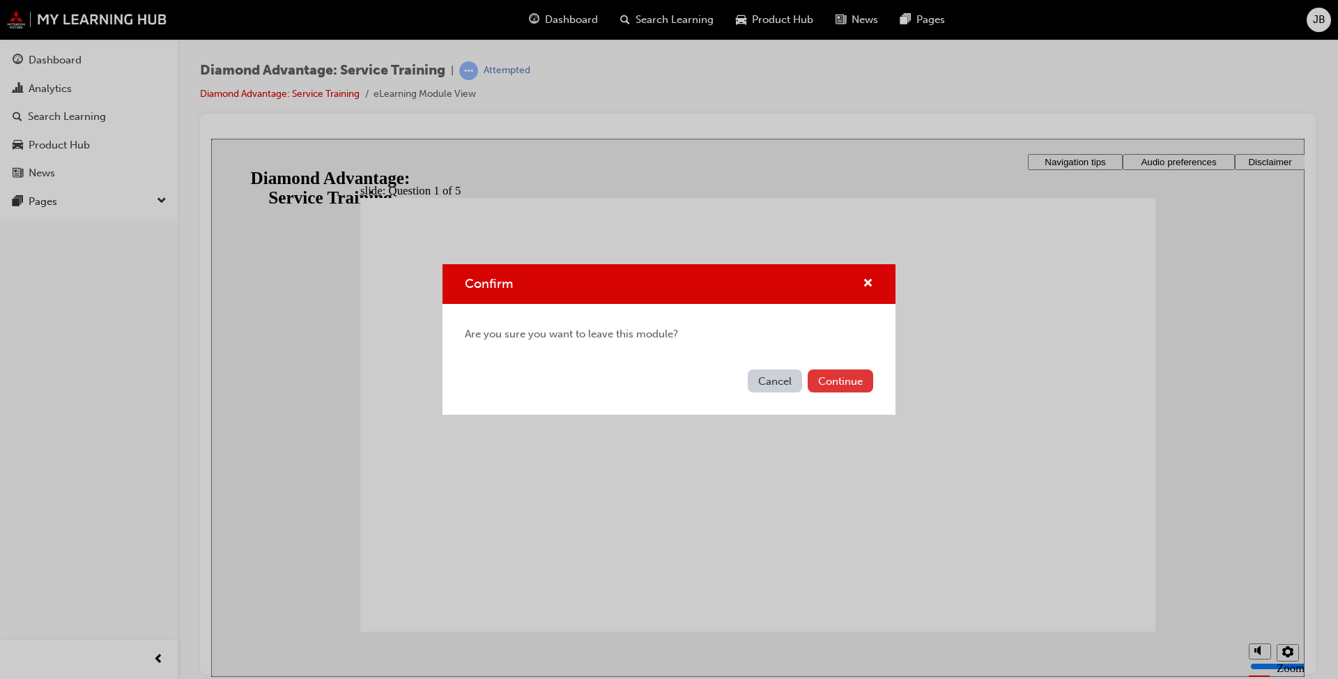
click at [850, 379] on button "Continue" at bounding box center [841, 380] width 66 height 23
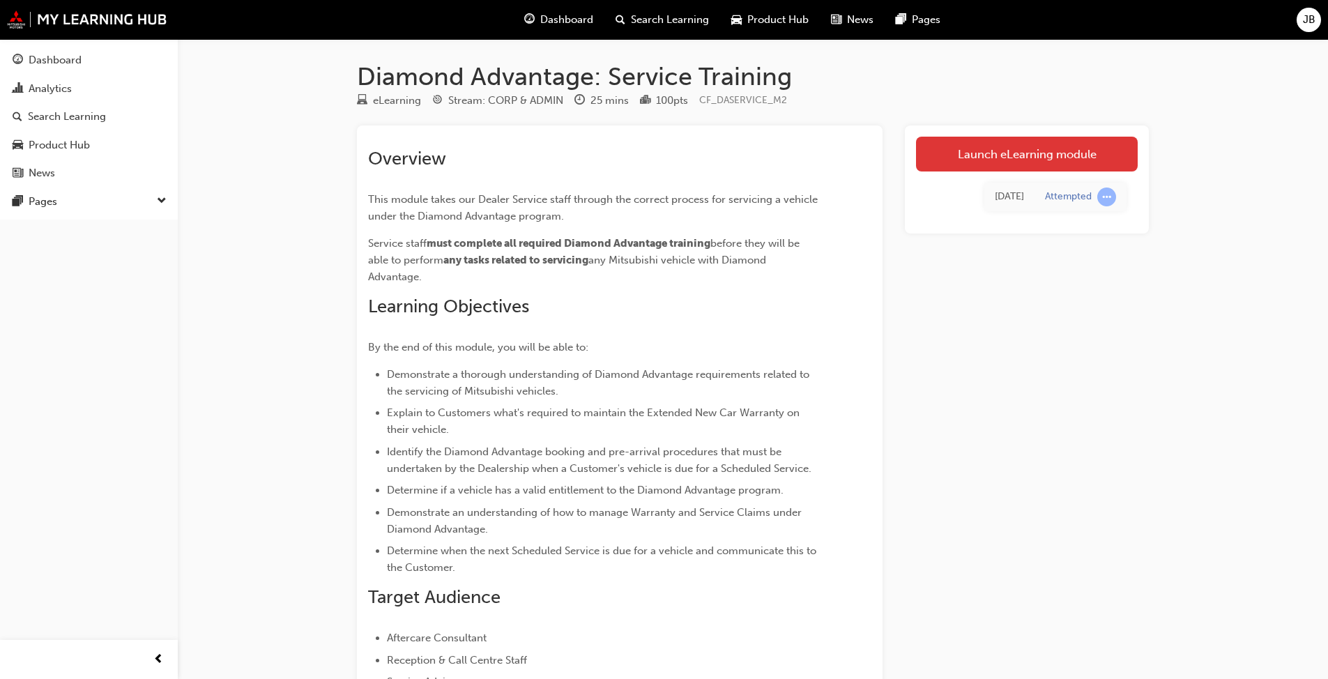
click at [979, 155] on link "Launch eLearning module" at bounding box center [1027, 154] width 222 height 35
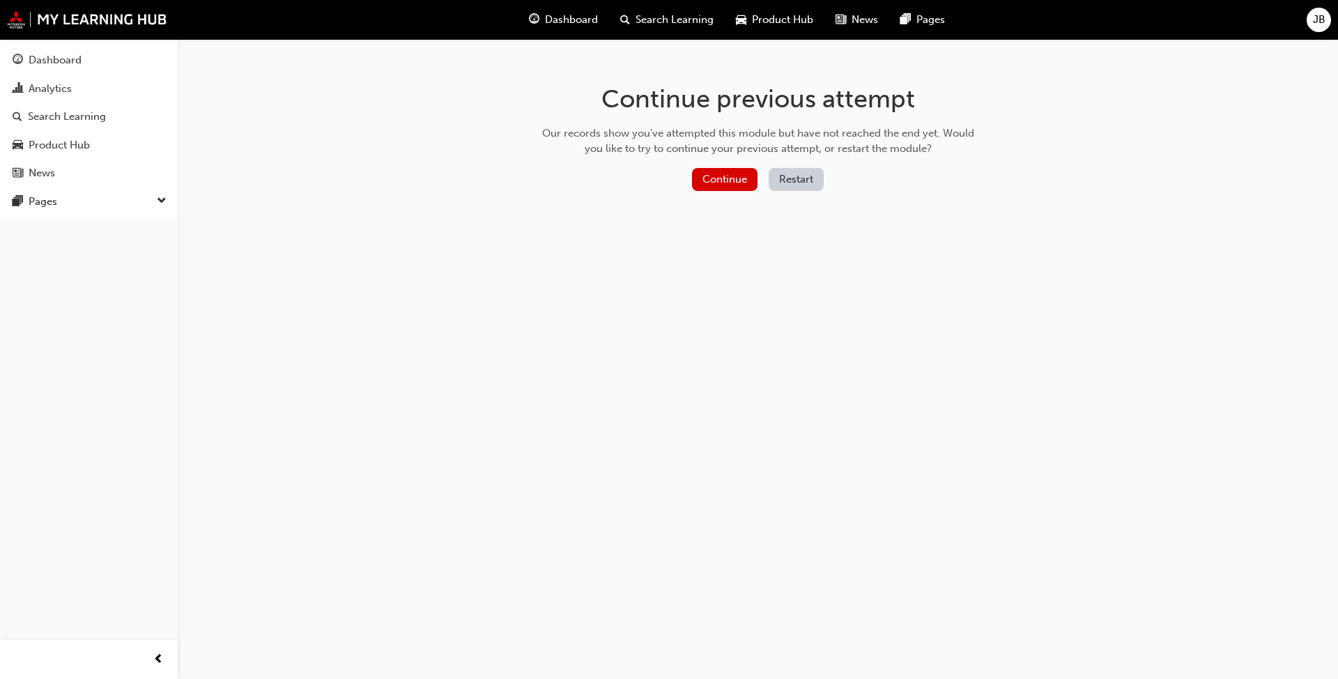
click at [788, 183] on button "Restart" at bounding box center [796, 179] width 55 height 23
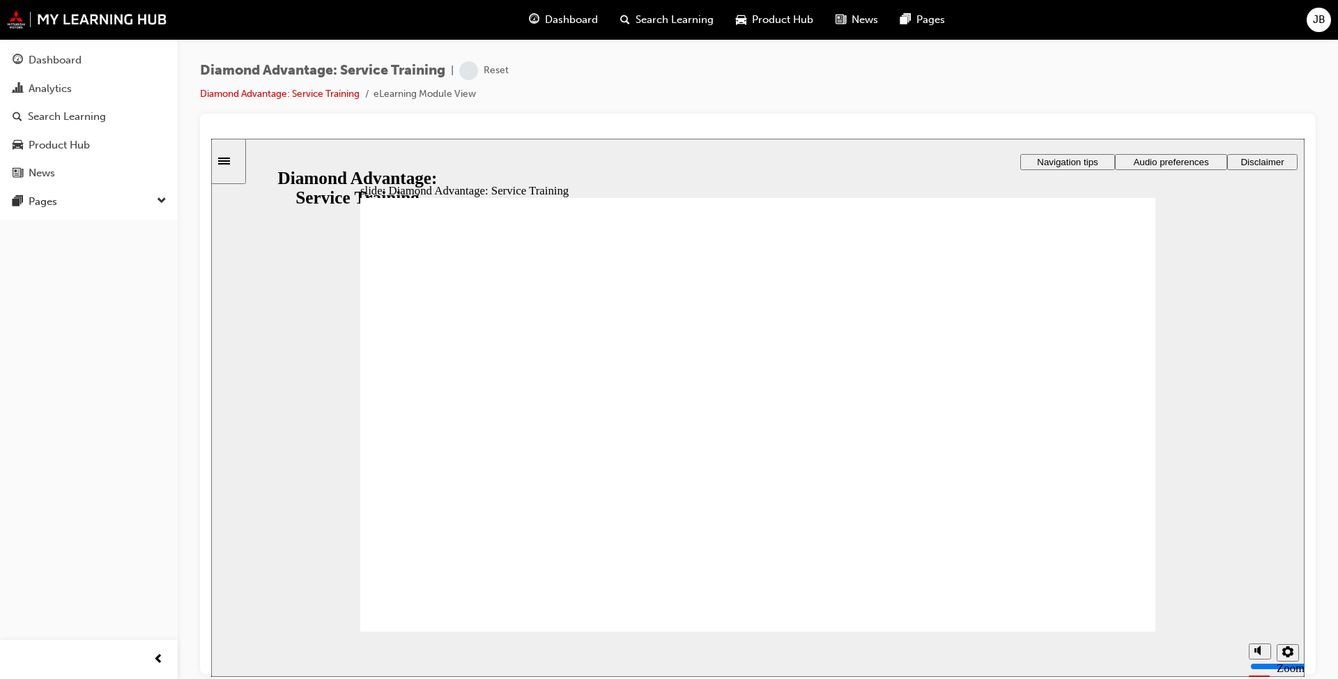
click at [958, 525] on div "Diamond Advantage: Service Training start-btn.png Click START to begin . Oval 1…" at bounding box center [757, 421] width 795 height 448
drag, startPoint x: 675, startPoint y: 370, endPoint x: 675, endPoint y: 379, distance: 9.1
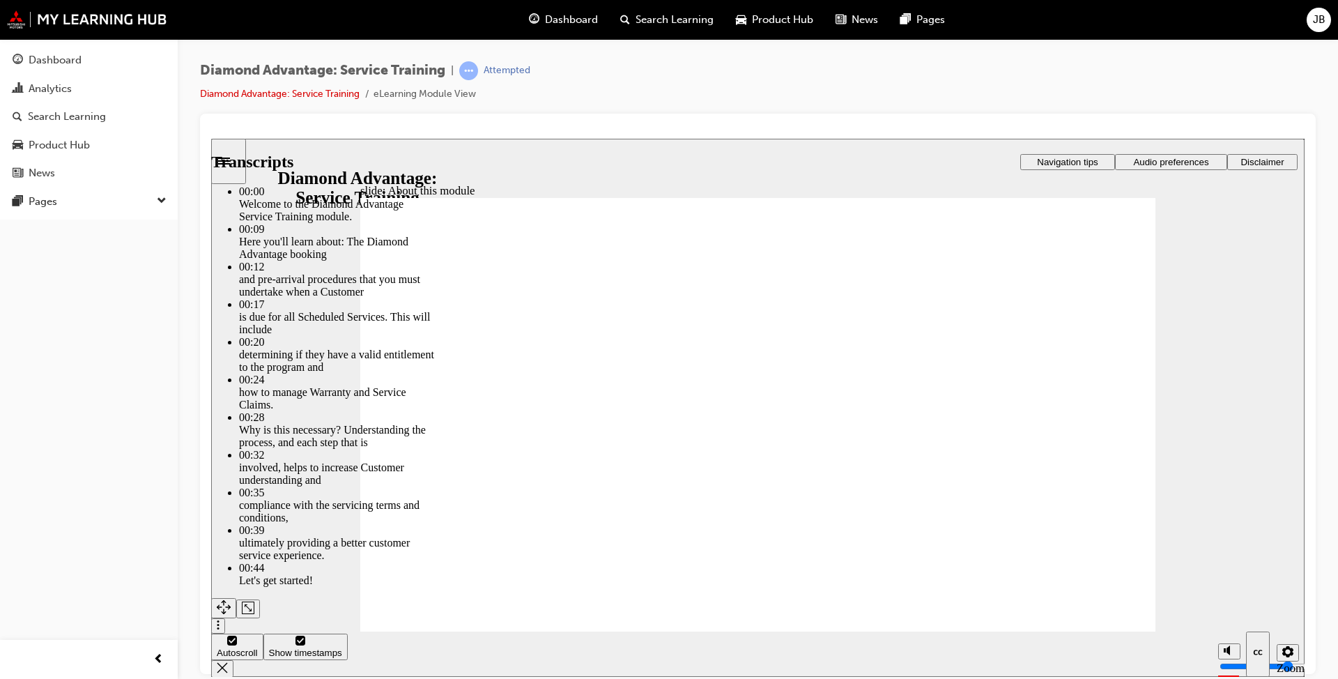
drag, startPoint x: 613, startPoint y: 529, endPoint x: 1127, endPoint y: 510, distance: 514.2
type input "47"
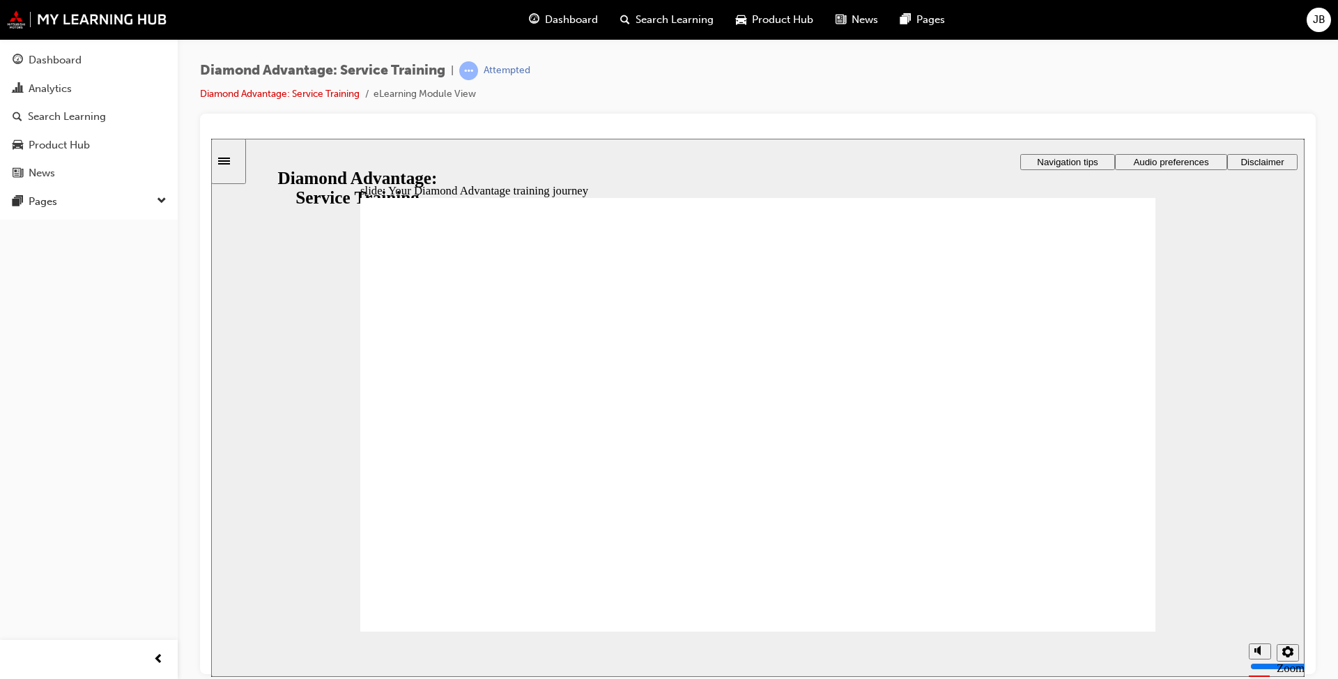
click at [211, 138] on image at bounding box center [211, 138] width 0 height 0
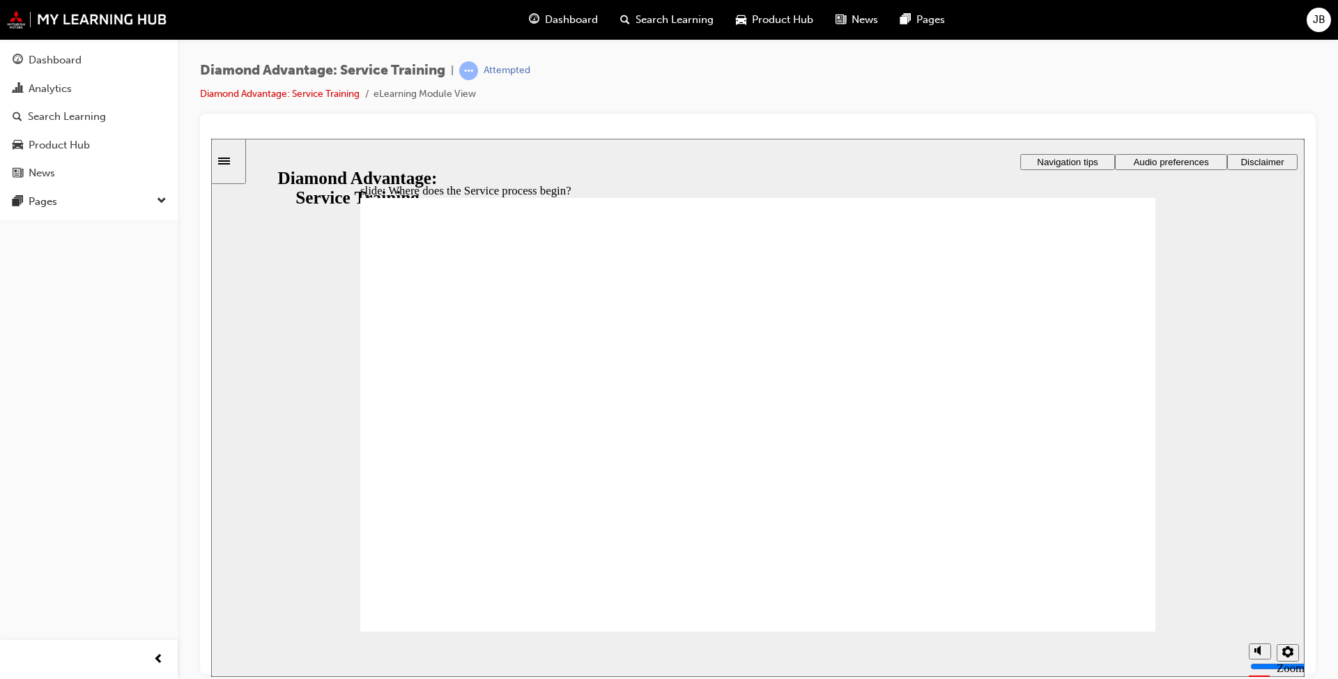
drag, startPoint x: 1014, startPoint y: 372, endPoint x: 989, endPoint y: 377, distance: 25.7
drag, startPoint x: 404, startPoint y: 415, endPoint x: 412, endPoint y: 427, distance: 14.5
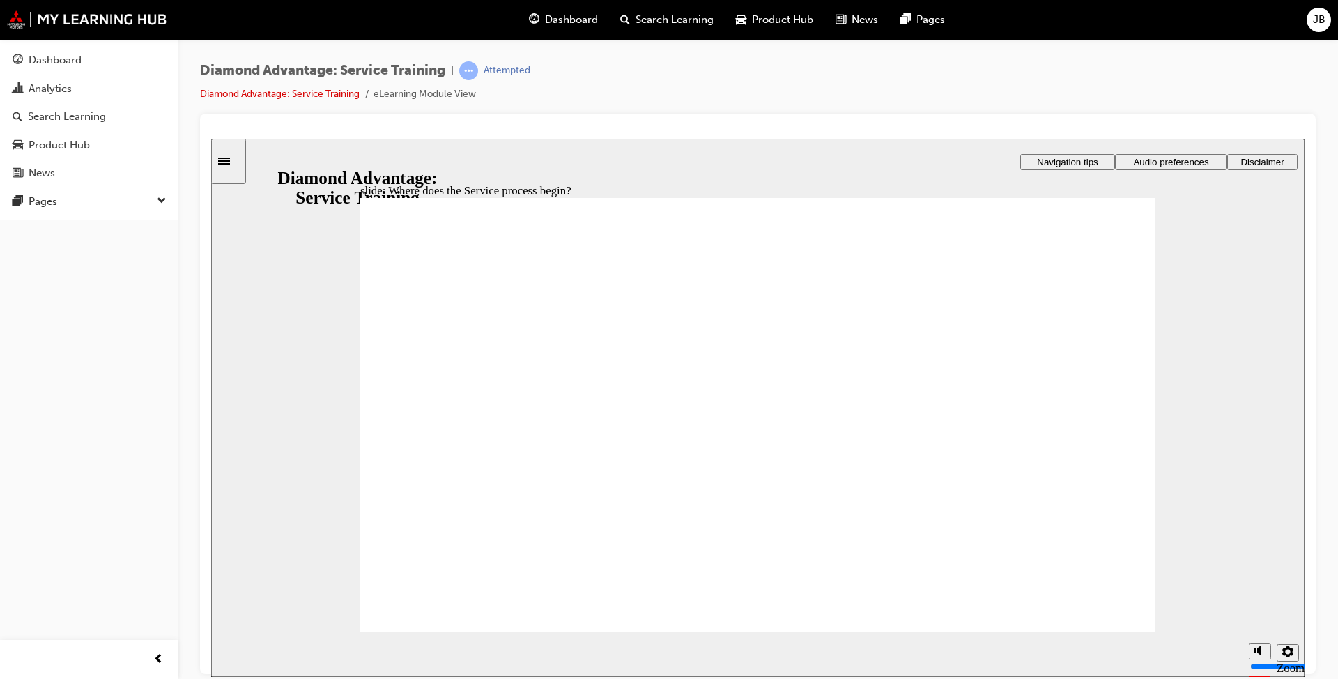
drag, startPoint x: 948, startPoint y: 377, endPoint x: 968, endPoint y: 402, distance: 31.8
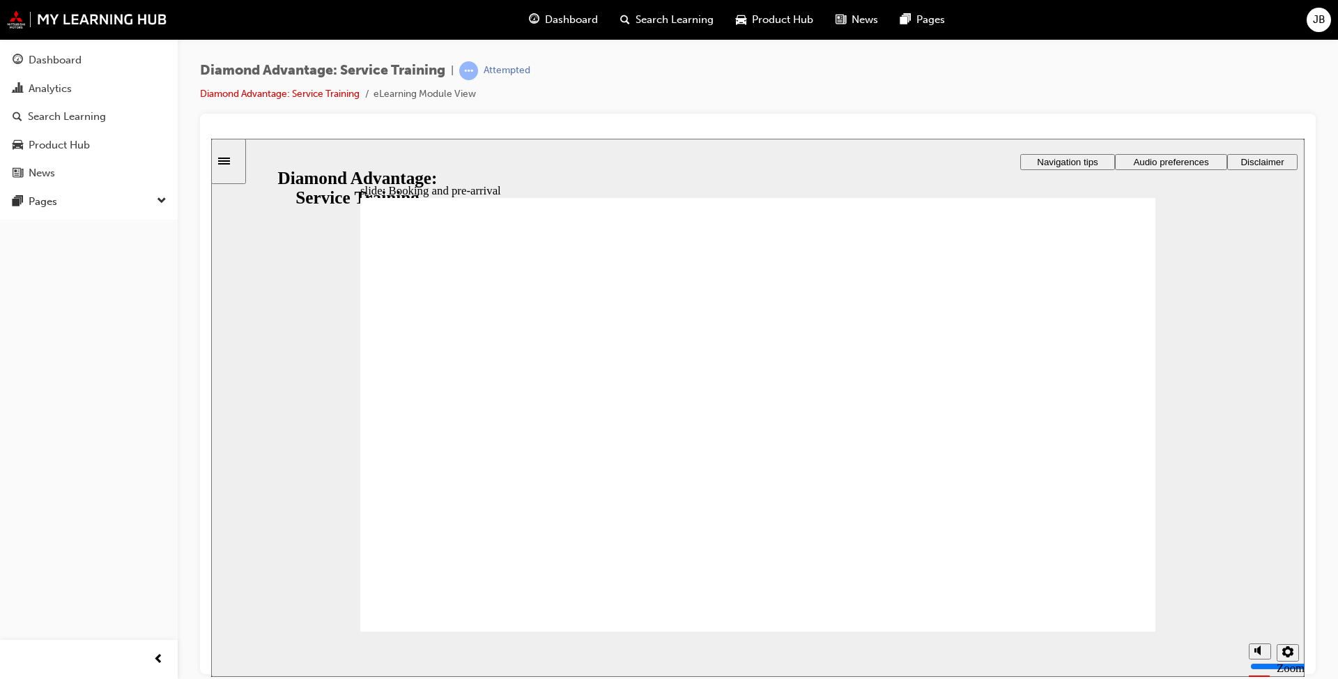
drag, startPoint x: 647, startPoint y: 359, endPoint x: 669, endPoint y: 368, distance: 24.1
drag, startPoint x: 799, startPoint y: 537, endPoint x: 1033, endPoint y: 389, distance: 277.3
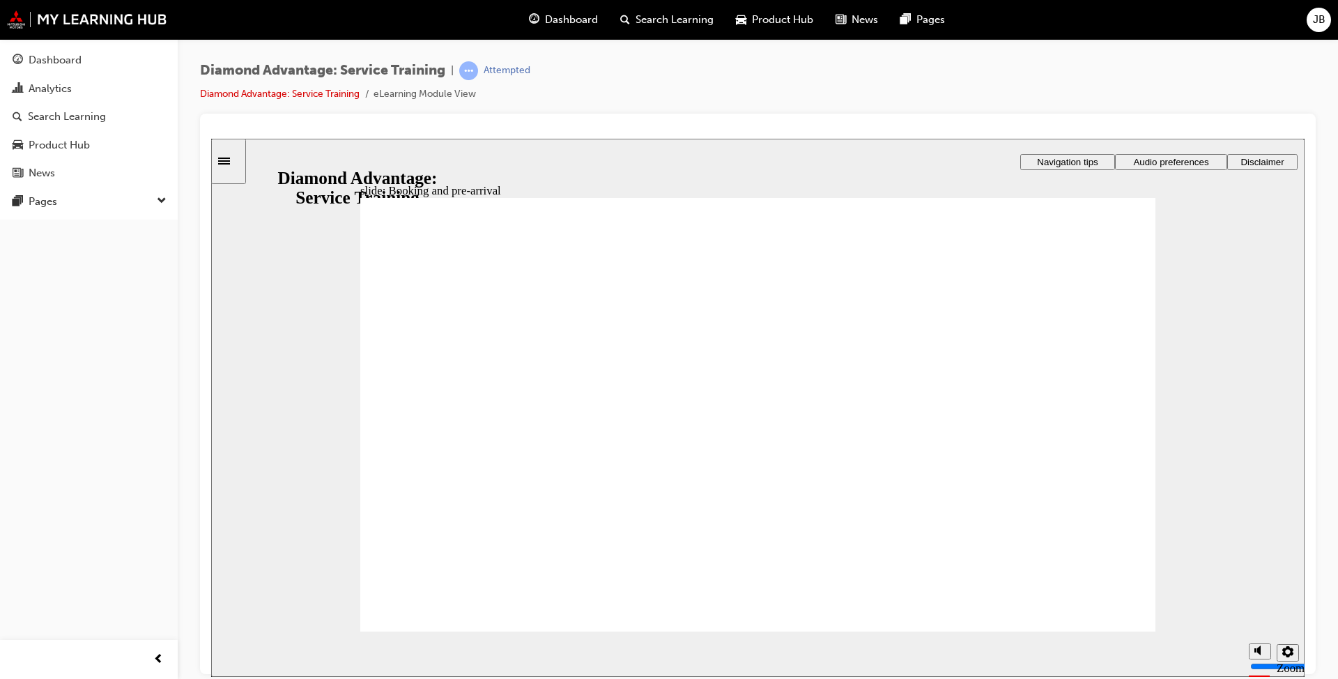
drag, startPoint x: 1088, startPoint y: 625, endPoint x: 862, endPoint y: 510, distance: 252.5
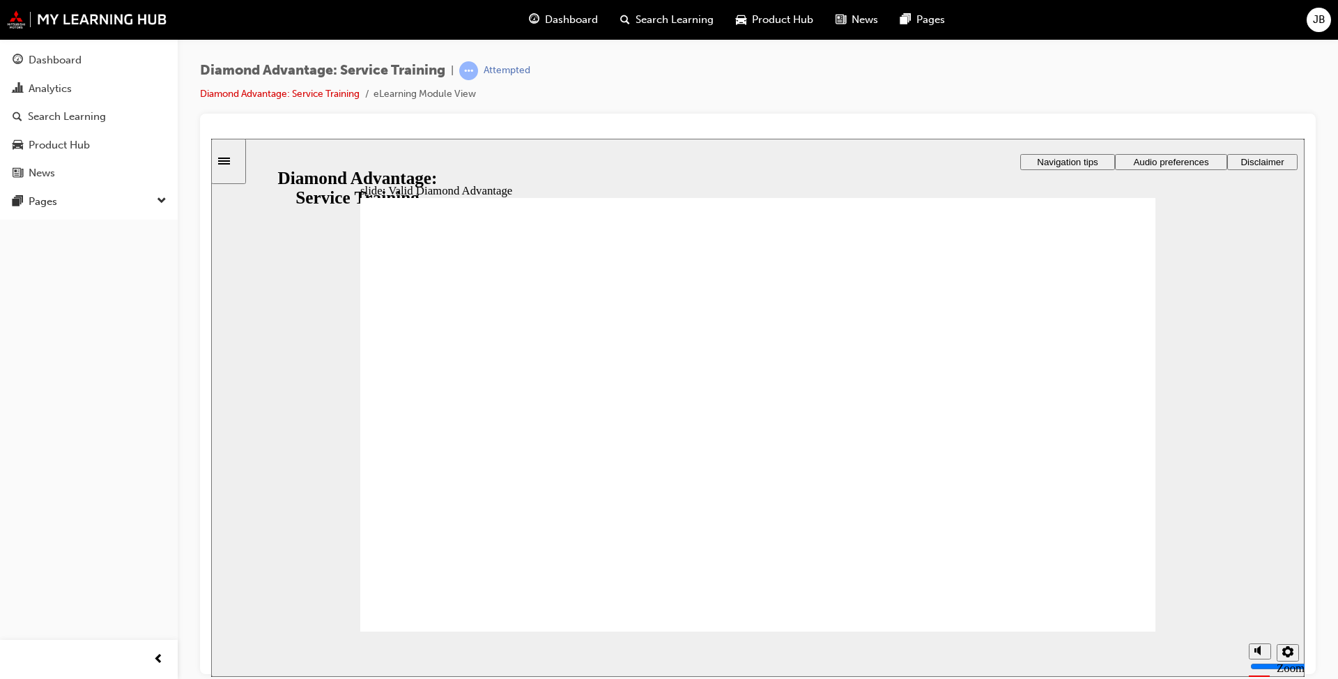
drag, startPoint x: 492, startPoint y: 290, endPoint x: 501, endPoint y: 303, distance: 16.0
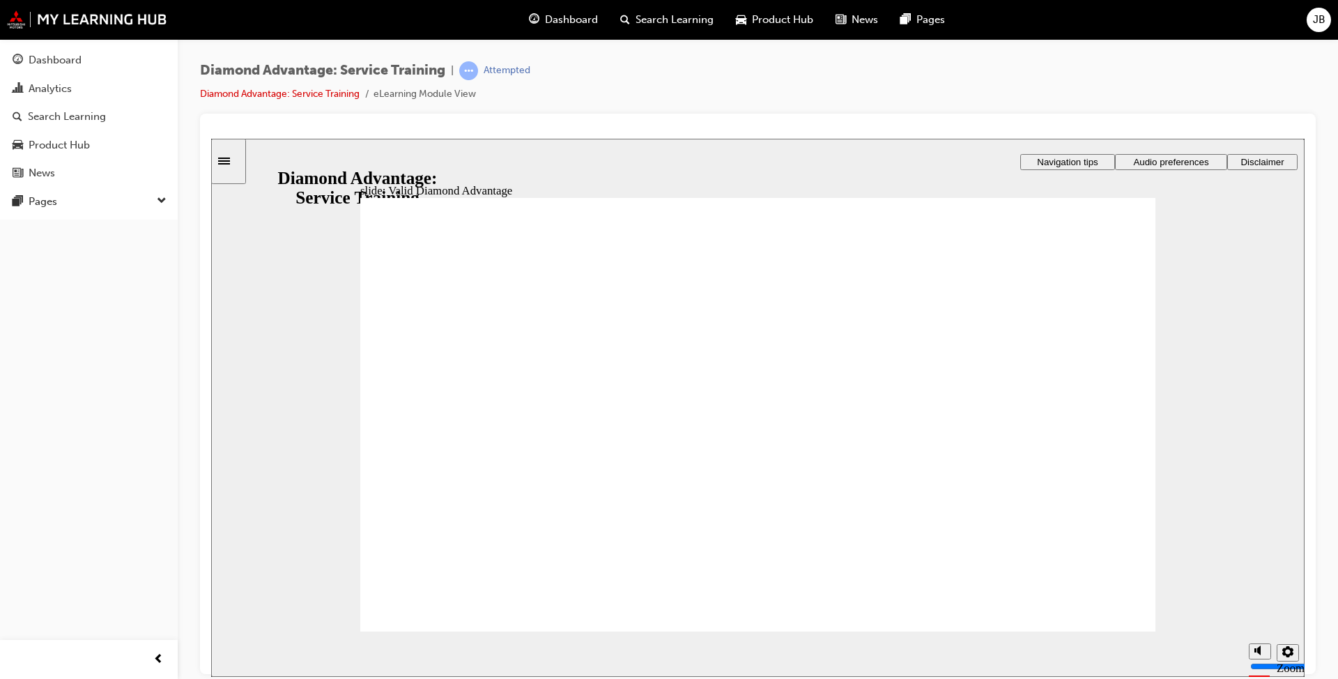
drag, startPoint x: 508, startPoint y: 369, endPoint x: 508, endPoint y: 388, distance: 18.1
drag, startPoint x: 509, startPoint y: 395, endPoint x: 508, endPoint y: 404, distance: 9.8
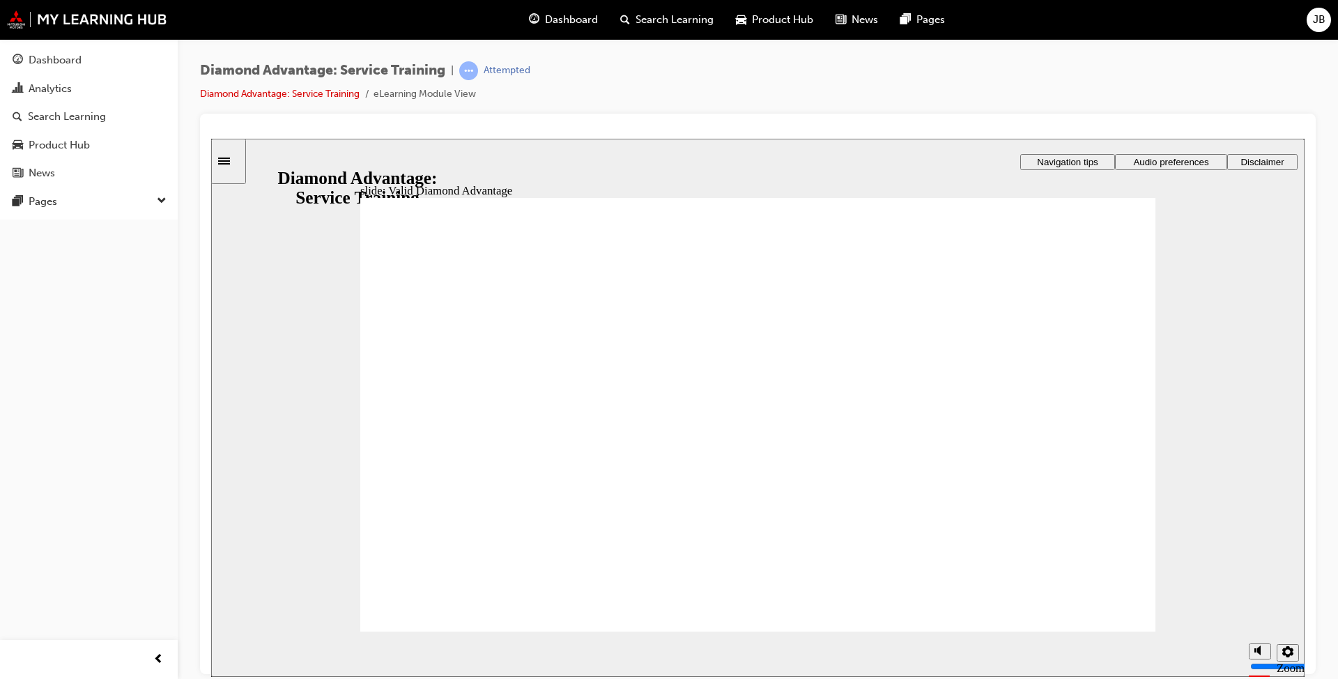
drag, startPoint x: 508, startPoint y: 441, endPoint x: 505, endPoint y: 462, distance: 20.3
drag, startPoint x: 506, startPoint y: 485, endPoint x: 501, endPoint y: 496, distance: 11.5
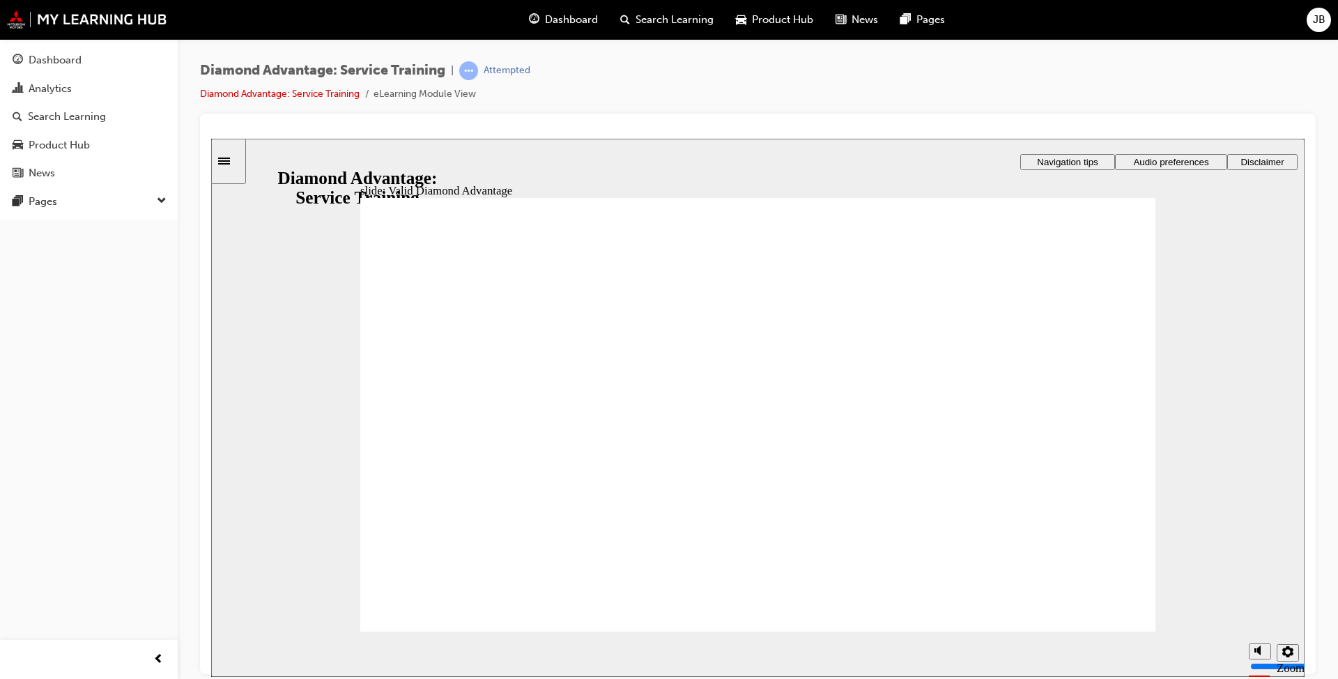
drag, startPoint x: 498, startPoint y: 510, endPoint x: 558, endPoint y: 536, distance: 65.3
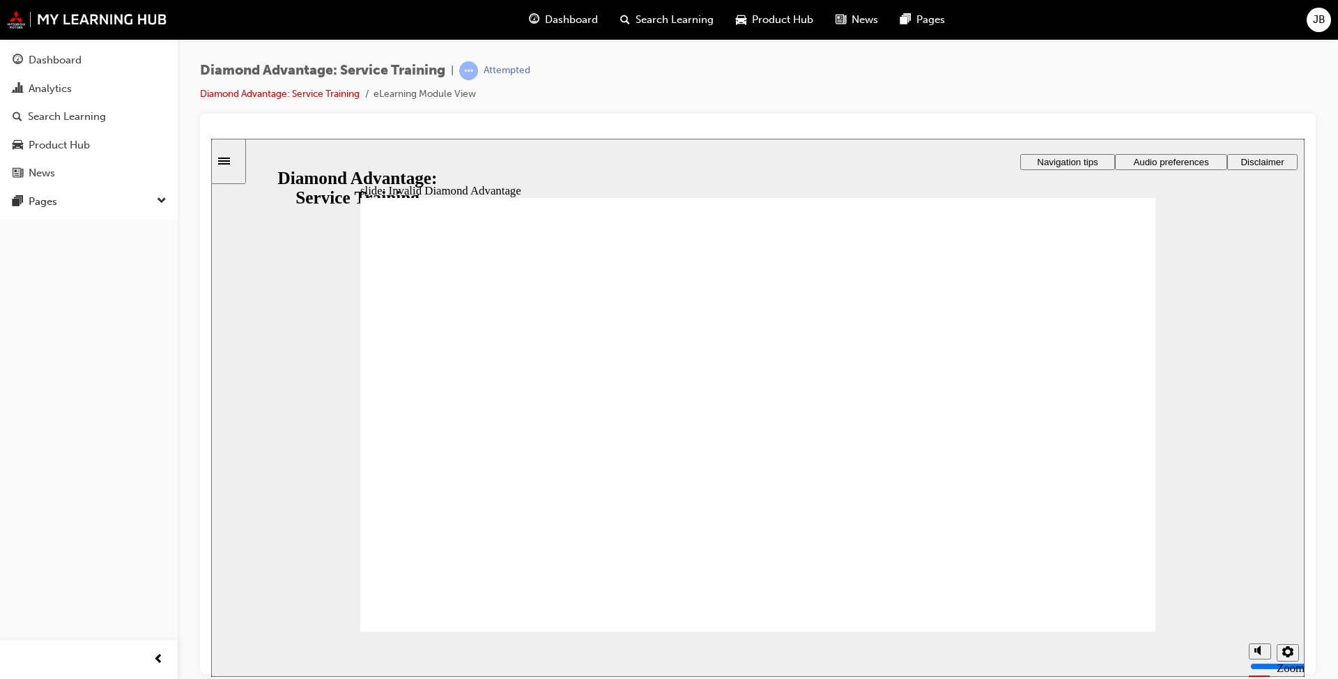
drag, startPoint x: 866, startPoint y: 404, endPoint x: 877, endPoint y: 417, distance: 17.3
drag, startPoint x: 1113, startPoint y: 298, endPoint x: 1097, endPoint y: 434, distance: 137.0
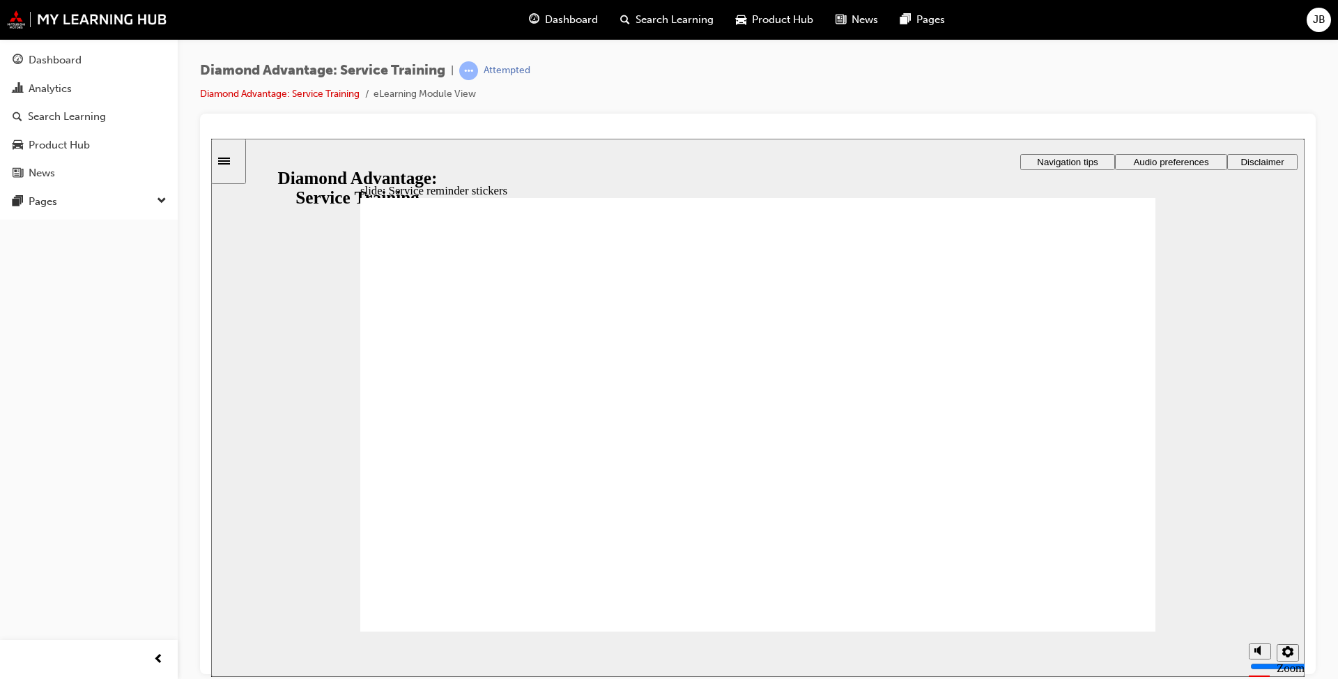
drag, startPoint x: 1112, startPoint y: 322, endPoint x: 1116, endPoint y: 298, distance: 24.8
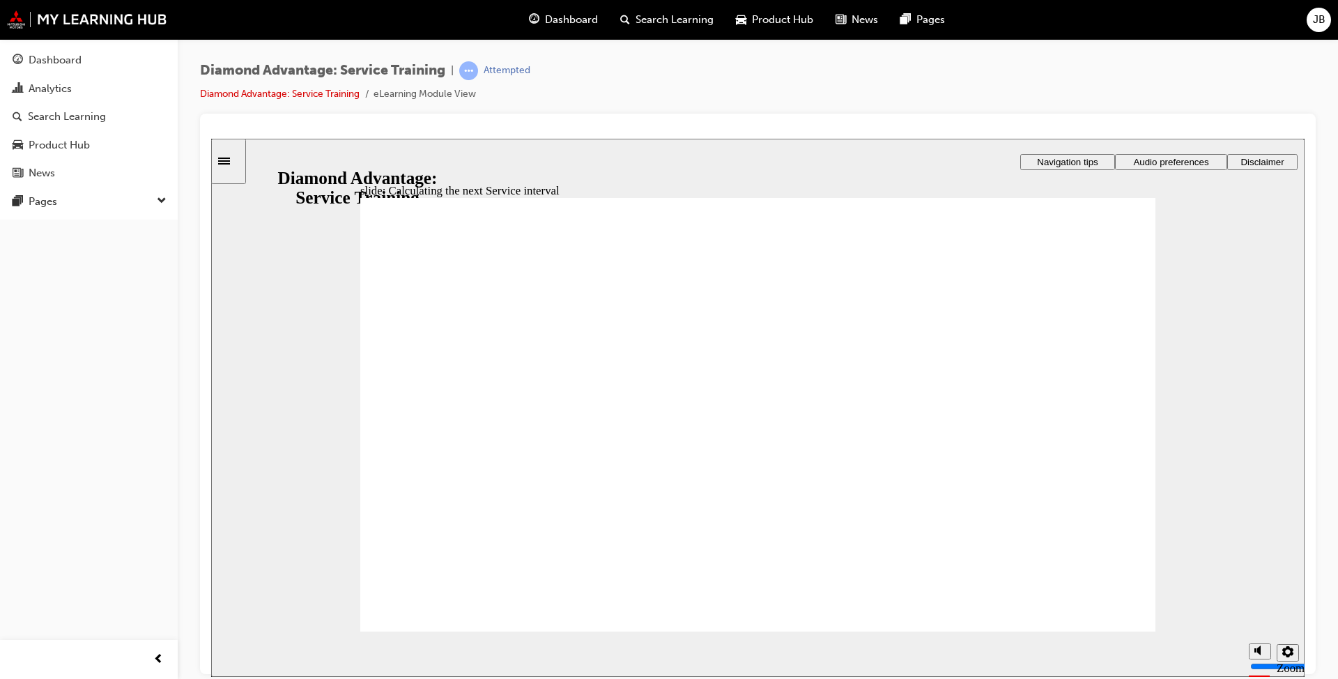
drag, startPoint x: 1120, startPoint y: 310, endPoint x: 1112, endPoint y: 326, distance: 18.1
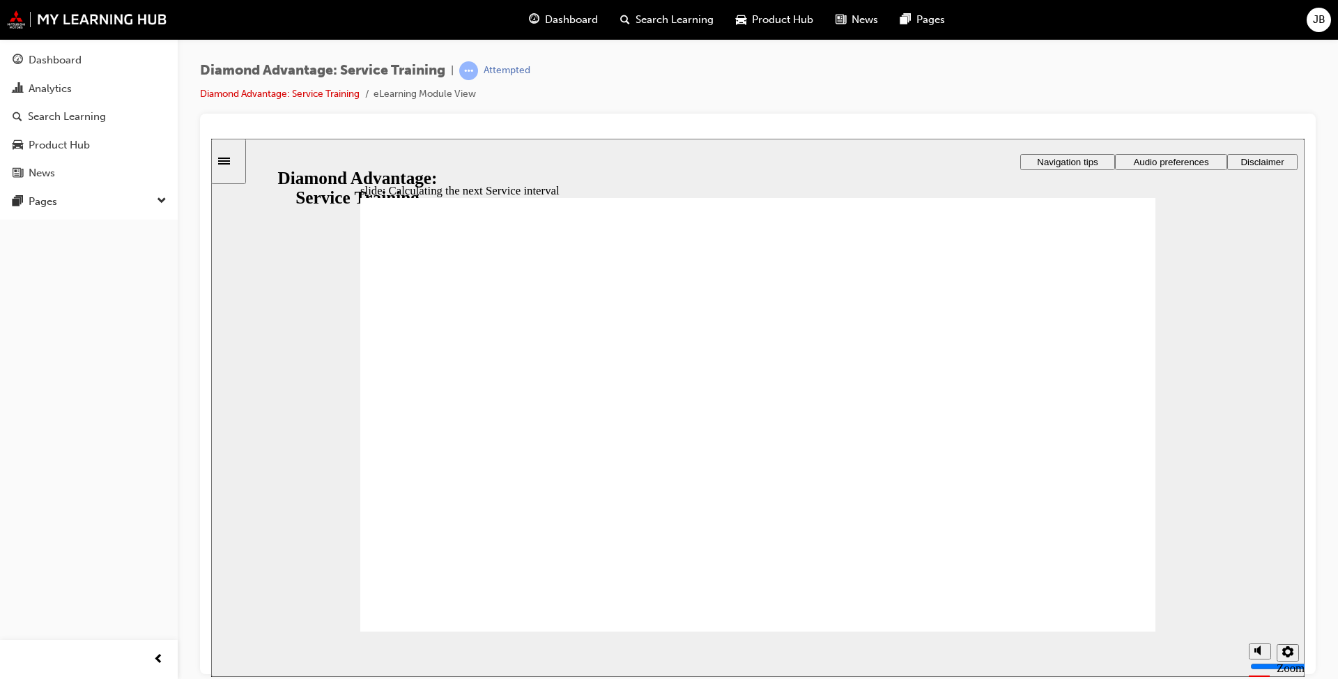
drag, startPoint x: 1122, startPoint y: 244, endPoint x: 1115, endPoint y: 260, distance: 17.5
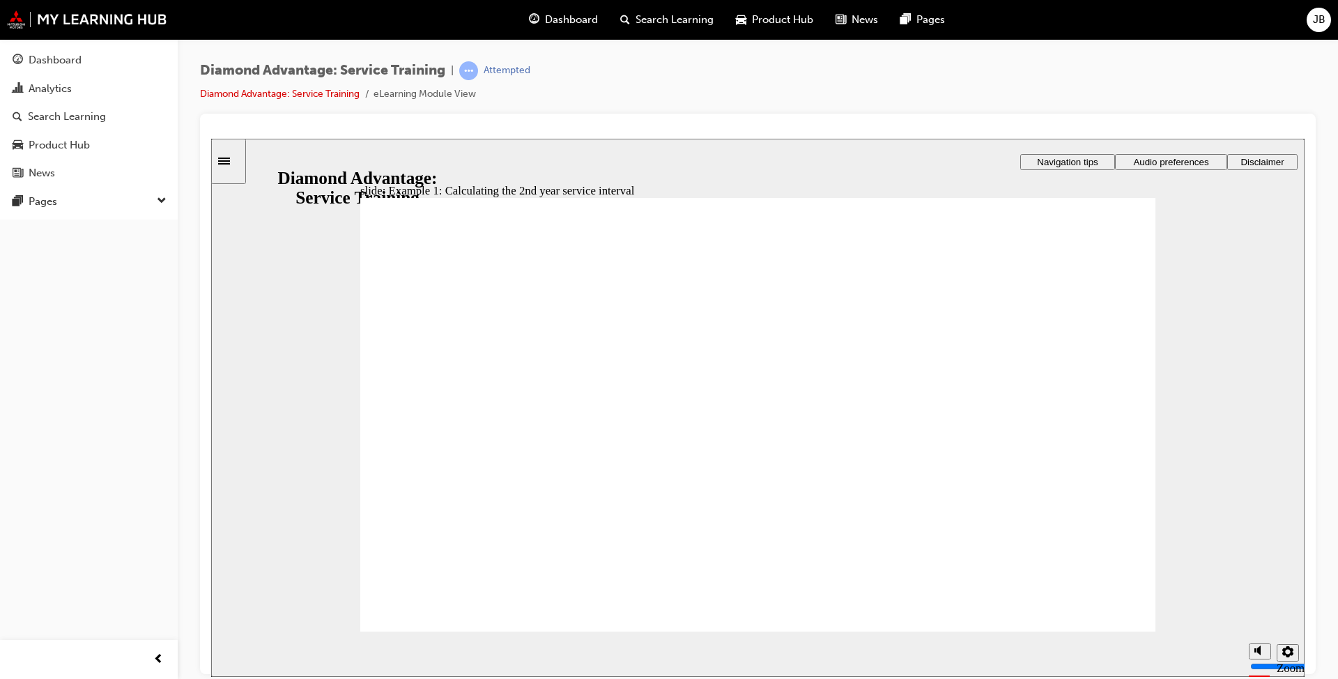
drag, startPoint x: 1108, startPoint y: 428, endPoint x: 1115, endPoint y: 432, distance: 7.8
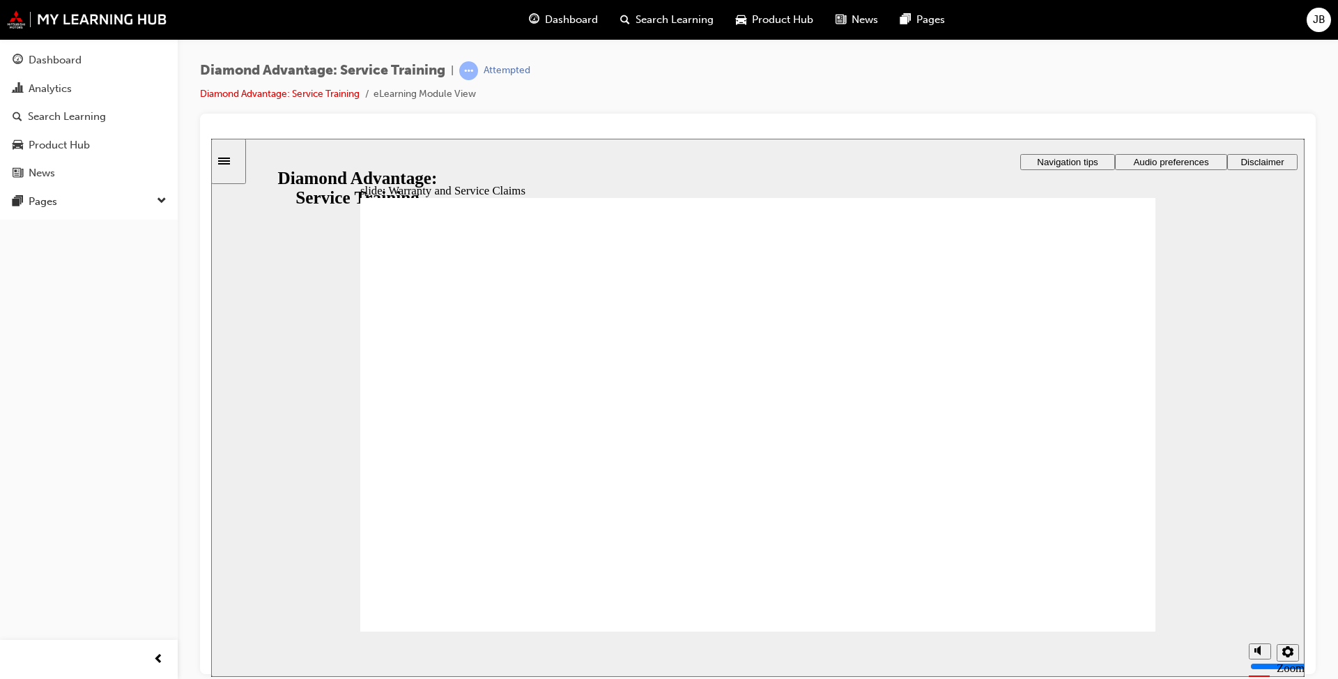
drag, startPoint x: 773, startPoint y: 494, endPoint x: 860, endPoint y: 485, distance: 86.8
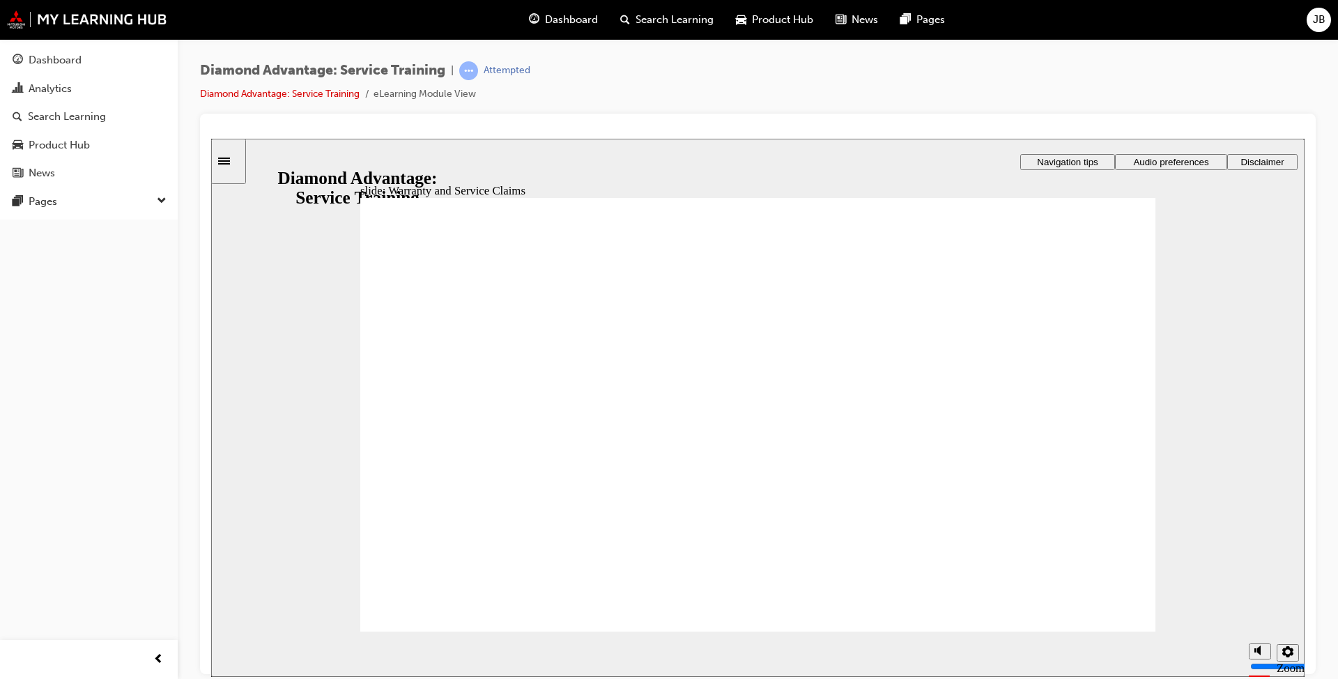
drag, startPoint x: 572, startPoint y: 572, endPoint x: 681, endPoint y: 574, distance: 108.8
drag, startPoint x: 774, startPoint y: 579, endPoint x: 816, endPoint y: 565, distance: 44.1
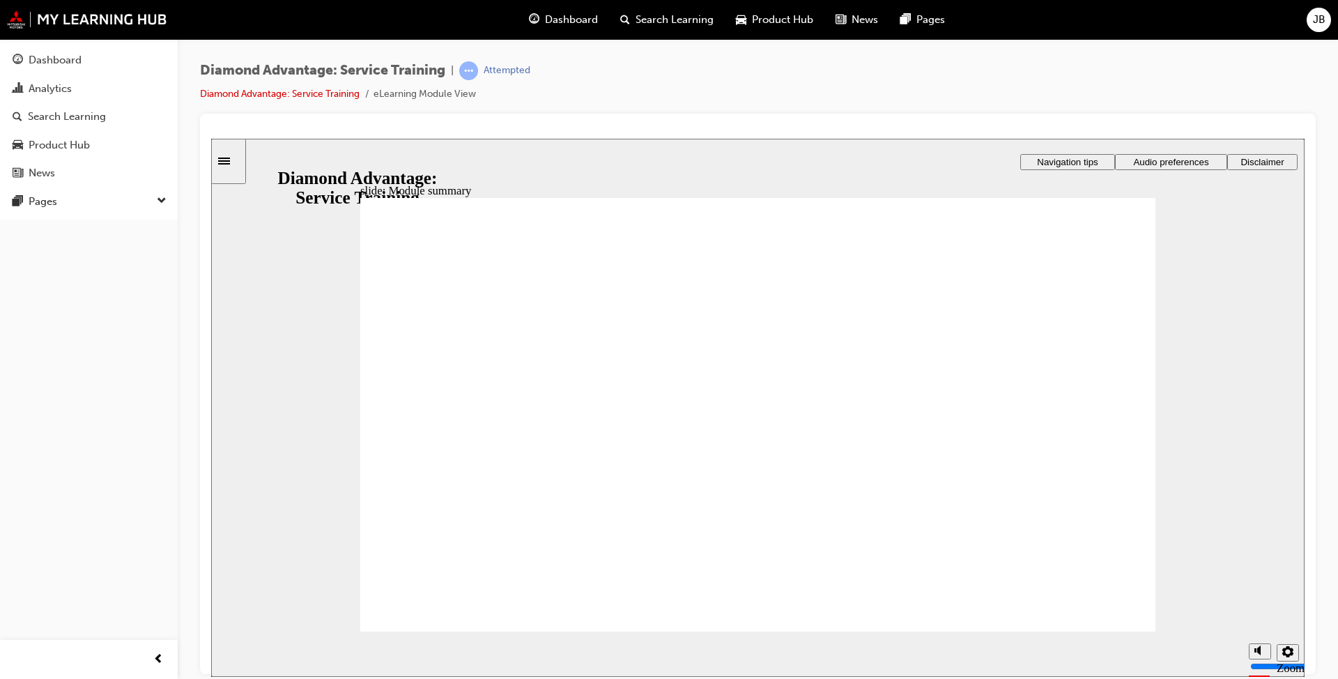
drag, startPoint x: 674, startPoint y: 374, endPoint x: 715, endPoint y: 386, distance: 41.9
checkbox input "true"
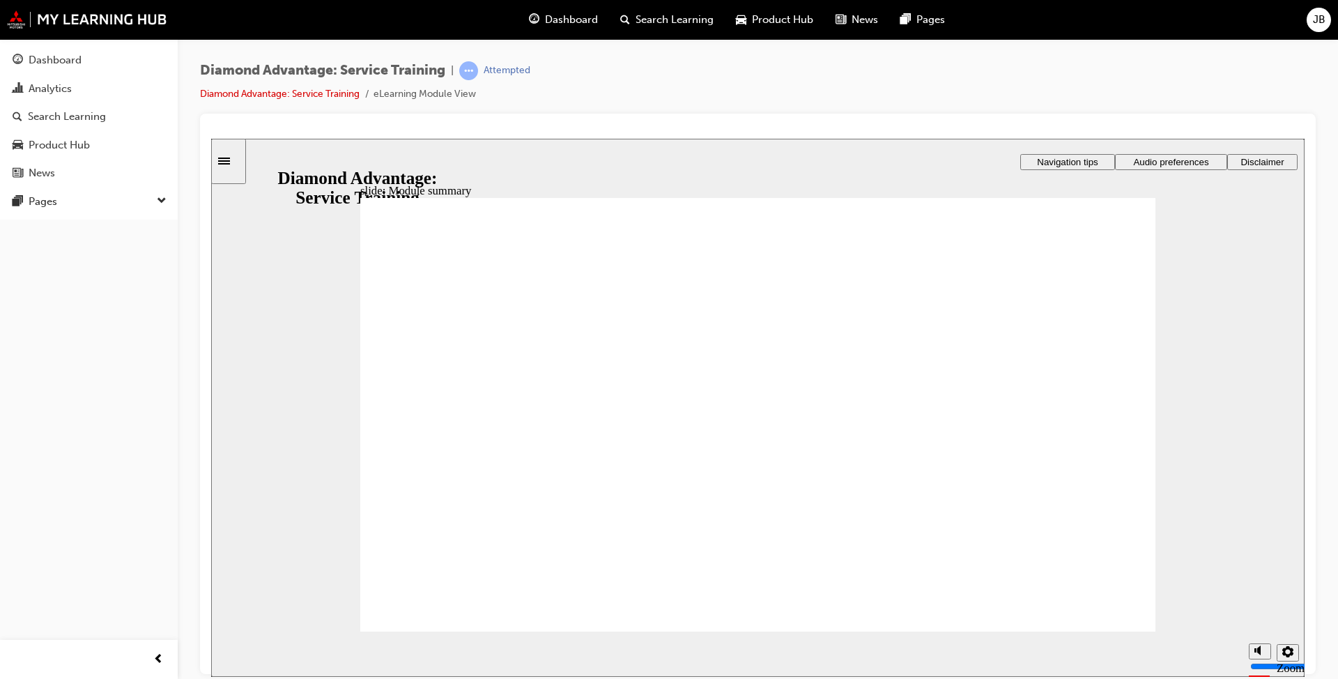
drag, startPoint x: 954, startPoint y: 368, endPoint x: 947, endPoint y: 404, distance: 37.1
checkbox input "true"
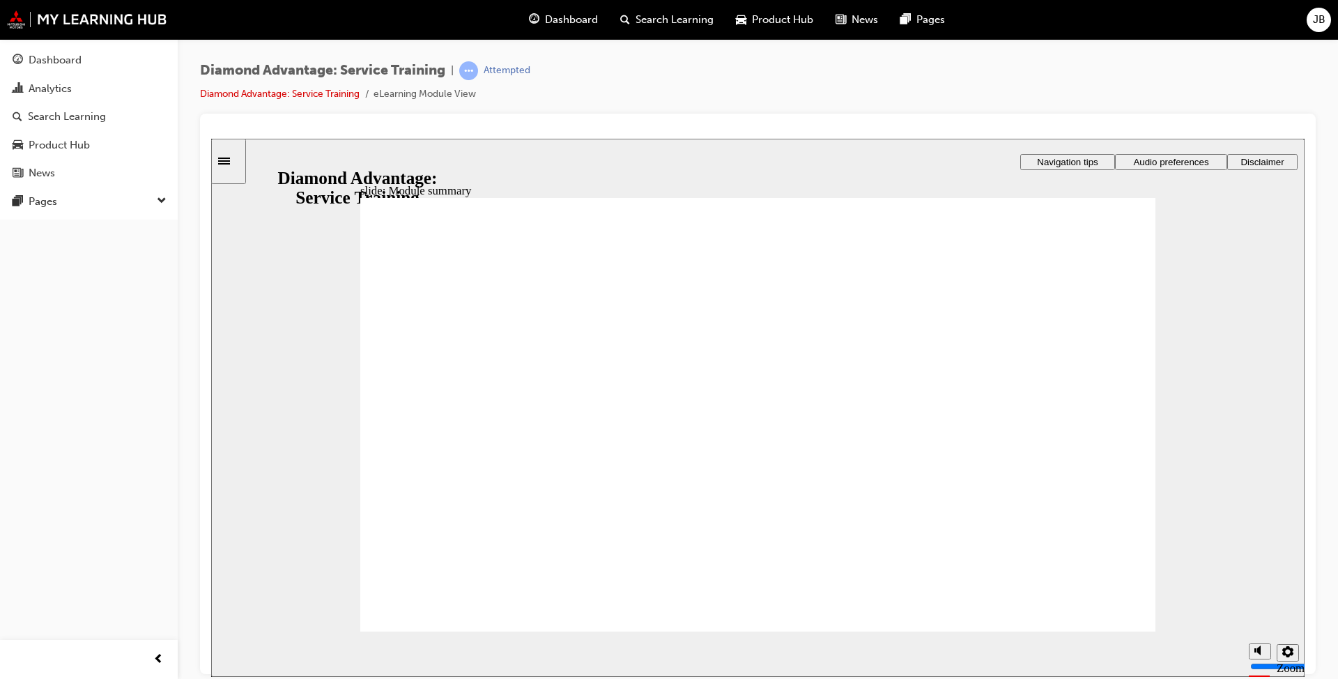
checkbox input "true"
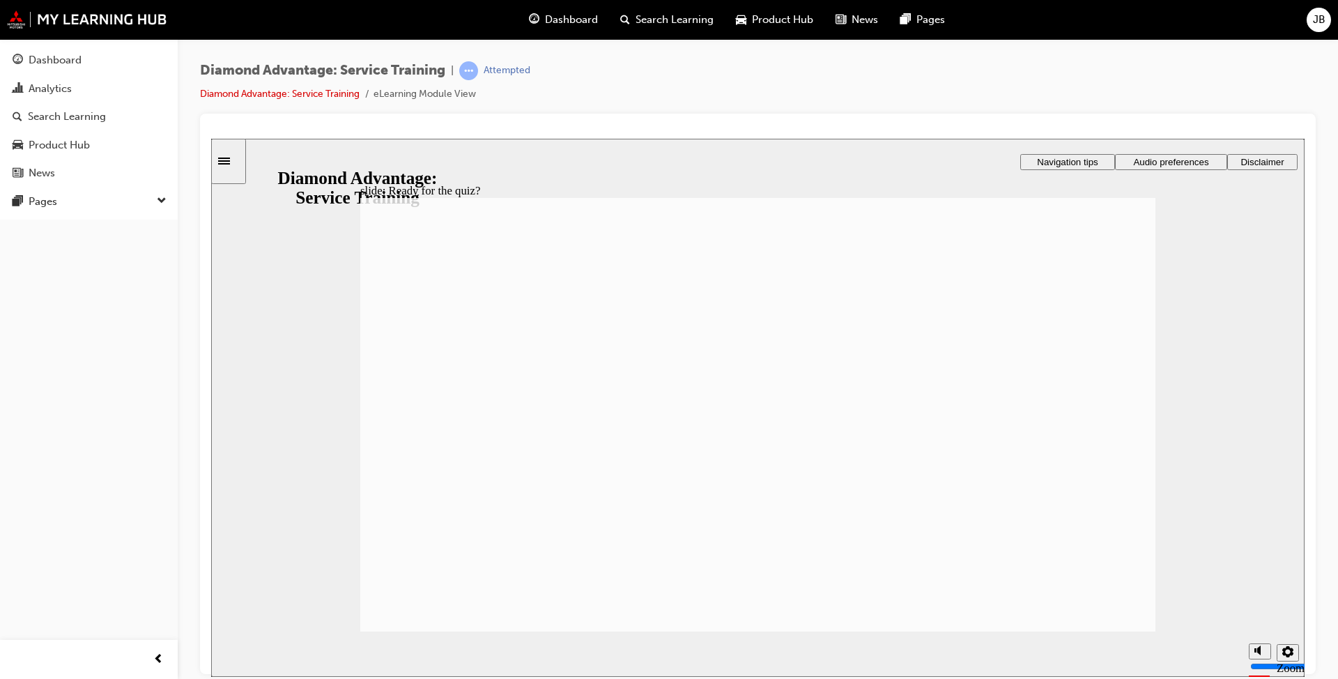
drag, startPoint x: 606, startPoint y: 430, endPoint x: 604, endPoint y: 437, distance: 7.1
checkbox input "true"
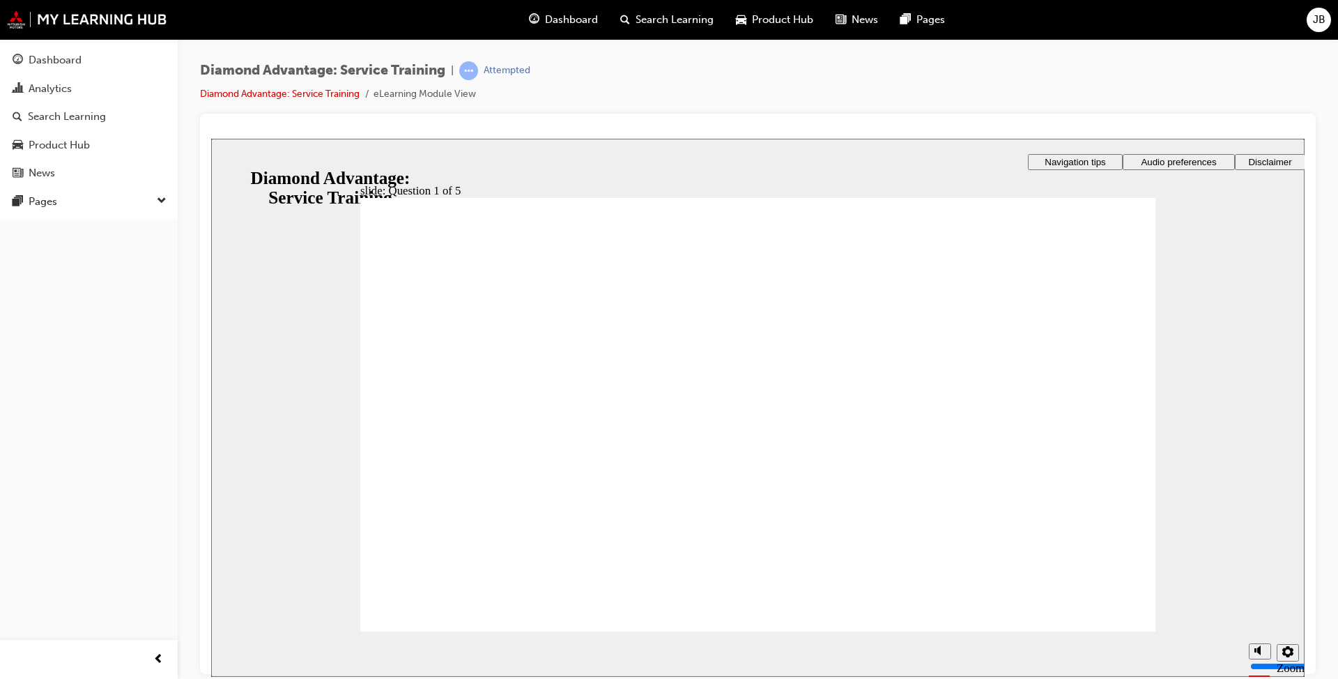
checkbox input "true"
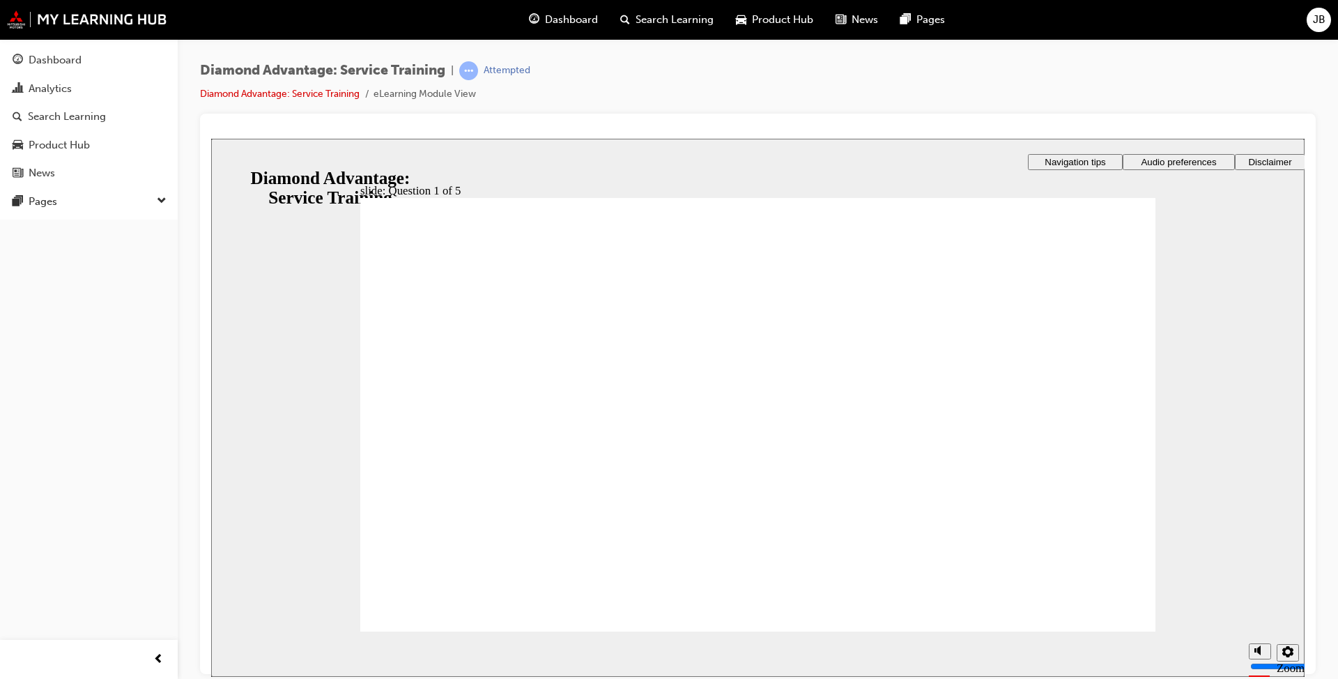
checkbox input "true"
drag, startPoint x: 467, startPoint y: 397, endPoint x: 471, endPoint y: 434, distance: 37.8
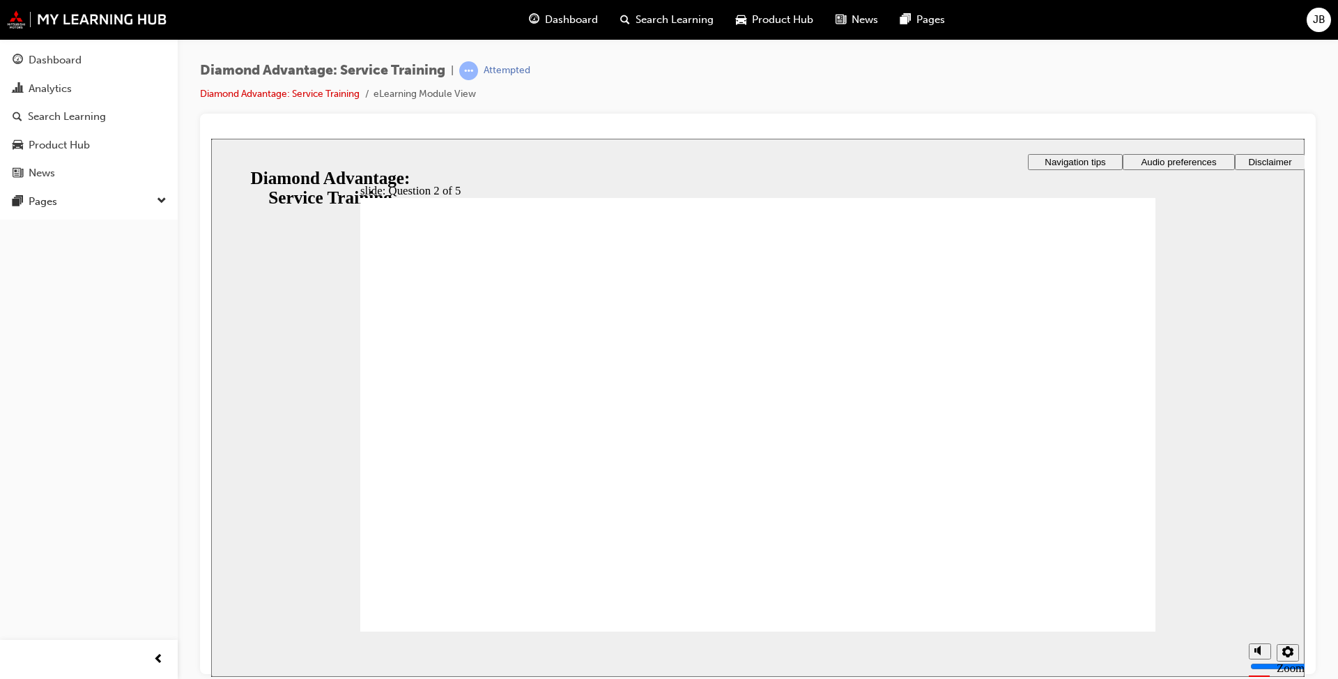
checkbox input "true"
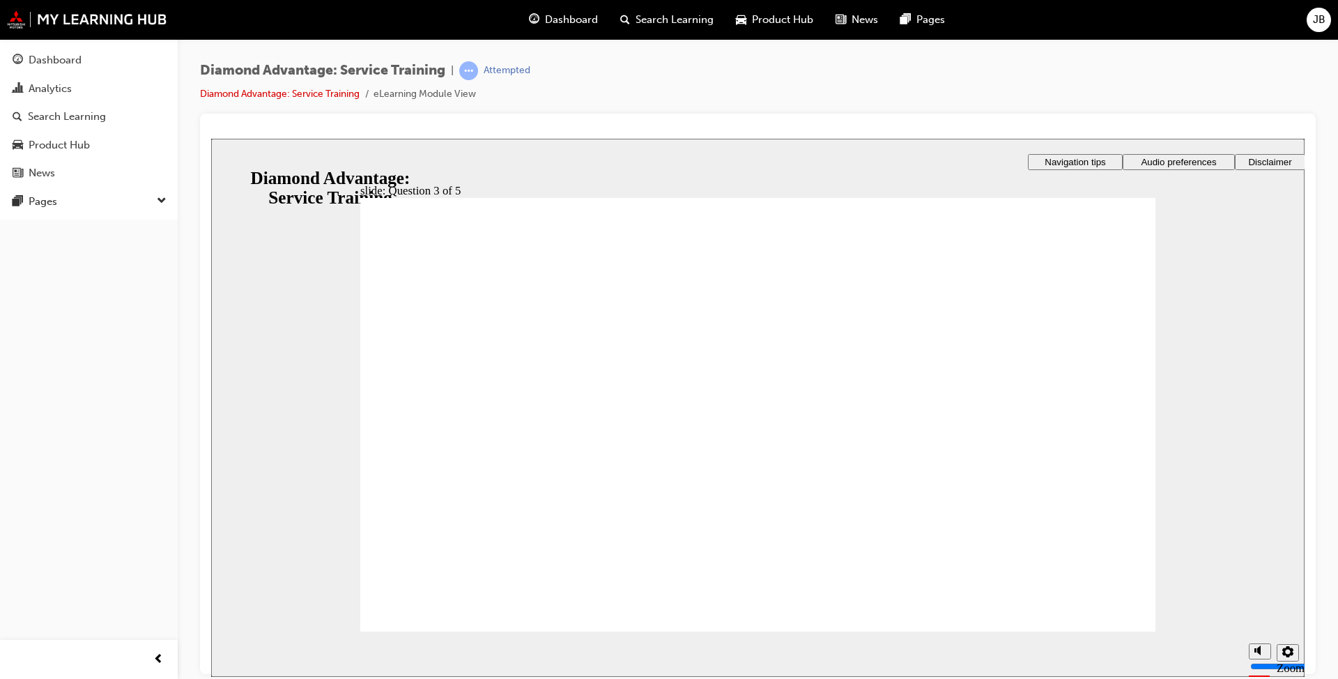
checkbox input "true"
drag, startPoint x: 719, startPoint y: 501, endPoint x: 746, endPoint y: 525, distance: 36.0
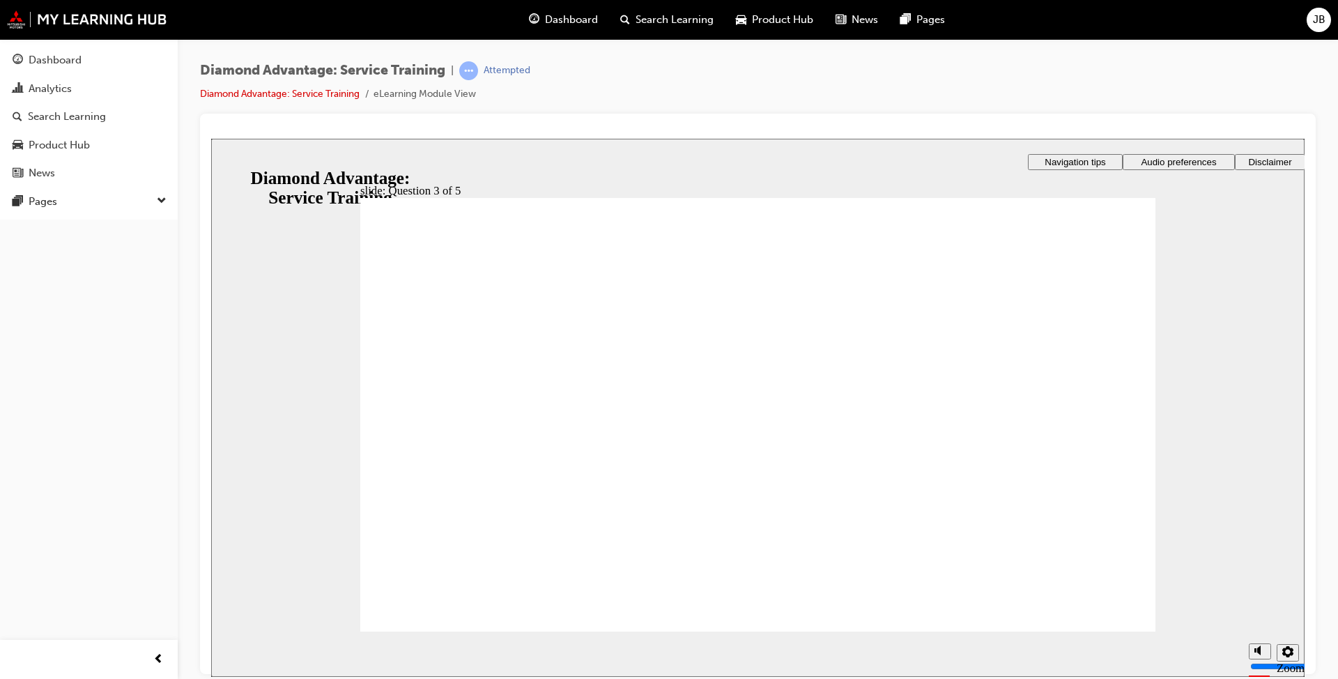
drag, startPoint x: 746, startPoint y: 523, endPoint x: 742, endPoint y: 547, distance: 24.6
drag, startPoint x: 754, startPoint y: 506, endPoint x: 928, endPoint y: 559, distance: 182.2
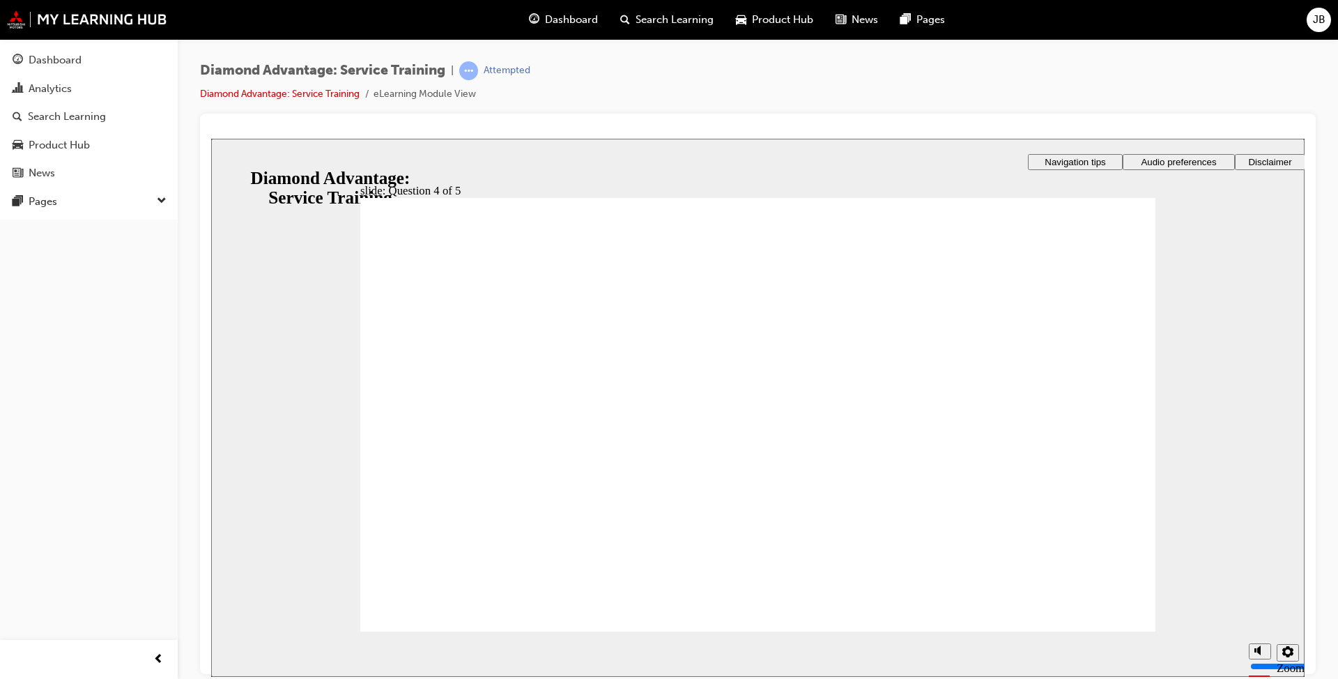
radio input "true"
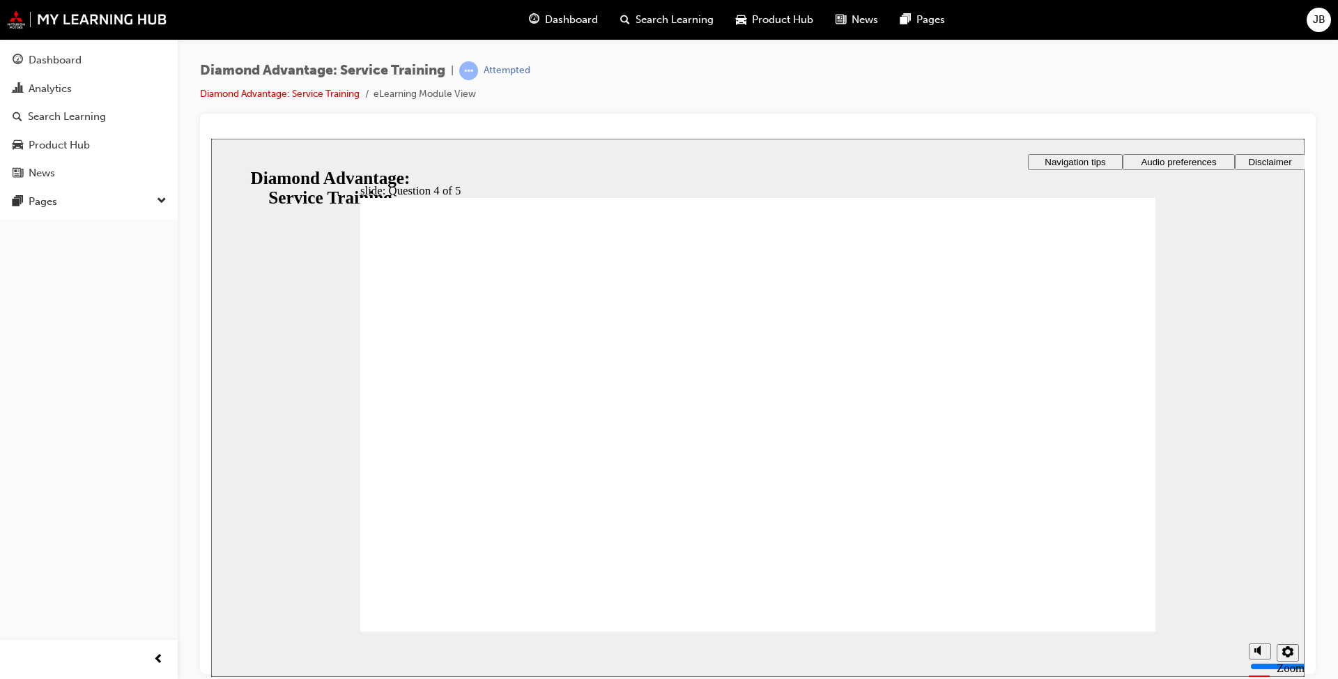
radio input "true"
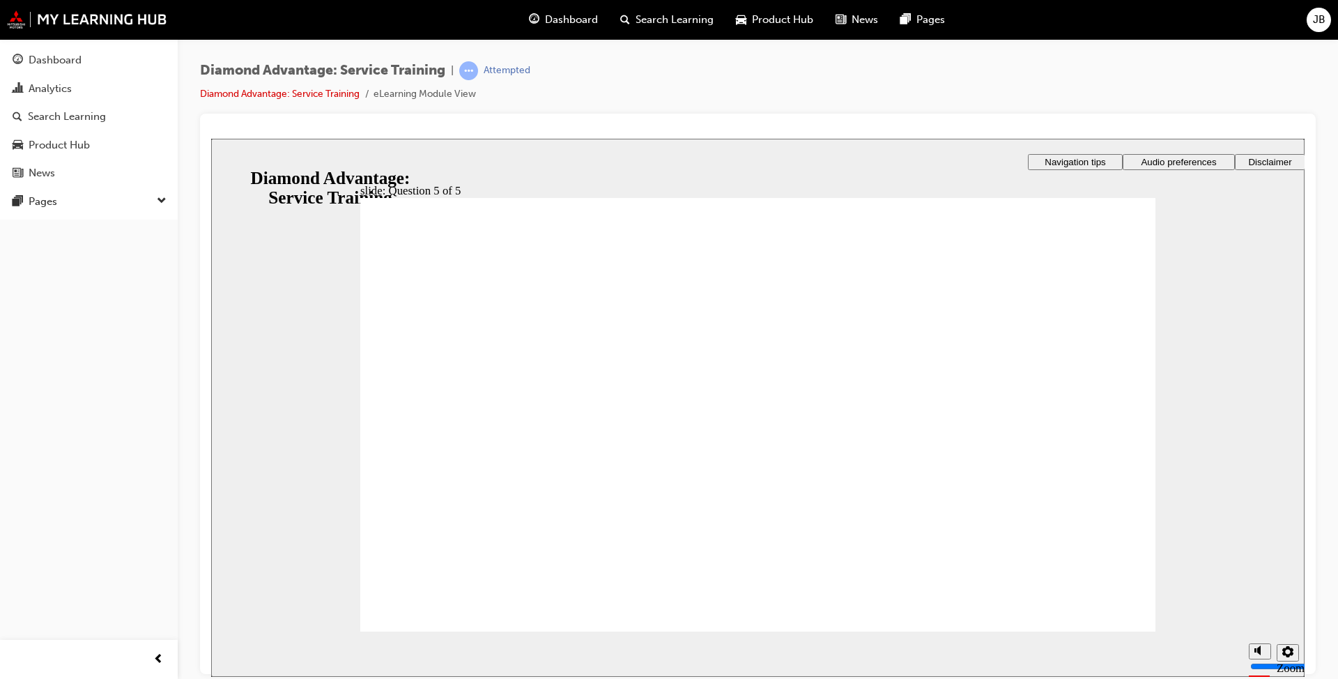
checkbox input "true"
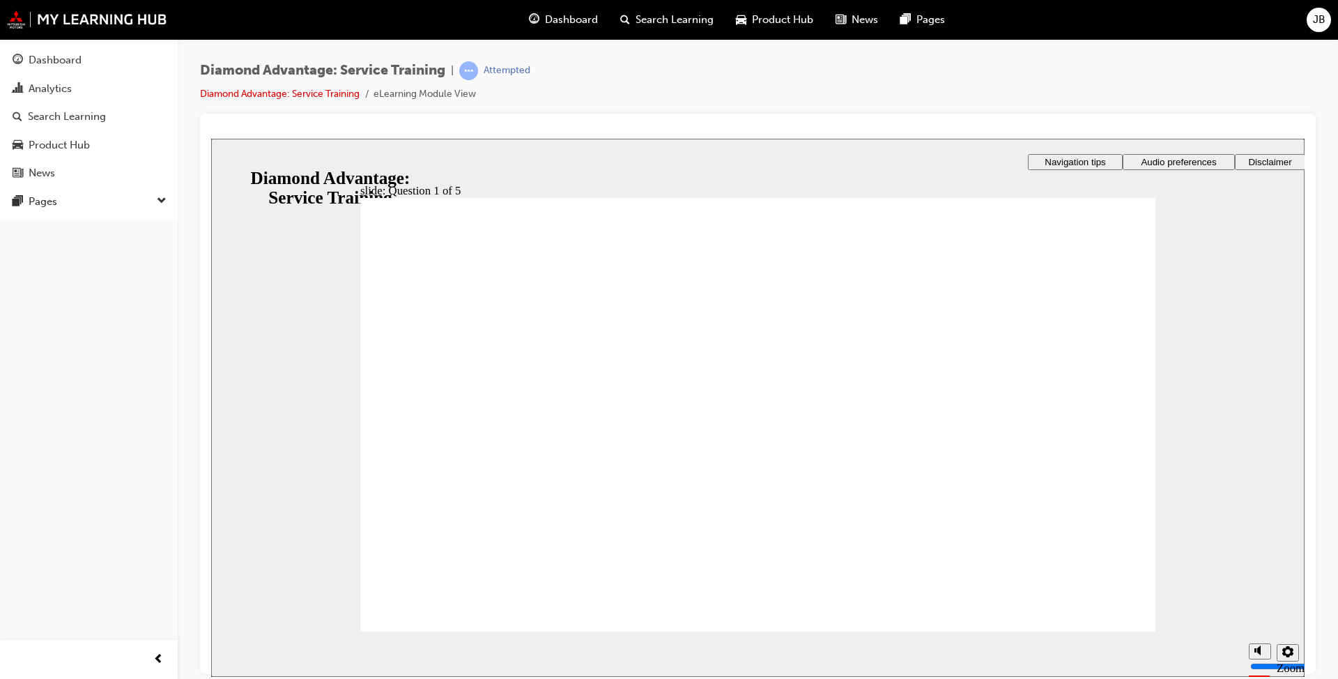
checkbox input "true"
drag, startPoint x: 478, startPoint y: 466, endPoint x: 505, endPoint y: 471, distance: 28.3
checkbox input "true"
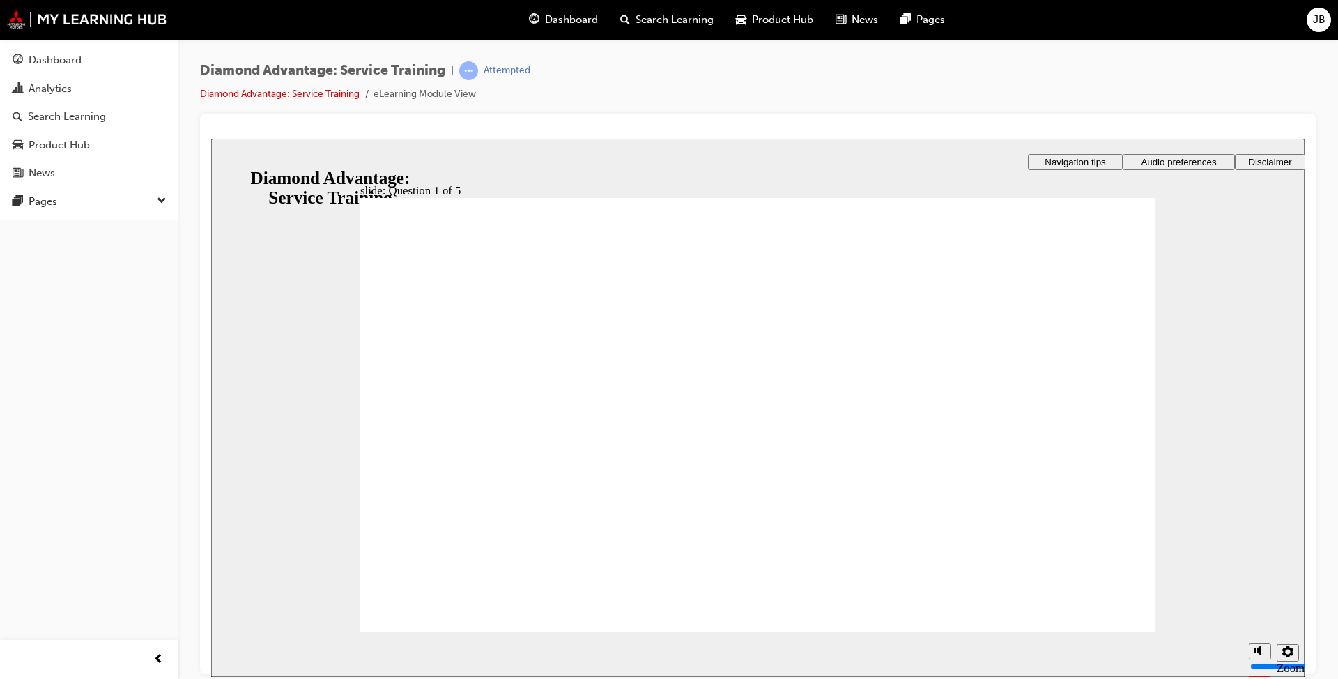
checkbox input "true"
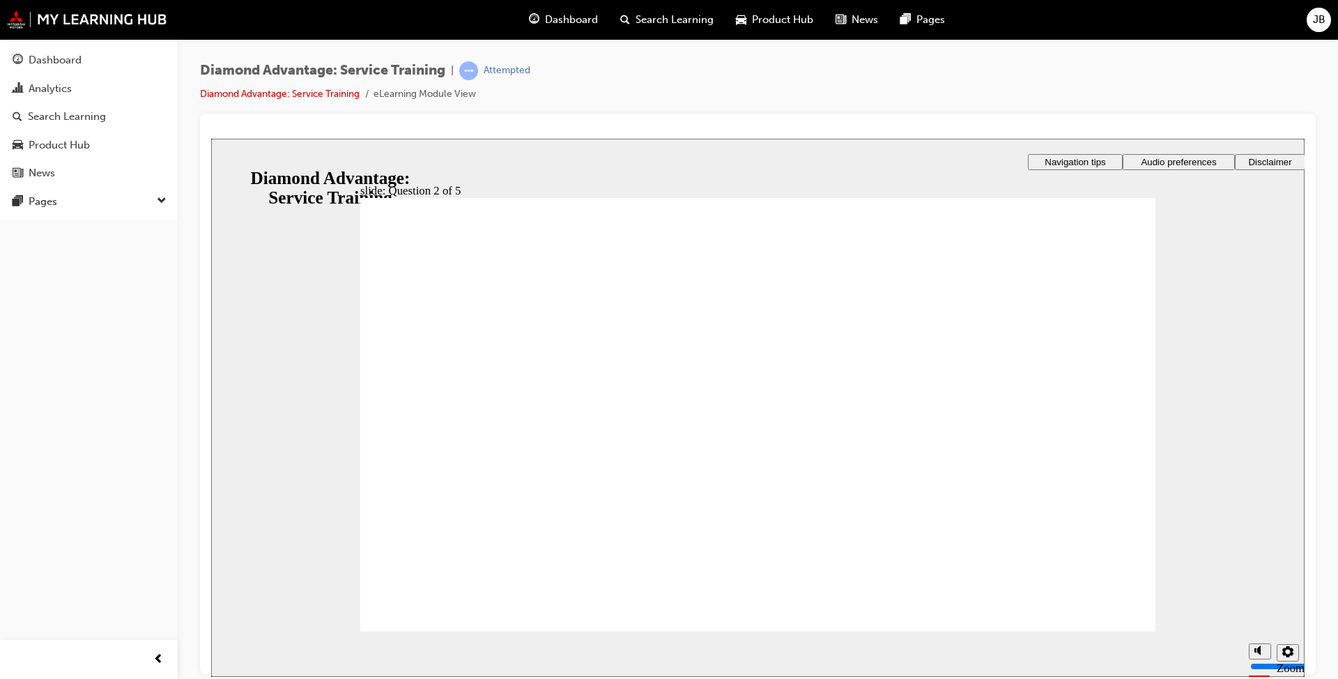
checkbox input "true"
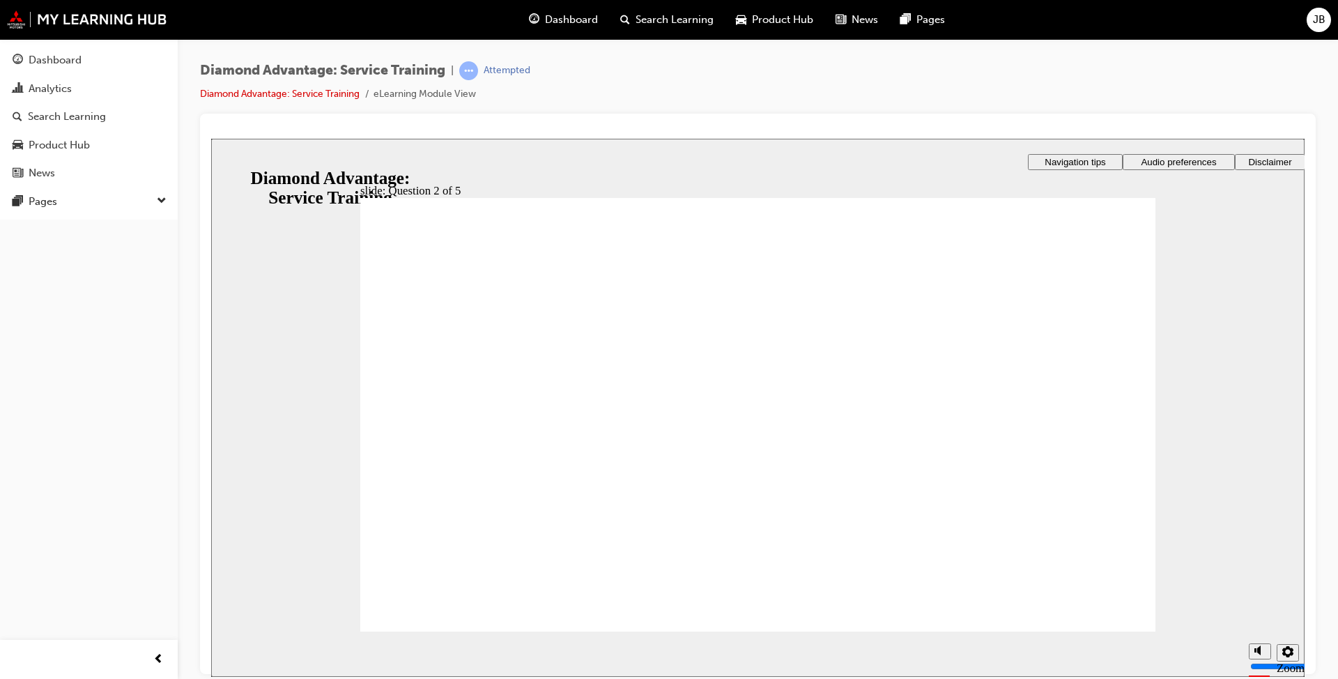
checkbox input "true"
drag, startPoint x: 765, startPoint y: 473, endPoint x: 772, endPoint y: 481, distance: 10.4
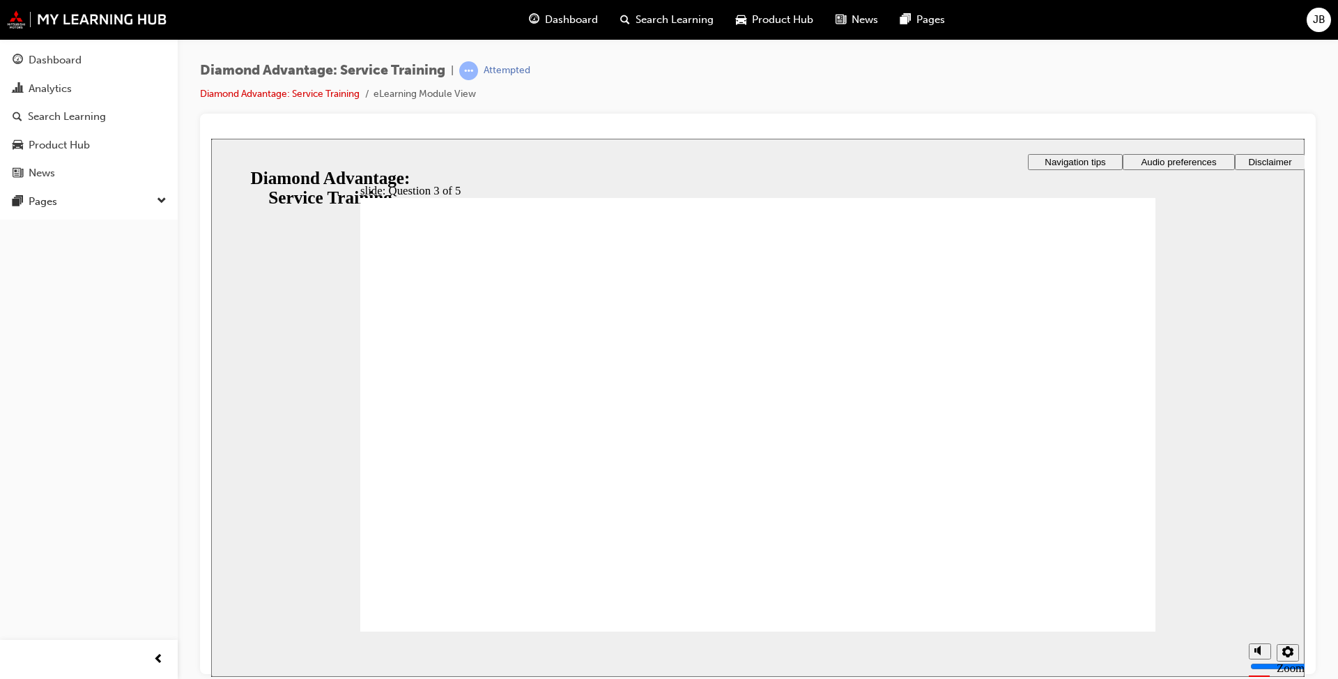
drag, startPoint x: 712, startPoint y: 520, endPoint x: 718, endPoint y: 524, distance: 7.5
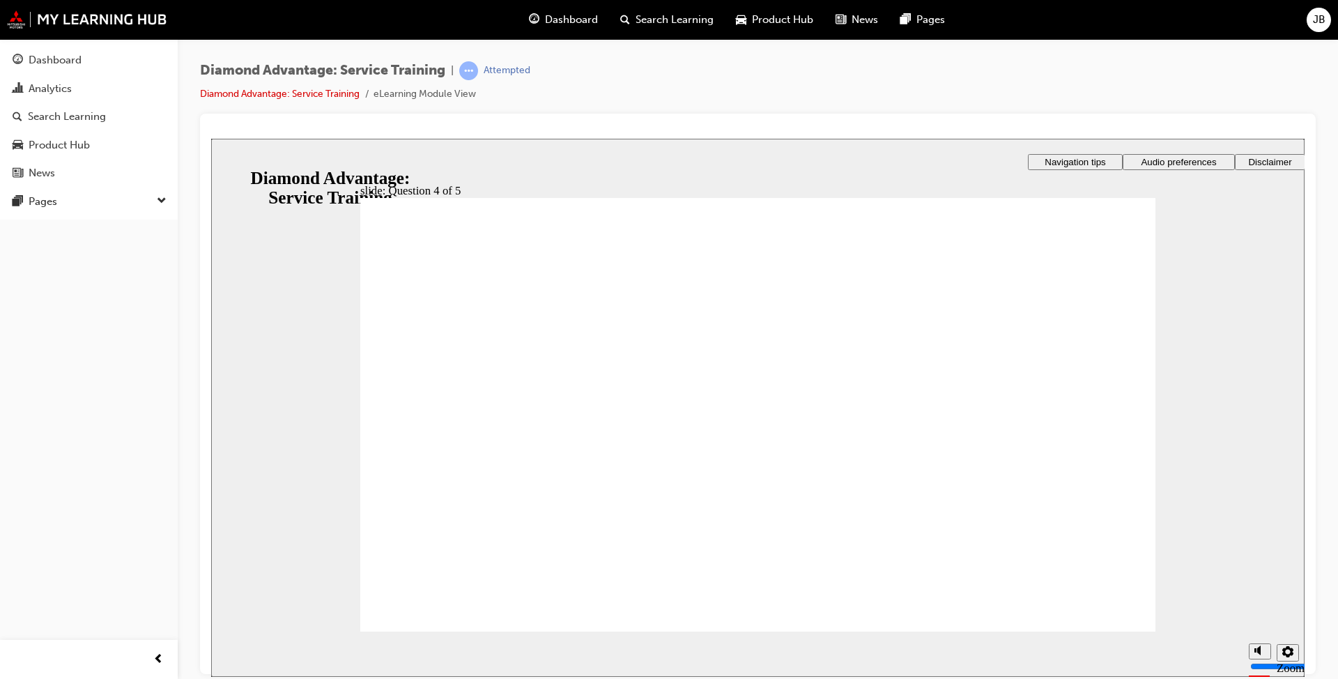
radio input "true"
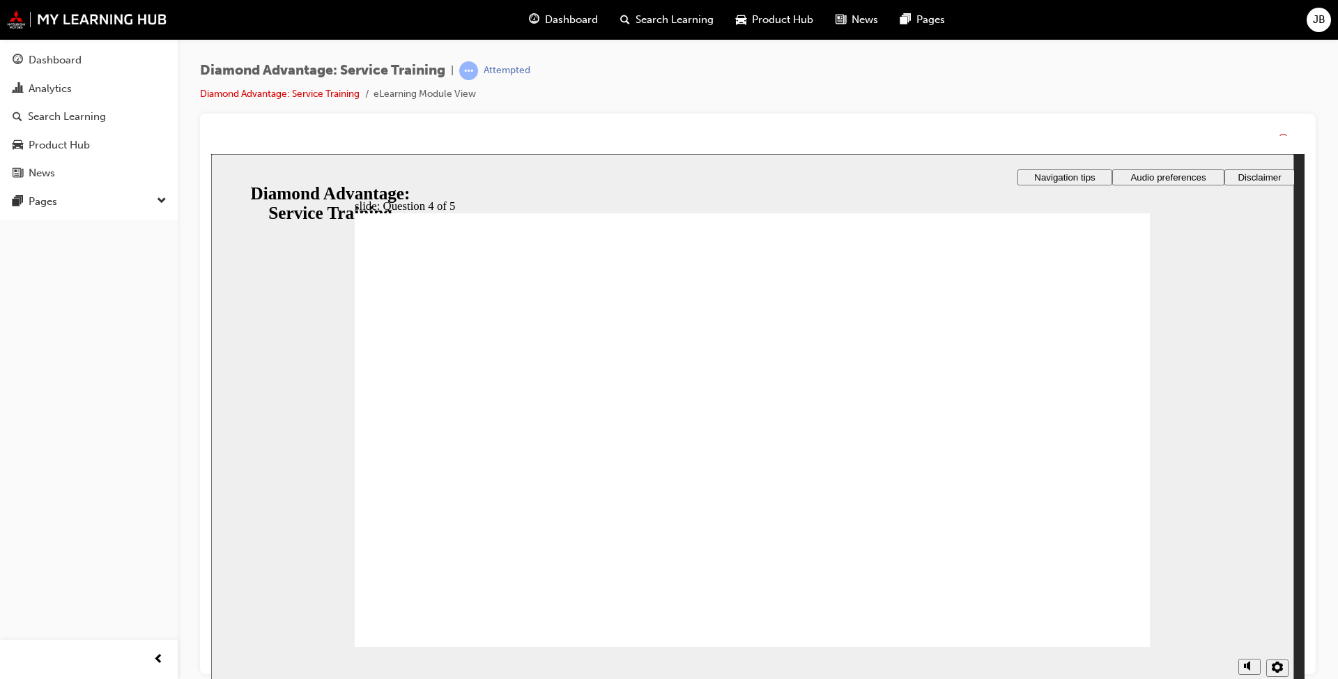
drag, startPoint x: 735, startPoint y: 545, endPoint x: 761, endPoint y: 554, distance: 27.3
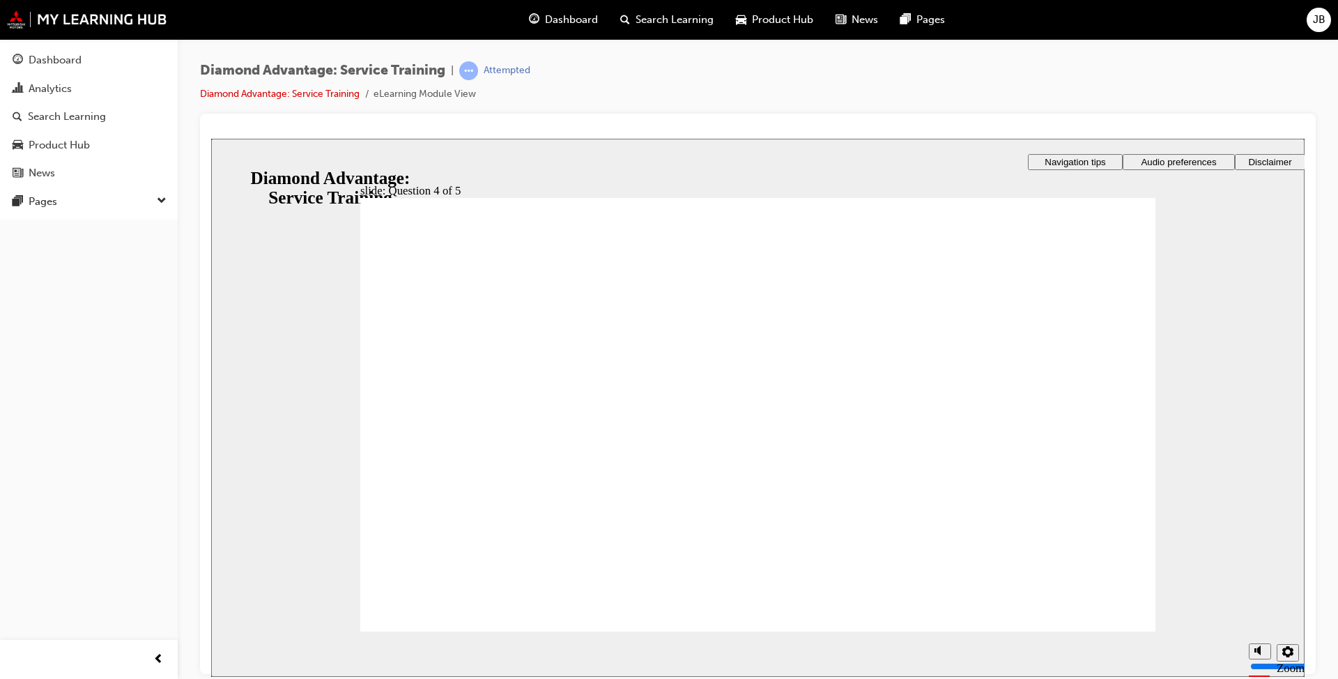
radio input "true"
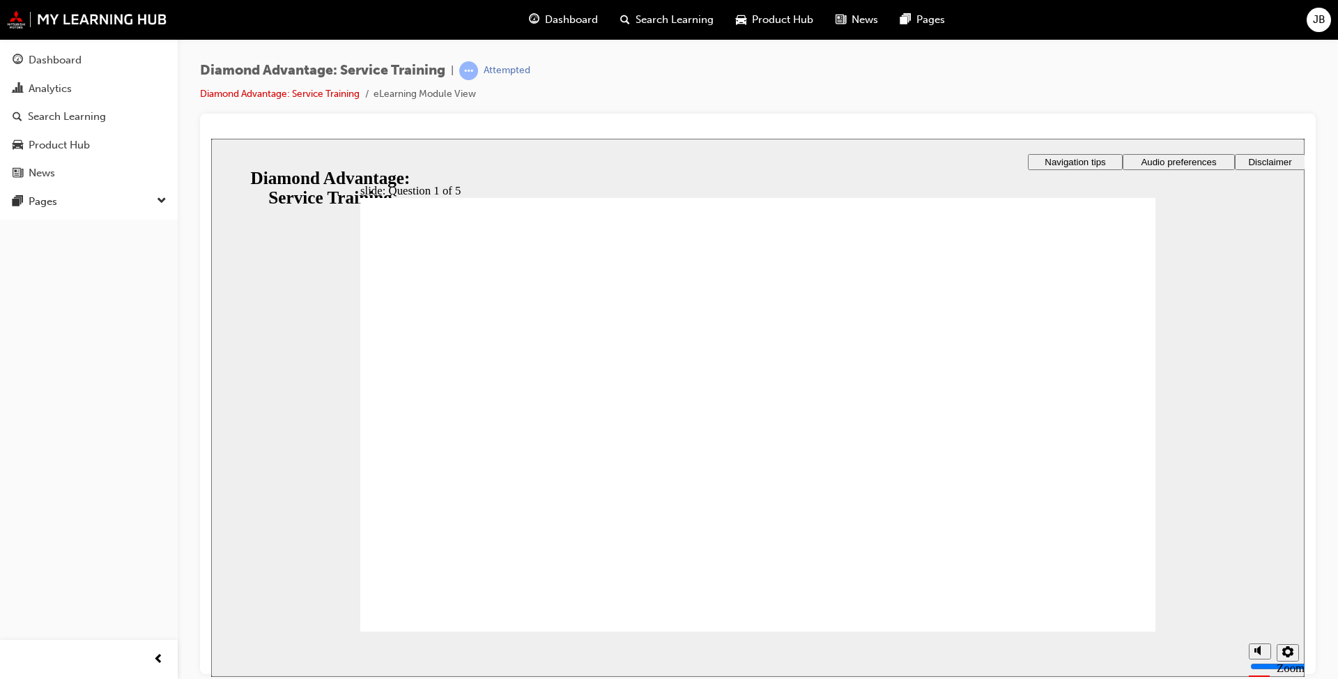
checkbox input "true"
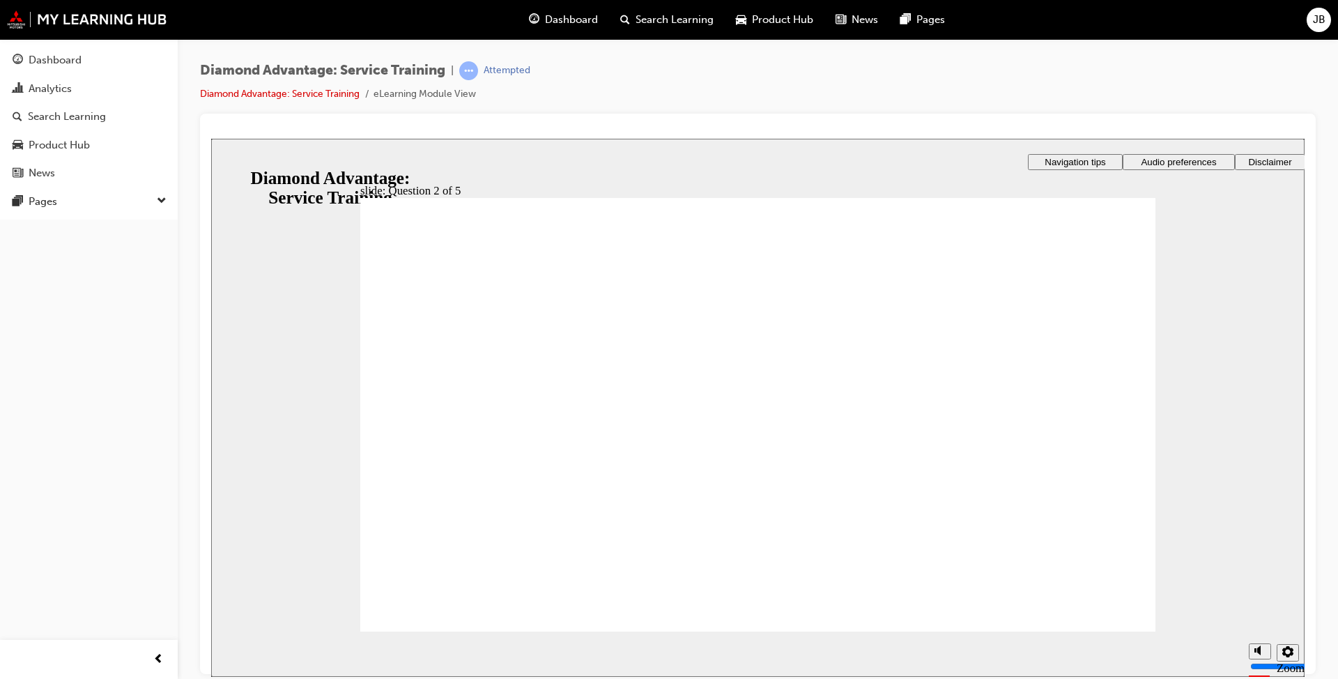
checkbox input "true"
drag, startPoint x: 579, startPoint y: 415, endPoint x: 586, endPoint y: 418, distance: 7.5
checkbox input "true"
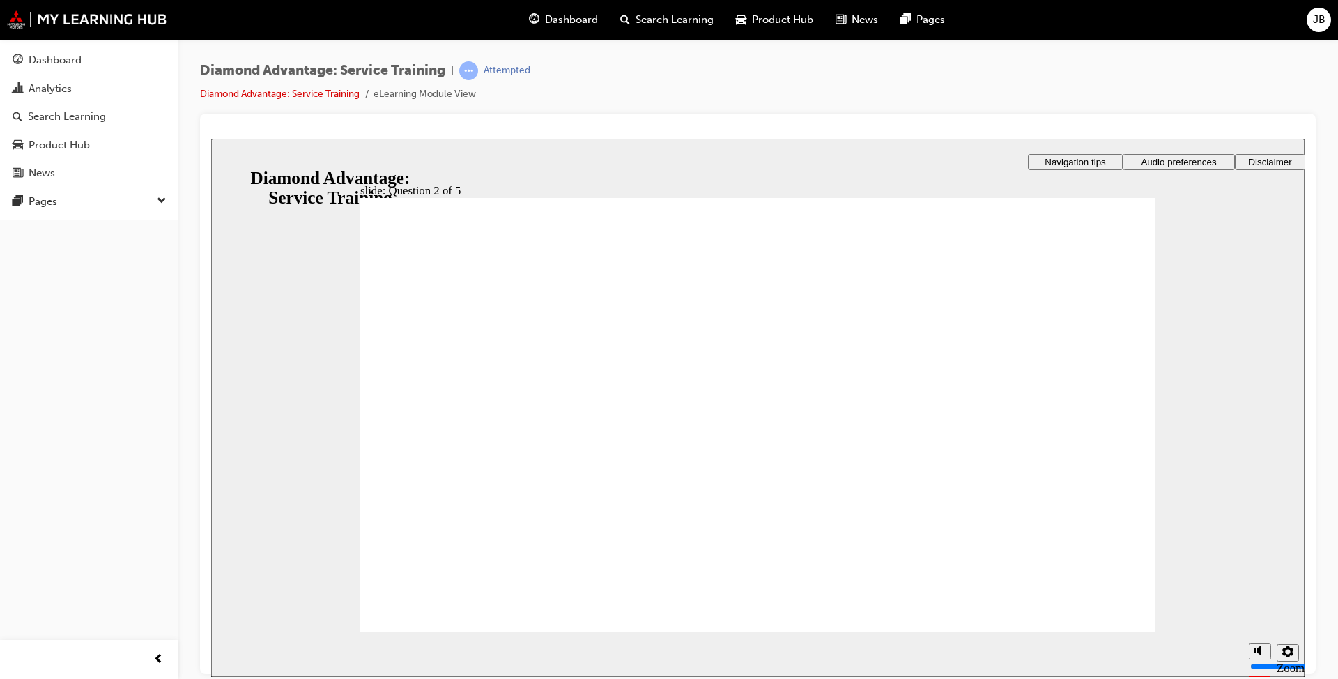
checkbox input "true"
drag, startPoint x: 528, startPoint y: 382, endPoint x: 521, endPoint y: 412, distance: 30.8
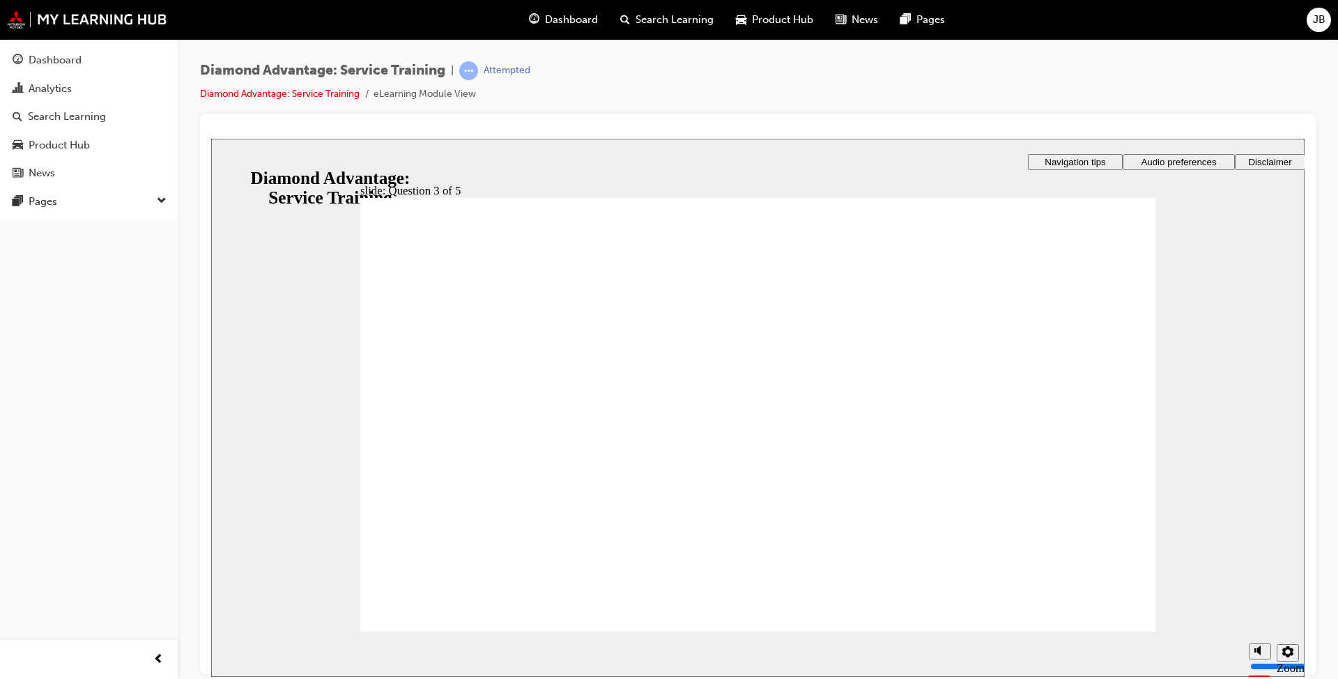
checkbox input "true"
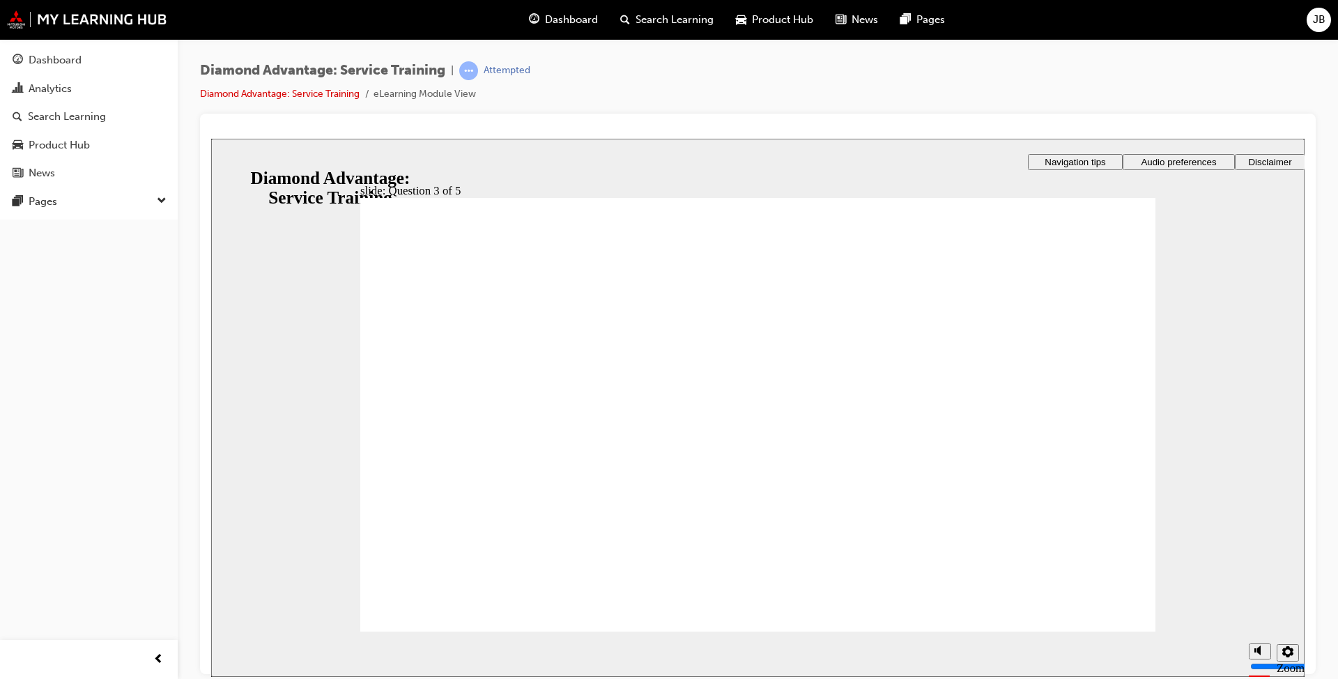
radio input "true"
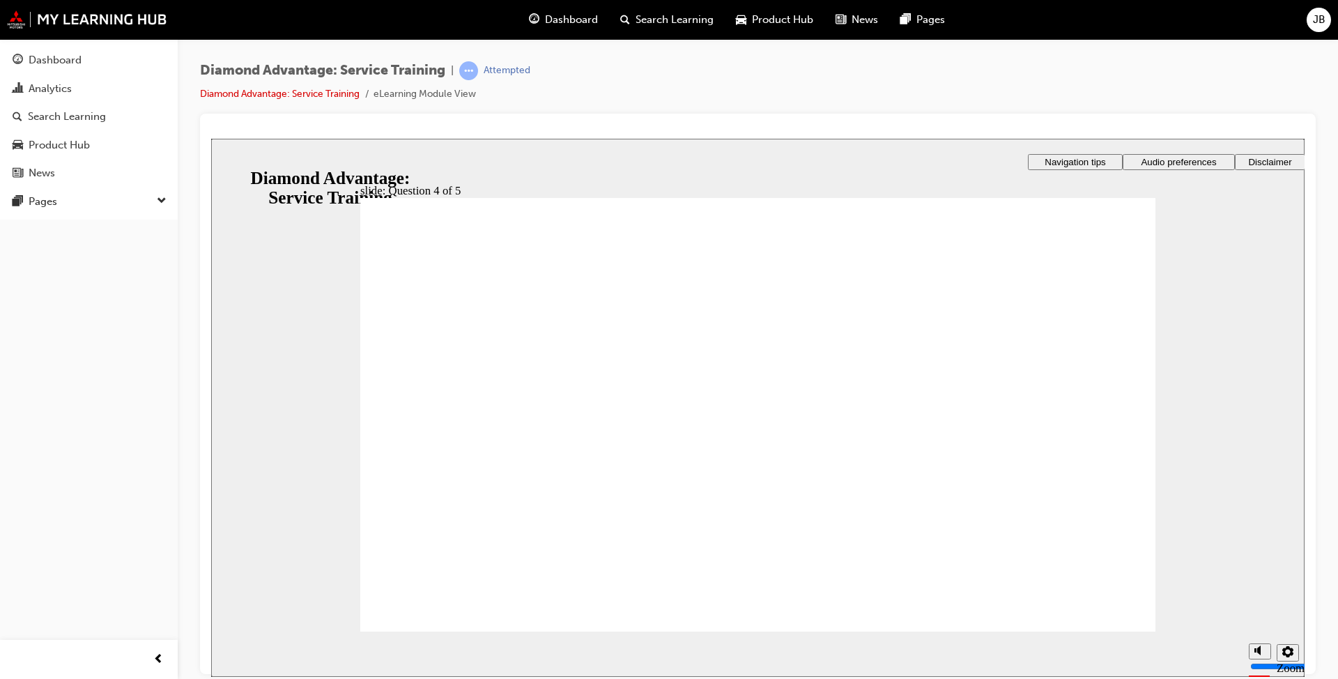
radio input "true"
drag, startPoint x: 471, startPoint y: 580, endPoint x: 492, endPoint y: 581, distance: 21.7
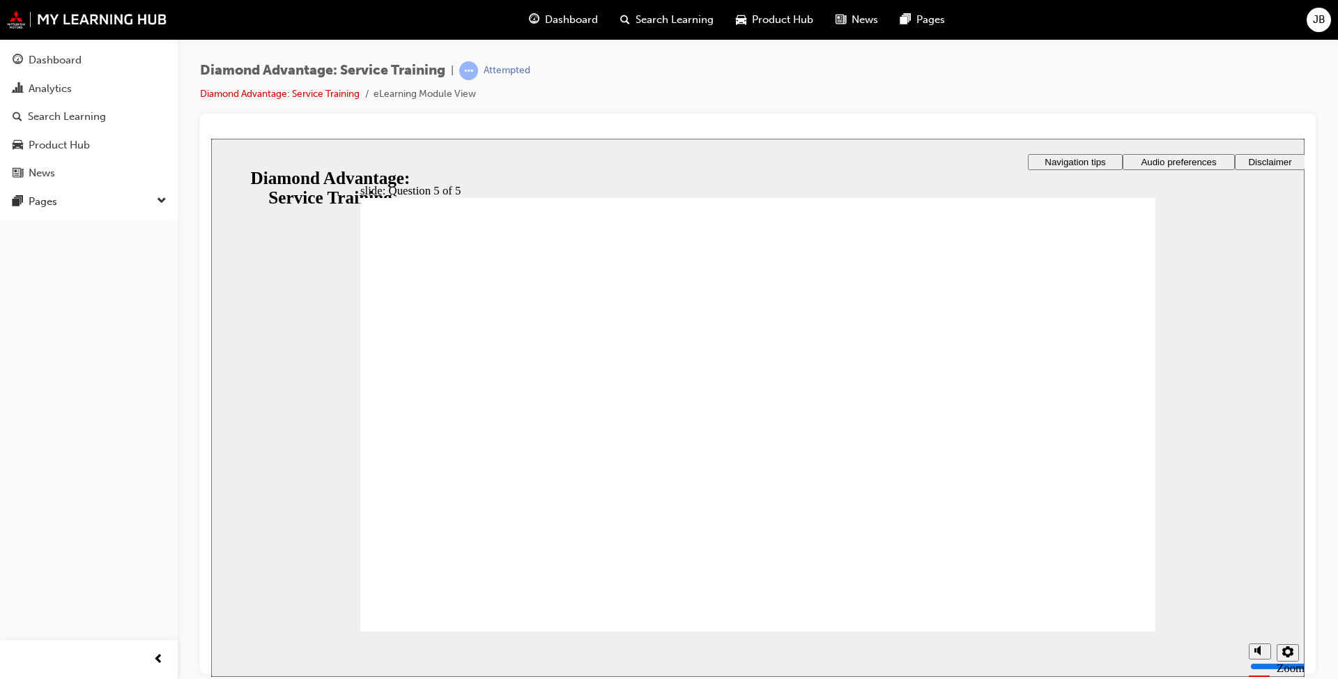
drag, startPoint x: 1076, startPoint y: 619, endPoint x: 1078, endPoint y: 627, distance: 8.6
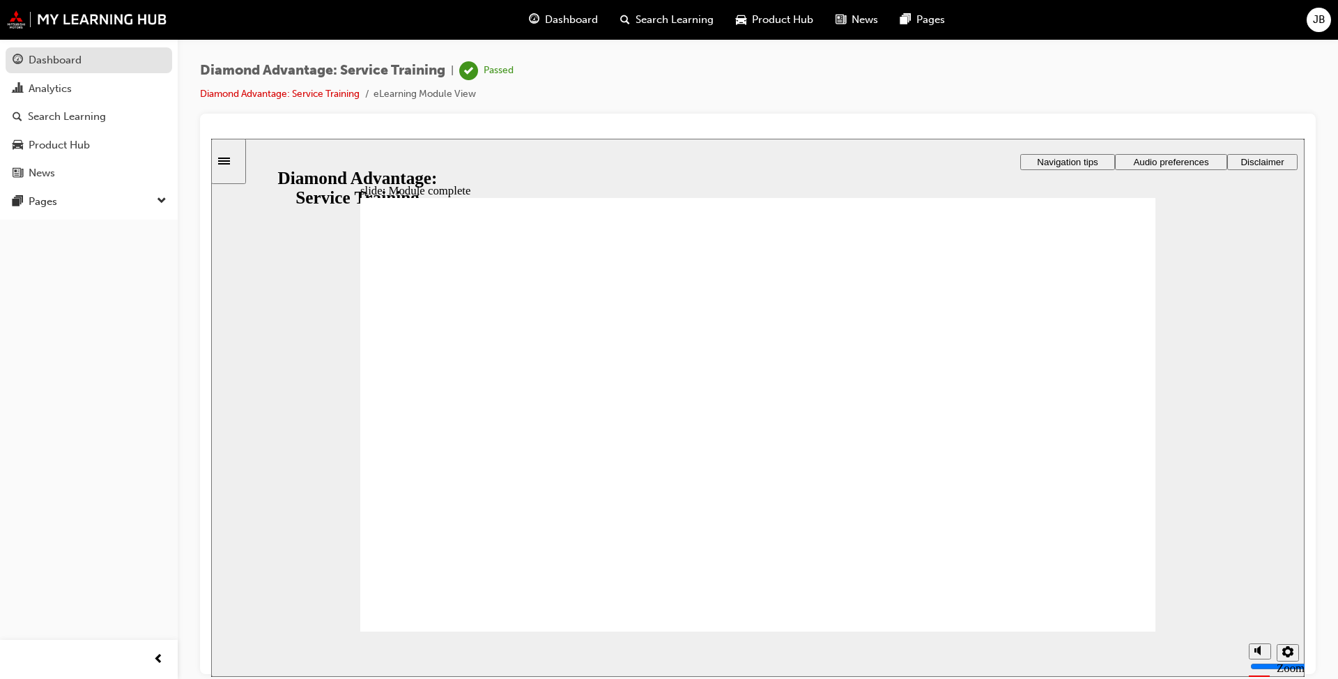
click at [101, 69] on link "Dashboard" at bounding box center [89, 60] width 167 height 26
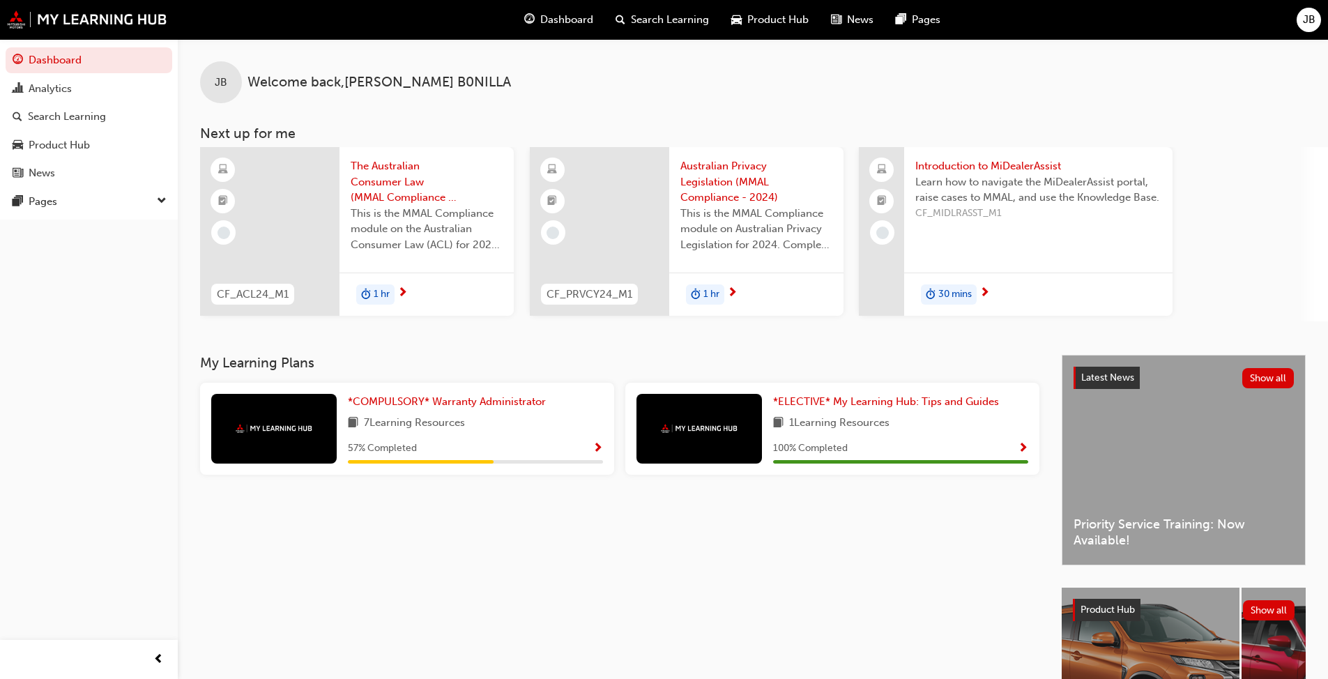
click at [890, 532] on div "My Learning Plans *COMPULSORY* Warranty Administrator 7 Learning Resources 57 %…" at bounding box center [631, 571] width 862 height 432
drag, startPoint x: 994, startPoint y: 377, endPoint x: 996, endPoint y: 367, distance: 10.7
click at [993, 377] on div "My Learning Plans *COMPULSORY* Warranty Administrator 7 Learning Resources 57 %…" at bounding box center [631, 420] width 862 height 130
click at [996, 356] on h3 "My Learning Plans" at bounding box center [619, 363] width 839 height 16
drag, startPoint x: 864, startPoint y: 355, endPoint x: 740, endPoint y: 353, distance: 124.1
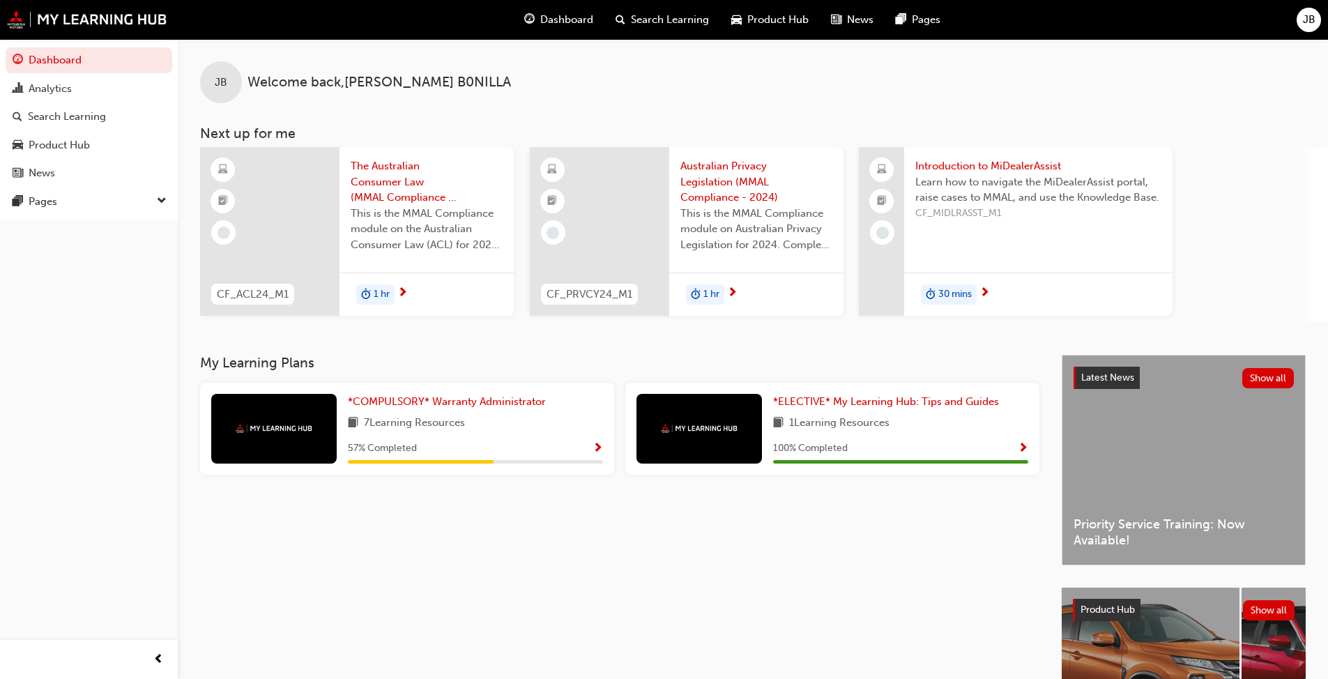
click at [864, 354] on div "JB Welcome back , JUAN B0NILLA Next up for me CF_ACL24_M1 The Australian Consum…" at bounding box center [753, 413] width 1150 height 748
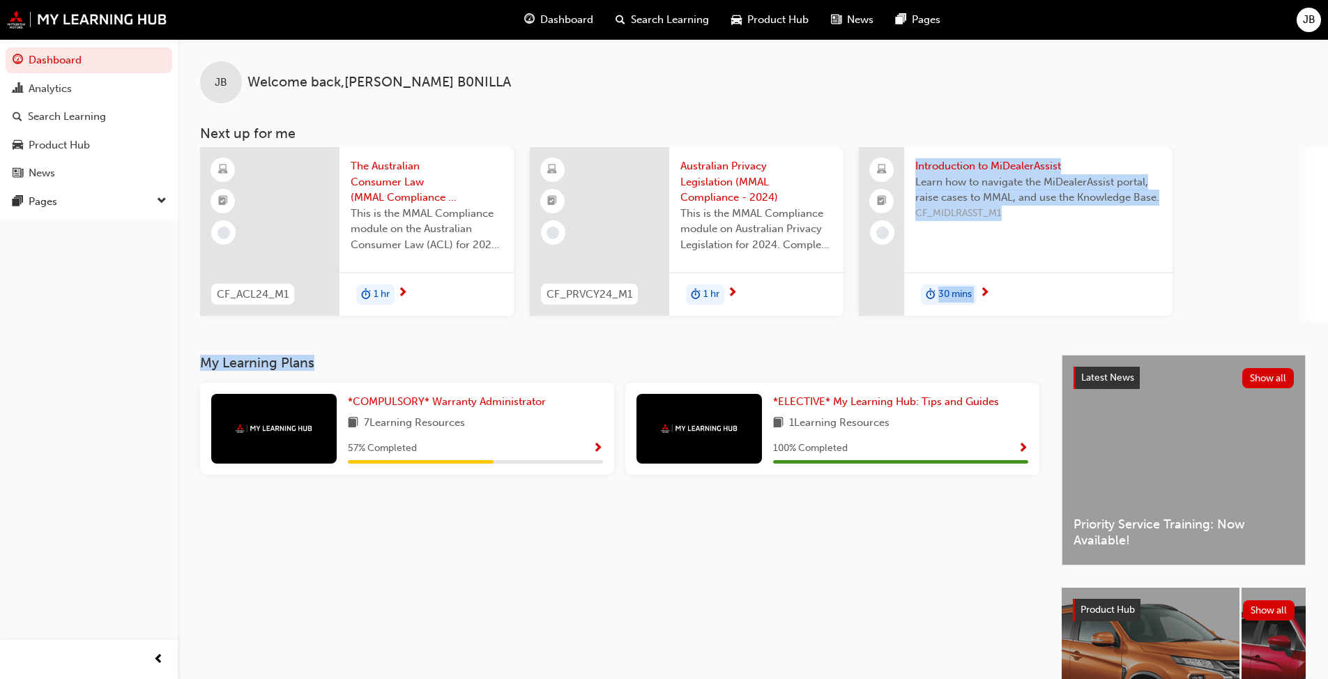
click at [990, 231] on div "Introduction to MiDealerAssist Learn how to navigate the MiDealerAssist portal,…" at bounding box center [1038, 194] width 268 height 94
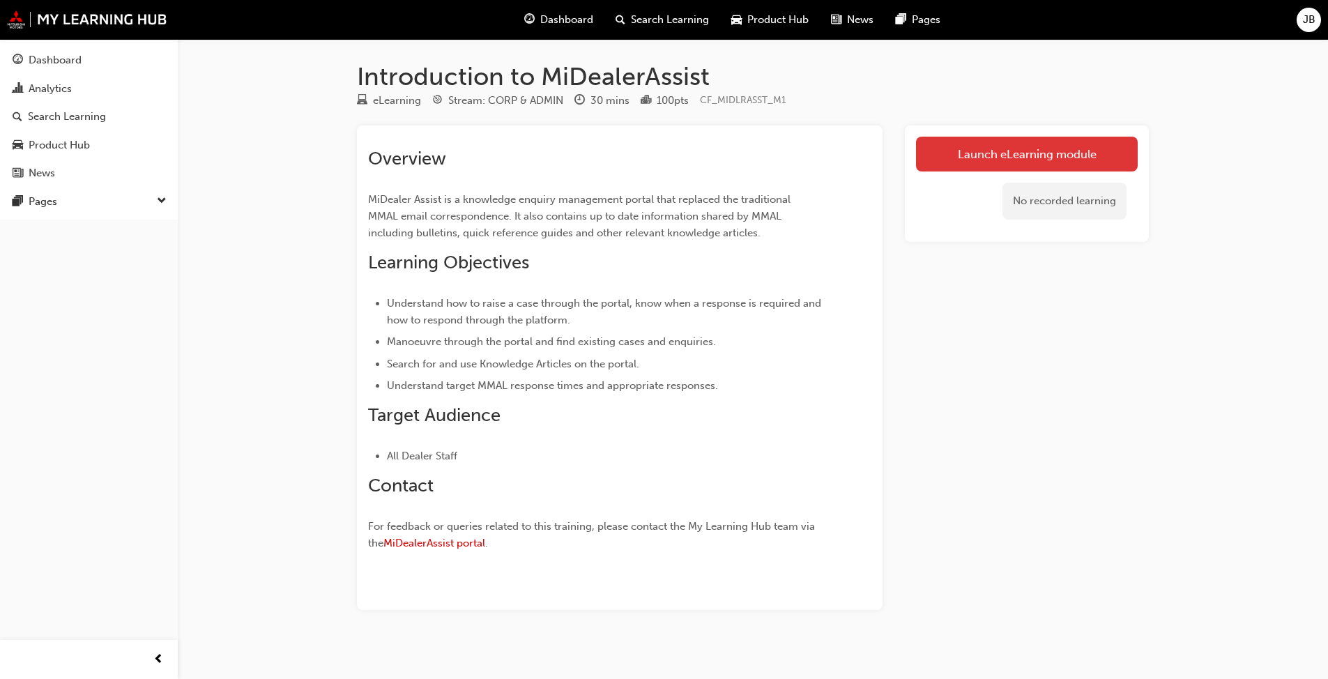
click at [1055, 155] on link "Launch eLearning module" at bounding box center [1027, 154] width 222 height 35
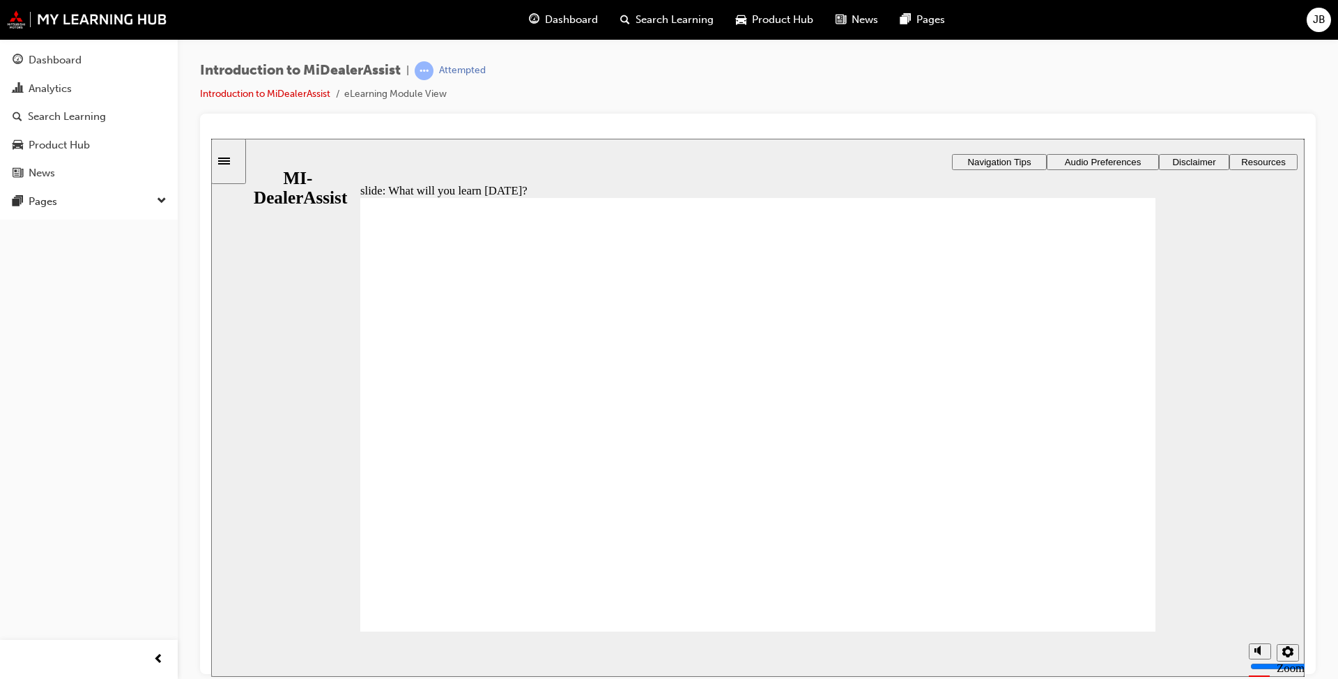
drag, startPoint x: 1083, startPoint y: 602, endPoint x: 1066, endPoint y: 572, distance: 34.9
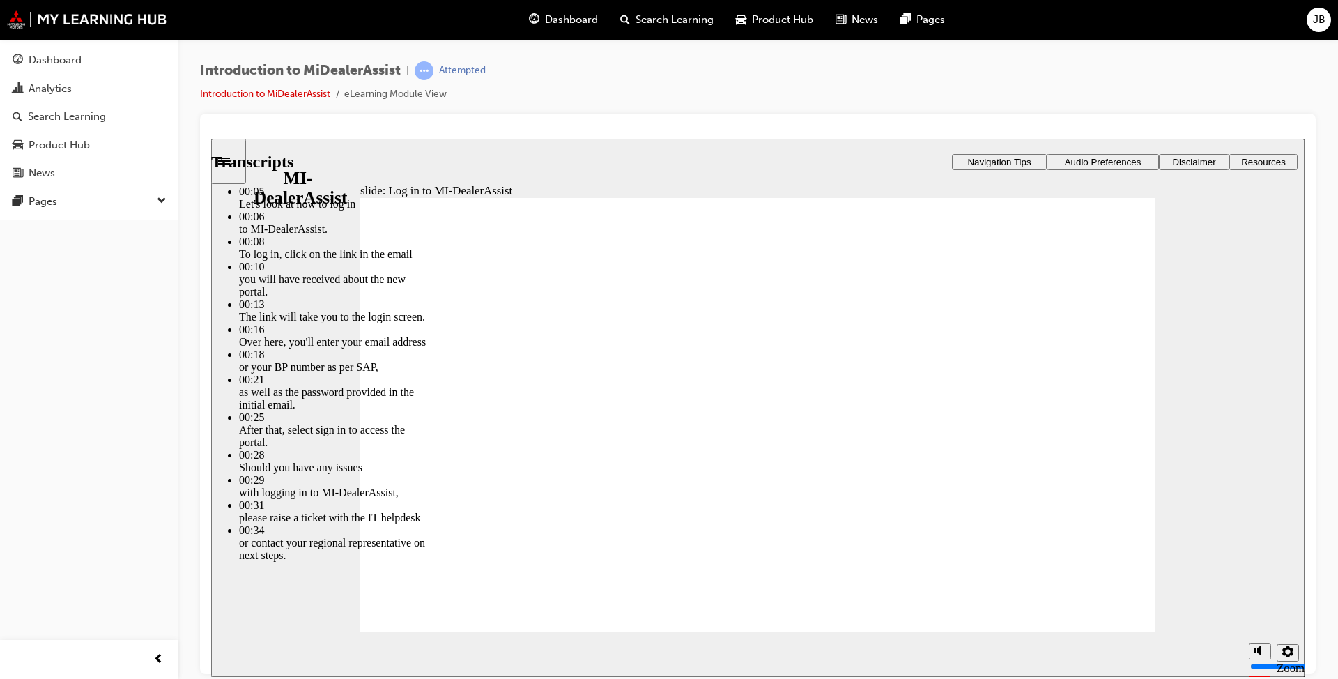
type input "42"
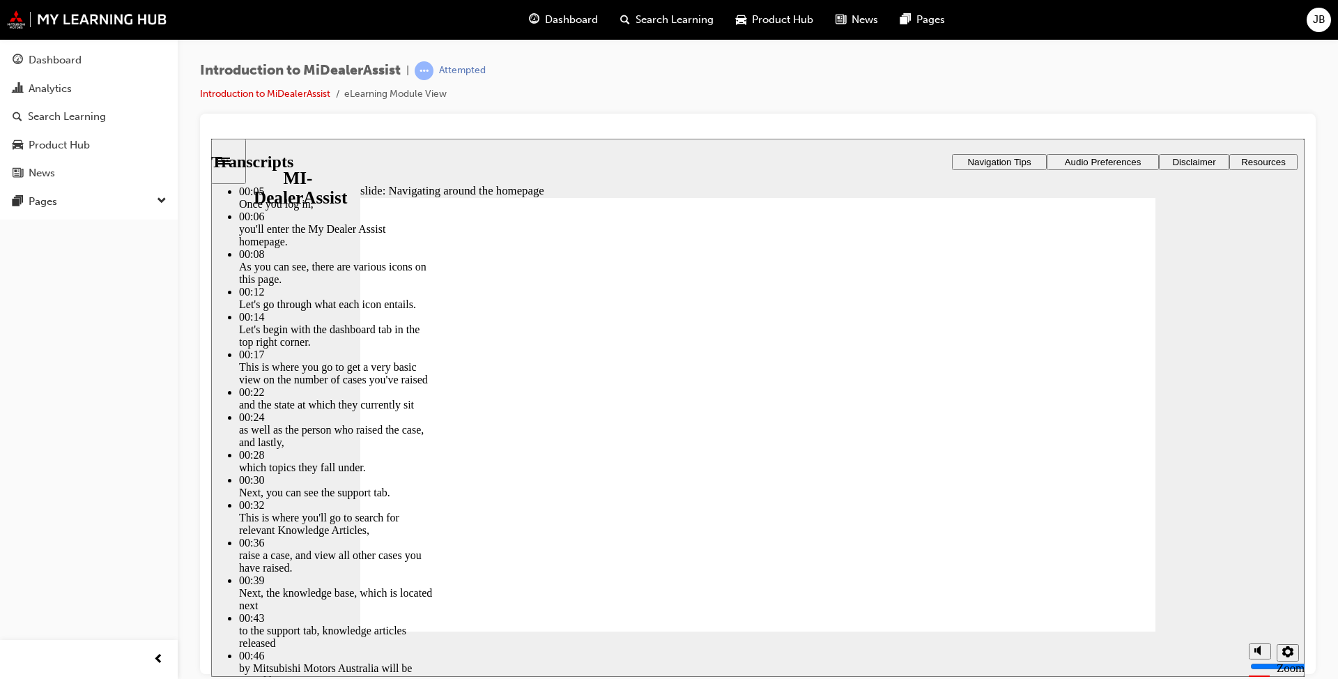
drag, startPoint x: 429, startPoint y: 606, endPoint x: 431, endPoint y: 599, distance: 7.3
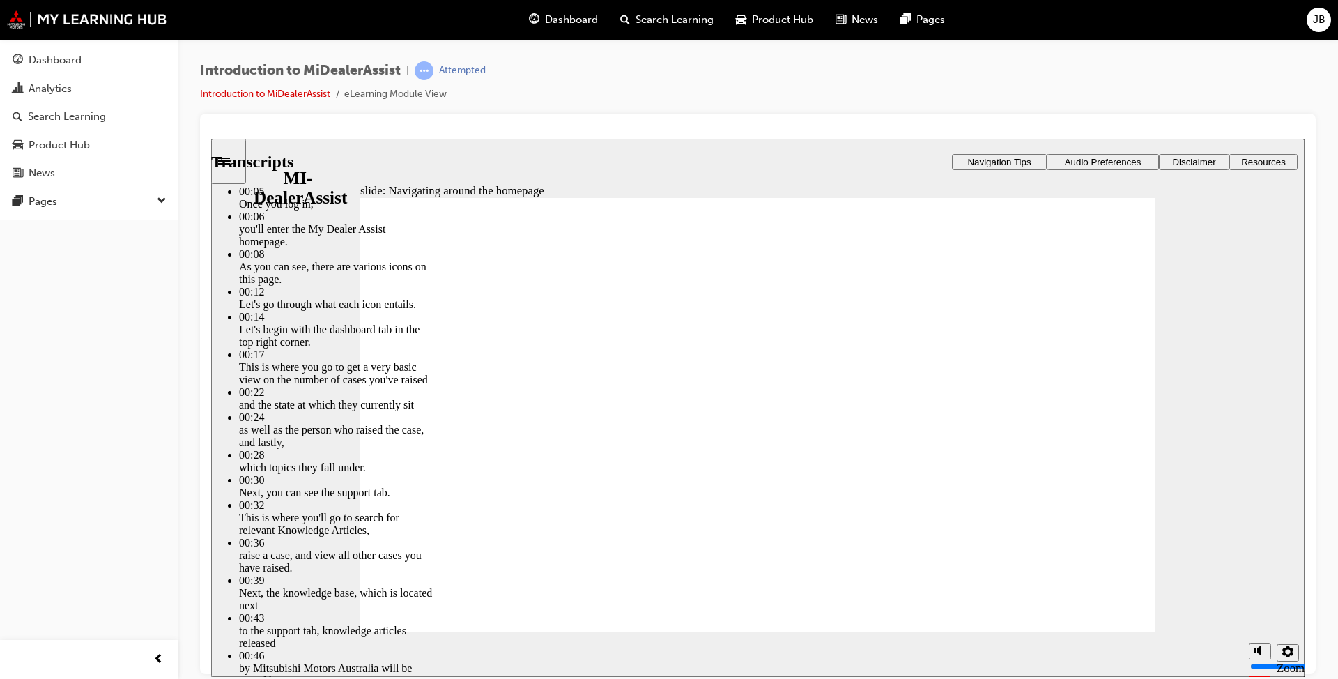
drag, startPoint x: 1116, startPoint y: 284, endPoint x: 1120, endPoint y: 290, distance: 7.2
drag, startPoint x: 1129, startPoint y: 259, endPoint x: 1124, endPoint y: 270, distance: 12.5
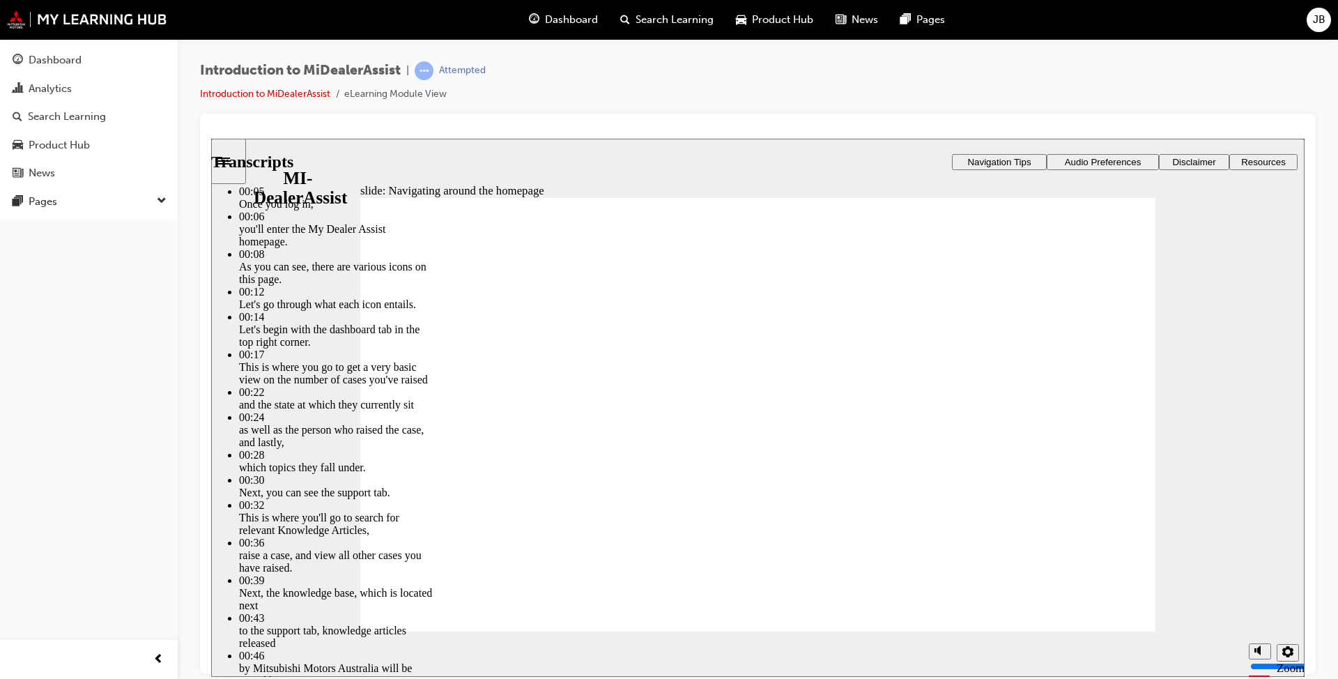
type input "144"
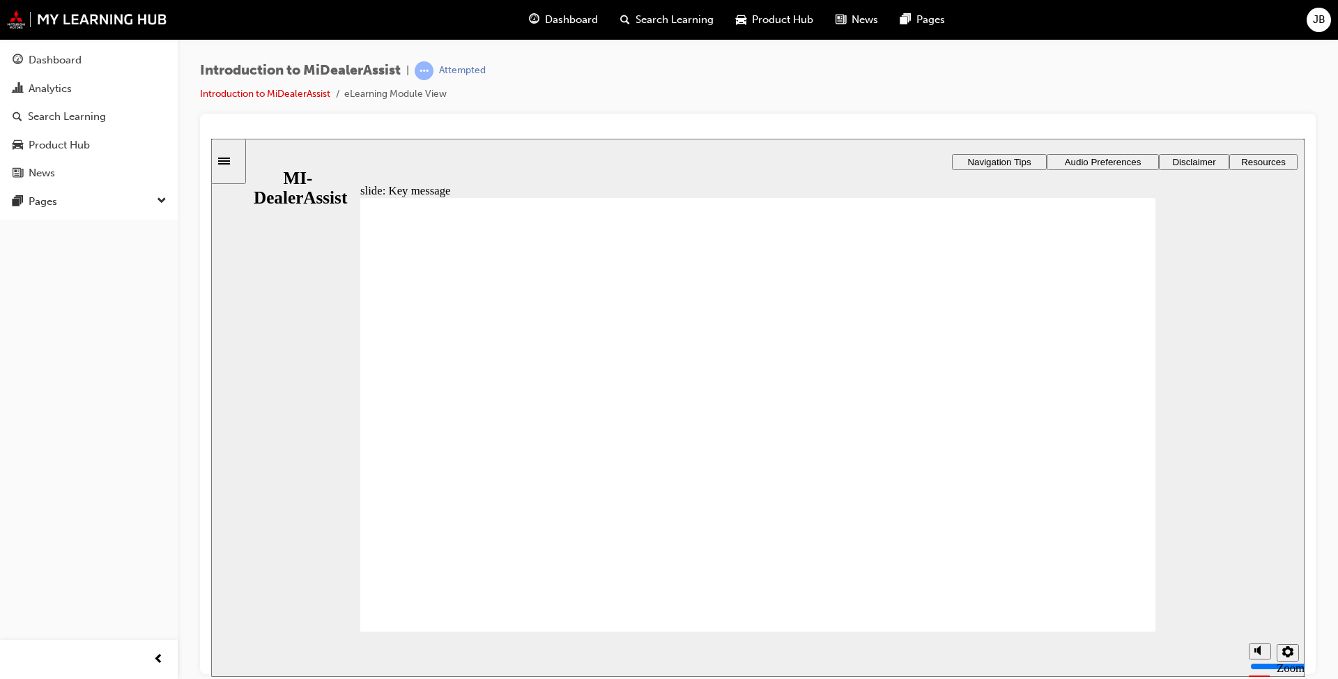
drag, startPoint x: 980, startPoint y: 254, endPoint x: 972, endPoint y: 261, distance: 10.8
radio input "true"
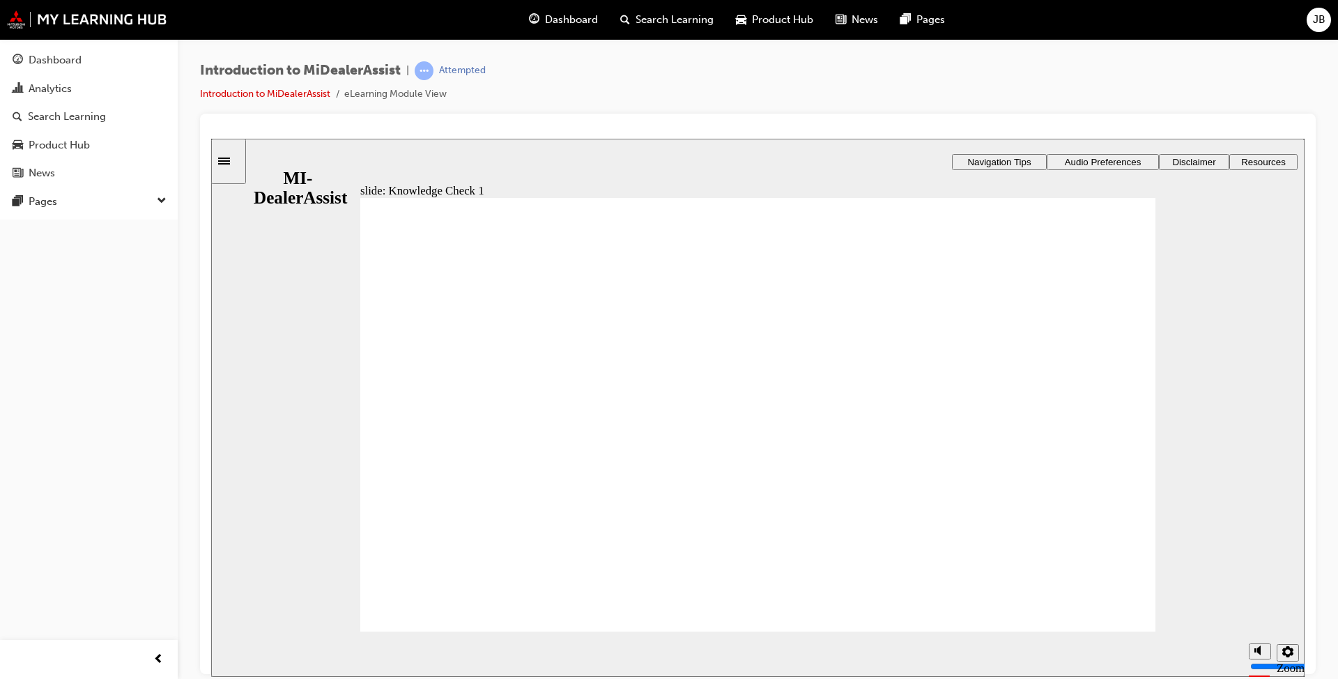
radio input "false"
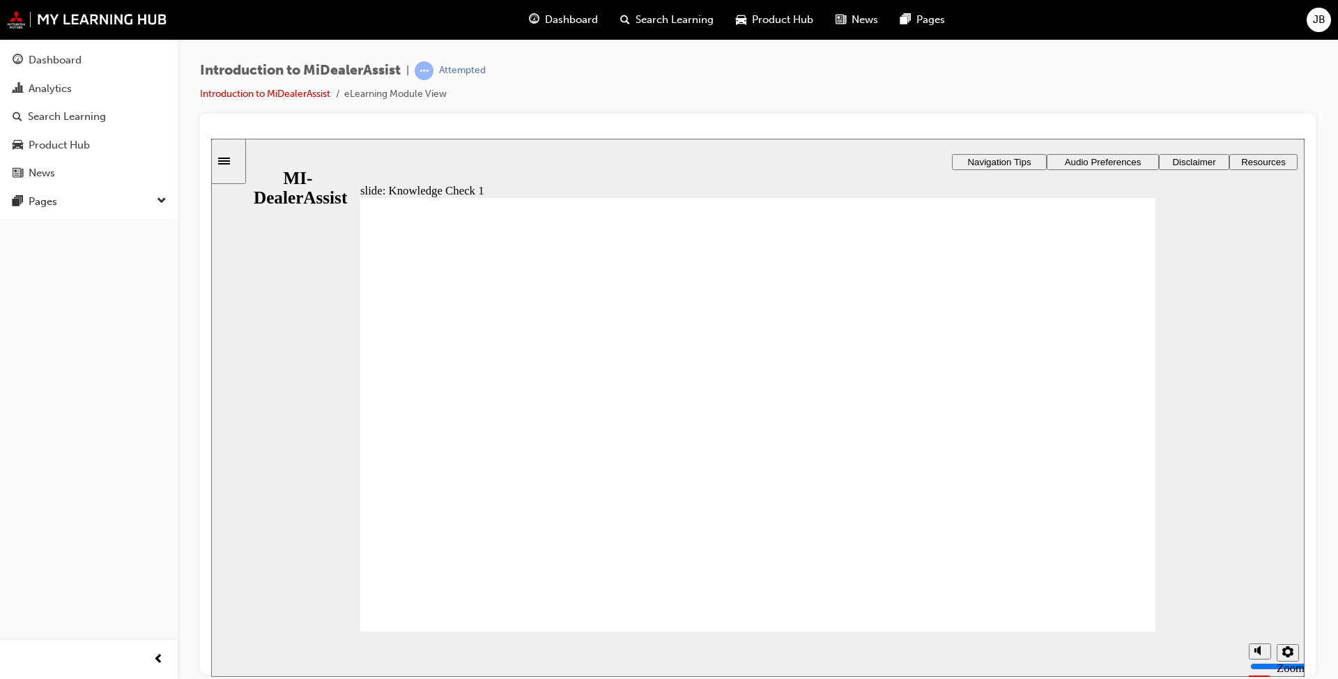
radio input "true"
drag, startPoint x: 650, startPoint y: 438, endPoint x: 672, endPoint y: 425, distance: 25.3
radio input "true"
drag, startPoint x: 979, startPoint y: 263, endPoint x: 961, endPoint y: 282, distance: 26.6
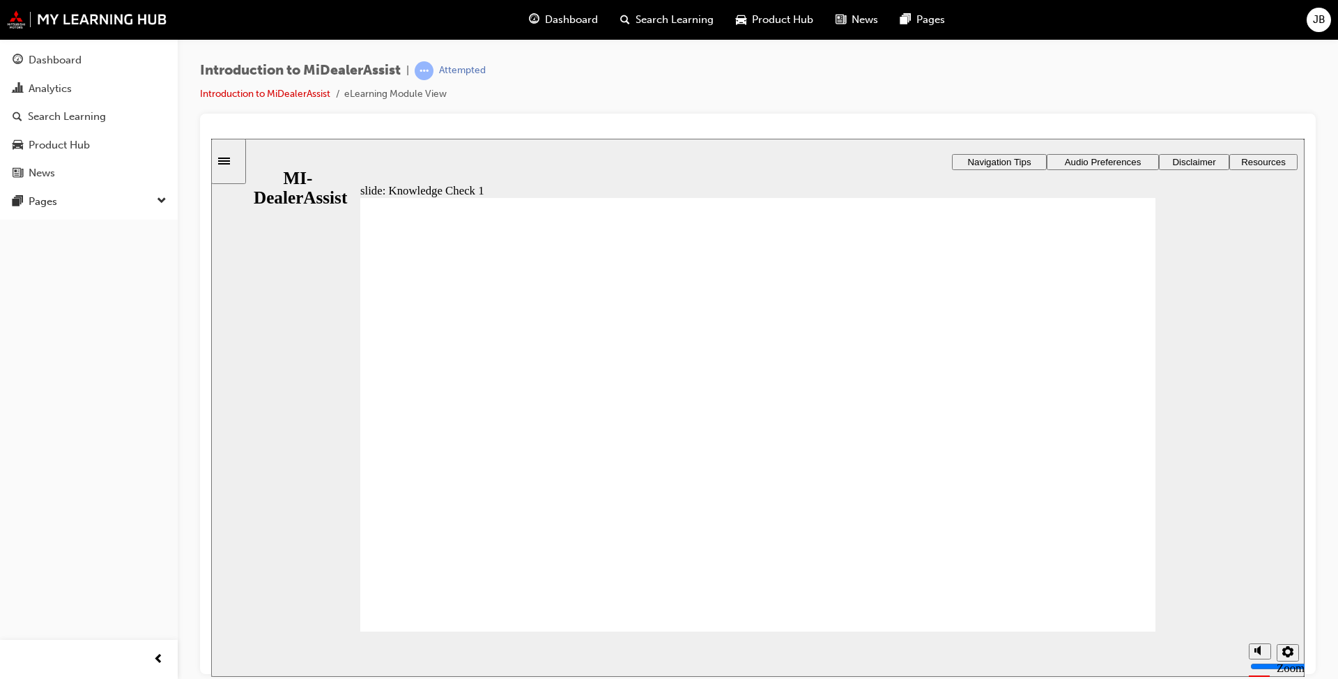
radio input "false"
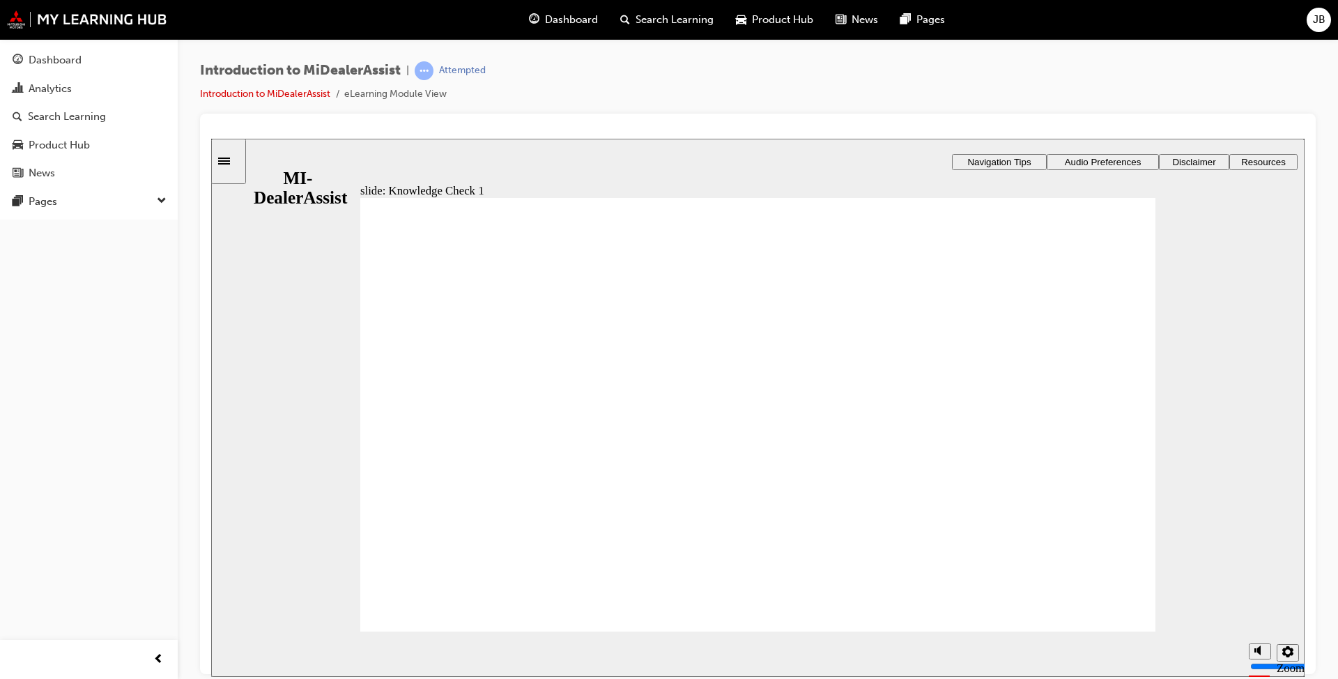
radio input "false"
drag, startPoint x: 692, startPoint y: 579, endPoint x: 679, endPoint y: 565, distance: 19.2
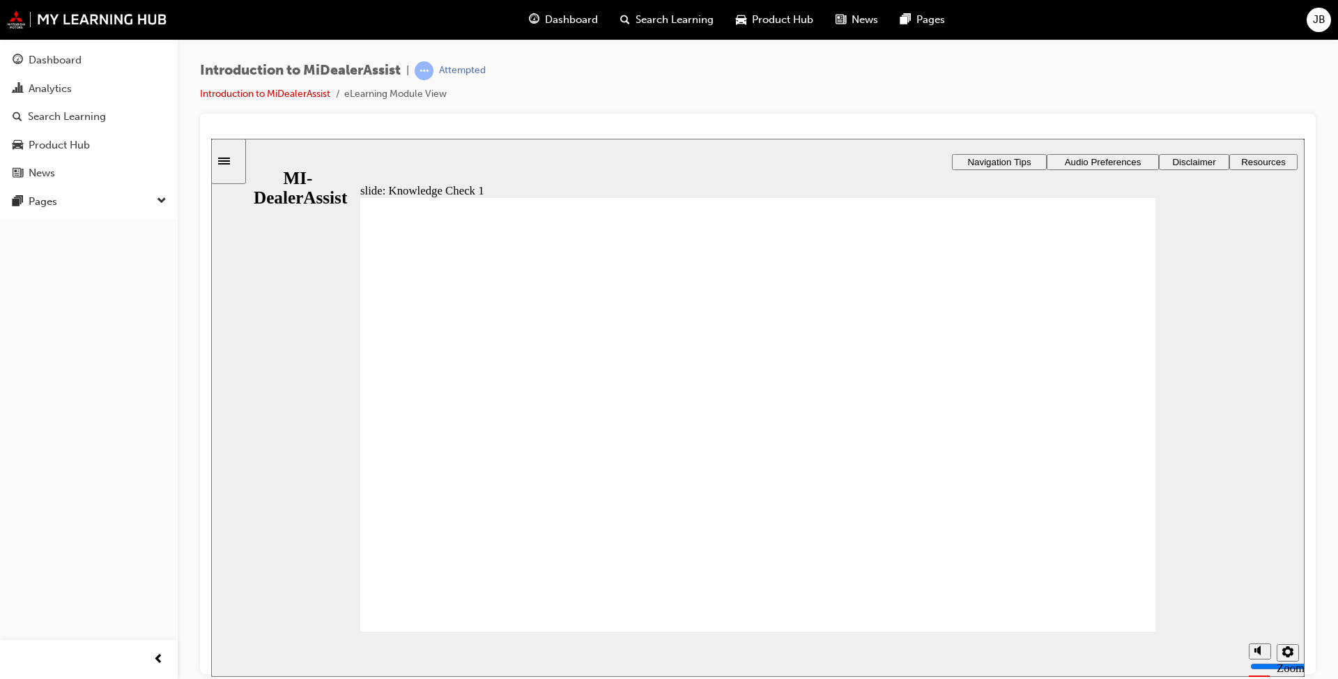
radio input "false"
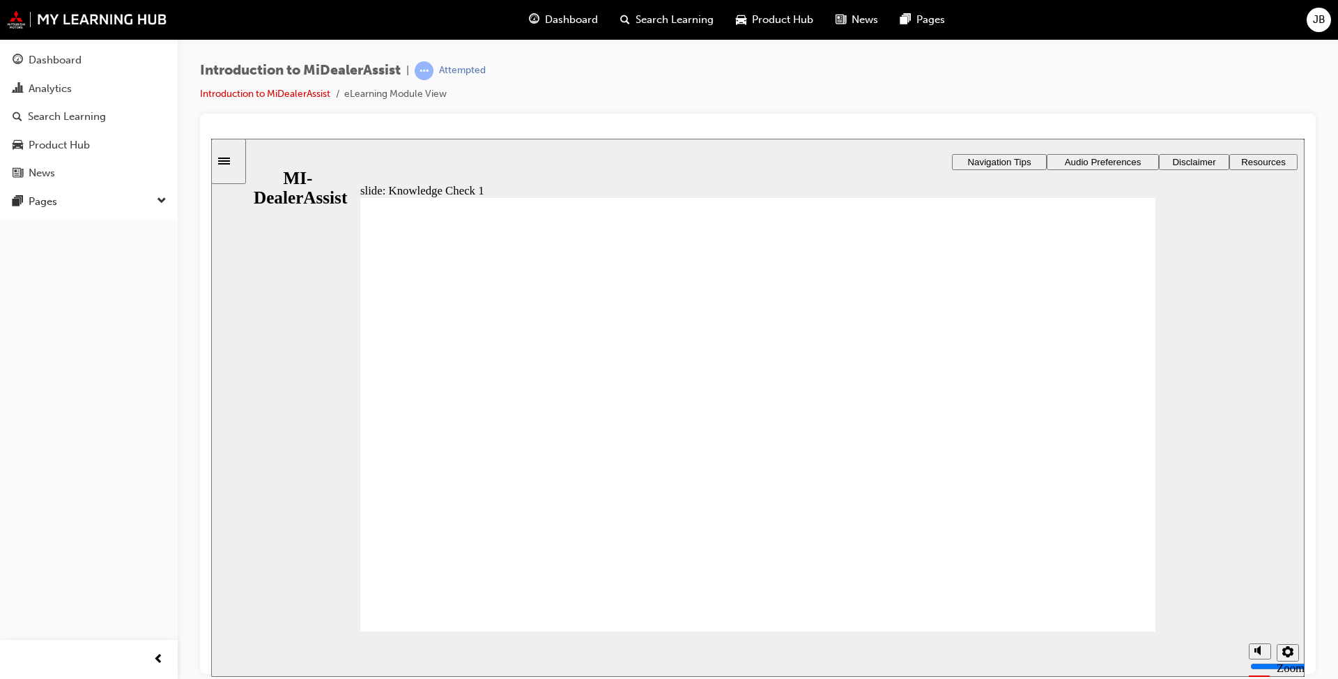
radio input "false"
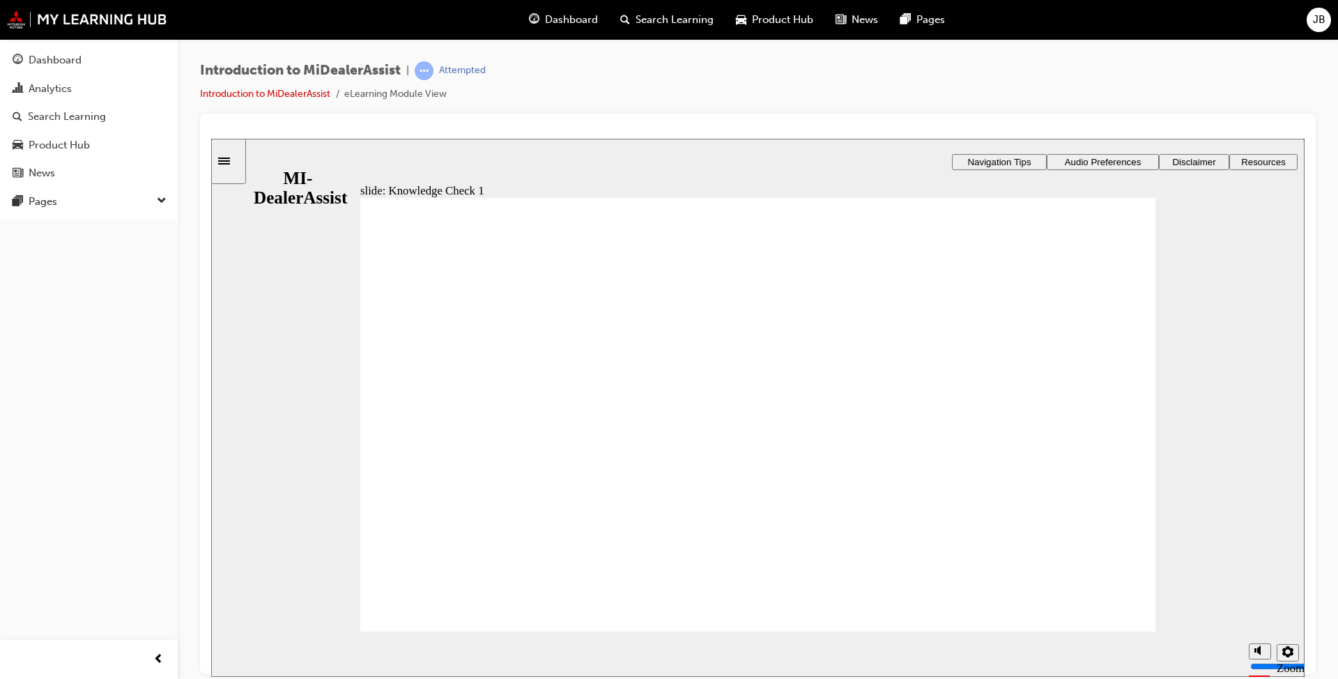
drag, startPoint x: 754, startPoint y: 514, endPoint x: 745, endPoint y: 537, distance: 24.5
drag, startPoint x: 590, startPoint y: 602, endPoint x: 659, endPoint y: 558, distance: 81.8
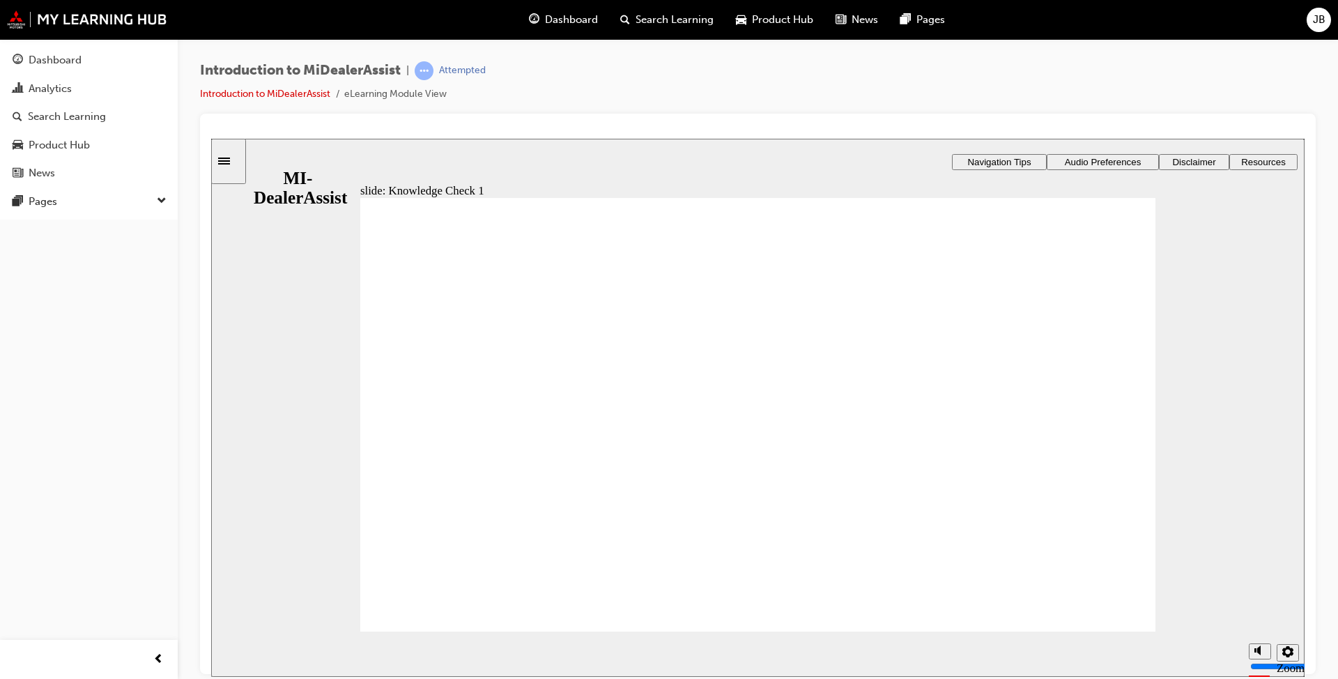
radio input "false"
radio input "true"
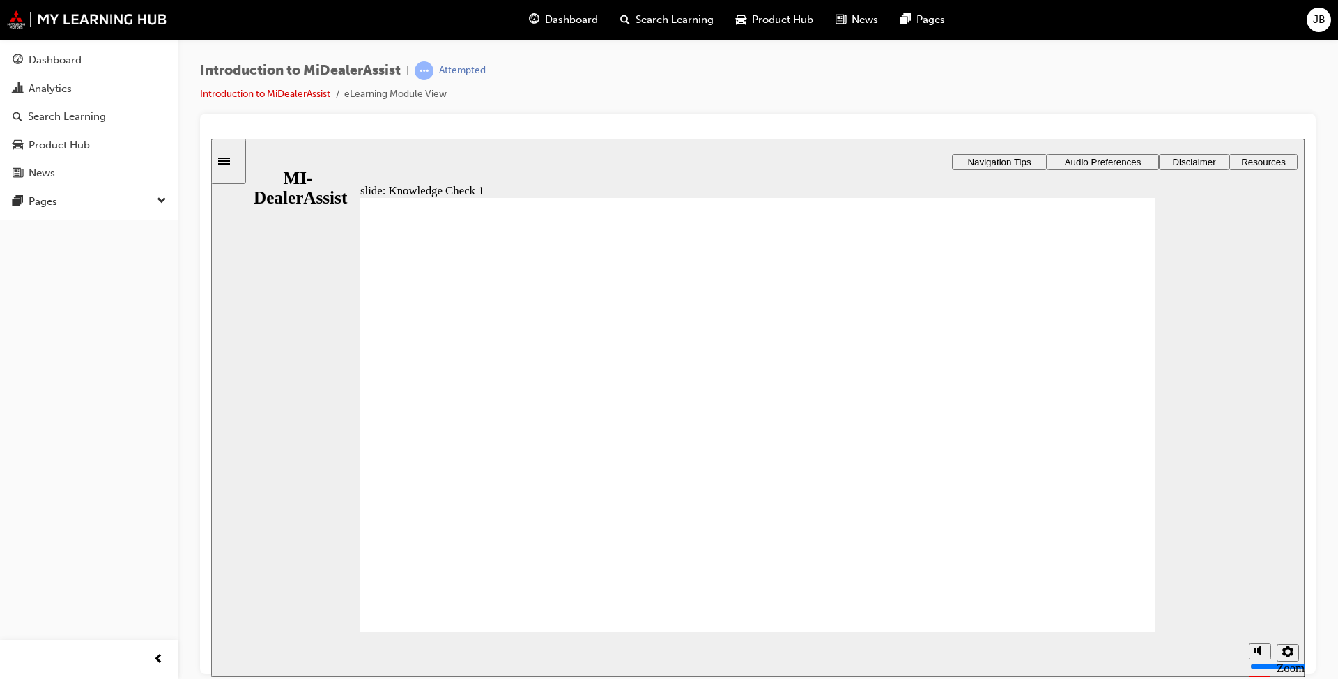
drag, startPoint x: 487, startPoint y: 379, endPoint x: 555, endPoint y: 498, distance: 136.8
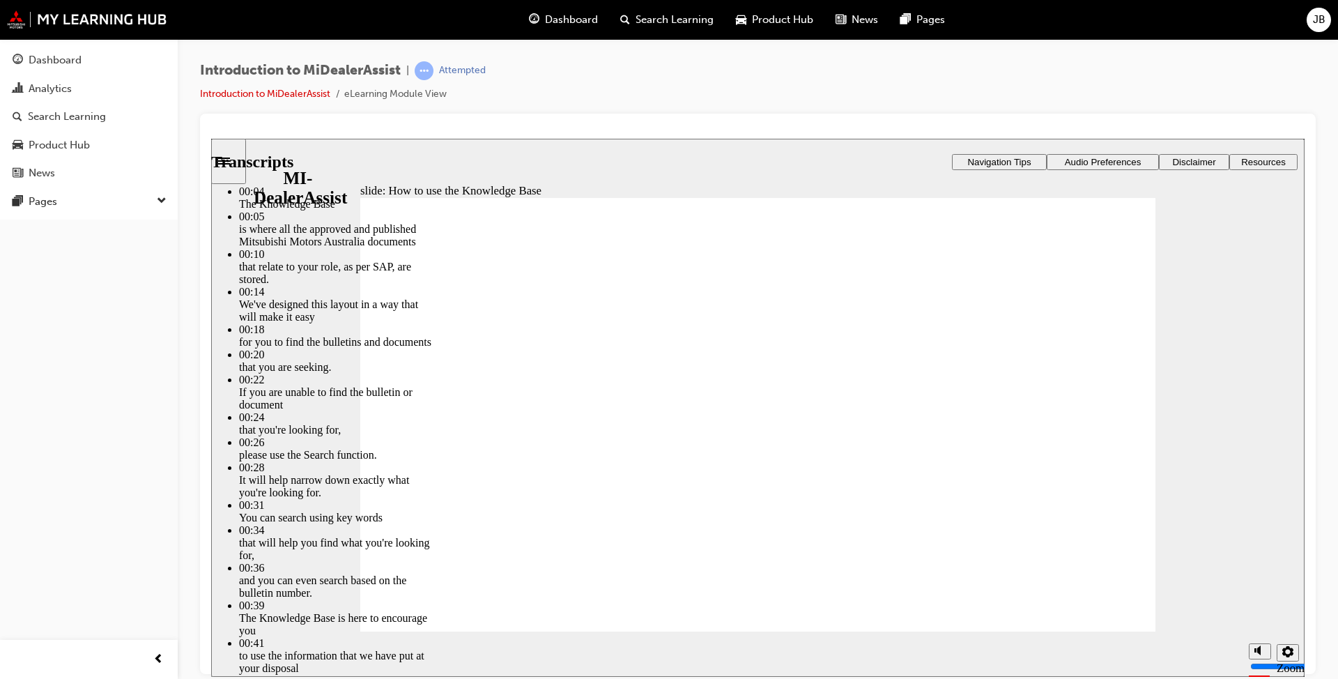
type input "51"
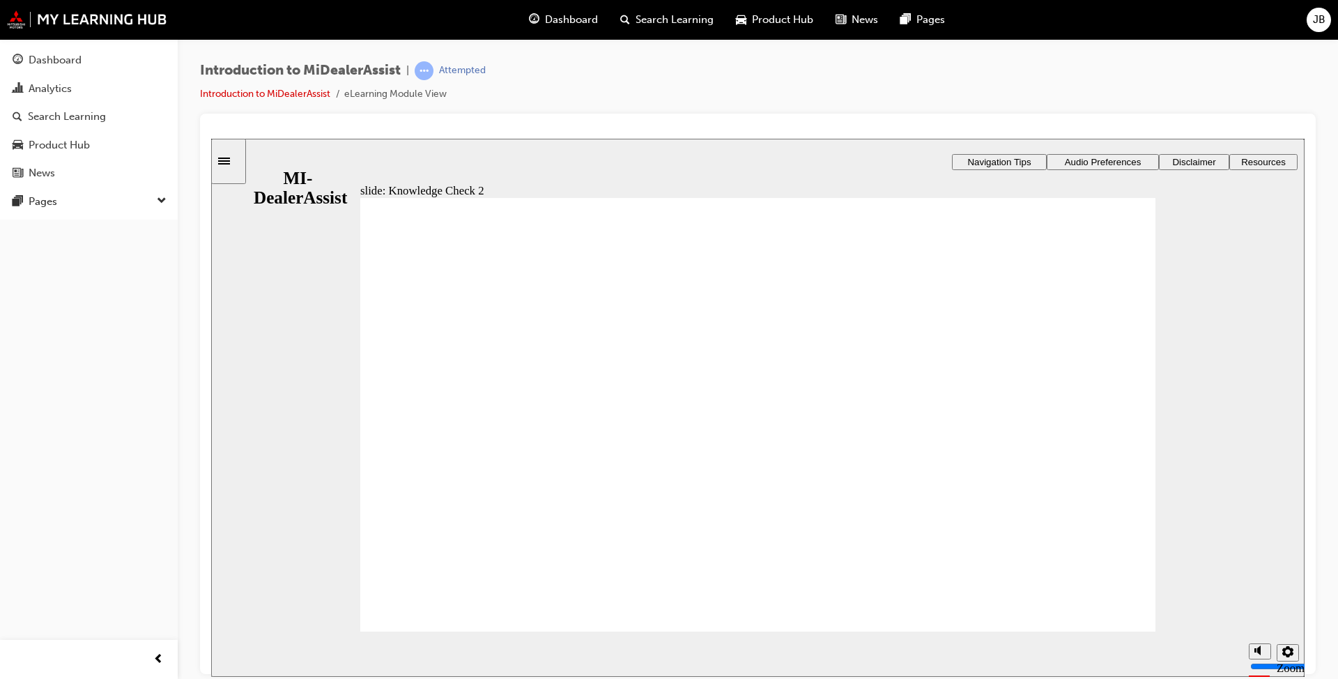
radio input "false"
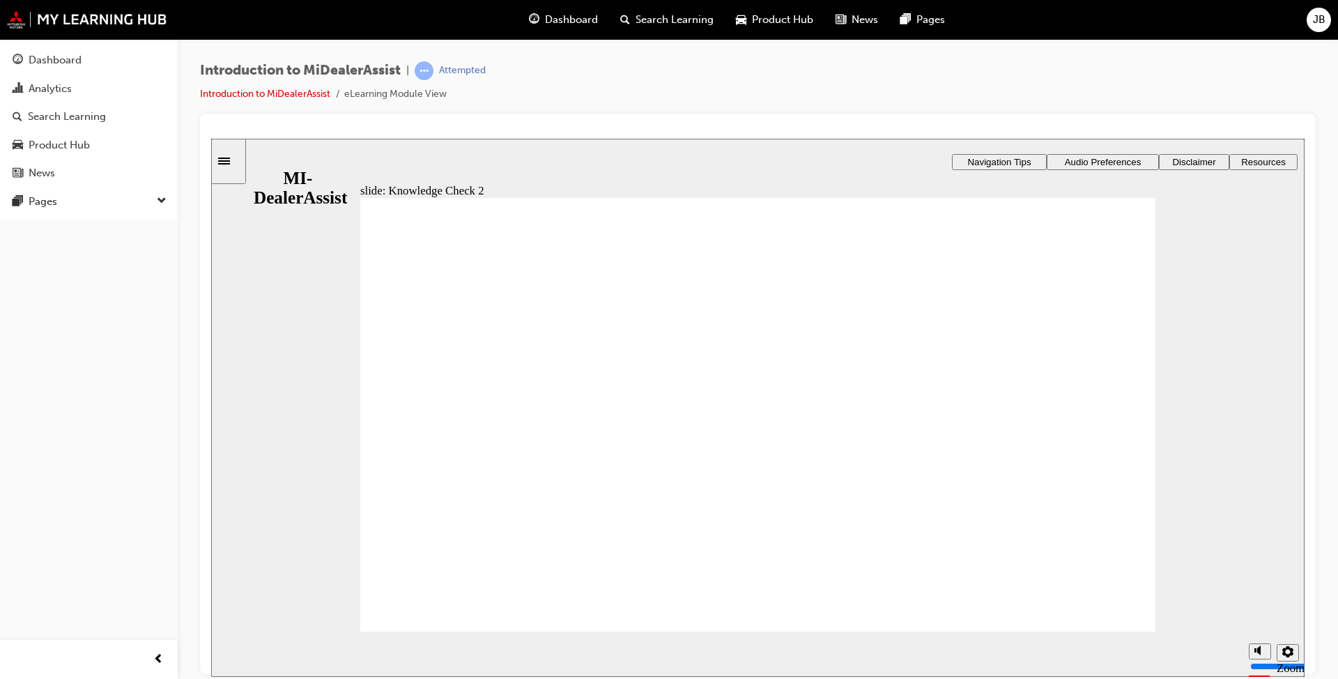
drag, startPoint x: 413, startPoint y: 361, endPoint x: 434, endPoint y: 393, distance: 38.3
radio input "true"
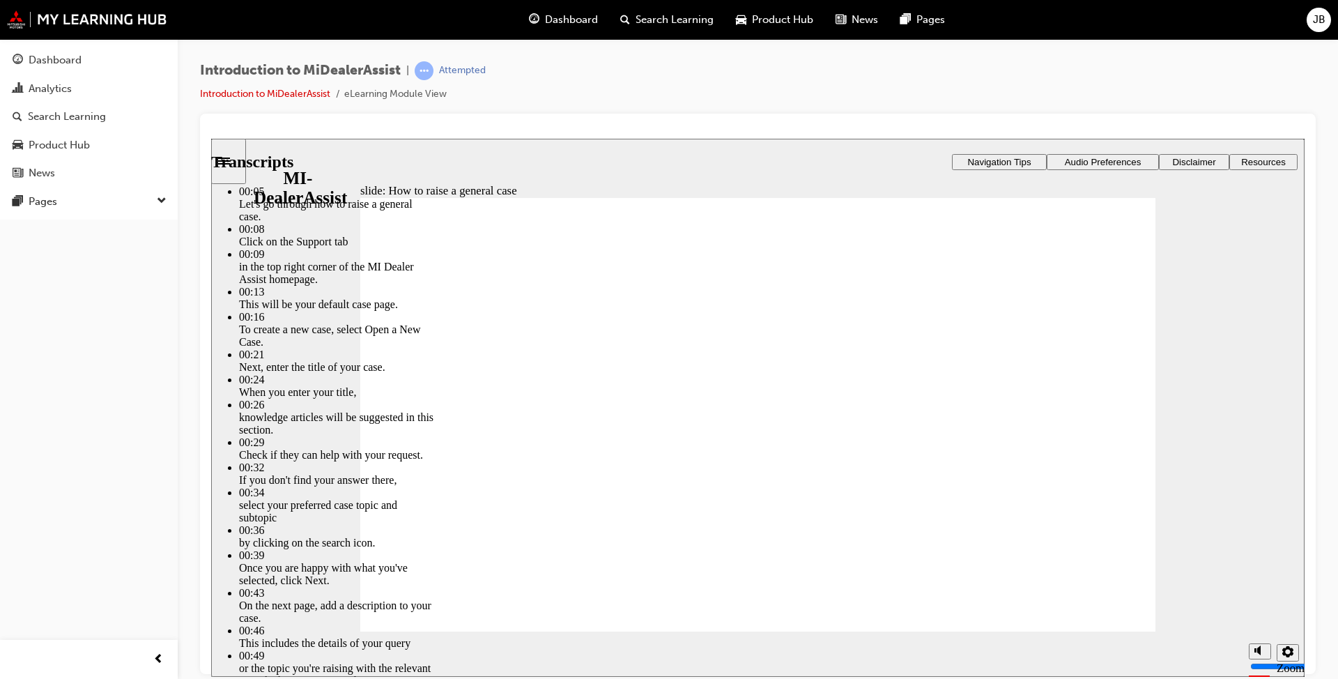
type input "85"
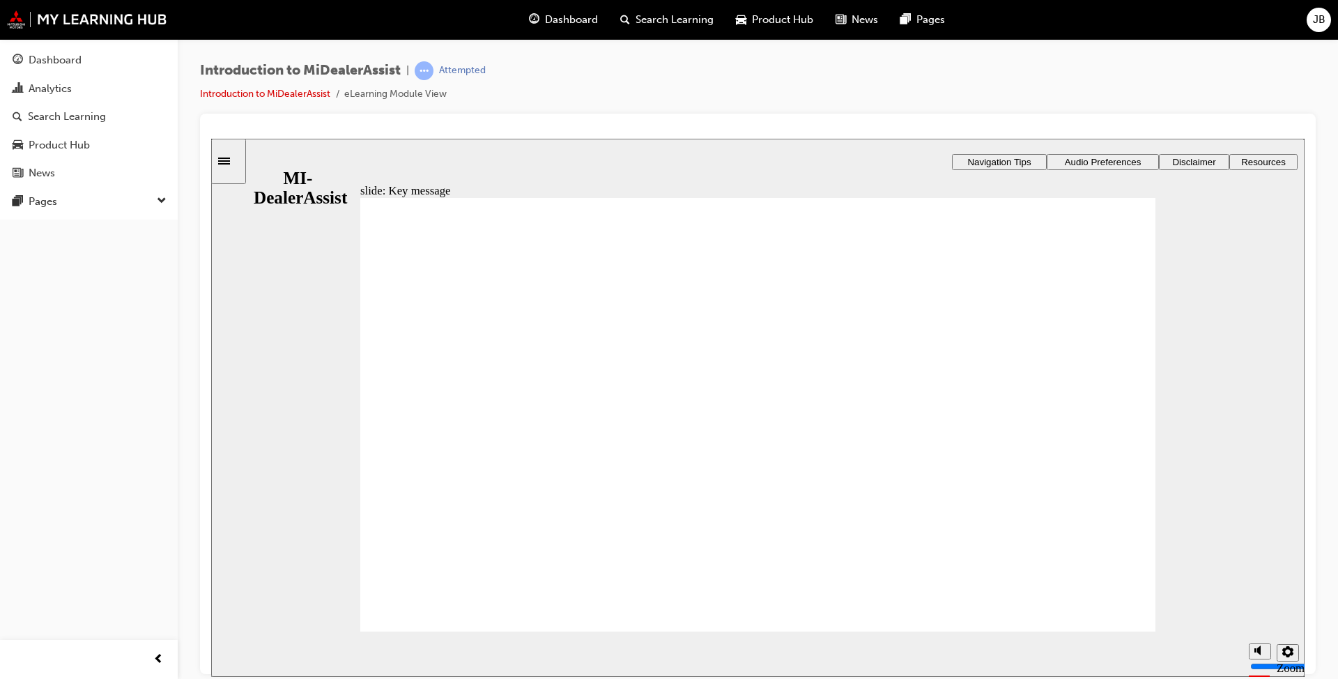
checkbox input "true"
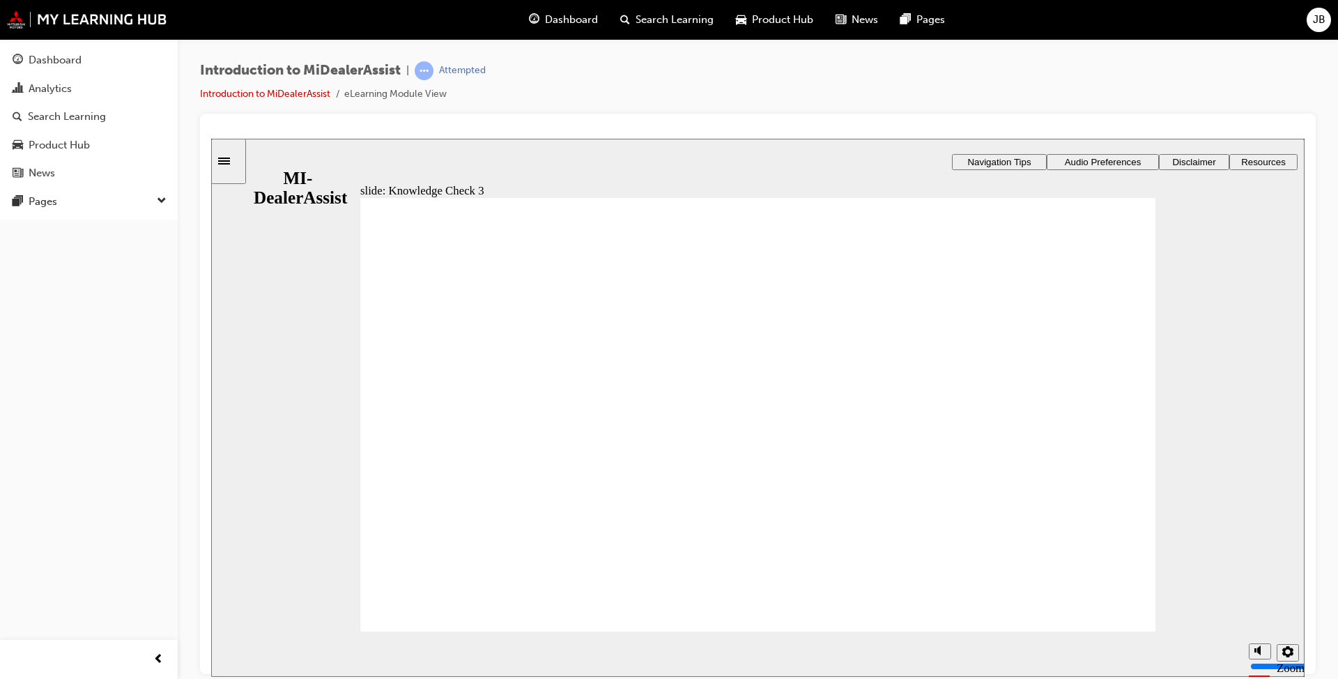
checkbox input "false"
checkbox input "true"
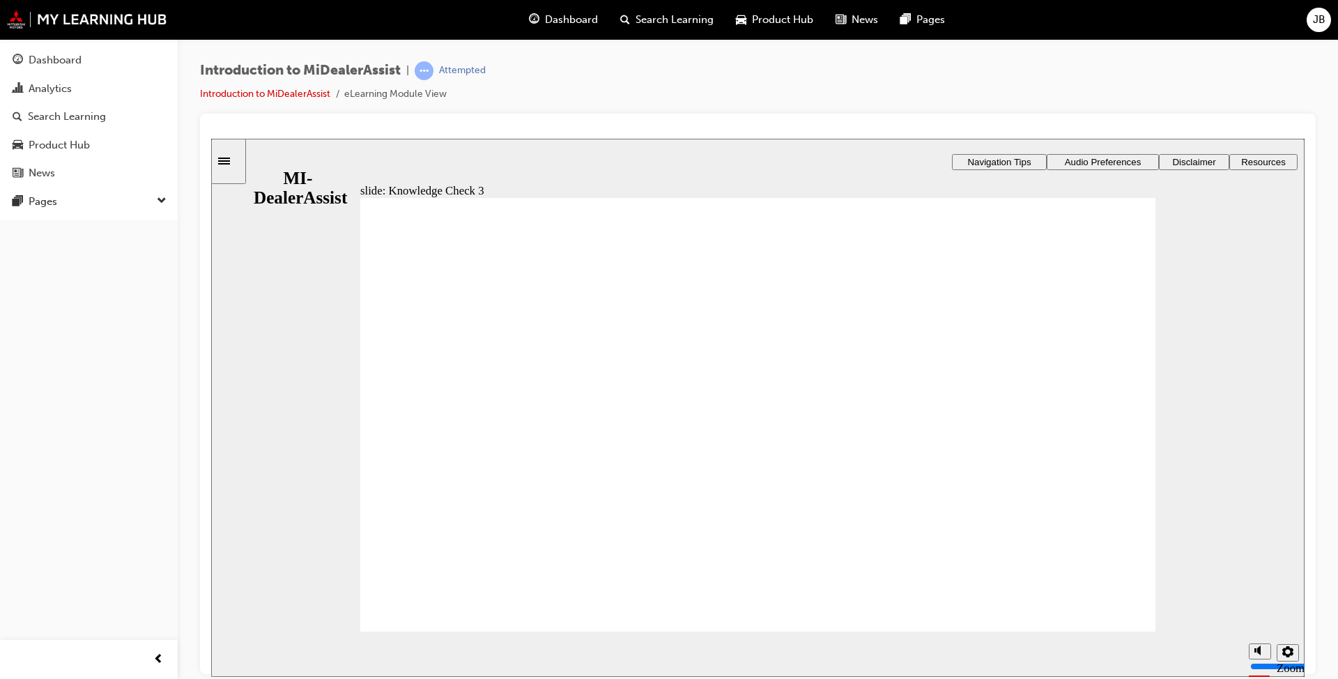
checkbox input "true"
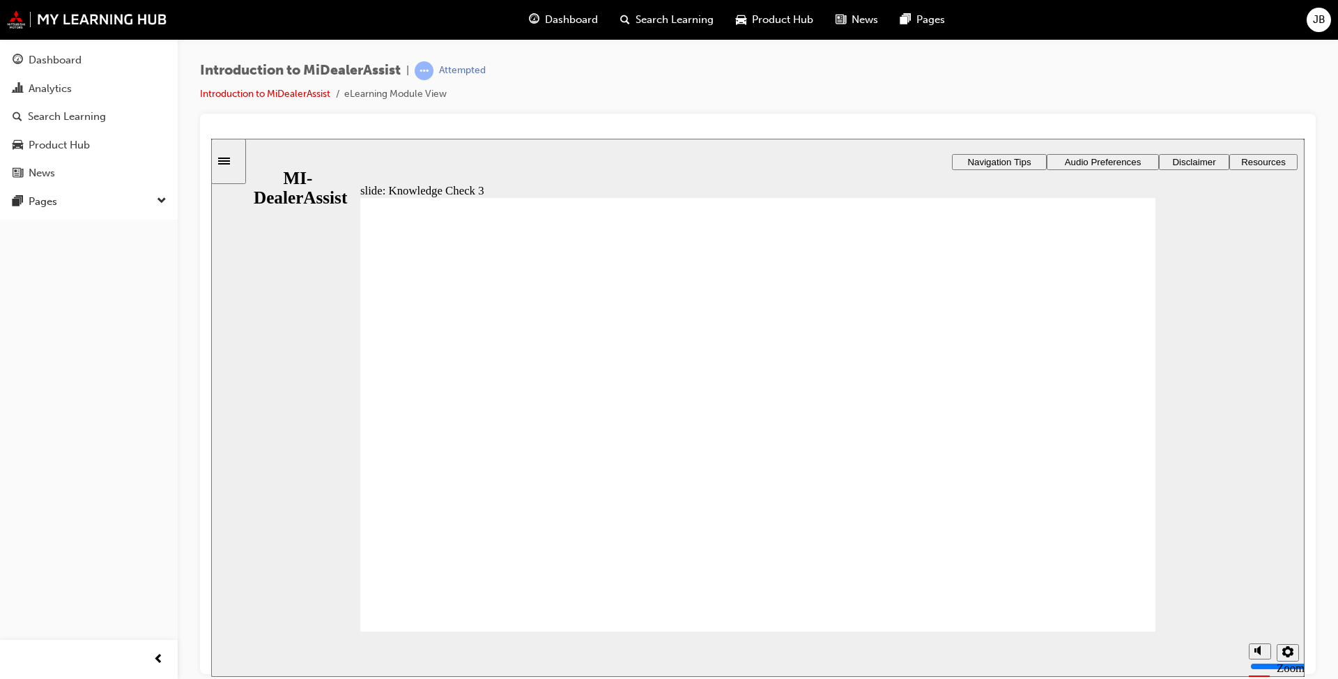
checkbox input "false"
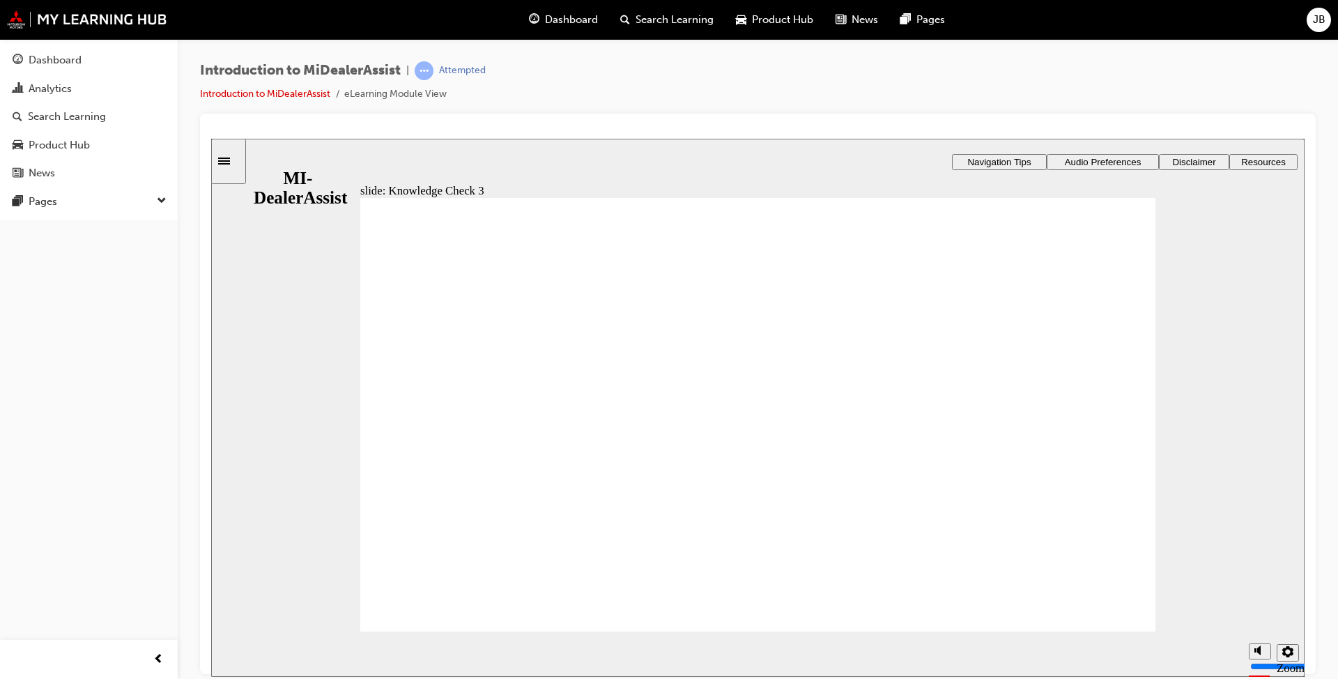
drag, startPoint x: 409, startPoint y: 360, endPoint x: 405, endPoint y: 397, distance: 37.8
checkbox input "true"
drag, startPoint x: 404, startPoint y: 445, endPoint x: 401, endPoint y: 452, distance: 7.2
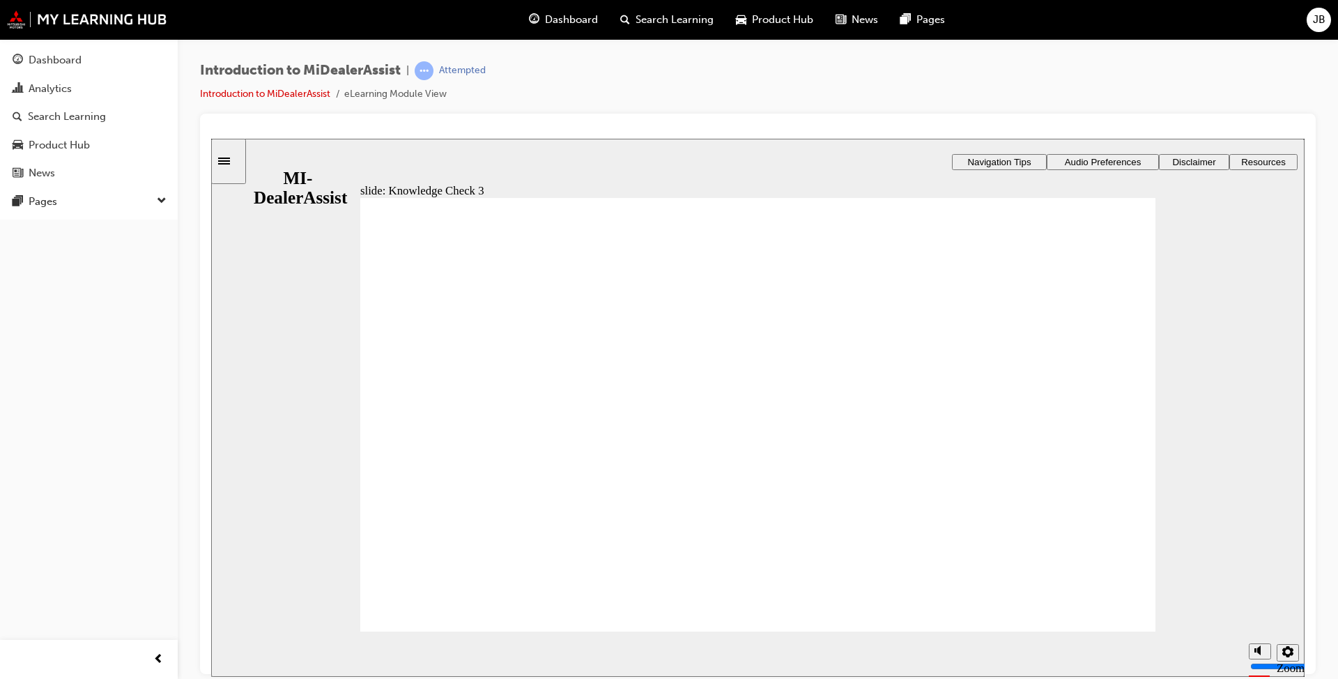
checkbox input "true"
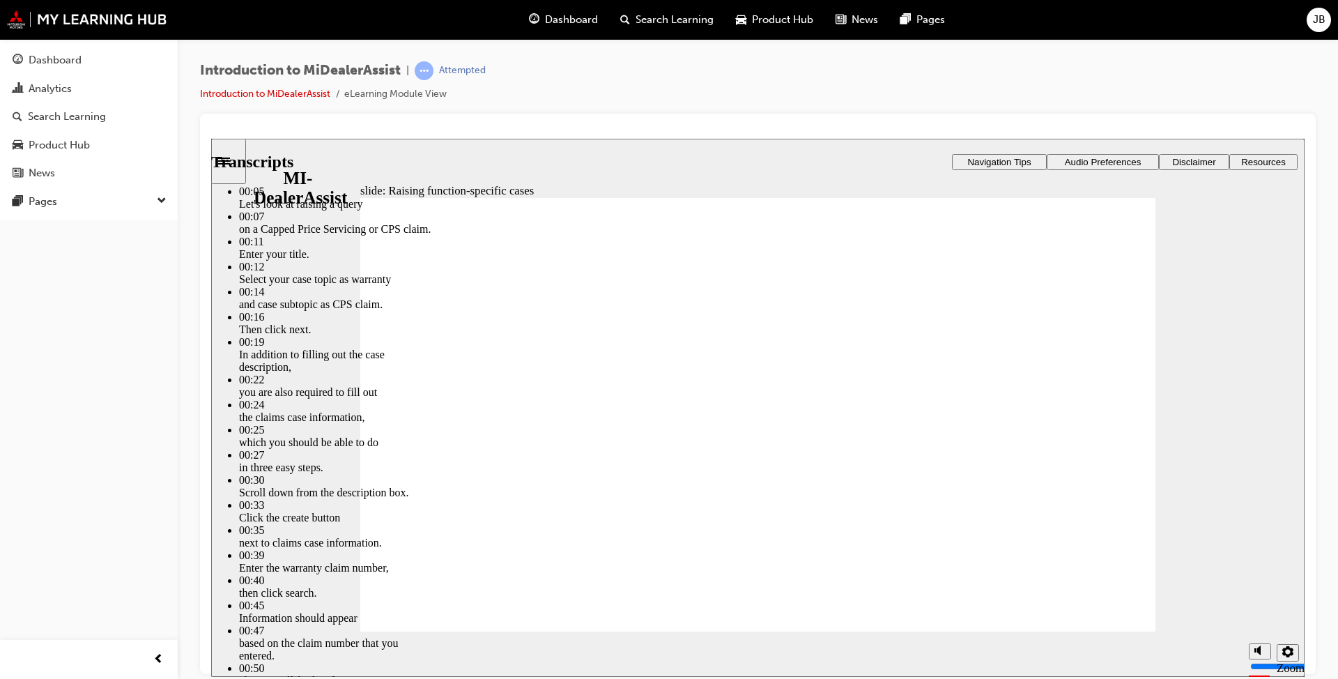
type input "80"
type input "52"
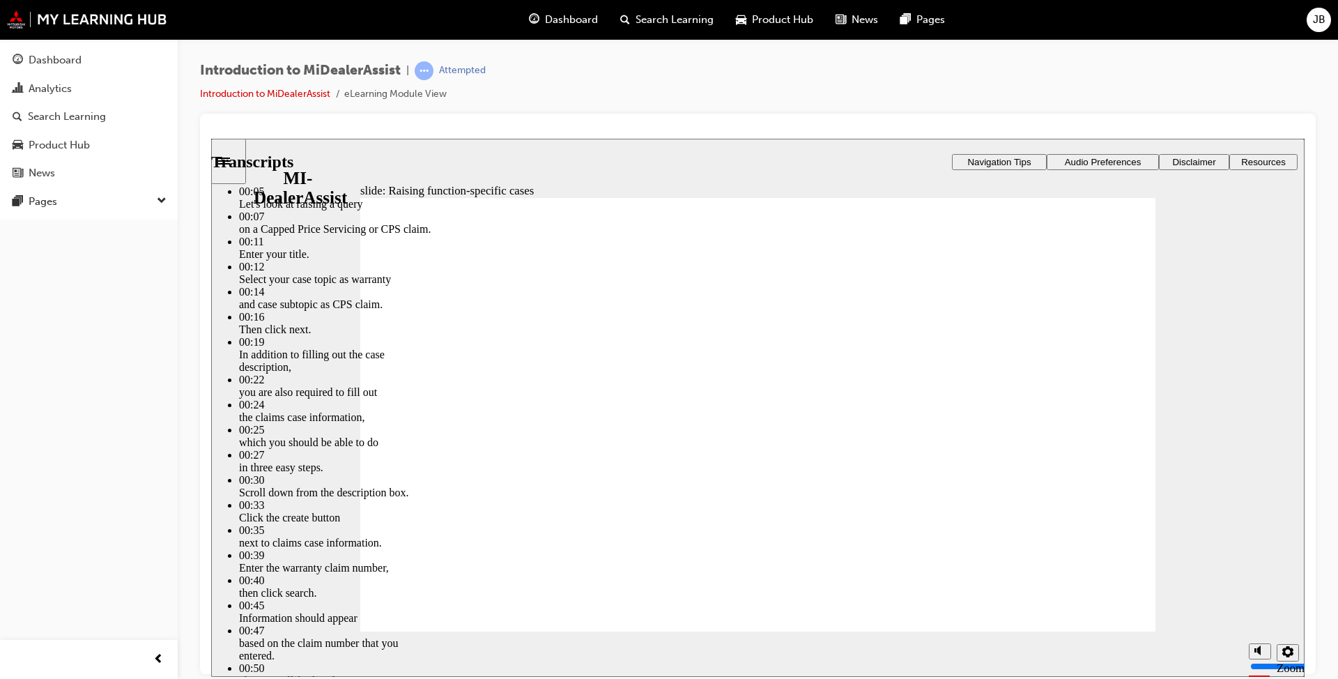
type input "80"
type input "46"
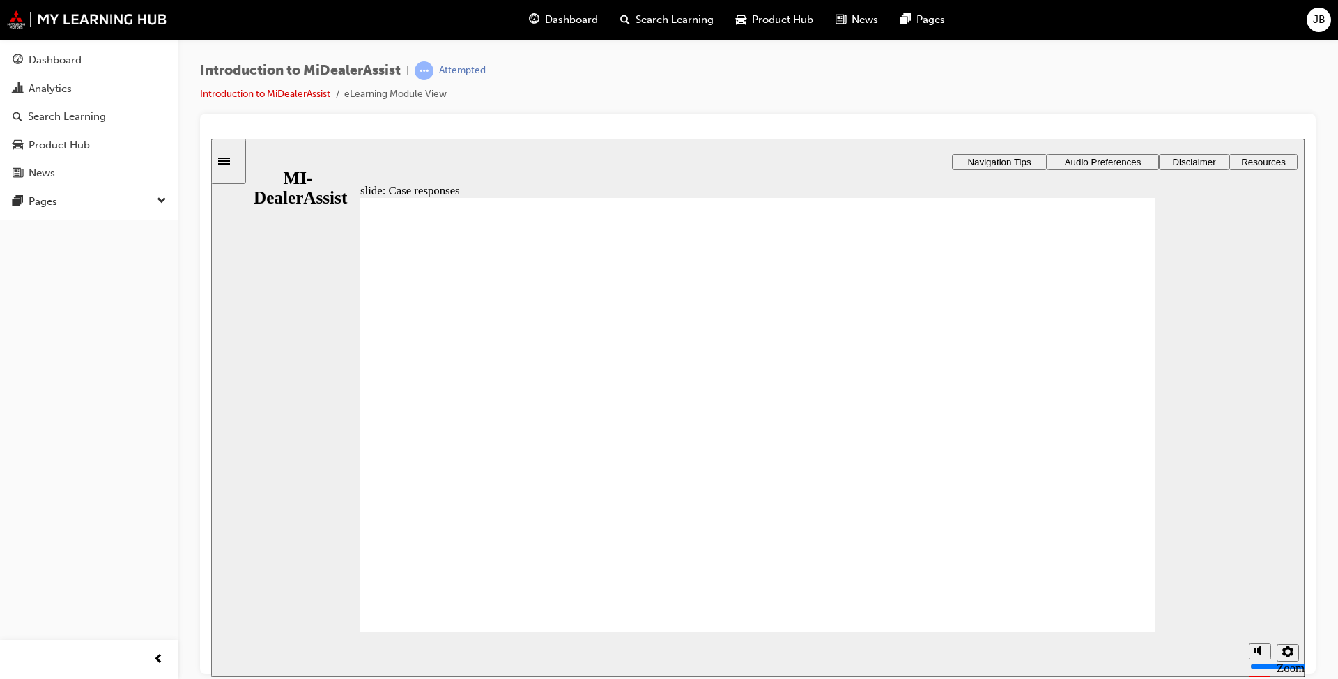
drag, startPoint x: 1062, startPoint y: 455, endPoint x: 1071, endPoint y: 470, distance: 17.5
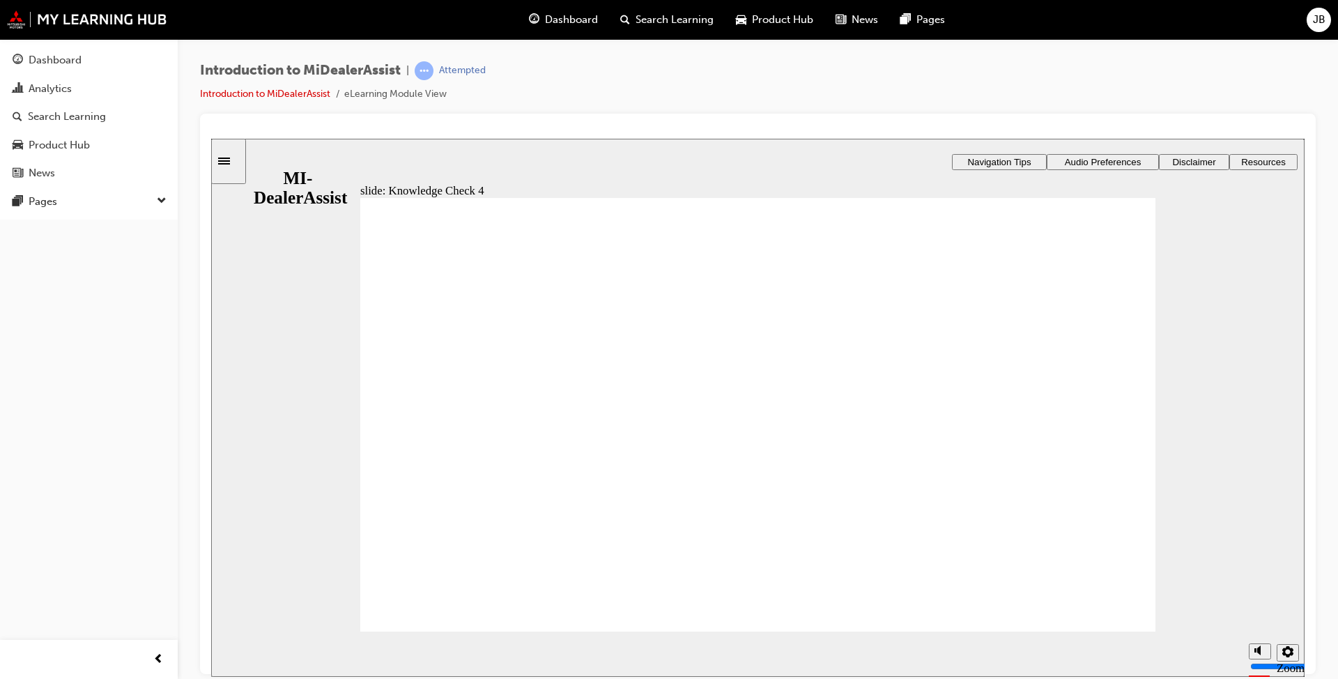
radio input "true"
drag, startPoint x: 738, startPoint y: 529, endPoint x: 738, endPoint y: 544, distance: 15.4
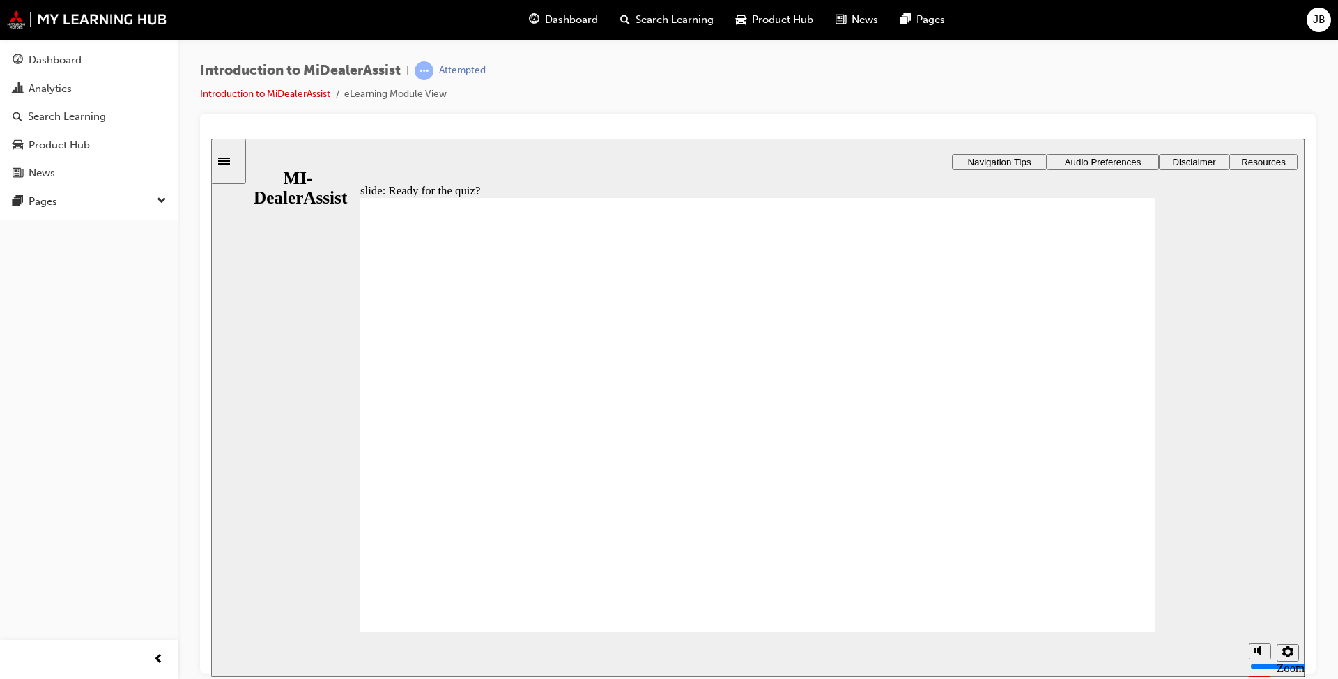
drag, startPoint x: 586, startPoint y: 432, endPoint x: 553, endPoint y: 519, distance: 92.7
radio input "true"
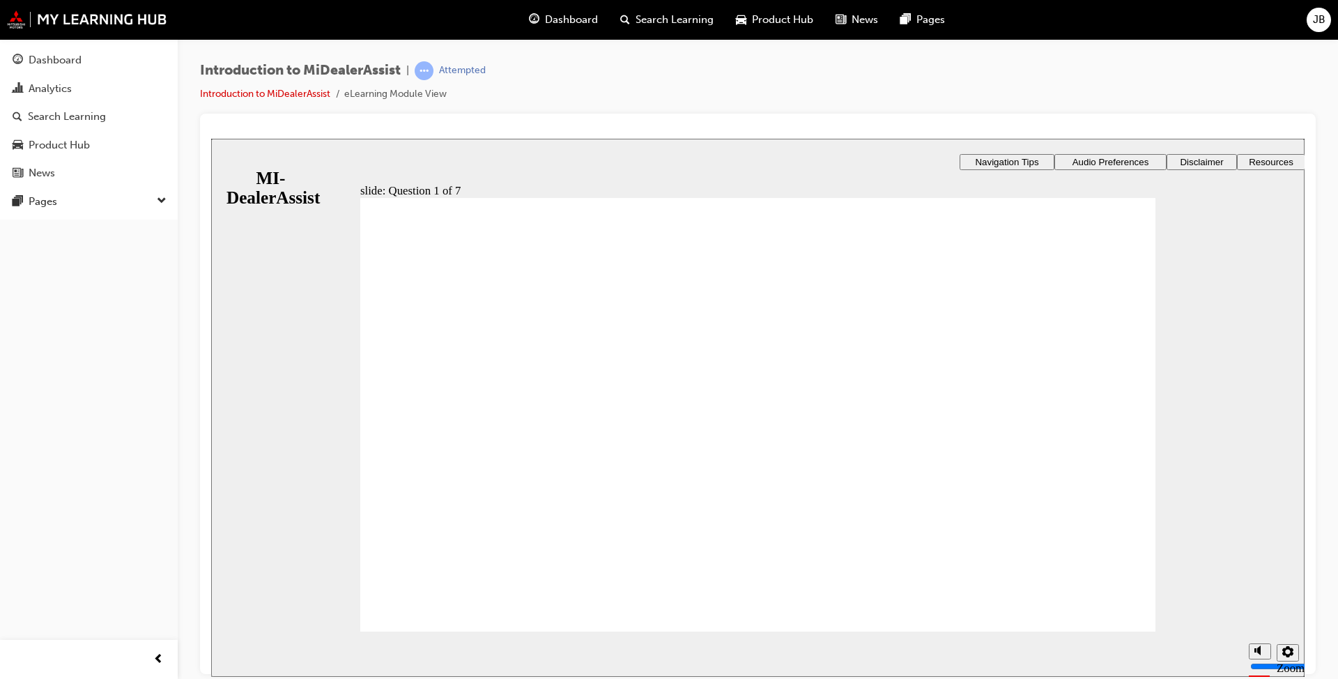
drag, startPoint x: 393, startPoint y: 374, endPoint x: 392, endPoint y: 365, distance: 9.1
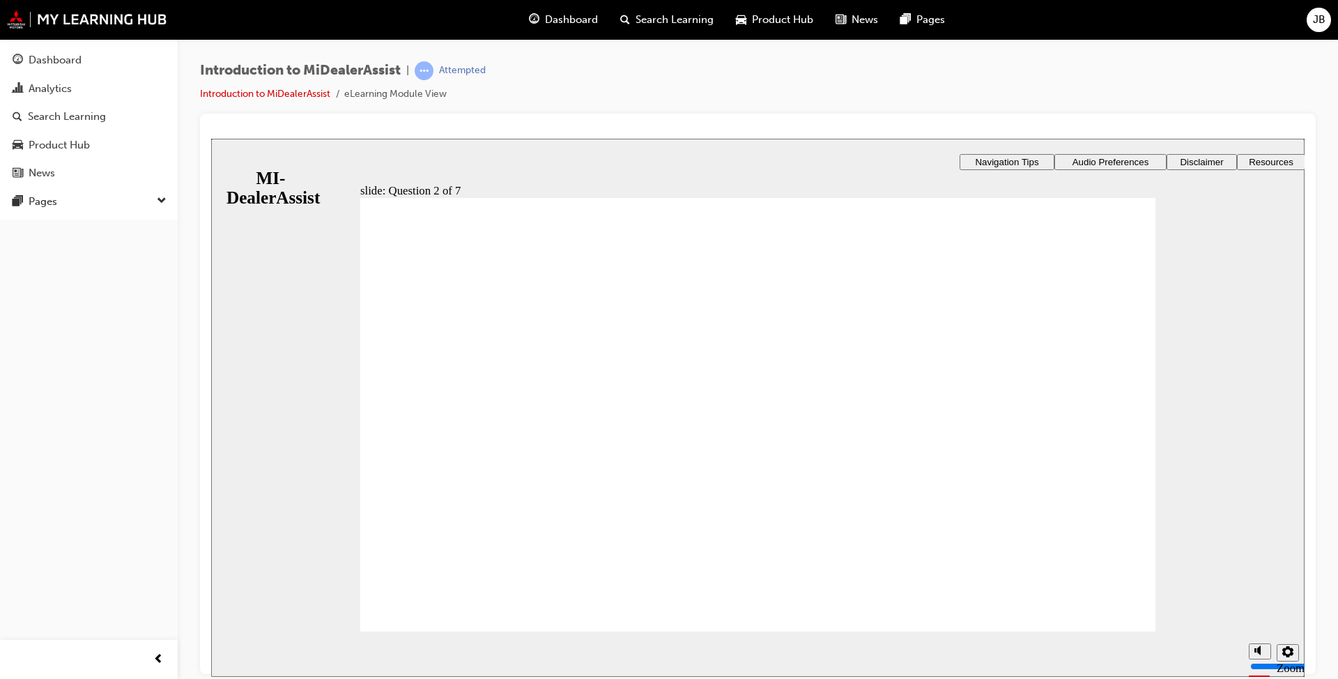
radio input "true"
drag, startPoint x: 758, startPoint y: 539, endPoint x: 754, endPoint y: 550, distance: 11.7
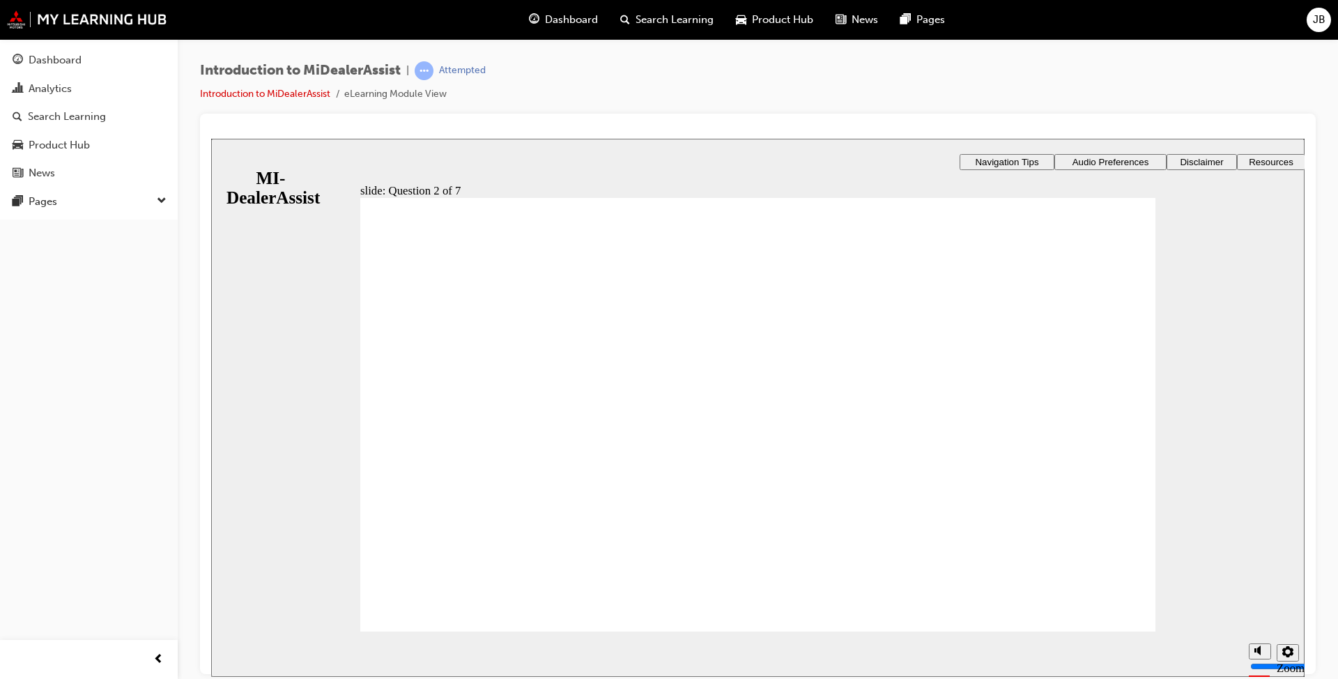
radio input "true"
drag, startPoint x: 697, startPoint y: 564, endPoint x: 620, endPoint y: 577, distance: 78.5
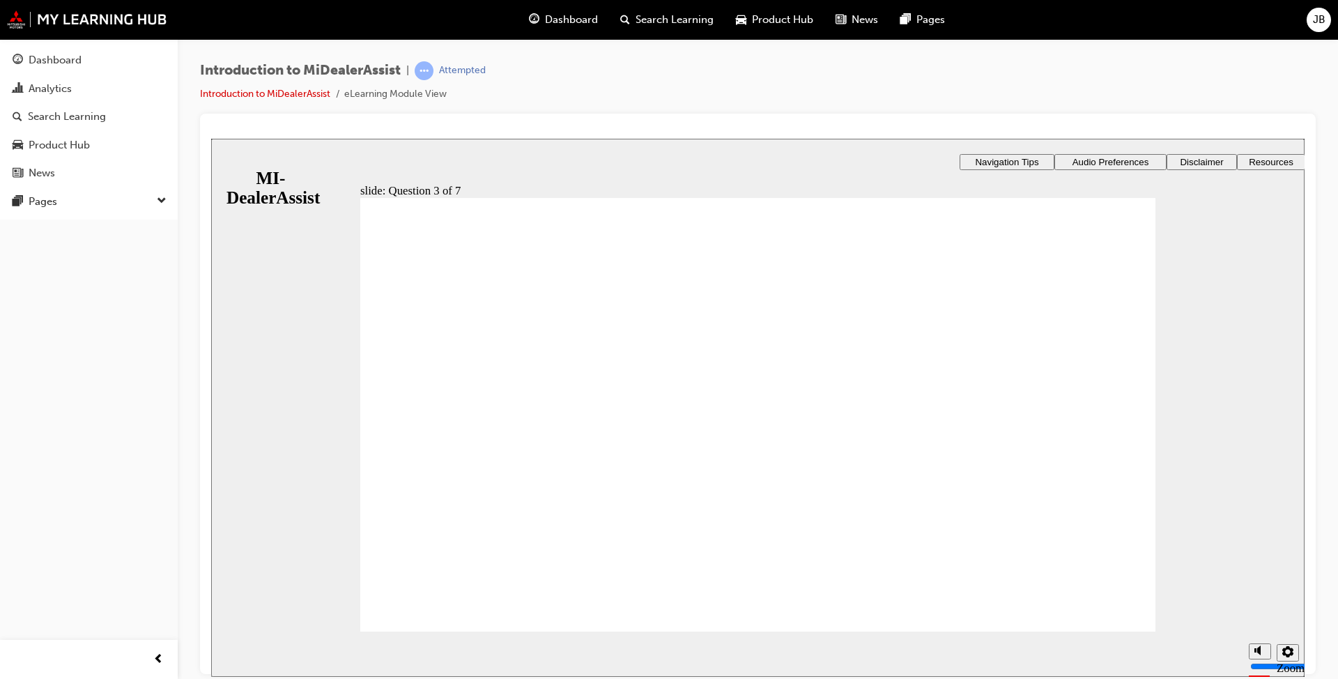
drag, startPoint x: 1022, startPoint y: 371, endPoint x: 1010, endPoint y: 378, distance: 13.7
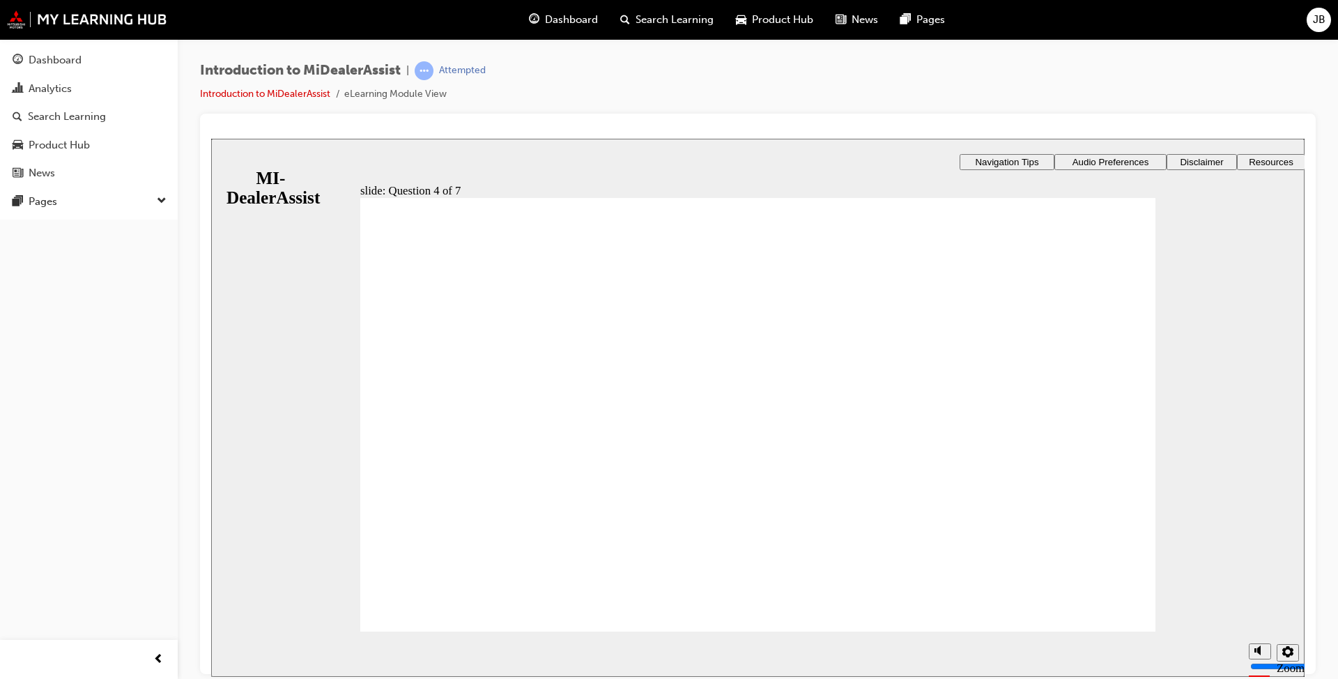
click at [670, 544] on div "slide: Question 4 of 7 Support tab Knowledge Base Notifications Cases Awaiting …" at bounding box center [758, 441] width 1094 height 607
click at [765, 426] on div "slide: Question 4 of 7 Support tab Knowledge Base Notifications Cases Awaiting …" at bounding box center [758, 441] width 1094 height 607
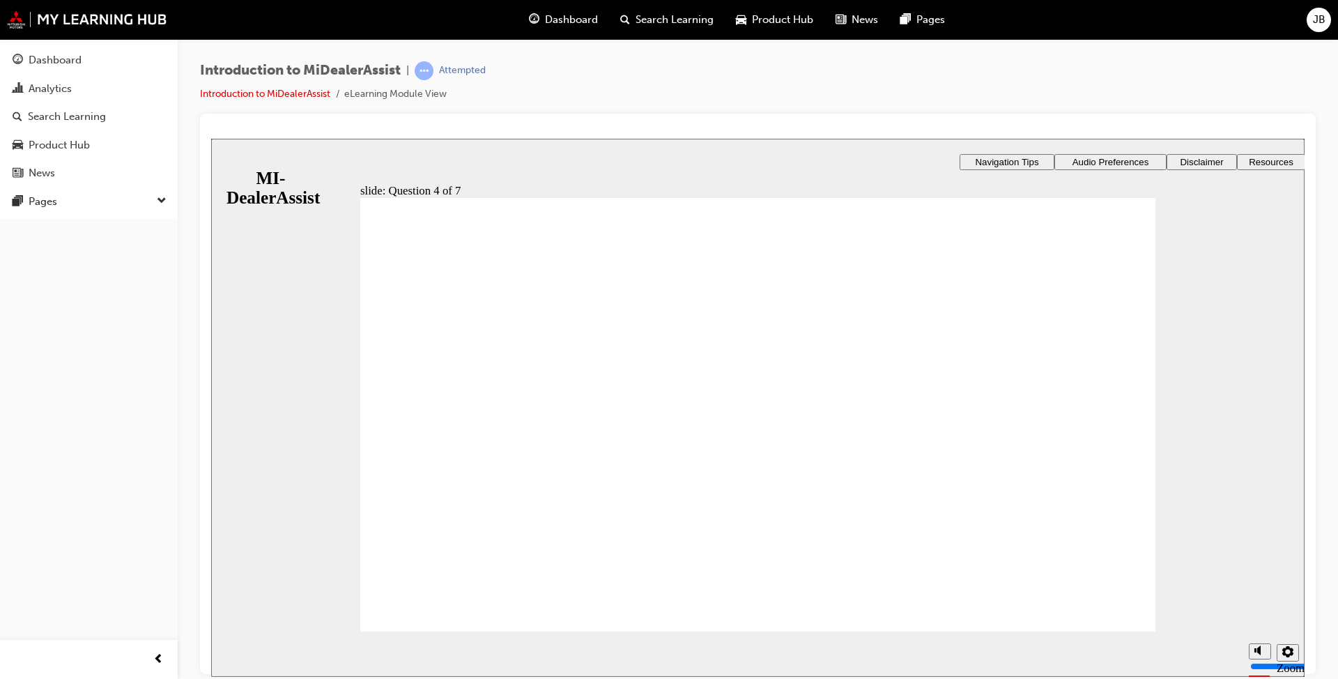
click at [894, 565] on div "slide: Question 4 of 7 Support tab Knowledge Base Notifications Cases Awaiting …" at bounding box center [758, 441] width 1094 height 607
drag, startPoint x: 1014, startPoint y: 445, endPoint x: 996, endPoint y: 440, distance: 19.0
drag, startPoint x: 912, startPoint y: 573, endPoint x: 918, endPoint y: 562, distance: 12.8
click at [912, 572] on div "slide: Question 4 of 7 Support tab Knowledge Base Notifications Cases Awaiting …" at bounding box center [758, 441] width 1094 height 607
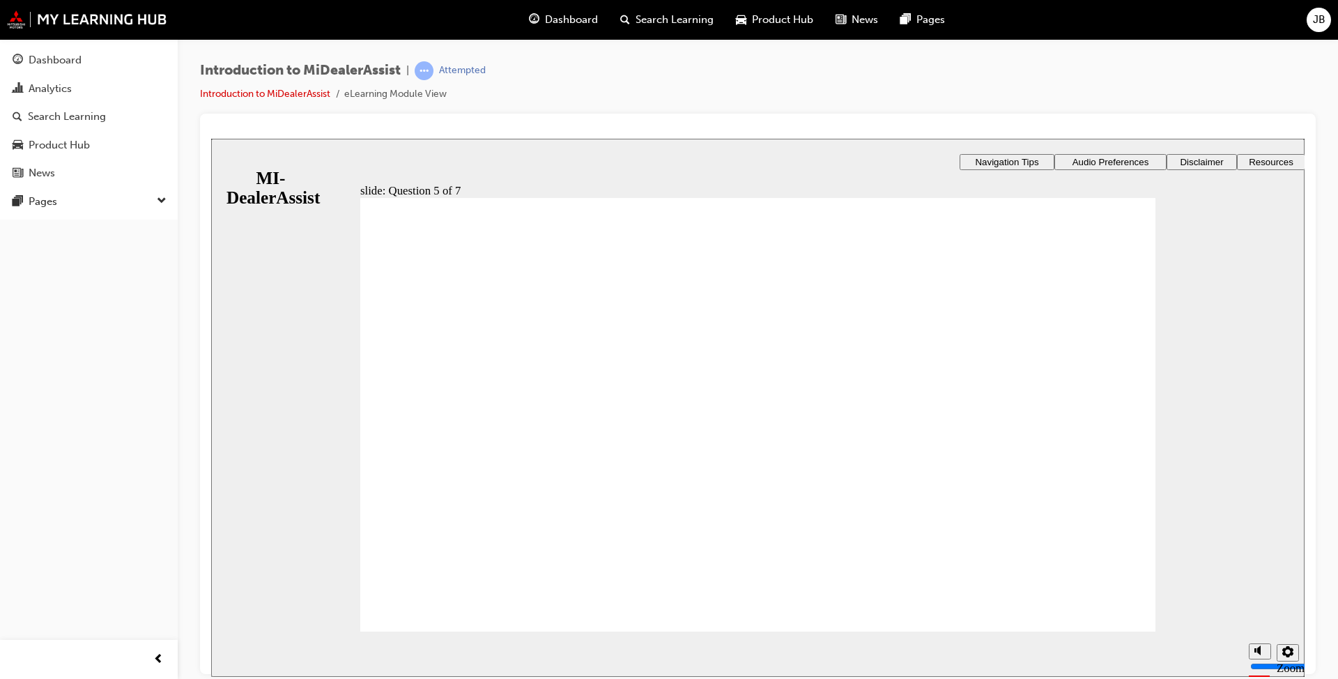
radio input "true"
drag, startPoint x: 714, startPoint y: 503, endPoint x: 705, endPoint y: 554, distance: 52.3
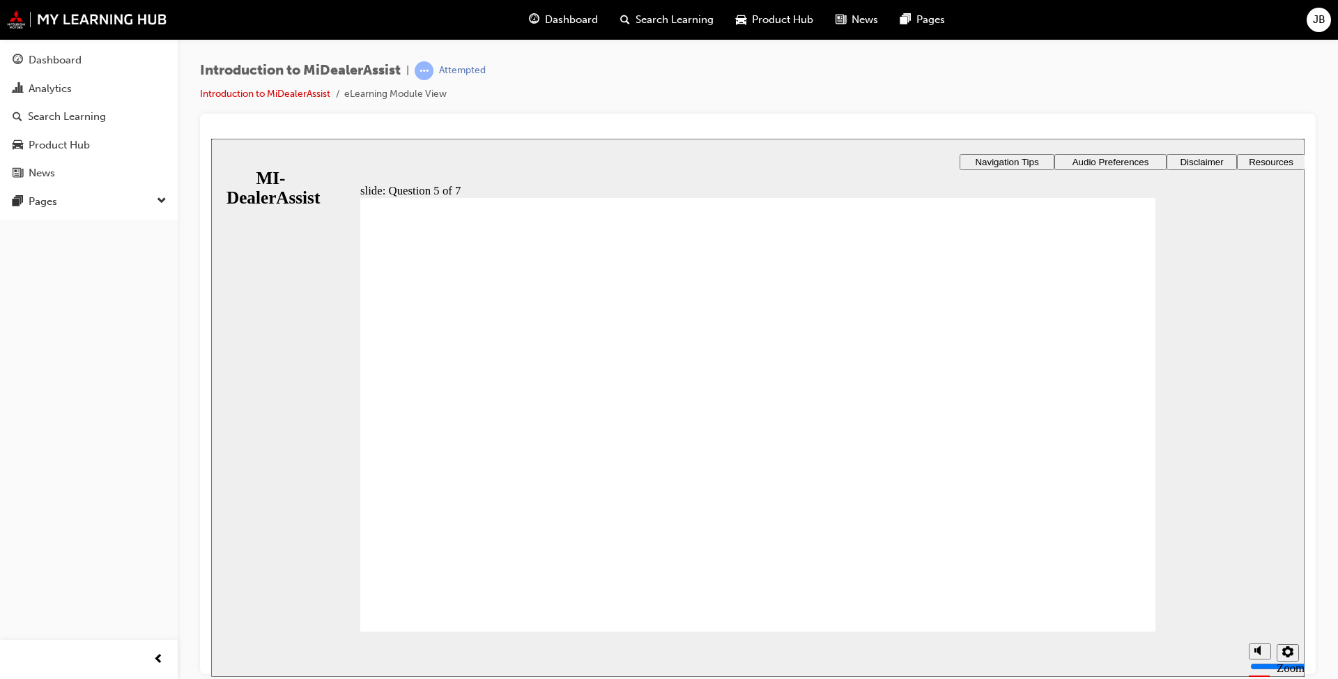
checkbox input "true"
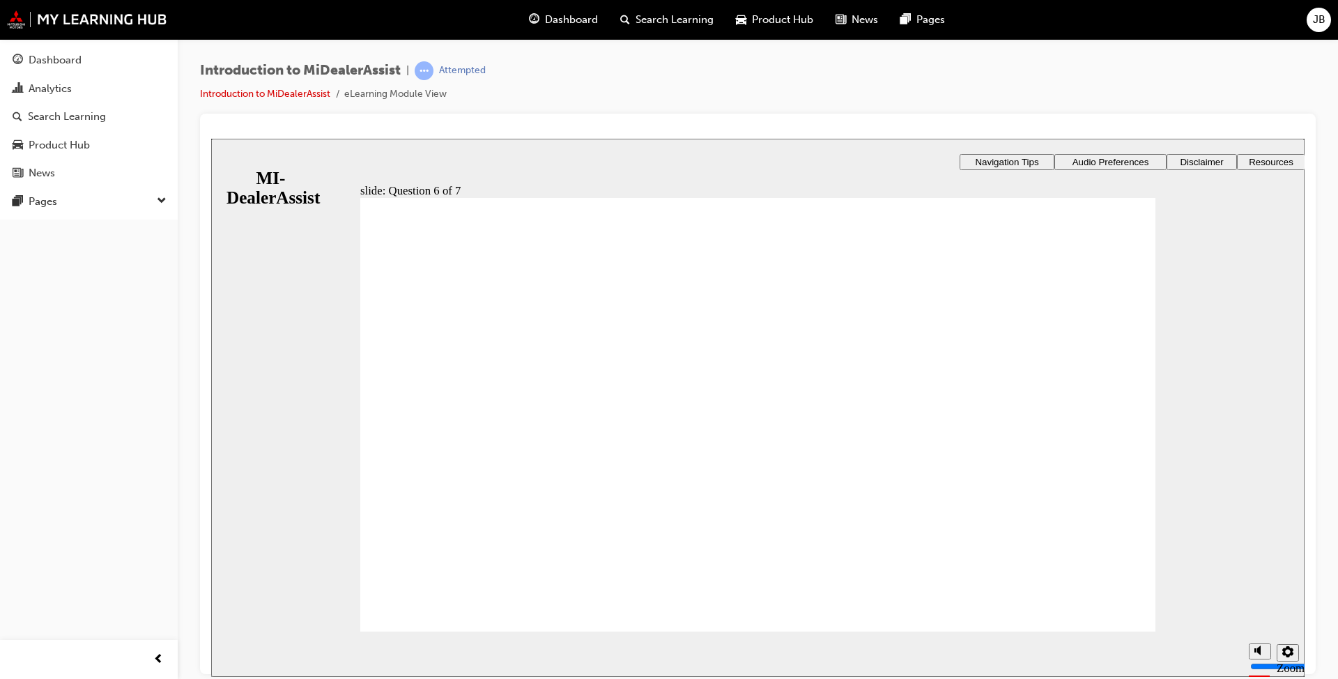
checkbox input "true"
checkbox input "false"
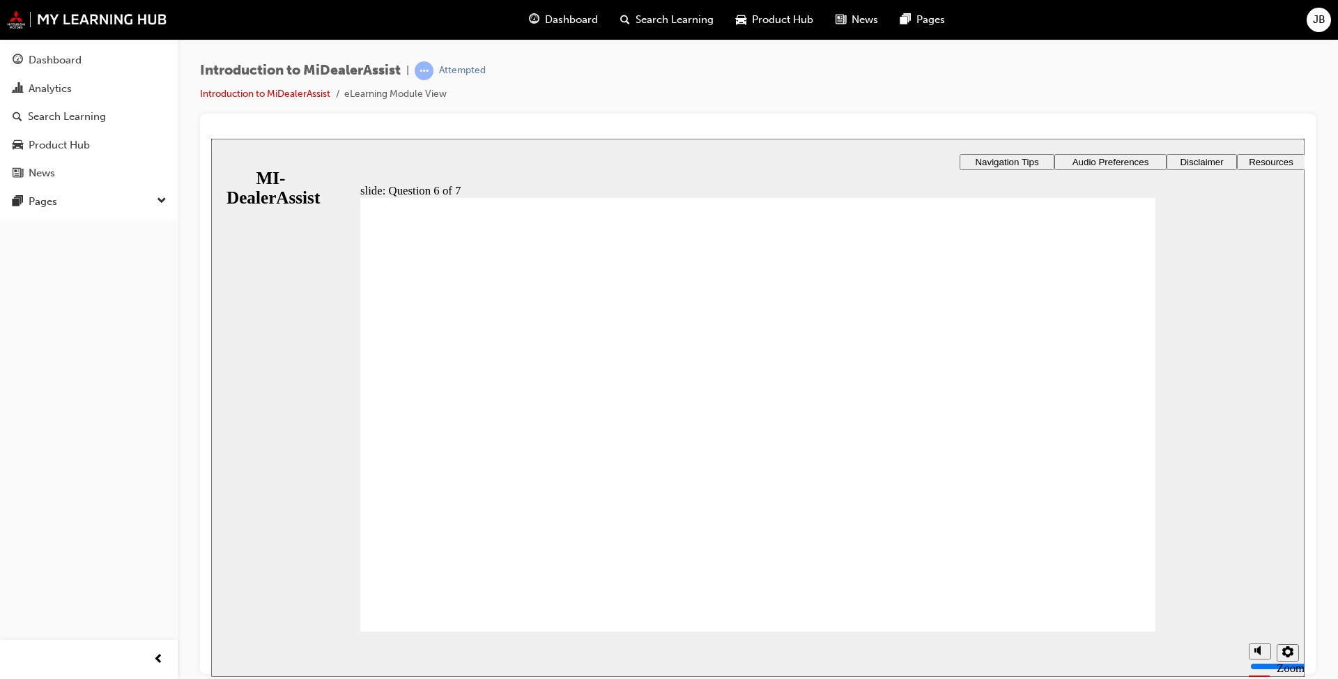
checkbox input "true"
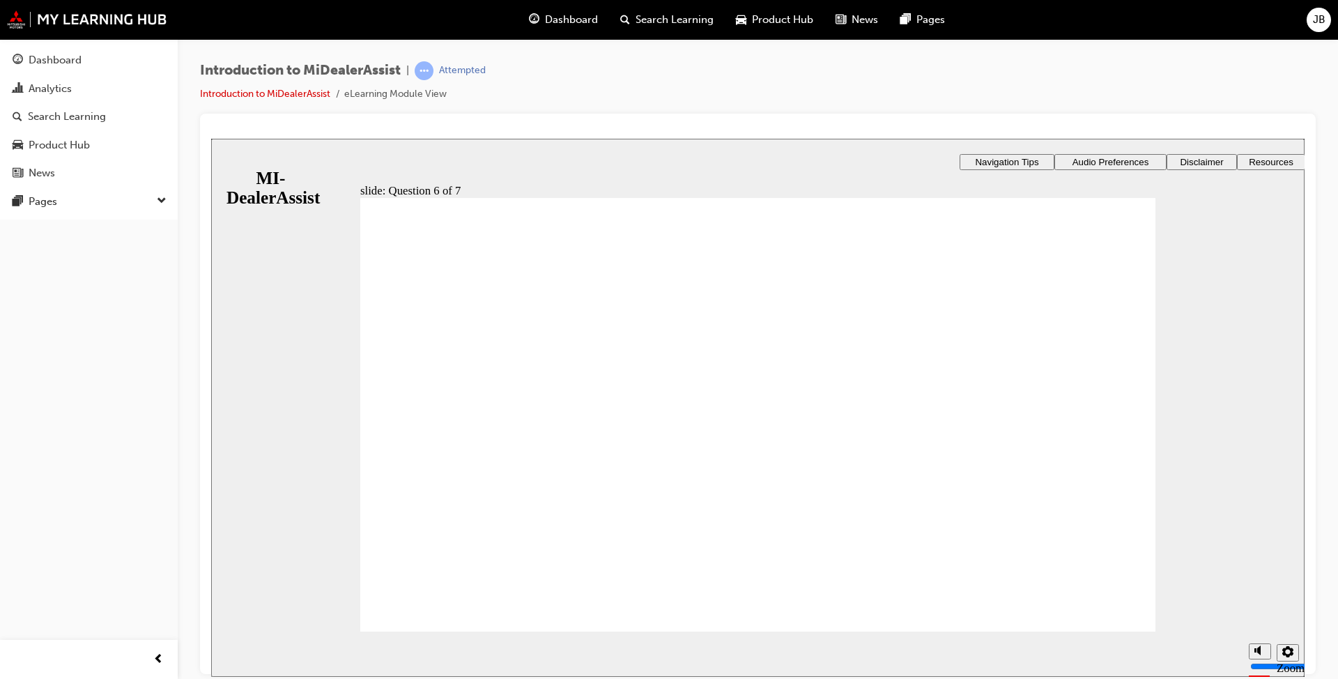
drag, startPoint x: 719, startPoint y: 526, endPoint x: 899, endPoint y: 533, distance: 180.0
drag, startPoint x: 1072, startPoint y: 623, endPoint x: 1056, endPoint y: 619, distance: 16.4
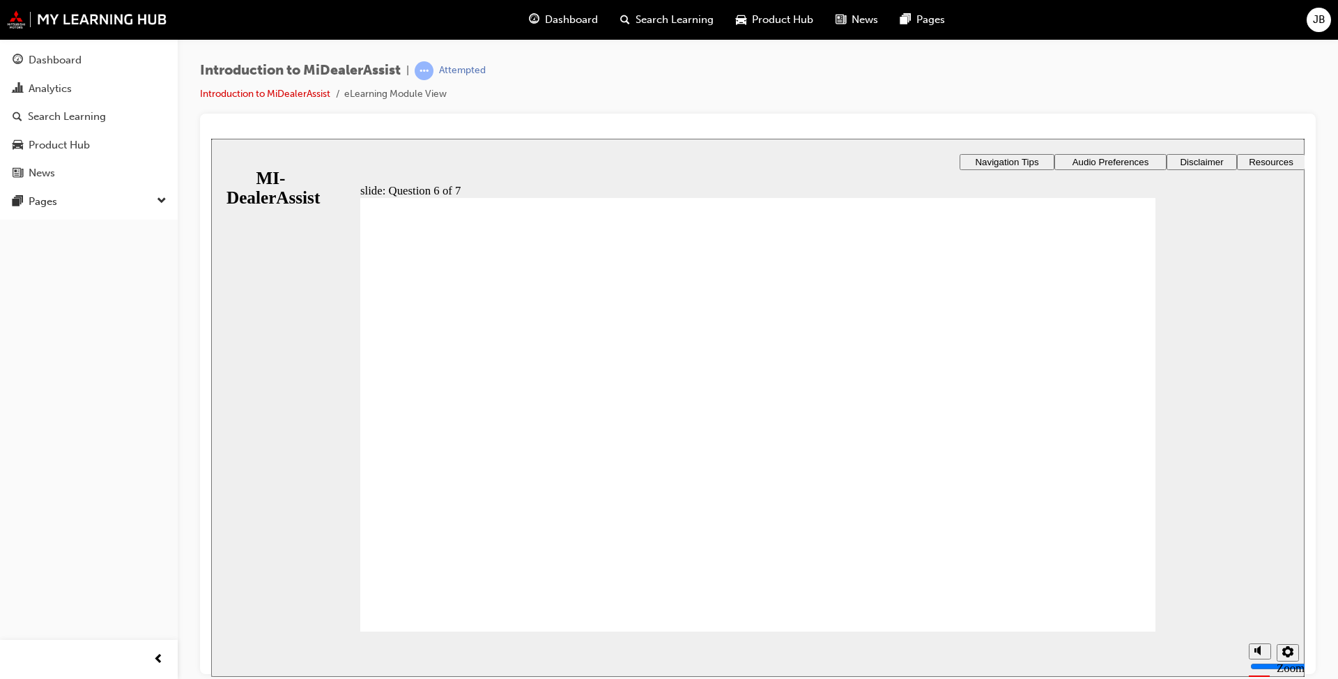
radio input "true"
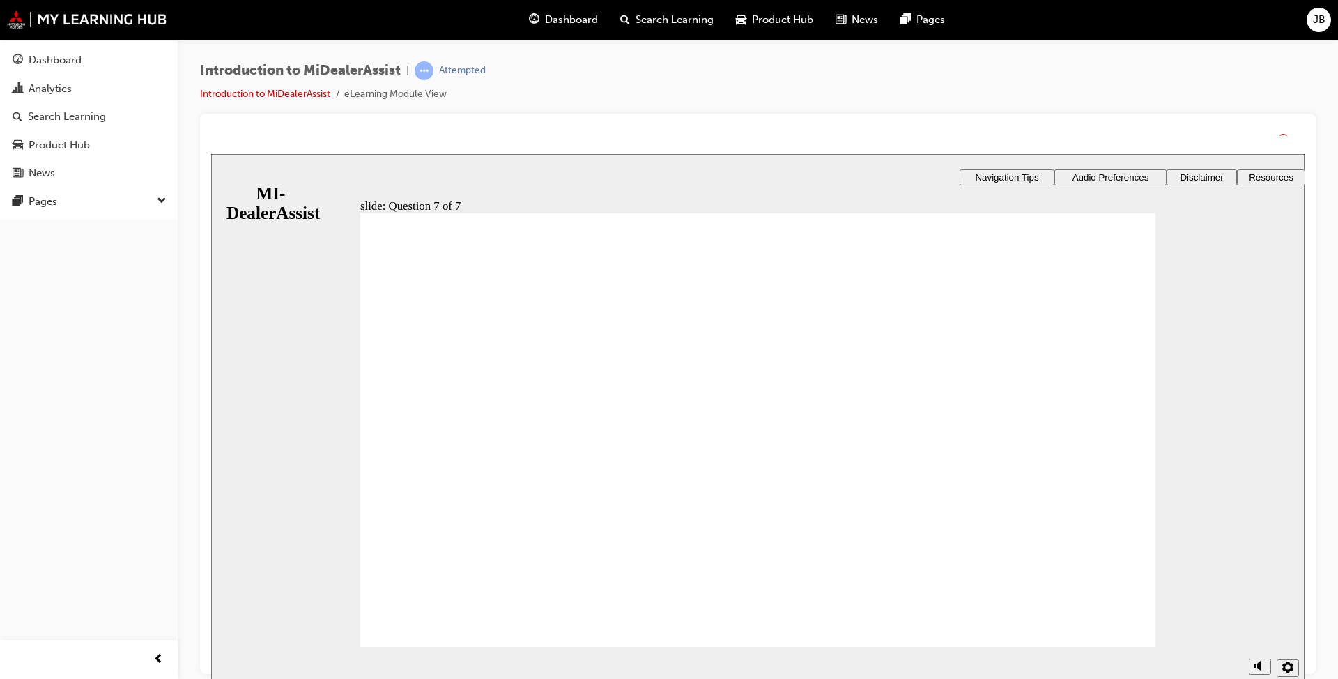
drag, startPoint x: 762, startPoint y: 534, endPoint x: 768, endPoint y: 560, distance: 26.4
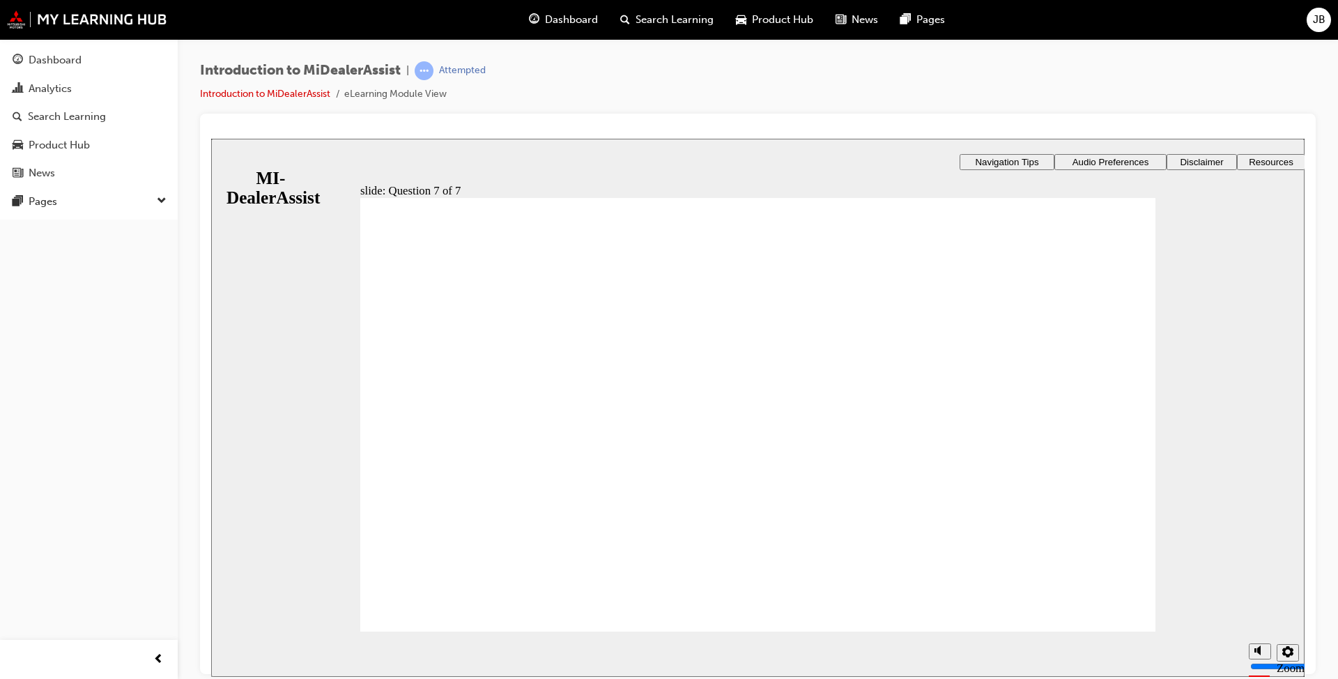
drag, startPoint x: 1088, startPoint y: 585, endPoint x: 1088, endPoint y: 601, distance: 16.0
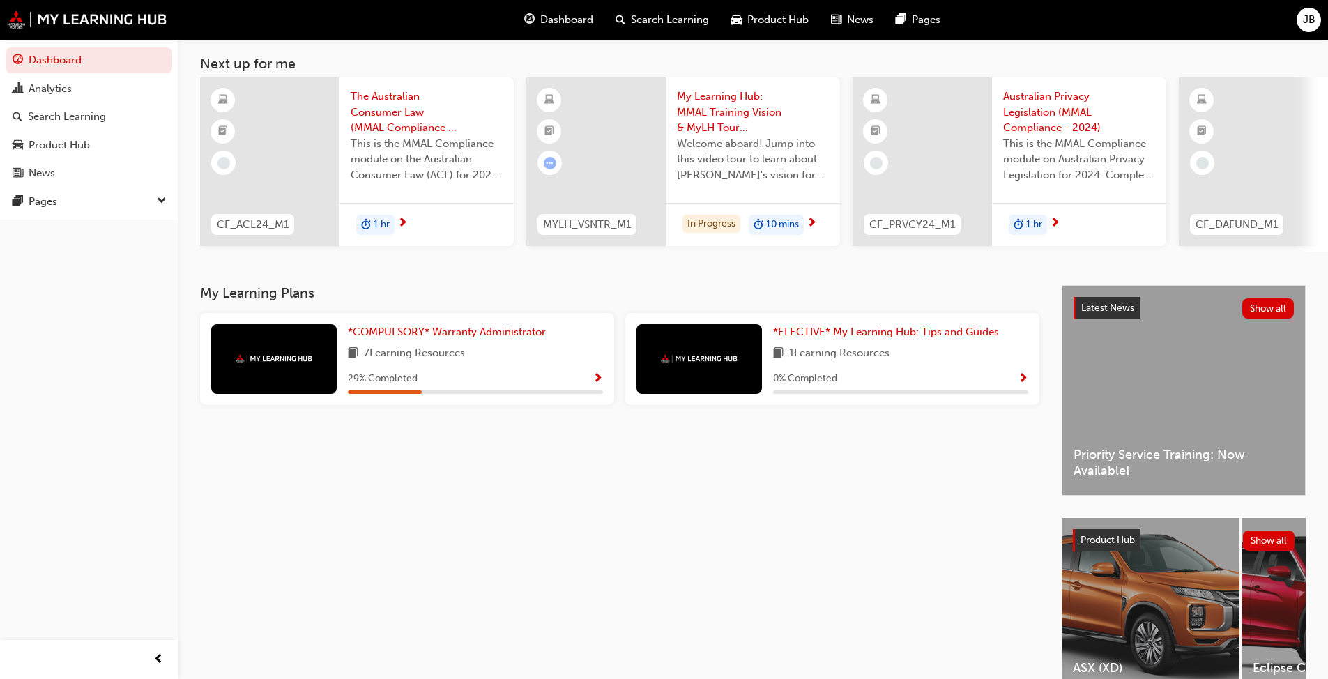
click at [639, 517] on div "My Learning Plans *COMPULSORY* Warranty Administrator 7 Learning Resources 29 %…" at bounding box center [631, 501] width 862 height 432
